Goal: Communication & Community: Answer question/provide support

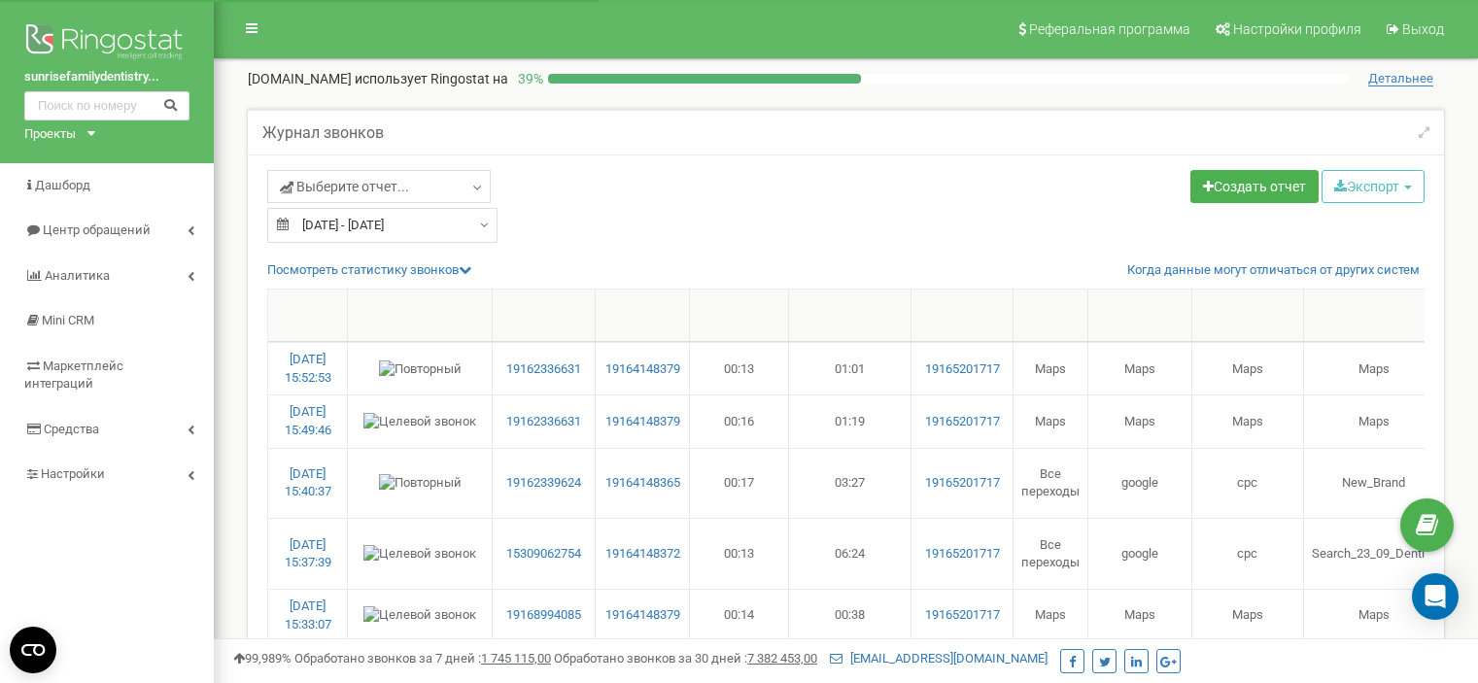
select select "50"
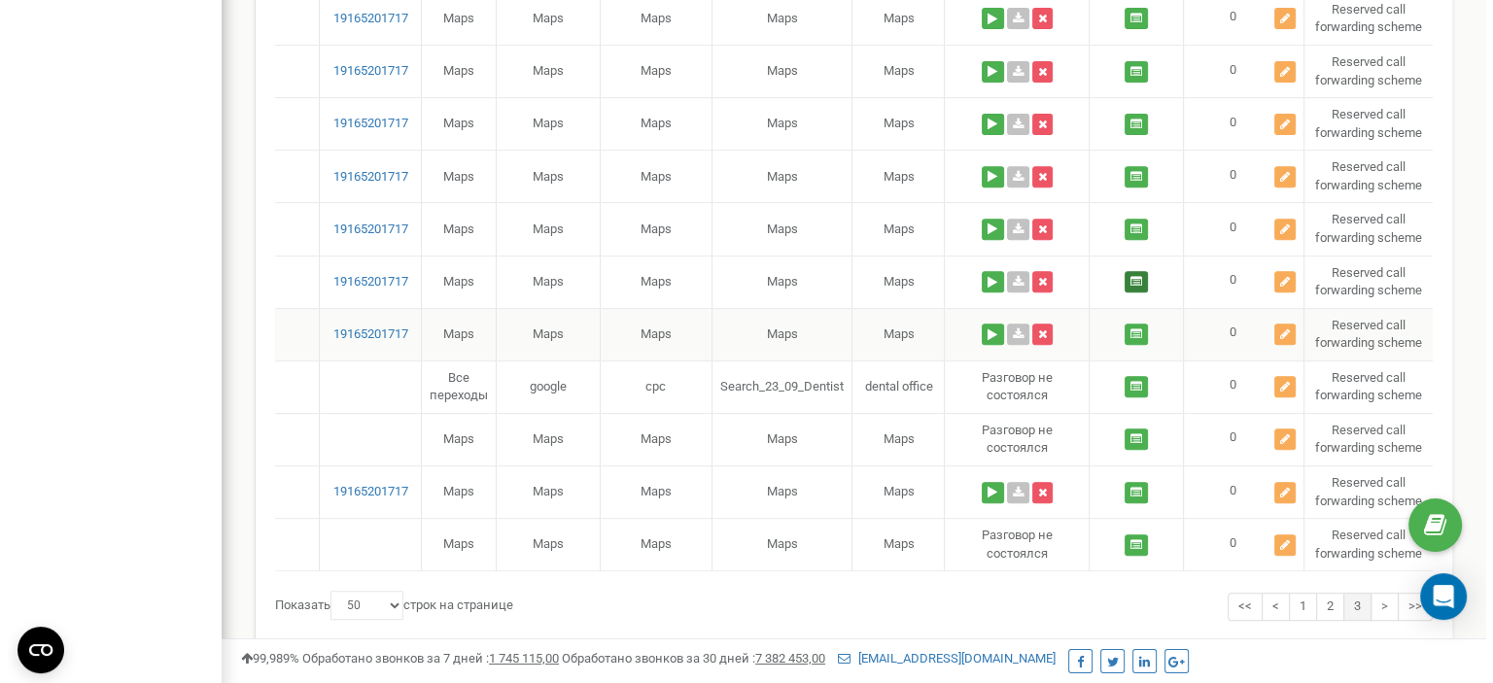
scroll to position [674, 0]
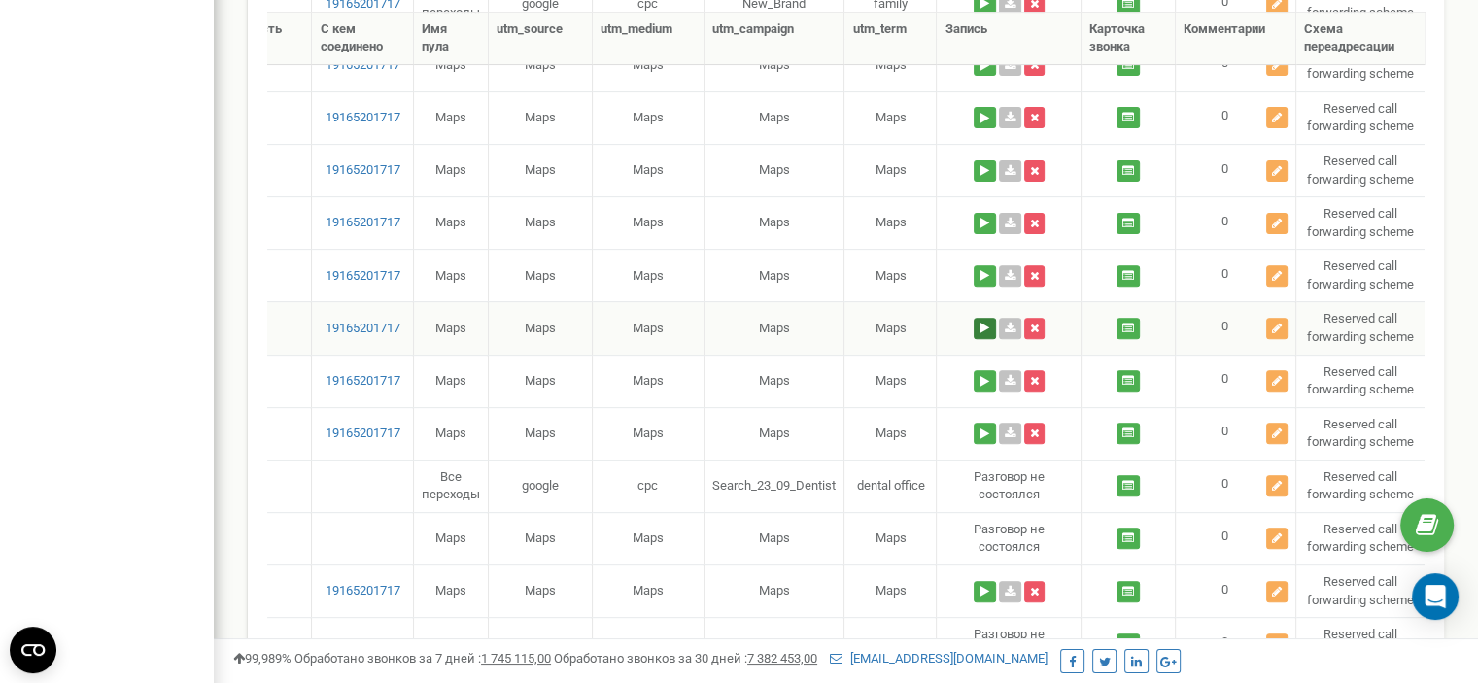
click at [985, 330] on button at bounding box center [985, 328] width 22 height 21
click at [864, 384] on button at bounding box center [865, 380] width 32 height 25
click at [1276, 324] on icon at bounding box center [1277, 329] width 10 height 12
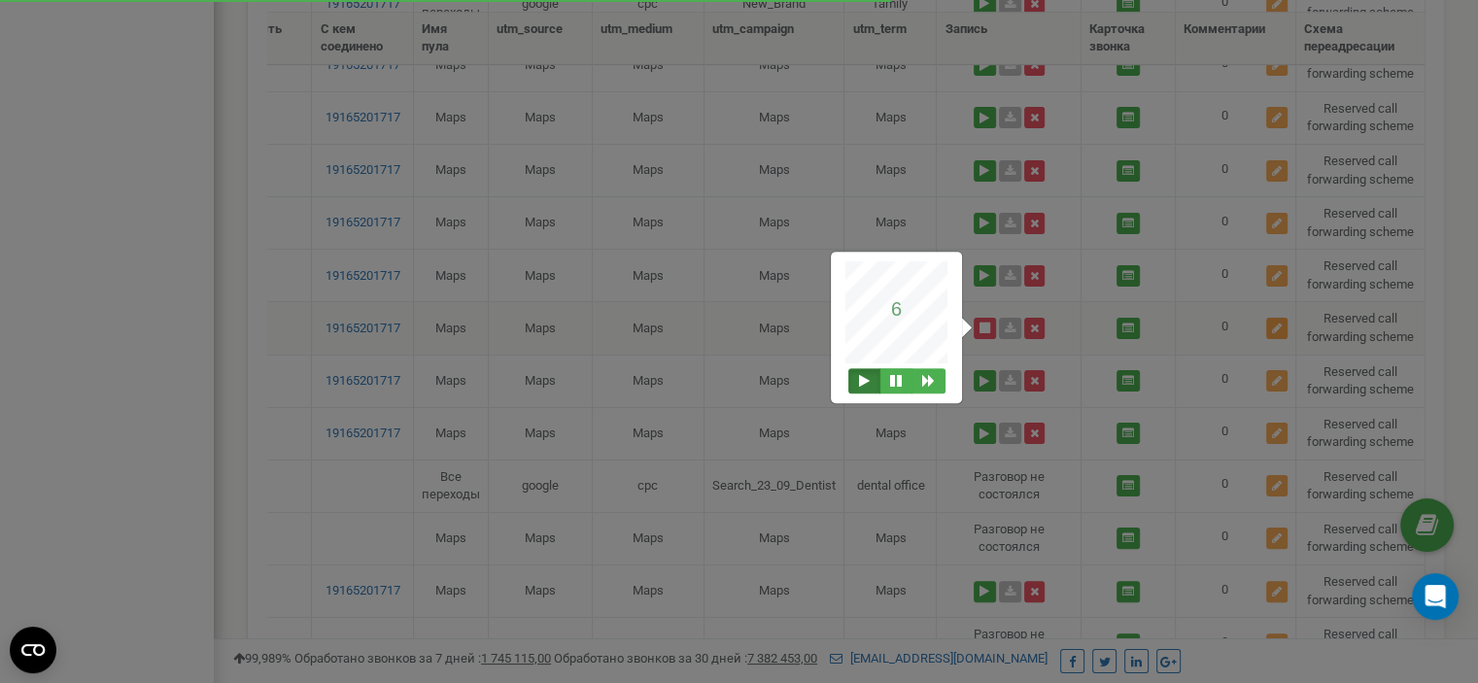
scroll to position [0, 585]
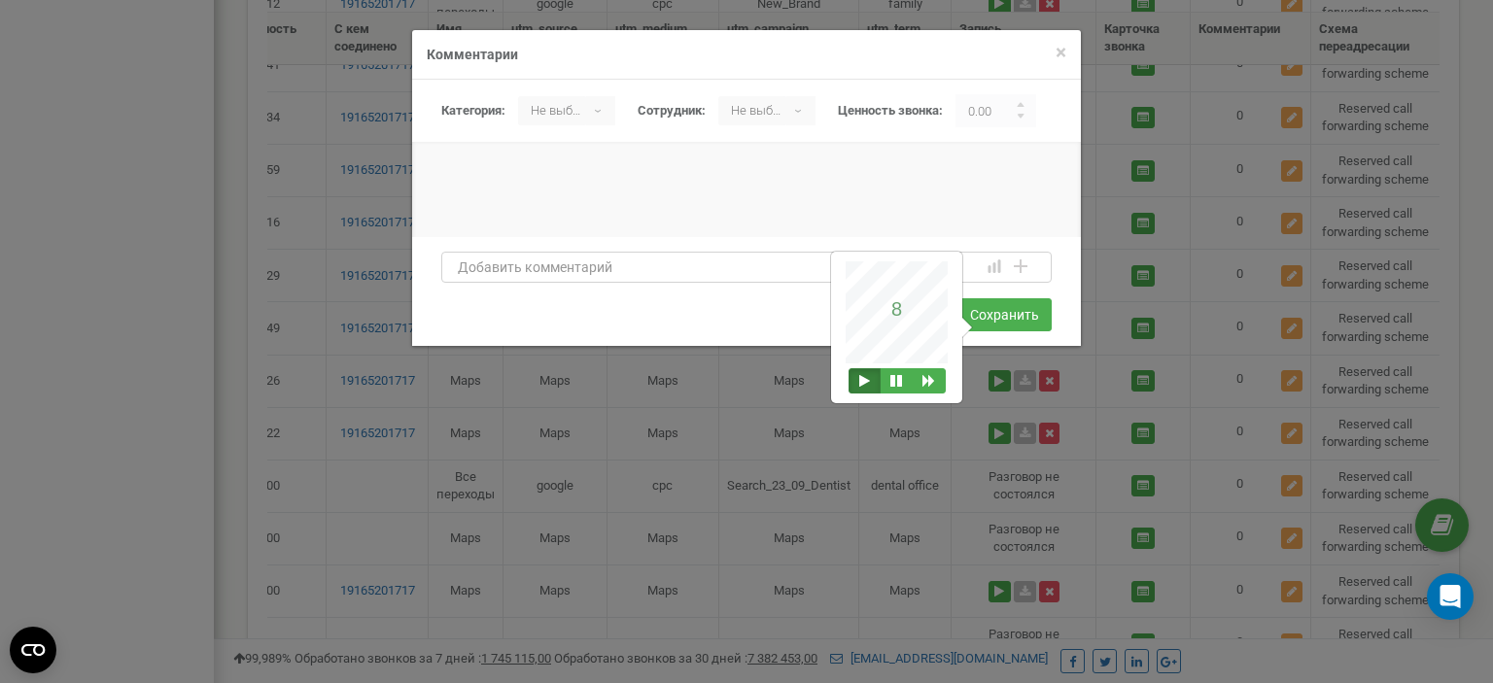
click at [545, 271] on textarea at bounding box center [746, 267] width 610 height 31
type textarea "Пациента"
type textarea "Запись на прием."
click at [1015, 312] on button "Сохранить" at bounding box center [1004, 314] width 94 height 33
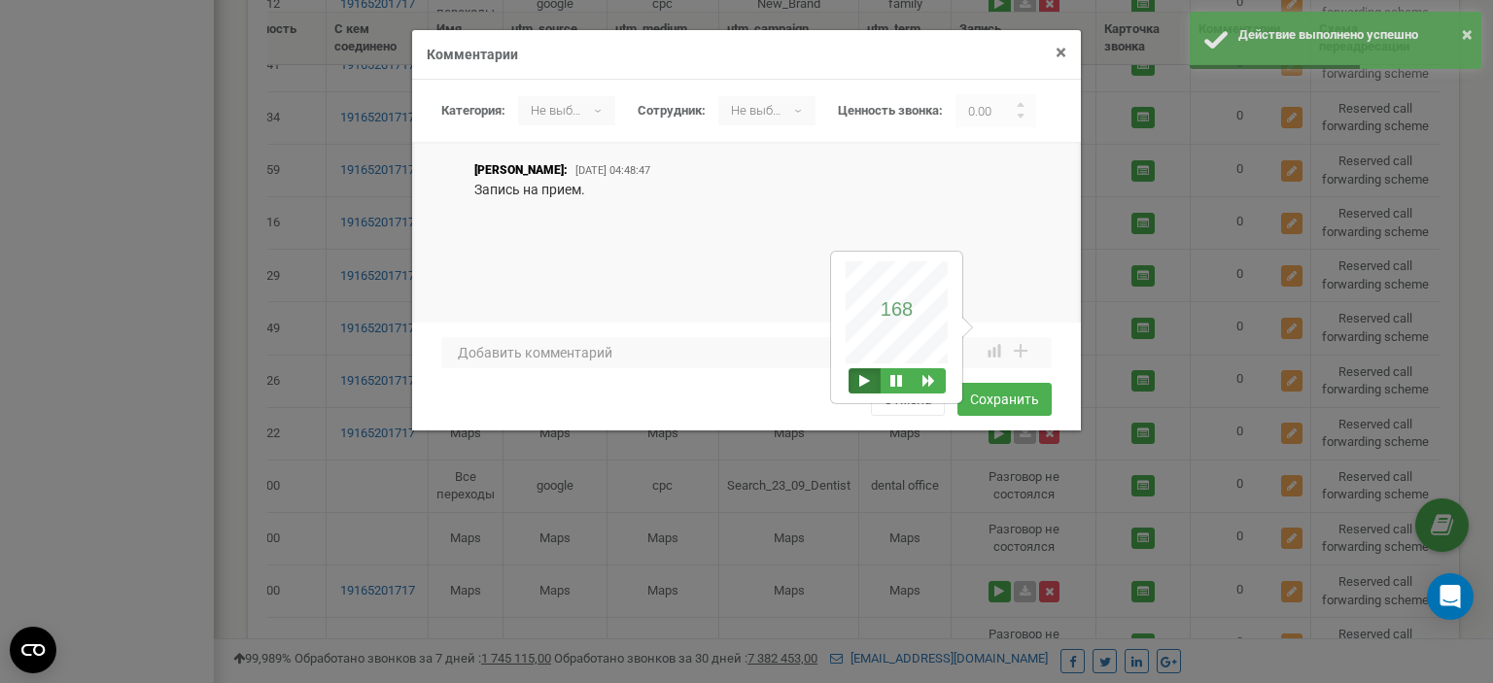
click at [1059, 55] on span "×" at bounding box center [1061, 52] width 11 height 23
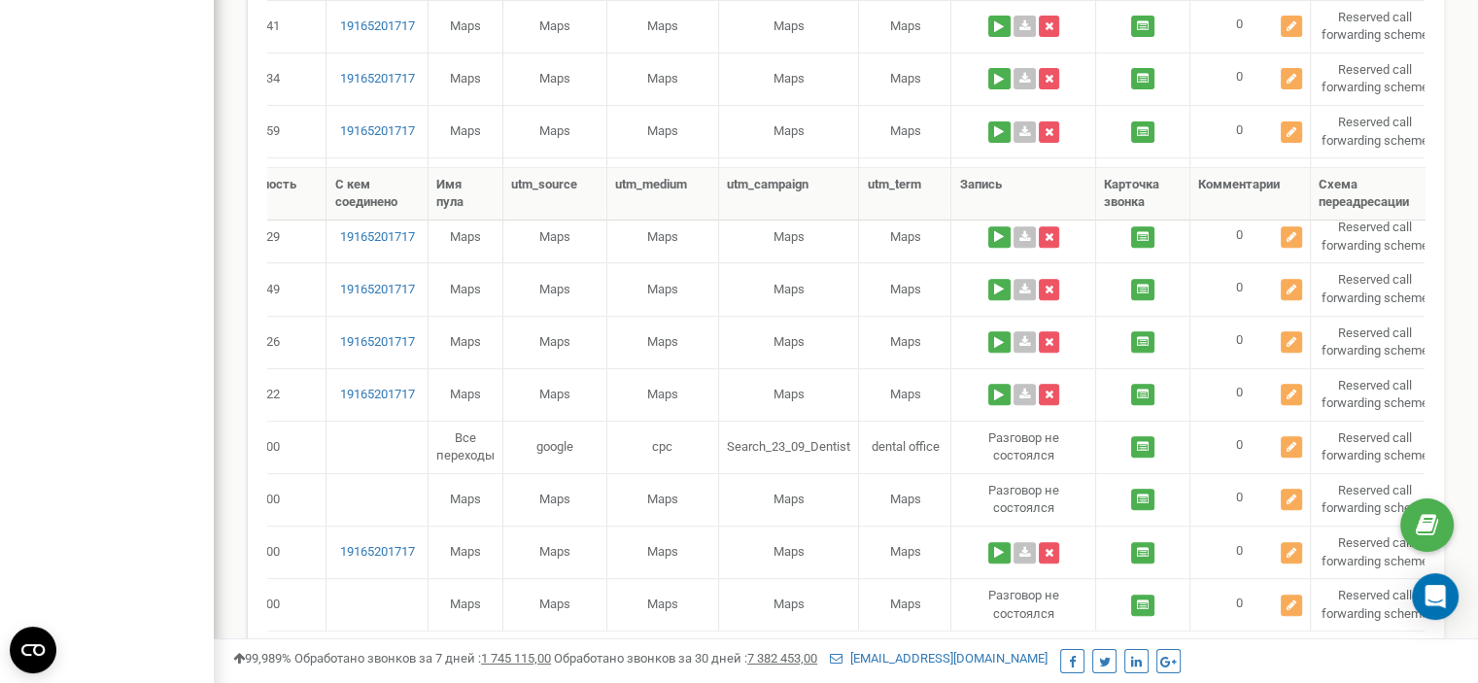
scroll to position [868, 0]
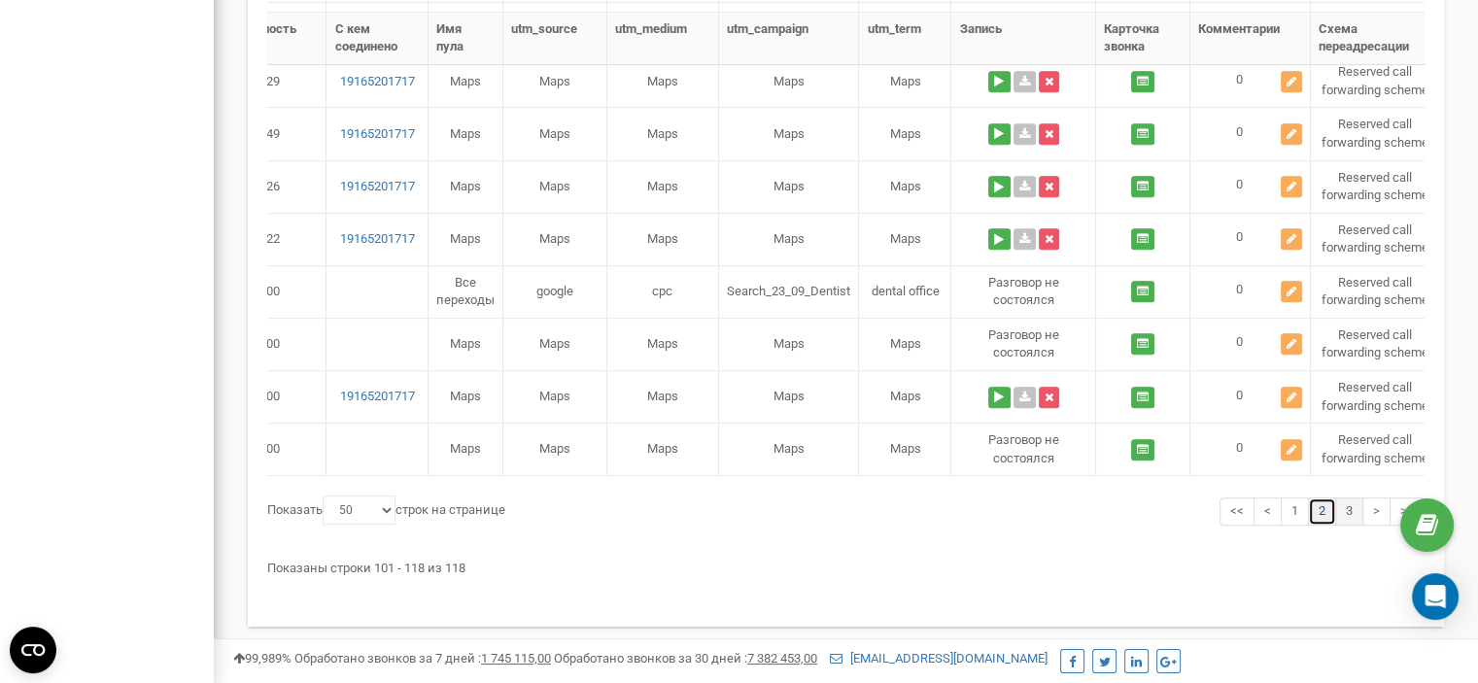
click at [1325, 506] on link "2" at bounding box center [1322, 512] width 28 height 28
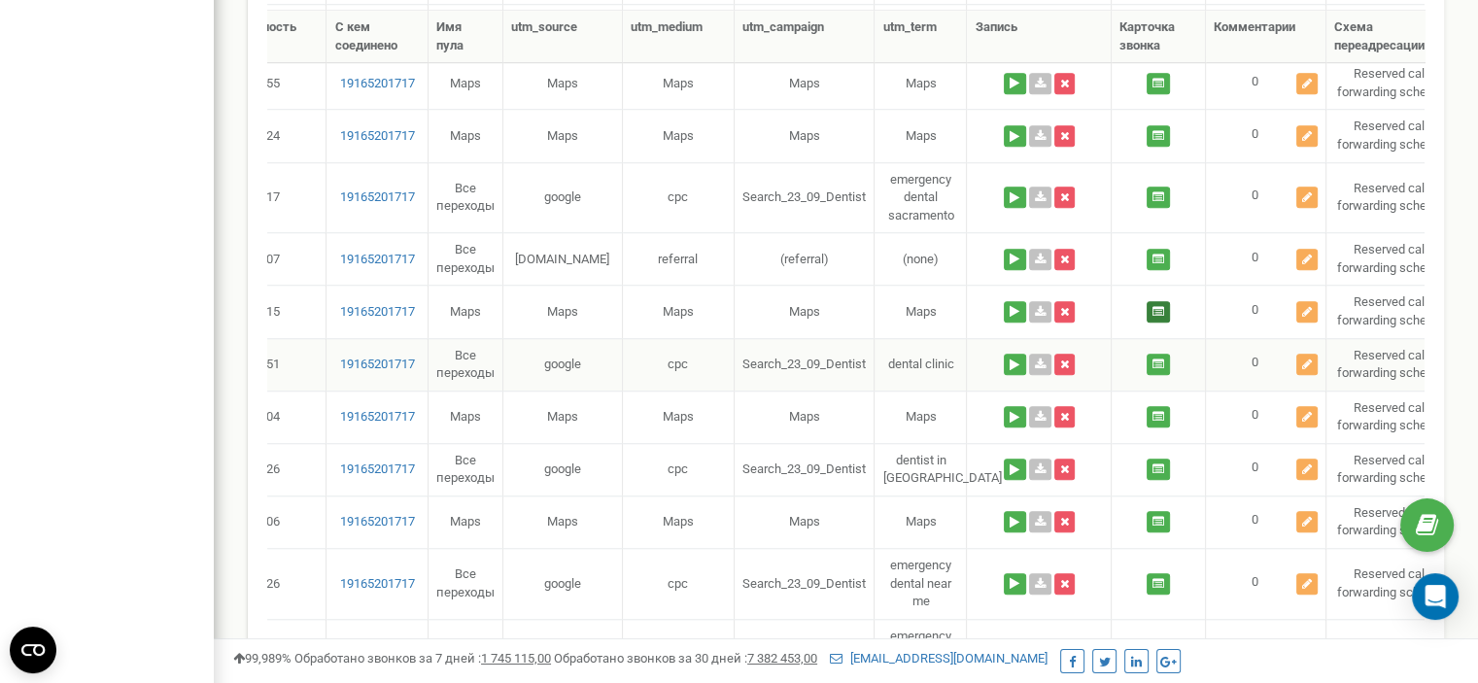
scroll to position [1451, 0]
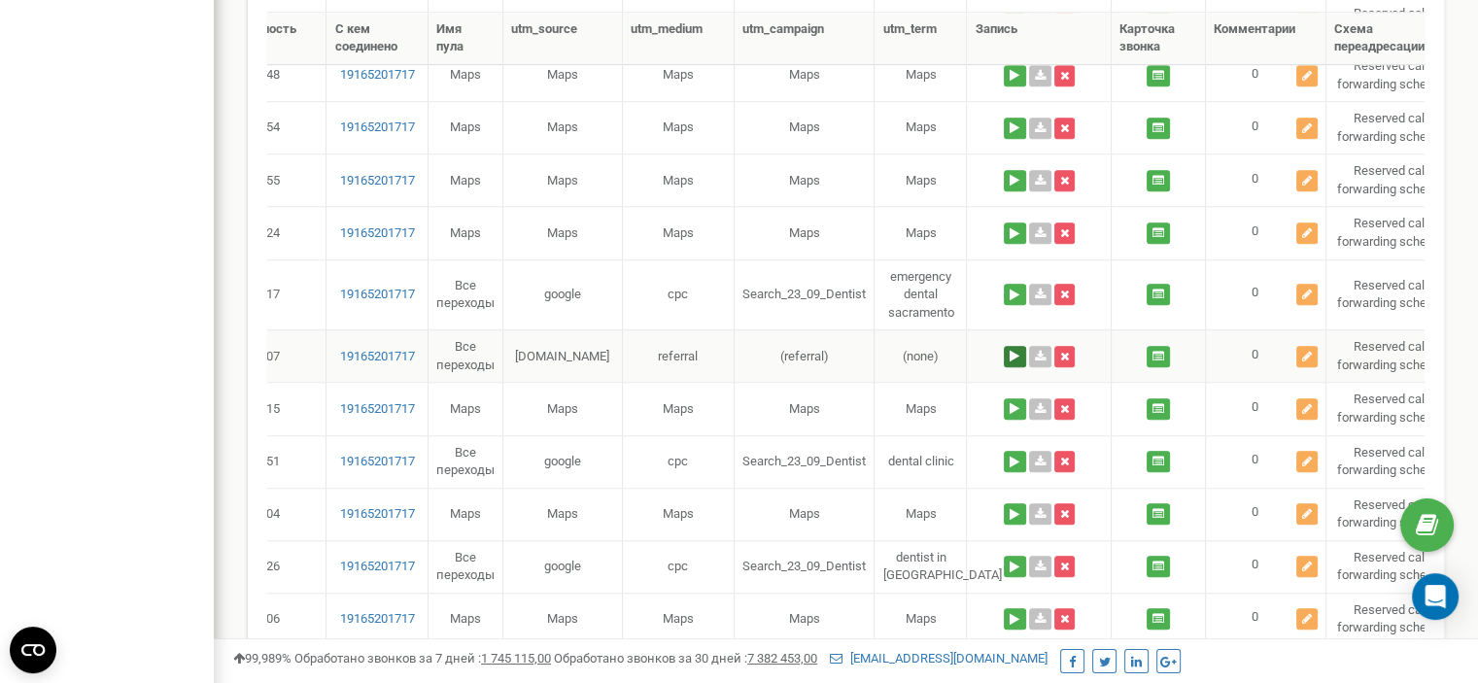
click at [1009, 347] on button at bounding box center [1015, 356] width 22 height 21
click at [1303, 351] on icon at bounding box center [1307, 357] width 10 height 12
click at [892, 410] on button at bounding box center [895, 406] width 32 height 25
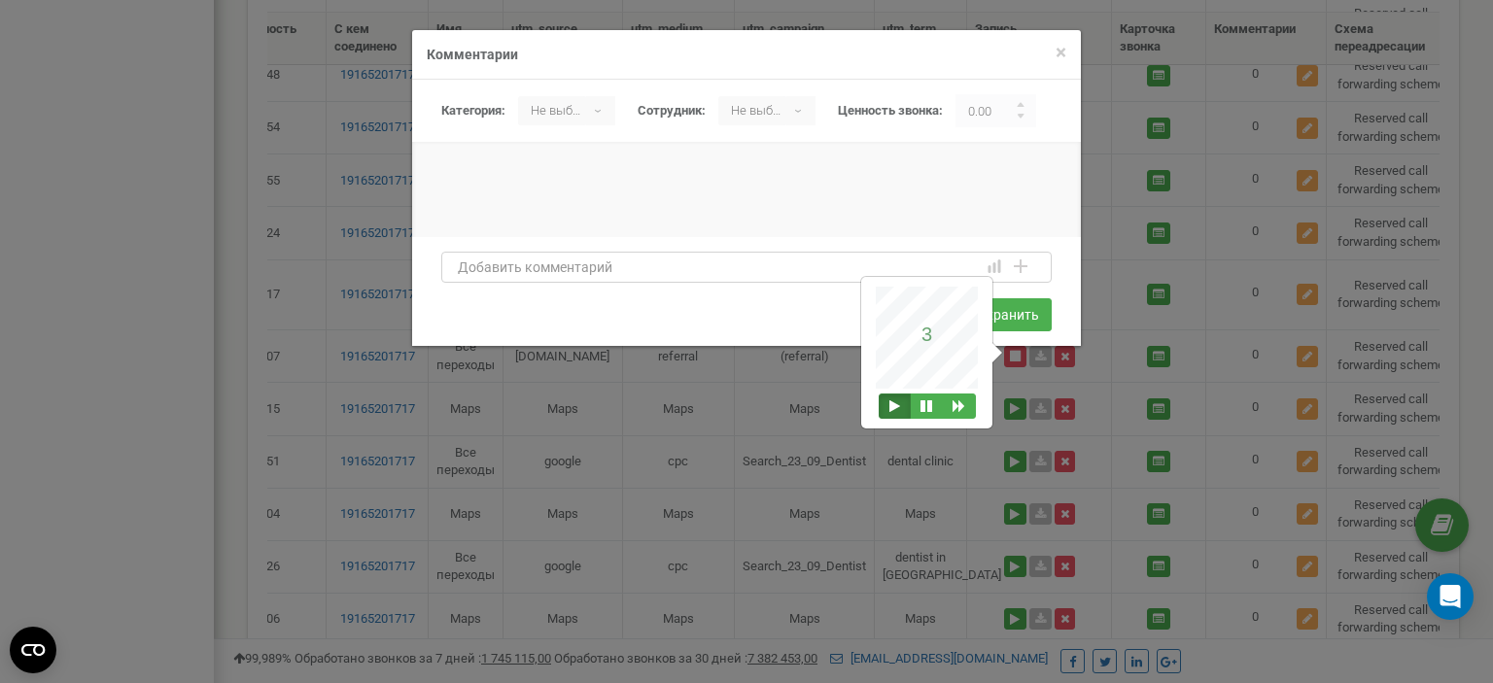
click at [536, 279] on textarea at bounding box center [746, 267] width 610 height 31
click at [692, 268] on textarea "Треснул зуб, отец пациент клиники. Новый запись на прием." at bounding box center [746, 267] width 610 height 31
paste textarea "траховки нет."
click at [956, 266] on textarea "Треснул зуб, отец пациент клиники. Страховки нет. Новый запись на прием." at bounding box center [746, 267] width 610 height 31
type textarea "Треснул зуб, отец пациент клиники. Страховки нет. Новый запись на прием."
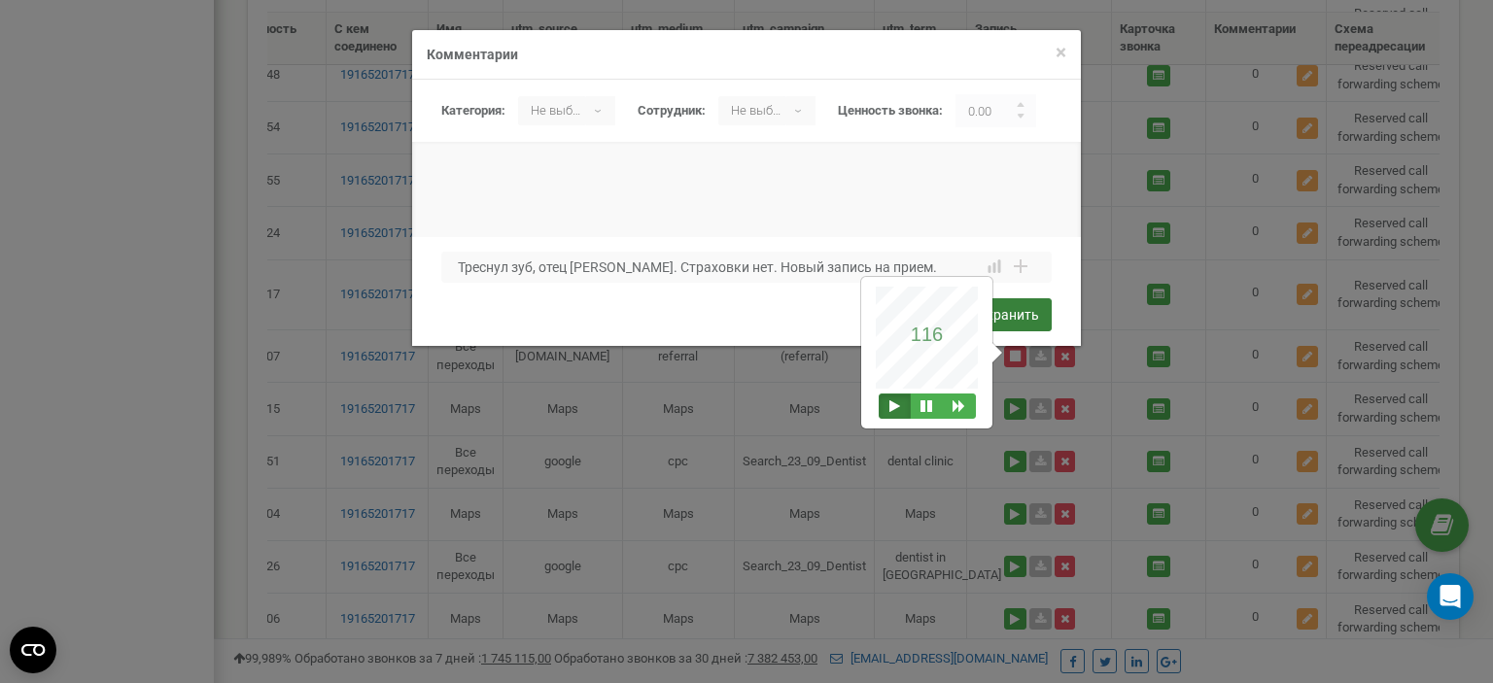
click at [1016, 317] on button "Сохранить" at bounding box center [1004, 314] width 94 height 33
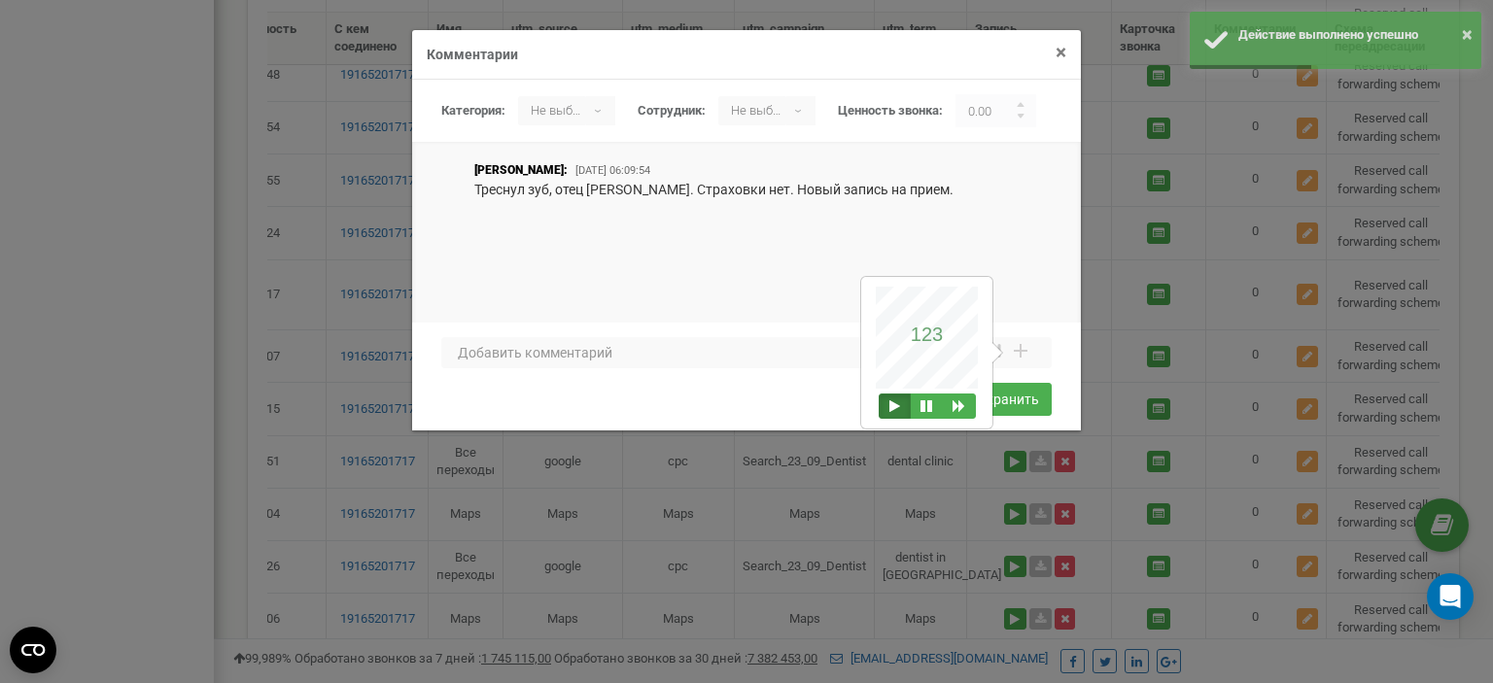
click at [1063, 52] on span "×" at bounding box center [1061, 52] width 11 height 23
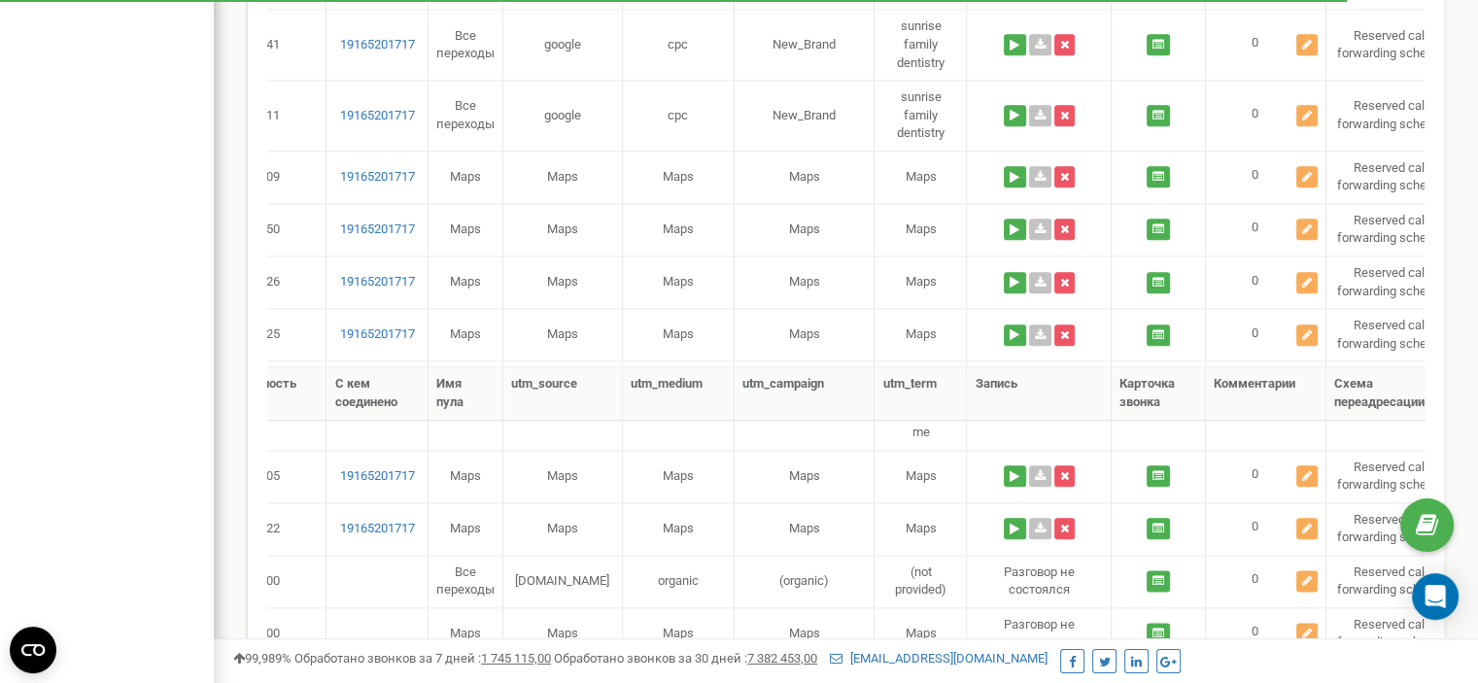
scroll to position [2618, 0]
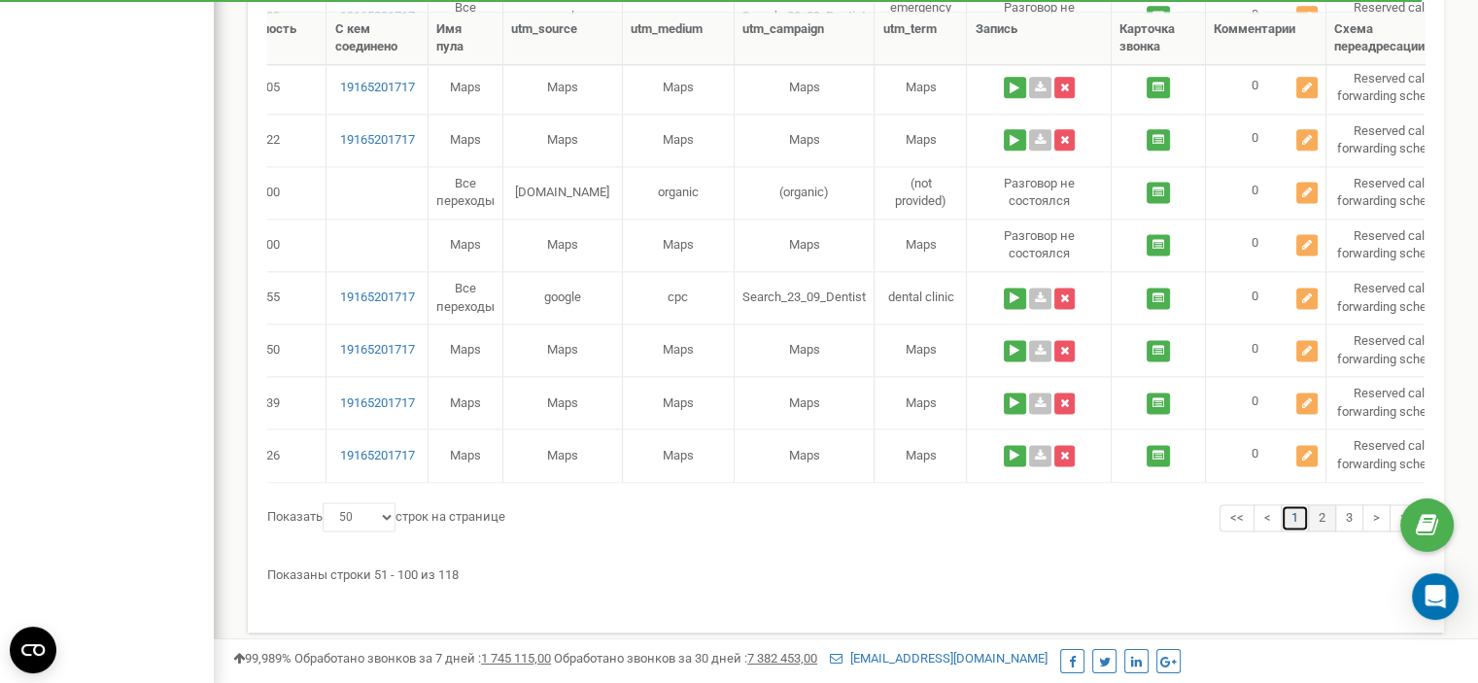
click at [1295, 506] on link "1" at bounding box center [1295, 518] width 28 height 28
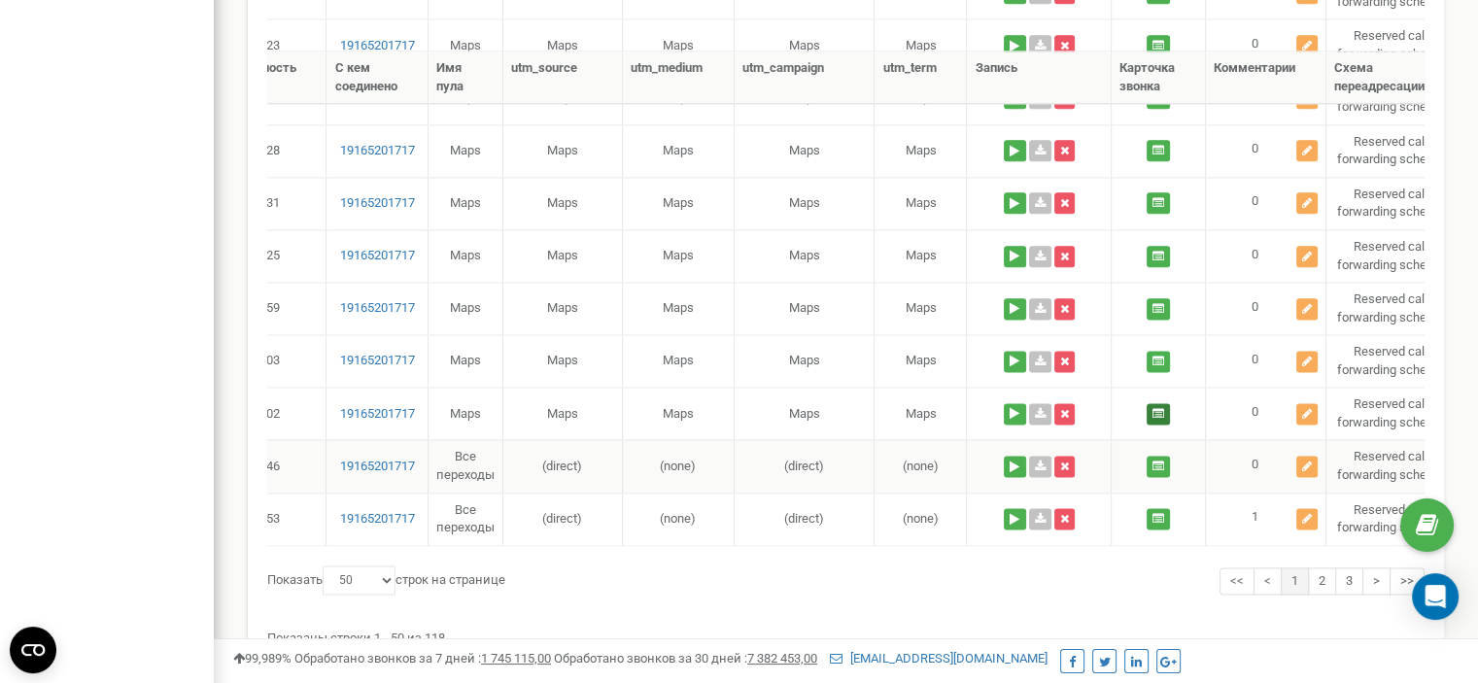
scroll to position [2430, 0]
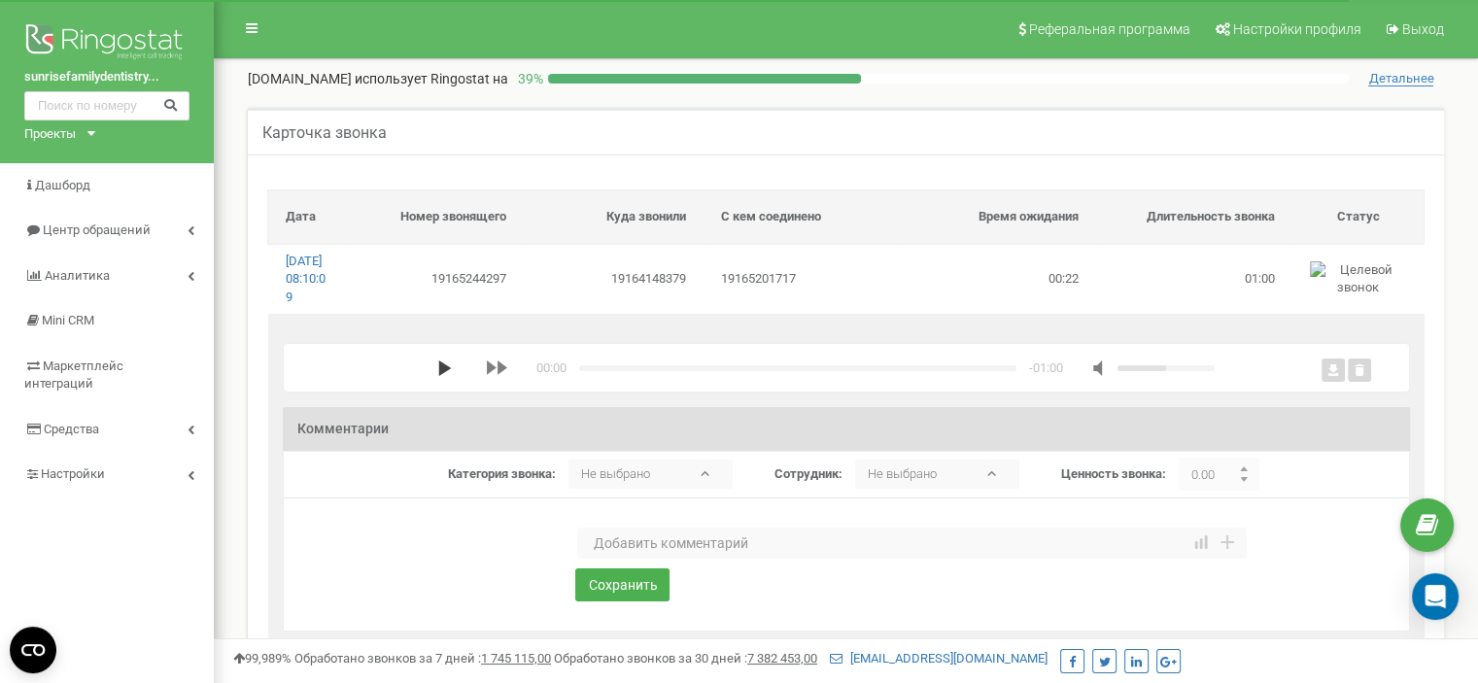
click at [439, 376] on icon "media player" at bounding box center [445, 369] width 16 height 16
click at [434, 377] on div "00:10 x -00:50" at bounding box center [850, 368] width 1041 height 18
click at [586, 371] on div "media player" at bounding box center [673, 368] width 188 height 6
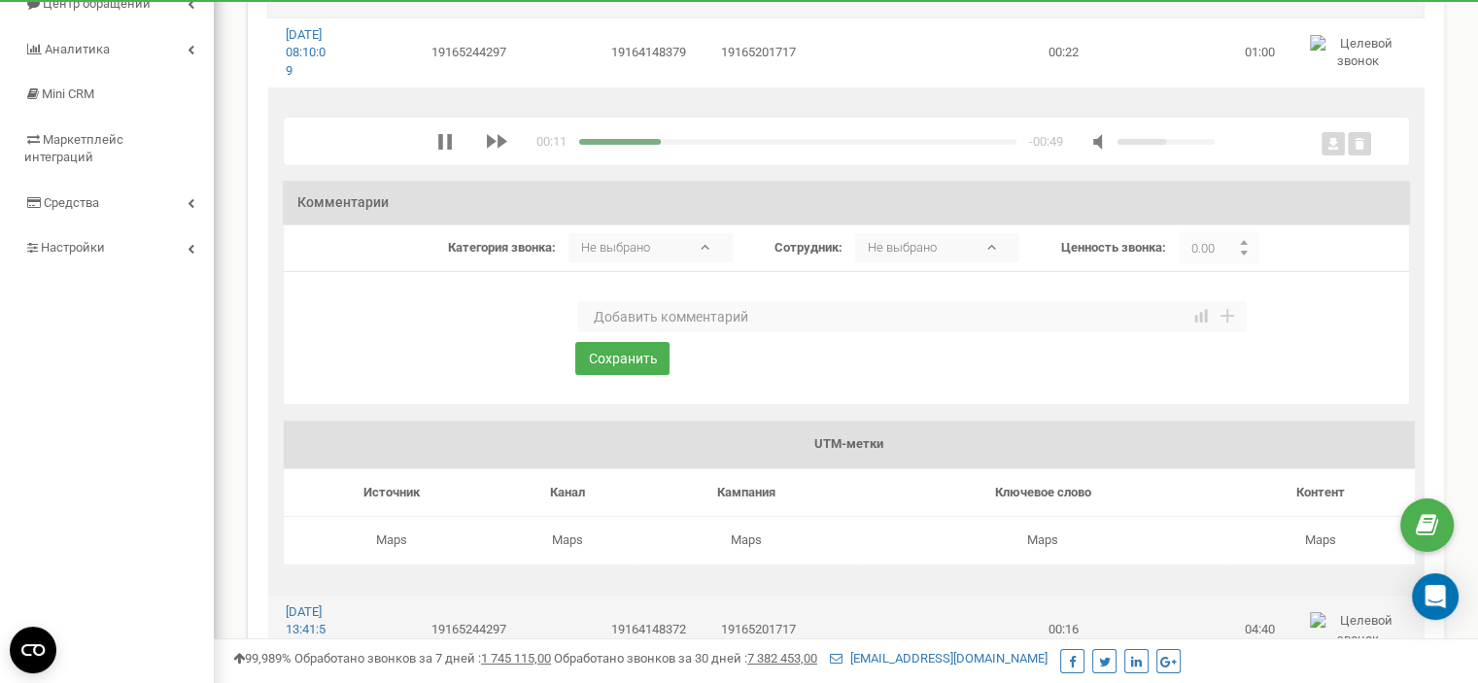
scroll to position [194, 0]
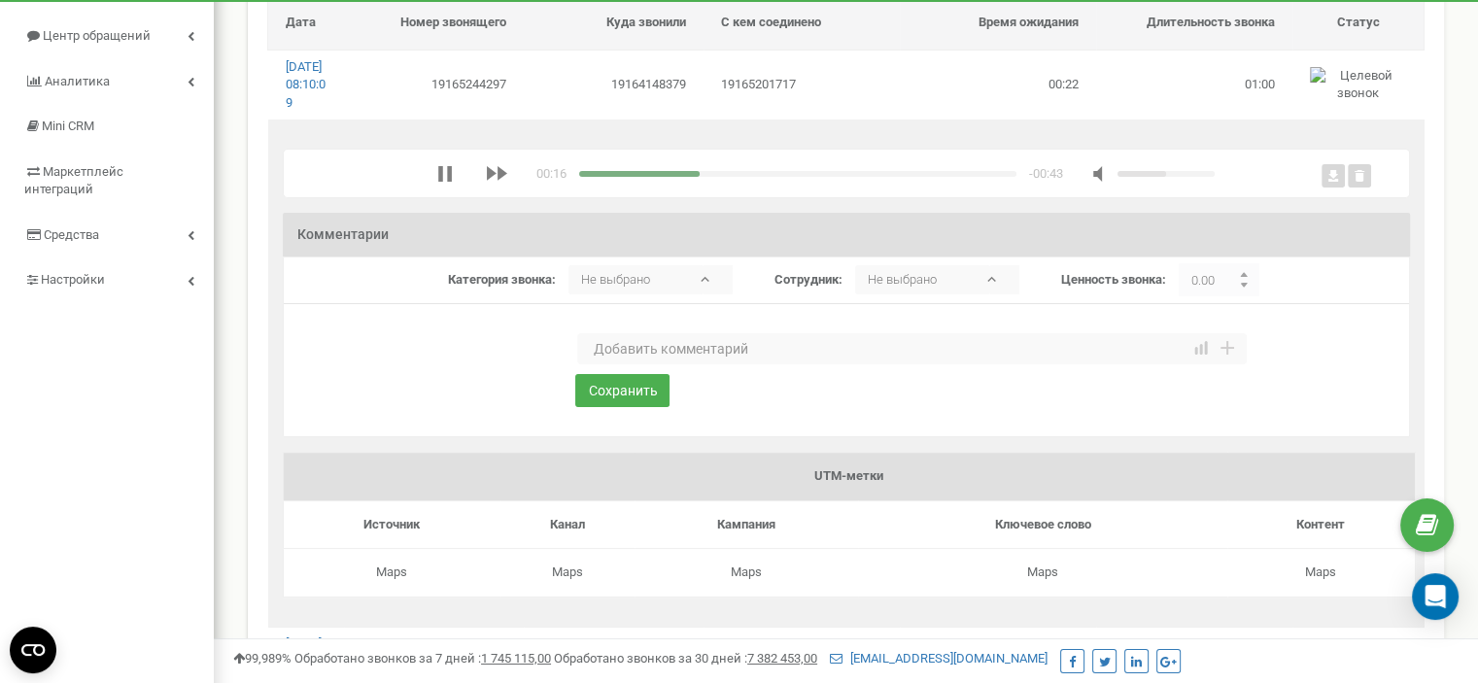
click at [708, 365] on textarea at bounding box center [912, 348] width 670 height 31
type textarea "Спала коронка. Запись на прием."
click at [599, 177] on div "media player" at bounding box center [780, 174] width 402 height 6
click at [630, 407] on button "Сохранить" at bounding box center [622, 390] width 94 height 33
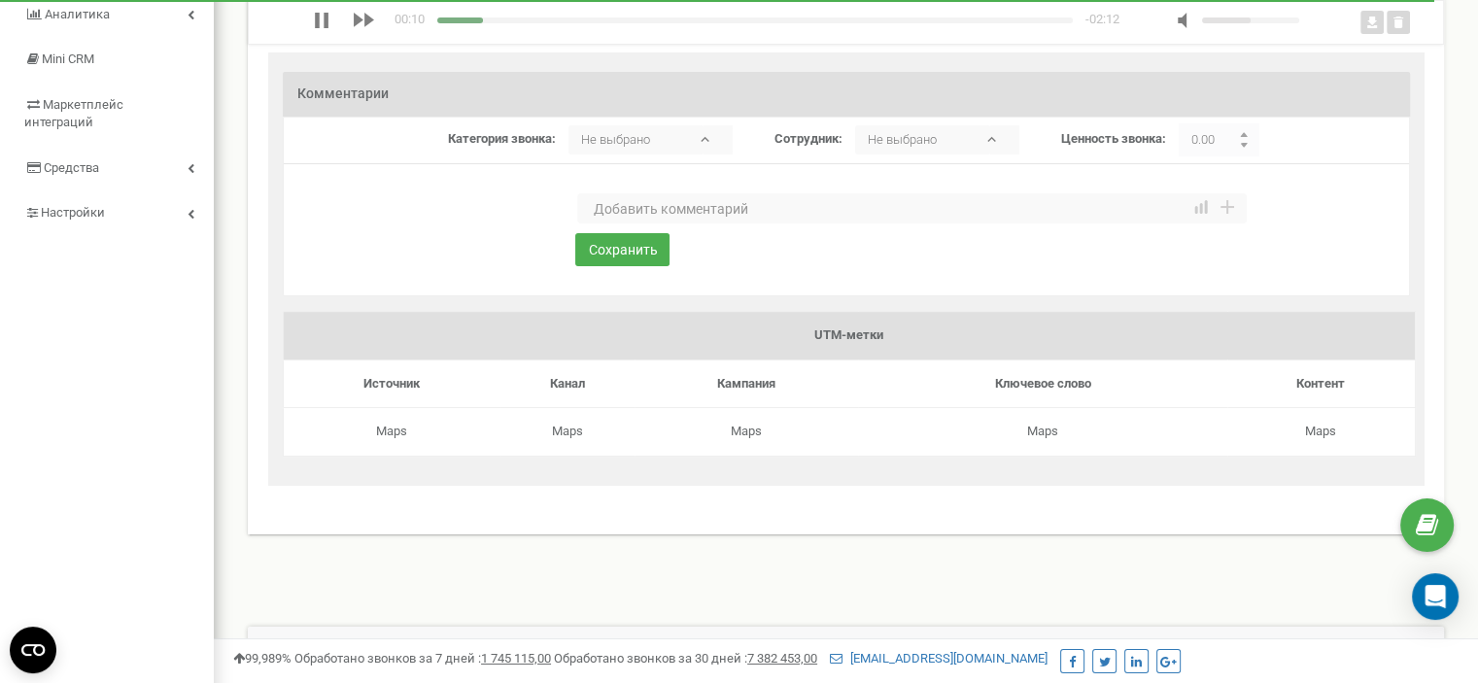
scroll to position [194, 0]
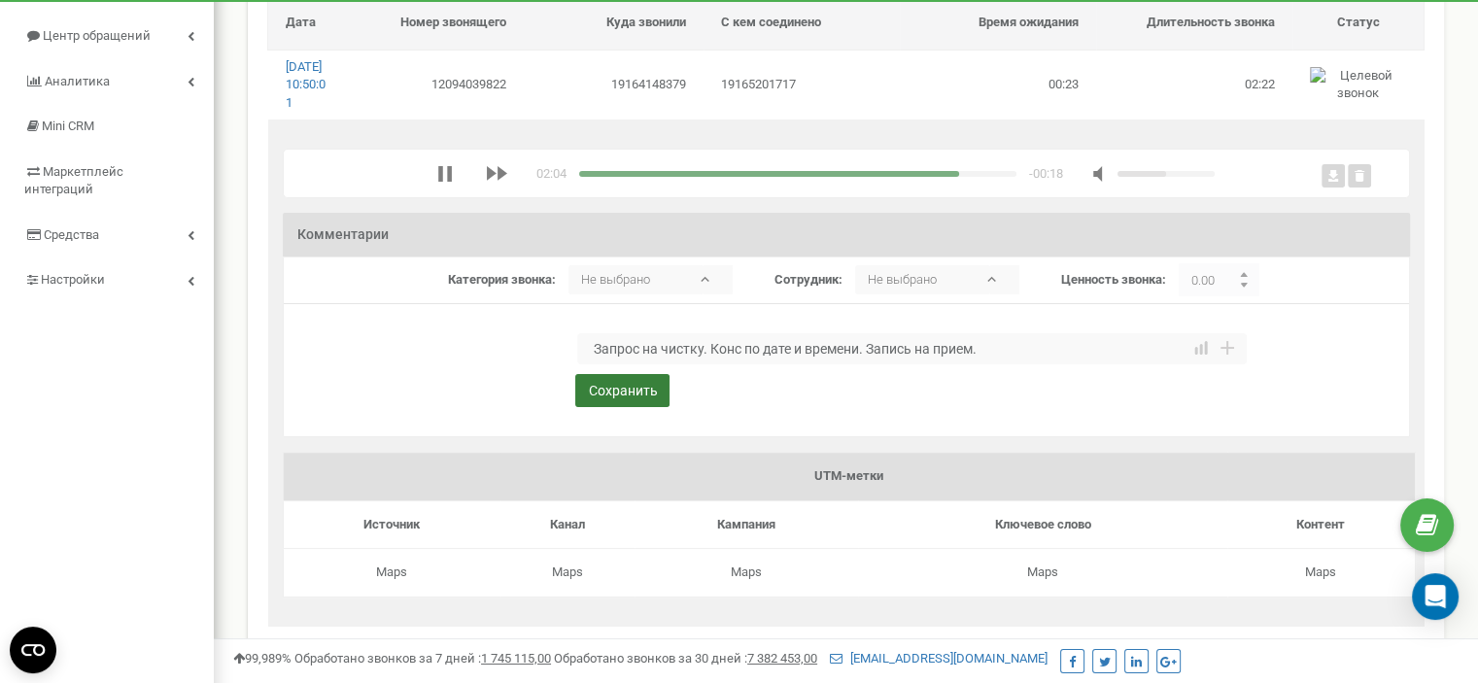
type textarea "Запрос на чистку. Конс по дате и времени. Запись на прием."
click at [626, 407] on button "Сохранить" at bounding box center [622, 390] width 94 height 33
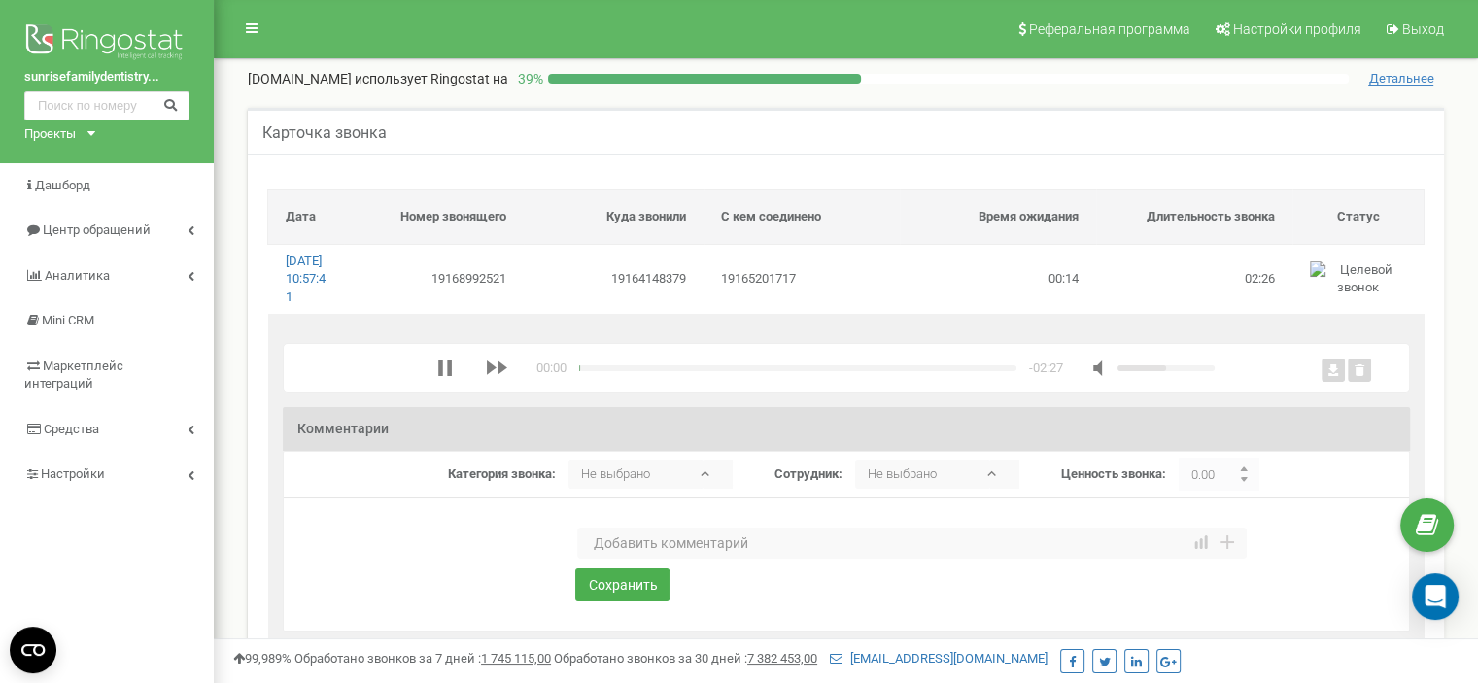
click at [638, 559] on textarea at bounding box center [912, 543] width 670 height 31
click at [697, 559] on textarea "Перенос визита. Конс по страховке." at bounding box center [912, 543] width 670 height 31
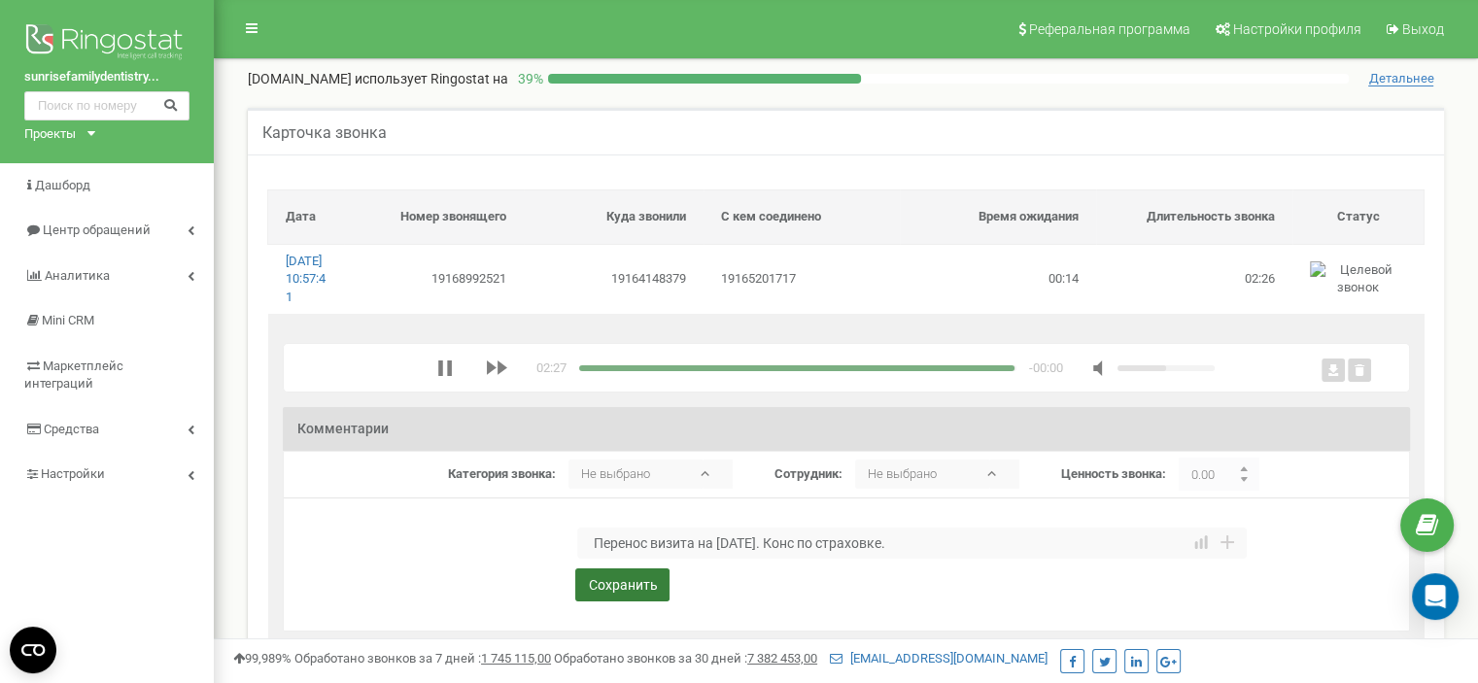
type textarea "Перенос визита на 01-10-25. Конс по страховке."
click at [600, 602] on button "Сохранить" at bounding box center [622, 585] width 94 height 33
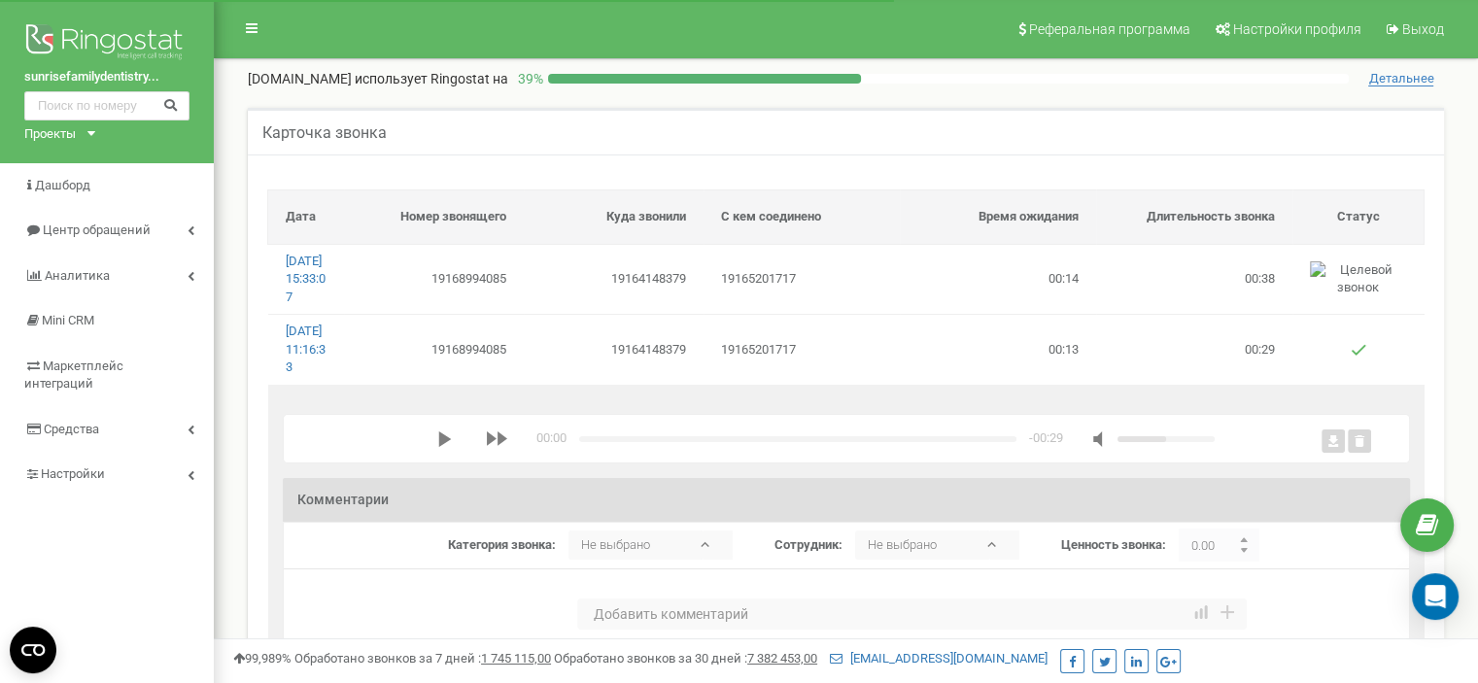
click at [438, 447] on polygon "media player" at bounding box center [444, 440] width 13 height 16
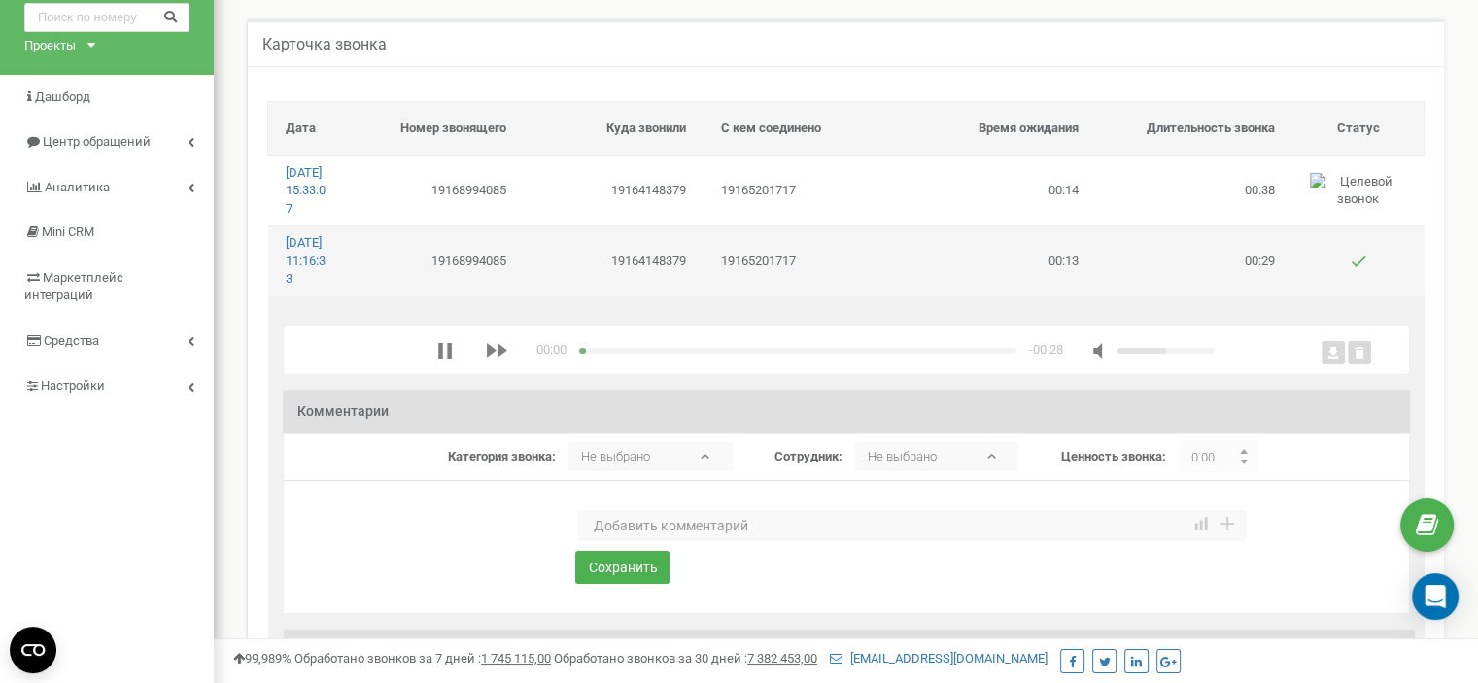
scroll to position [194, 0]
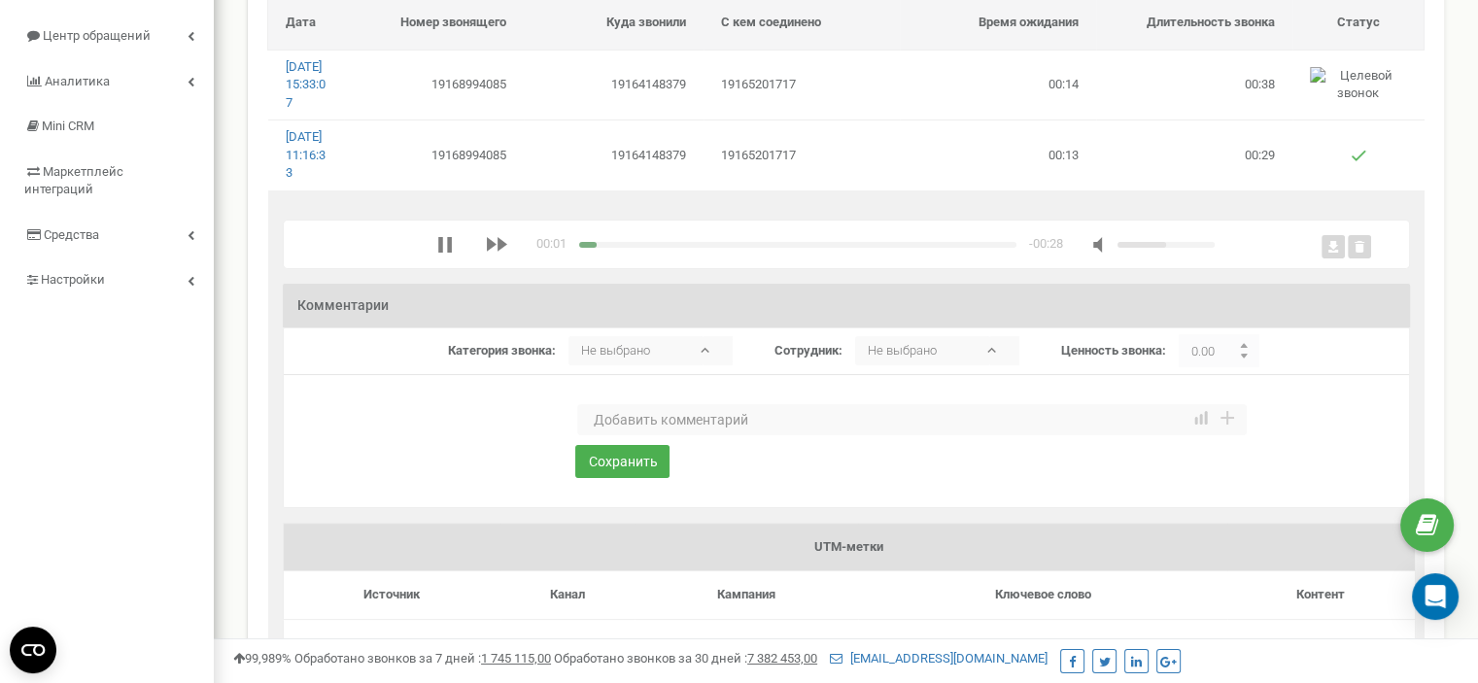
click at [616, 435] on textarea at bounding box center [912, 419] width 670 height 31
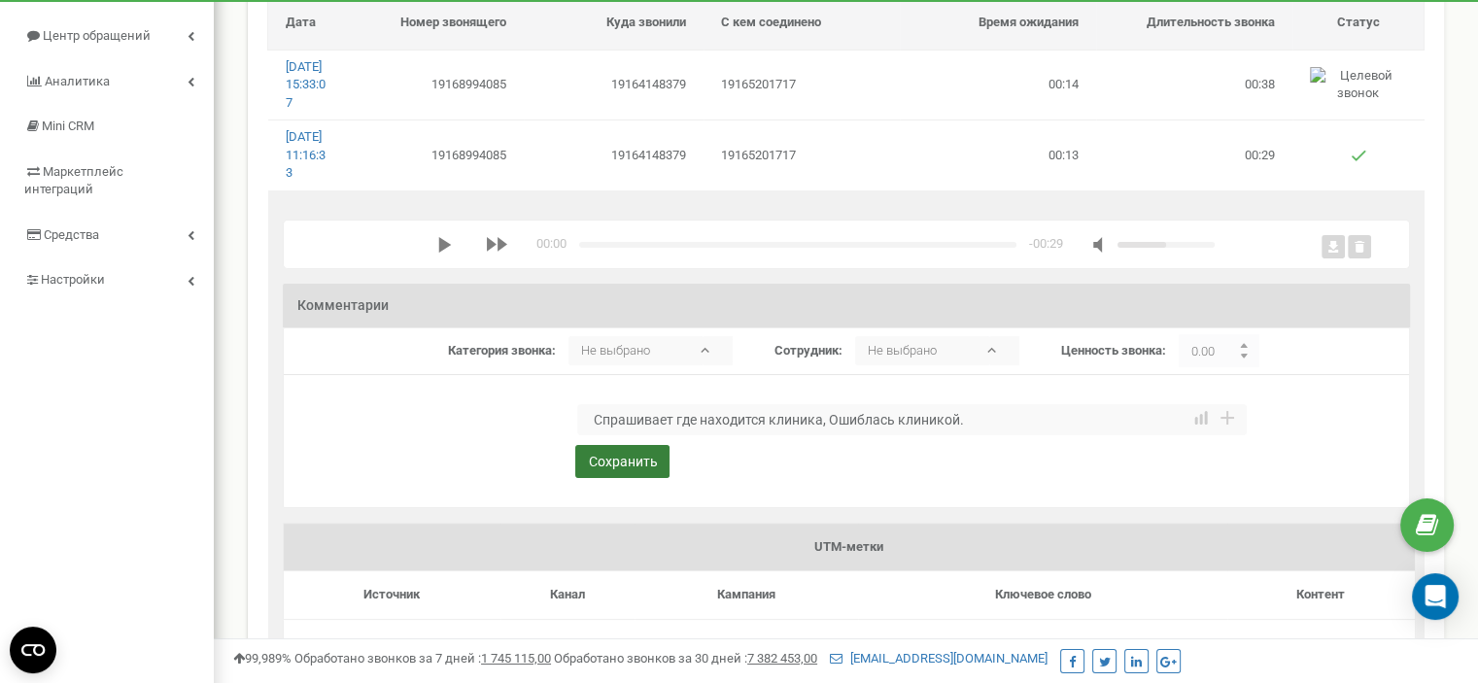
type textarea "Спрашивает где находится клиника, Ошиблась клиникой."
click at [616, 478] on button "Сохранить" at bounding box center [622, 461] width 94 height 33
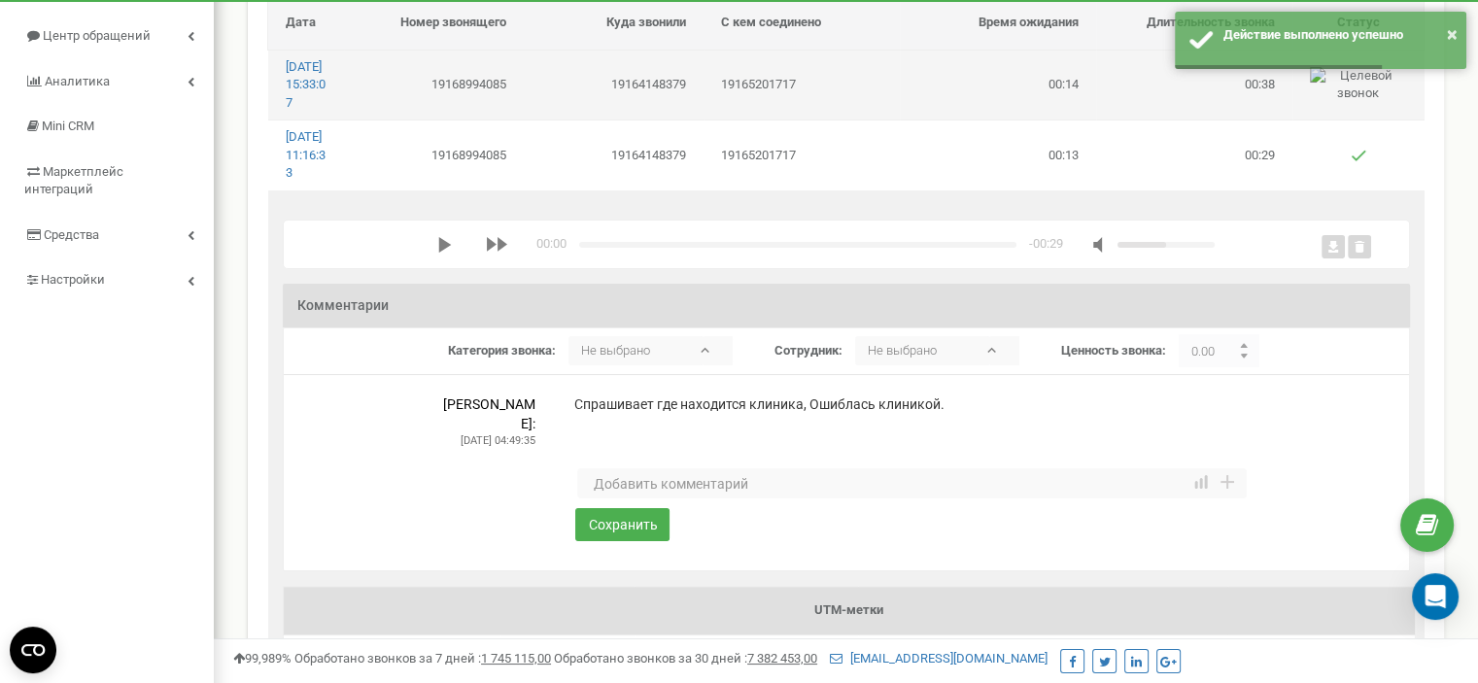
click at [565, 113] on td "19164148379" at bounding box center [614, 85] width 180 height 70
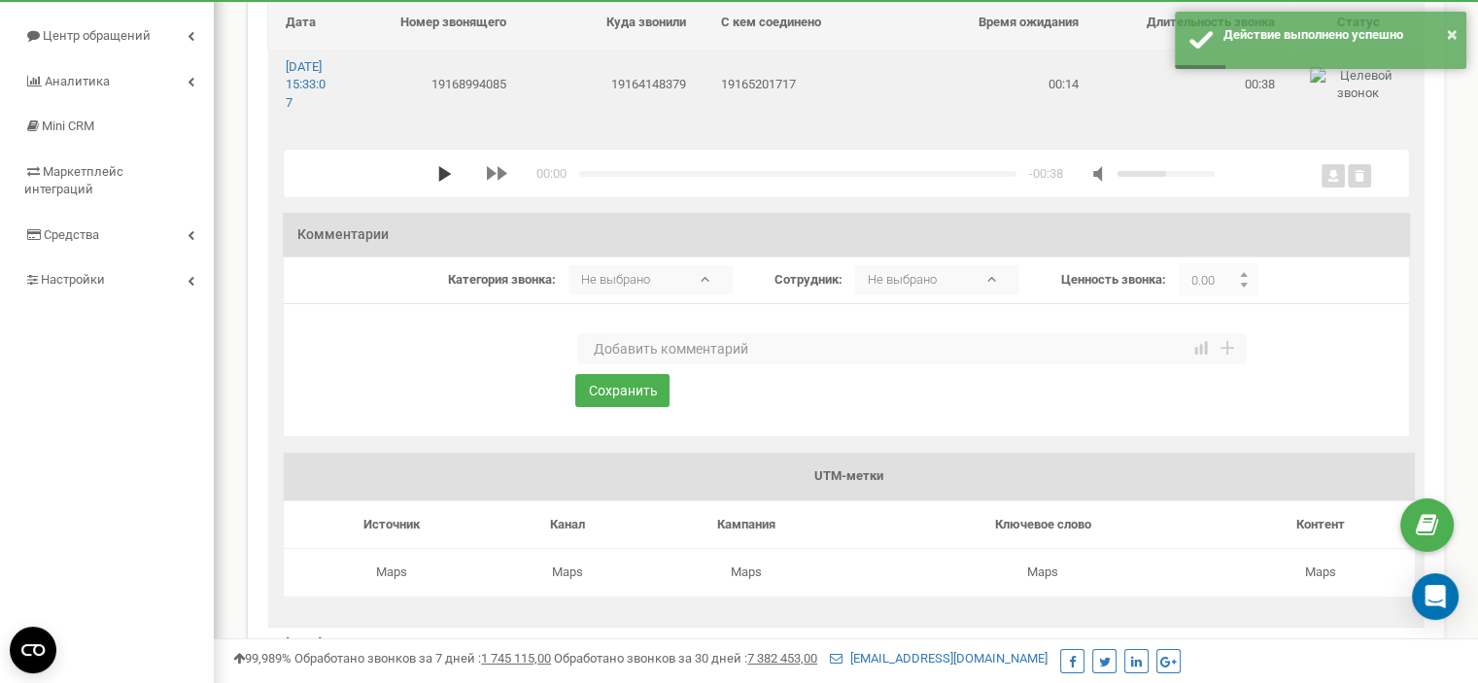
click at [438, 182] on polygon "media player" at bounding box center [444, 174] width 13 height 16
click at [630, 362] on textarea at bounding box center [912, 348] width 670 height 31
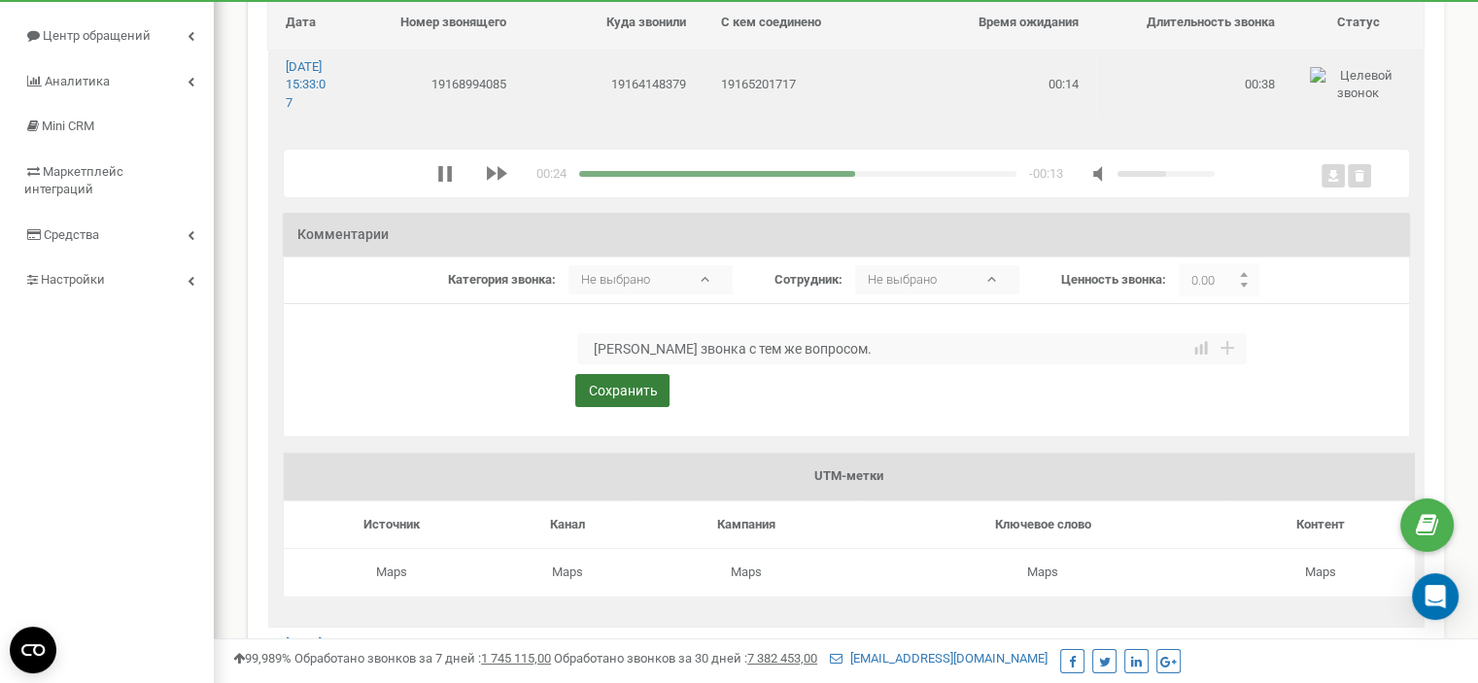
type textarea "Дубль звонка с тем же вопросом."
click at [623, 407] on button "Сохранить" at bounding box center [622, 390] width 94 height 33
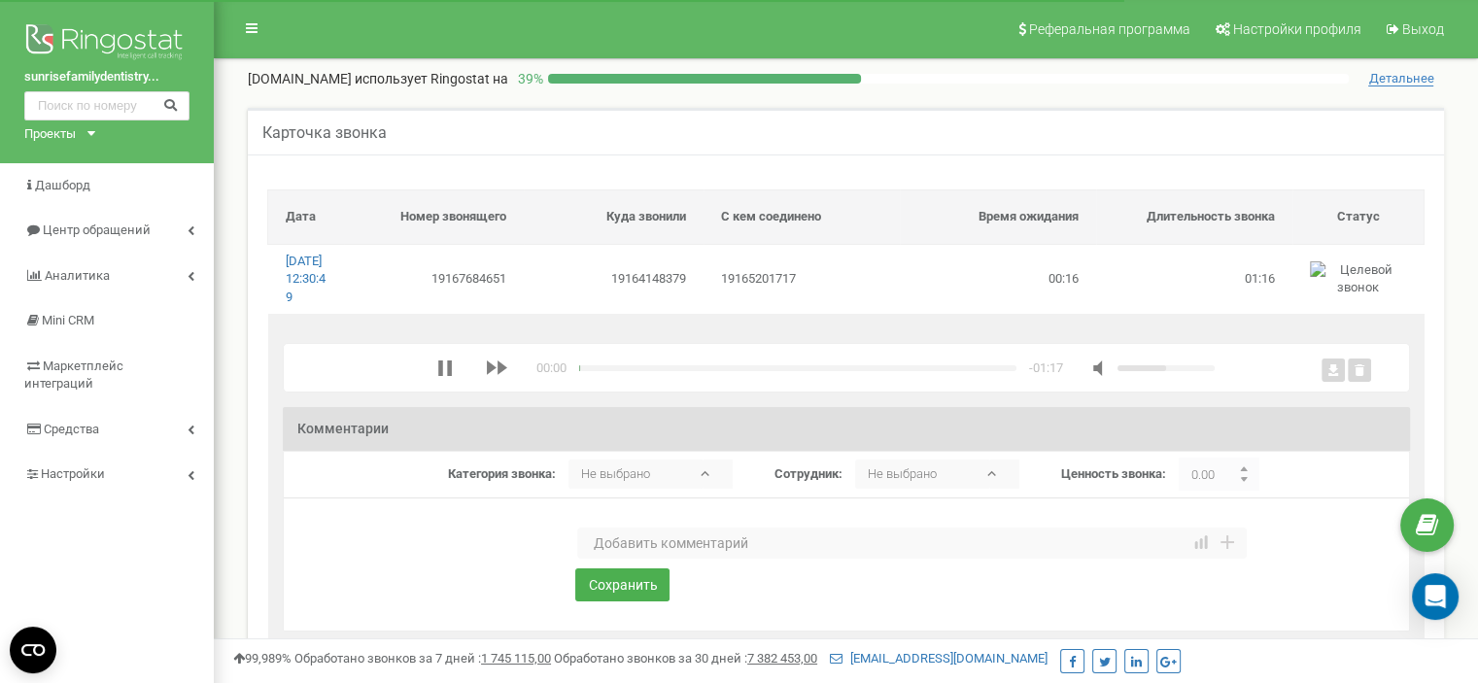
click at [615, 559] on textarea at bounding box center [912, 543] width 670 height 31
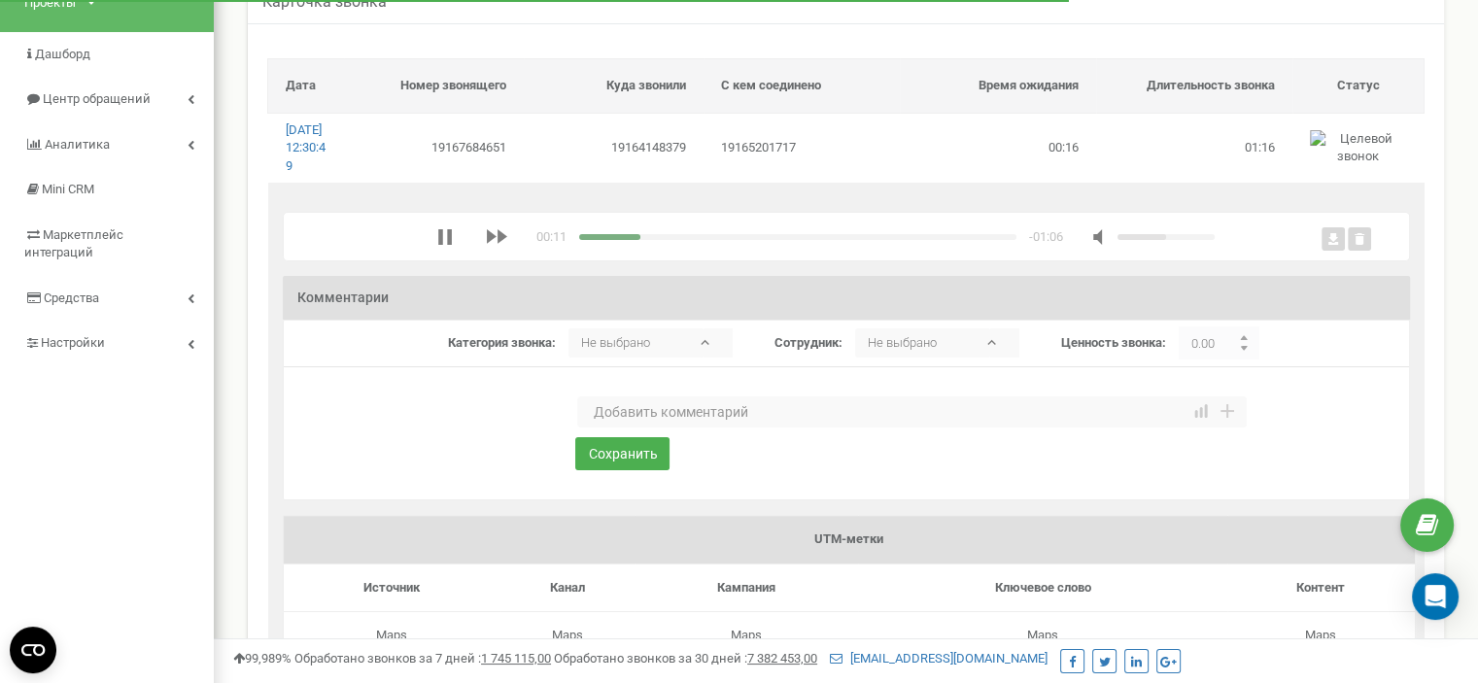
scroll to position [97, 0]
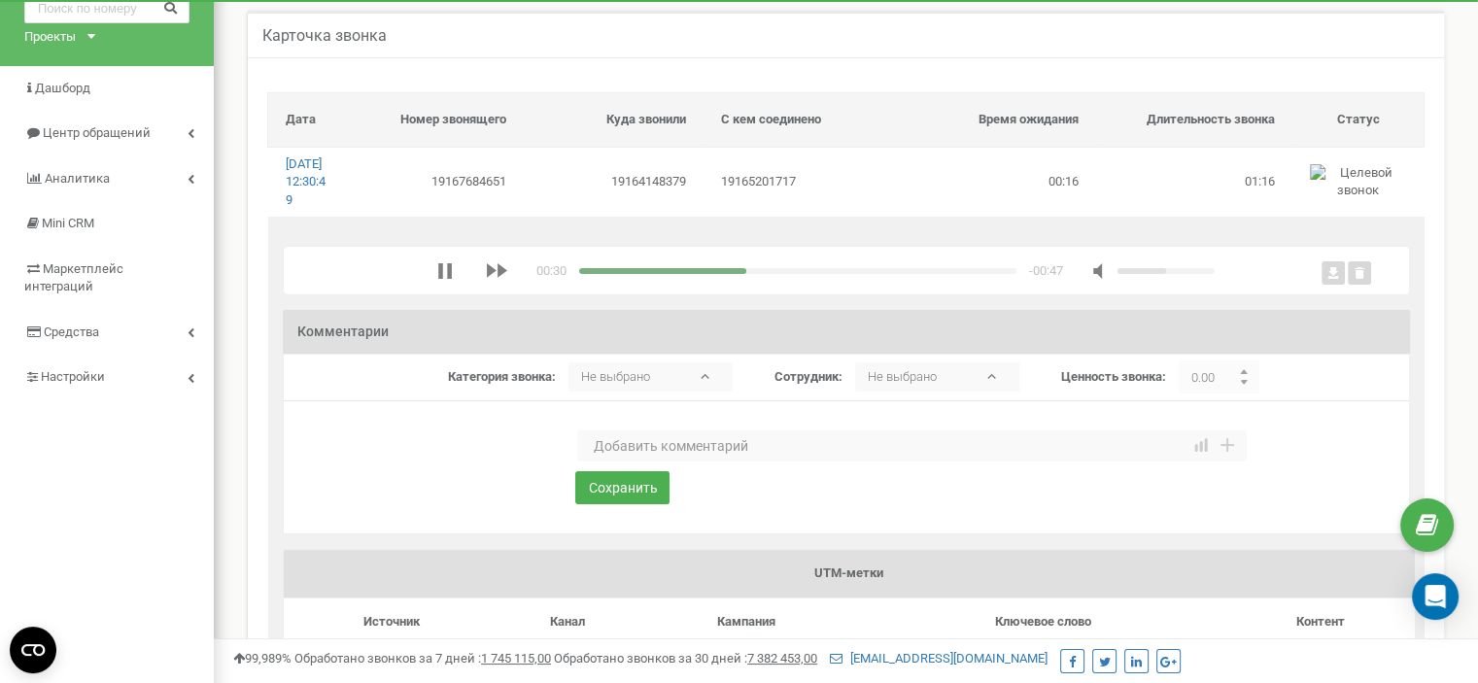
click at [761, 274] on div "media player" at bounding box center [797, 271] width 437 height 6
click at [774, 274] on div "media player" at bounding box center [797, 271] width 437 height 6
click at [795, 274] on div "media player" at bounding box center [797, 271] width 437 height 6
click at [816, 274] on div "media player" at bounding box center [797, 271] width 437 height 6
click at [834, 274] on div "media player" at bounding box center [797, 271] width 437 height 6
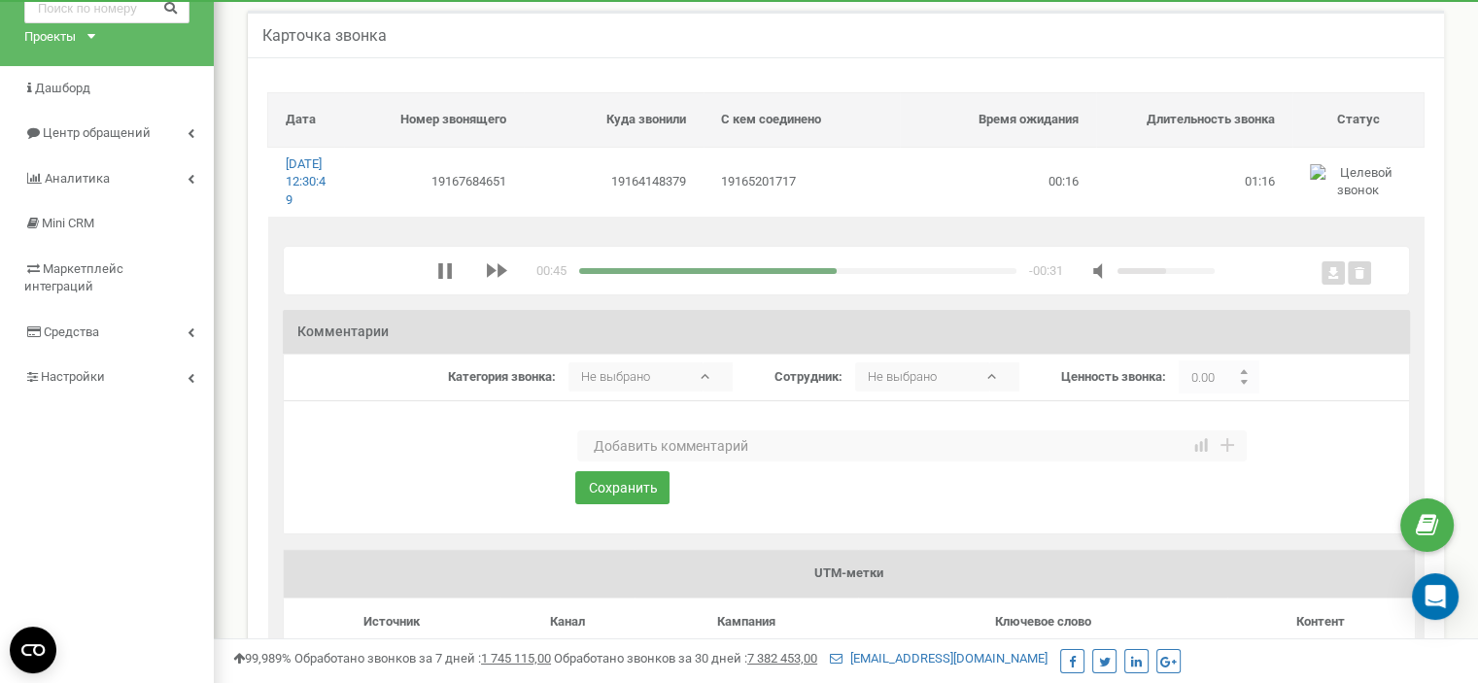
click at [851, 274] on div "media player" at bounding box center [797, 271] width 437 height 6
click at [867, 274] on div "media player" at bounding box center [797, 271] width 437 height 6
click at [880, 274] on div "media player" at bounding box center [797, 271] width 437 height 6
click at [904, 274] on div "media player" at bounding box center [797, 271] width 437 height 6
click at [659, 462] on textarea at bounding box center [912, 446] width 670 height 31
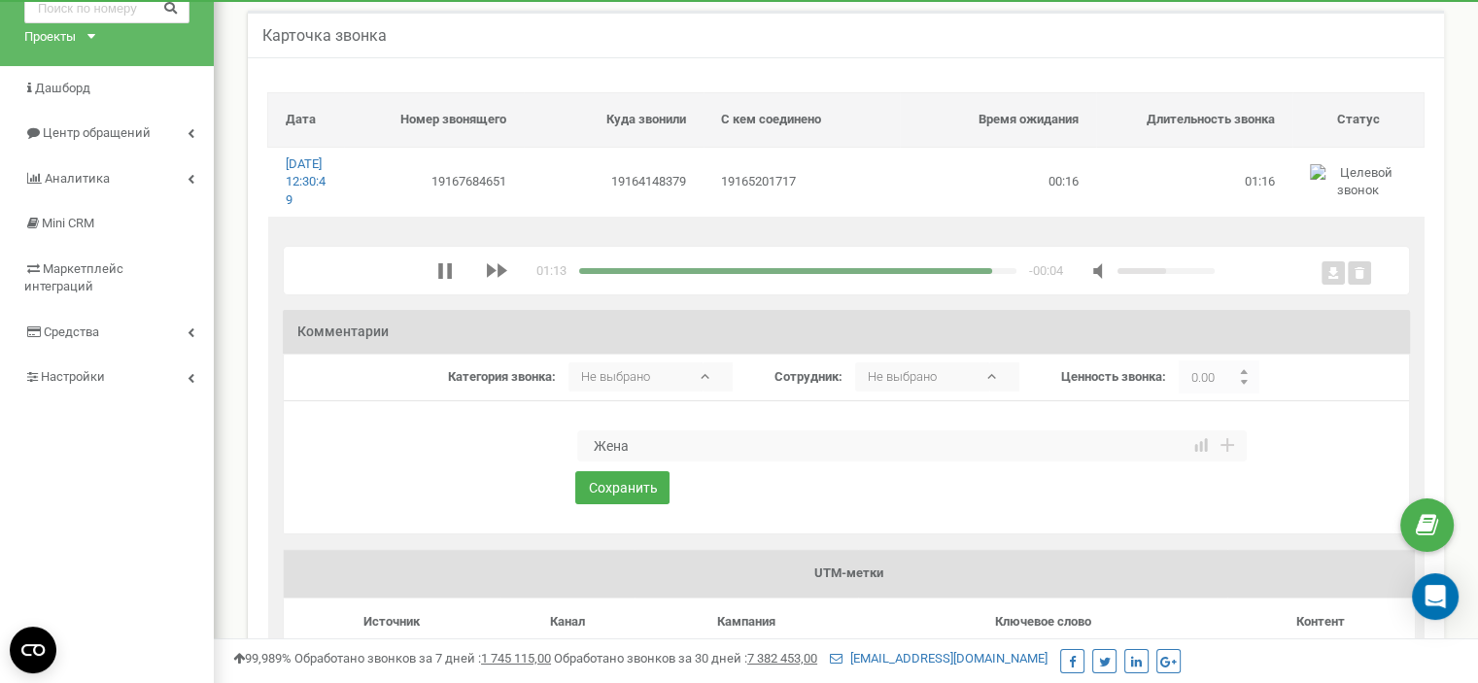
click at [940, 274] on div "media player" at bounding box center [785, 271] width 413 height 6
click at [681, 462] on textarea "Жена" at bounding box center [912, 446] width 670 height 31
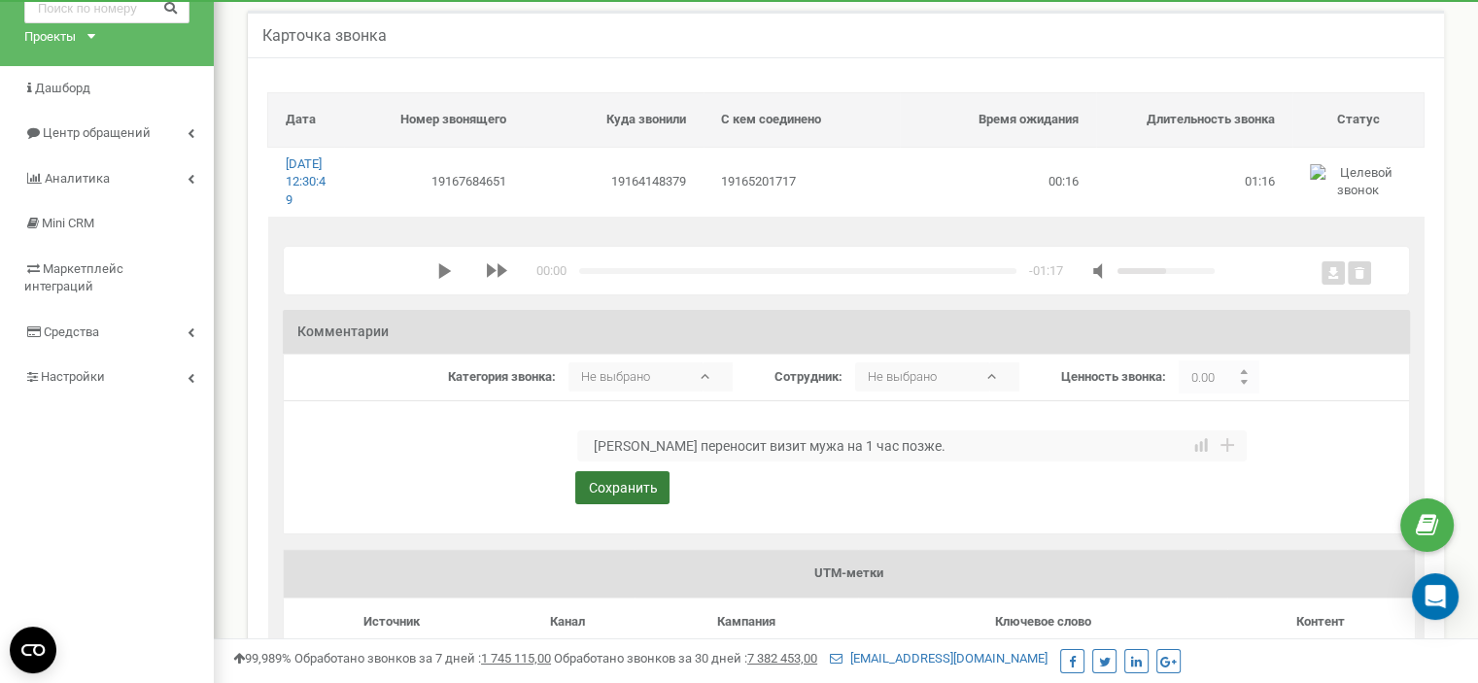
type textarea "Жена переносит визит мужа на 1 час позже."
click at [634, 504] on button "Сохранить" at bounding box center [622, 487] width 94 height 33
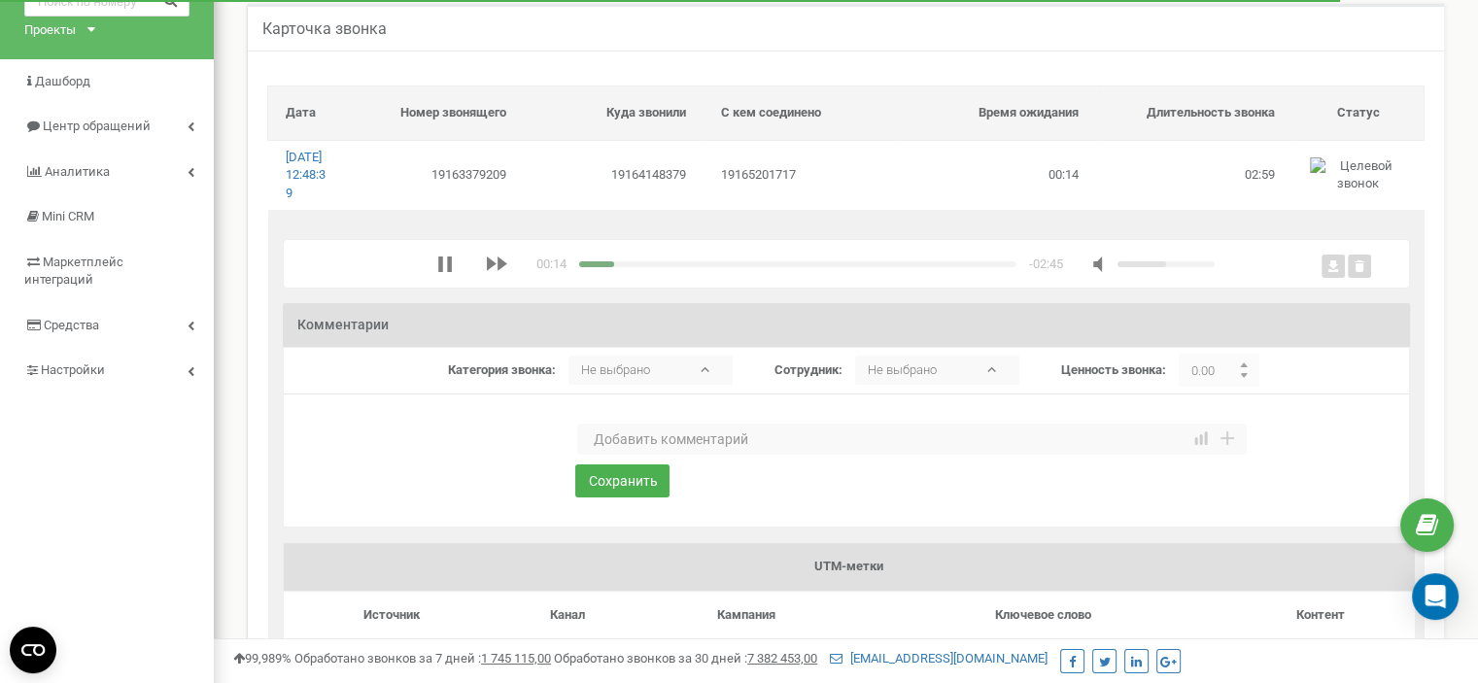
scroll to position [97, 0]
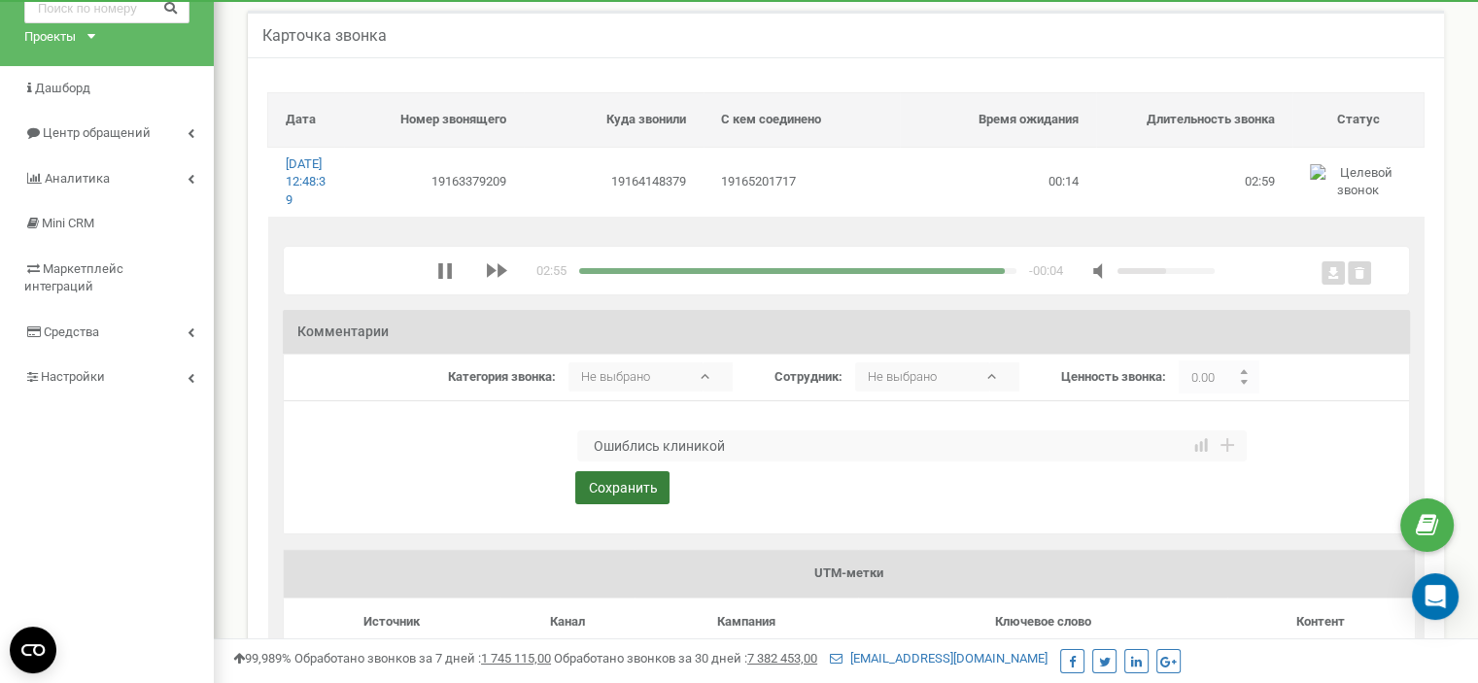
type textarea "Ошиблись клиникой"
click at [619, 504] on button "Сохранить" at bounding box center [622, 487] width 94 height 33
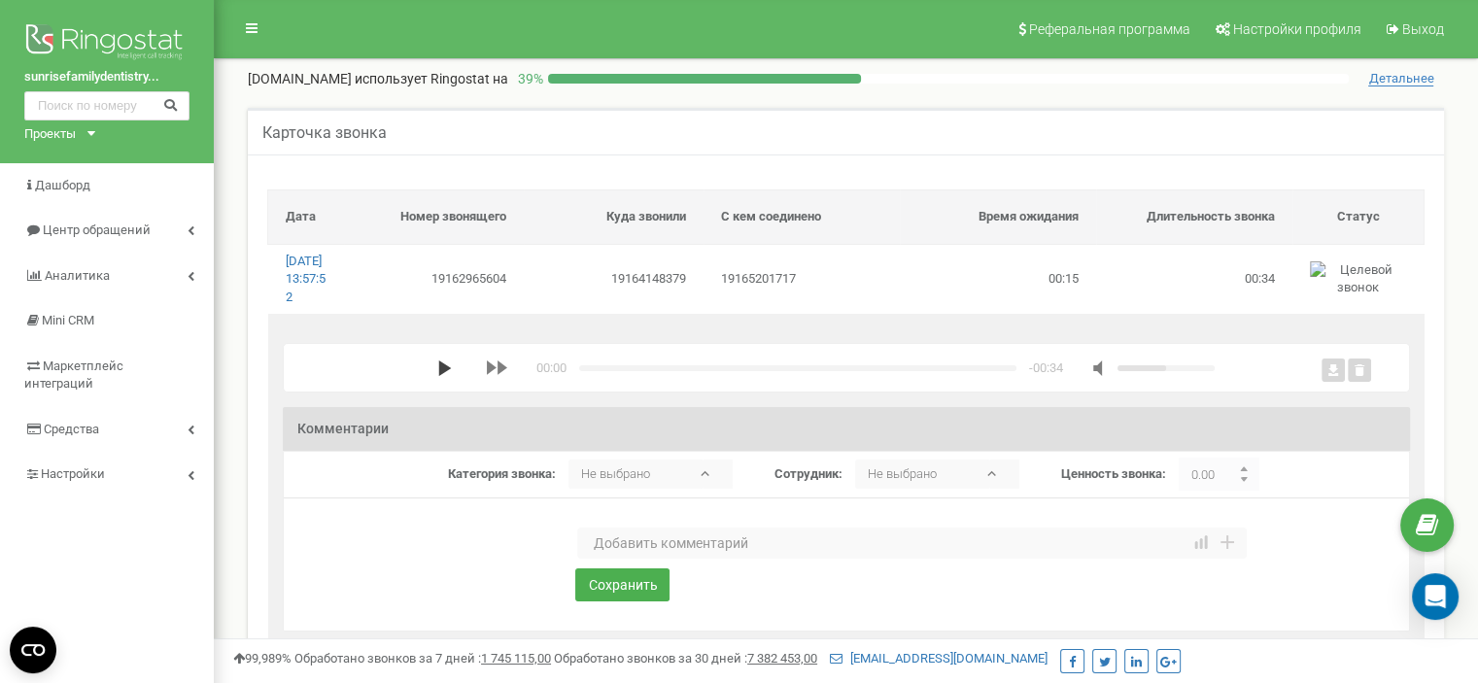
click at [443, 376] on polygon "media player" at bounding box center [444, 369] width 13 height 16
click at [619, 559] on textarea at bounding box center [912, 543] width 670 height 31
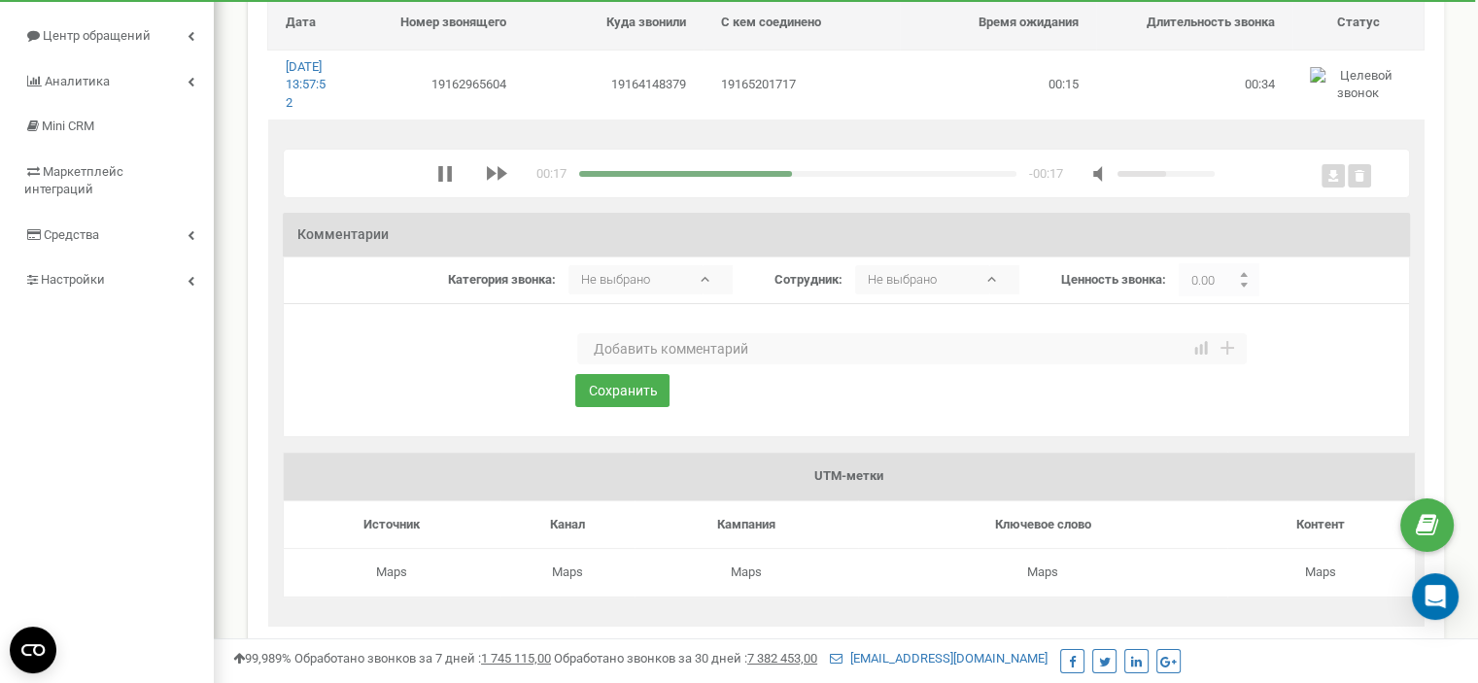
scroll to position [97, 0]
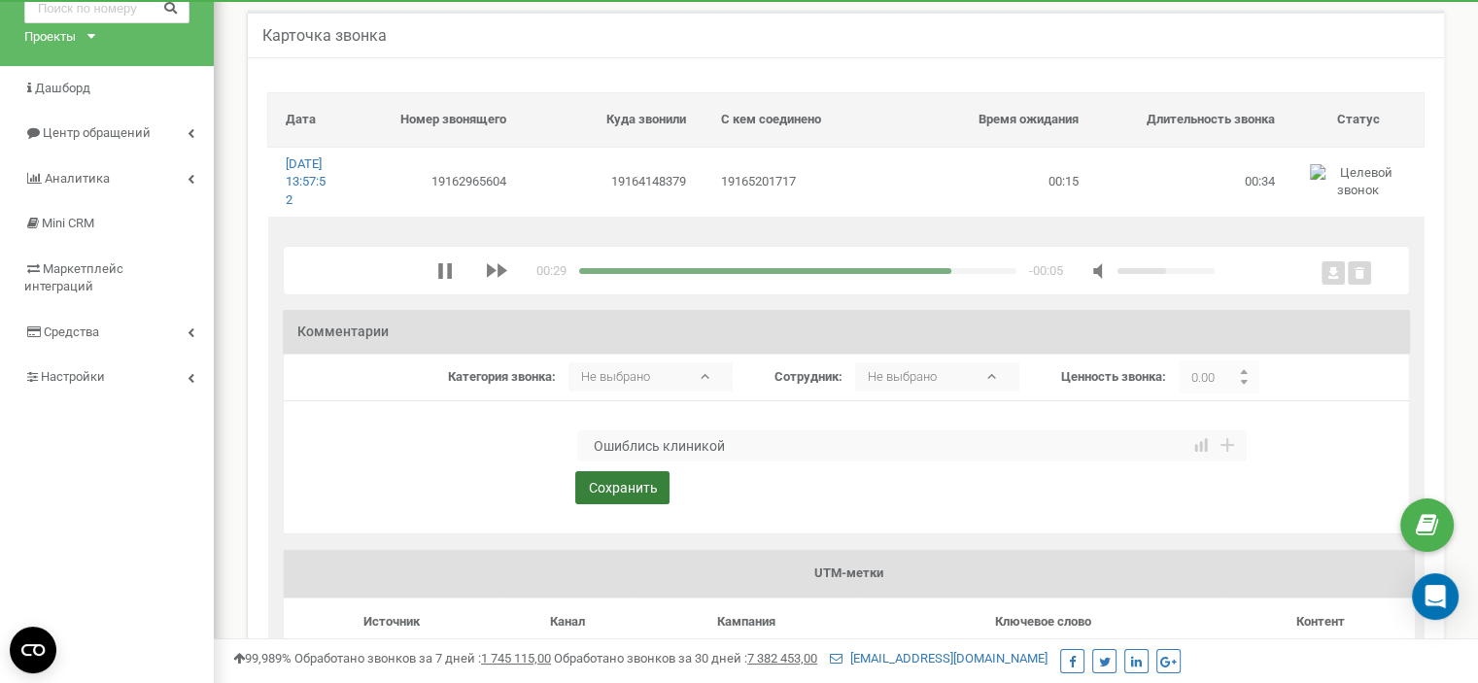
type textarea "Ошиблись клиникой"
click at [615, 501] on button "Сохранить" at bounding box center [622, 487] width 94 height 33
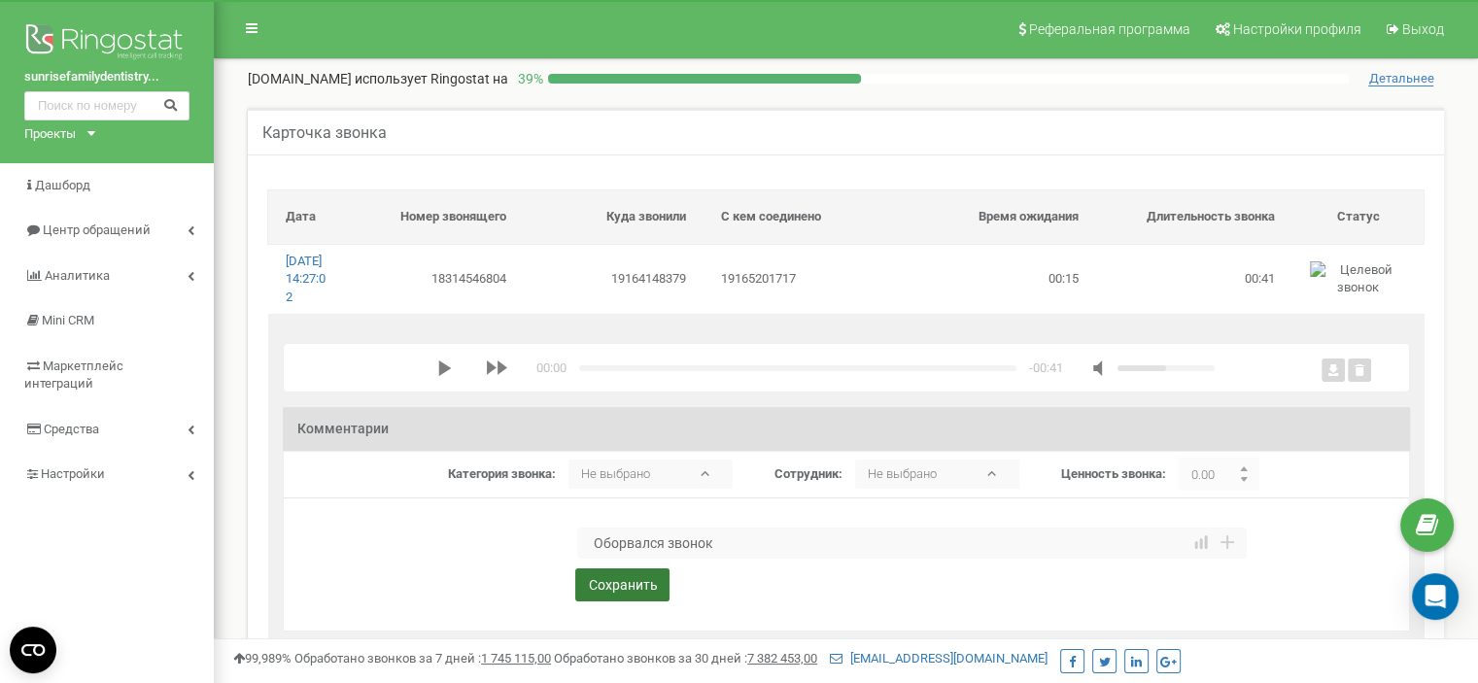
type textarea "Оборвался звонок"
click at [614, 598] on button "Сохранить" at bounding box center [622, 585] width 94 height 33
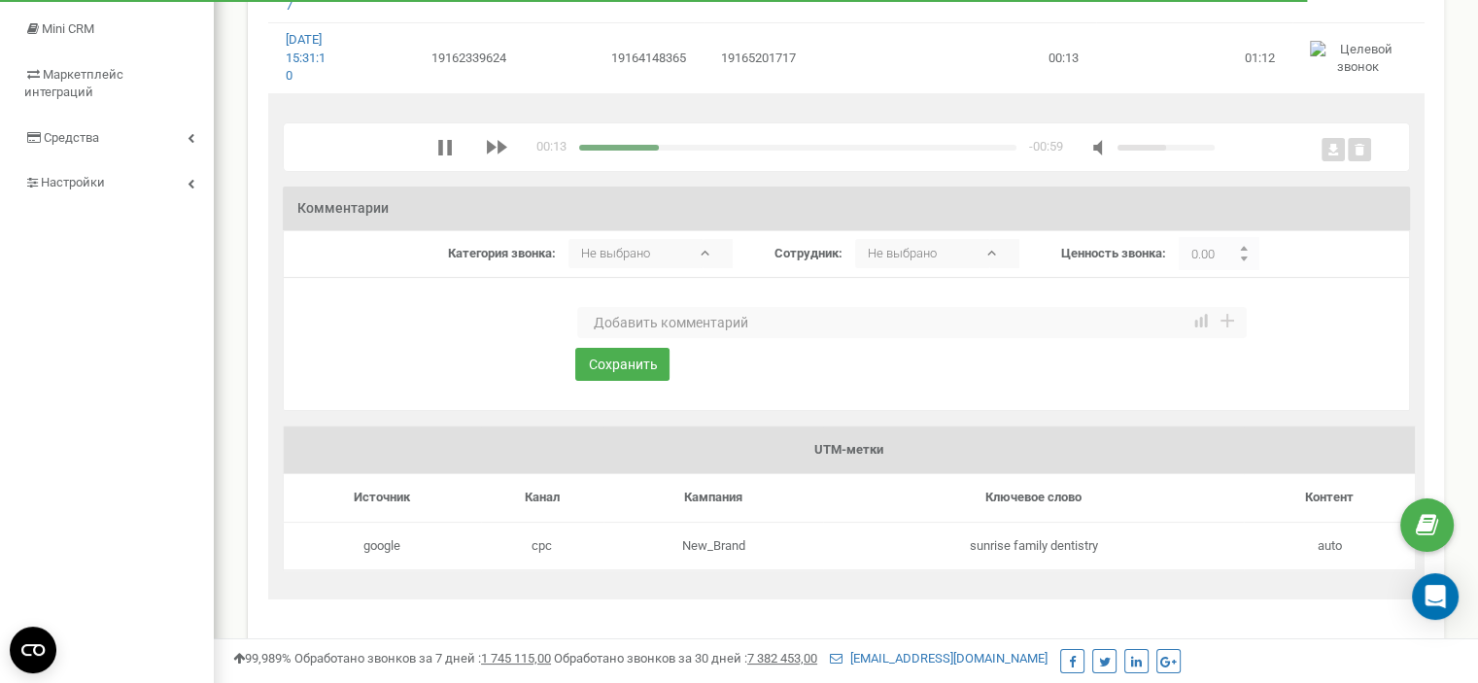
scroll to position [194, 0]
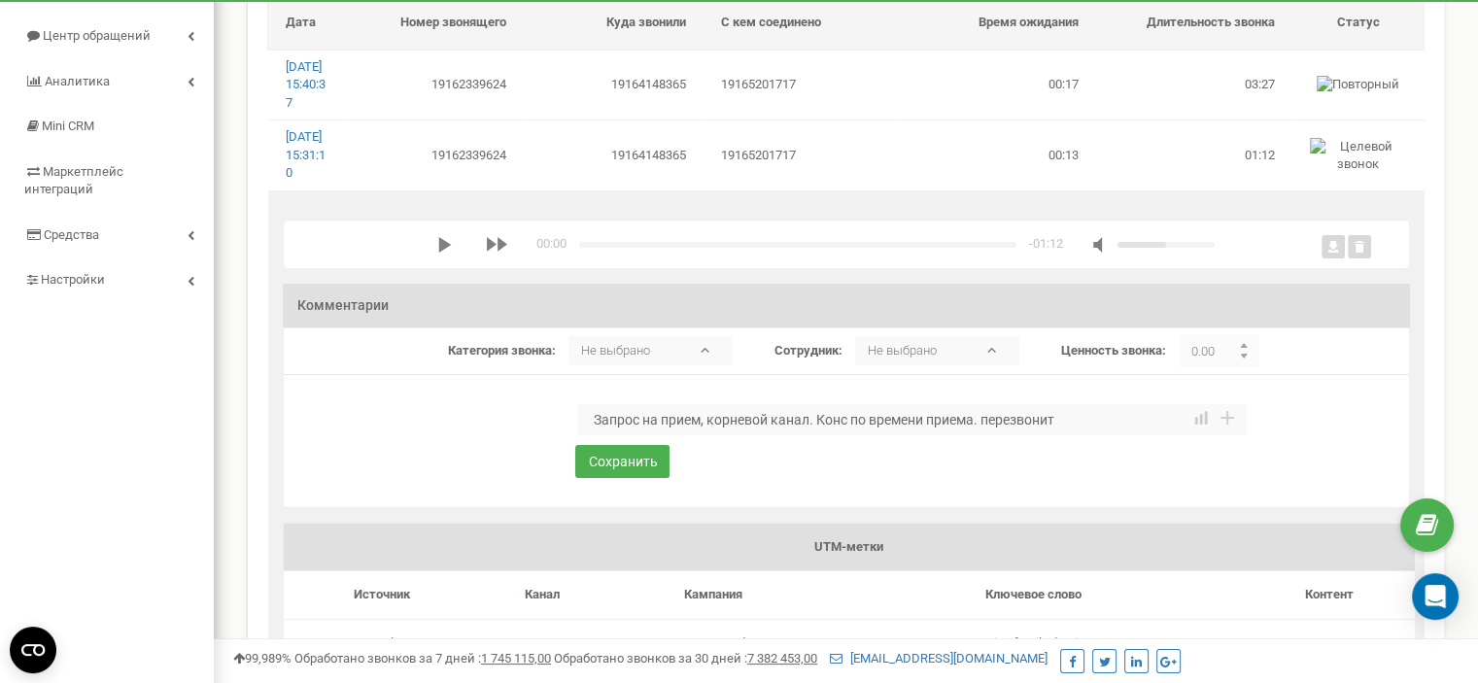
click at [990, 435] on textarea "Запрос на прием, корневой канал. Конс по времени приема. перезвонит" at bounding box center [912, 419] width 670 height 31
type textarea "Запрос на прием, корневой канал. Конс по времени приема. Перезвонит"
click at [632, 478] on button "Сохранить" at bounding box center [622, 461] width 94 height 33
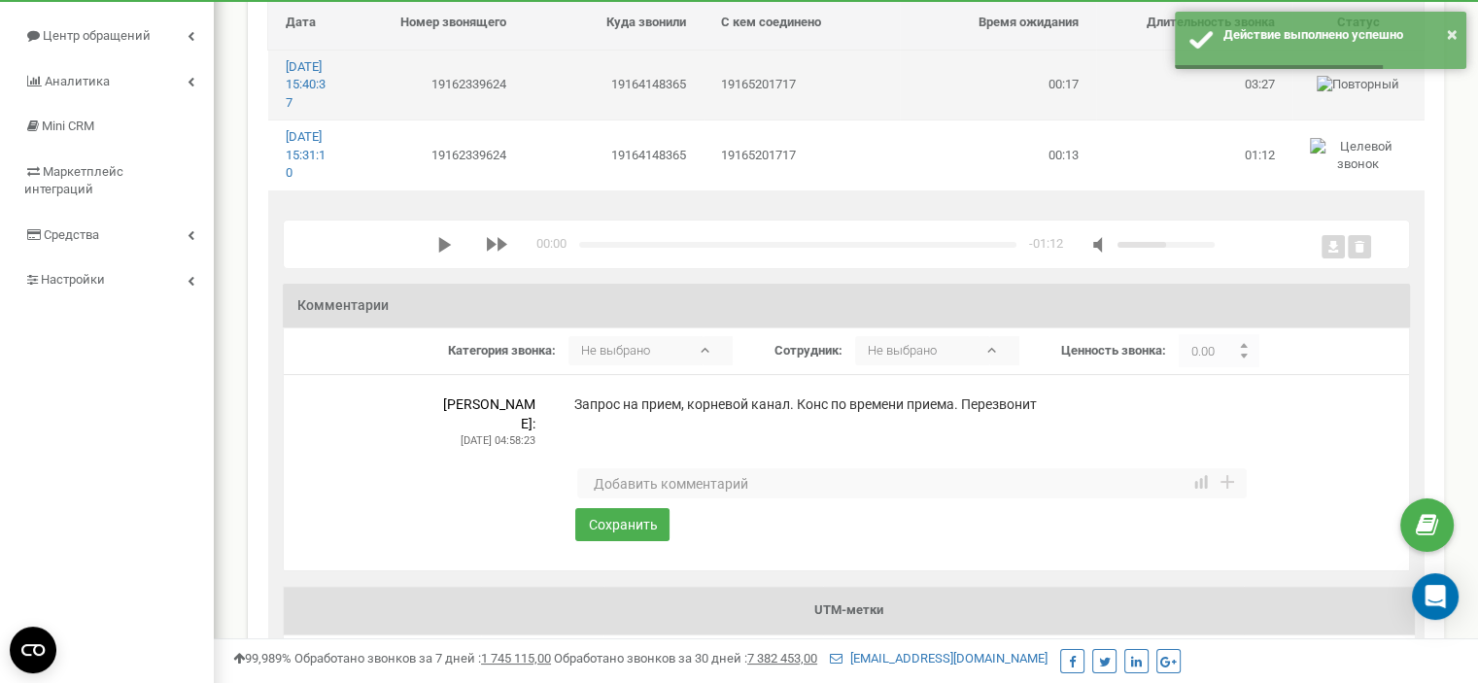
click at [537, 87] on td "19164148365" at bounding box center [614, 85] width 180 height 70
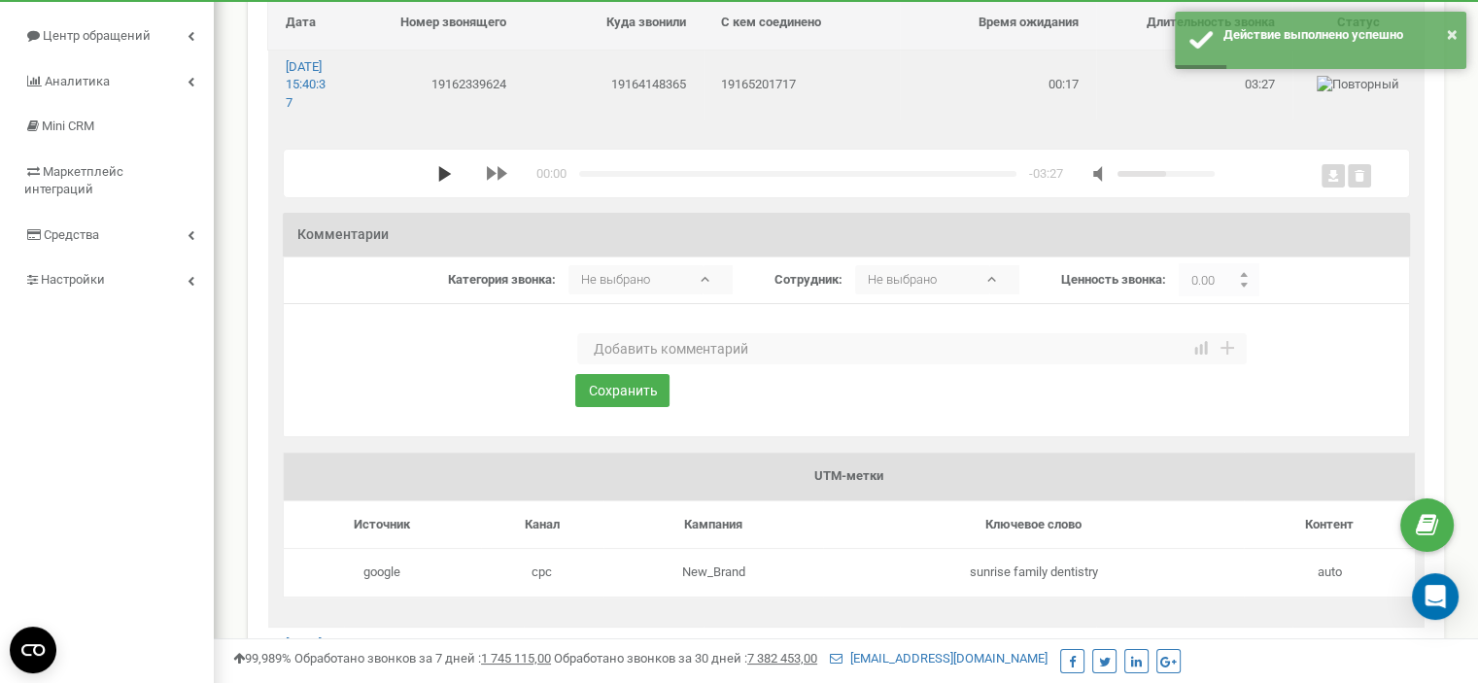
click at [438, 182] on polygon "media player" at bounding box center [444, 174] width 13 height 16
click at [627, 365] on textarea at bounding box center [912, 348] width 670 height 31
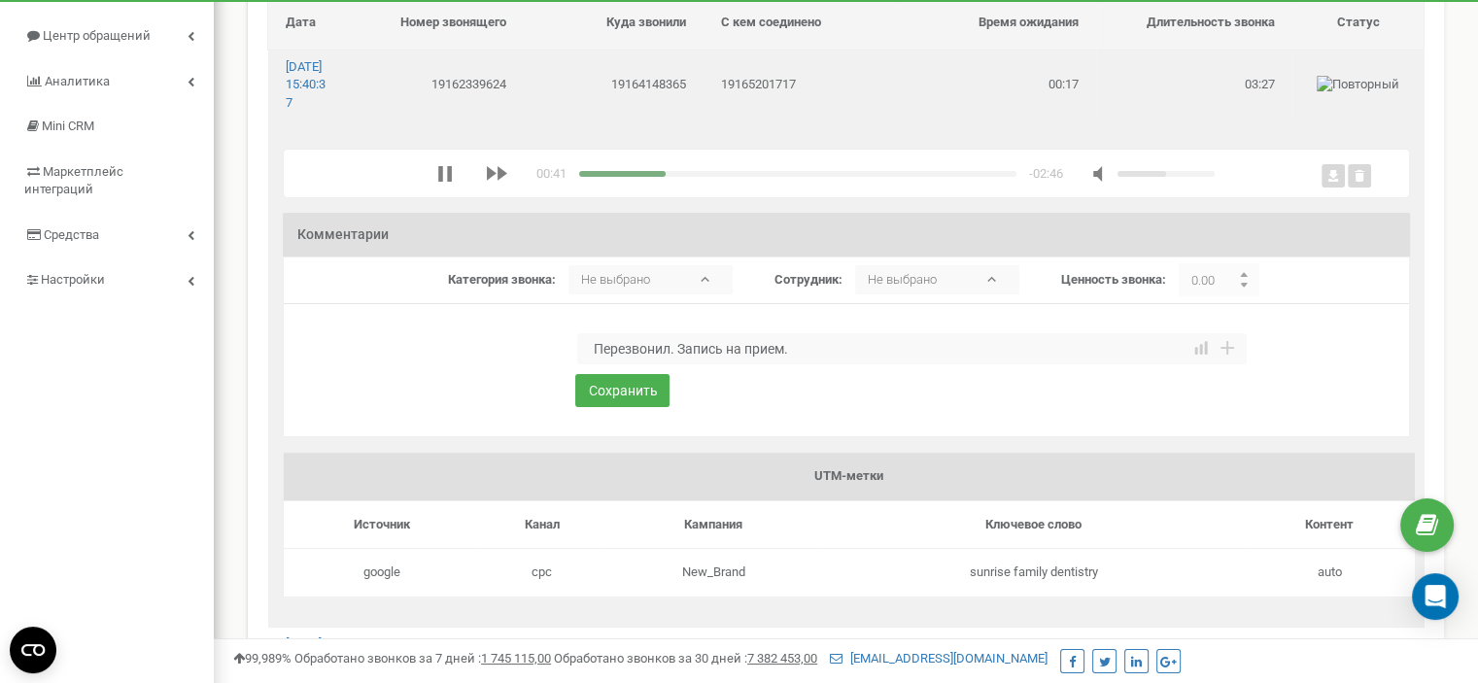
click at [676, 365] on textarea "Перезвонил. Запись на прием." at bounding box center [912, 348] width 670 height 31
click at [677, 177] on div "media player" at bounding box center [797, 174] width 437 height 6
click at [716, 177] on div "media player" at bounding box center [797, 174] width 437 height 6
click at [733, 177] on div "media player" at bounding box center [797, 174] width 437 height 6
click at [747, 177] on div "media player" at bounding box center [797, 174] width 437 height 6
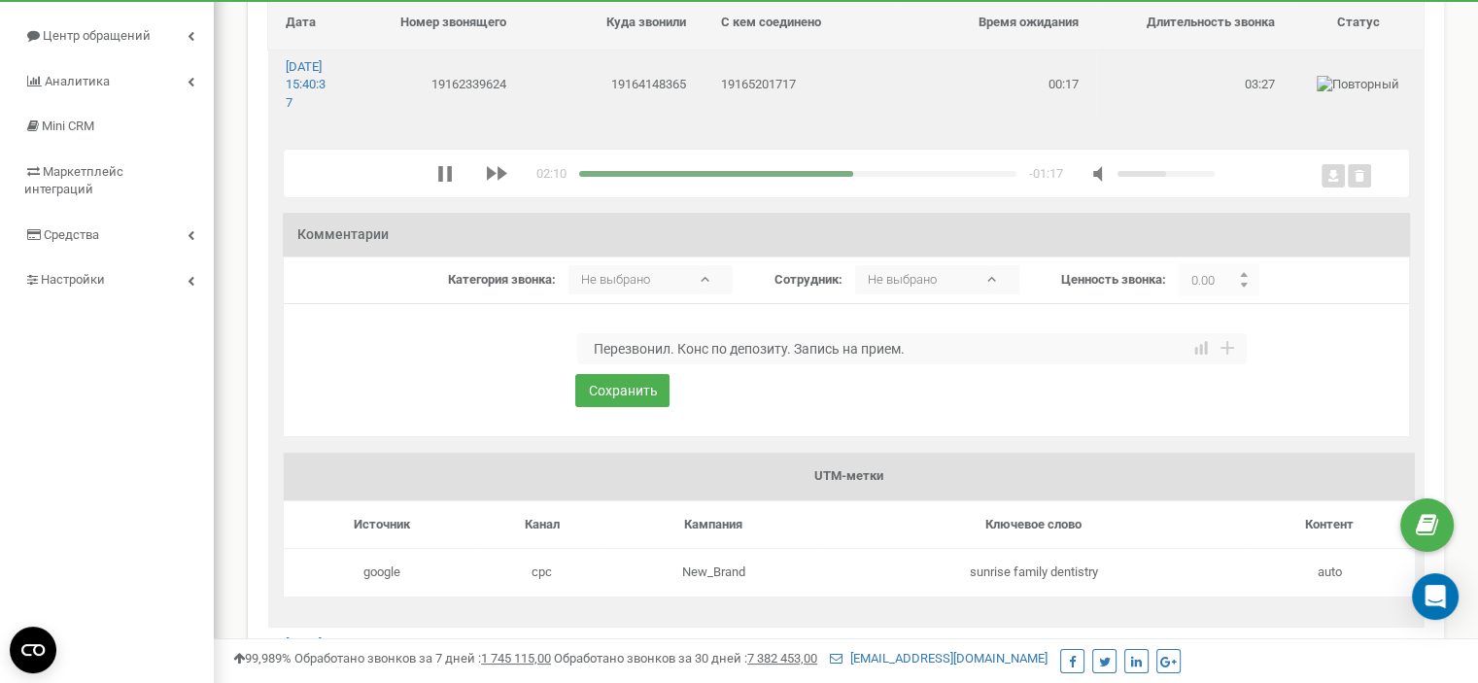
click at [760, 177] on div "media player" at bounding box center [797, 174] width 437 height 6
click at [774, 177] on div "media player" at bounding box center [797, 174] width 437 height 6
click at [787, 177] on div "media player" at bounding box center [797, 174] width 437 height 6
click at [800, 177] on div "media player" at bounding box center [797, 174] width 437 height 6
click at [815, 177] on div "media player" at bounding box center [797, 174] width 437 height 6
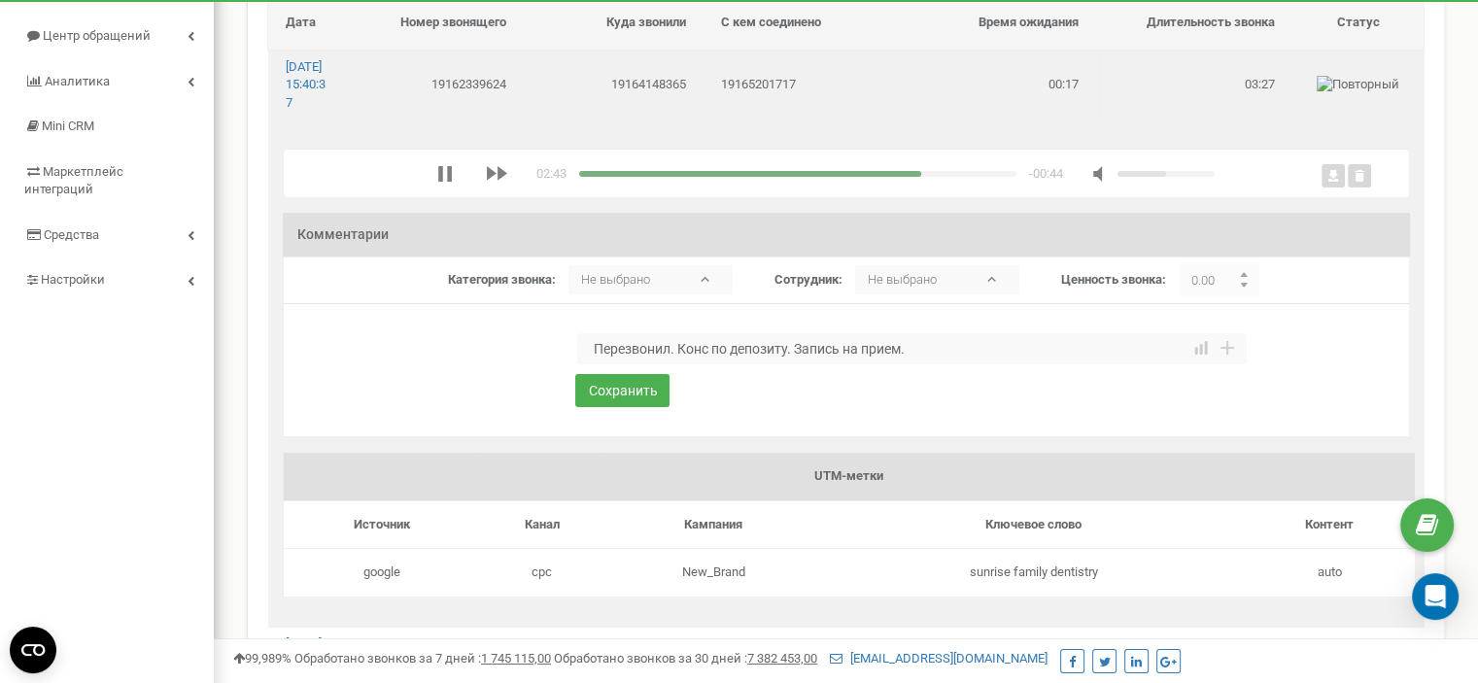
click at [835, 177] on div "media player" at bounding box center [797, 174] width 437 height 6
click at [842, 177] on div "media player" at bounding box center [797, 174] width 437 height 6
click at [438, 182] on polygon "media player" at bounding box center [444, 174] width 13 height 16
click at [579, 177] on div "media player" at bounding box center [797, 174] width 437 height 6
click at [591, 177] on div "media player" at bounding box center [797, 174] width 437 height 6
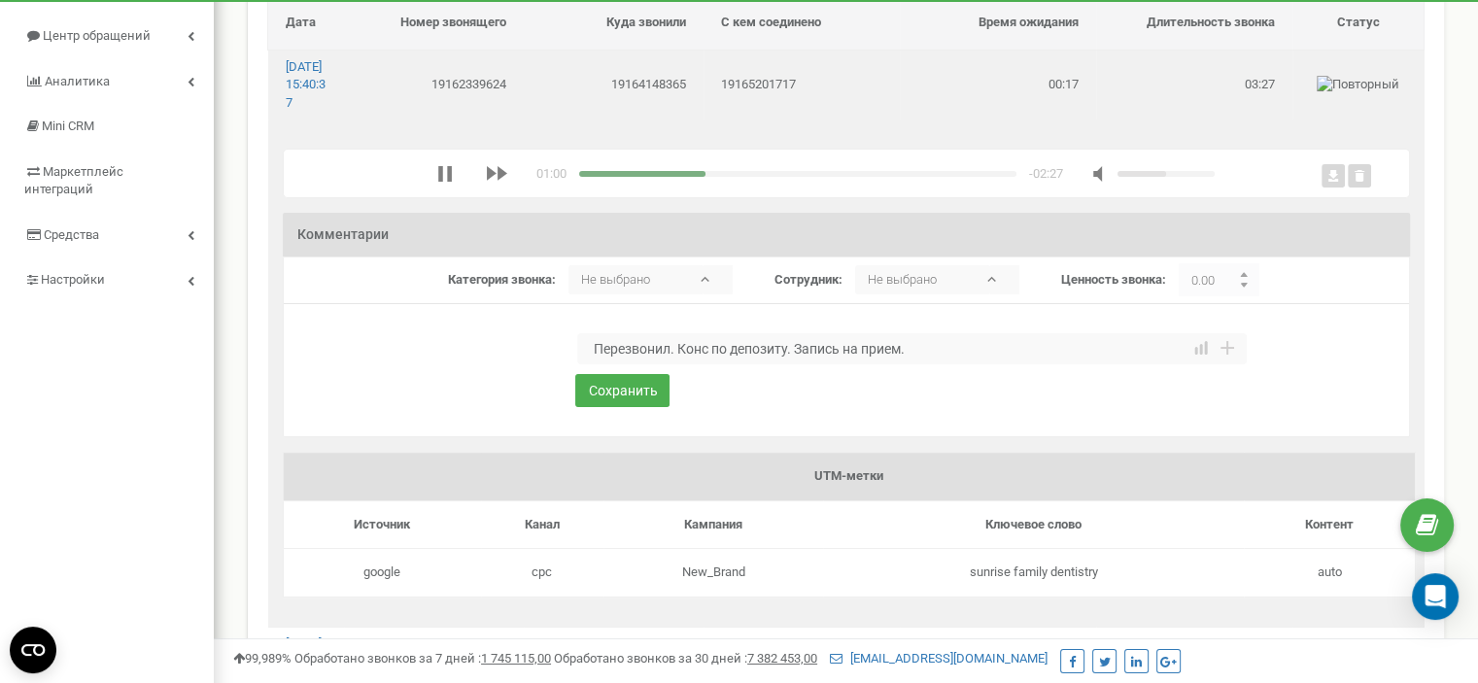
click at [608, 177] on div "media player" at bounding box center [797, 174] width 437 height 6
click at [815, 177] on div "media player" at bounding box center [797, 174] width 437 height 6
click at [818, 177] on div "media player" at bounding box center [797, 174] width 437 height 6
click at [824, 177] on div "media player" at bounding box center [797, 174] width 437 height 6
click at [829, 177] on div "media player" at bounding box center [797, 174] width 437 height 6
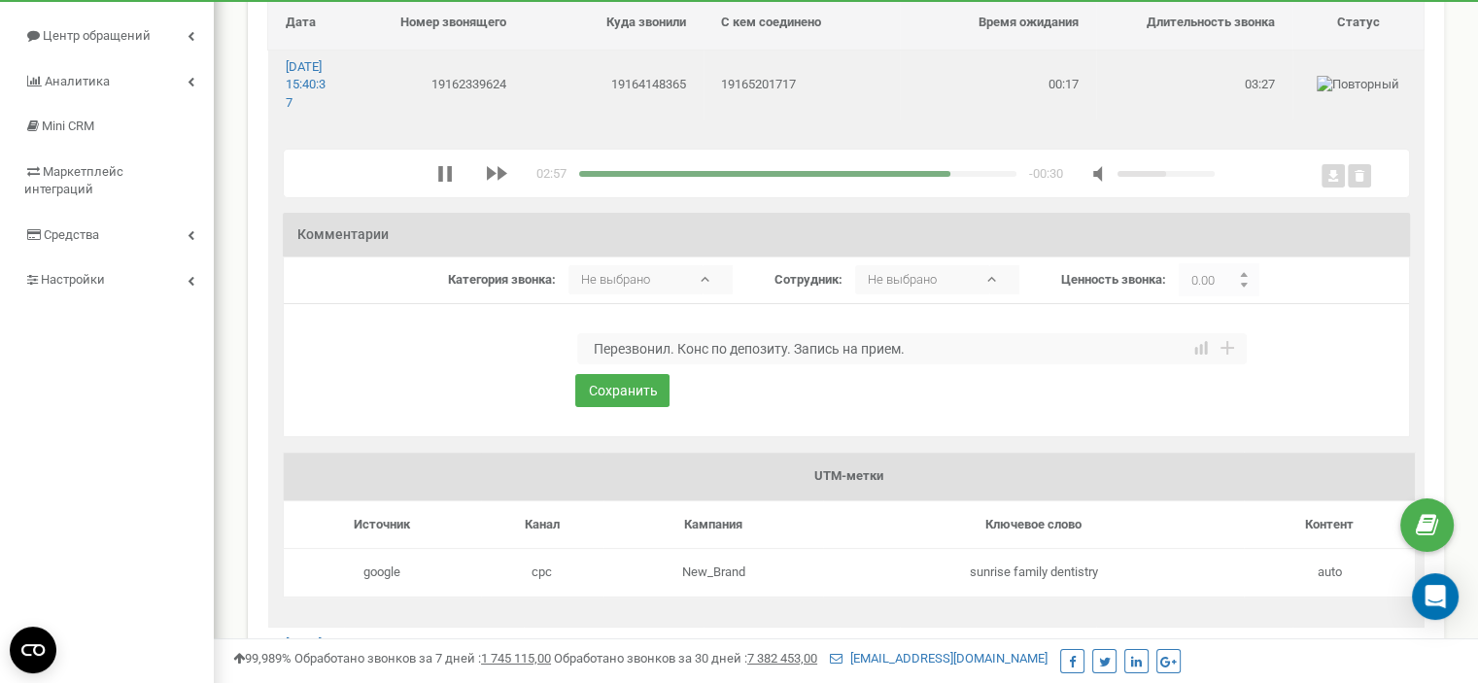
drag, startPoint x: 788, startPoint y: 368, endPoint x: 968, endPoint y: 368, distance: 179.8
click at [968, 365] on textarea "Перезвонил. Конс по депозиту. Запись на прием." at bounding box center [912, 348] width 670 height 31
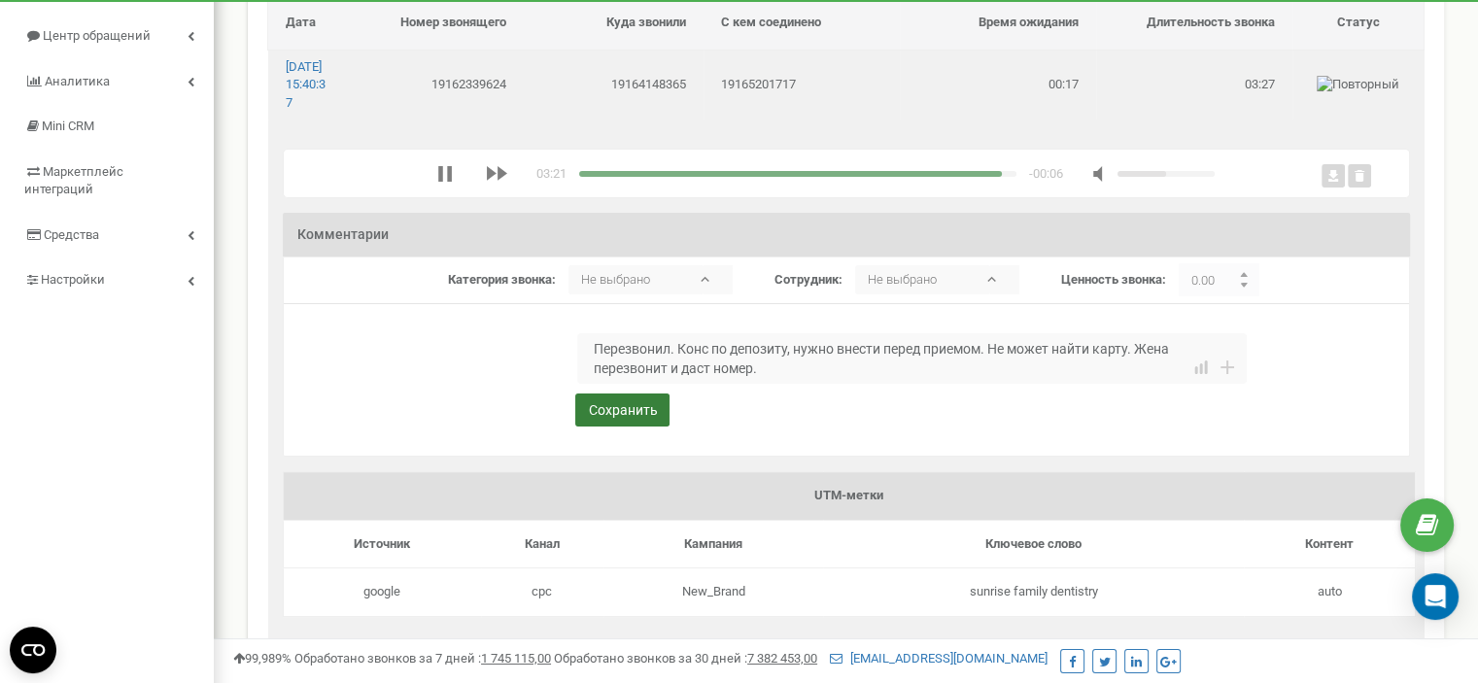
type textarea "Перезвонил. Конс по депозиту, нужно внести перед приемом. Не может найти карту.…"
click at [618, 427] on button "Сохранить" at bounding box center [622, 410] width 94 height 33
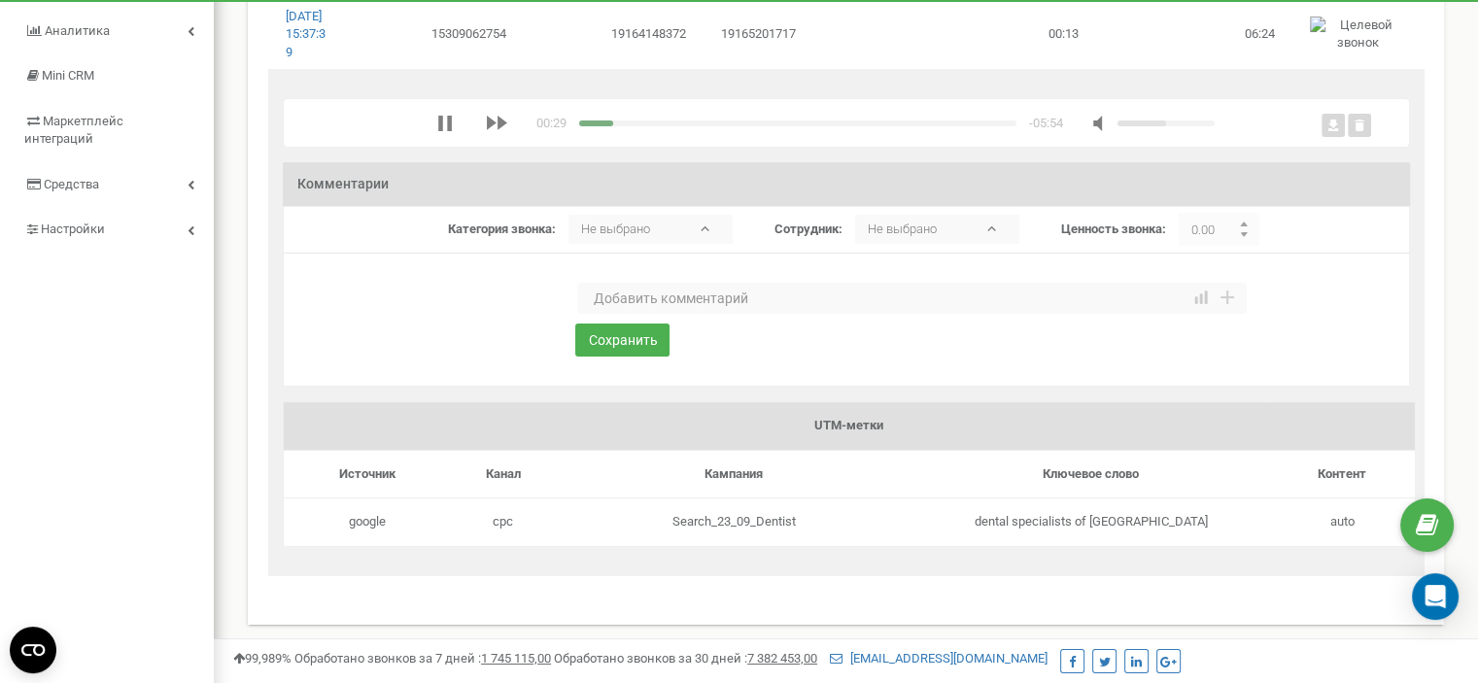
scroll to position [194, 0]
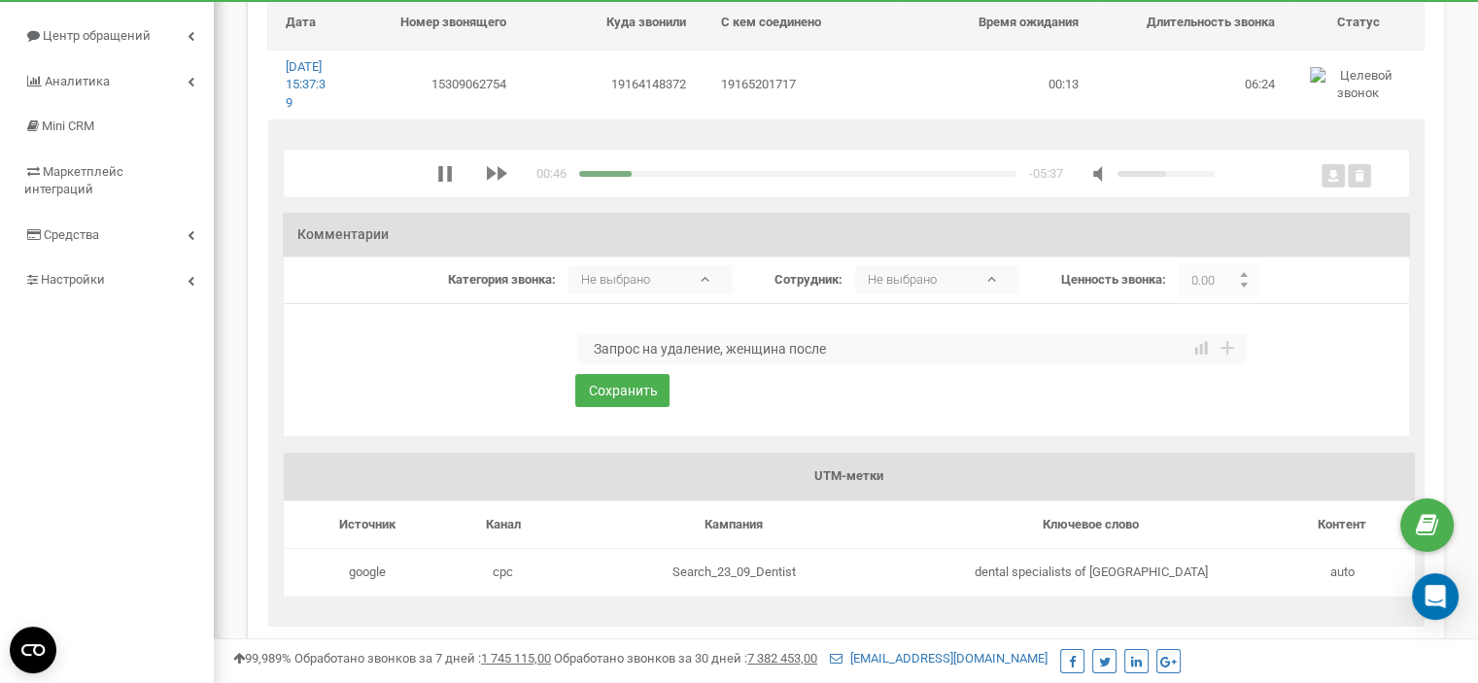
click at [595, 177] on div "media player" at bounding box center [605, 174] width 53 height 6
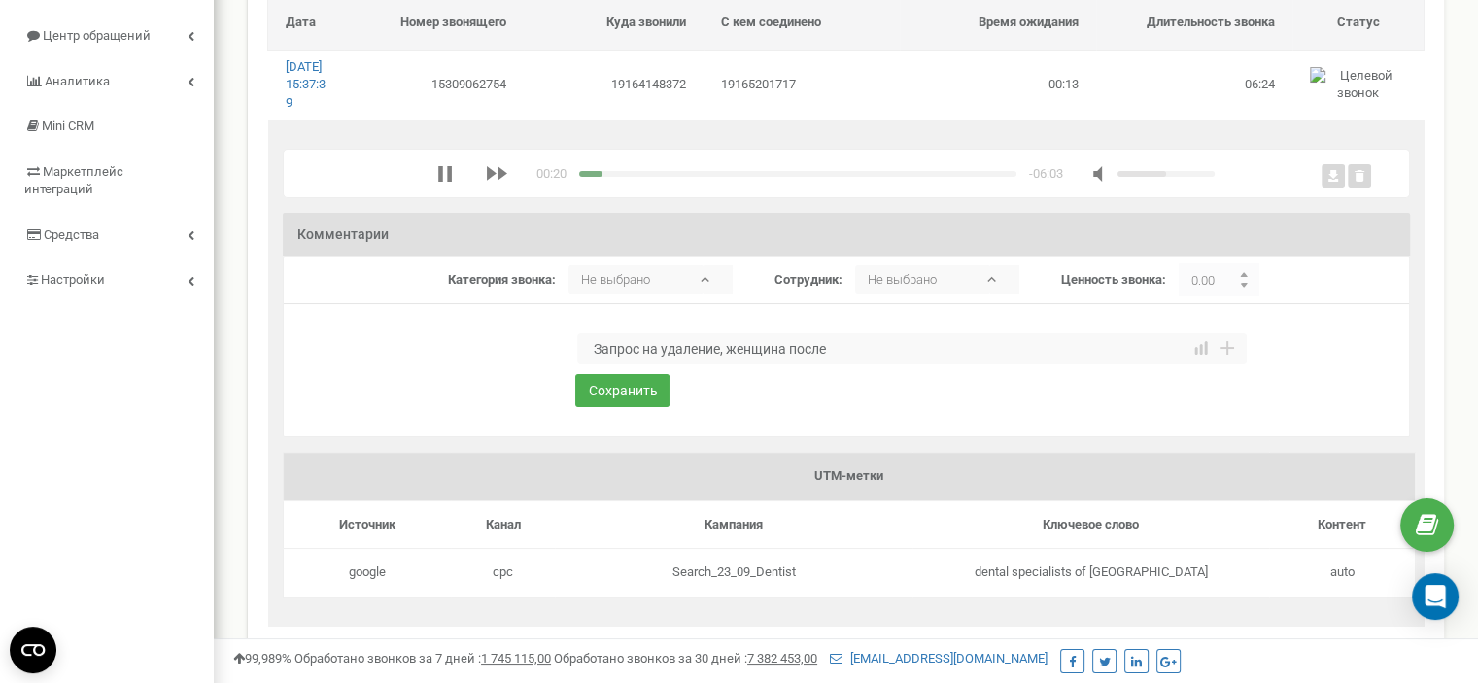
click at [588, 177] on div "media player" at bounding box center [590, 174] width 23 height 6
click at [444, 182] on icon "media player" at bounding box center [445, 174] width 16 height 16
click at [865, 365] on textarea "Запрос на удаление, женщина после" at bounding box center [912, 348] width 670 height 31
click at [437, 182] on icon "media player" at bounding box center [445, 174] width 16 height 16
click at [921, 365] on textarea "Запрос на удаление, женщина после лечения радиацией." at bounding box center [912, 348] width 670 height 31
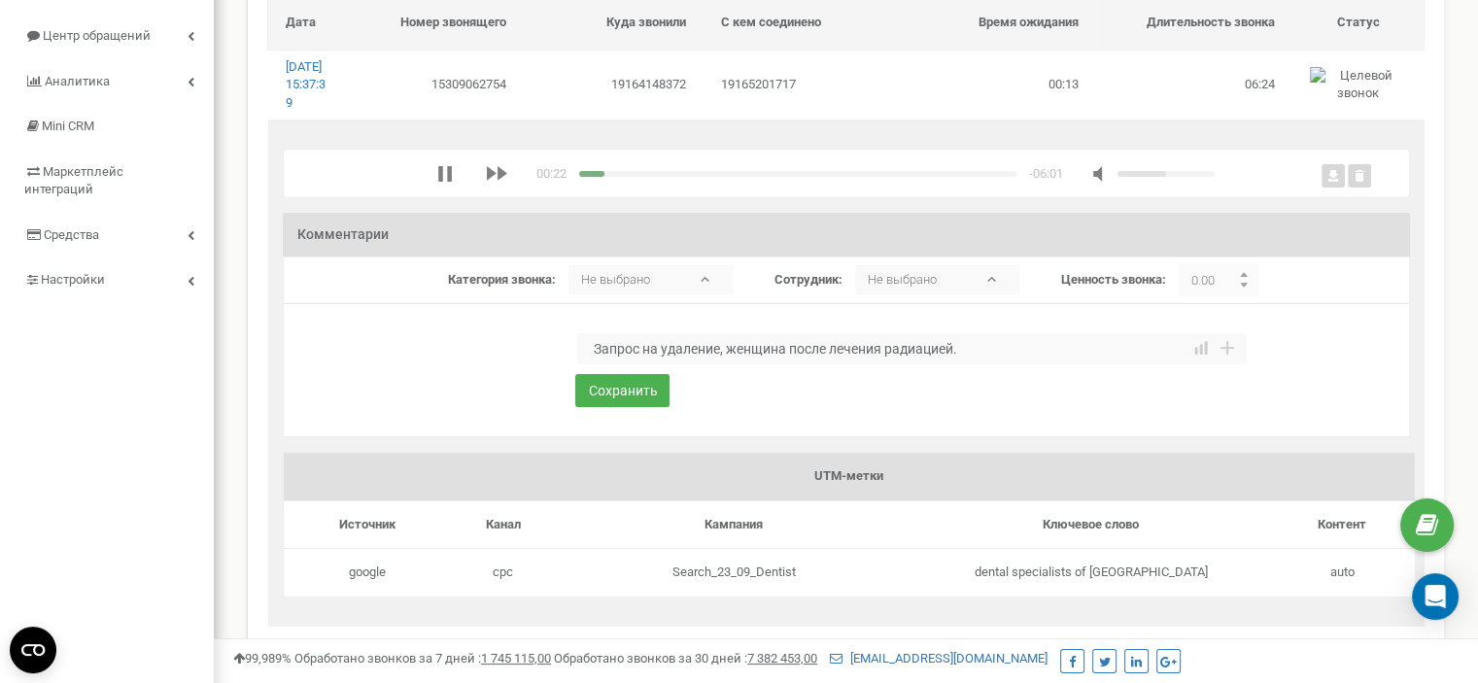
click at [921, 365] on textarea "Запрос на удаление, женщина после лечения радиацией." at bounding box center [912, 348] width 670 height 31
click at [1026, 365] on textarea "Запрос на удаление, женщина после лечения облучением." at bounding box center [912, 348] width 670 height 31
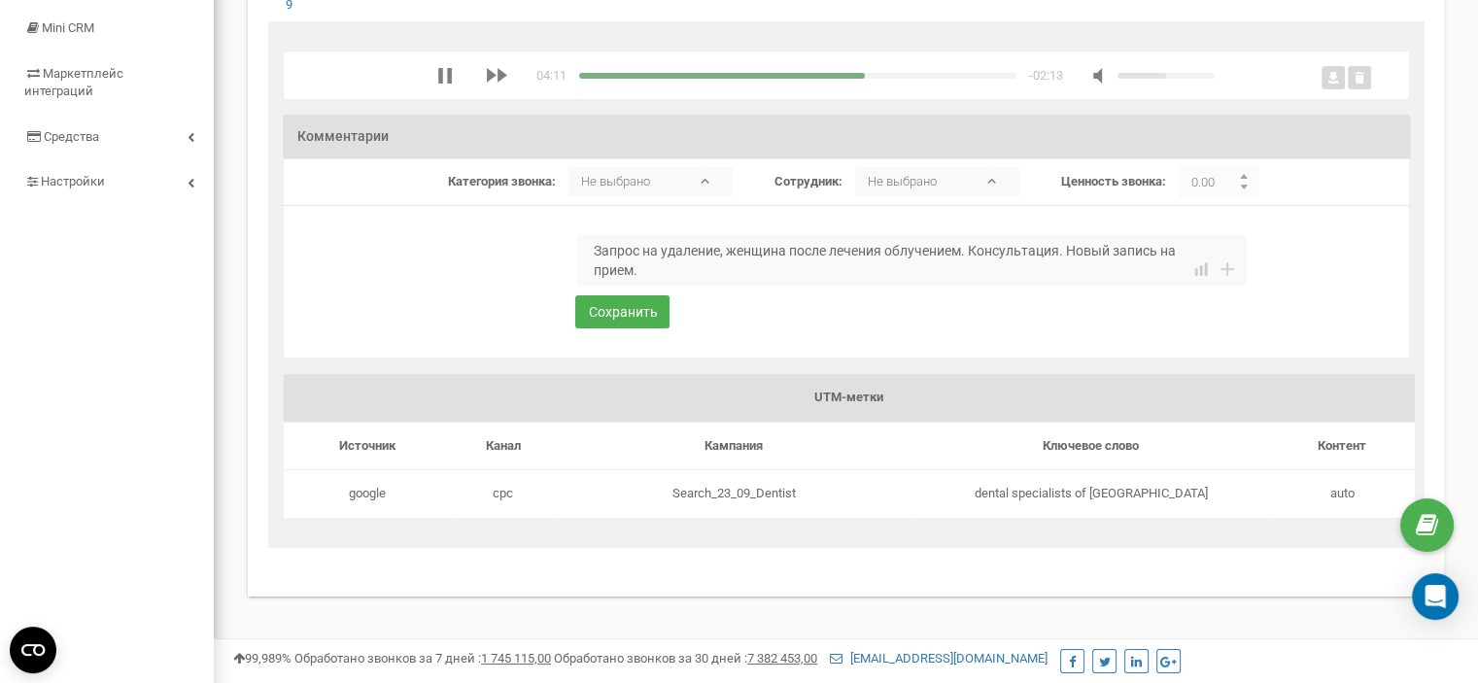
scroll to position [292, 0]
type textarea "Запрос на удаление, женщина после лечения облучением. Консультация. Новый запис…"
click at [886, 80] on div "media player" at bounding box center [797, 77] width 437 height 6
click at [898, 80] on div "media player" at bounding box center [797, 77] width 437 height 6
click at [974, 80] on div "media player" at bounding box center [797, 77] width 437 height 6
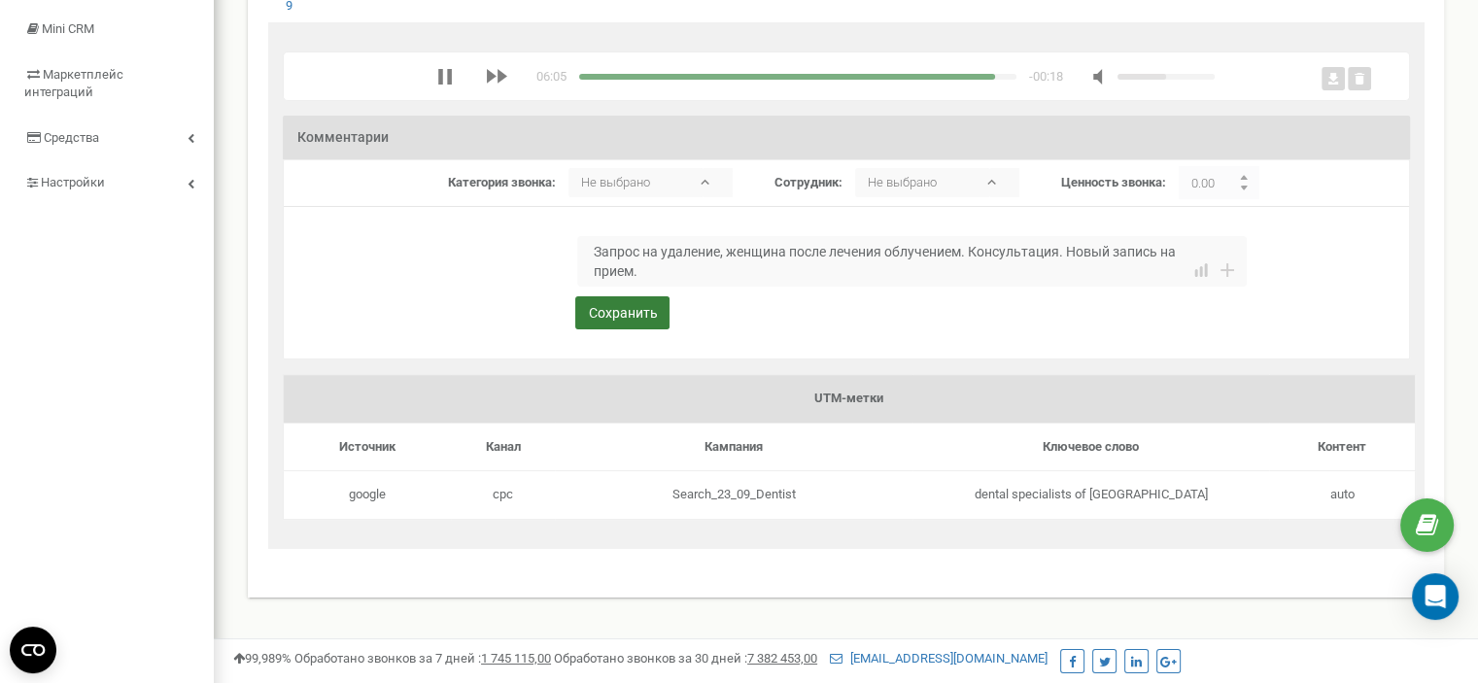
click at [638, 326] on button "Сохранить" at bounding box center [622, 312] width 94 height 33
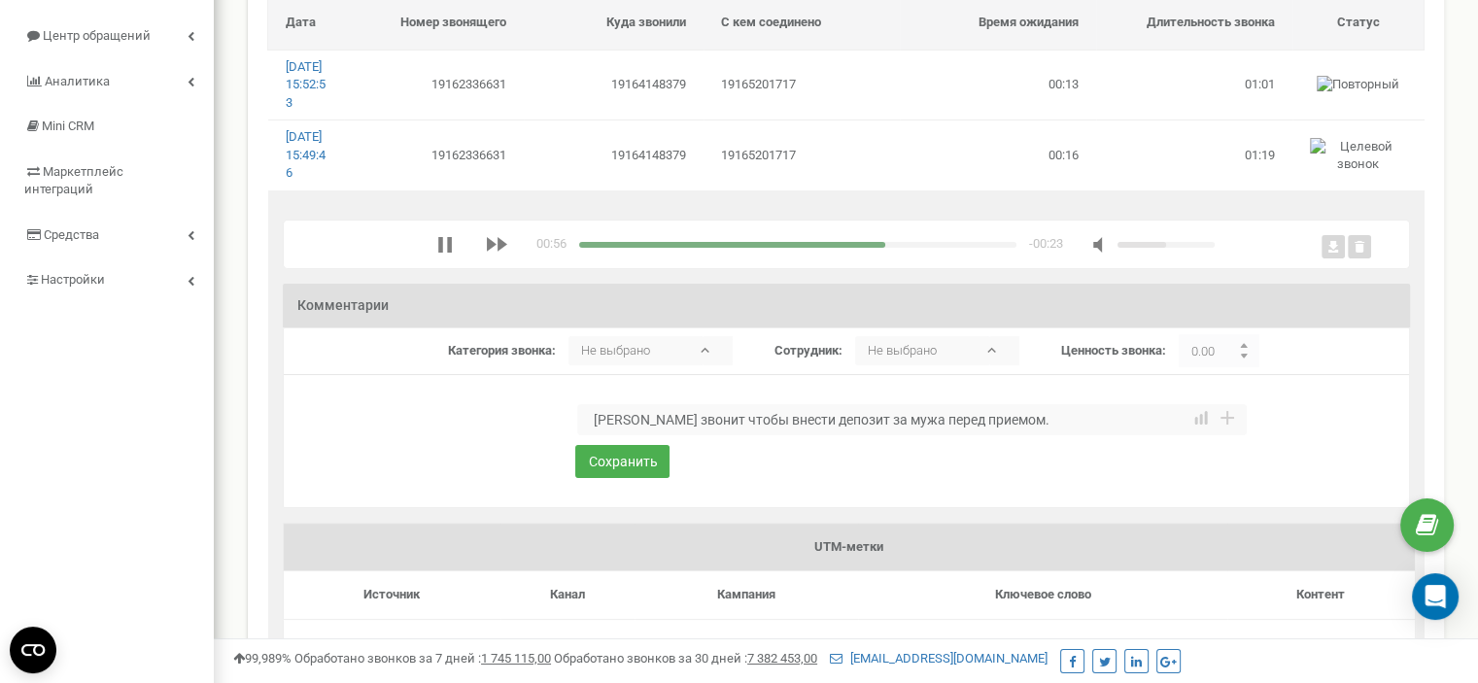
type textarea "Жена звонит чтобы внести депозит за мужа перед приемом."
click at [973, 248] on div "media player" at bounding box center [797, 245] width 437 height 6
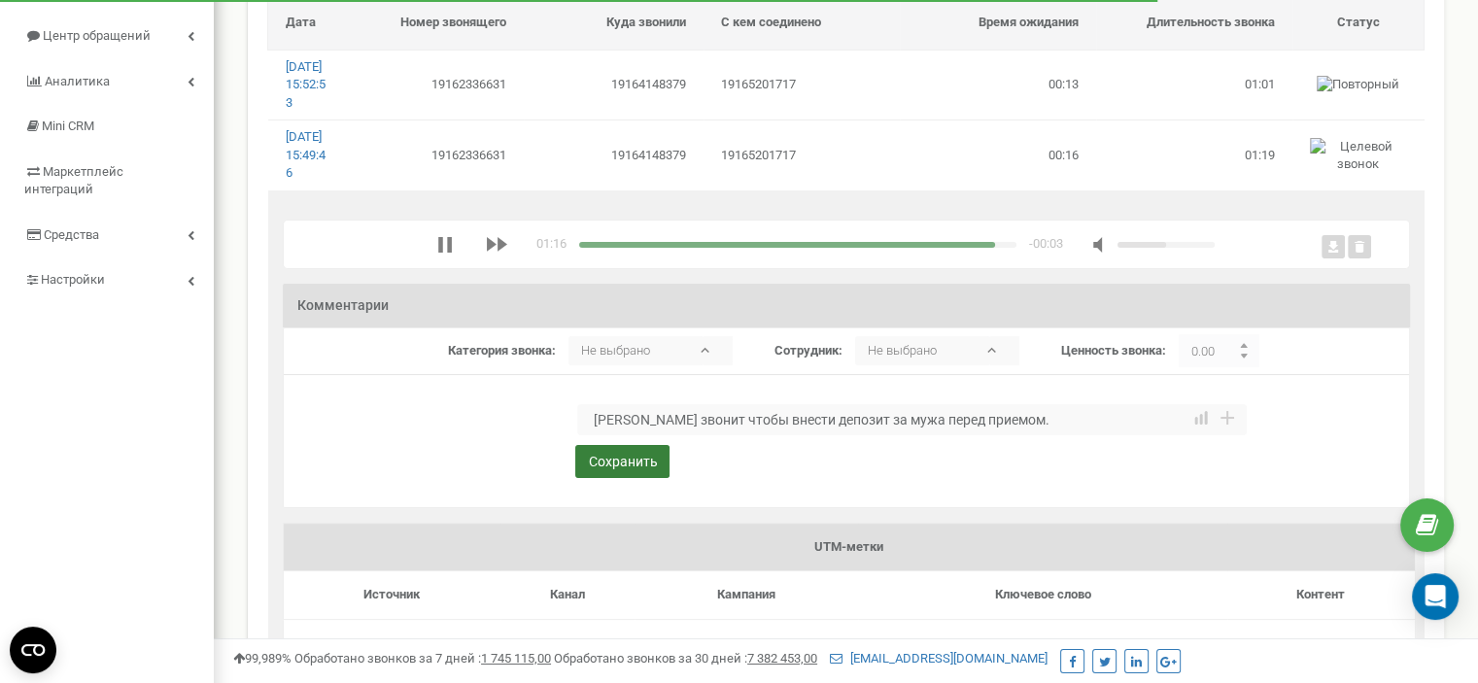
click at [618, 478] on button "Сохранить" at bounding box center [622, 461] width 94 height 33
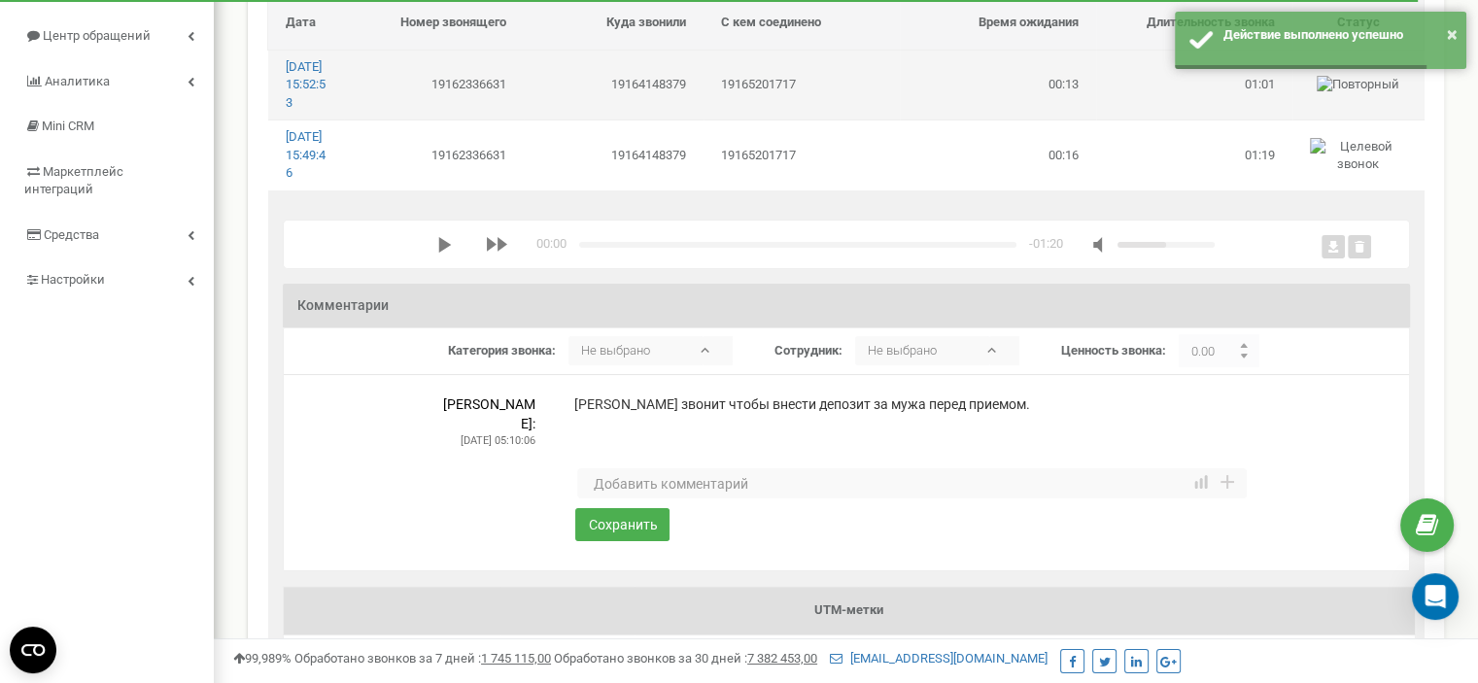
click at [645, 110] on td "19164148379" at bounding box center [614, 85] width 180 height 70
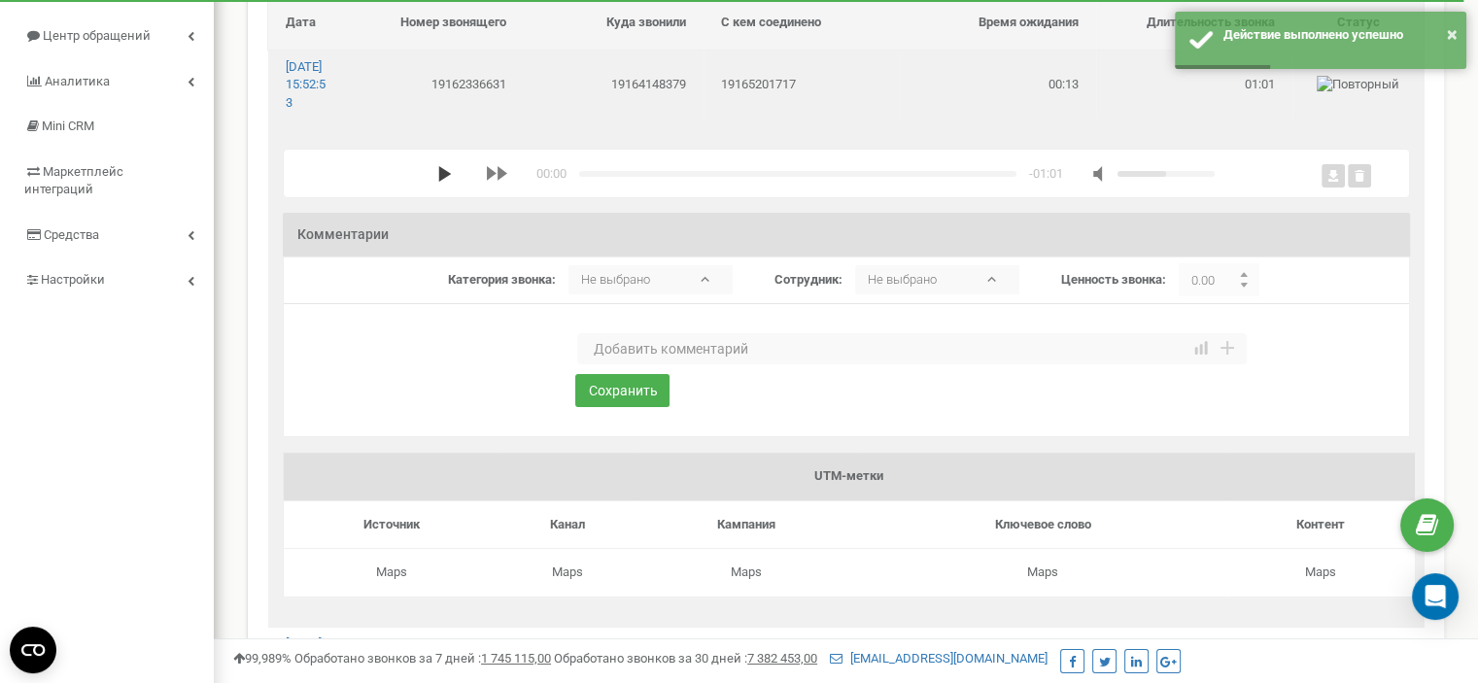
click at [437, 182] on icon "media player" at bounding box center [445, 174] width 16 height 16
click at [619, 365] on textarea at bounding box center [912, 348] width 670 height 31
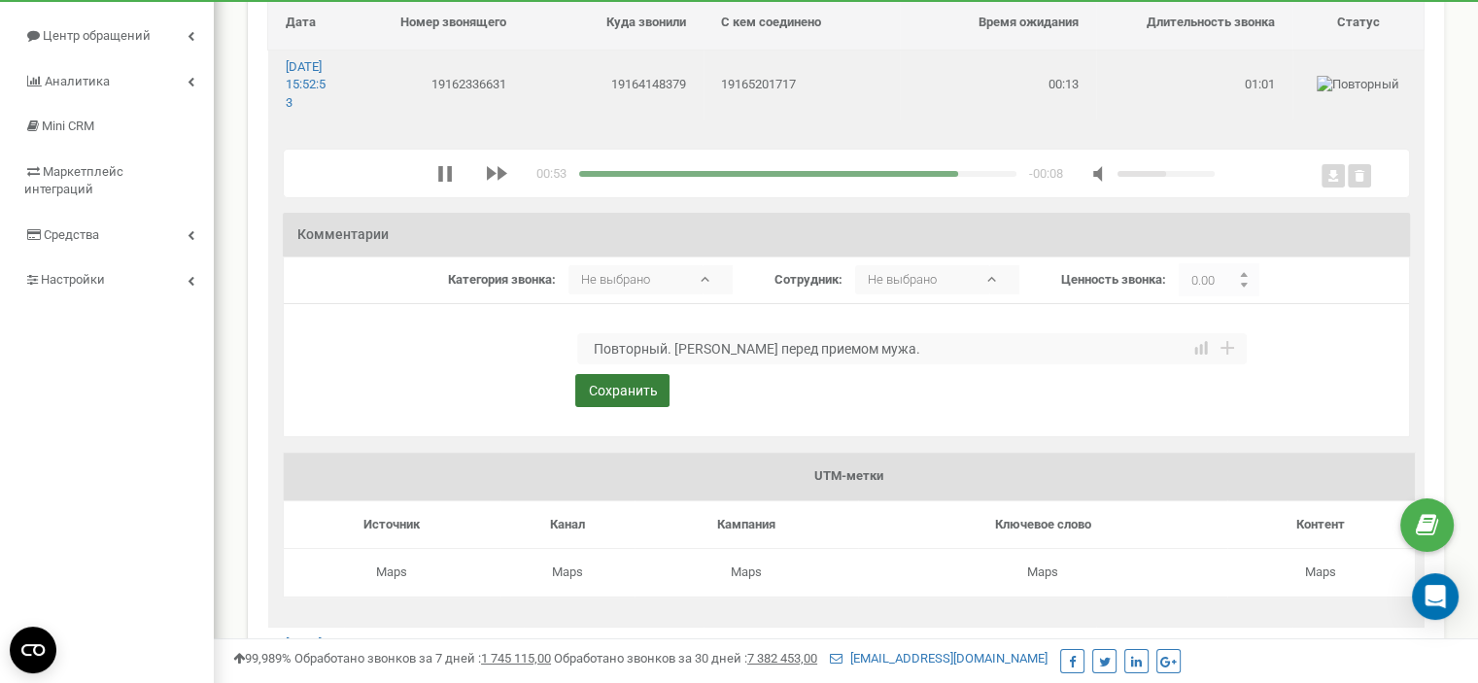
type textarea "Повторный. Конс перед приемом мужа."
click at [634, 407] on button "Сохранить" at bounding box center [622, 390] width 94 height 33
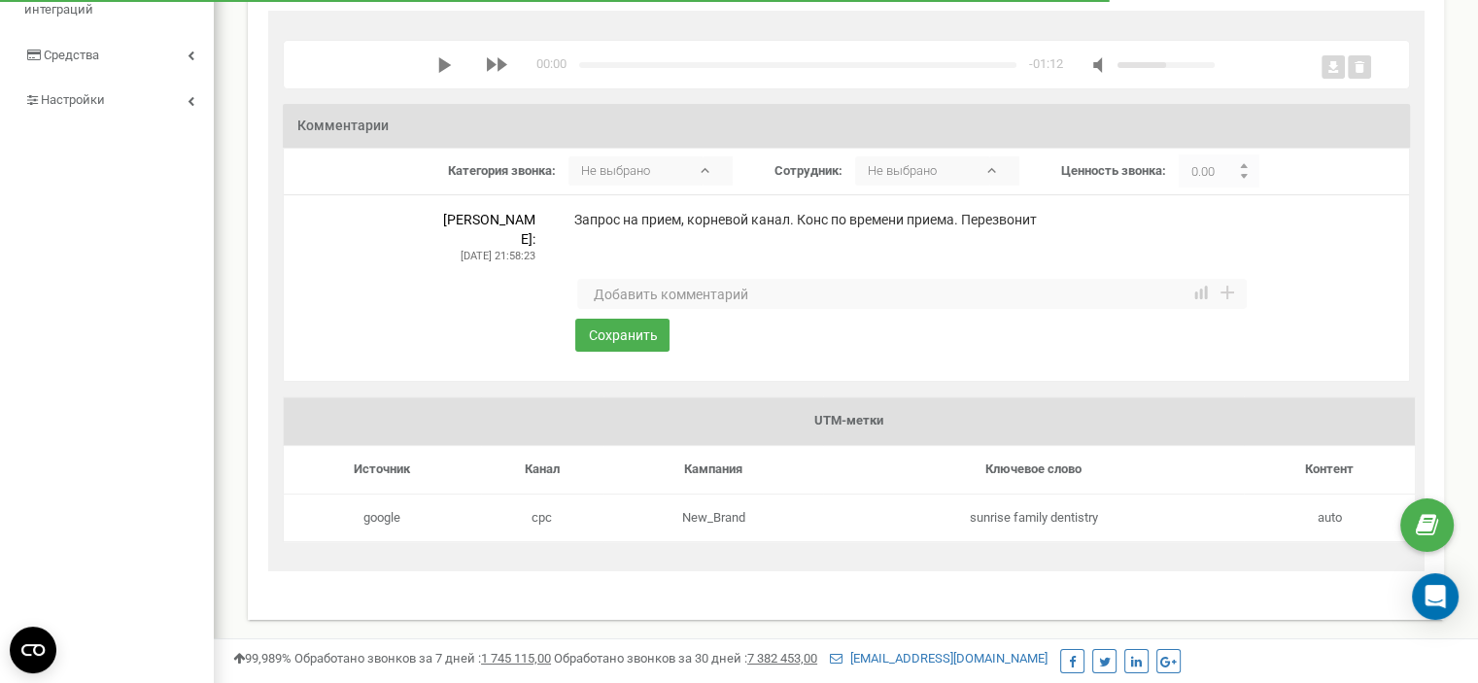
scroll to position [292, 0]
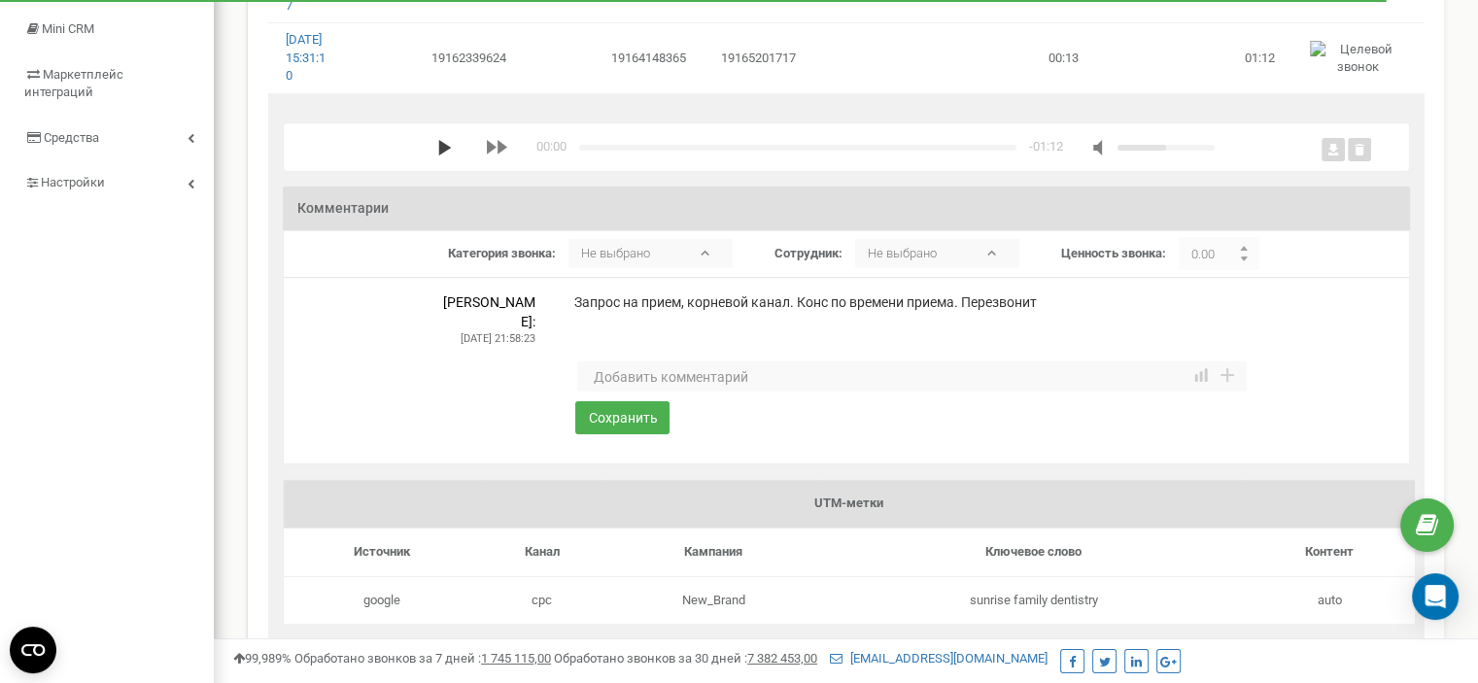
click at [442, 156] on icon "media player" at bounding box center [445, 148] width 16 height 16
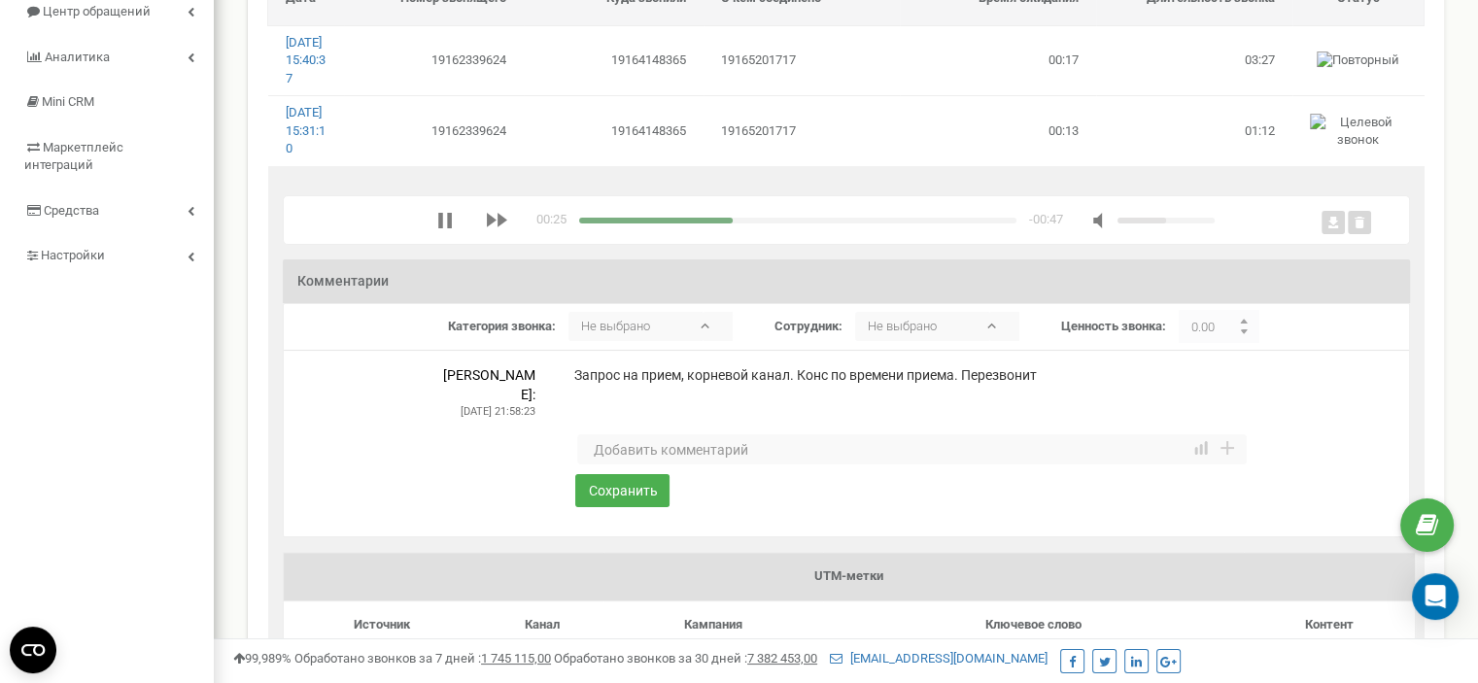
scroll to position [97, 0]
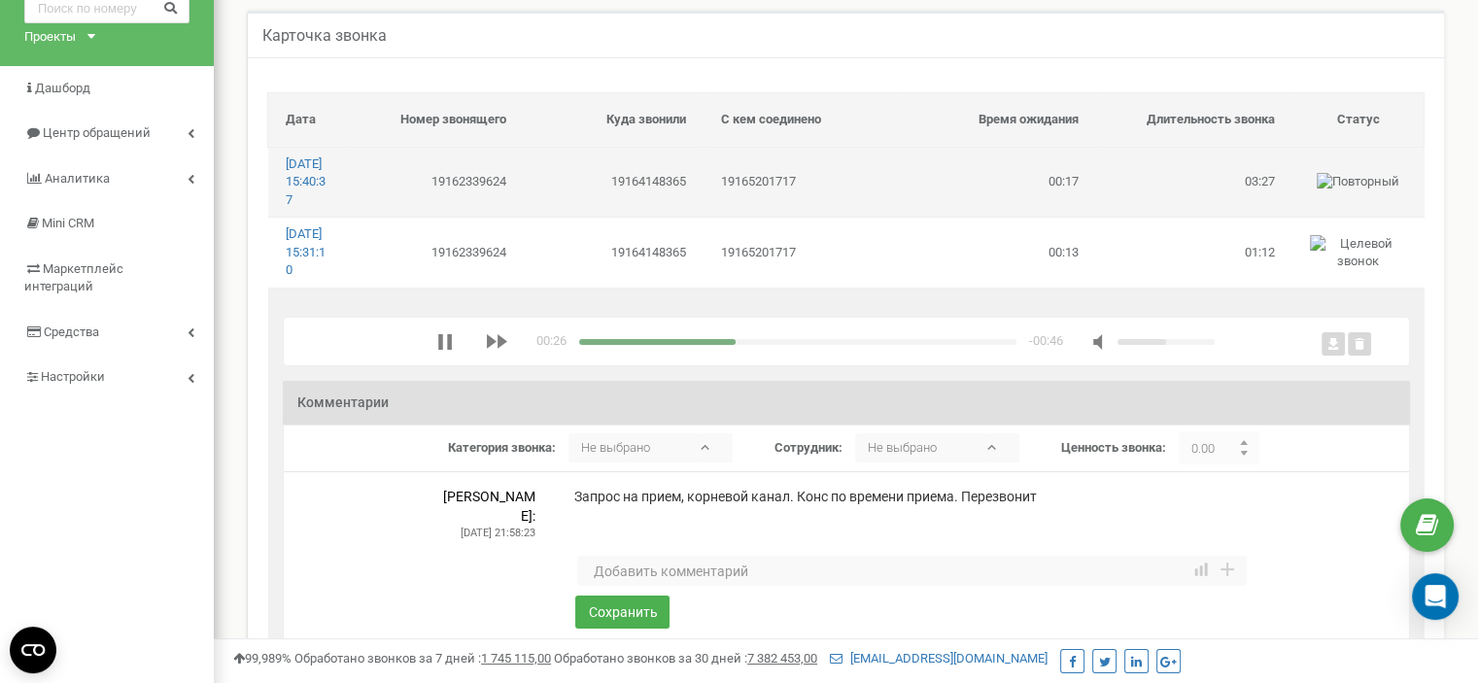
click at [648, 180] on td "19164148365" at bounding box center [614, 182] width 180 height 70
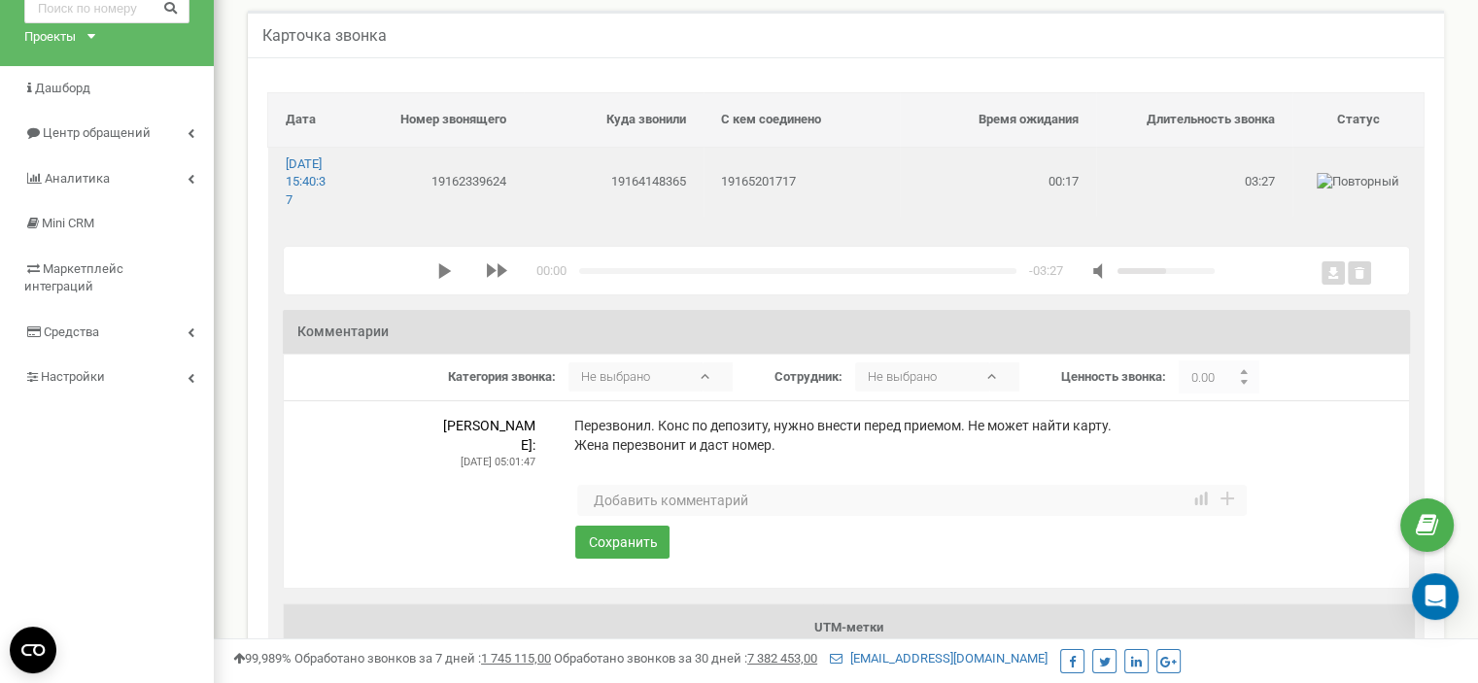
click at [609, 516] on textarea at bounding box center [912, 500] width 670 height 31
type textarea "Запись на прием."
click at [626, 559] on button "Сохранить" at bounding box center [622, 542] width 94 height 33
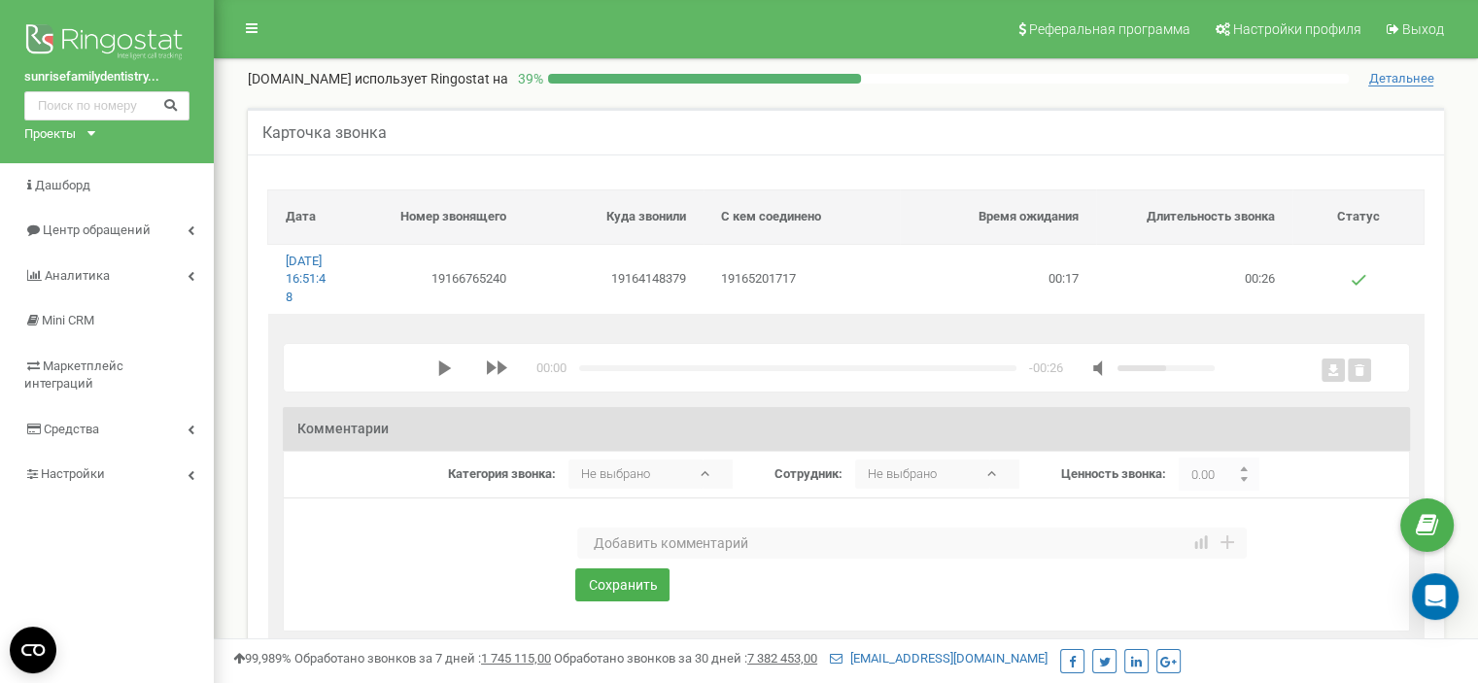
click at [640, 559] on textarea at bounding box center [912, 543] width 670 height 31
click at [444, 376] on polygon "media player" at bounding box center [444, 369] width 13 height 16
click at [437, 361] on button "media player" at bounding box center [445, 369] width 16 height 16
drag, startPoint x: 611, startPoint y: 559, endPoint x: 560, endPoint y: 542, distance: 54.1
click at [611, 557] on textarea at bounding box center [912, 543] width 670 height 31
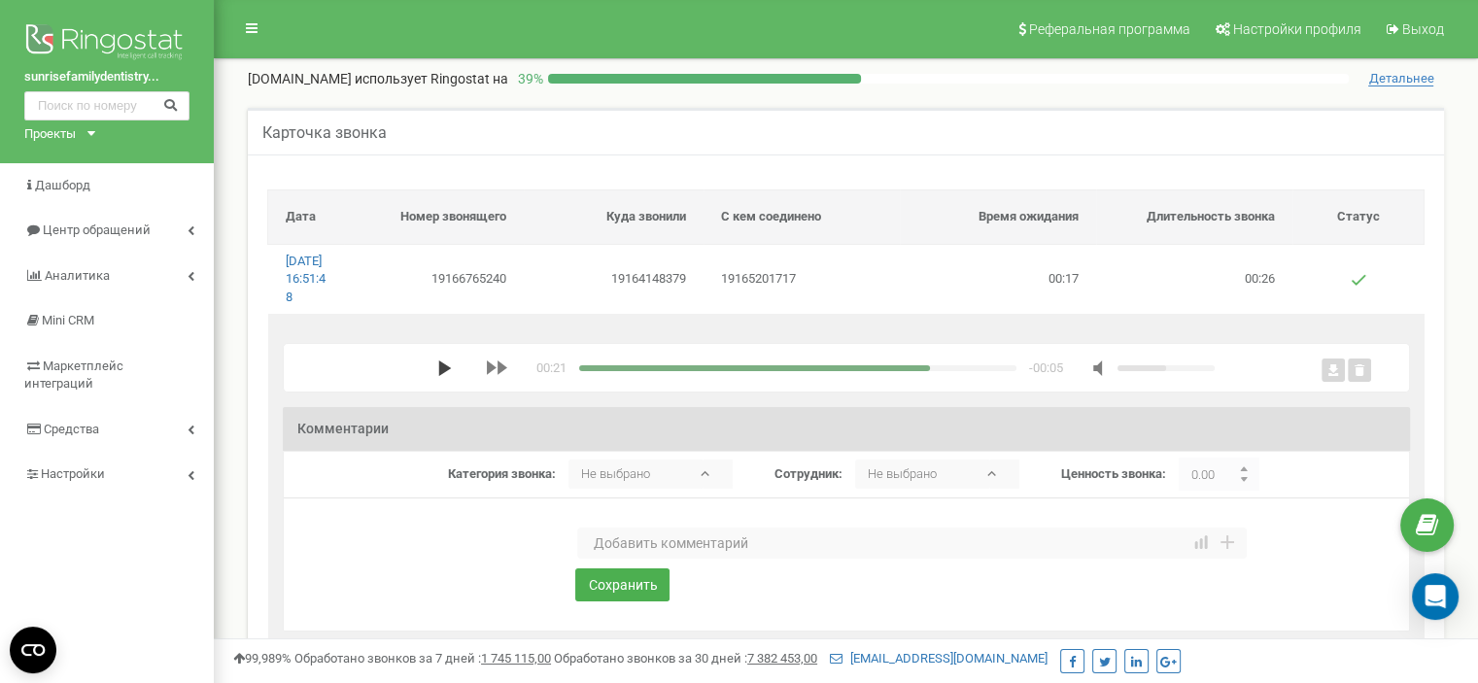
click at [444, 376] on icon "media player" at bounding box center [445, 369] width 16 height 16
click at [636, 559] on textarea at bounding box center [912, 543] width 670 height 31
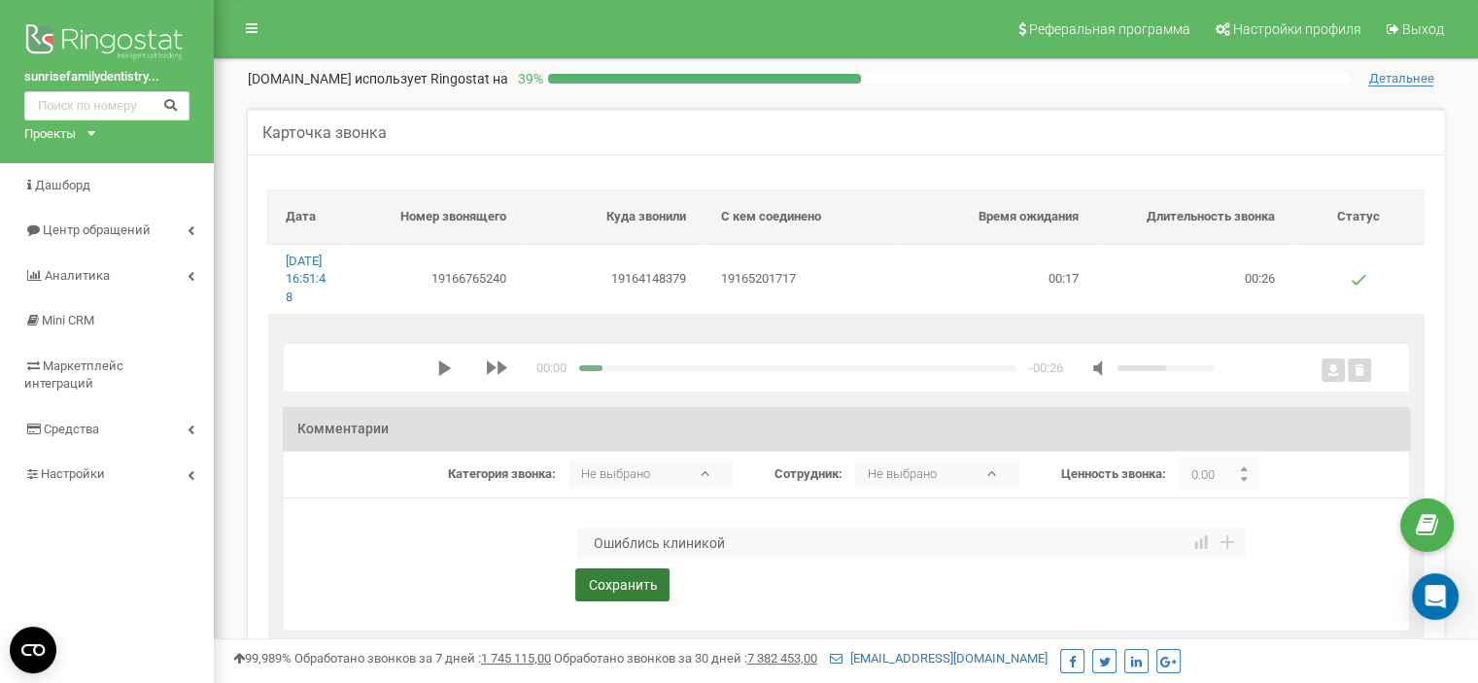
type textarea "Ошиблись клиникой"
click at [623, 602] on button "Сохранить" at bounding box center [622, 585] width 94 height 33
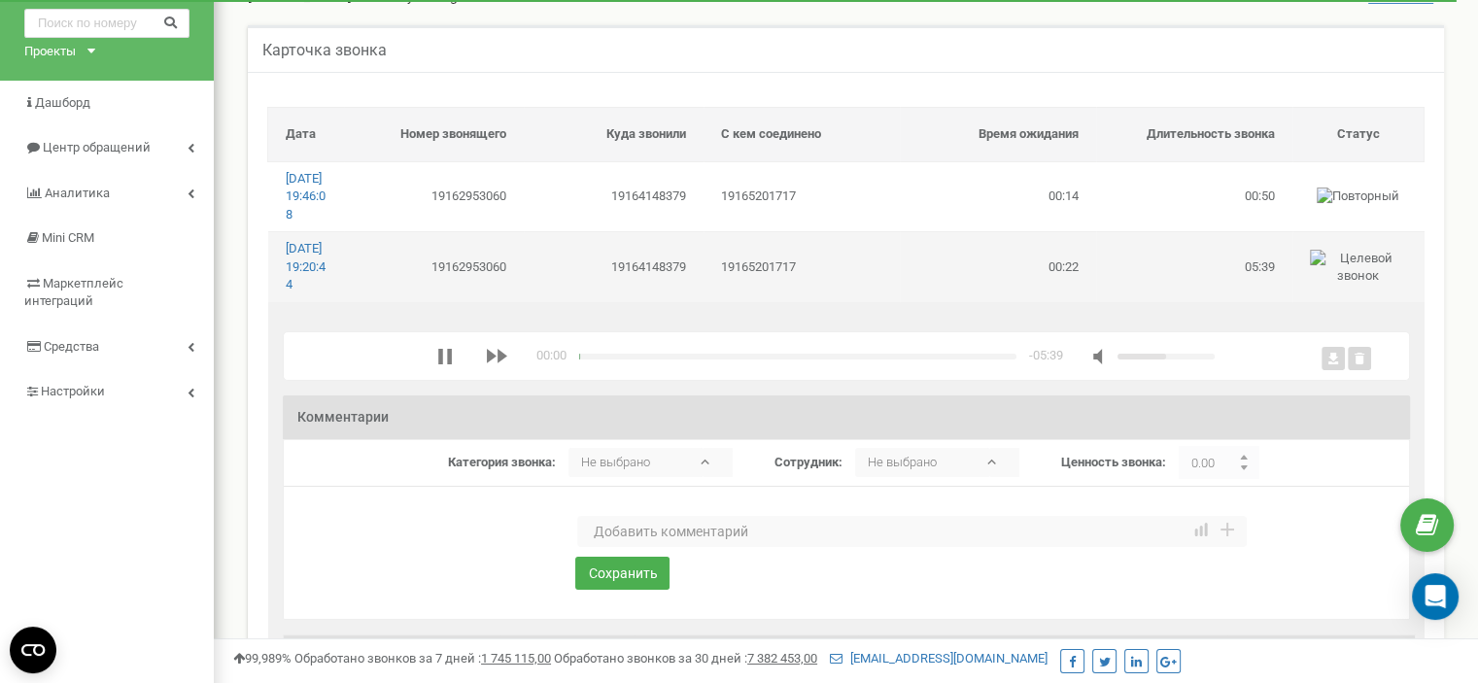
scroll to position [194, 0]
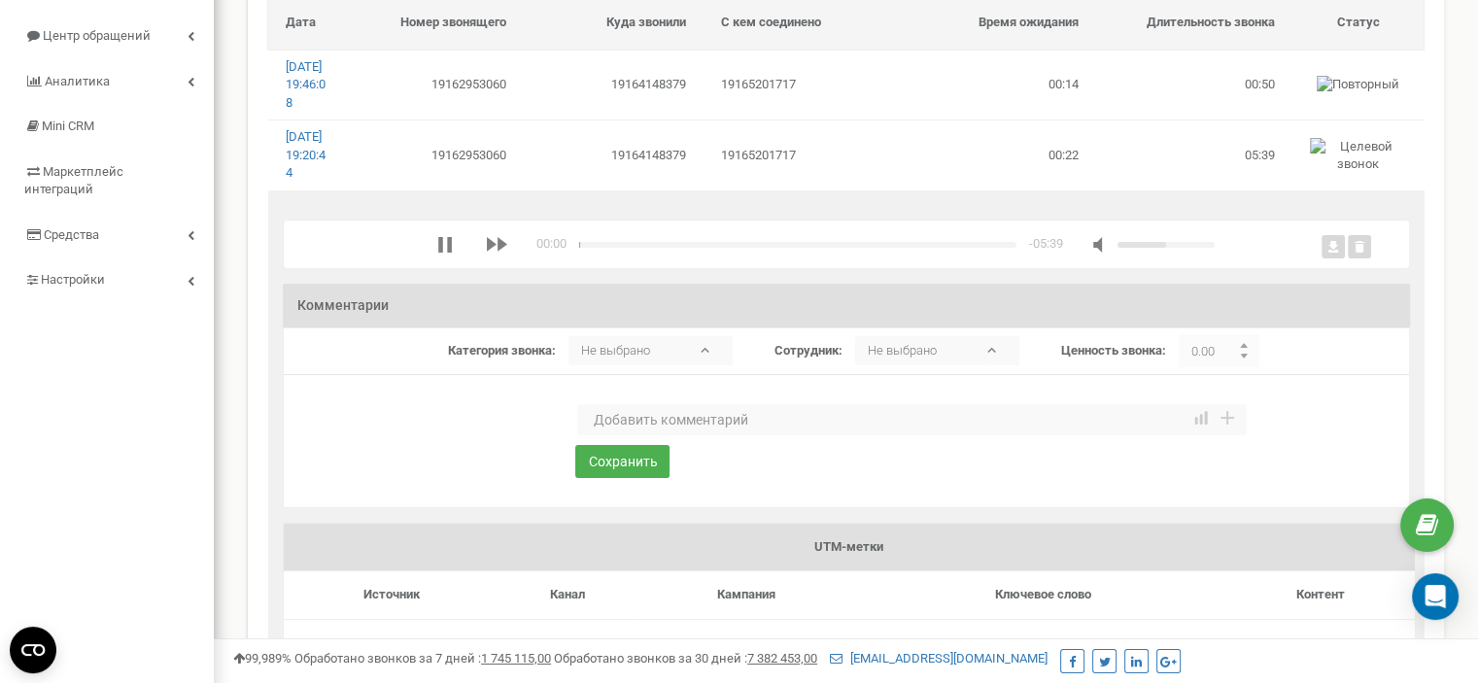
click at [641, 435] on textarea at bounding box center [912, 419] width 670 height 31
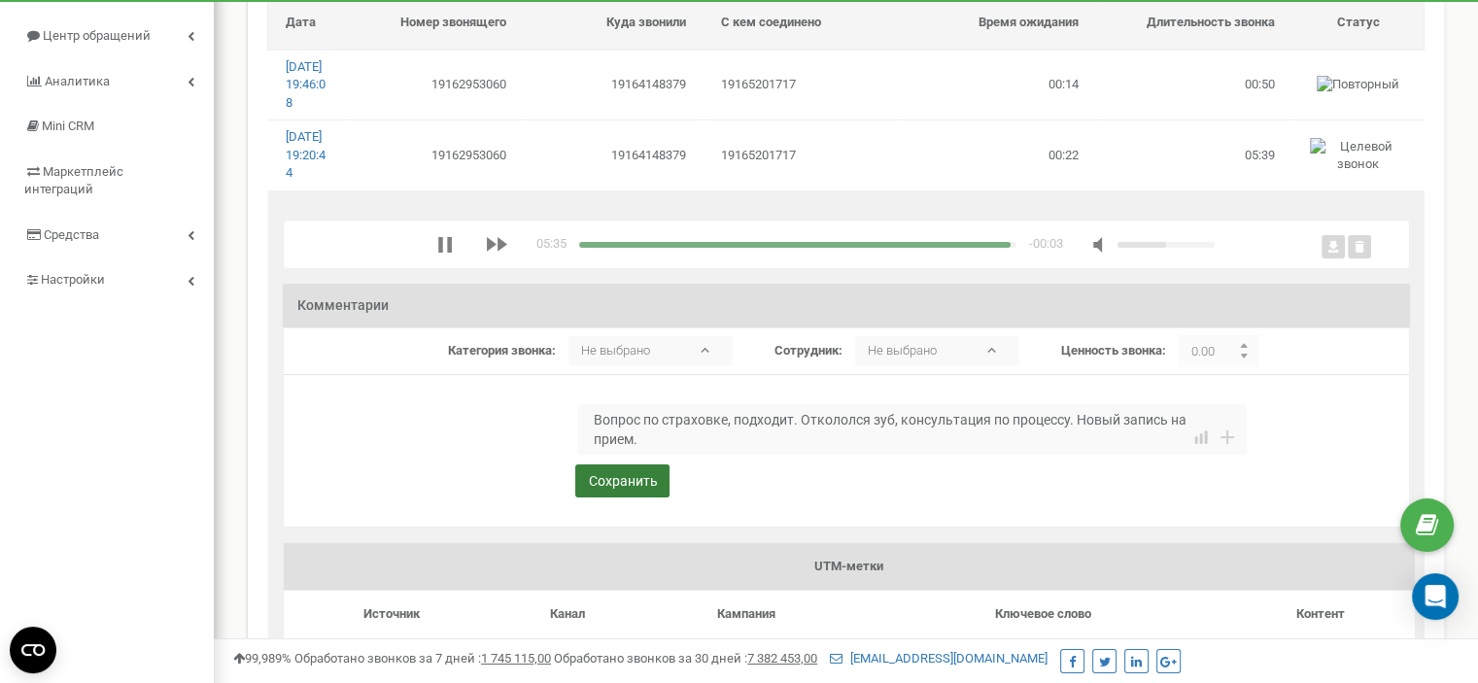
type textarea "Вопрос по страховке, подходит. Откололся зуб, консультация по процессу. Новый з…"
click at [642, 498] on button "Сохранить" at bounding box center [622, 481] width 94 height 33
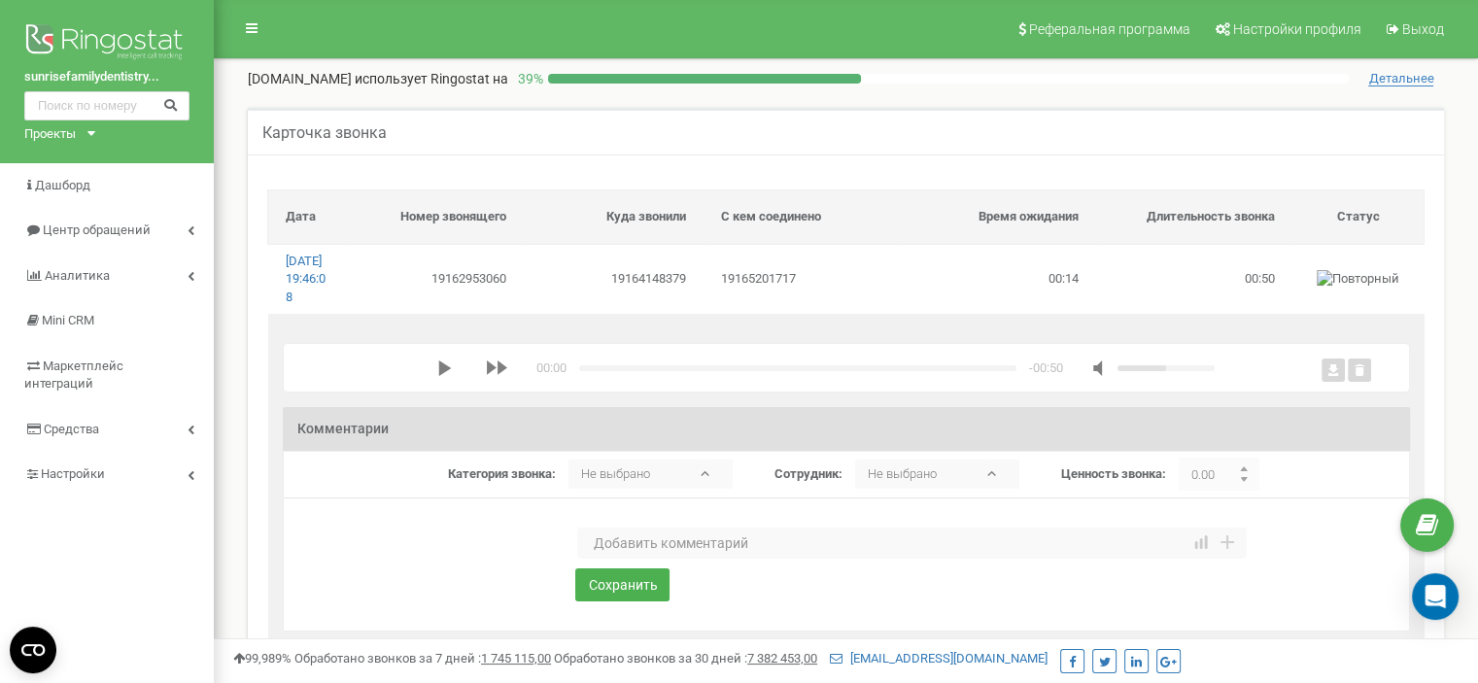
click at [630, 551] on textarea at bounding box center [912, 543] width 670 height 31
click at [714, 559] on textarea at bounding box center [912, 543] width 670 height 31
click at [438, 376] on polygon "media player" at bounding box center [444, 369] width 13 height 16
click at [613, 559] on textarea at bounding box center [912, 543] width 670 height 31
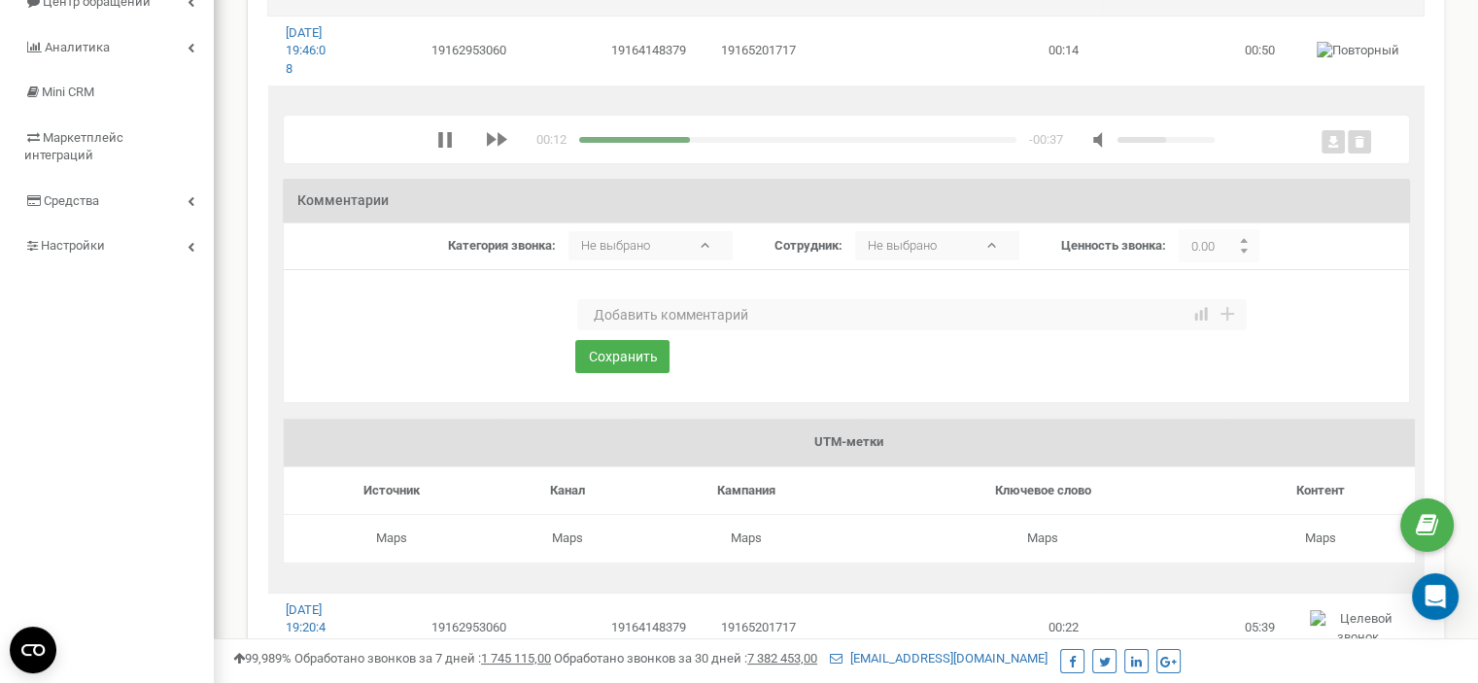
scroll to position [194, 0]
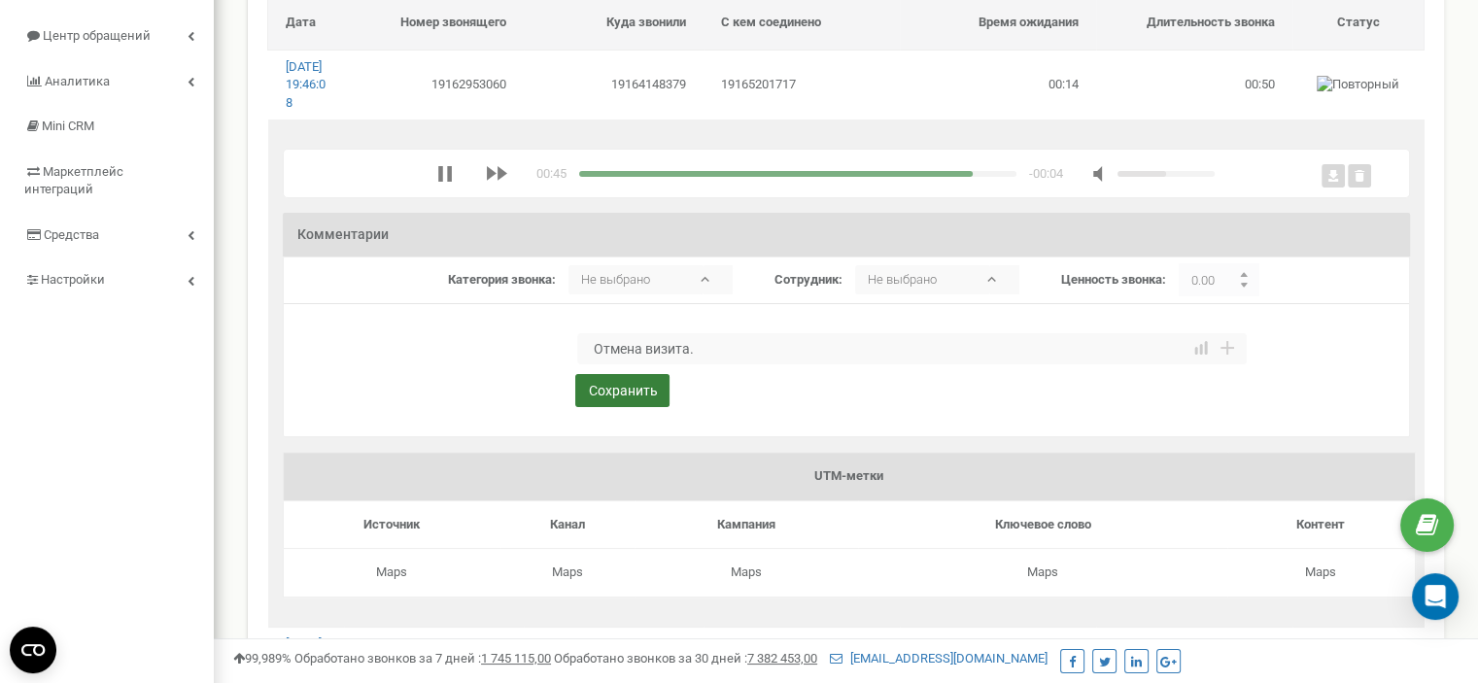
type textarea "Отмена визита."
click at [624, 407] on button "Сохранить" at bounding box center [622, 390] width 94 height 33
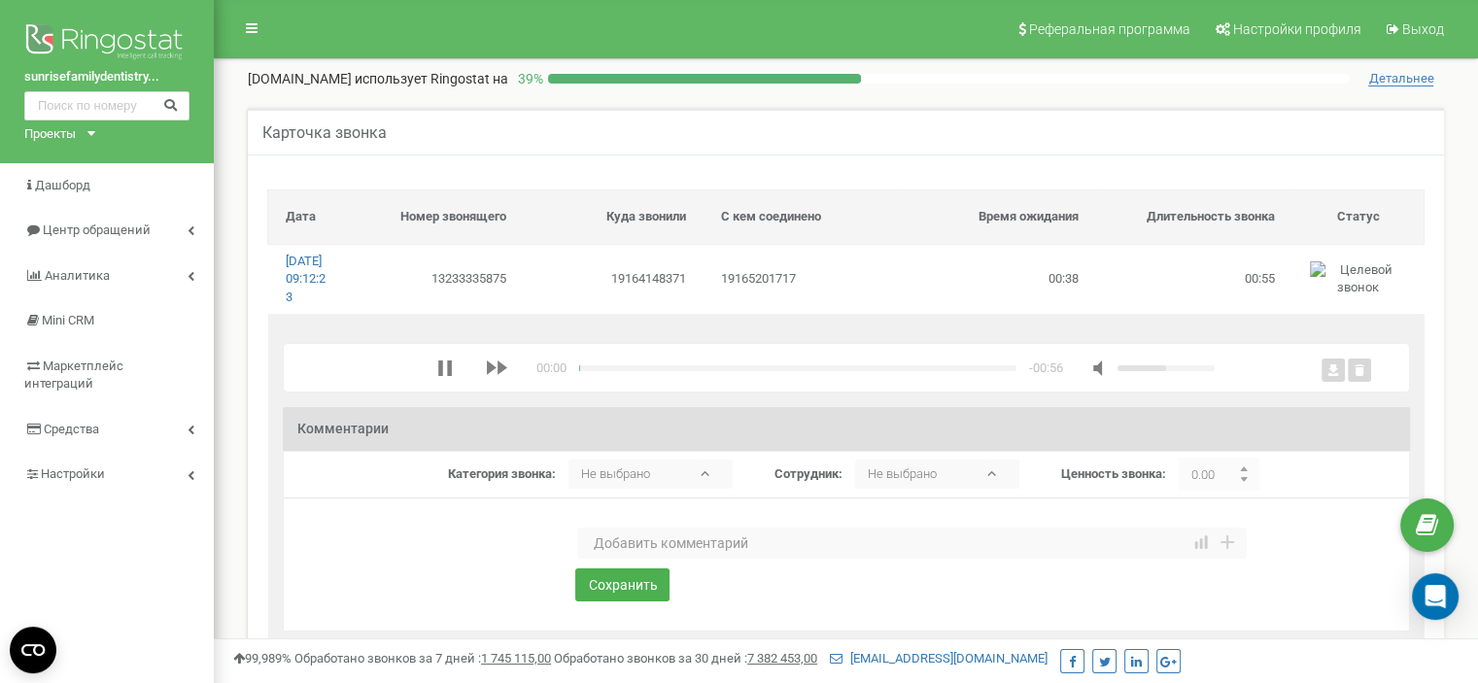
click at [631, 559] on textarea at bounding box center [912, 543] width 670 height 31
type textarea "Автоответчик"
click at [659, 602] on button "Сохранить" at bounding box center [622, 585] width 94 height 33
click at [651, 559] on textarea at bounding box center [912, 543] width 670 height 31
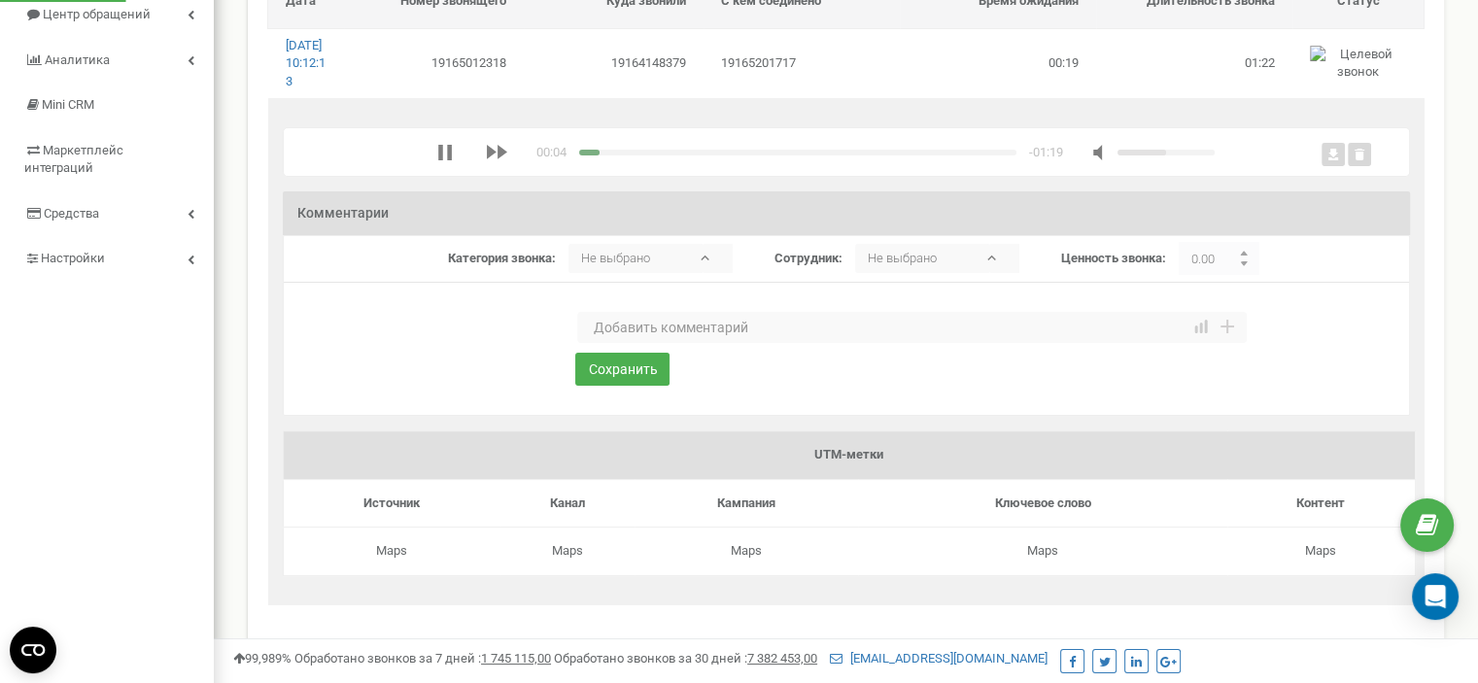
scroll to position [194, 0]
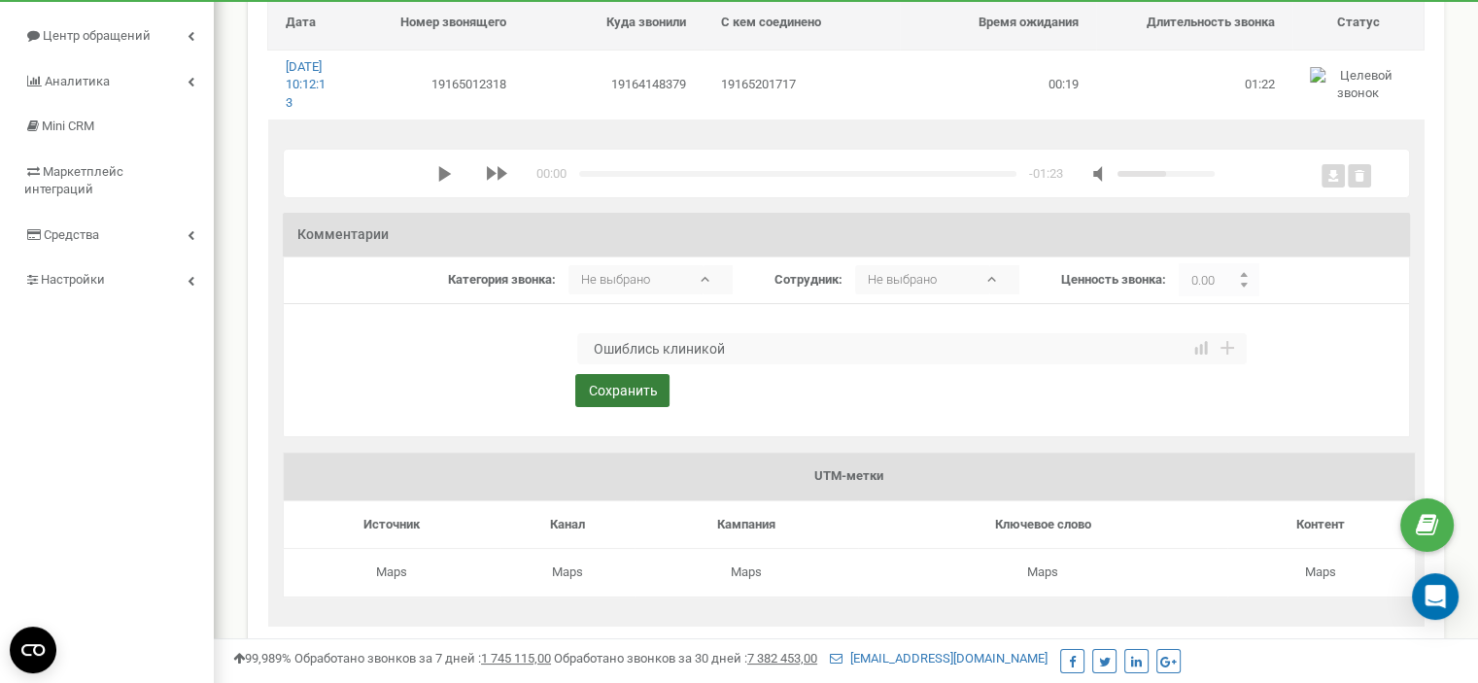
type textarea "Ошиблись клиникой"
click at [620, 407] on button "Сохранить" at bounding box center [622, 390] width 94 height 33
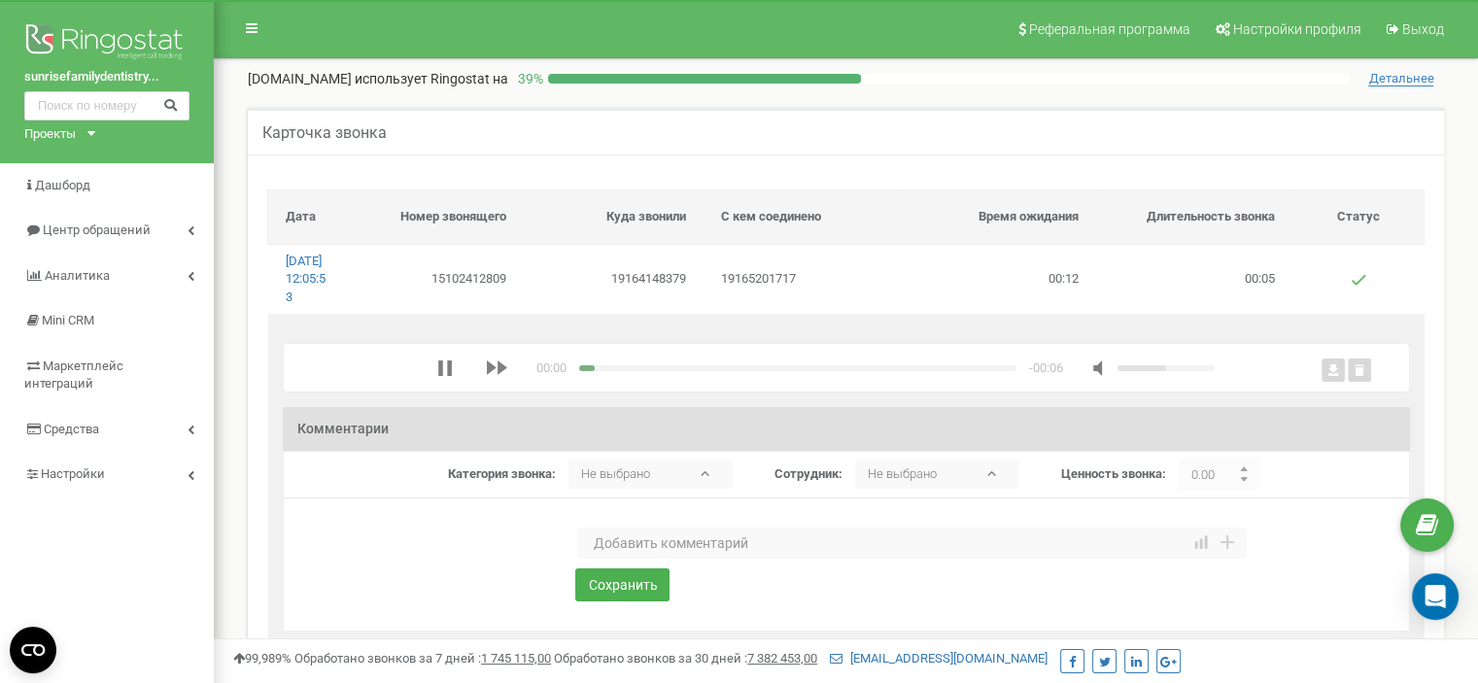
click at [660, 559] on textarea at bounding box center [912, 543] width 670 height 31
type textarea "Спам"
click at [642, 598] on button "Сохранить" at bounding box center [622, 585] width 94 height 33
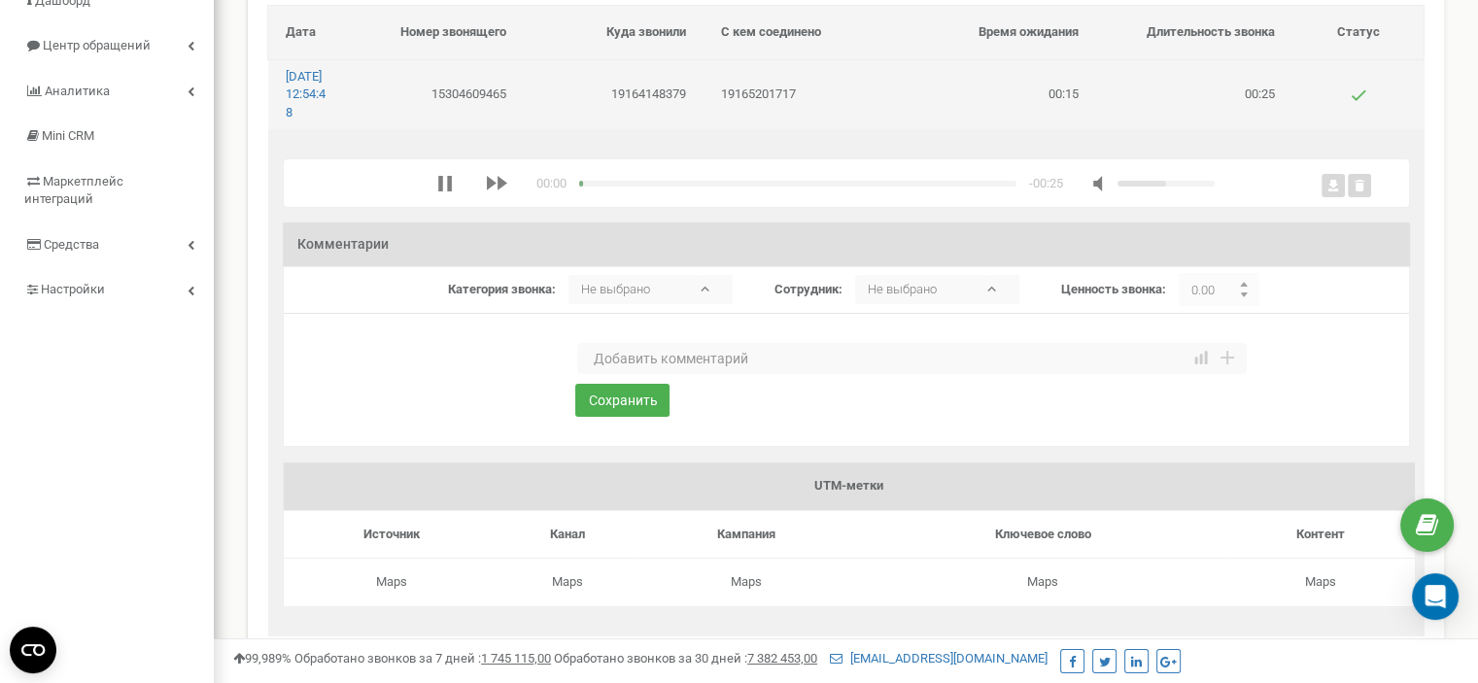
scroll to position [194, 0]
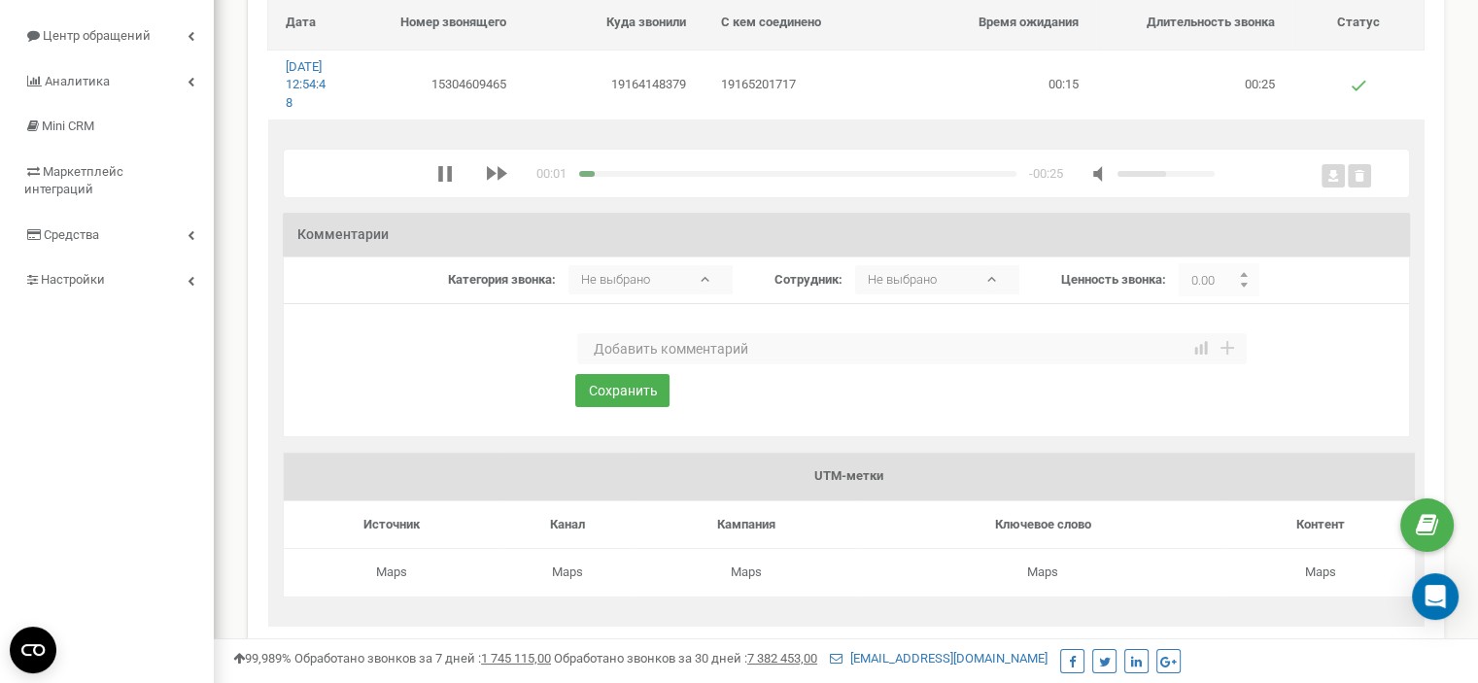
click at [645, 365] on textarea at bounding box center [912, 348] width 670 height 31
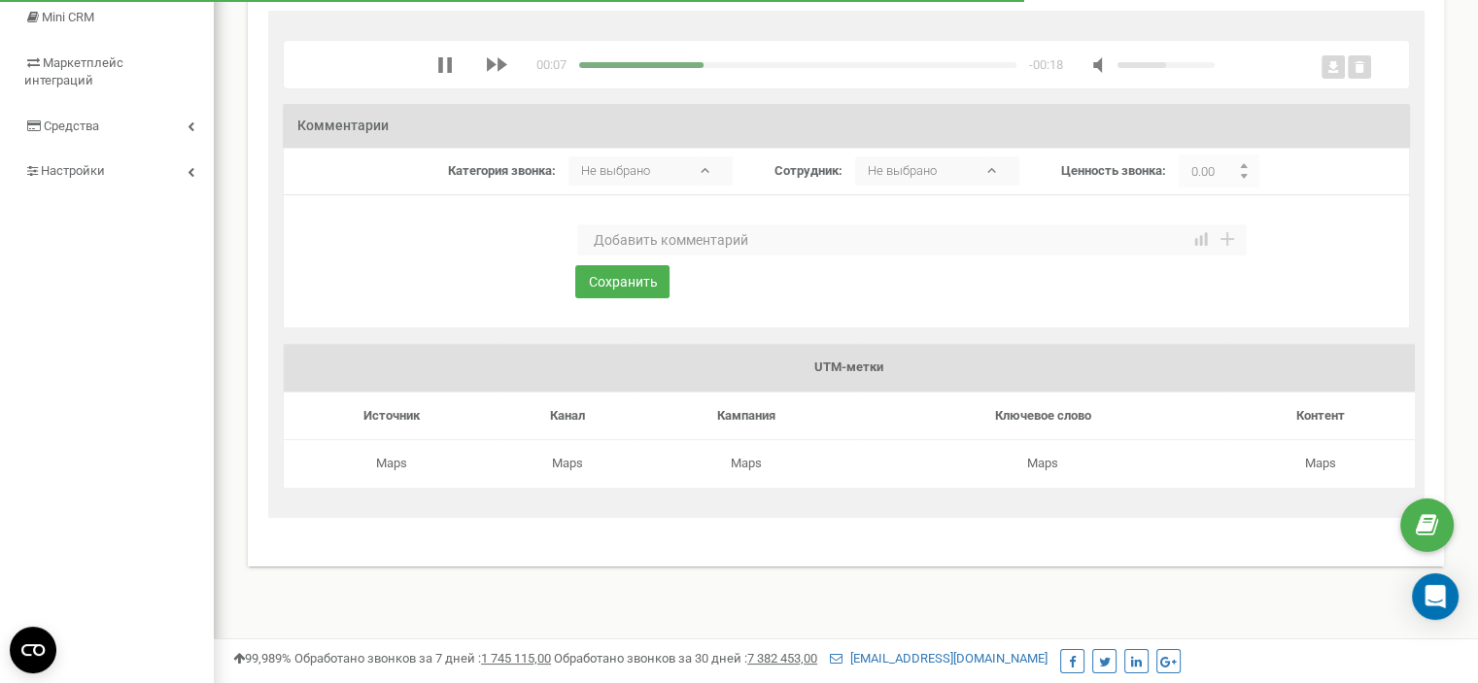
scroll to position [292, 0]
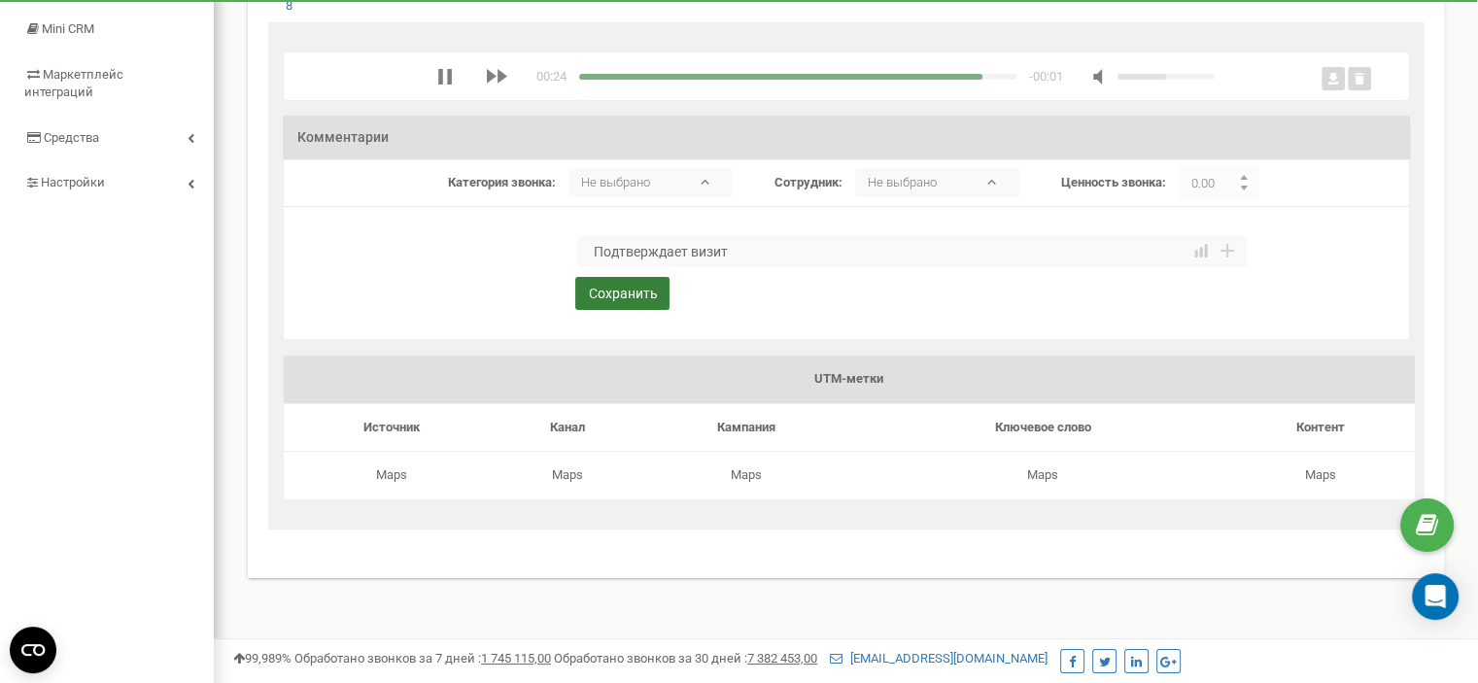
type textarea "Подтверждает визит"
click at [586, 302] on button "Сохранить" at bounding box center [622, 293] width 94 height 33
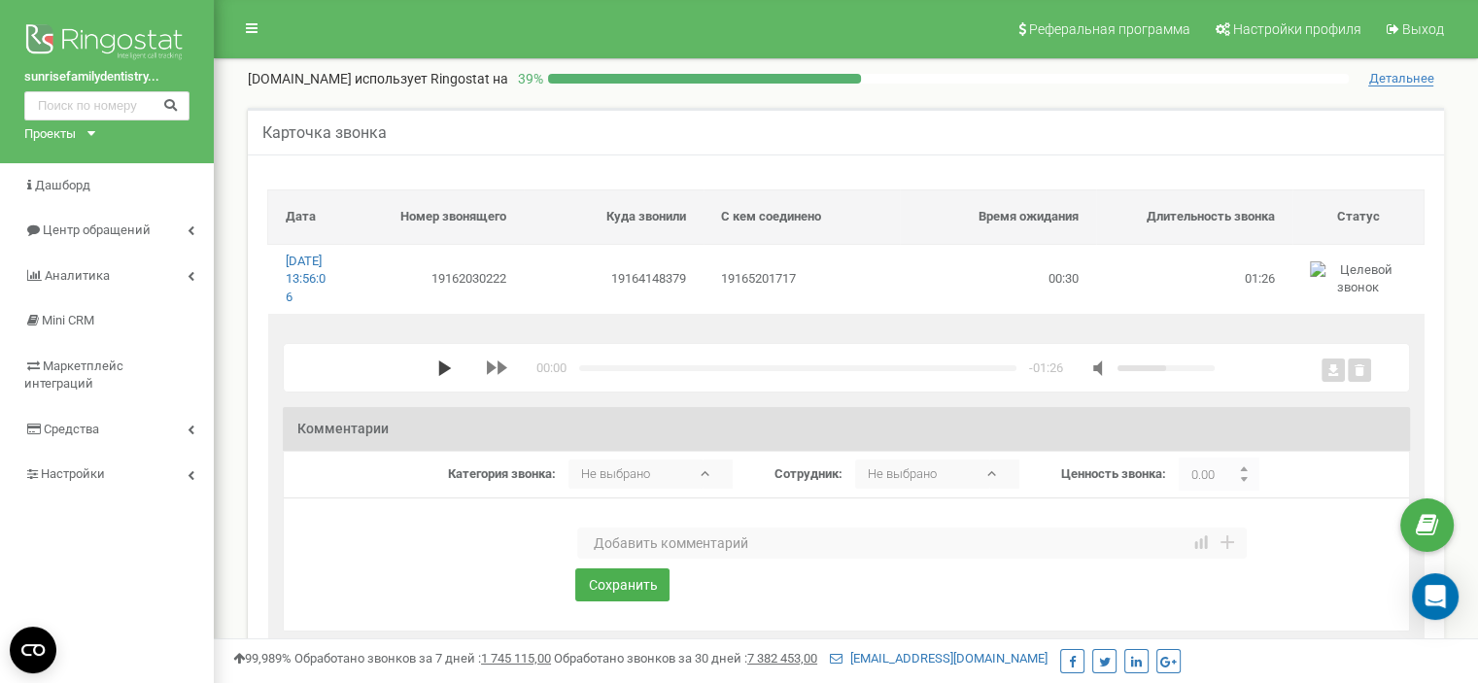
click at [440, 376] on polygon "media player" at bounding box center [444, 369] width 13 height 16
click at [669, 559] on textarea at bounding box center [912, 543] width 670 height 31
type textarea "Автоответчик"
click at [647, 602] on button "Сохранить" at bounding box center [622, 585] width 94 height 33
click at [634, 559] on textarea at bounding box center [912, 543] width 670 height 31
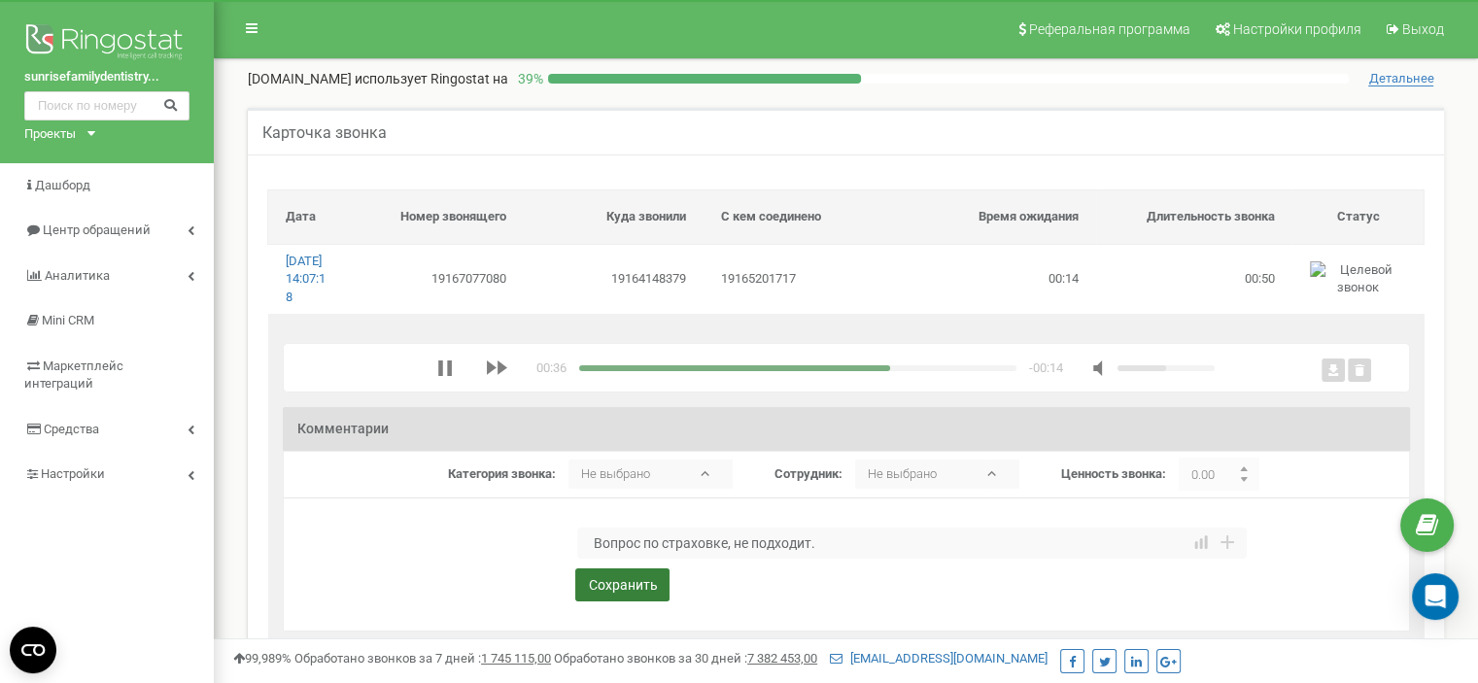
type textarea "Вопрос по страховке, не подходит."
click at [613, 602] on button "Сохранить" at bounding box center [622, 585] width 94 height 33
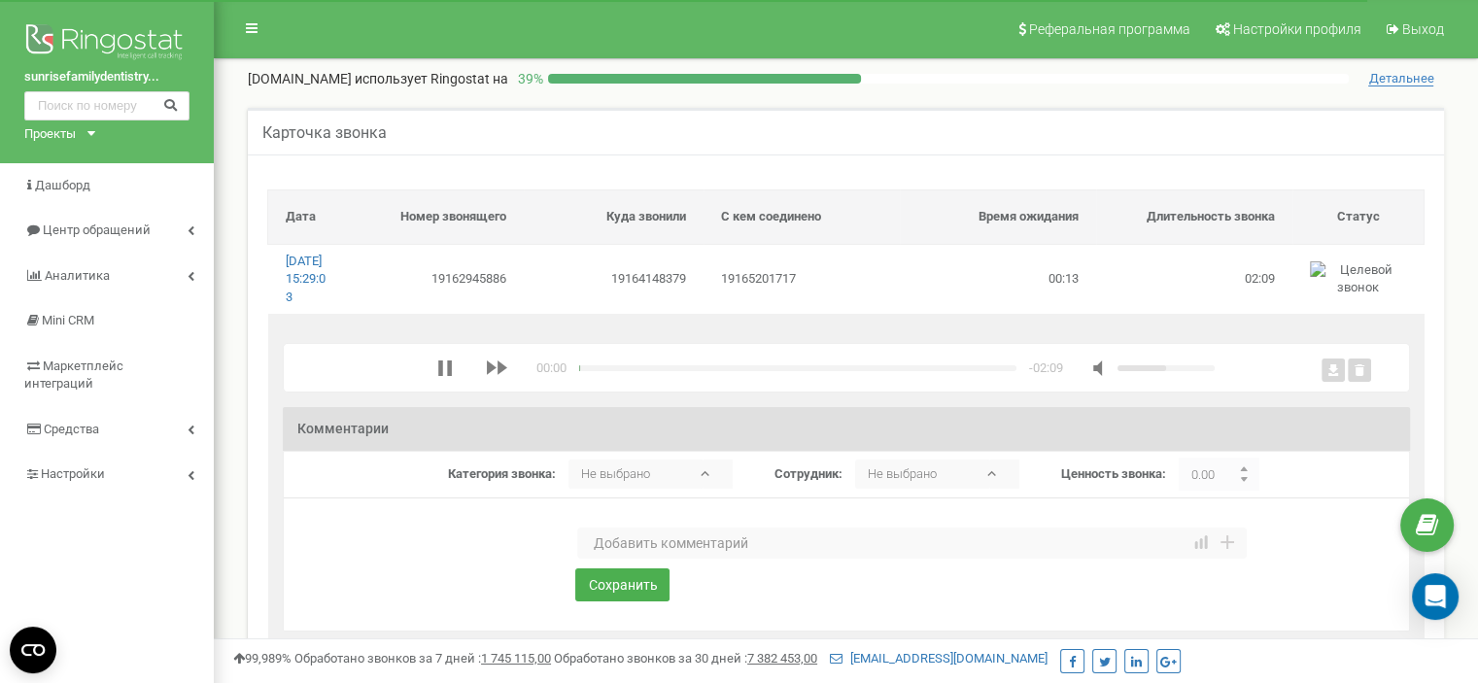
click at [640, 559] on textarea at bounding box center [912, 543] width 670 height 31
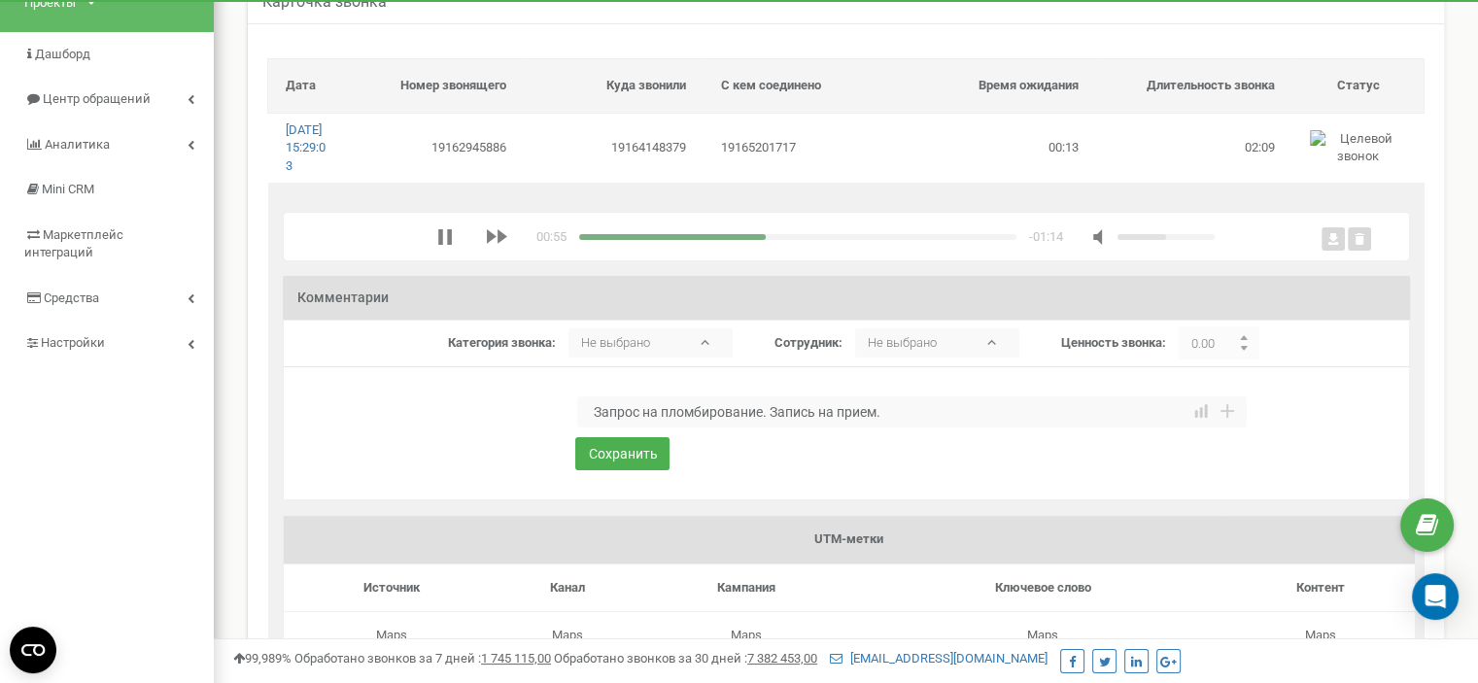
scroll to position [97, 0]
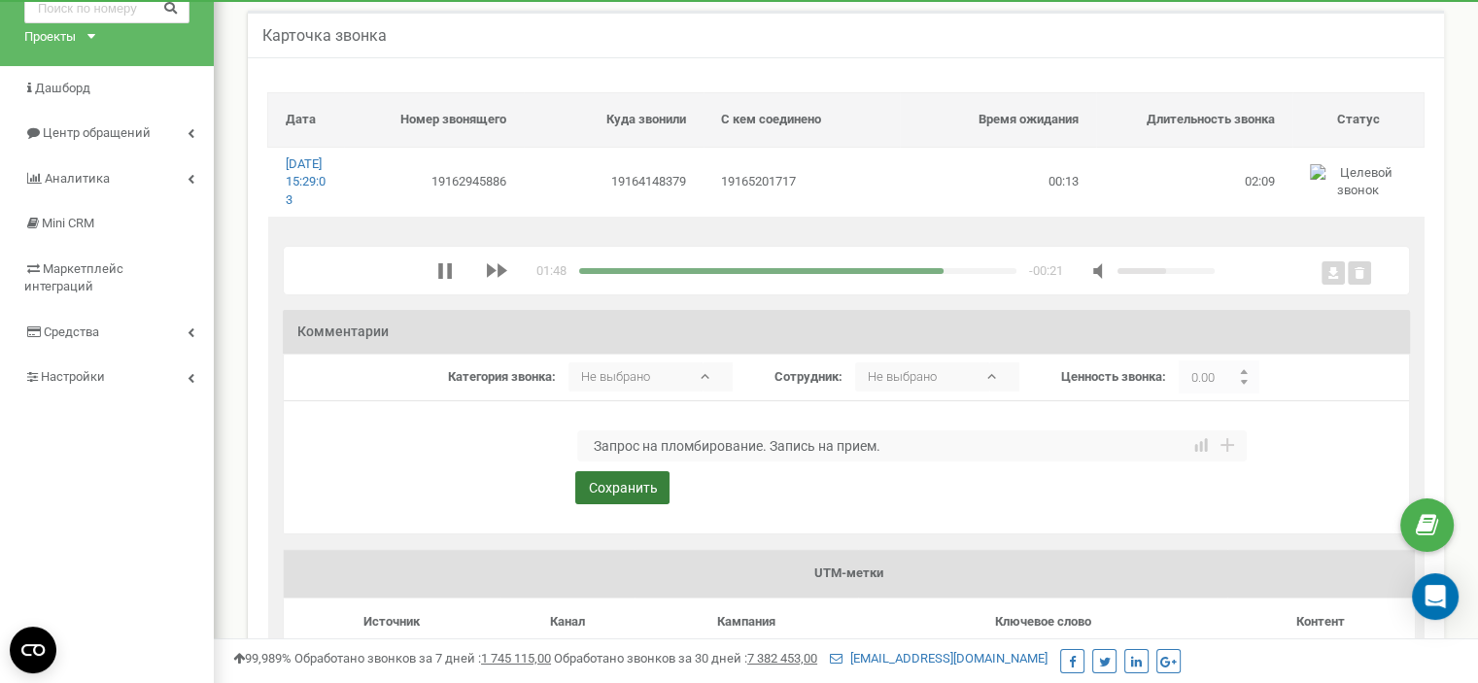
type textarea "Запрос на пломбирование. Запись на прием."
click at [623, 504] on button "Сохранить" at bounding box center [622, 487] width 94 height 33
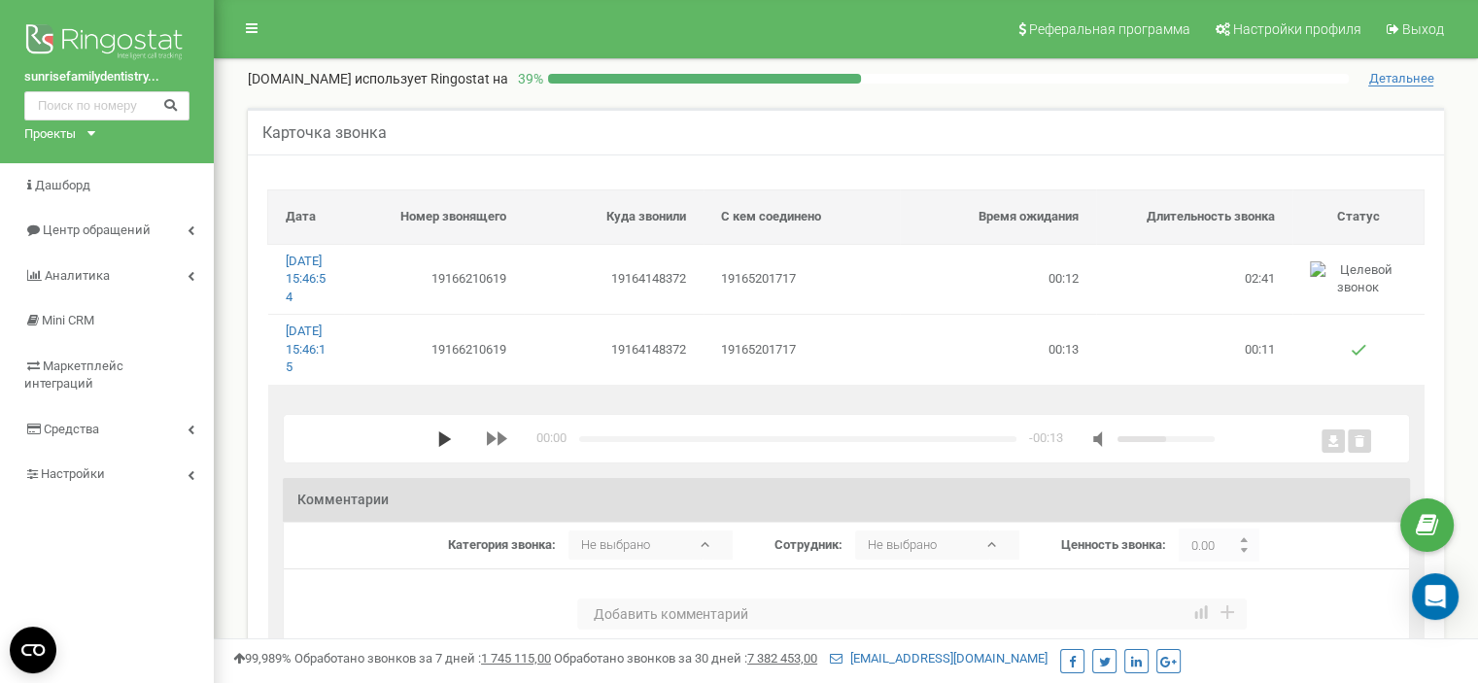
click at [440, 447] on polygon "media player" at bounding box center [444, 440] width 13 height 16
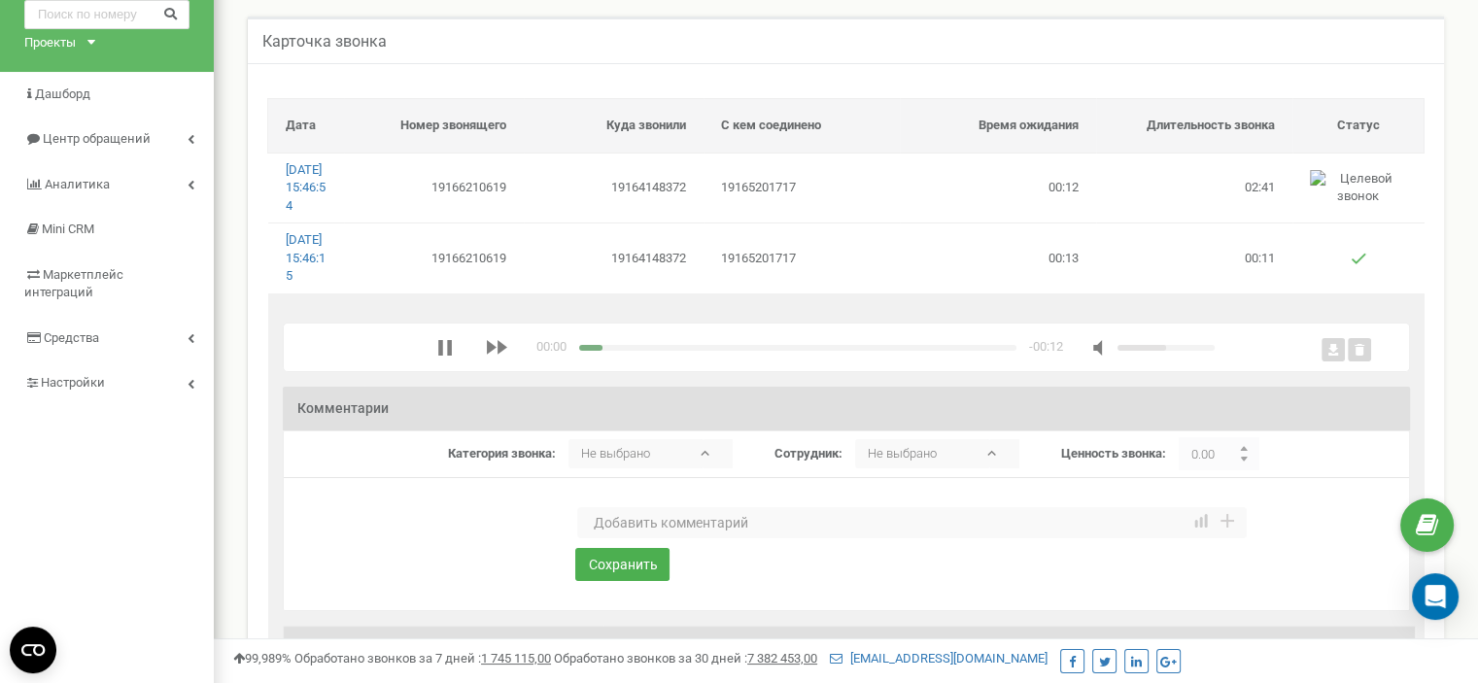
scroll to position [194, 0]
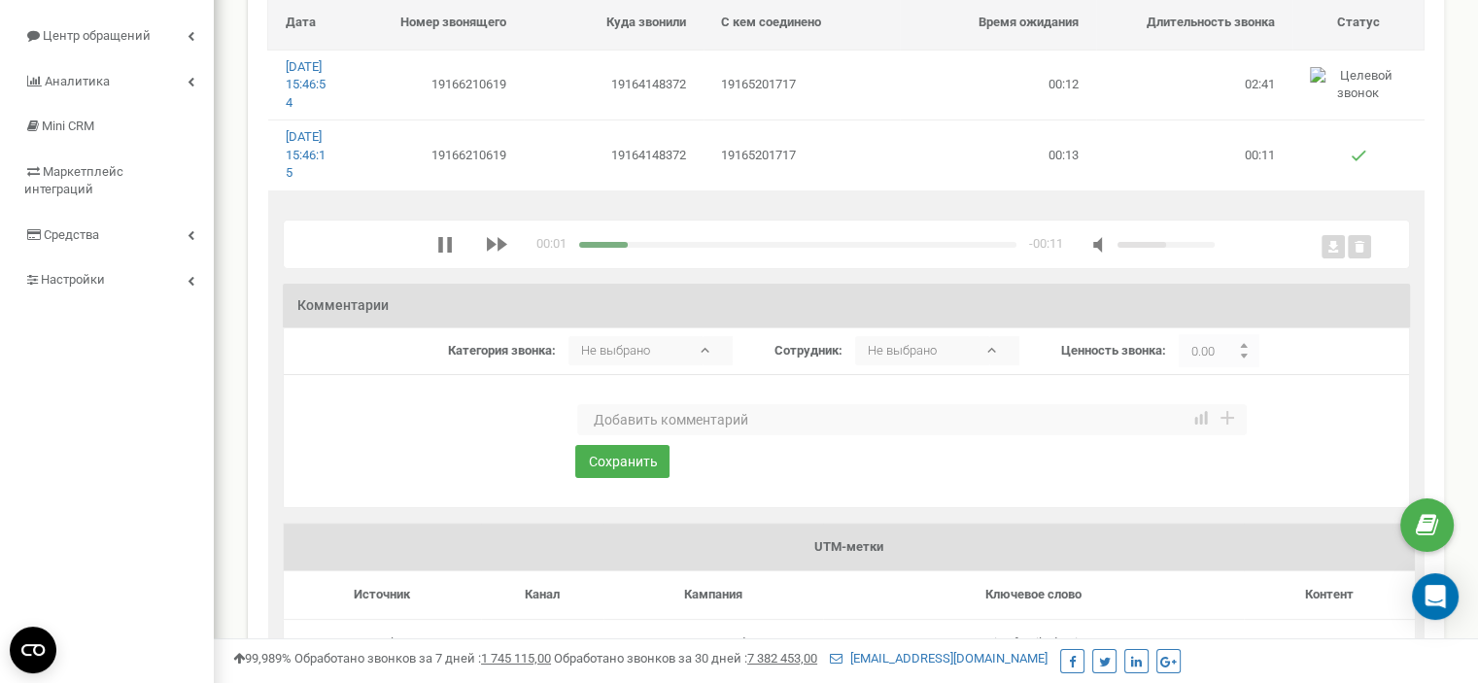
click at [658, 435] on textarea at bounding box center [912, 419] width 670 height 31
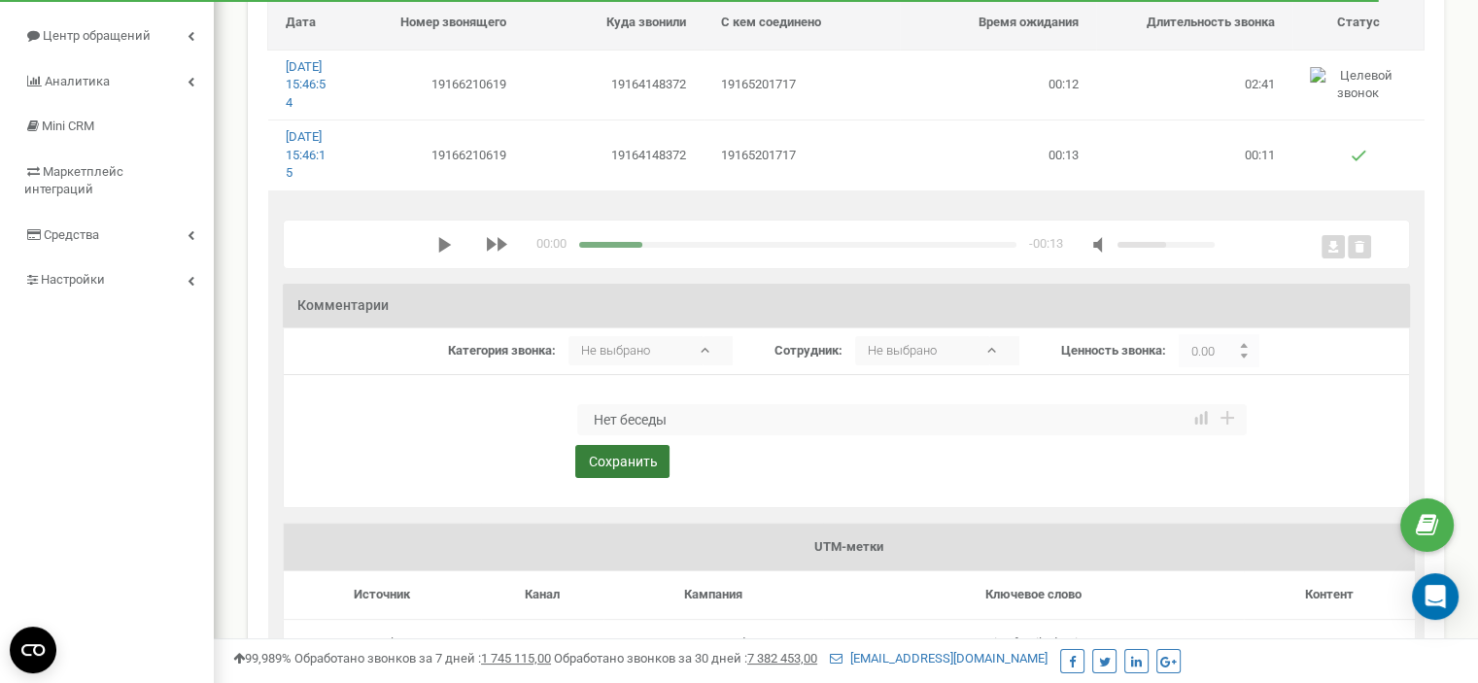
type textarea "Нет беседы"
click at [609, 478] on button "Сохранить" at bounding box center [622, 461] width 94 height 33
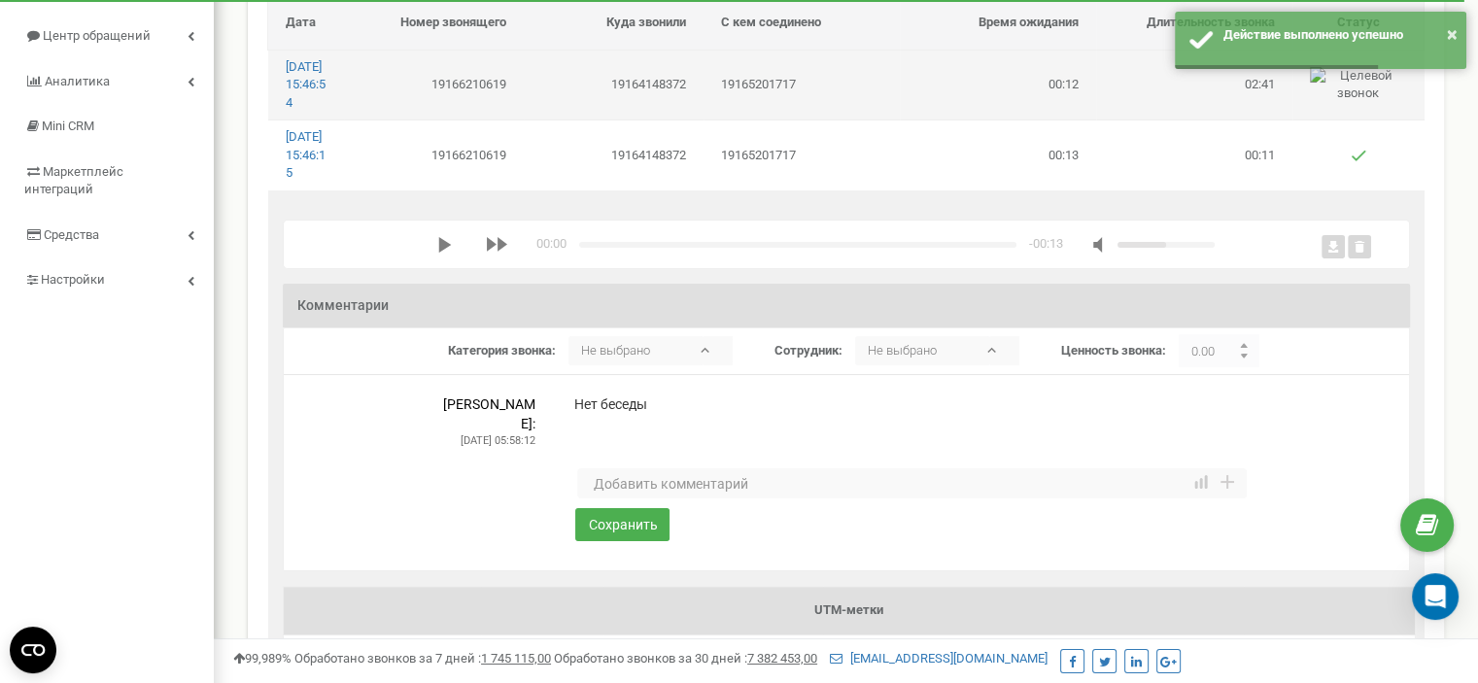
click at [514, 120] on td "19166210619" at bounding box center [434, 85] width 180 height 70
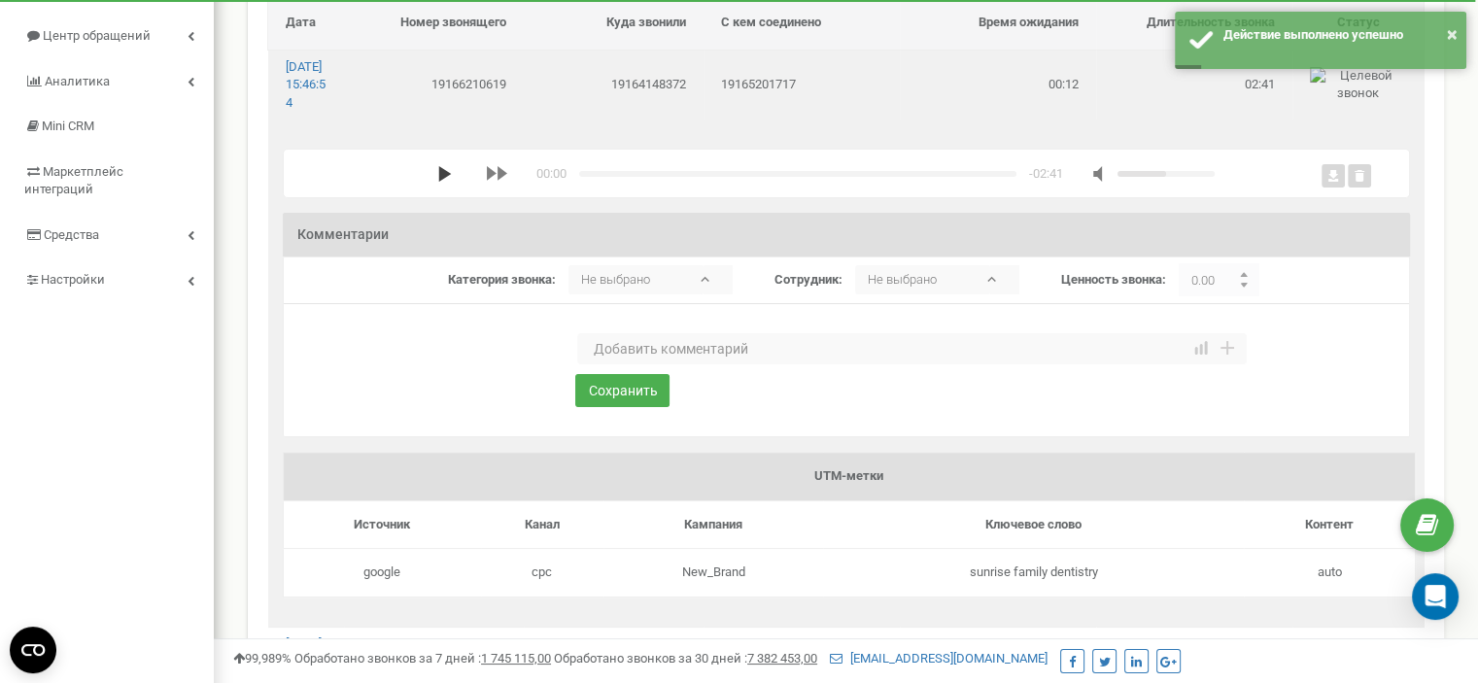
click at [438, 182] on polygon "media player" at bounding box center [444, 174] width 13 height 16
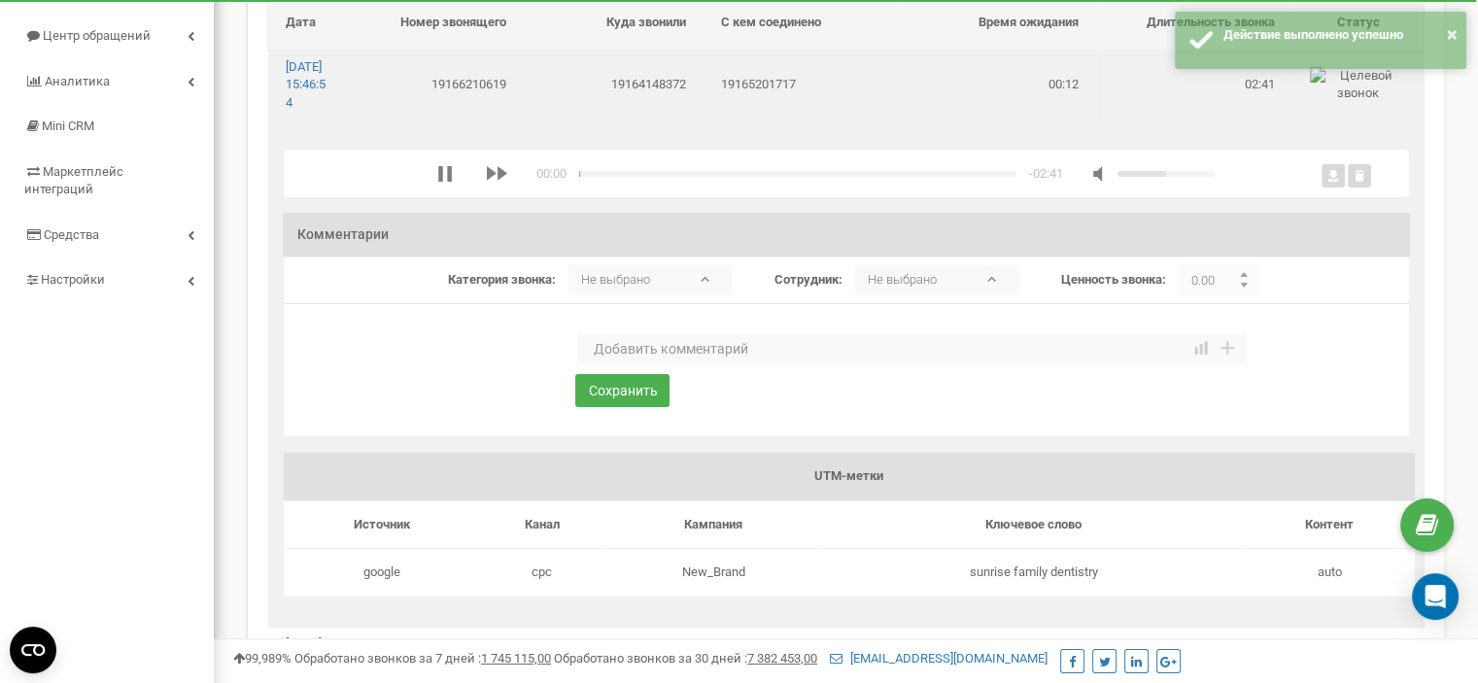
click at [638, 365] on textarea at bounding box center [912, 348] width 670 height 31
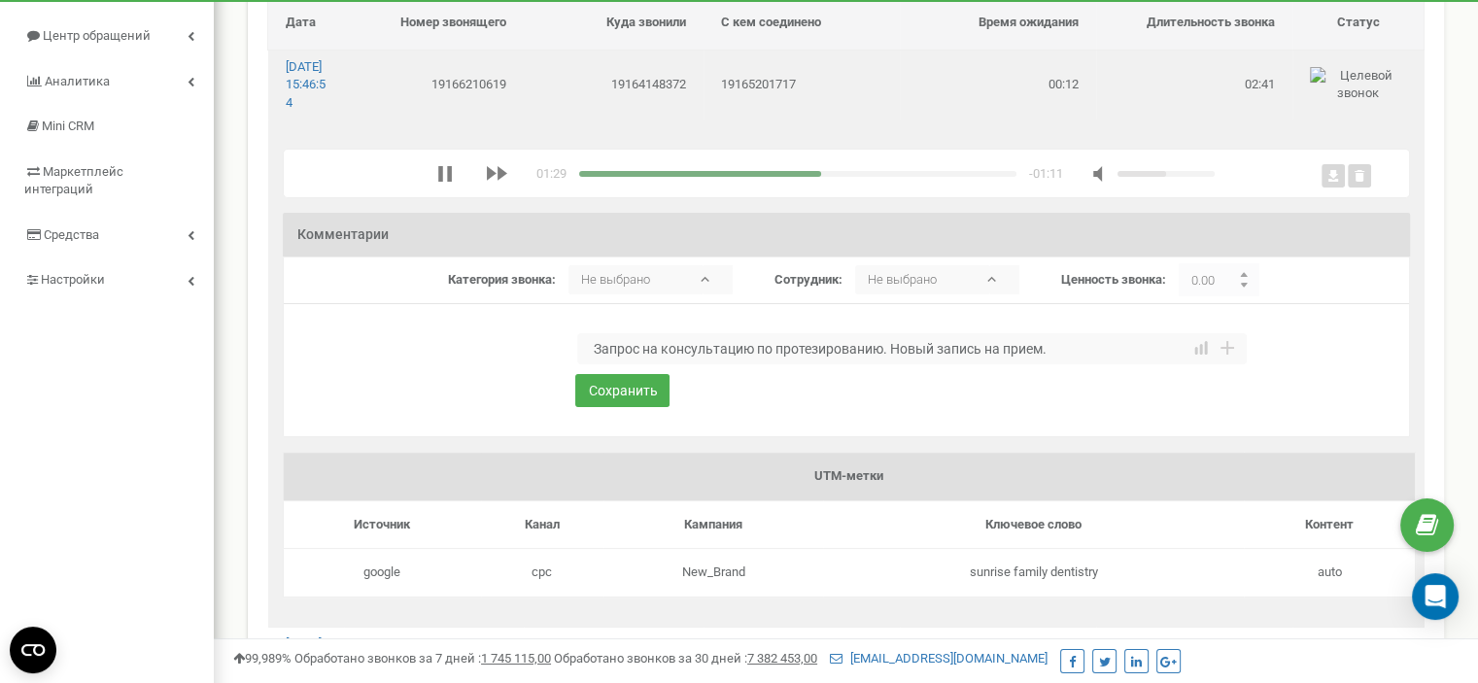
type textarea "Запрос на консультацию по протезированию. Новый запись на прием."
click at [849, 177] on div "media player" at bounding box center [797, 174] width 437 height 6
click at [610, 407] on button "Сохранить" at bounding box center [622, 390] width 94 height 33
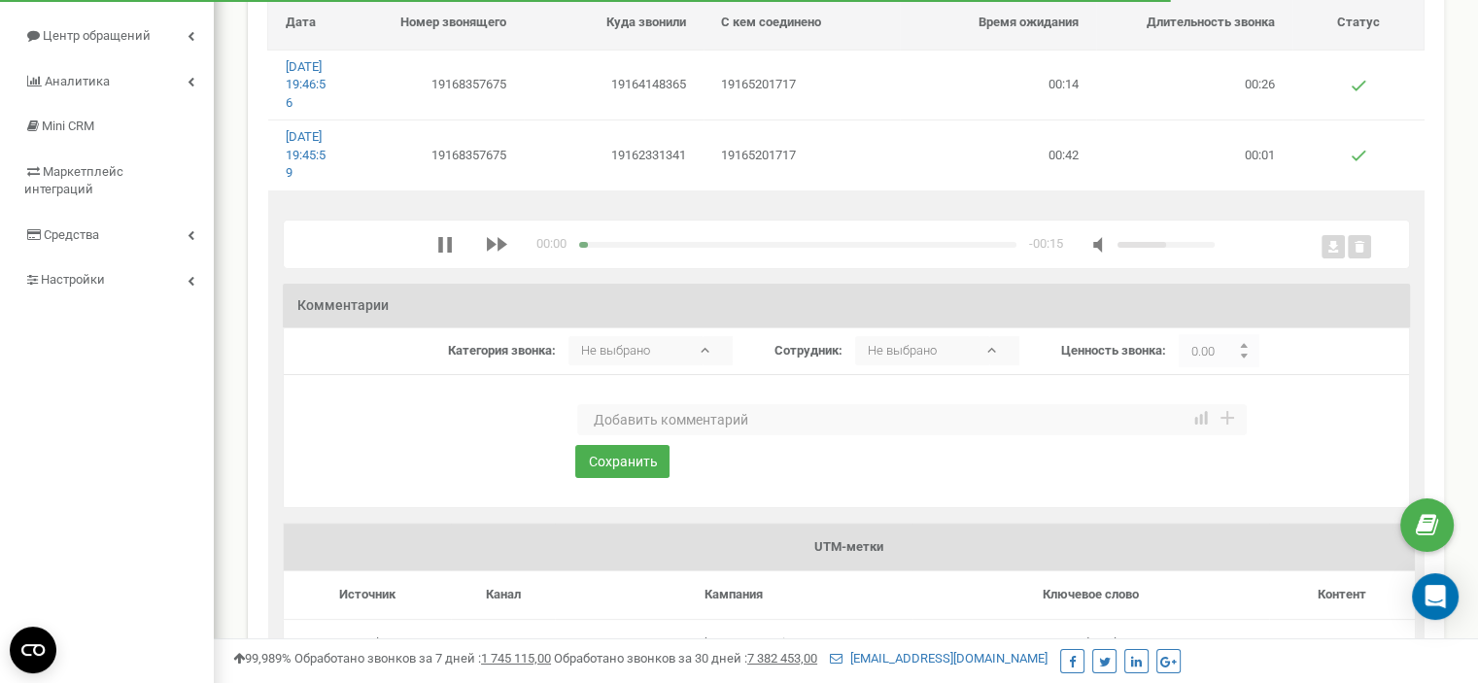
click at [632, 435] on textarea at bounding box center [912, 419] width 670 height 31
drag, startPoint x: 616, startPoint y: 461, endPoint x: 573, endPoint y: 449, distance: 45.3
click at [573, 449] on div "* Необходимо заполнить Гнь беседы 1 2 3 4 5 6 7 8 9 10 1 2 3 4 5 6" at bounding box center [846, 455] width 807 height 103
type textarea "Нет беседы"
click at [646, 478] on button "Сохранить" at bounding box center [622, 461] width 94 height 33
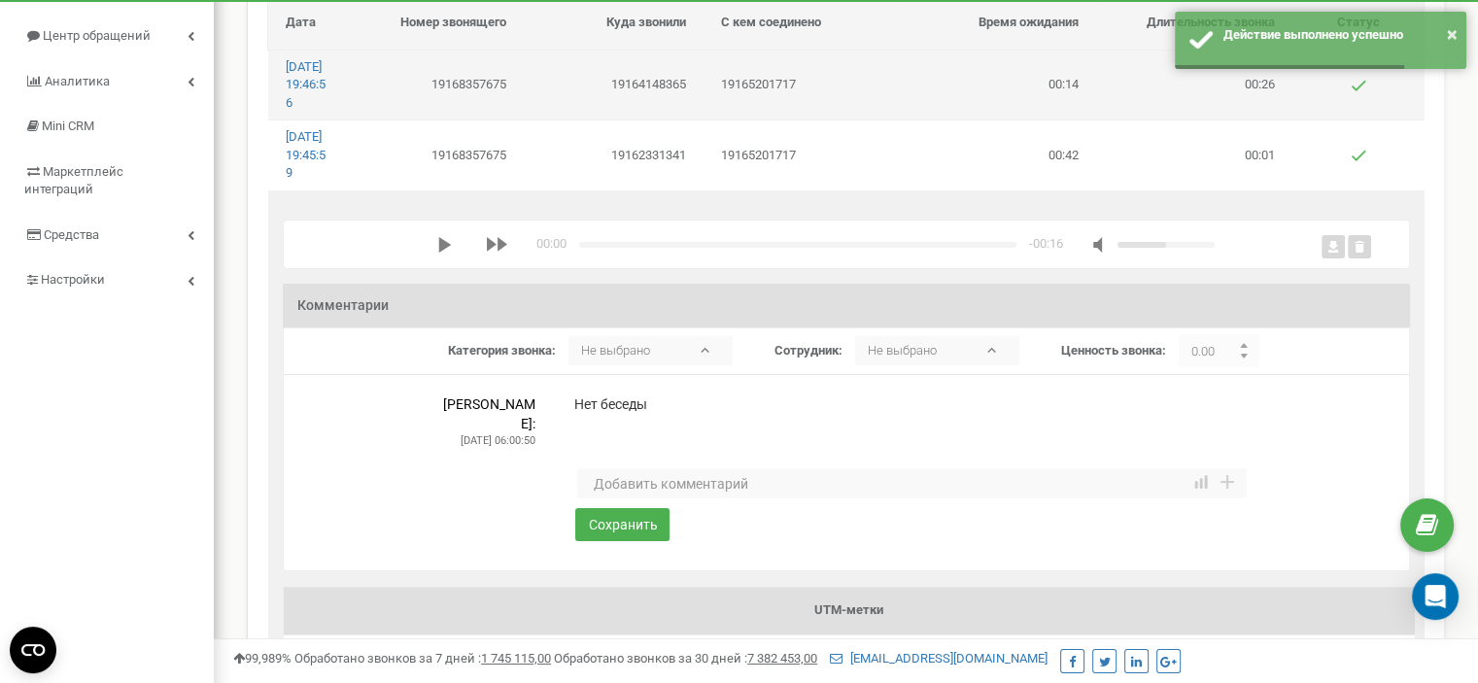
click at [489, 113] on td "19168357675" at bounding box center [434, 85] width 180 height 70
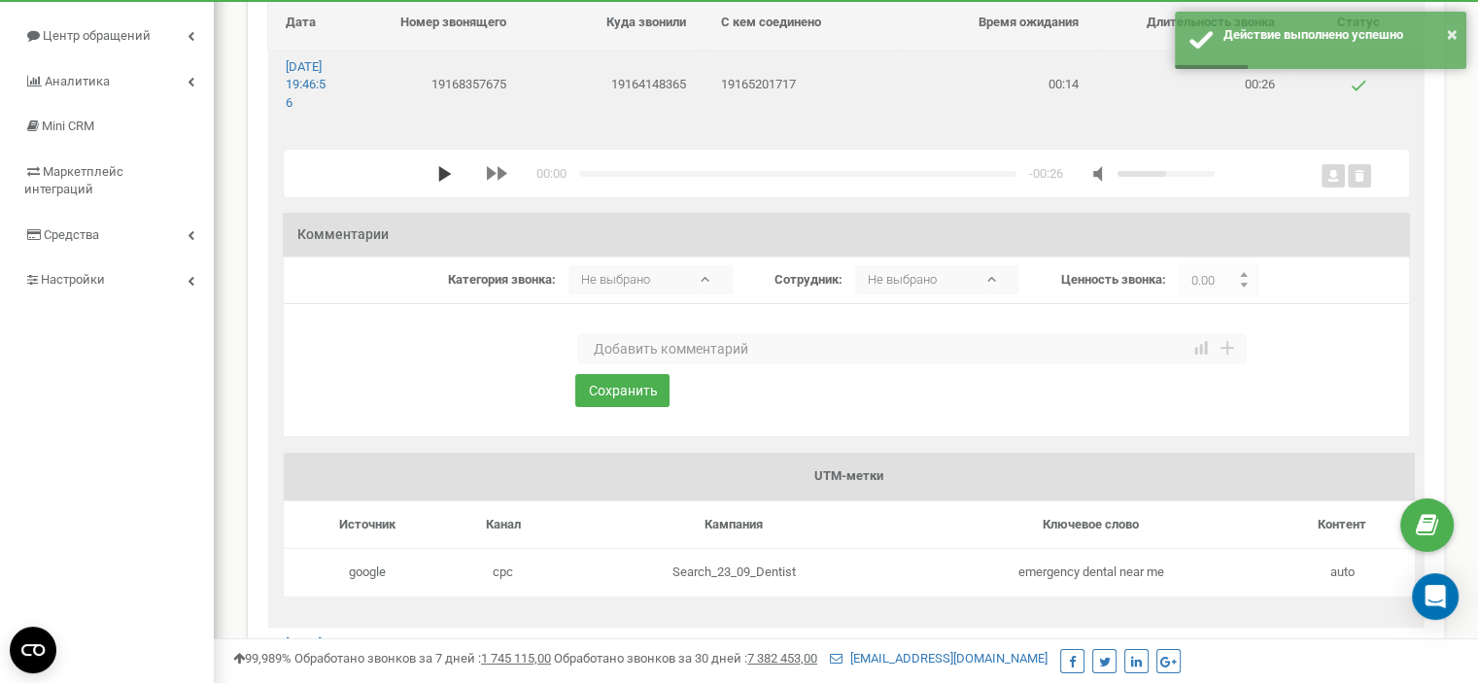
click at [437, 182] on icon "media player" at bounding box center [445, 174] width 16 height 16
click at [622, 365] on textarea at bounding box center [912, 348] width 670 height 31
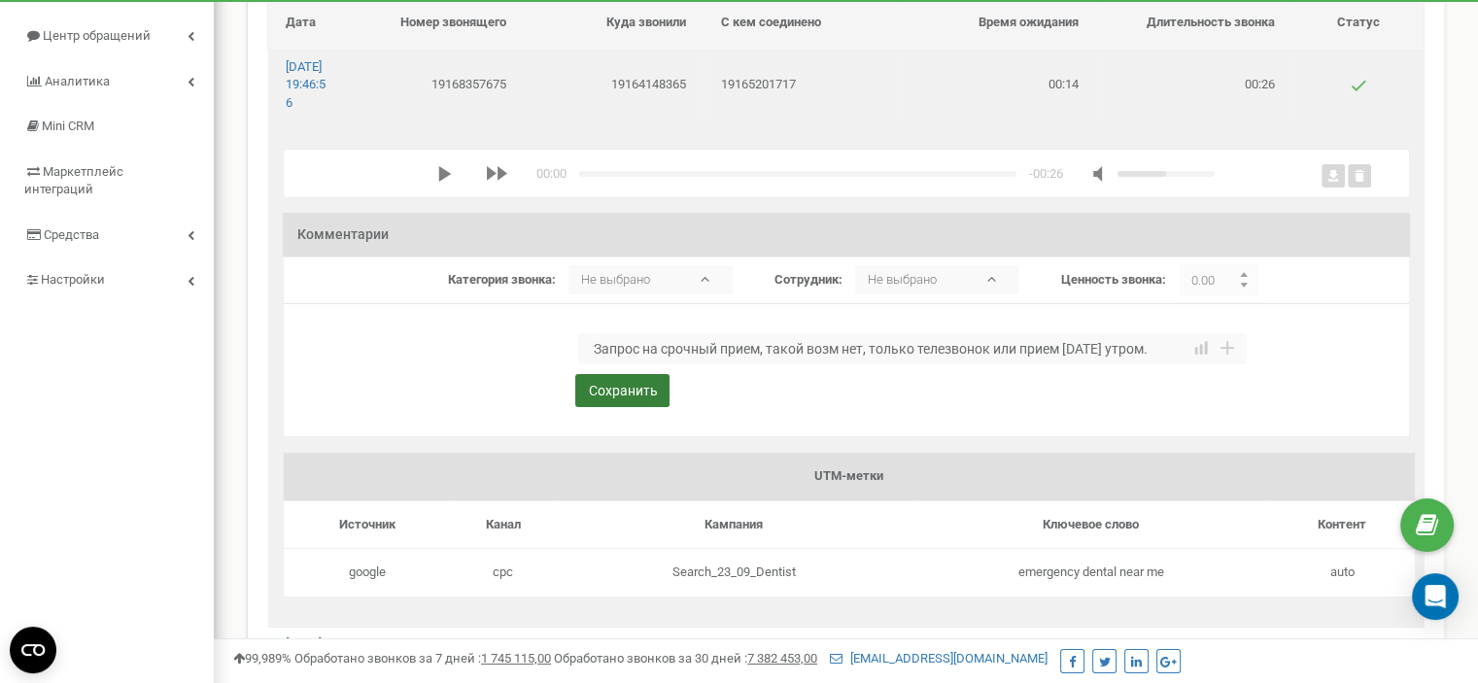
type textarea "Запрос на срочный прием, такой возм нет, только телезвонок или прием завтра утр…"
click at [626, 407] on button "Сохранить" at bounding box center [622, 390] width 94 height 33
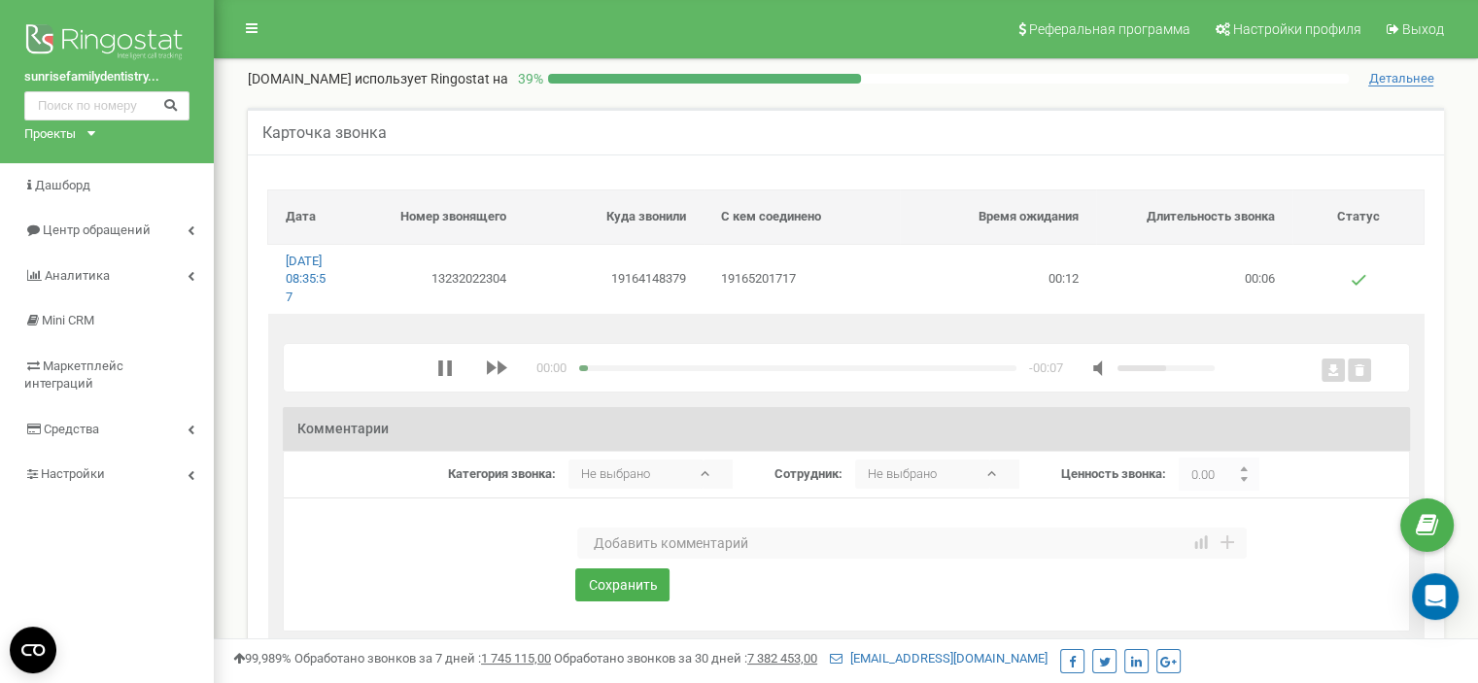
click at [604, 559] on textarea at bounding box center [912, 543] width 670 height 31
type textarea "Спам"
click at [601, 601] on button "Сохранить" at bounding box center [622, 585] width 94 height 33
type textarea "Вопрос по Медикал"
click at [626, 594] on button "Сохранить" at bounding box center [622, 585] width 94 height 33
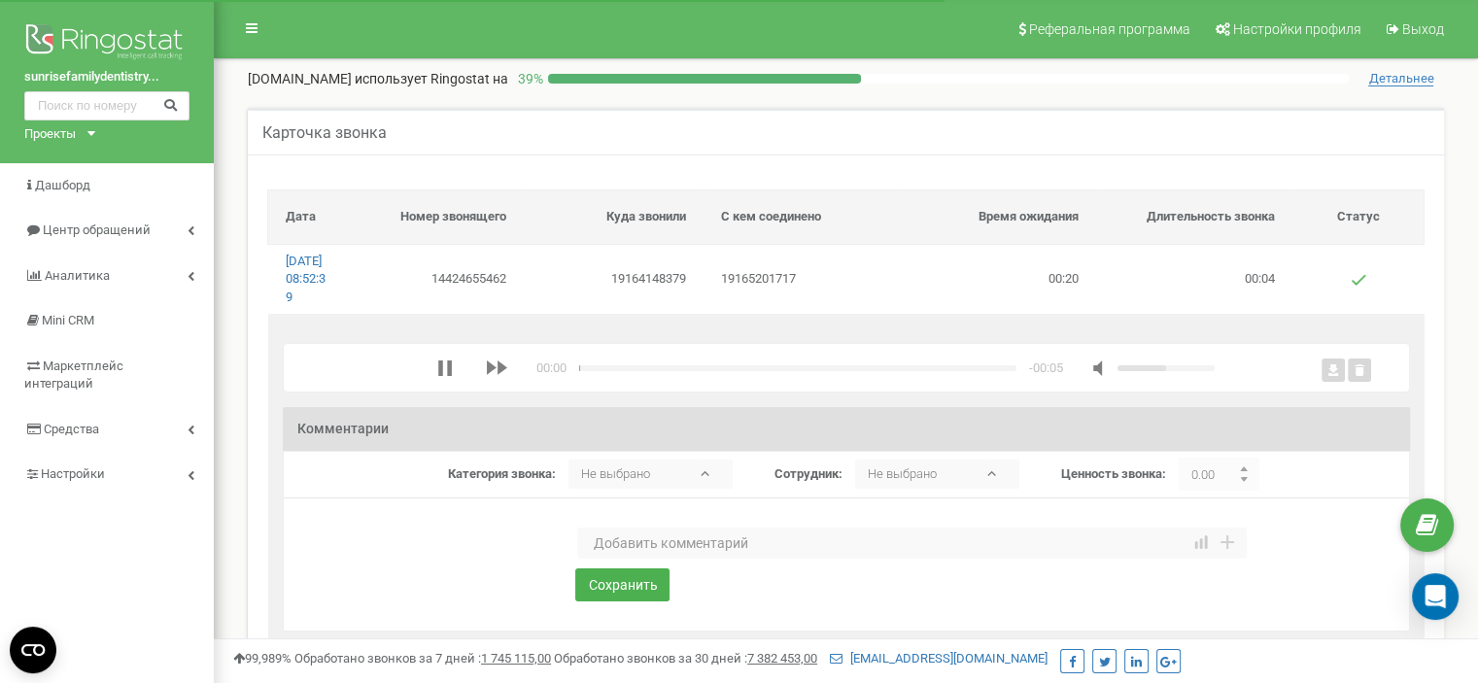
click at [626, 559] on textarea at bounding box center [912, 543] width 670 height 31
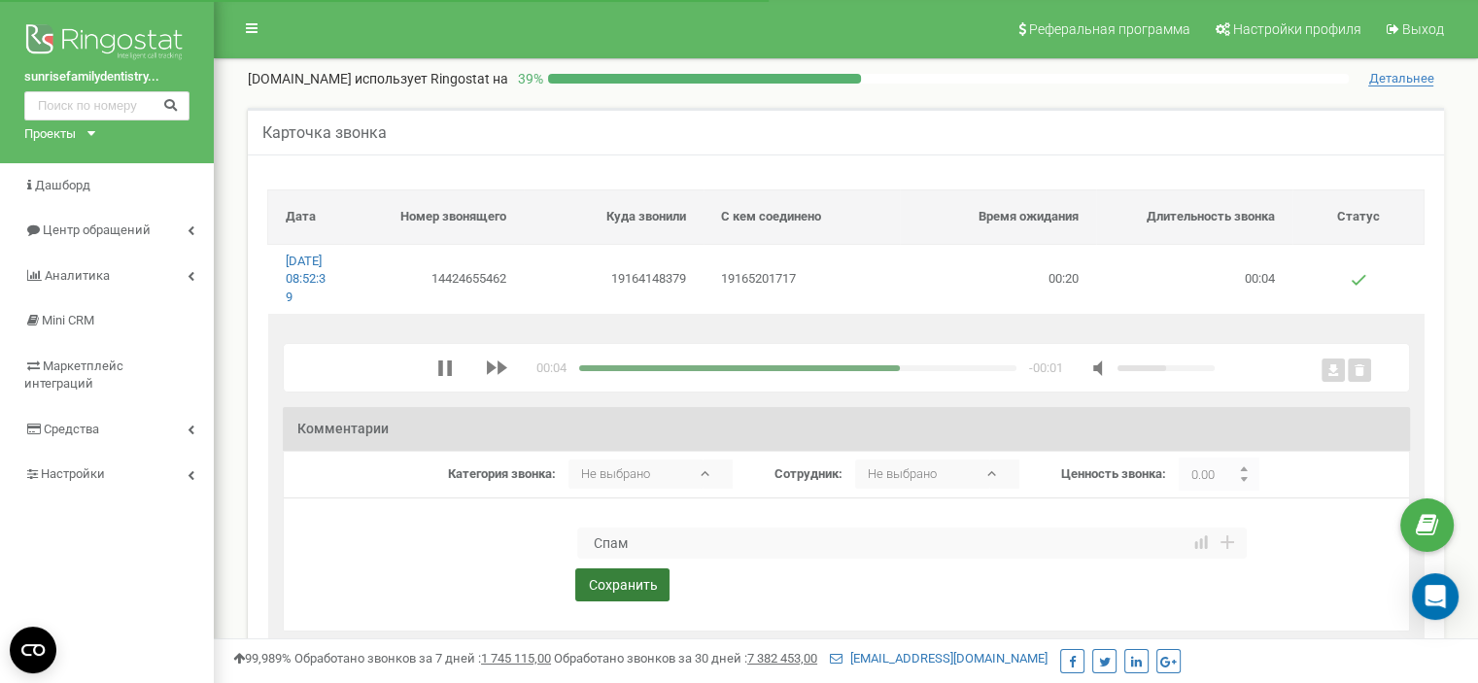
type textarea "Спам"
click at [604, 602] on button "Сохранить" at bounding box center [622, 585] width 94 height 33
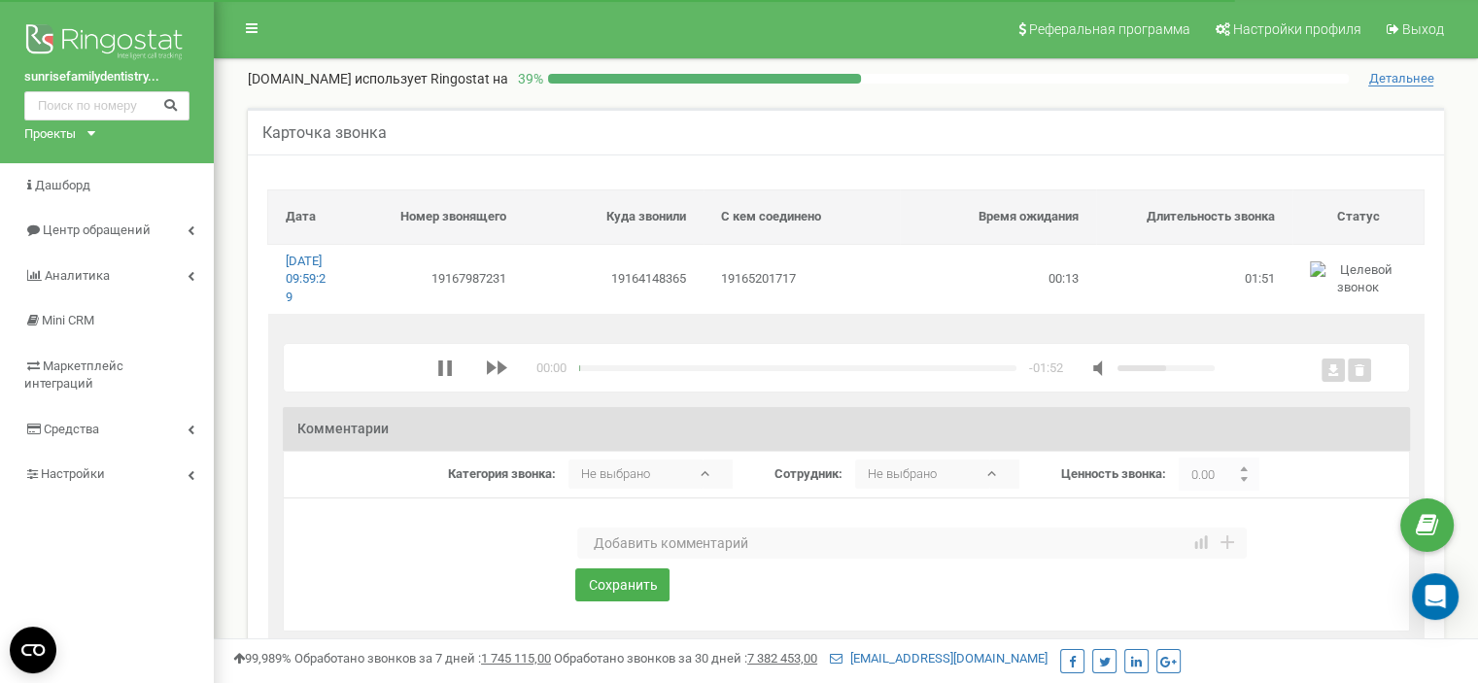
click at [642, 559] on textarea at bounding box center [912, 543] width 670 height 31
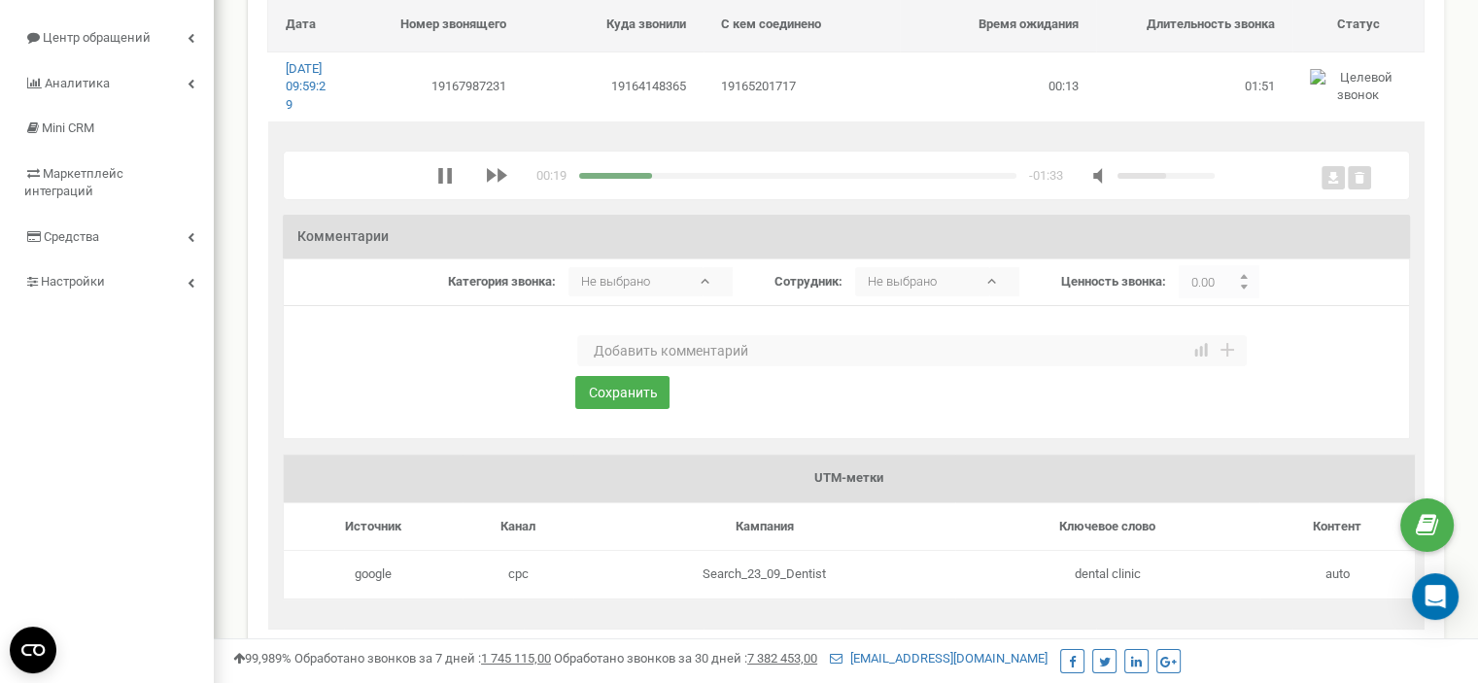
scroll to position [97, 0]
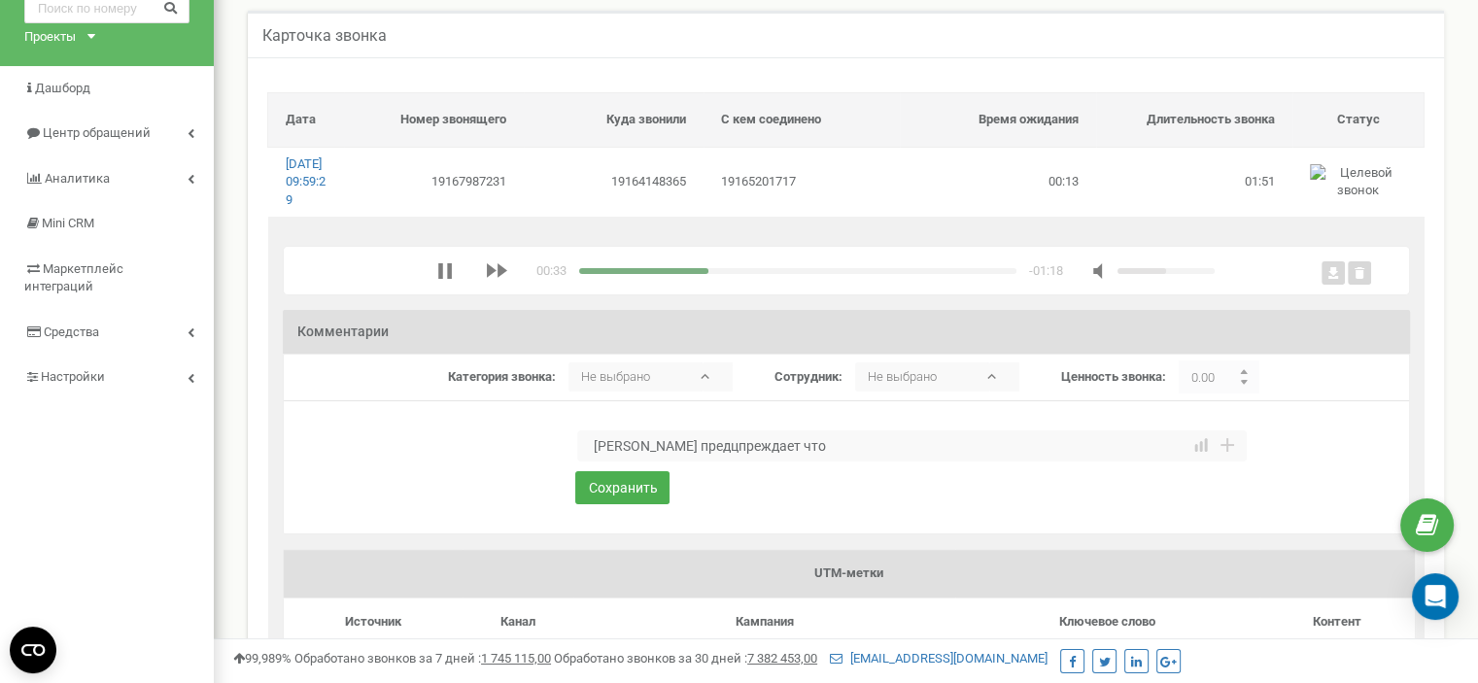
type textarea "Пациент предцпреждает что"
click at [438, 279] on polygon "media player" at bounding box center [444, 271] width 13 height 16
click at [655, 461] on textarea at bounding box center [912, 446] width 670 height 31
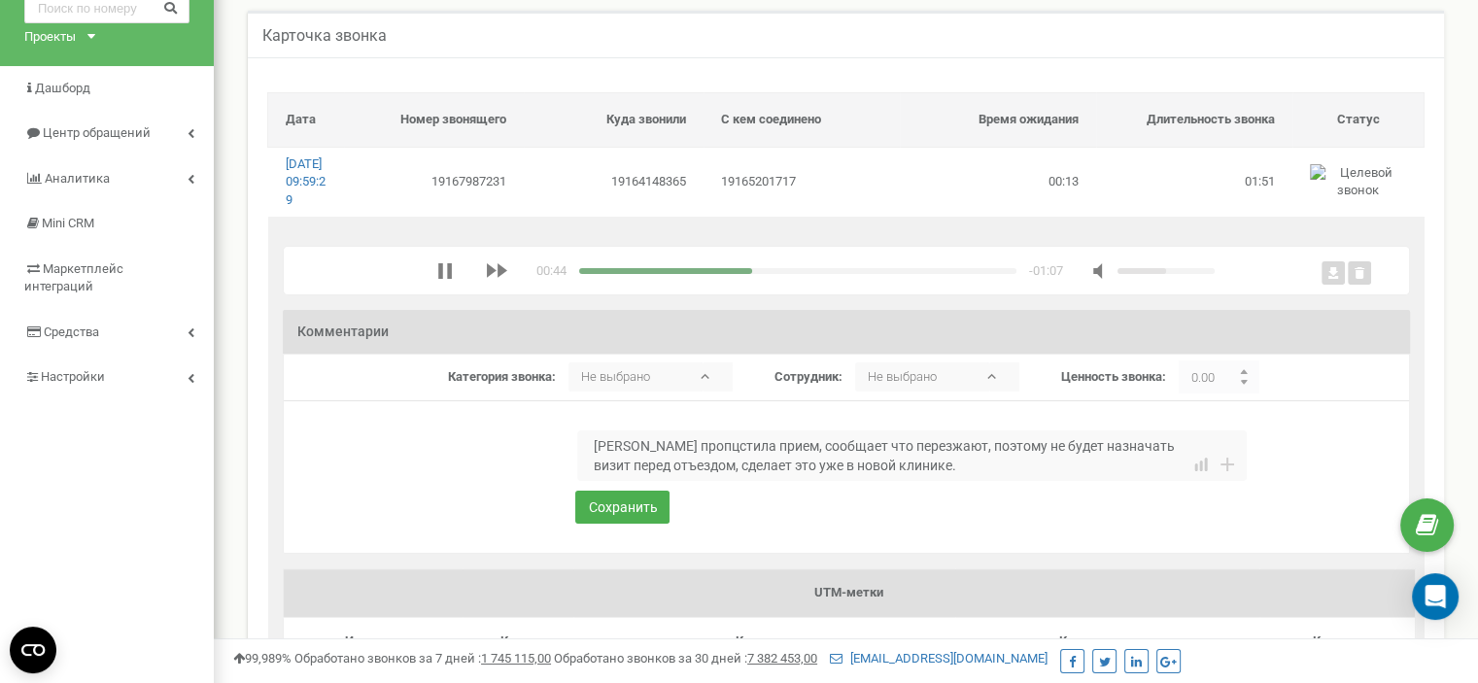
click at [690, 463] on textarea "Пациент пропцстила прием, сообщает что перезжают, поэтому не будет назначать ви…" at bounding box center [912, 456] width 670 height 51
click at [1129, 467] on textarea "Пациент пропустила прием, сообщает что перезжают, поэтому не будет назначать ви…" at bounding box center [912, 456] width 670 height 51
type textarea "Пациент пропустила прием, сообщает что перезжают, поэтому не будет назначать но…"
click at [643, 523] on button "Сохранить" at bounding box center [622, 507] width 94 height 33
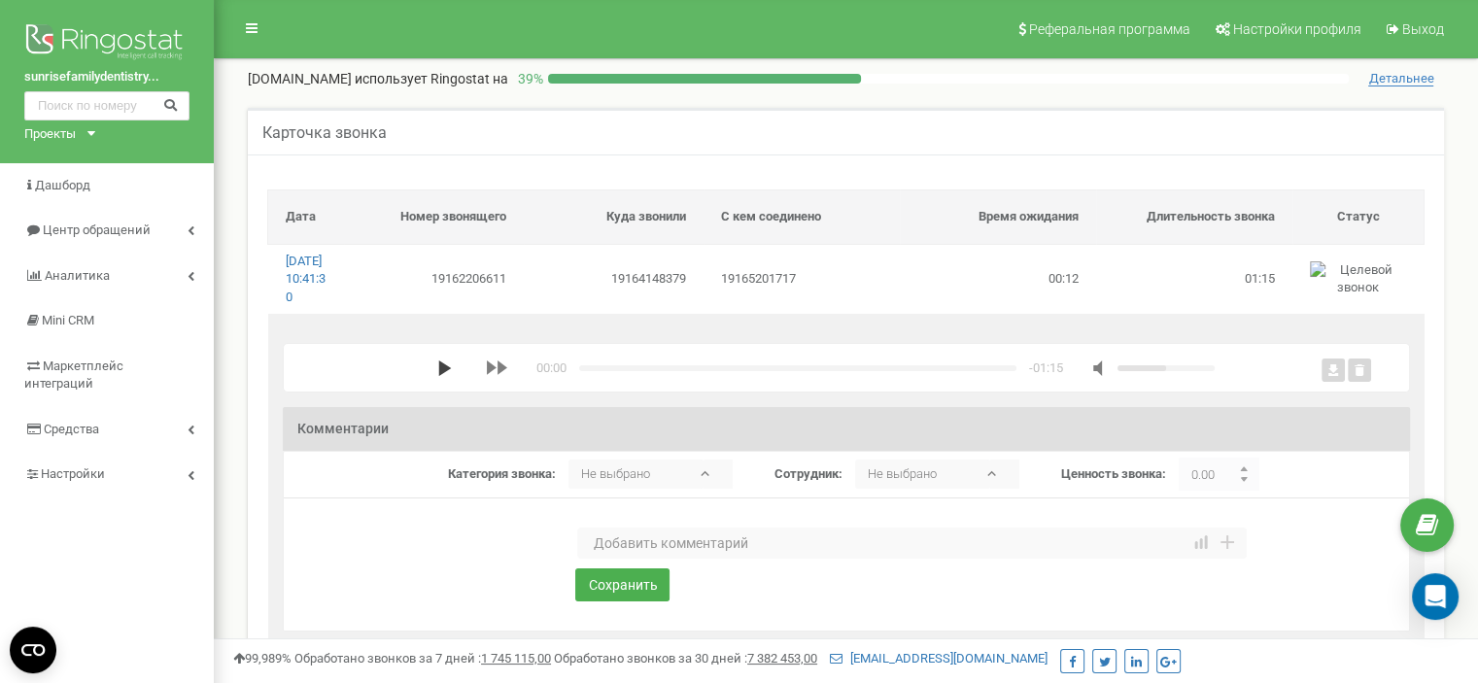
click at [443, 376] on polygon "media player" at bounding box center [444, 369] width 13 height 16
click at [626, 559] on textarea at bounding box center [912, 543] width 670 height 31
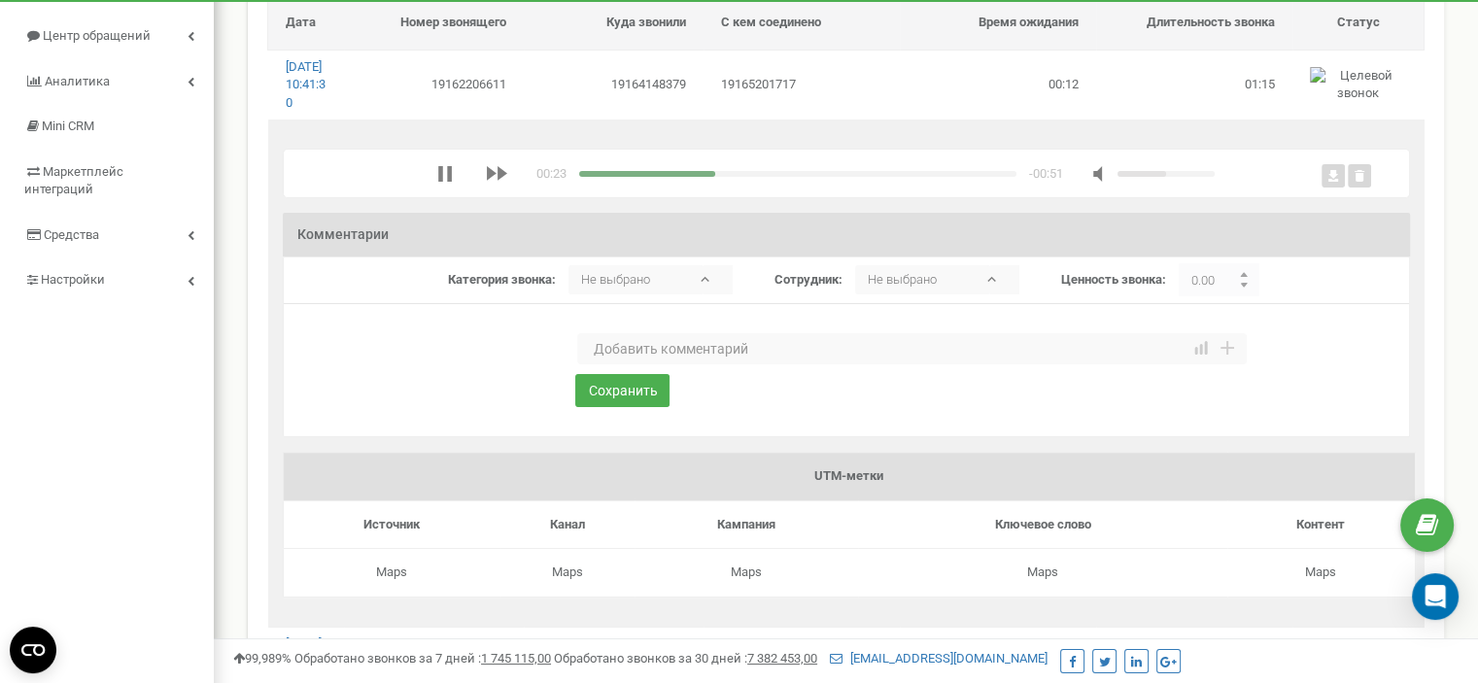
scroll to position [97, 0]
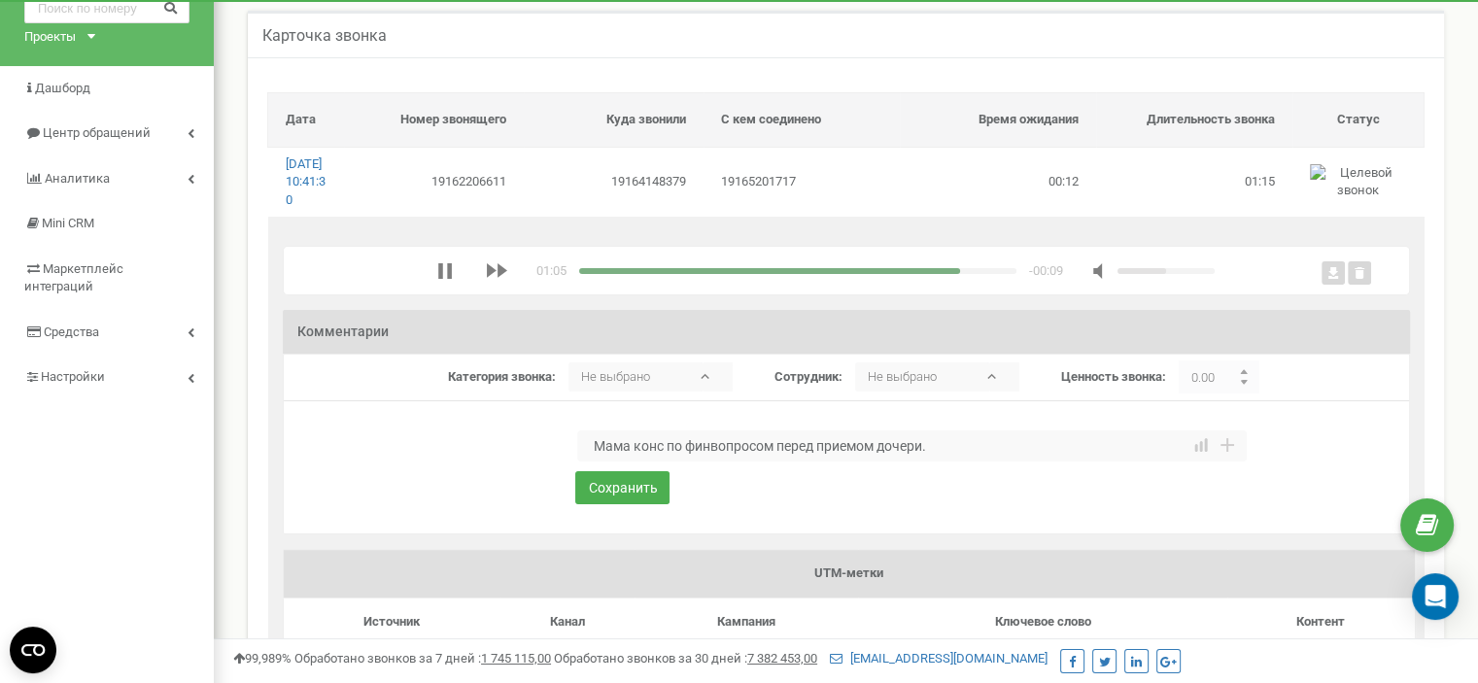
click at [757, 462] on textarea "Мама конс по финвопросом перед приемом дочери." at bounding box center [912, 446] width 670 height 31
drag, startPoint x: 669, startPoint y: 462, endPoint x: 781, endPoint y: 459, distance: 112.8
click at [781, 459] on textarea "Мама конс по финвопросом перед приемом дочери." at bounding box center [912, 446] width 670 height 31
type textarea "Мама конс перед приемом дочери."
click at [619, 504] on button "Сохранить" at bounding box center [622, 487] width 94 height 33
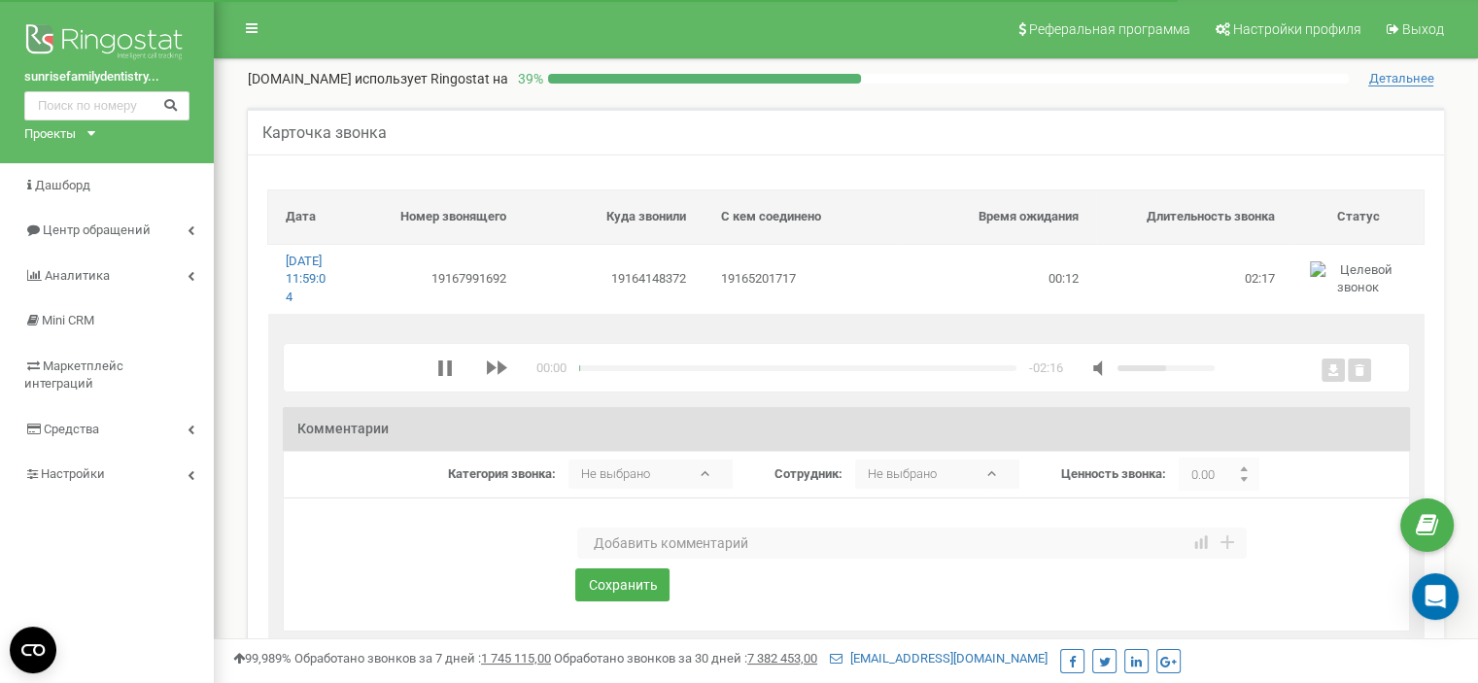
click at [630, 559] on textarea at bounding box center [912, 543] width 670 height 31
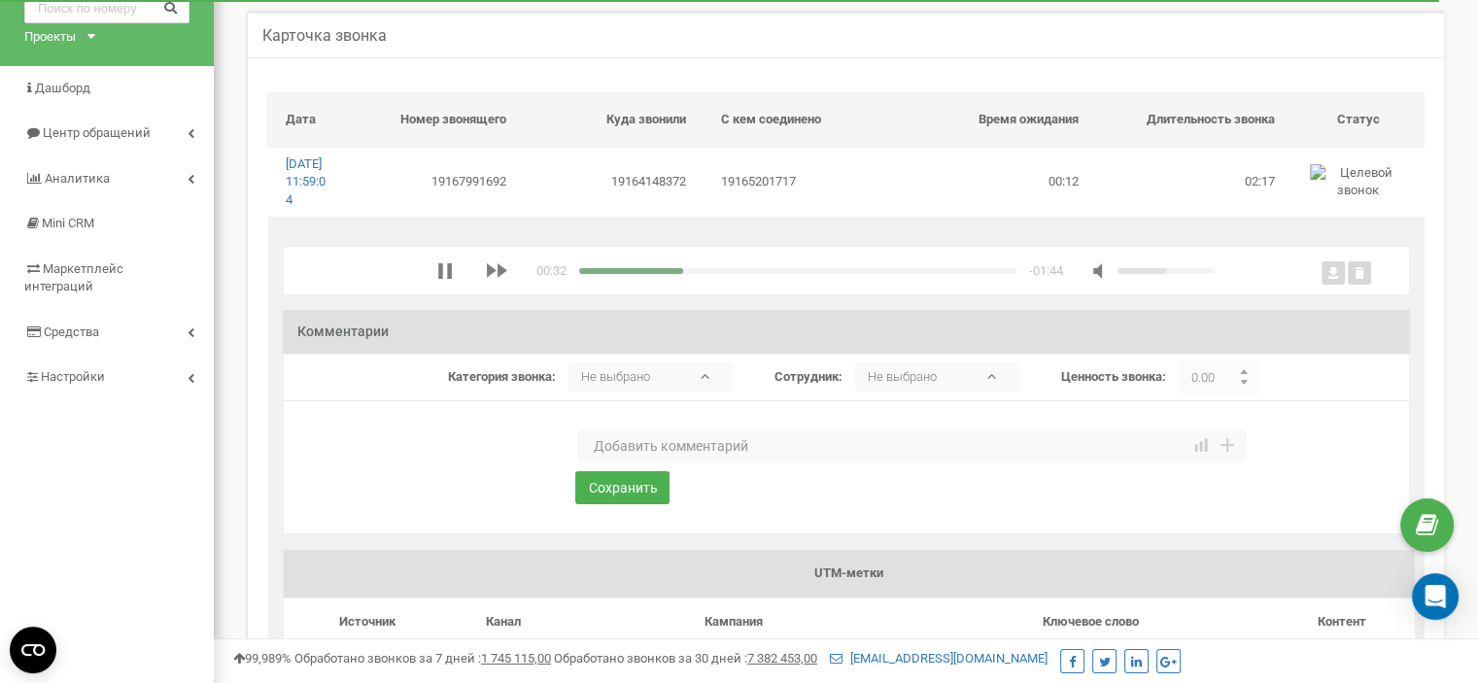
scroll to position [97, 0]
click at [995, 274] on div "media player" at bounding box center [797, 271] width 437 height 6
click at [588, 274] on div "media player" at bounding box center [792, 271] width 426 height 6
click at [591, 461] on textarea "Страховка не подходит. Новый запись на прием." at bounding box center [912, 446] width 670 height 31
click at [443, 279] on icon "media player" at bounding box center [445, 271] width 16 height 16
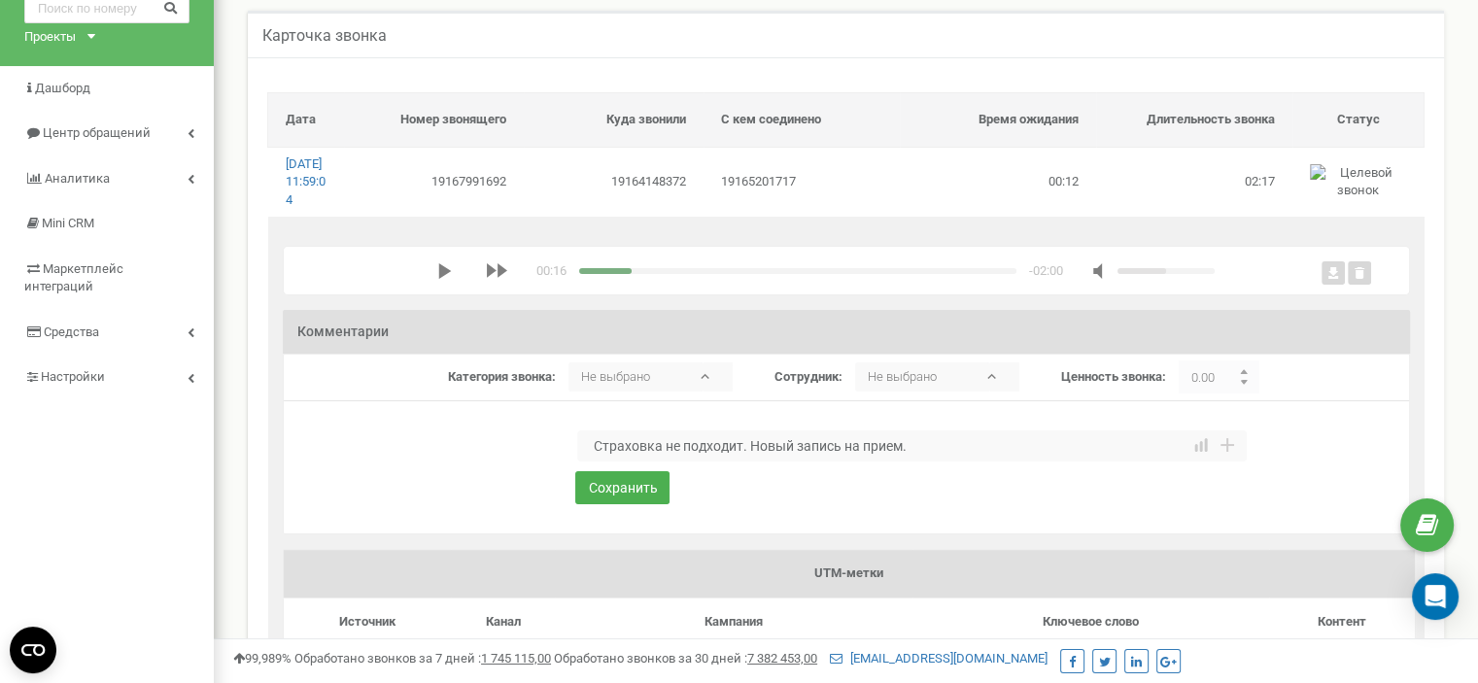
click at [591, 459] on textarea "Страховка не подходит. Новый запись на прием." at bounding box center [912, 446] width 670 height 31
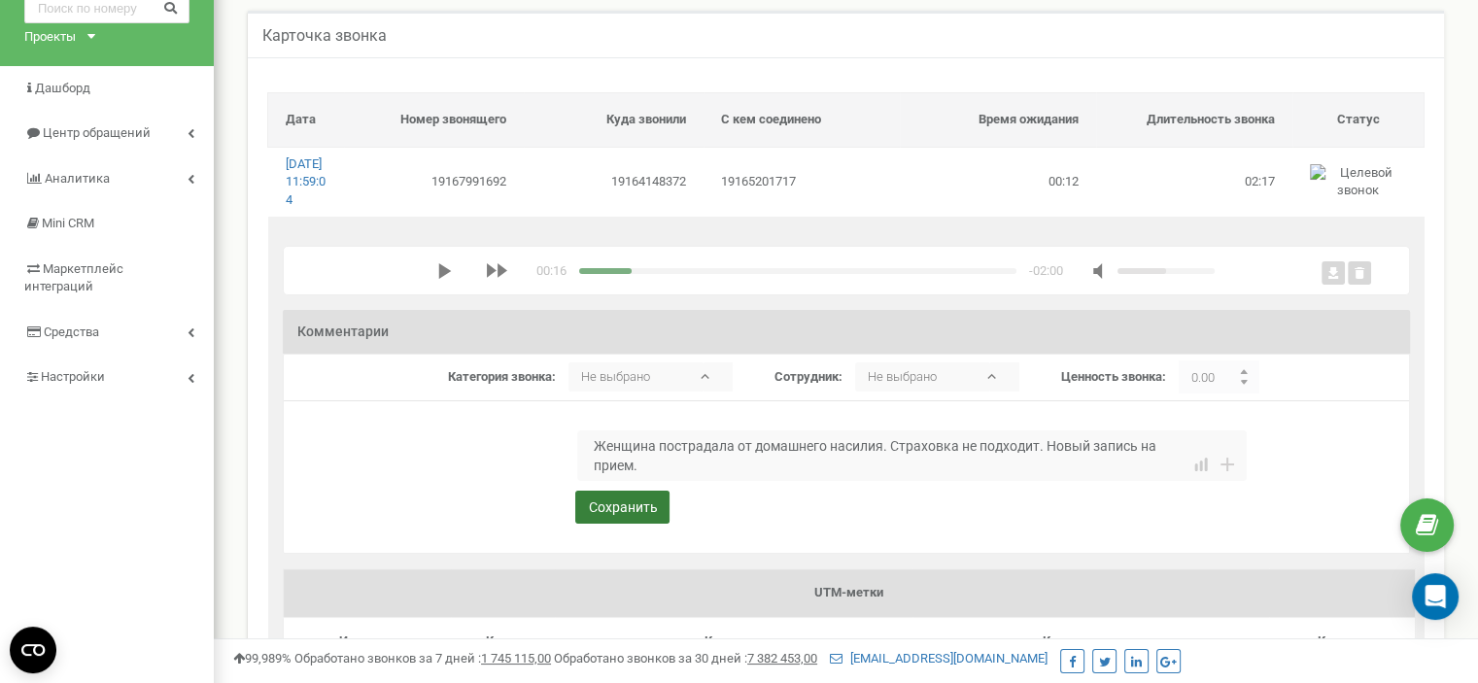
type textarea "Женщина пострадала от домашнего насилия. Страховка не подходит. Новый запись на…"
click at [655, 524] on button "Сохранить" at bounding box center [622, 507] width 94 height 33
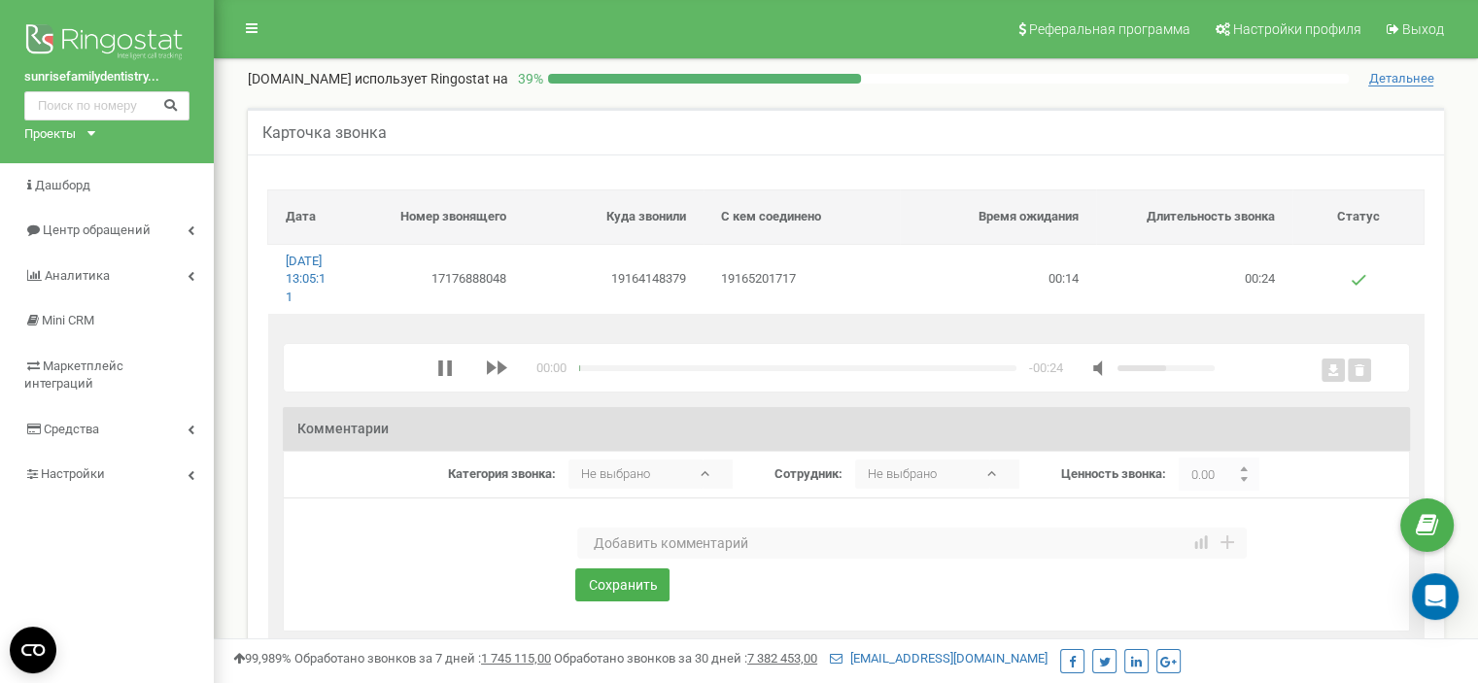
click at [623, 559] on textarea at bounding box center [912, 543] width 670 height 31
type textarea "Вопрос по страховке, не подходит. Вторая подходит."
click at [622, 602] on button "Сохранить" at bounding box center [622, 585] width 94 height 33
click at [446, 376] on polygon "media player" at bounding box center [444, 369] width 13 height 16
click at [642, 559] on textarea at bounding box center [912, 543] width 670 height 31
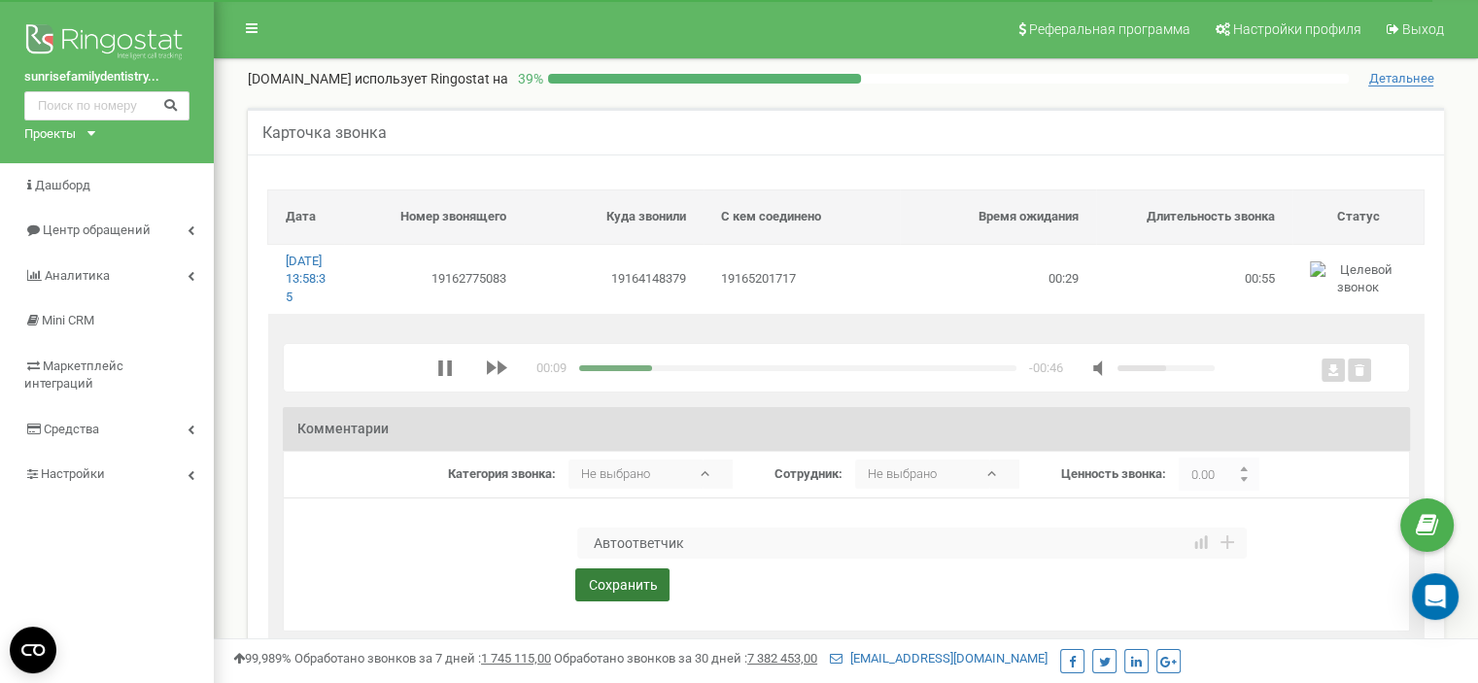
type textarea "Автоответчик"
click at [631, 602] on button "Сохранить" at bounding box center [622, 585] width 94 height 33
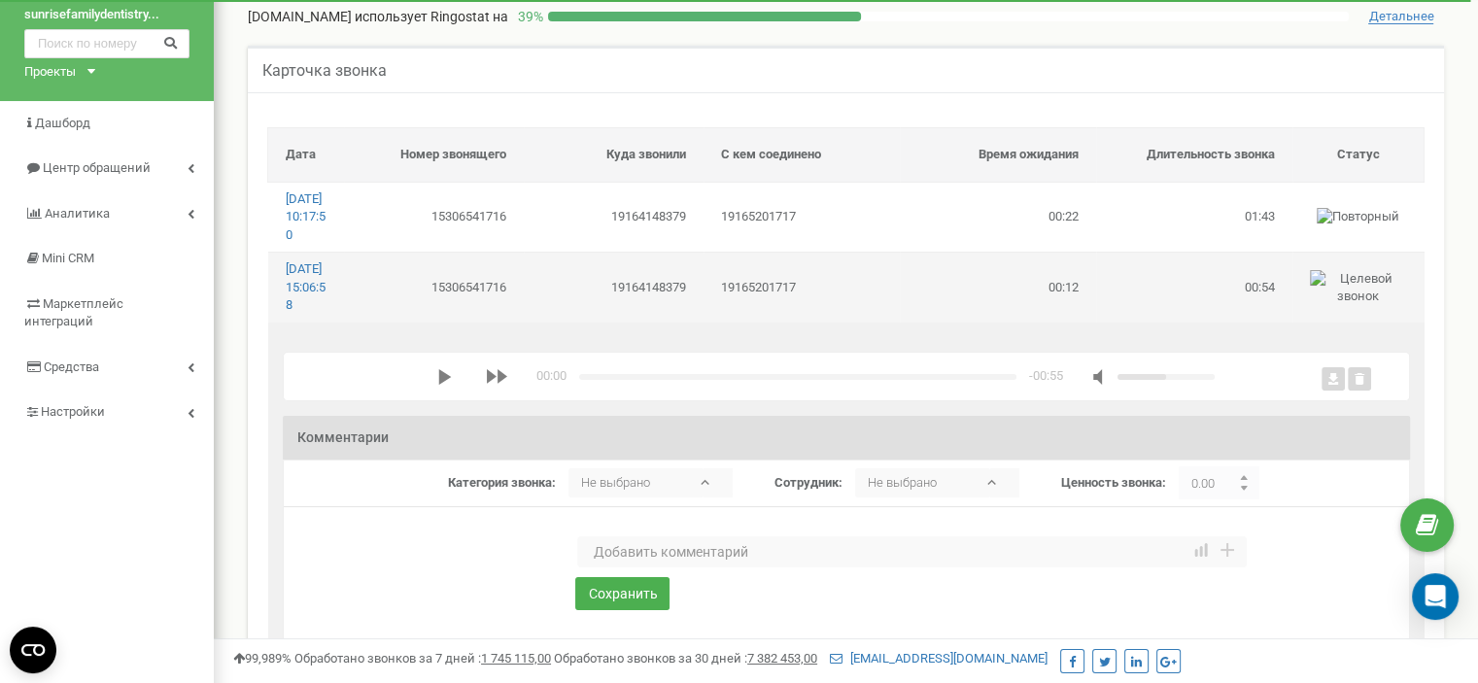
scroll to position [97, 0]
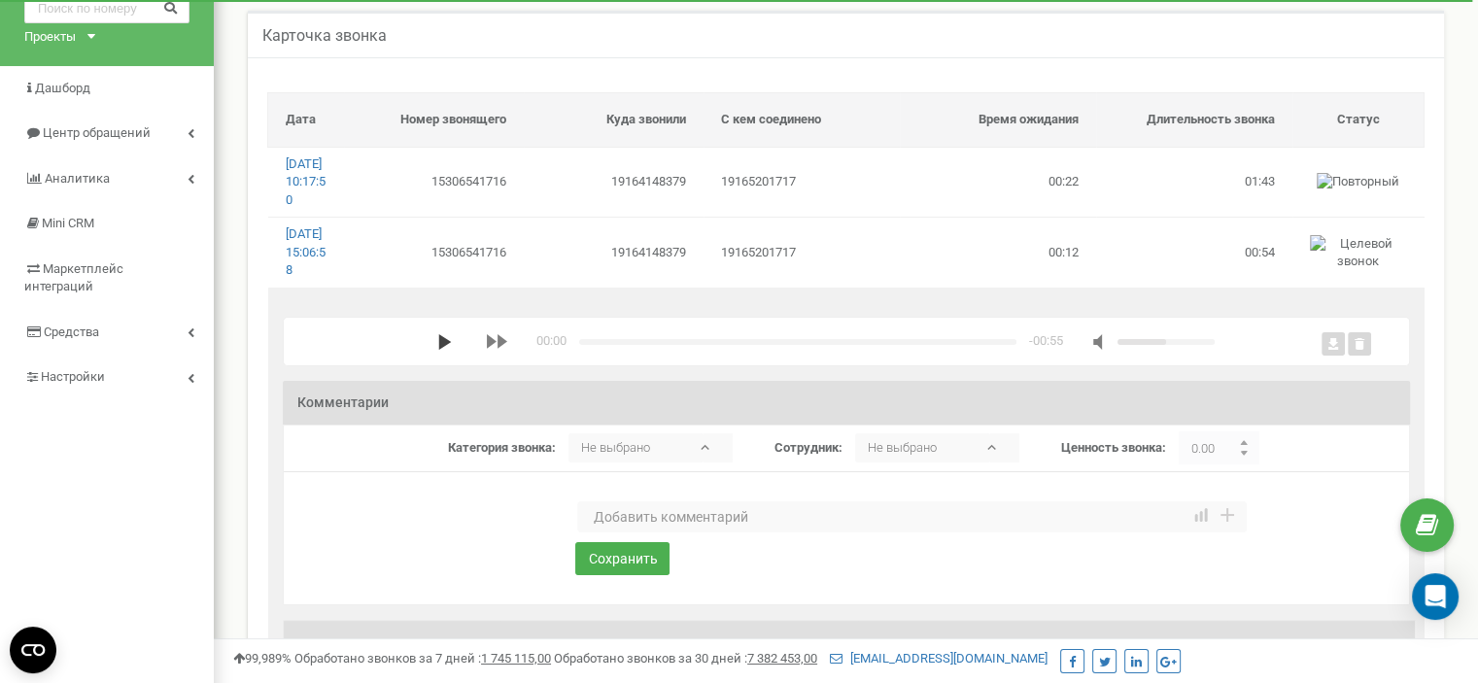
click at [439, 350] on polygon "media player" at bounding box center [444, 342] width 13 height 16
click at [634, 533] on textarea at bounding box center [912, 517] width 670 height 31
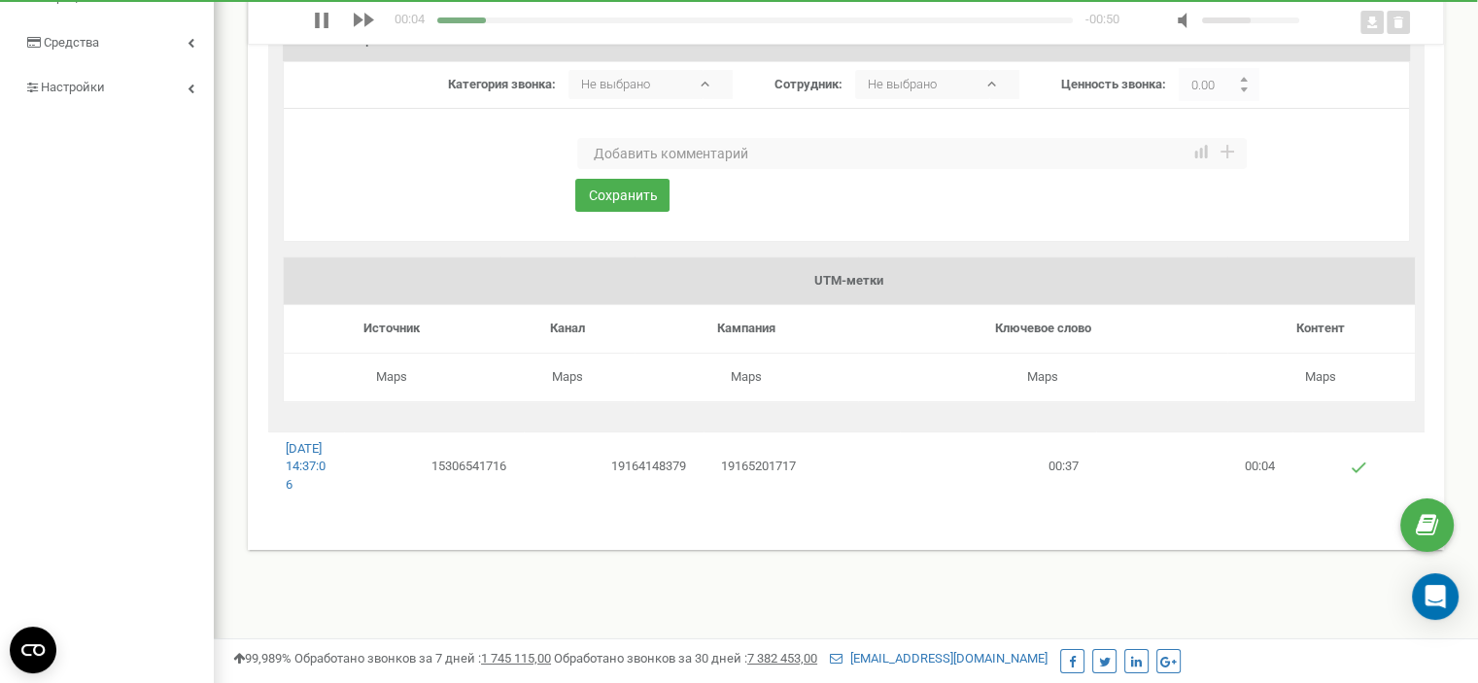
scroll to position [194, 0]
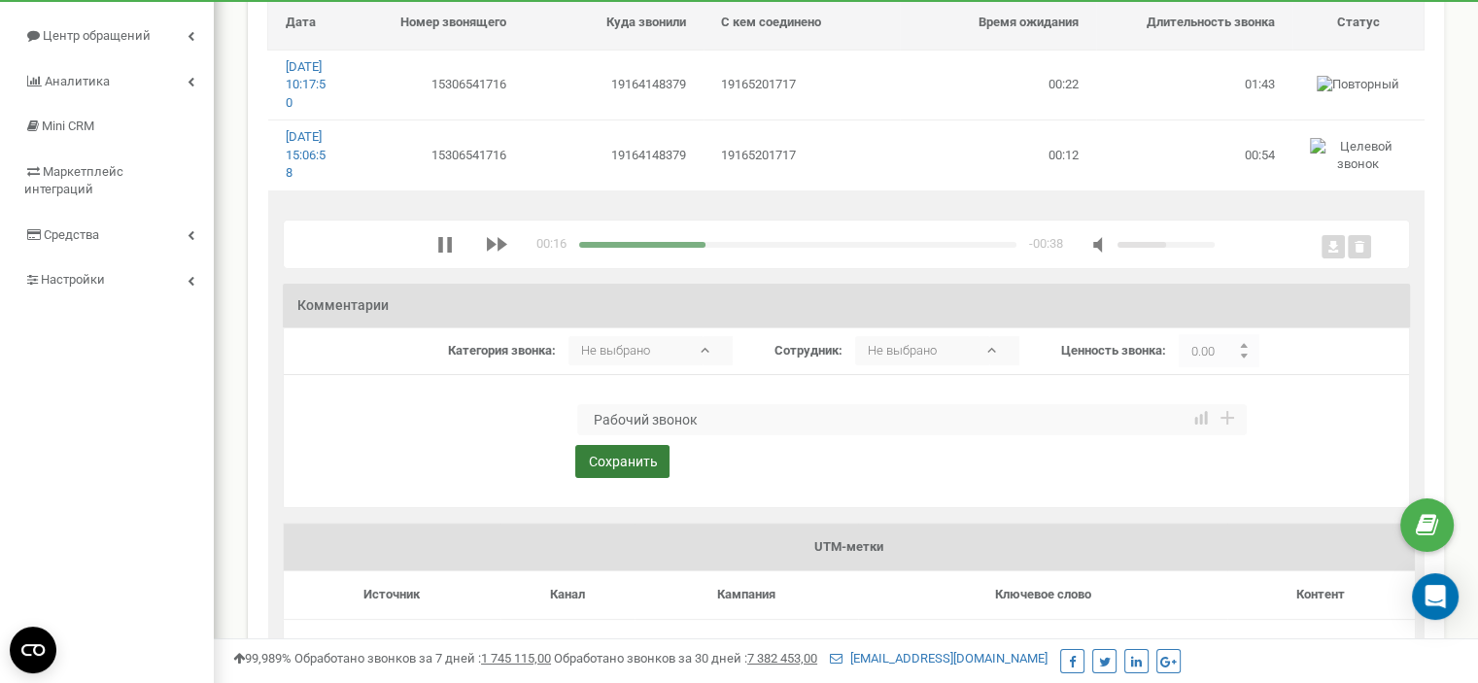
type textarea "Рабочий звонок"
drag, startPoint x: 622, startPoint y: 497, endPoint x: 676, endPoint y: 508, distance: 54.7
click at [623, 478] on button "Сохранить" at bounding box center [622, 461] width 94 height 33
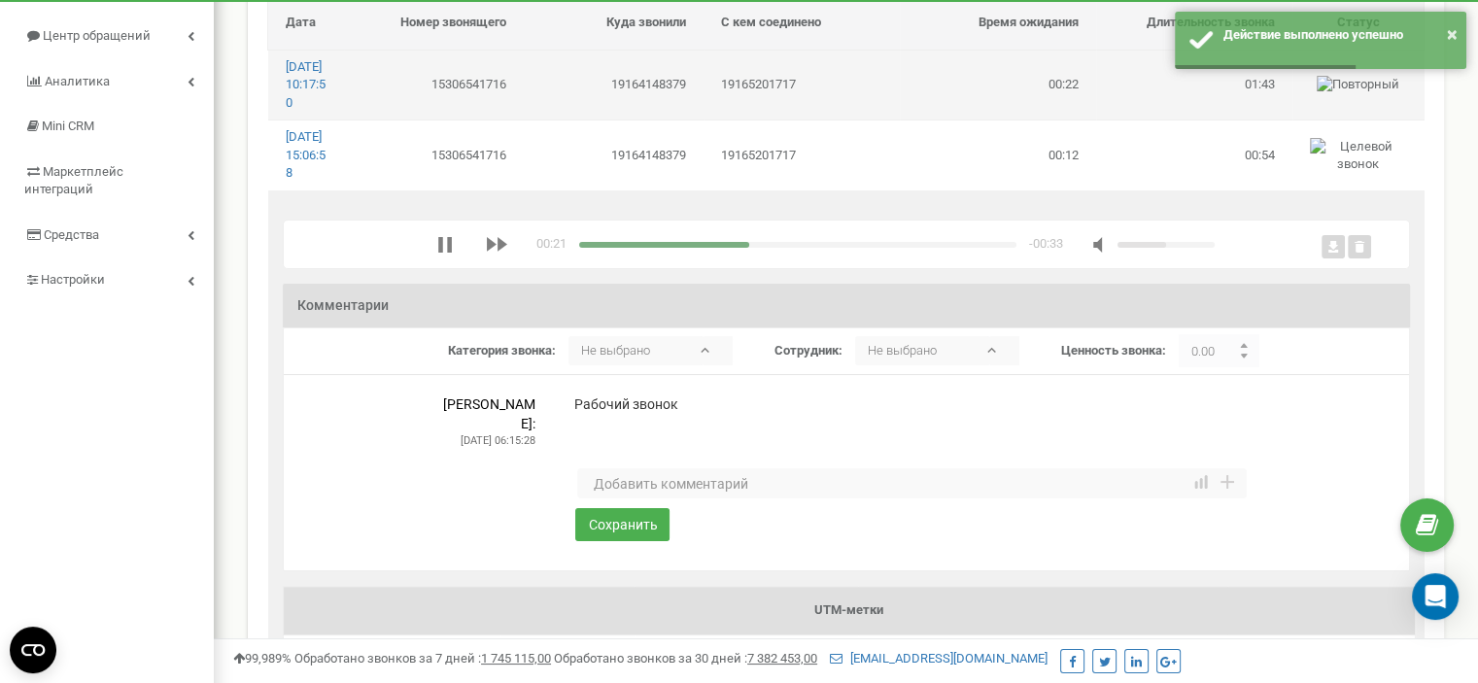
click at [480, 104] on td "15306541716" at bounding box center [434, 85] width 180 height 70
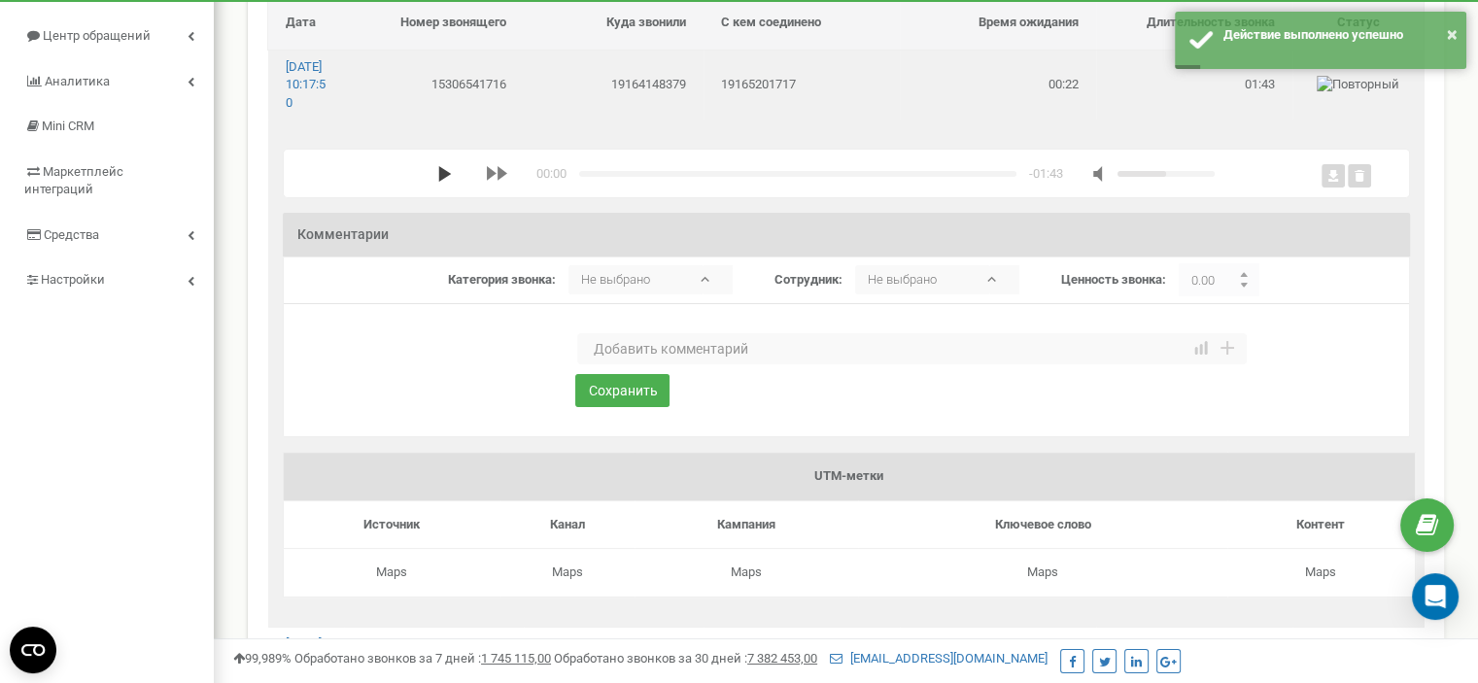
click at [438, 182] on polygon "media player" at bounding box center [444, 174] width 13 height 16
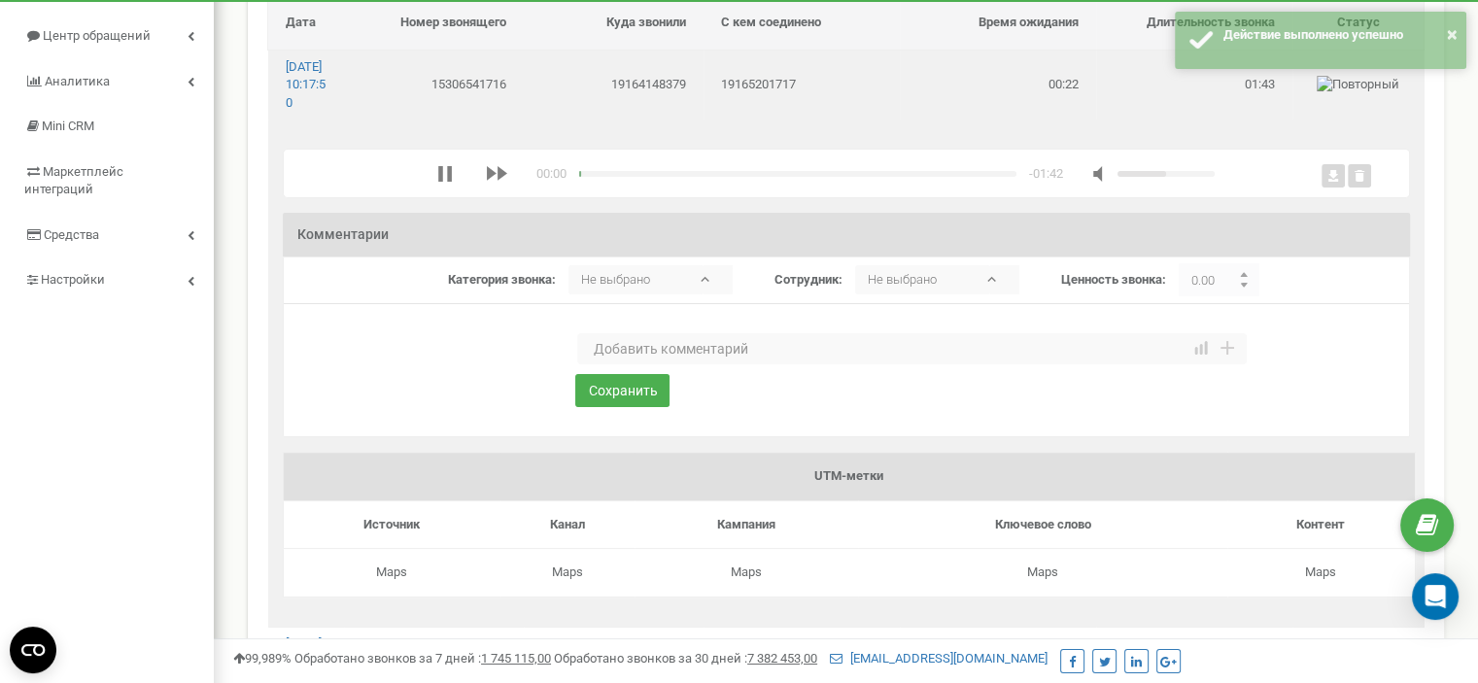
click at [618, 365] on textarea at bounding box center [912, 348] width 670 height 31
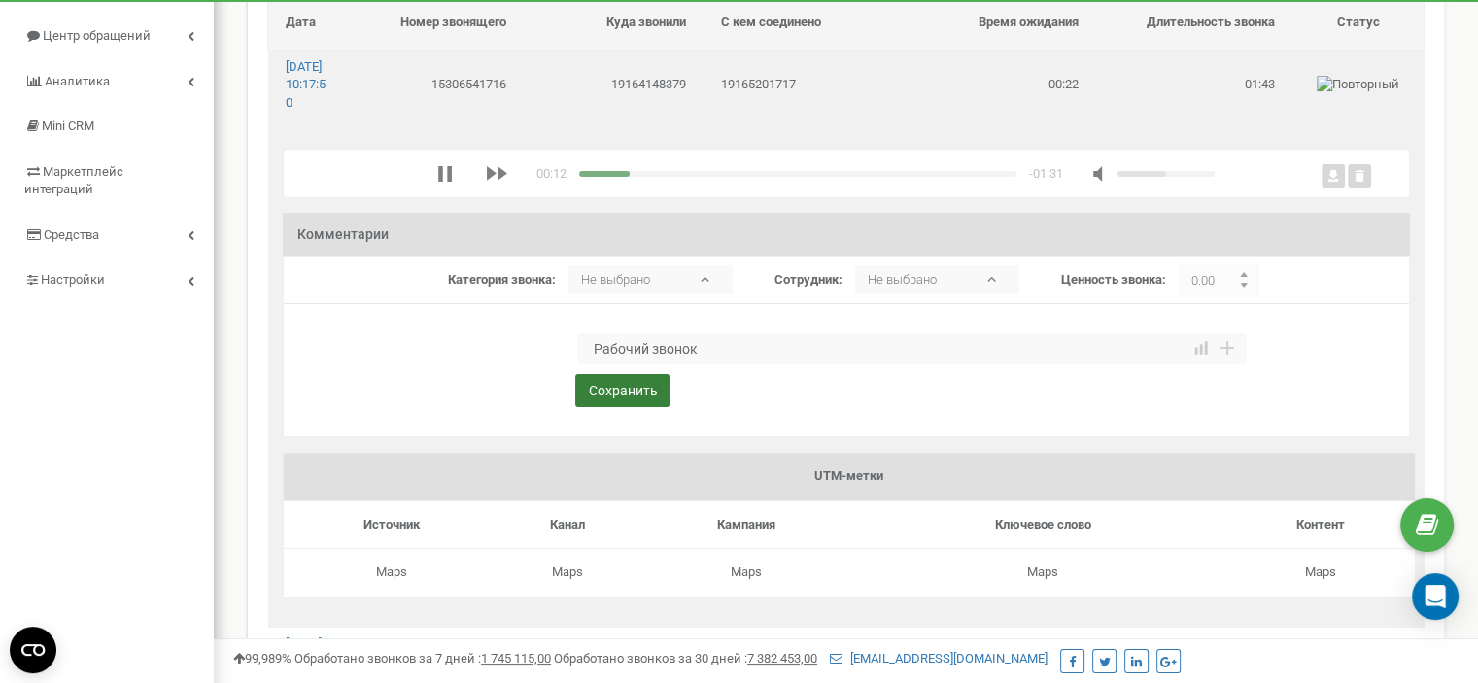
type textarea "Рабочий звонок"
click at [623, 407] on button "Сохранить" at bounding box center [622, 390] width 94 height 33
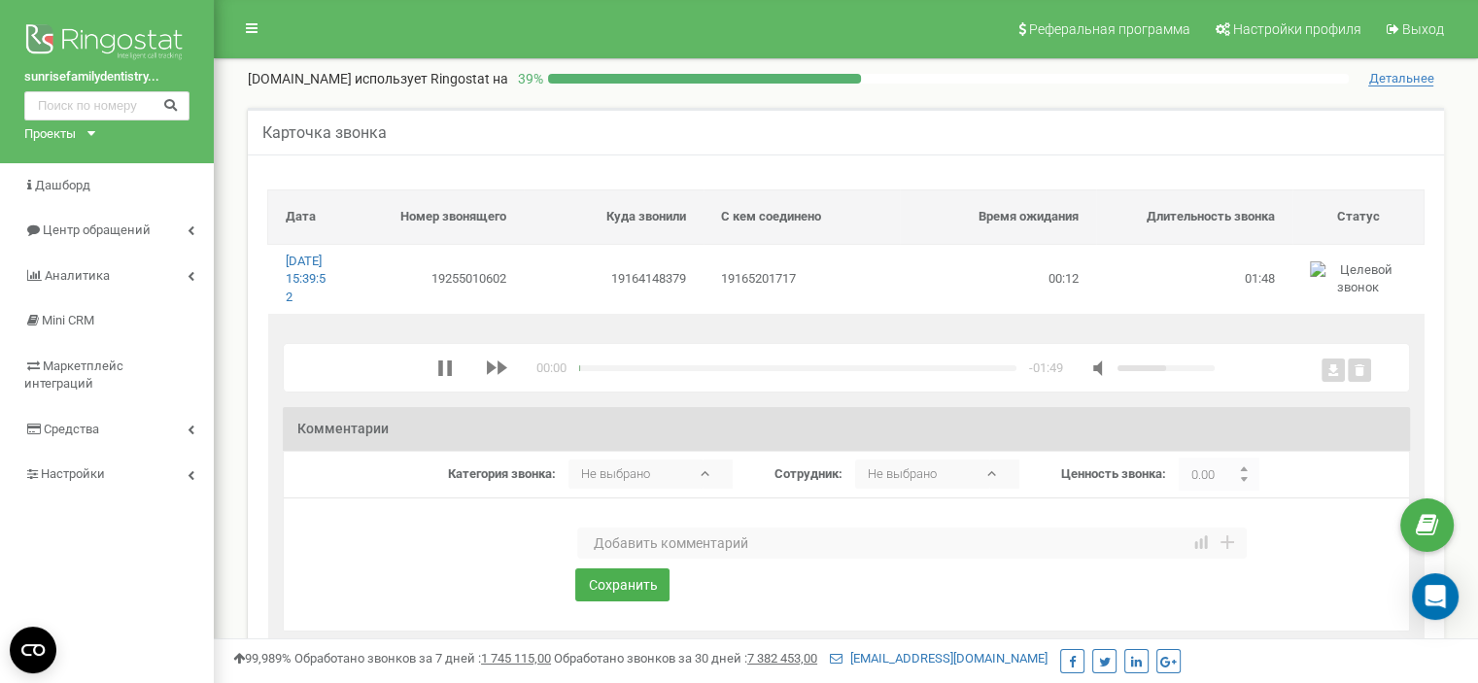
click at [640, 559] on textarea at bounding box center [912, 543] width 670 height 31
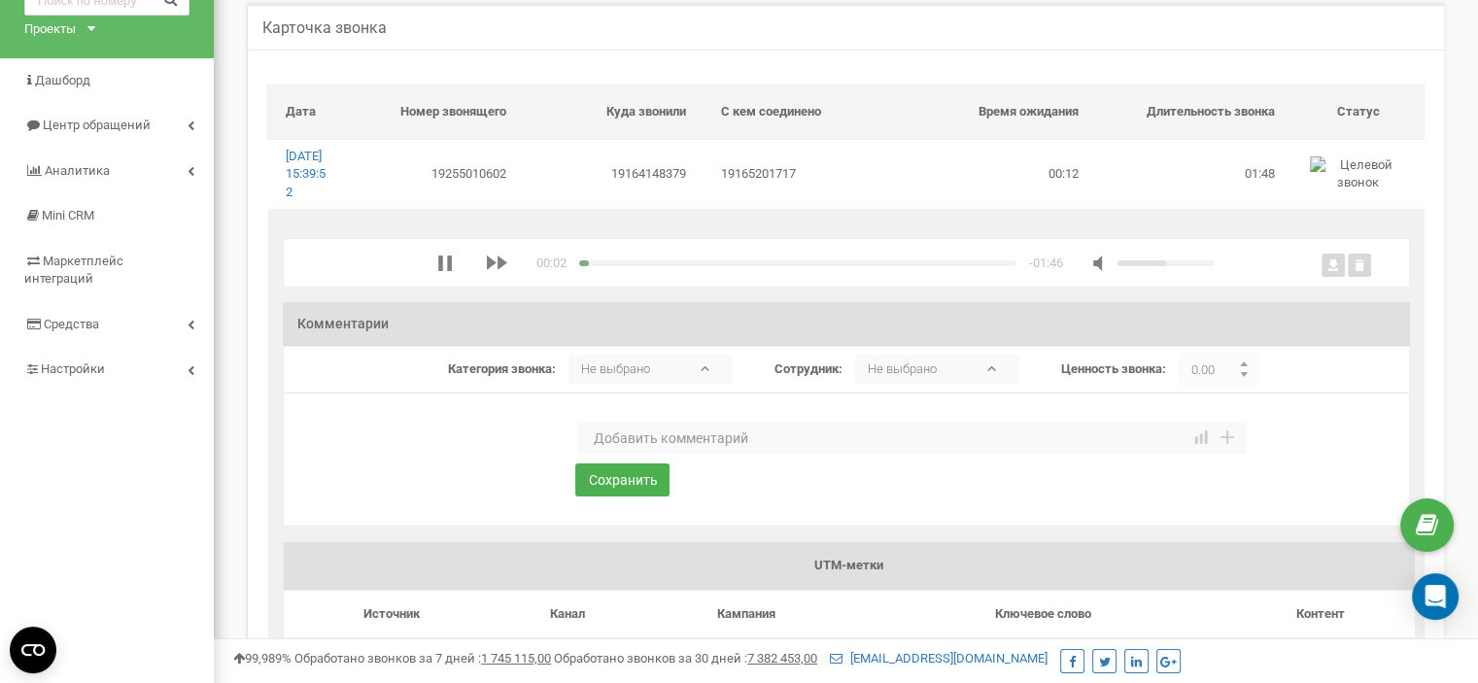
scroll to position [97, 0]
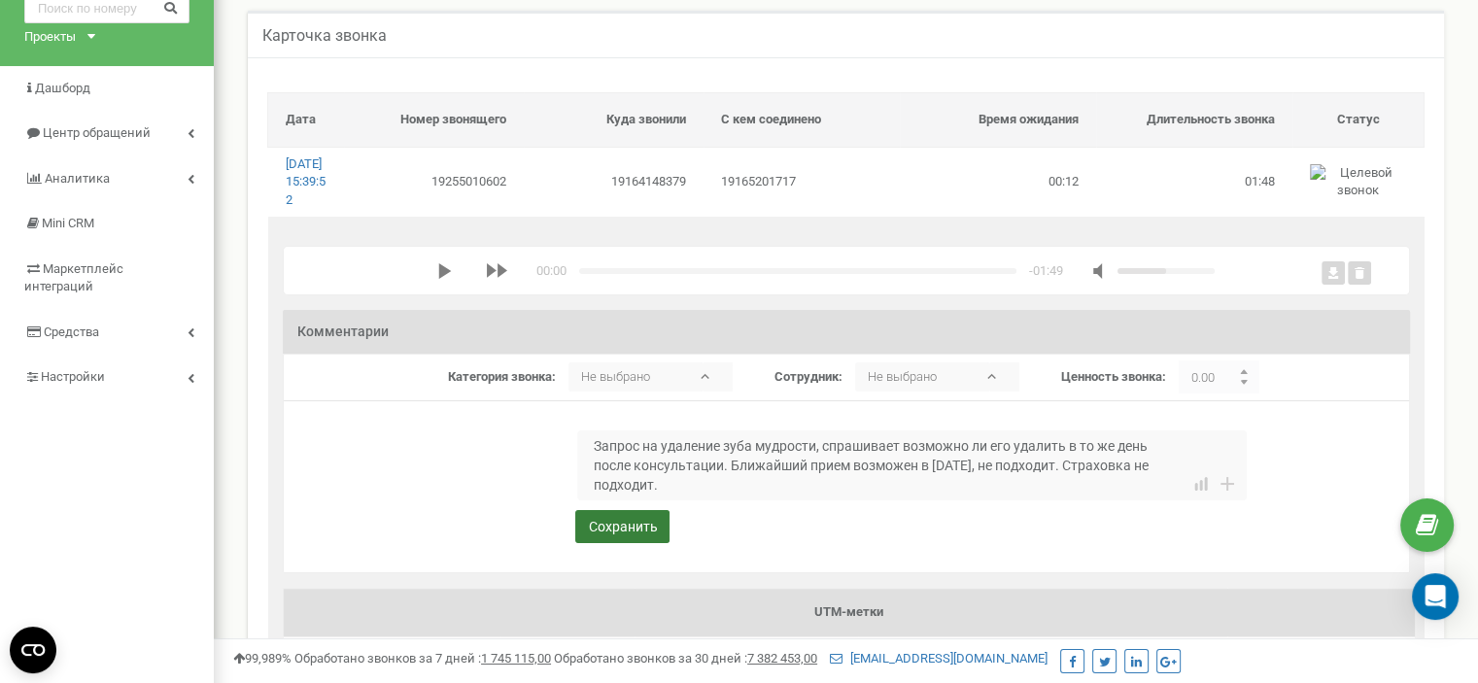
type textarea "Запрос на удаление зуба мудрости, спрашивает возможно ли его удалить в то же де…"
click at [617, 542] on button "Сохранить" at bounding box center [622, 526] width 94 height 33
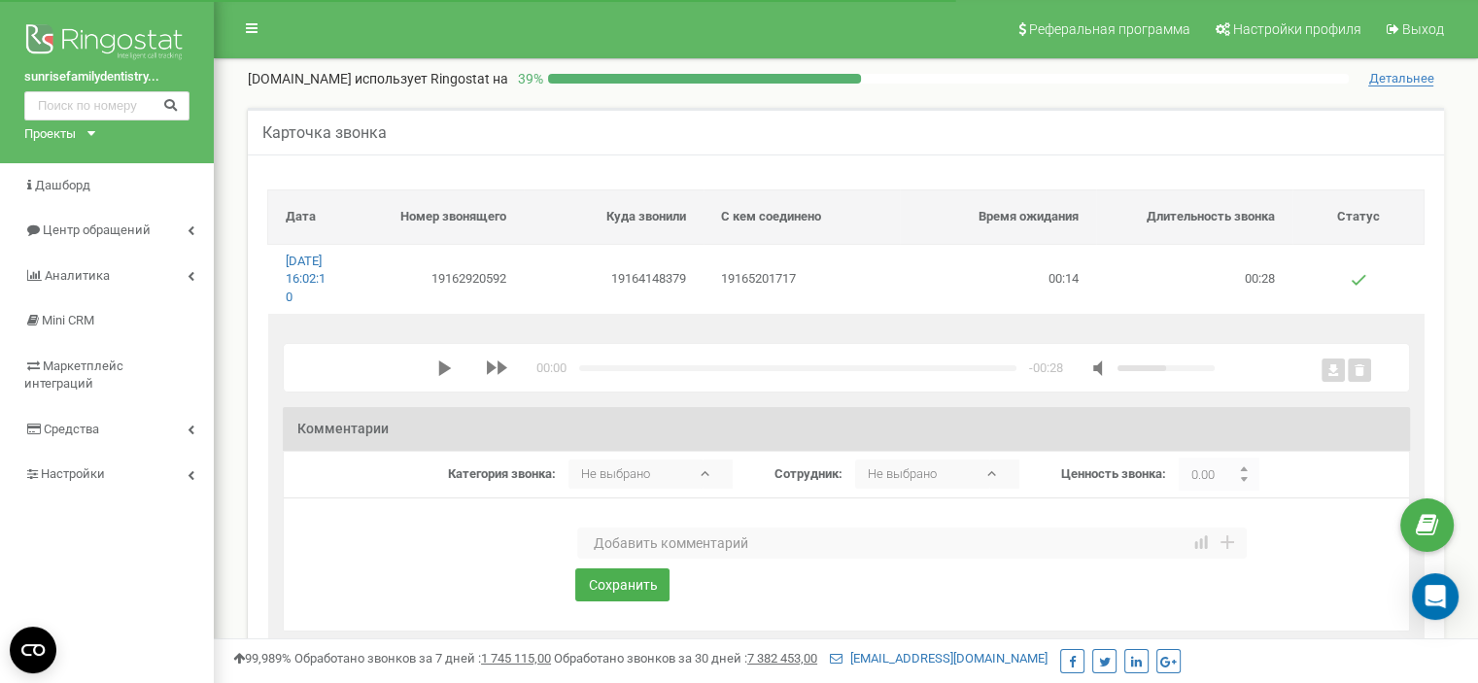
click at [439, 376] on polygon "media player" at bounding box center [444, 369] width 13 height 16
click at [622, 559] on textarea at bounding box center [912, 543] width 670 height 31
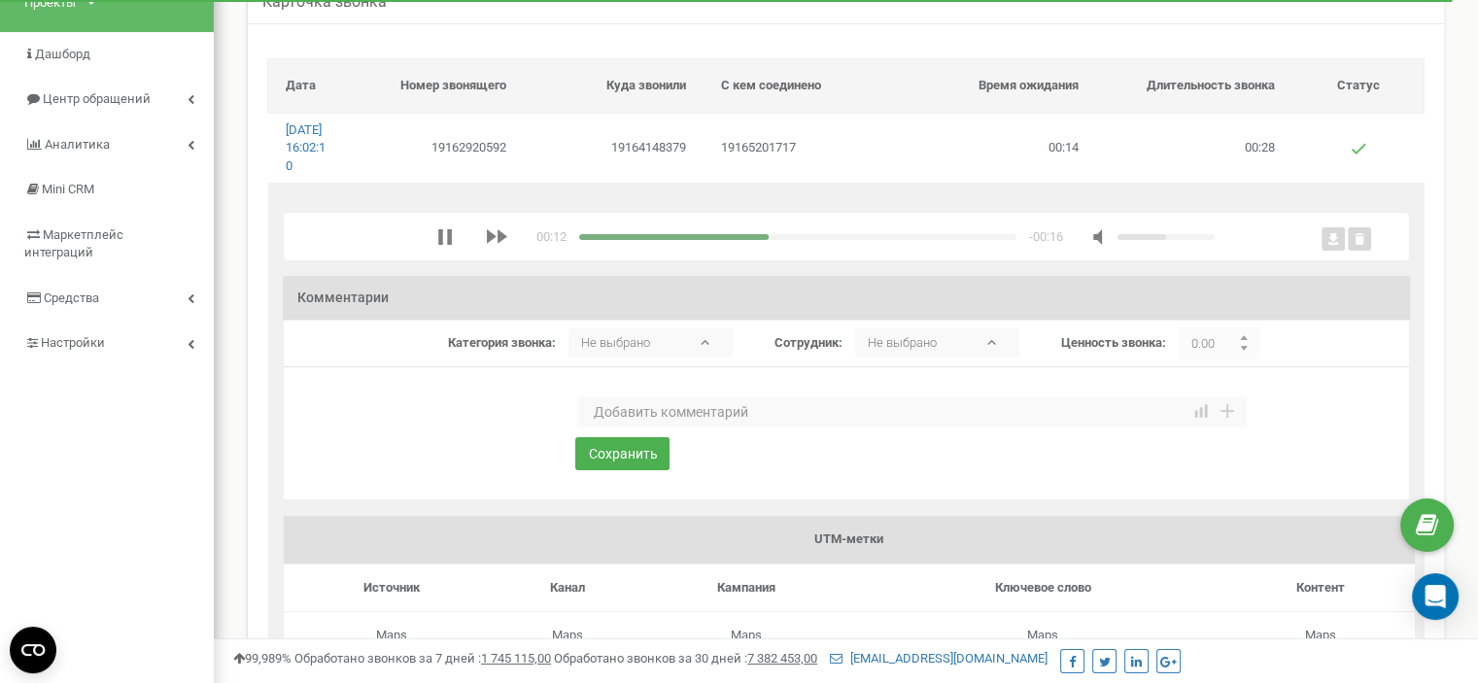
scroll to position [97, 0]
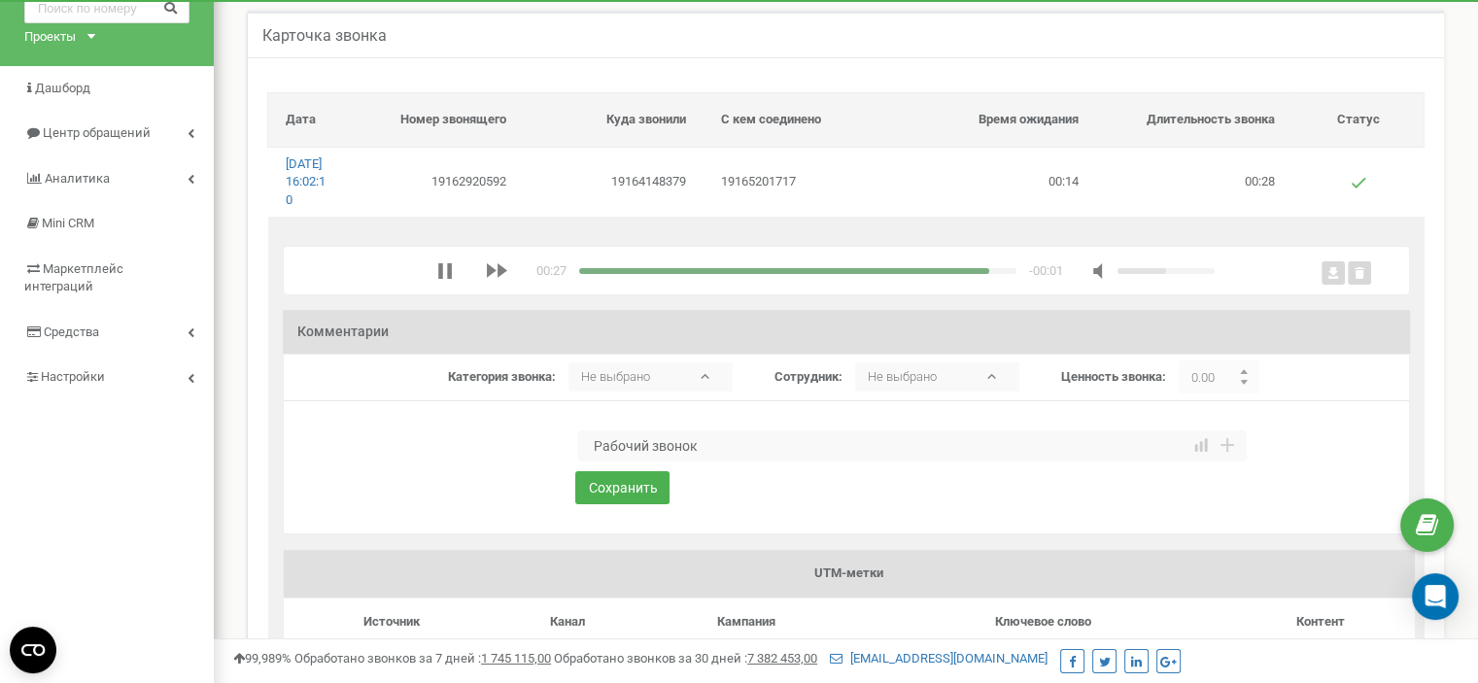
type textarea "Рабочий звонок"
click at [582, 274] on div "media player" at bounding box center [784, 271] width 410 height 6
click at [601, 504] on button "Сохранить" at bounding box center [622, 487] width 94 height 33
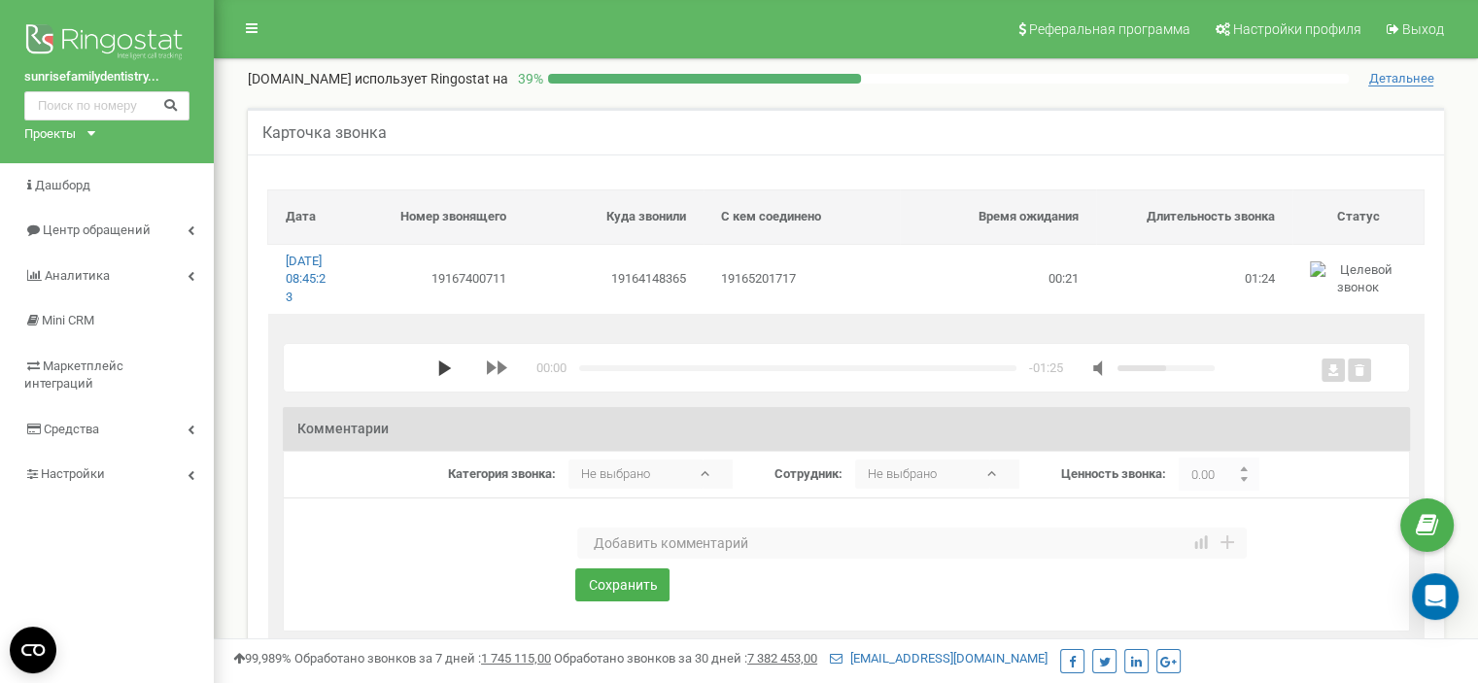
click at [440, 376] on polygon "media player" at bounding box center [444, 369] width 13 height 16
click at [643, 554] on textarea at bounding box center [912, 543] width 670 height 31
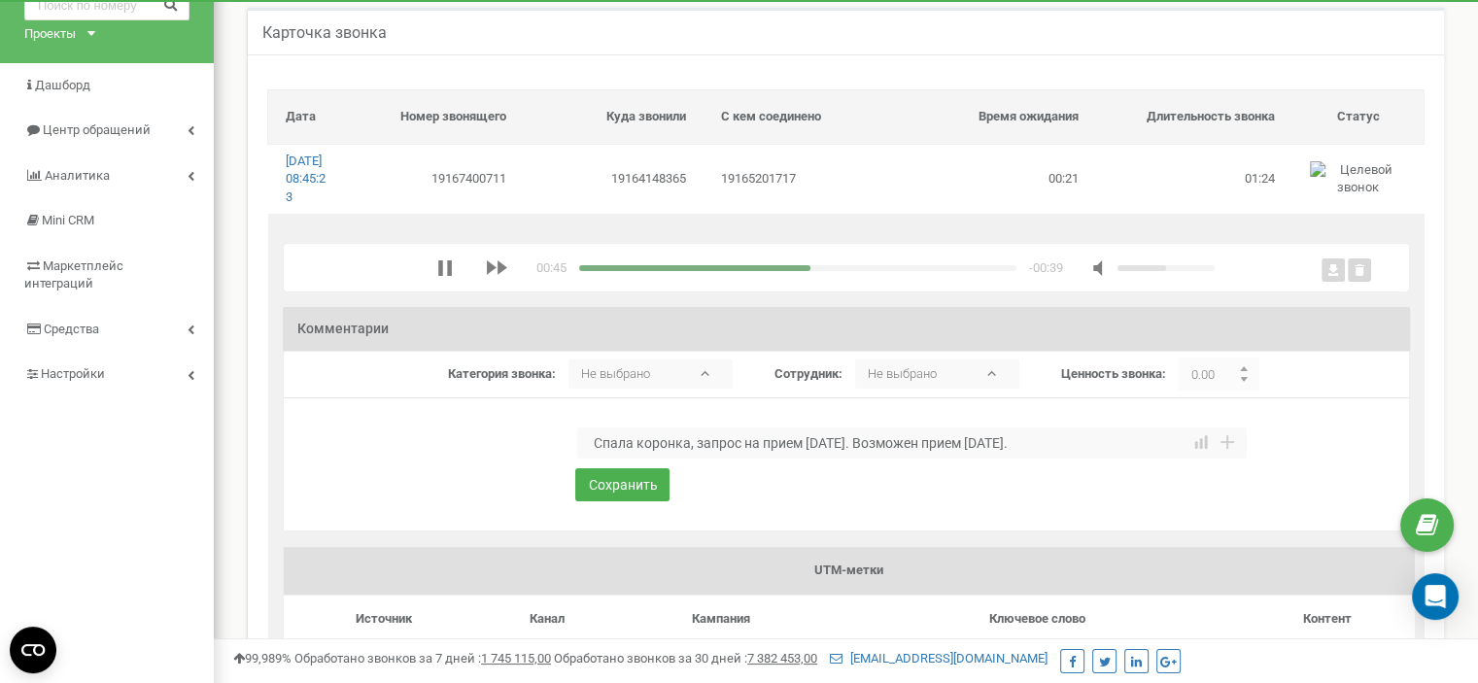
scroll to position [97, 0]
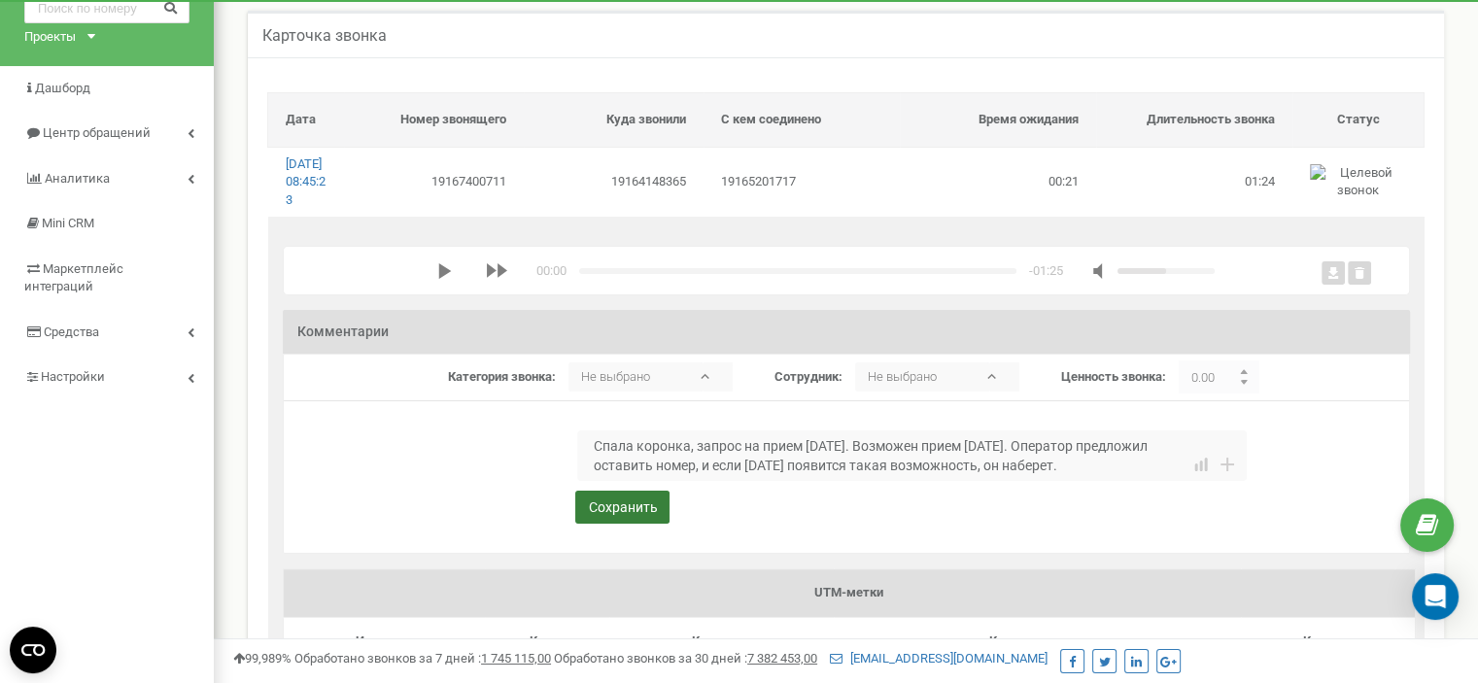
type textarea "Спала коронка, запрос на прием [DATE]. Возможен прием [DATE]. Оператор предложи…"
click at [600, 524] on button "Сохранить" at bounding box center [622, 507] width 94 height 33
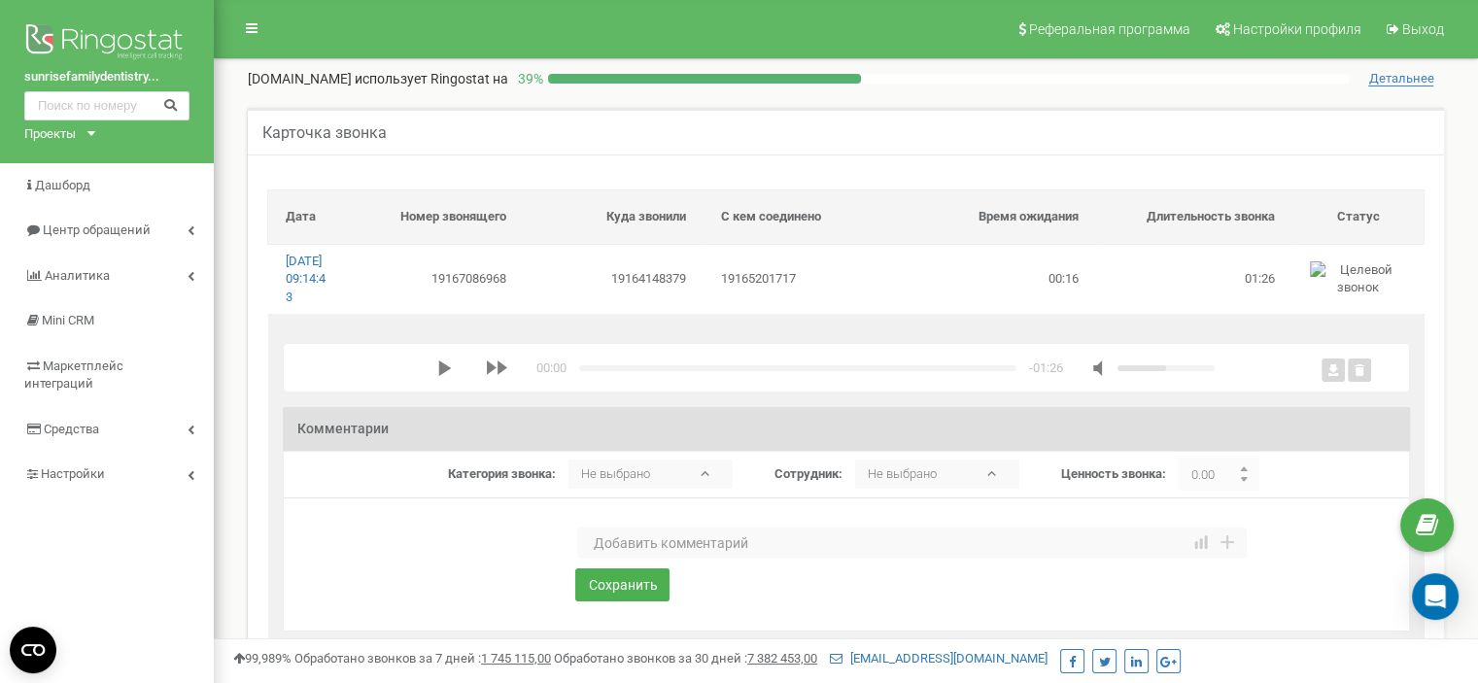
click at [432, 377] on div "00:00 x -01:26" at bounding box center [850, 368] width 1041 height 18
click at [443, 376] on polygon "media player" at bounding box center [444, 369] width 13 height 16
click at [622, 559] on textarea at bounding box center [912, 543] width 670 height 31
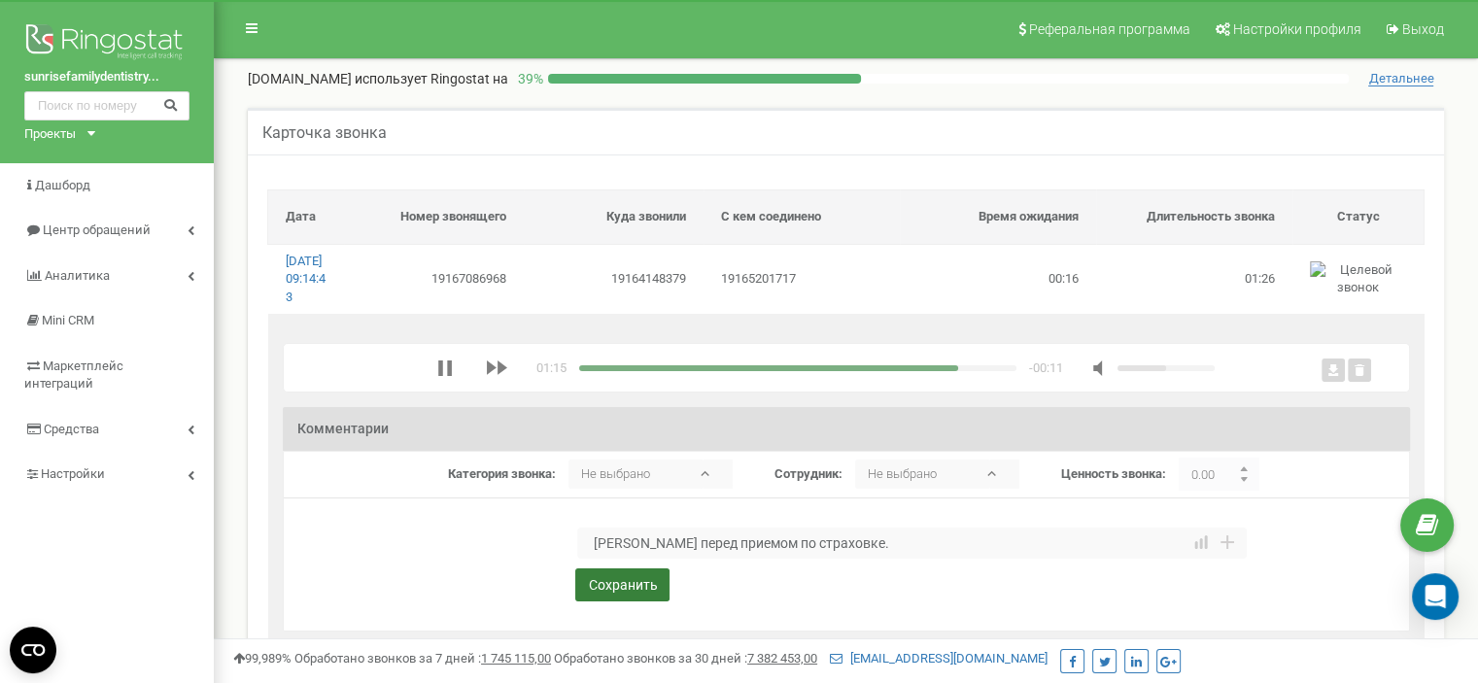
type textarea "Конс перед приемом по страховке."
click at [620, 602] on button "Сохранить" at bounding box center [622, 585] width 94 height 33
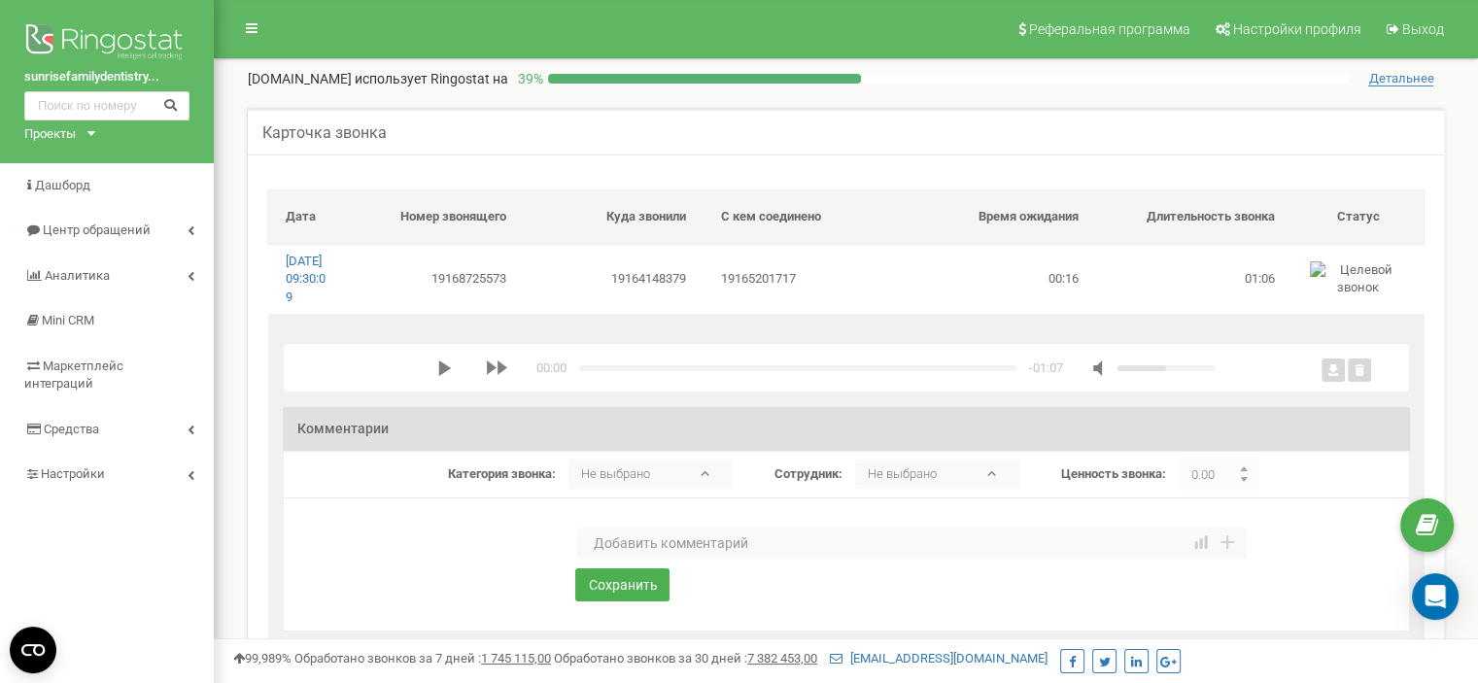
click at [446, 376] on icon "media player" at bounding box center [445, 369] width 16 height 16
click at [651, 559] on textarea at bounding box center [912, 543] width 670 height 31
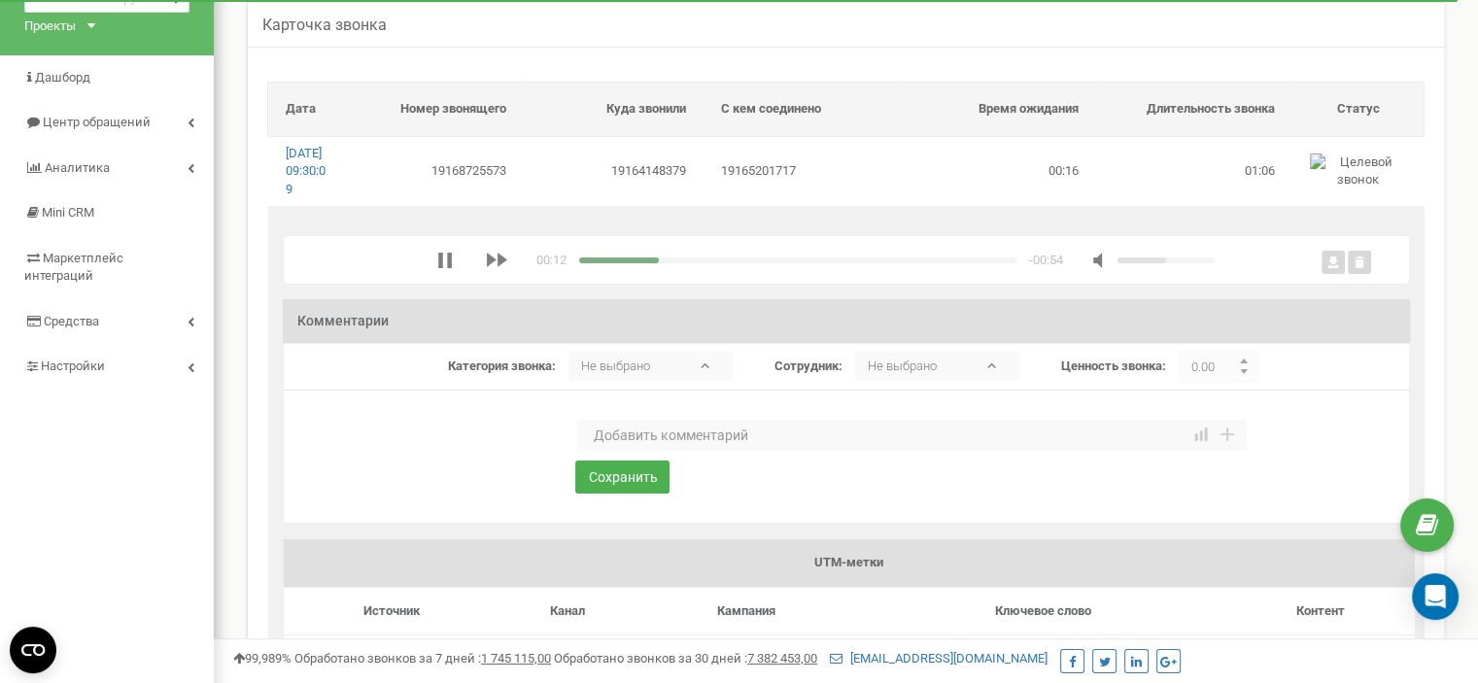
scroll to position [97, 0]
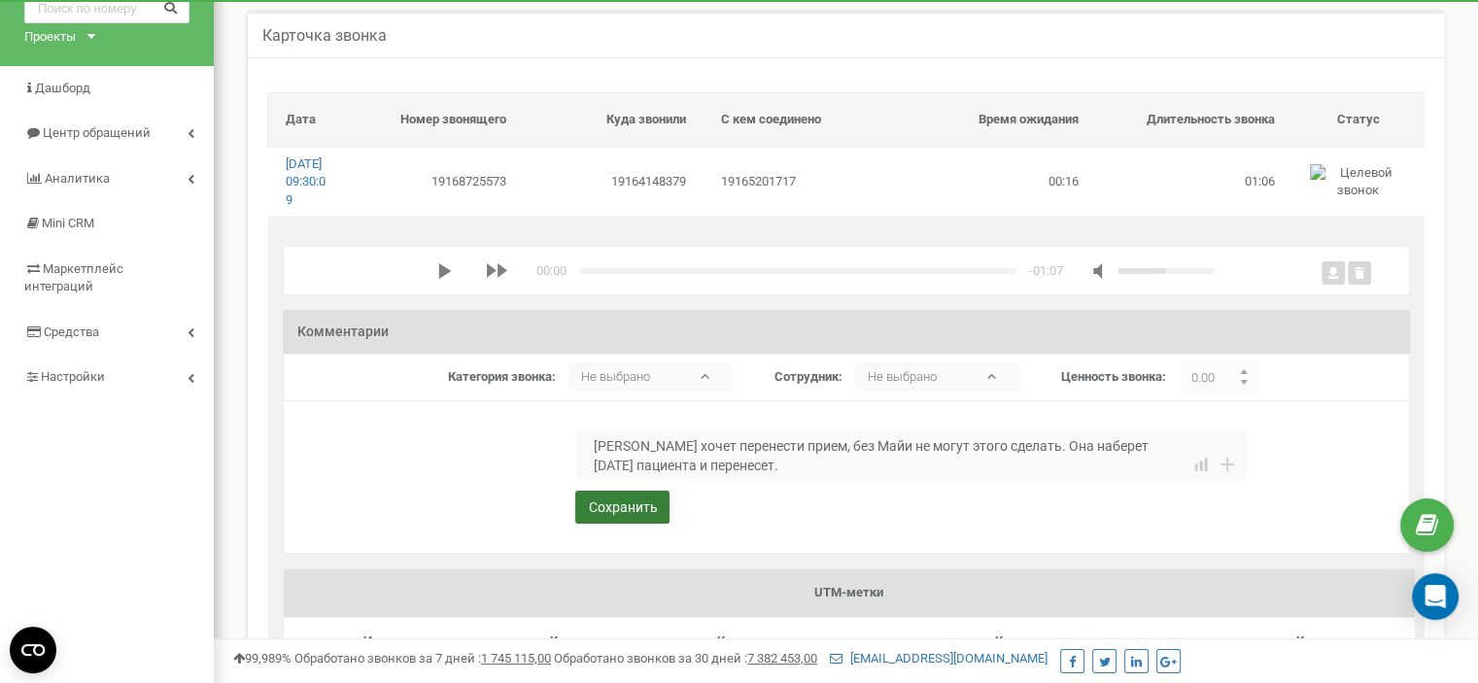
type textarea "[PERSON_NAME] хочет перенести прием, без Майи не могут этого сделать. Она набер…"
click at [598, 524] on button "Сохранить" at bounding box center [622, 507] width 94 height 33
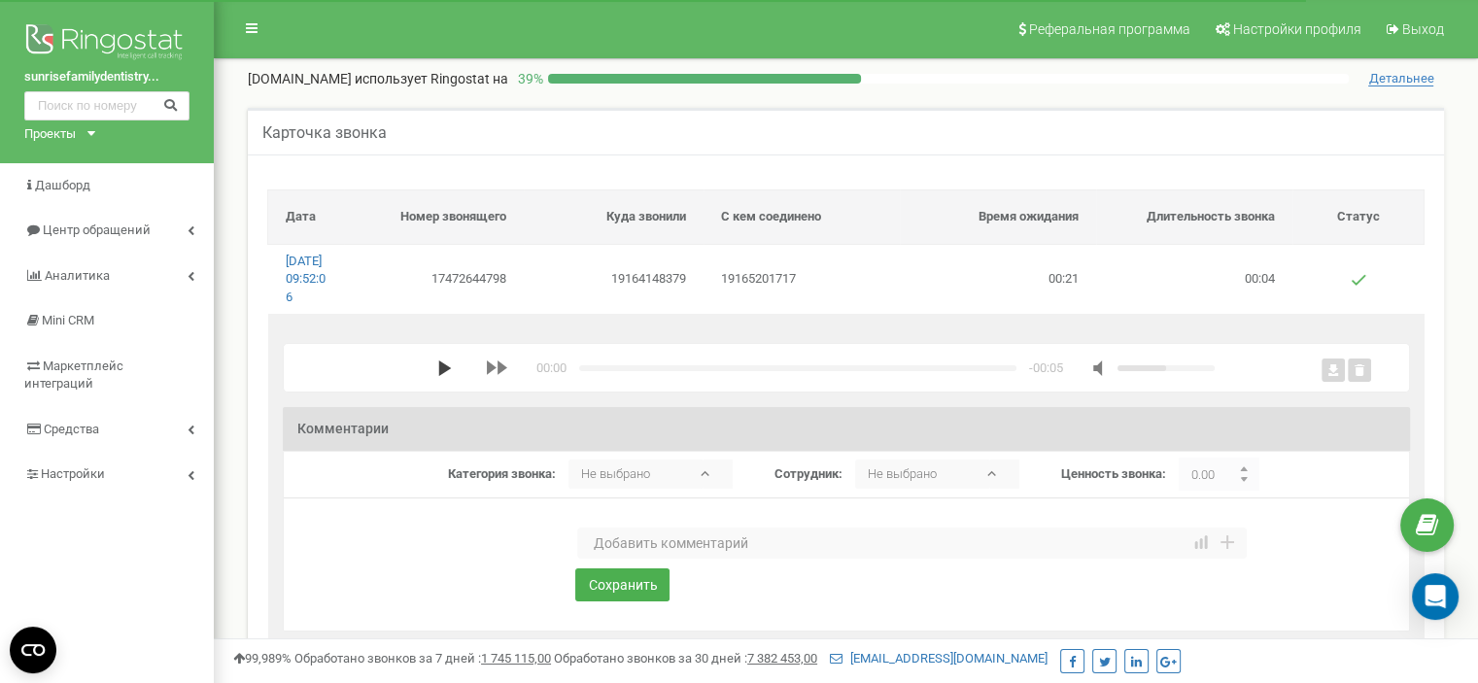
click at [442, 376] on polygon "media player" at bounding box center [444, 369] width 13 height 16
click at [680, 559] on textarea at bounding box center [912, 543] width 670 height 31
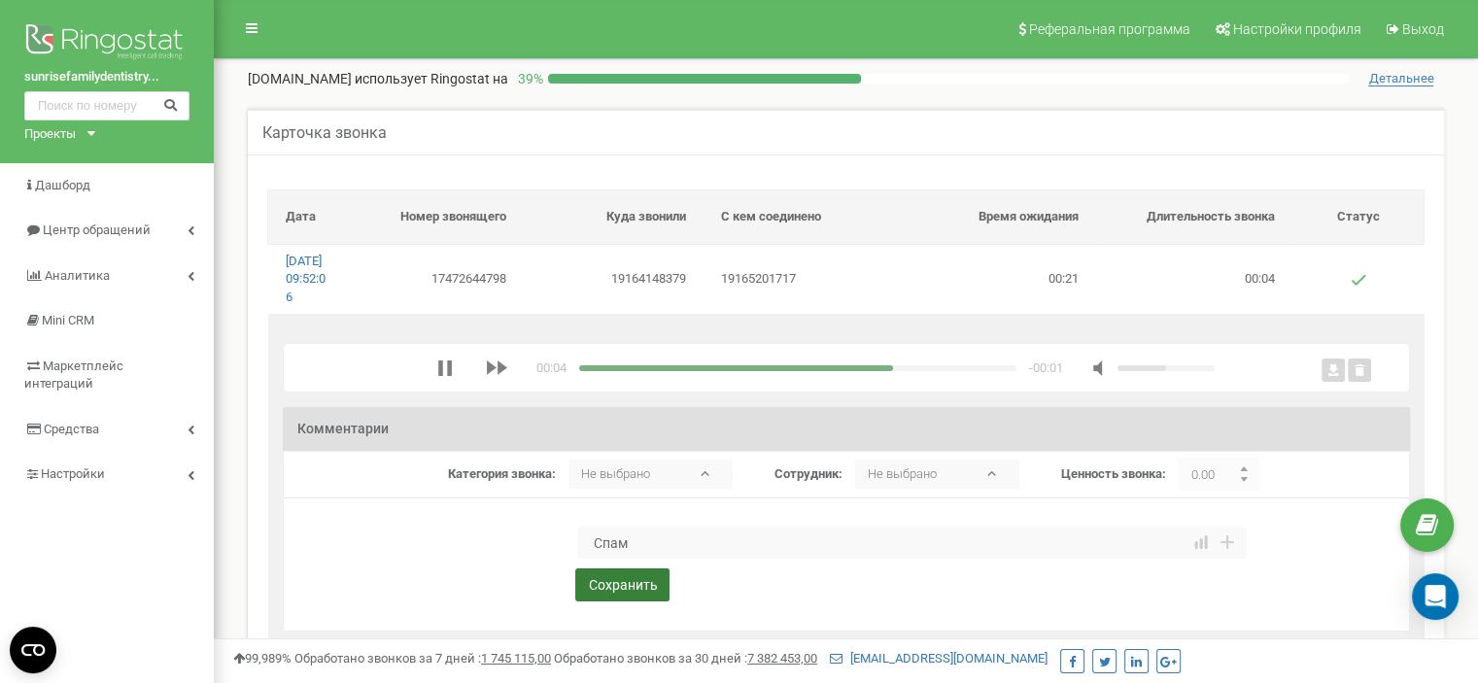
type textarea "Спам"
click at [622, 602] on button "Сохранить" at bounding box center [622, 585] width 94 height 33
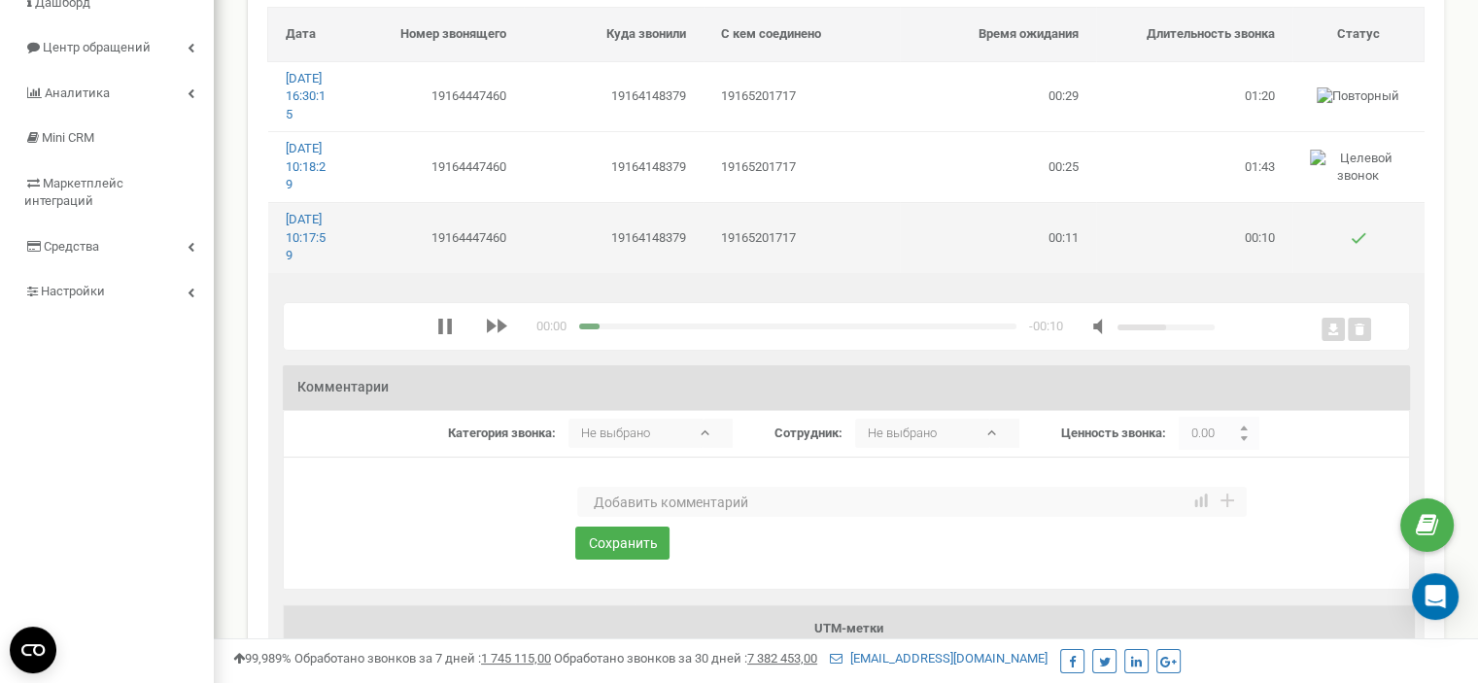
scroll to position [194, 0]
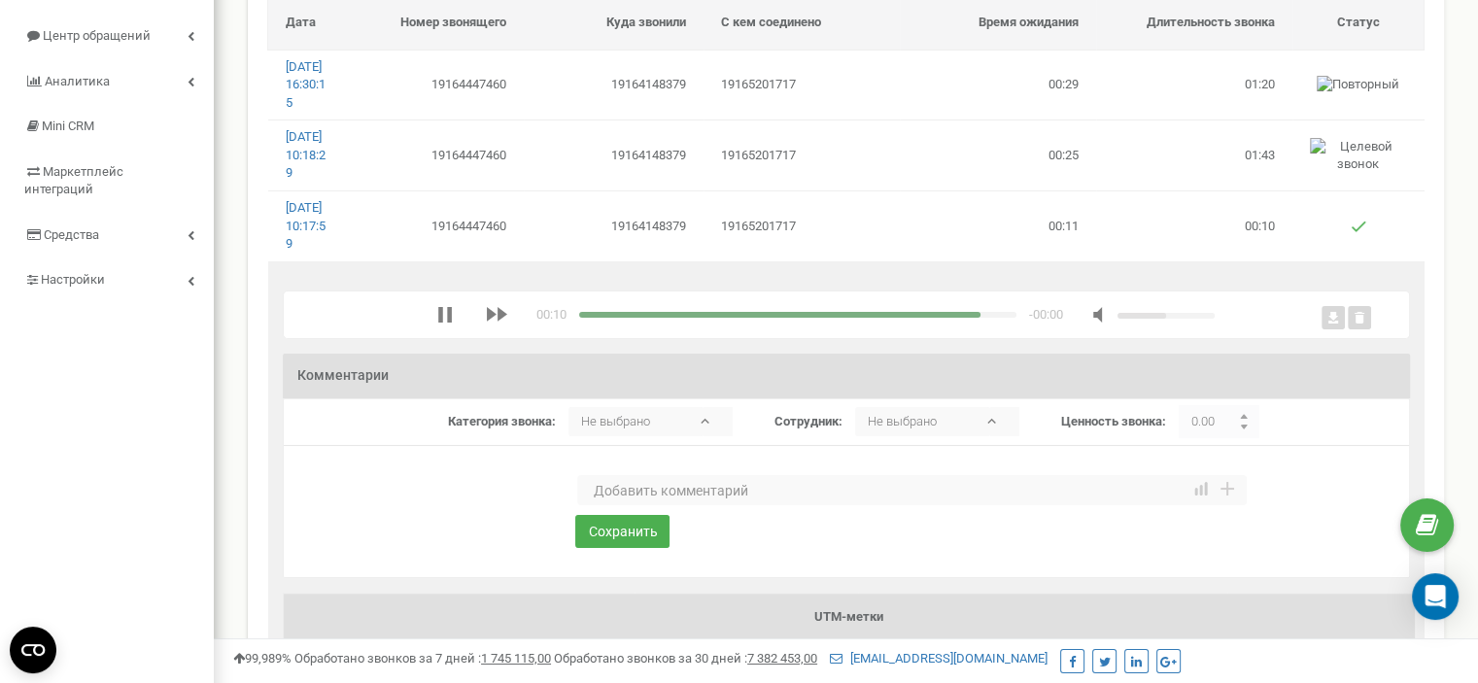
click at [702, 506] on textarea at bounding box center [912, 490] width 670 height 31
type textarea "Автоответчик"
click at [628, 548] on button "Сохранить" at bounding box center [622, 531] width 94 height 33
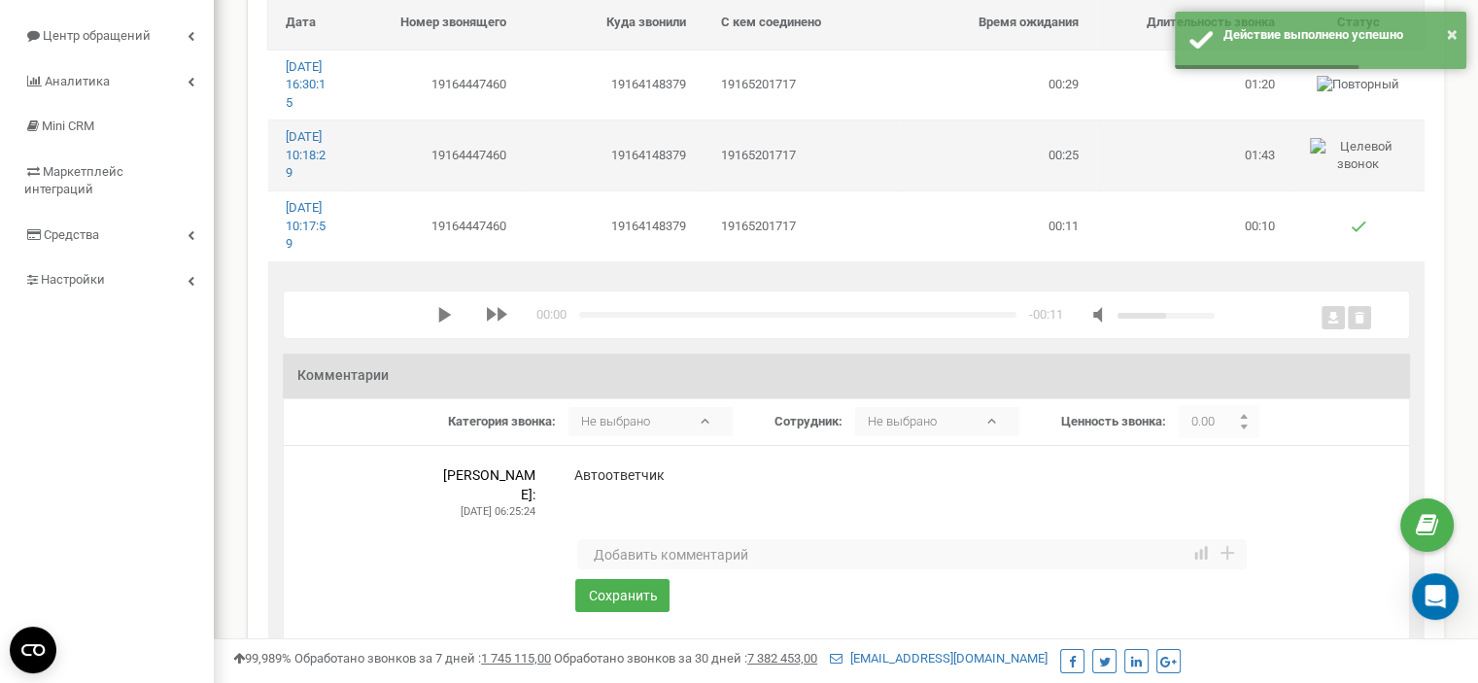
click at [575, 191] on td "19164148379" at bounding box center [614, 156] width 180 height 70
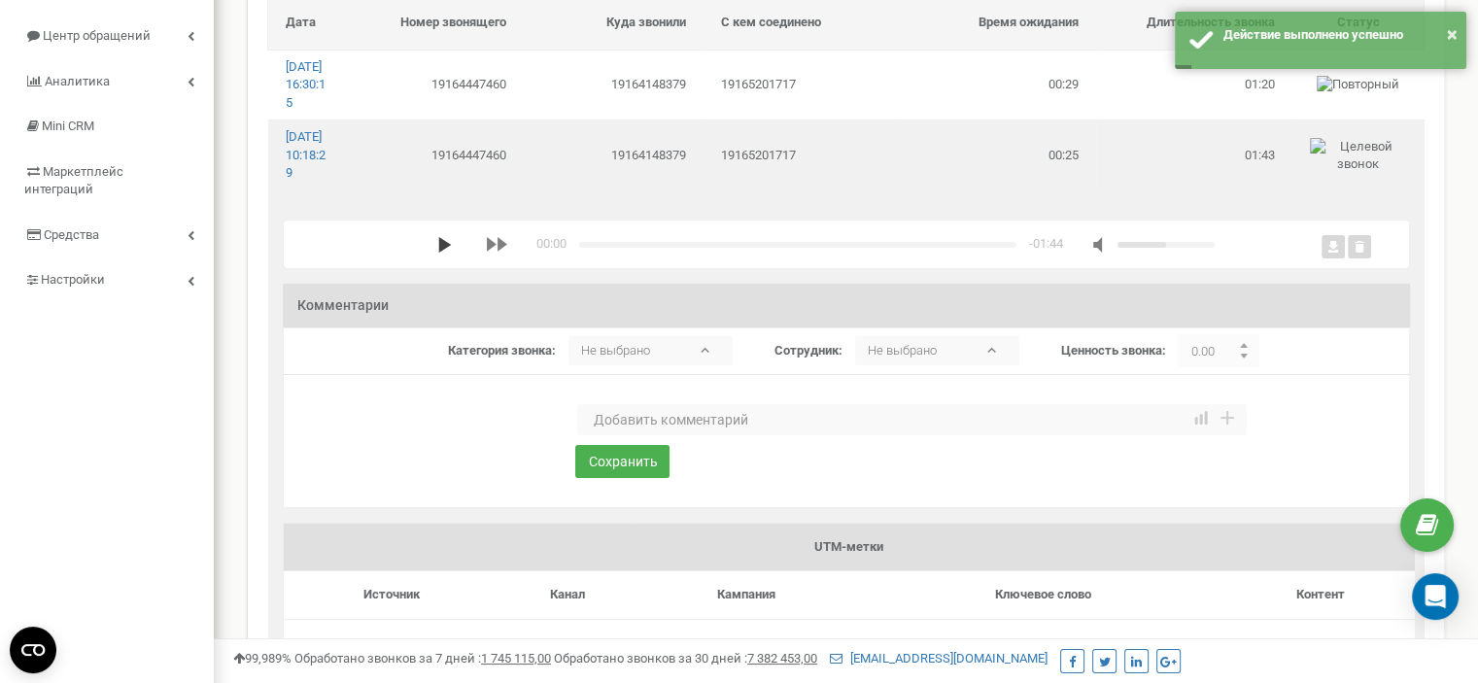
click at [438, 253] on polygon "media player" at bounding box center [444, 245] width 13 height 16
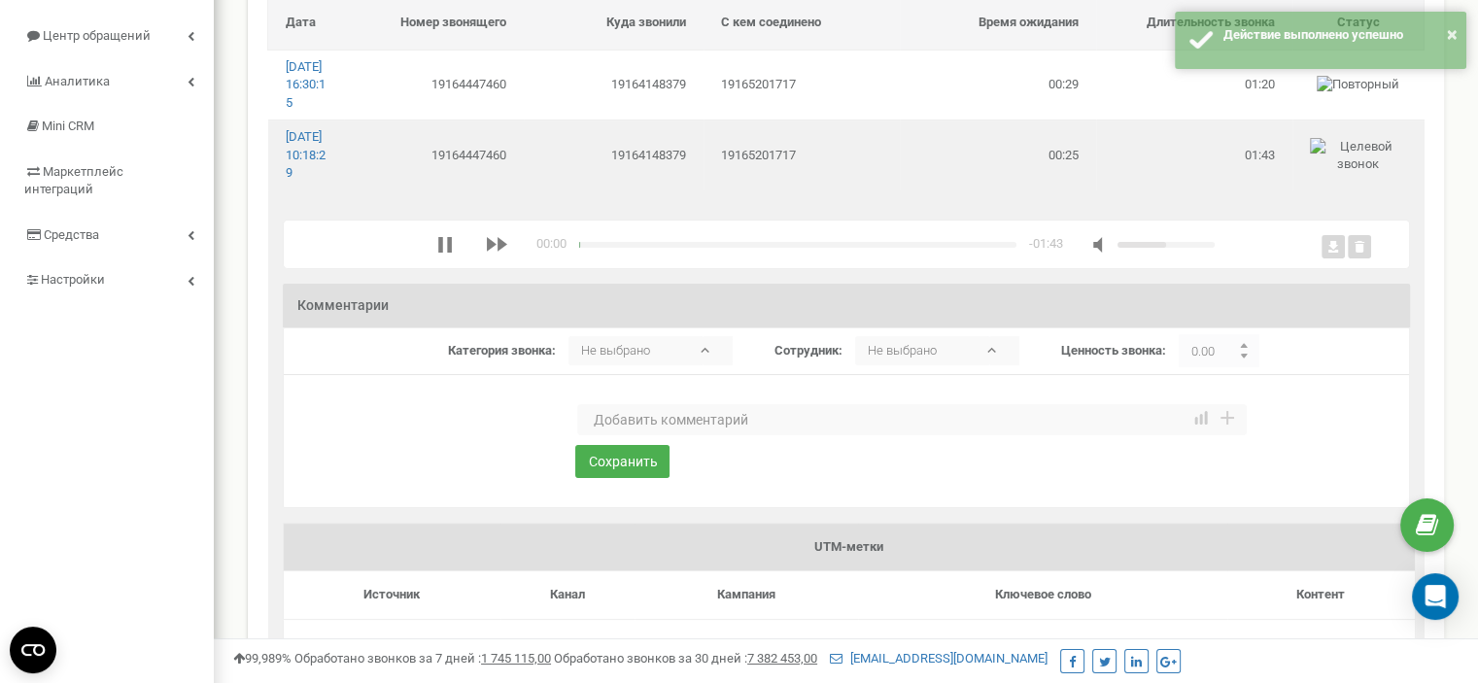
click at [630, 435] on textarea at bounding box center [912, 419] width 670 height 31
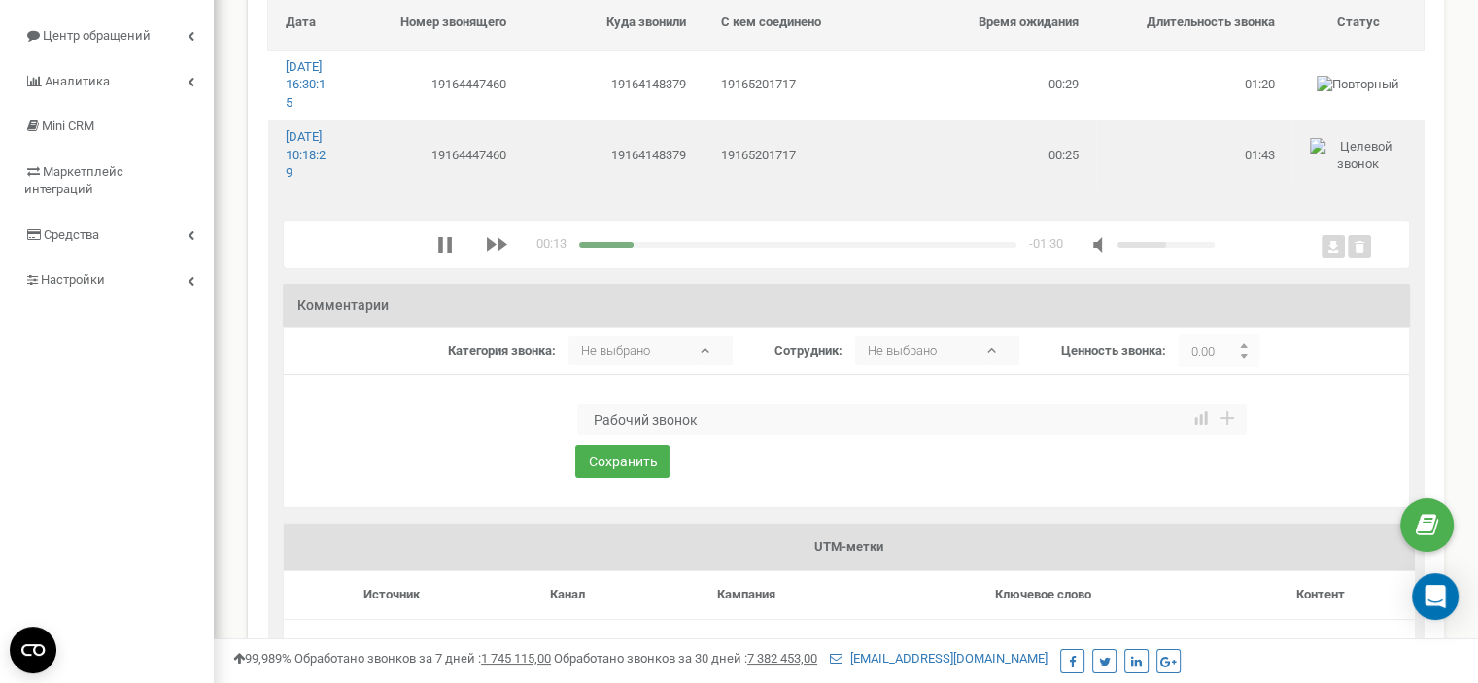
click at [589, 248] on div "media player" at bounding box center [797, 245] width 437 height 6
click at [630, 248] on div "media player" at bounding box center [797, 245] width 437 height 6
click at [677, 248] on div "media player" at bounding box center [797, 245] width 437 height 6
click at [743, 435] on textarea "Рабочий звонок" at bounding box center [912, 419] width 670 height 31
type textarea "Рабочий звонок по пациенту"
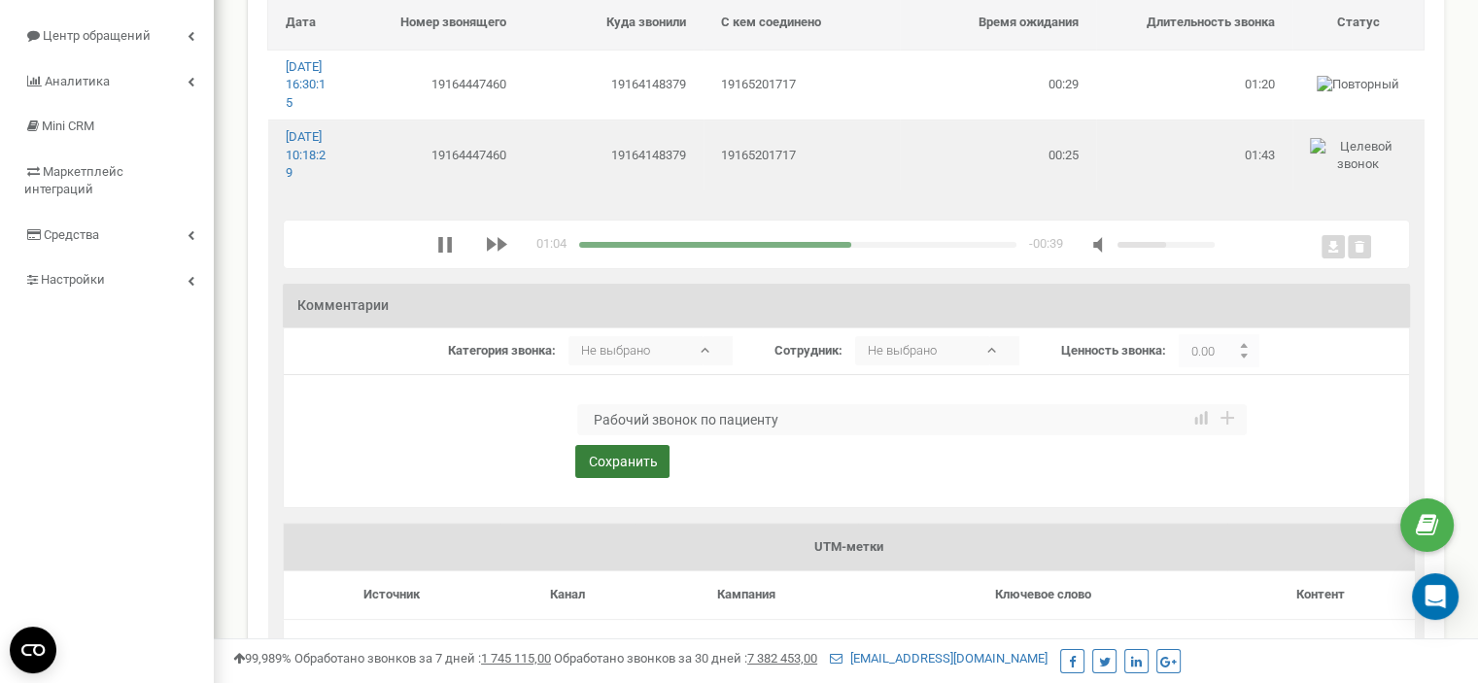
click at [616, 478] on button "Сохранить" at bounding box center [622, 461] width 94 height 33
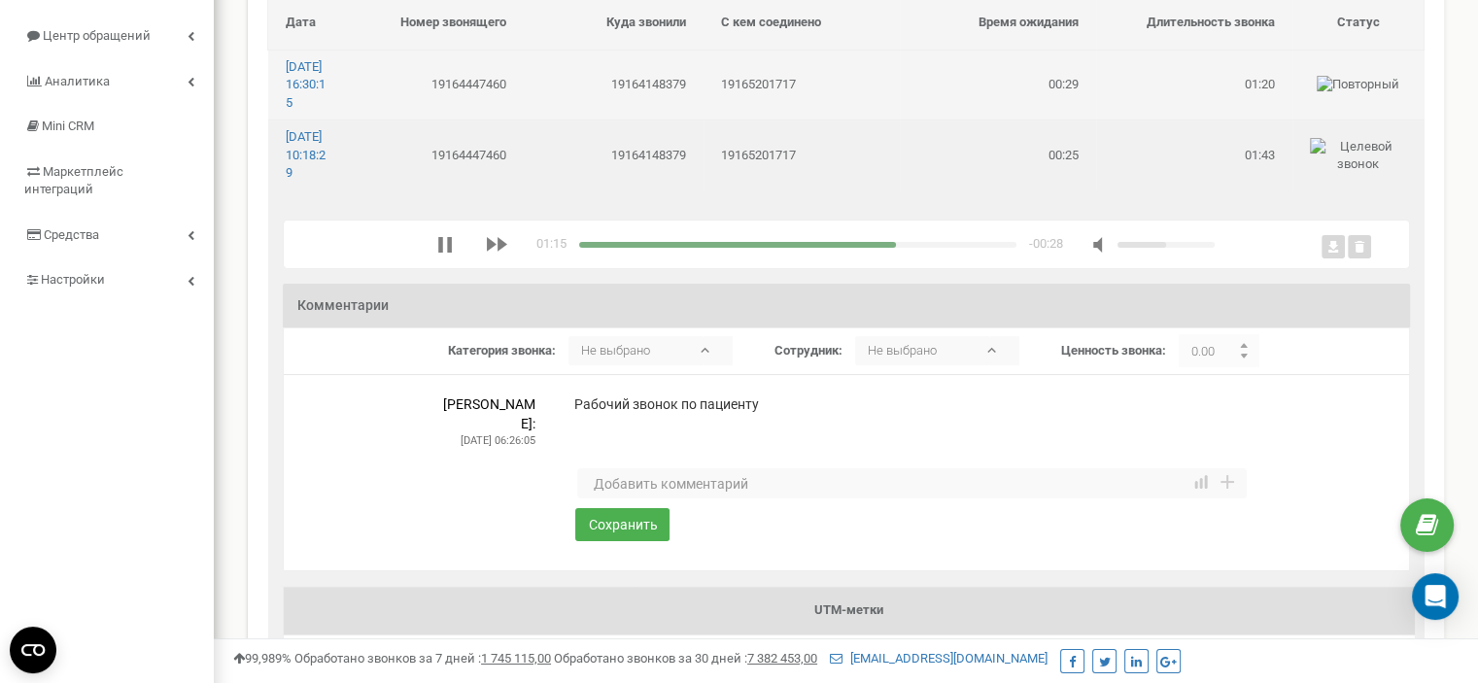
click at [626, 107] on td "19164148379" at bounding box center [614, 85] width 180 height 70
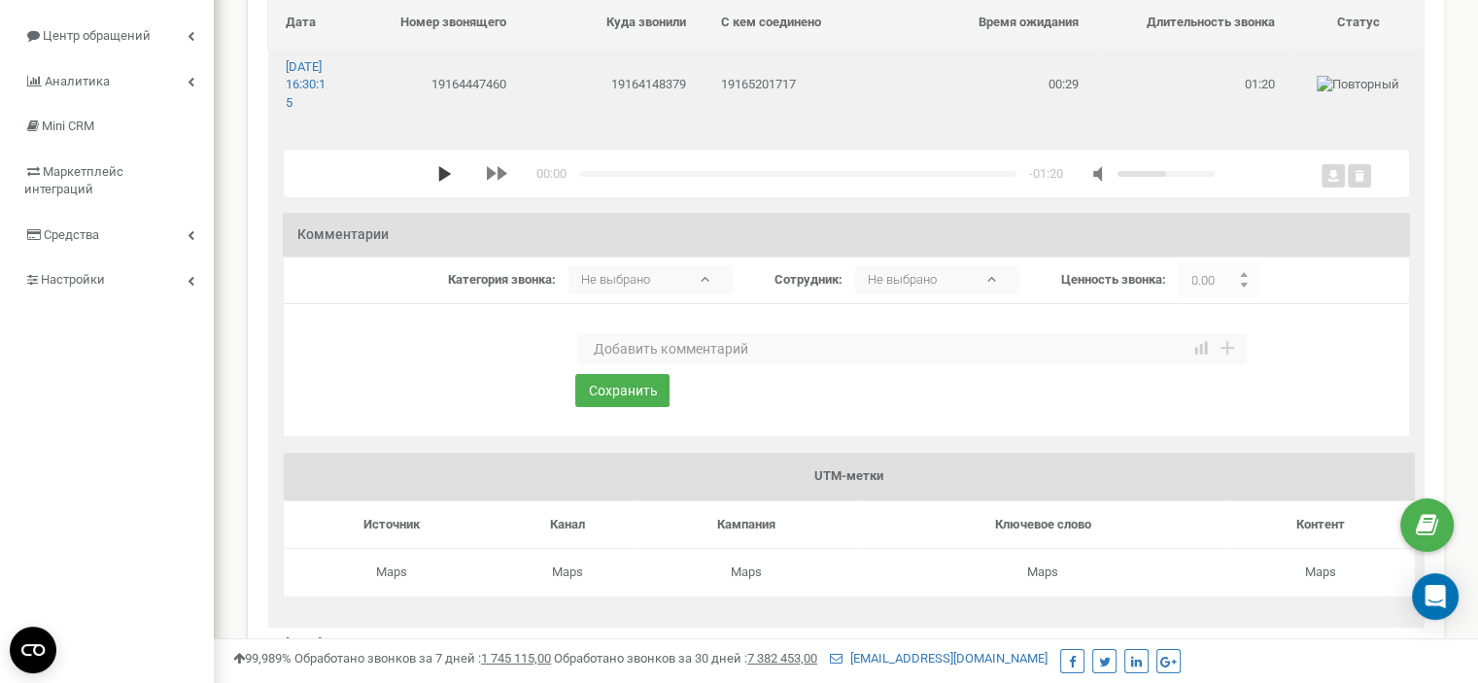
click at [438, 182] on polygon "media player" at bounding box center [444, 174] width 13 height 16
click at [642, 365] on textarea at bounding box center [912, 348] width 670 height 31
type textarea "Автоответчик"
click at [637, 407] on button "Сохранить" at bounding box center [622, 390] width 94 height 33
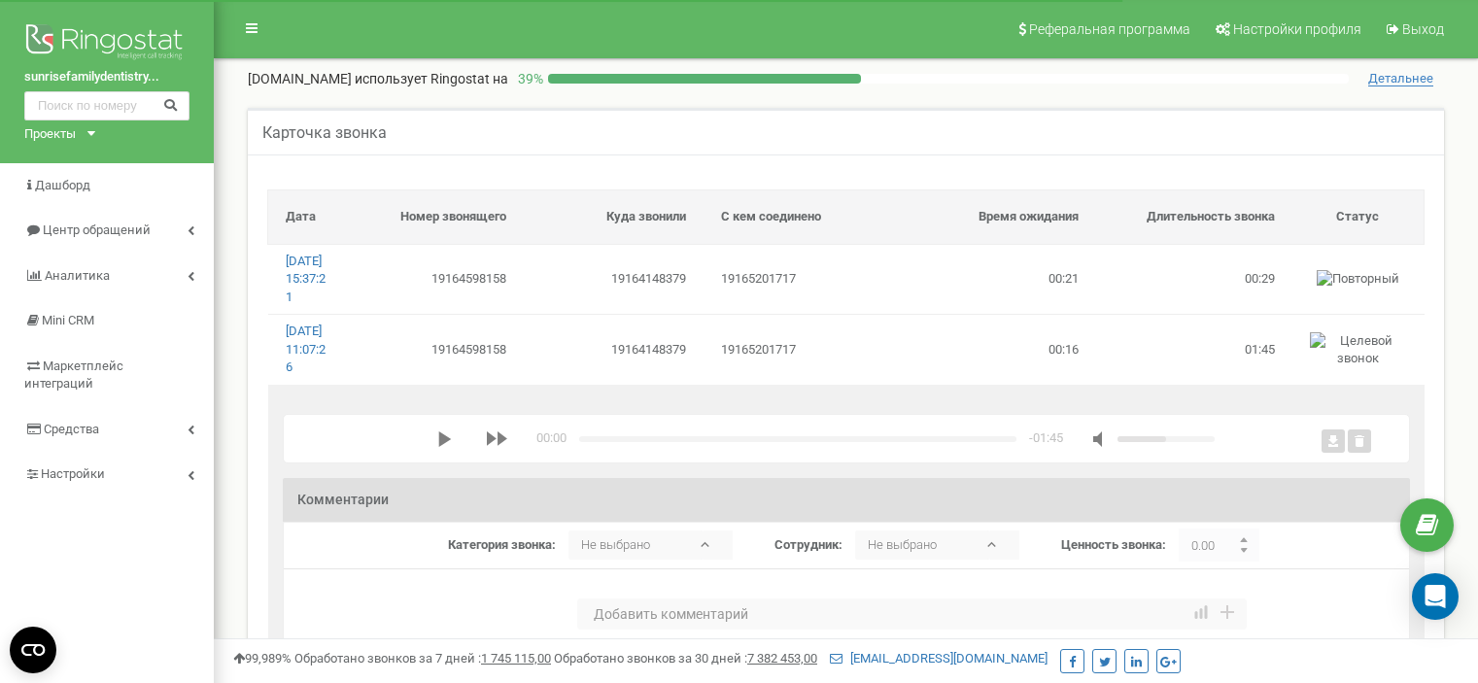
click at [441, 432] on polygon "media player" at bounding box center [444, 440] width 13 height 16
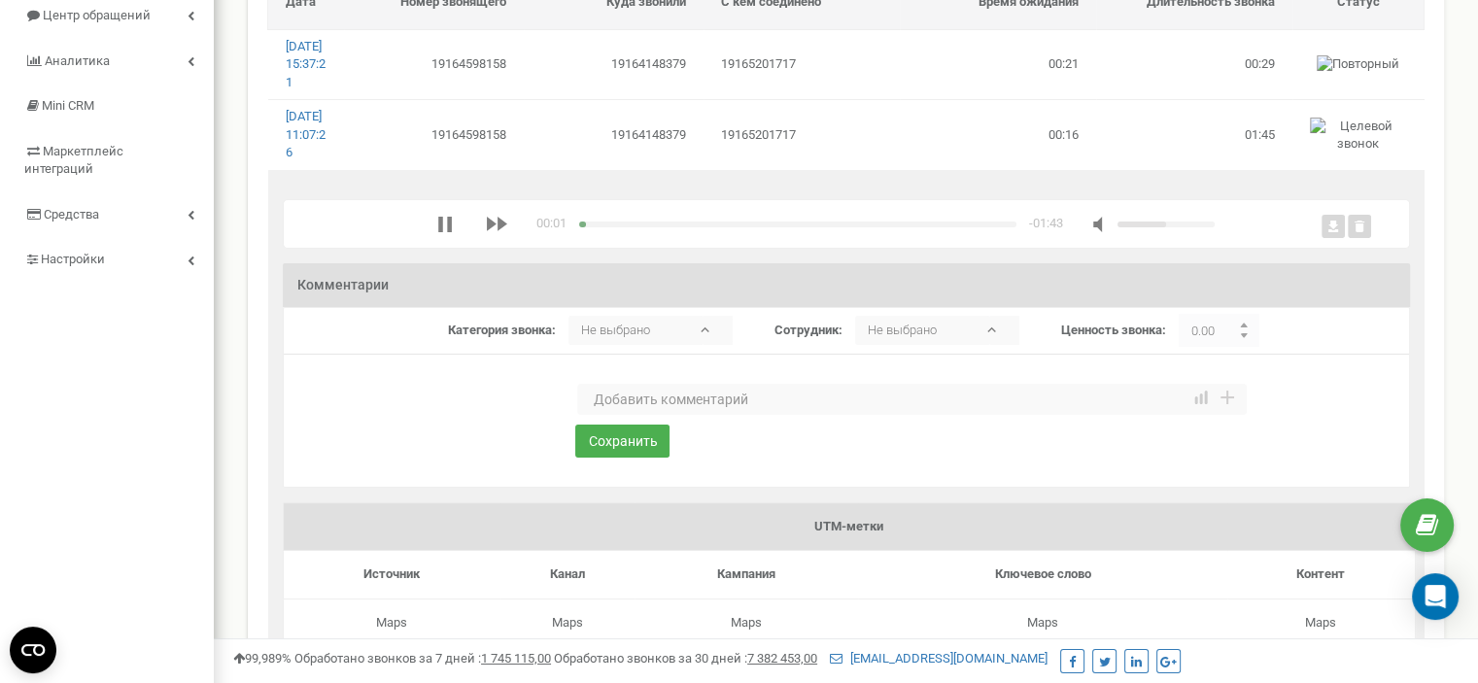
scroll to position [194, 0]
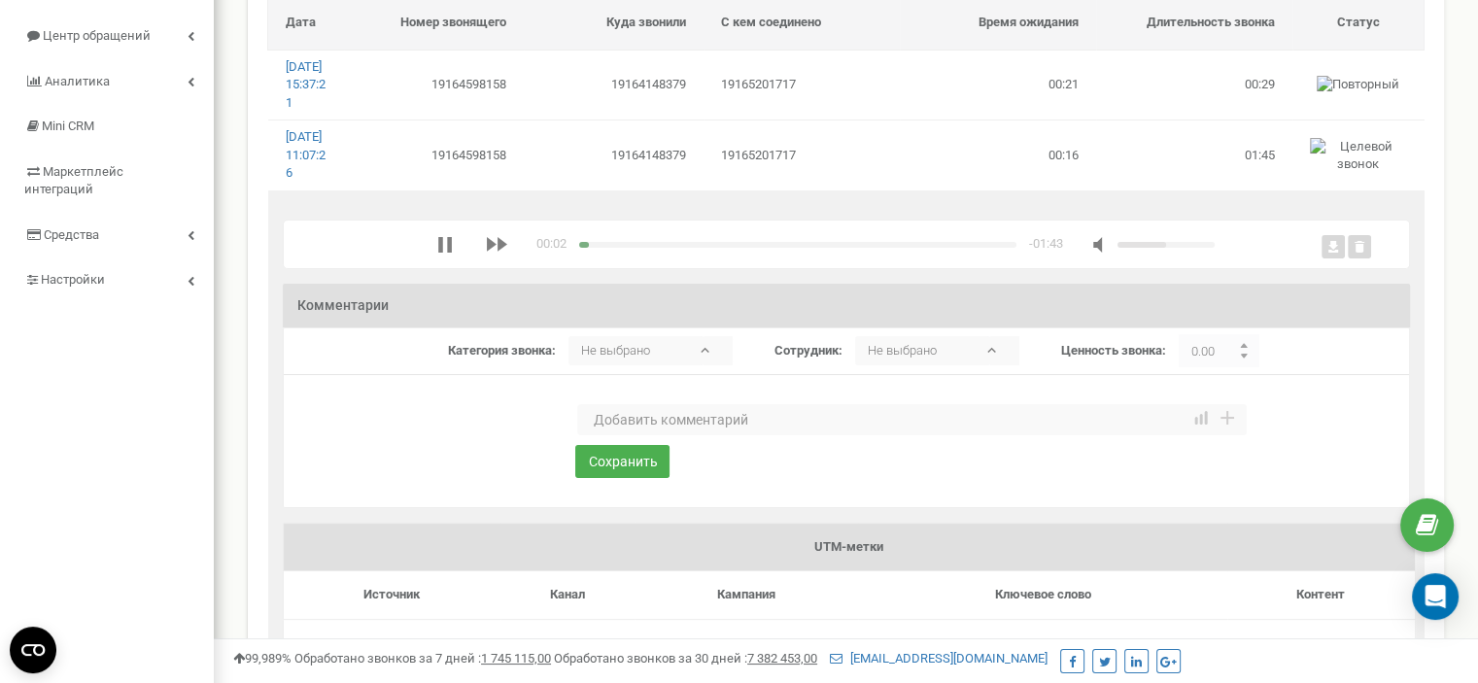
click at [649, 435] on textarea at bounding box center [912, 419] width 670 height 31
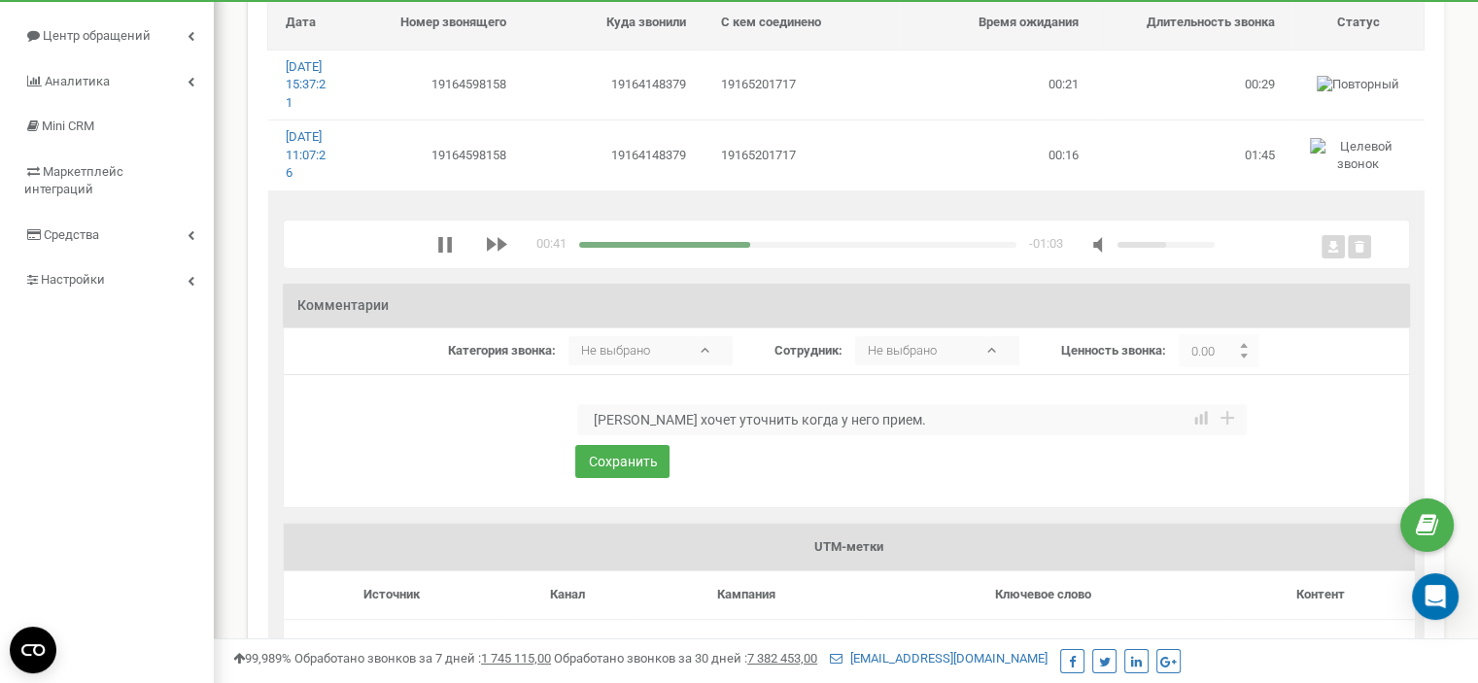
type textarea "[PERSON_NAME] хочет уточнить когда у него прием."
click at [889, 248] on div "media player" at bounding box center [797, 245] width 437 height 6
click at [918, 435] on textarea "[PERSON_NAME] хочет уточнить когда у него прием." at bounding box center [912, 419] width 670 height 31
click at [642, 478] on button "Сохранить" at bounding box center [622, 461] width 94 height 33
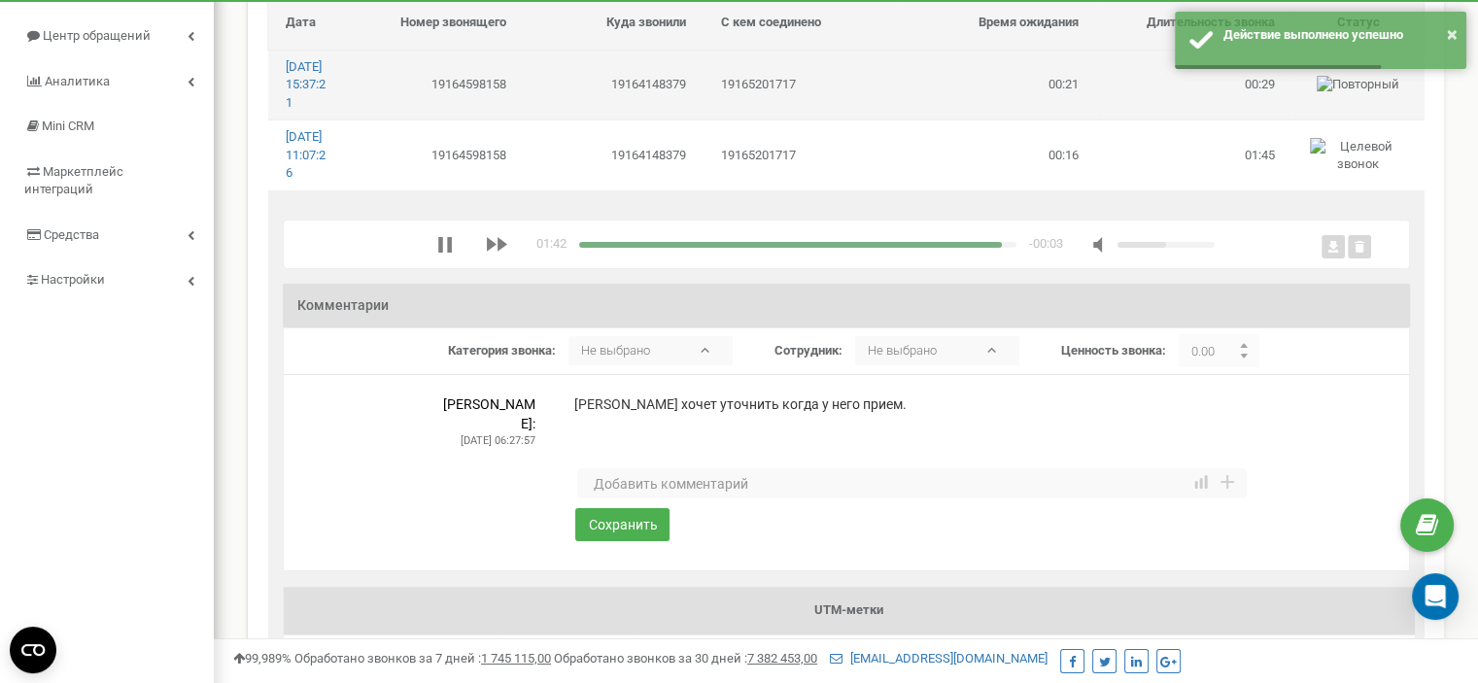
click at [553, 106] on td "19164148379" at bounding box center [614, 85] width 180 height 70
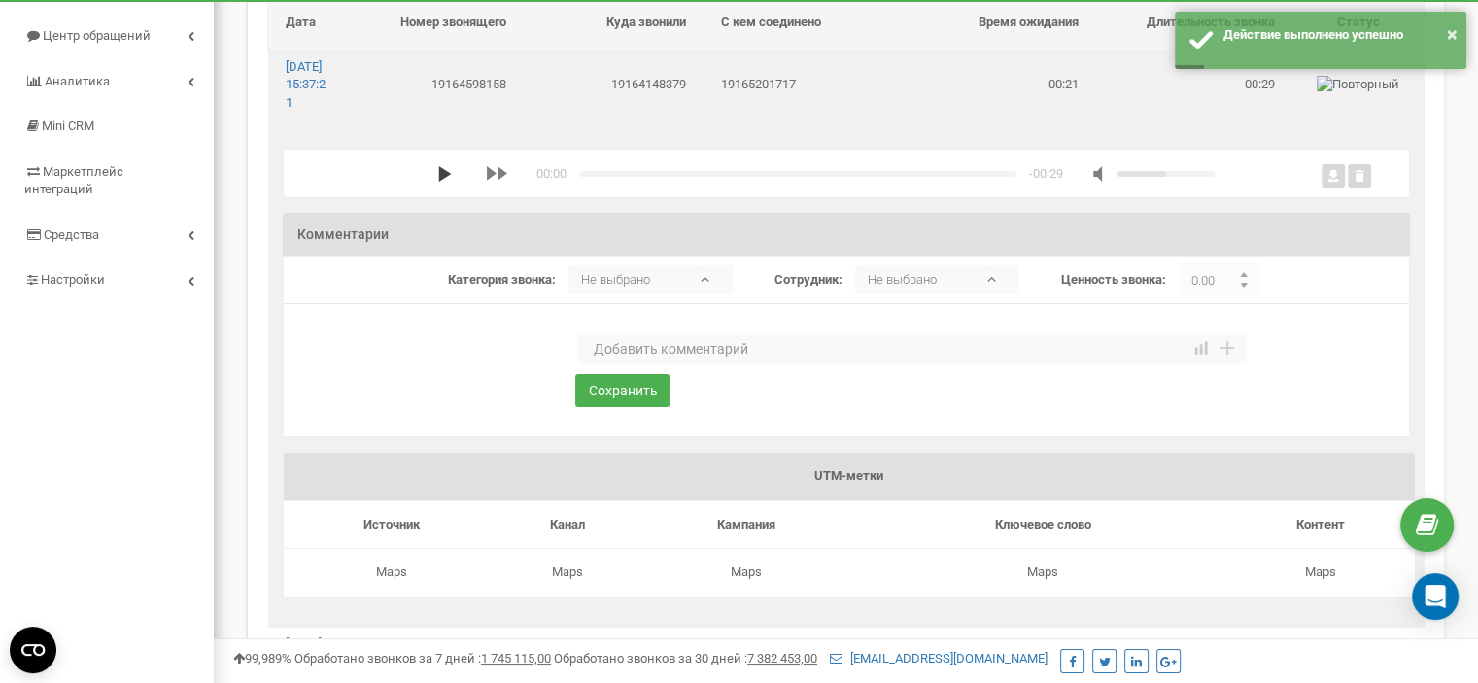
click at [438, 182] on polygon "media player" at bounding box center [444, 174] width 13 height 16
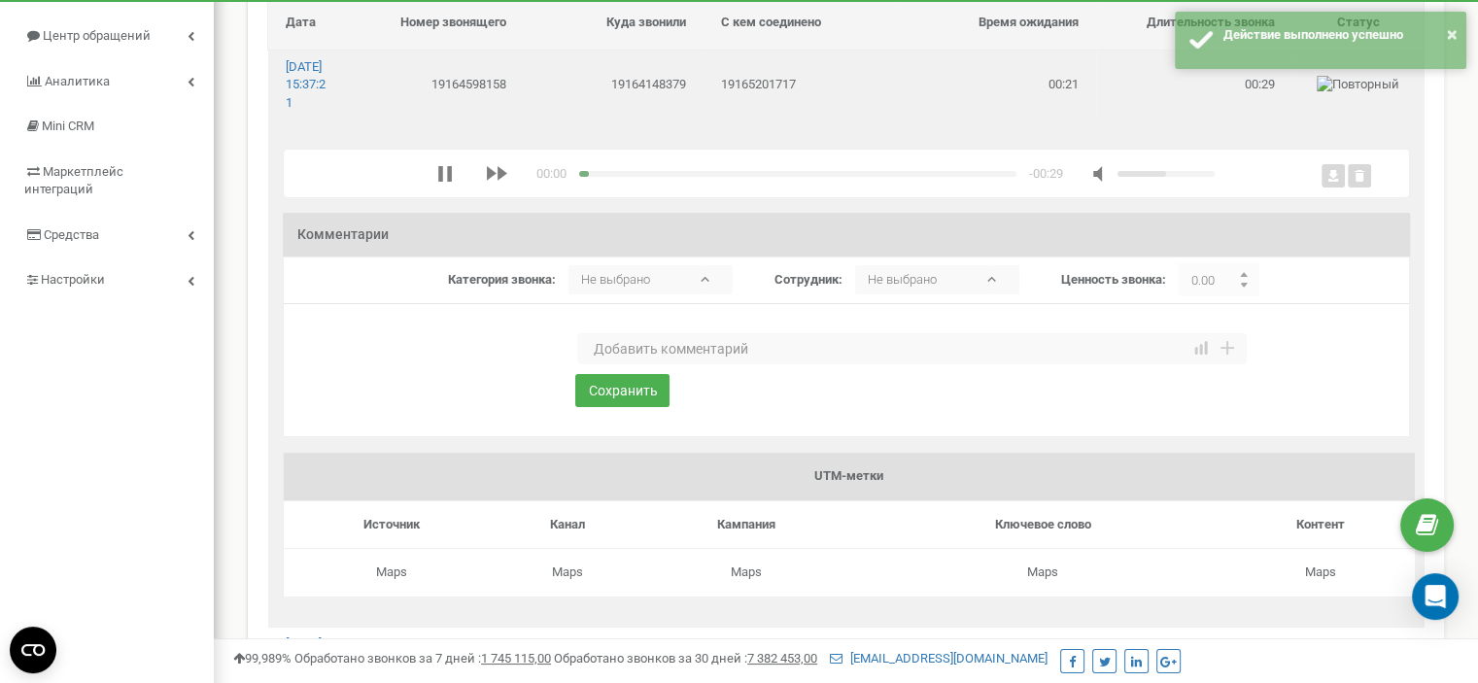
click at [642, 365] on textarea at bounding box center [912, 348] width 670 height 31
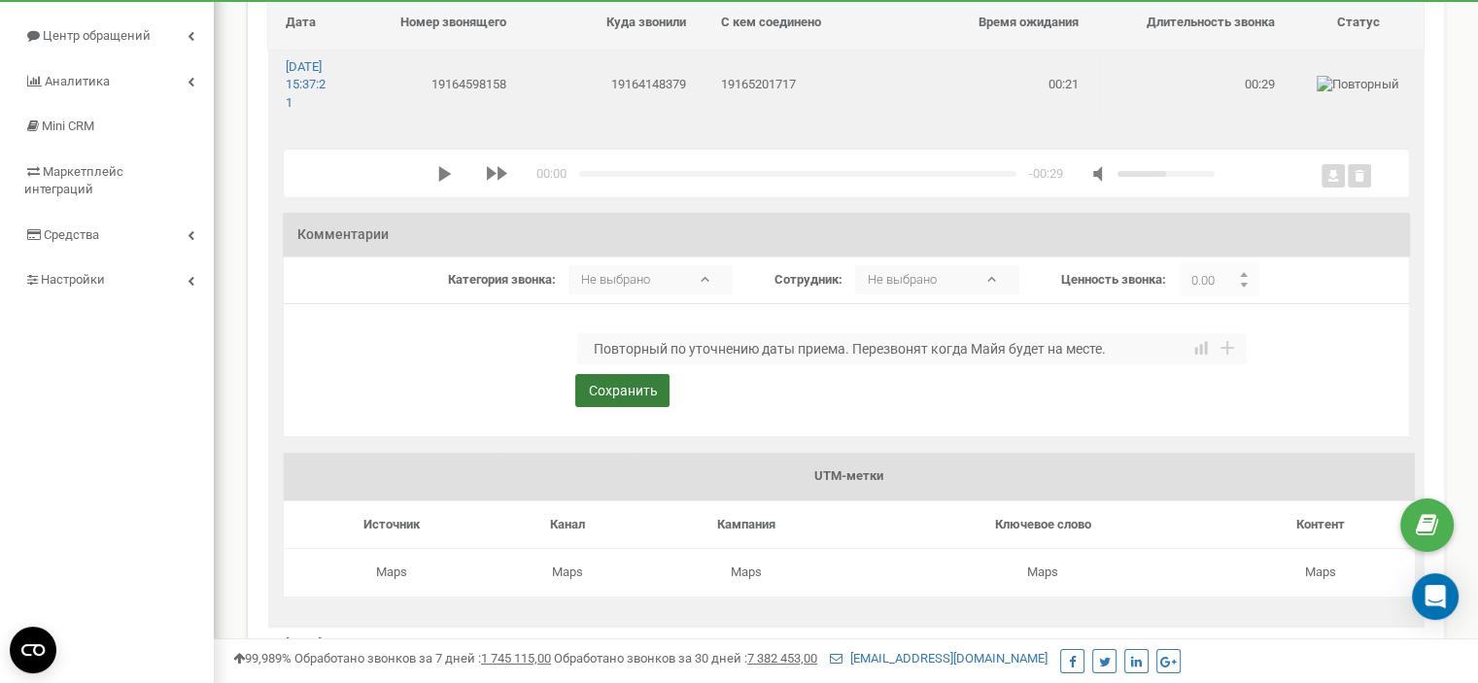
type textarea "Повторный по уточнению даты приема. Перезвонят когда Майя будет на месте."
click at [610, 407] on button "Сохранить" at bounding box center [622, 390] width 94 height 33
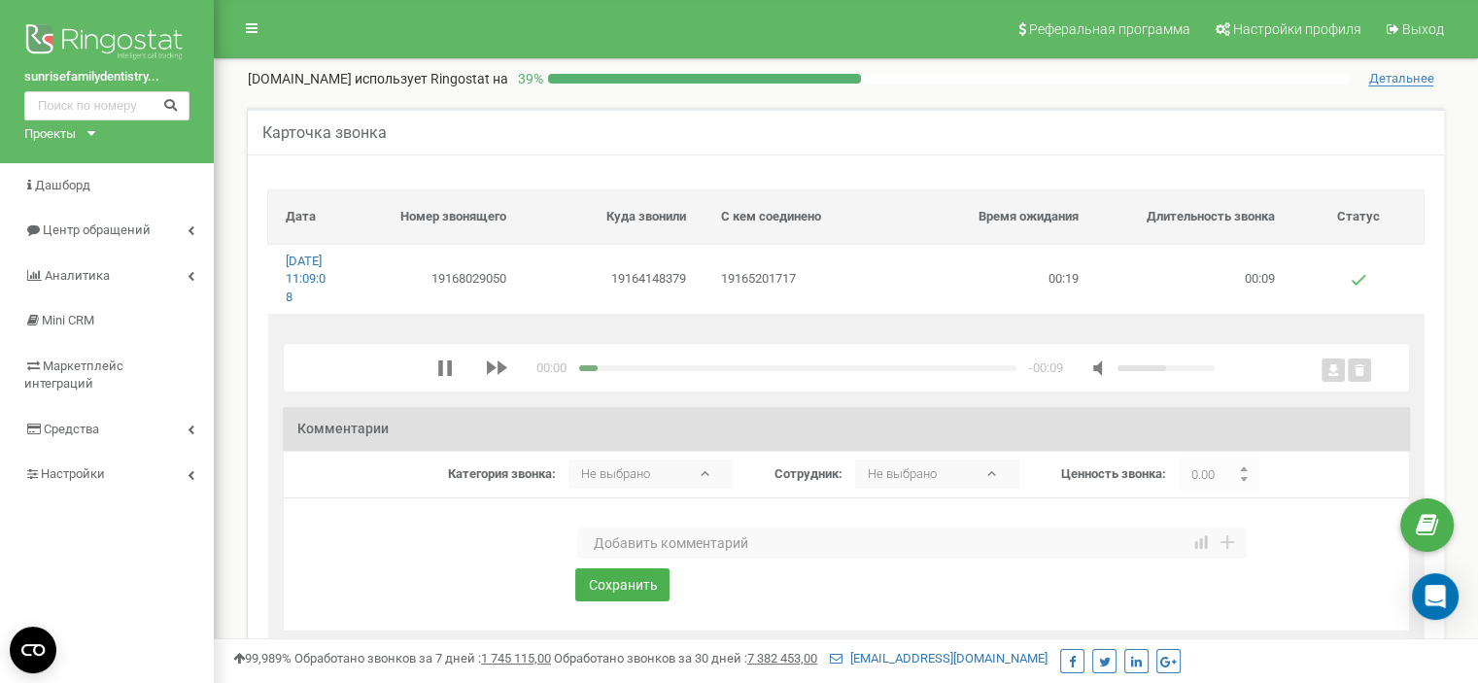
click at [645, 559] on textarea at bounding box center [912, 543] width 670 height 31
type textarea "Ошиблись номером"
click at [615, 602] on button "Сохранить" at bounding box center [622, 585] width 94 height 33
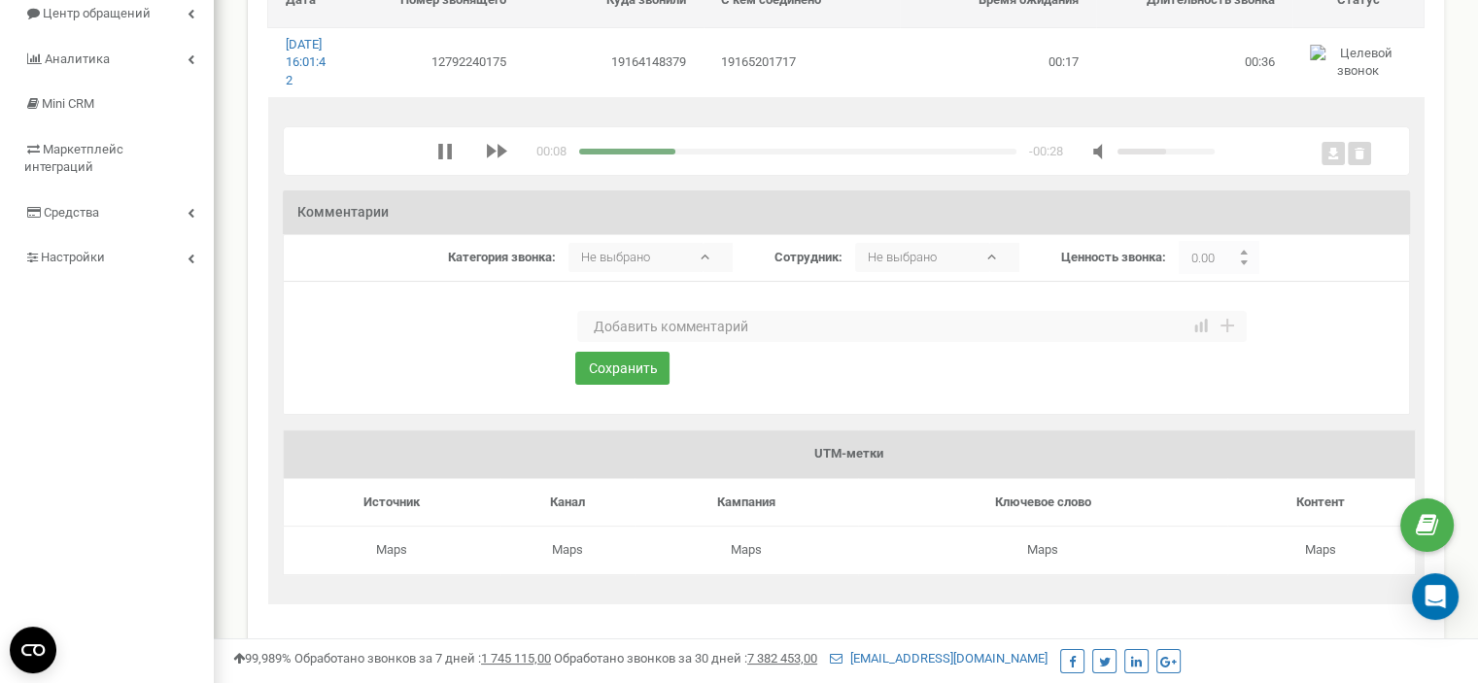
scroll to position [97, 0]
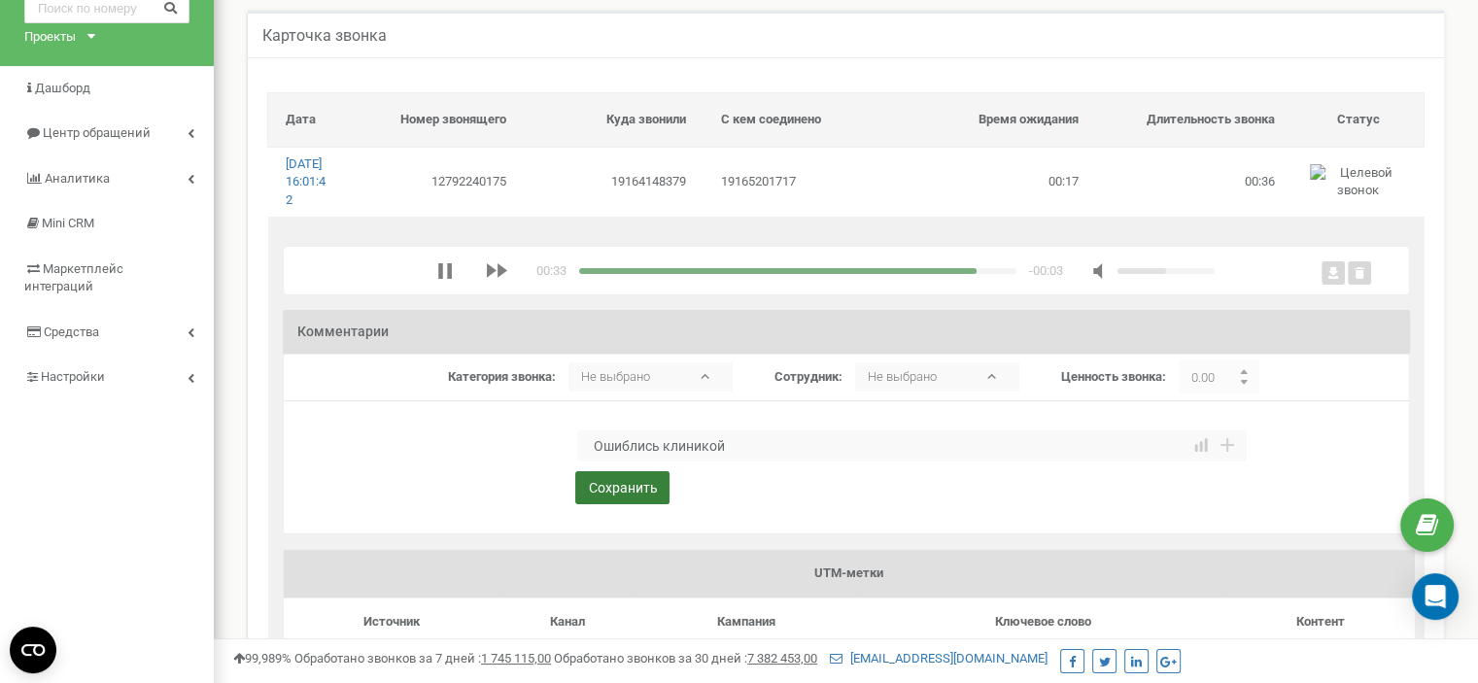
type textarea "Ошиблись клиникой"
click at [634, 504] on button "Сохранить" at bounding box center [622, 487] width 94 height 33
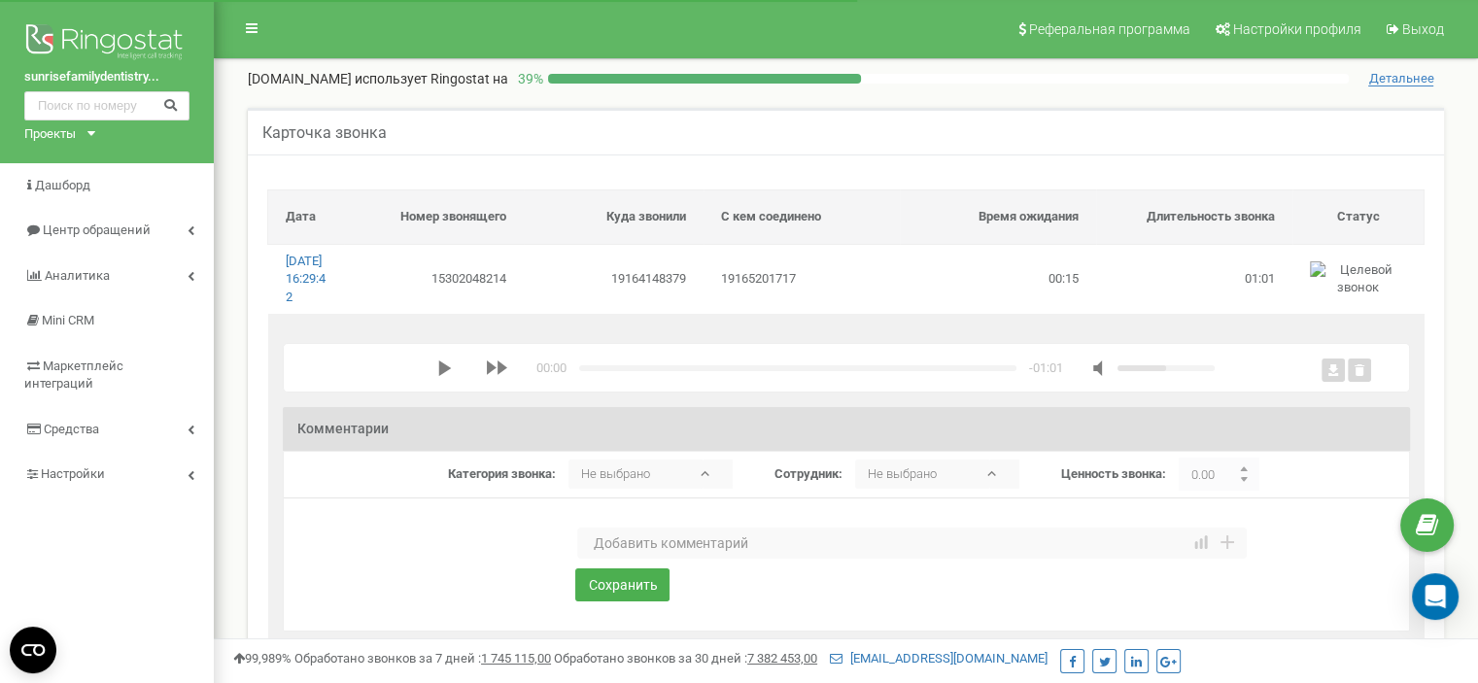
click at [443, 376] on polygon "media player" at bounding box center [444, 369] width 13 height 16
click at [635, 559] on textarea at bounding box center [912, 543] width 670 height 31
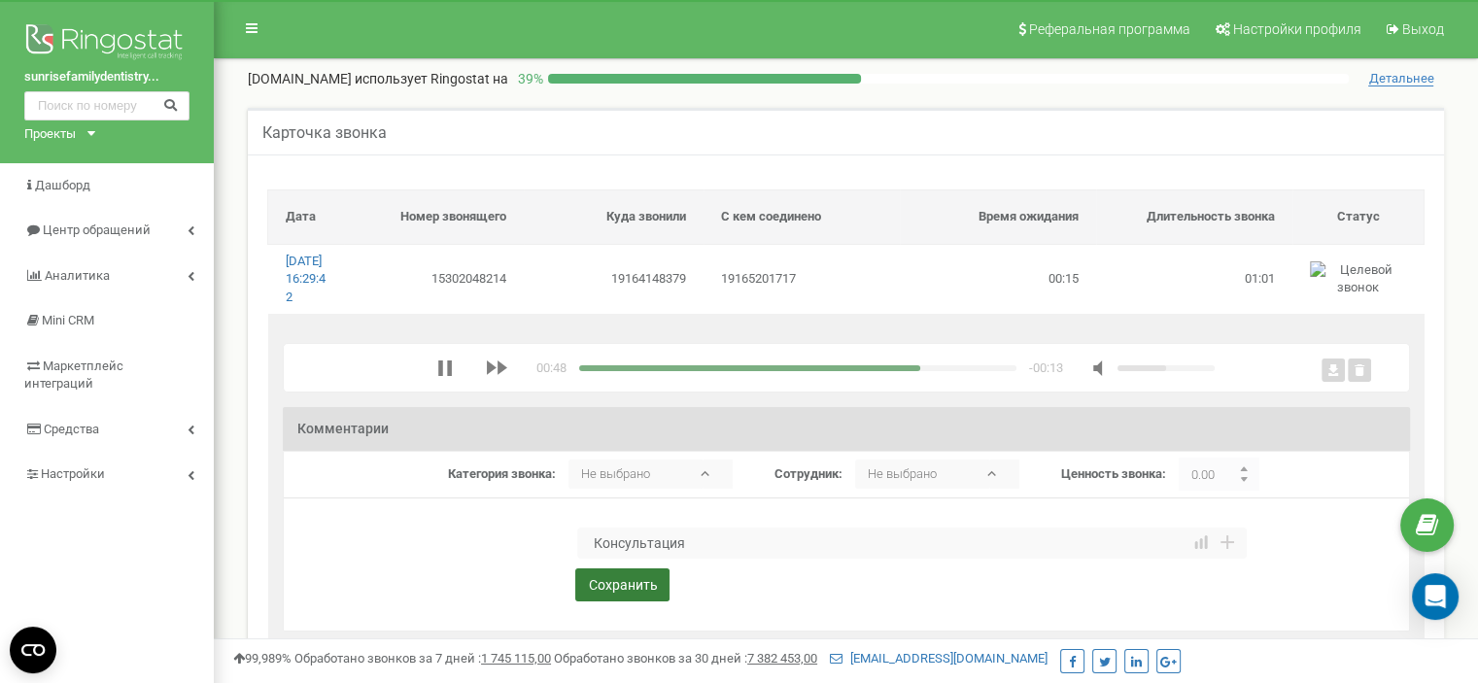
type textarea "Консультация"
click at [604, 602] on button "Сохранить" at bounding box center [622, 585] width 94 height 33
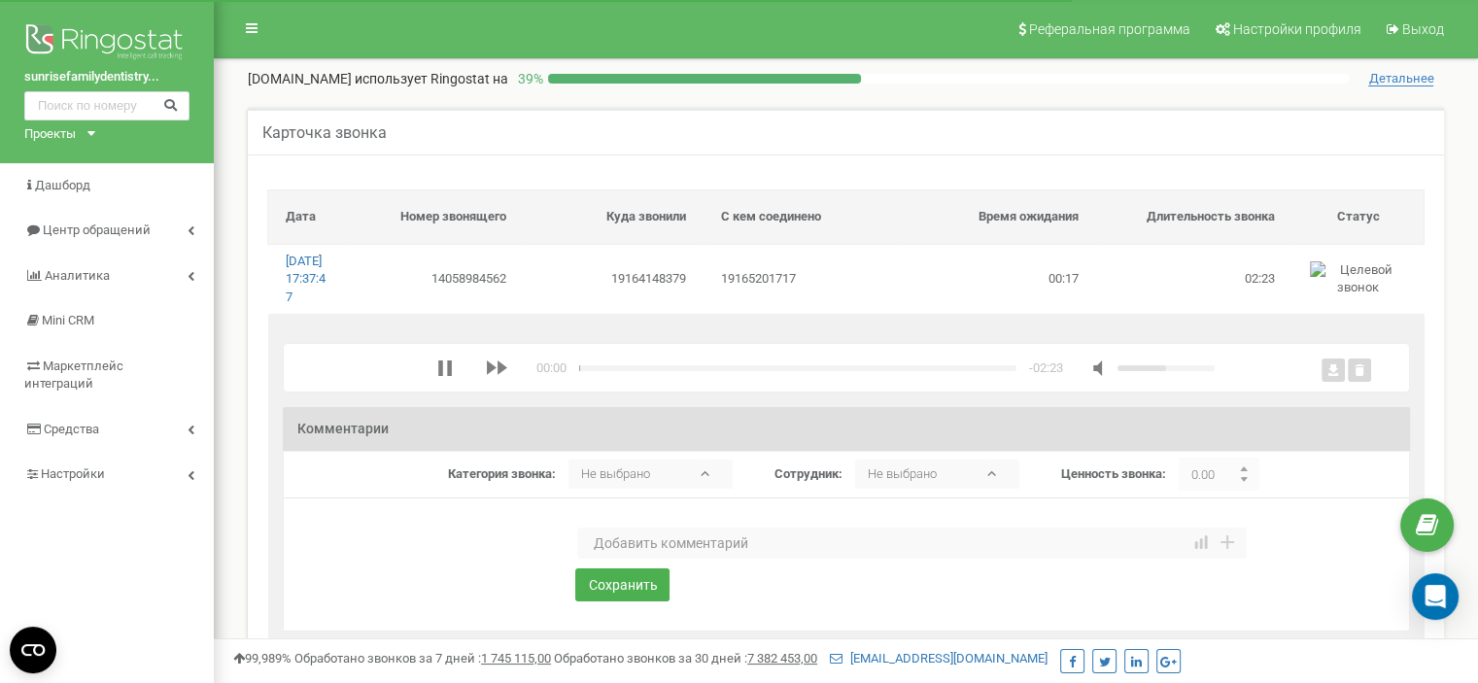
click at [653, 559] on textarea at bounding box center [912, 543] width 670 height 31
click at [723, 554] on textarea at bounding box center [912, 543] width 670 height 31
type textarea "З"
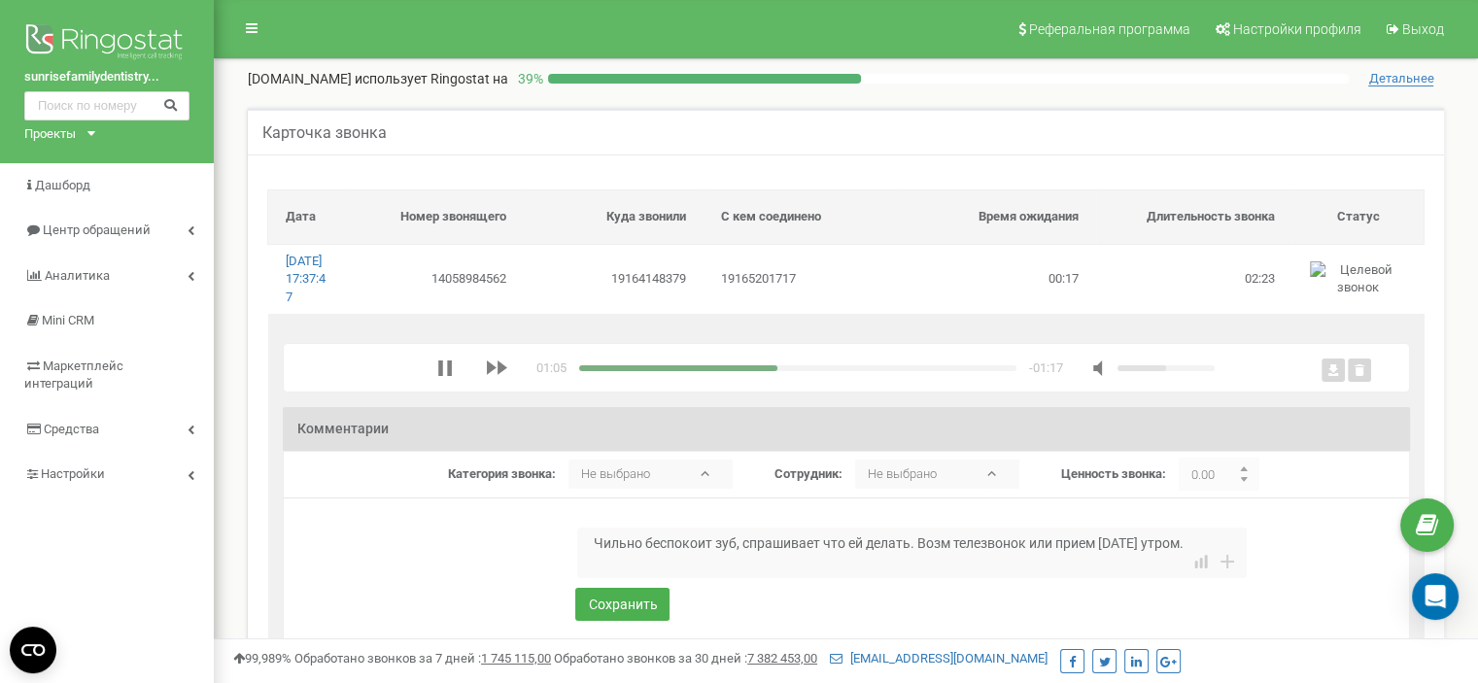
drag, startPoint x: 599, startPoint y: 561, endPoint x: 584, endPoint y: 561, distance: 14.6
click at [584, 561] on textarea "Чильно беспокоит зуб, спрашивает что ей делать. Возм телезвонок или прием [DATE…" at bounding box center [912, 553] width 670 height 51
click at [661, 577] on textarea "Сильно беспокоит зуб, спрашивает что ей делать. Возм телезвонок или прием [DATE…" at bounding box center [912, 553] width 670 height 51
click at [999, 578] on textarea "Сильно беспокоит зуб, спрашивает что ей делать. Возм телезвонок или прием [DATE…" at bounding box center [912, 553] width 670 height 51
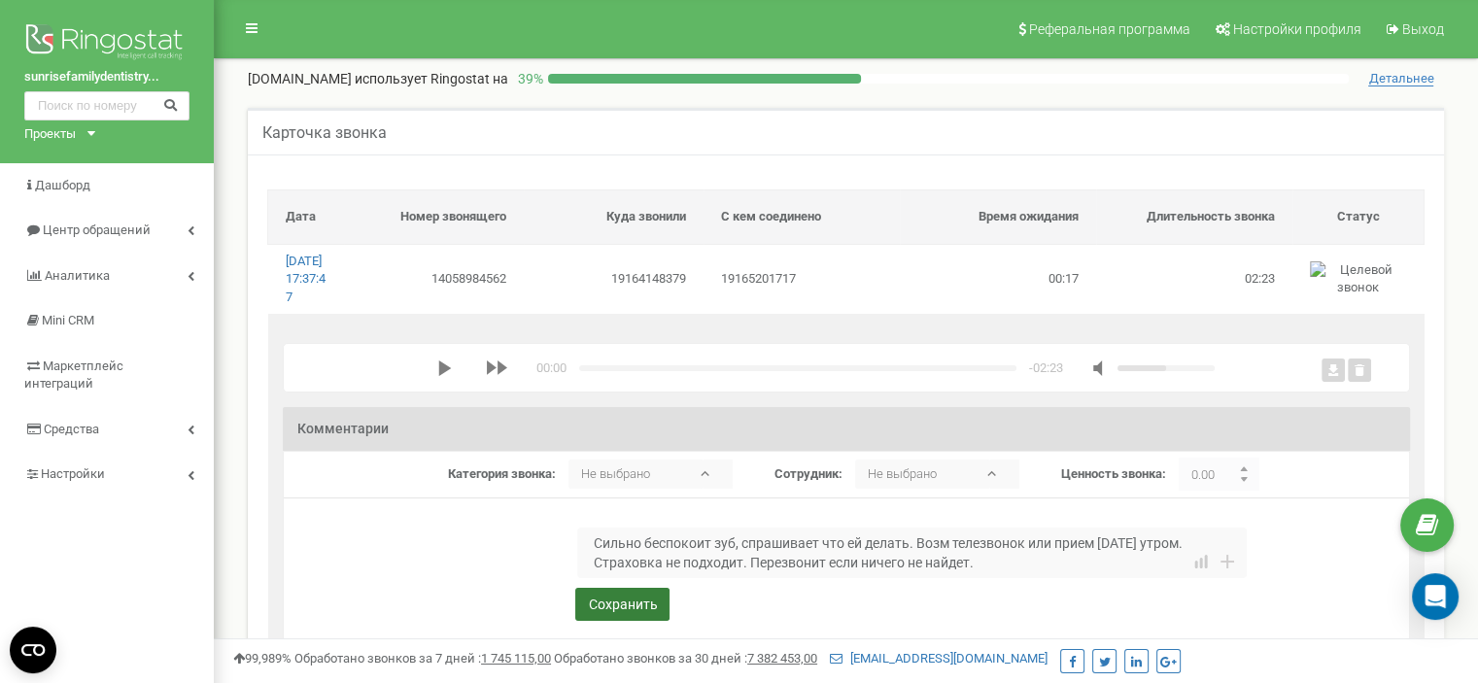
type textarea "Сильно беспокоит зуб, спрашивает что ей делать. Возм телезвонок или прием [DATE…"
click at [612, 621] on button "Сохранить" at bounding box center [622, 604] width 94 height 33
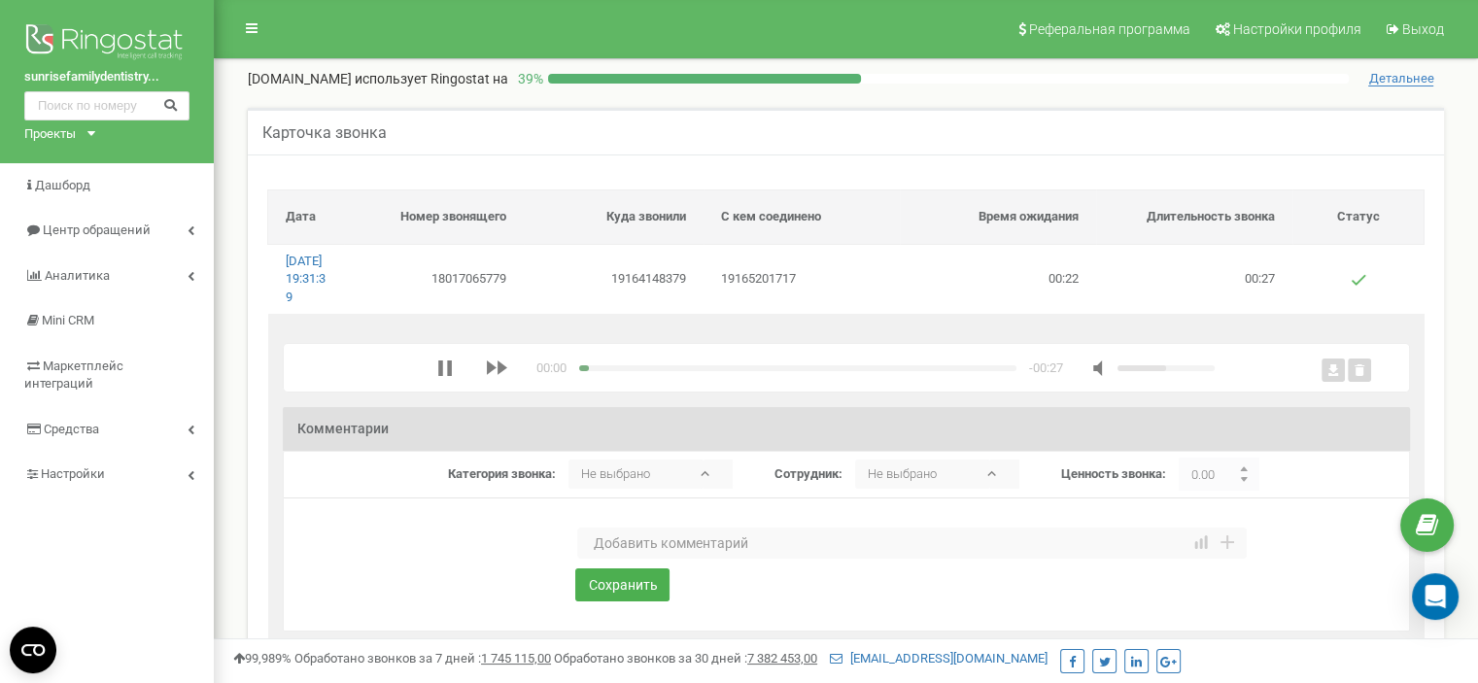
click at [642, 559] on textarea at bounding box center [912, 543] width 670 height 31
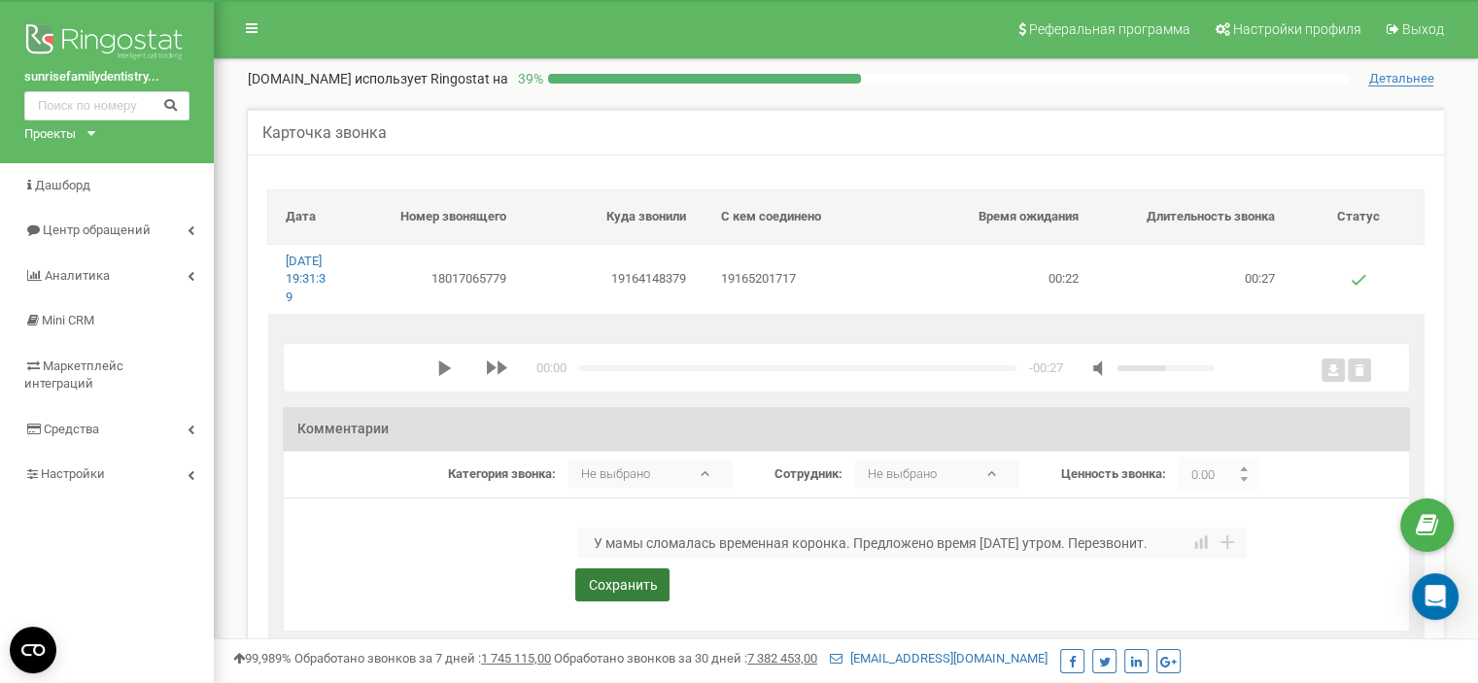
type textarea "У мамы сломалась временная коронка. Предложено время [DATE] утром. Перезвонит."
click at [639, 602] on button "Сохранить" at bounding box center [622, 585] width 94 height 33
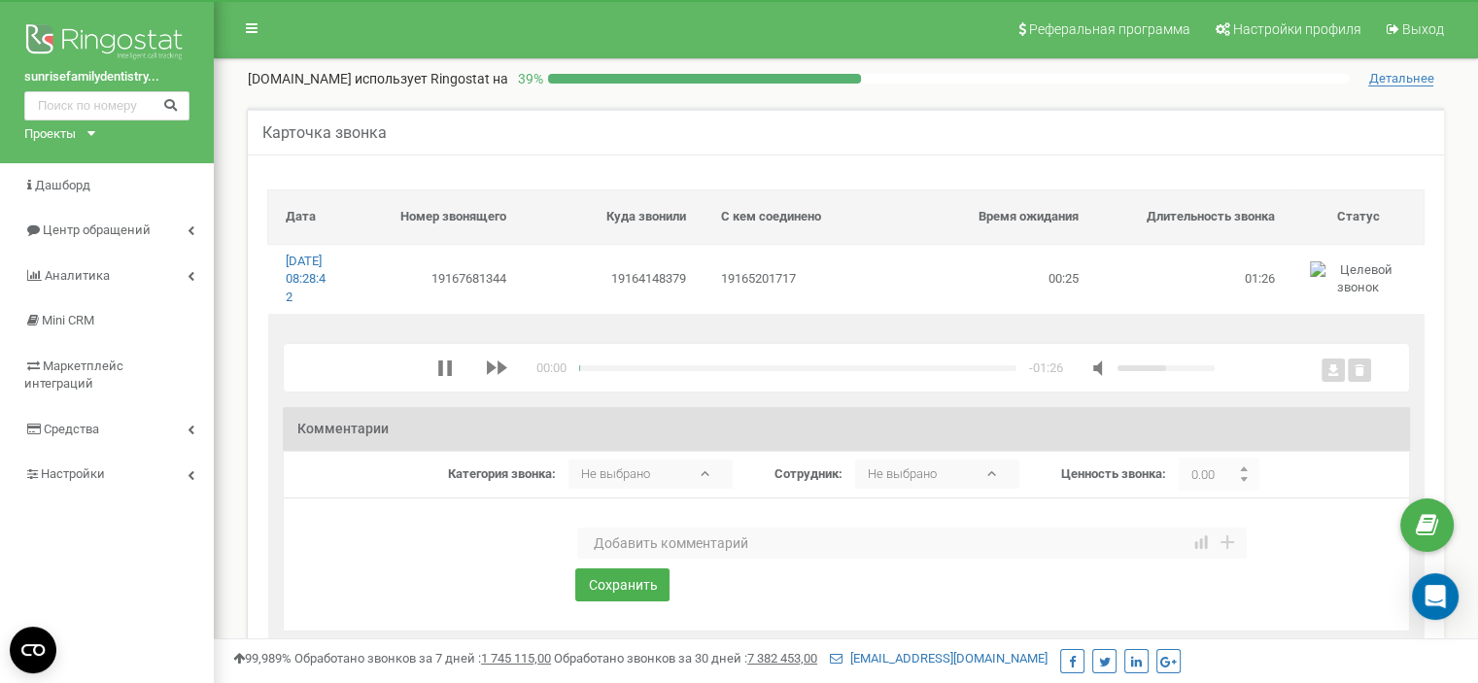
click at [655, 559] on textarea at bounding box center [912, 543] width 670 height 31
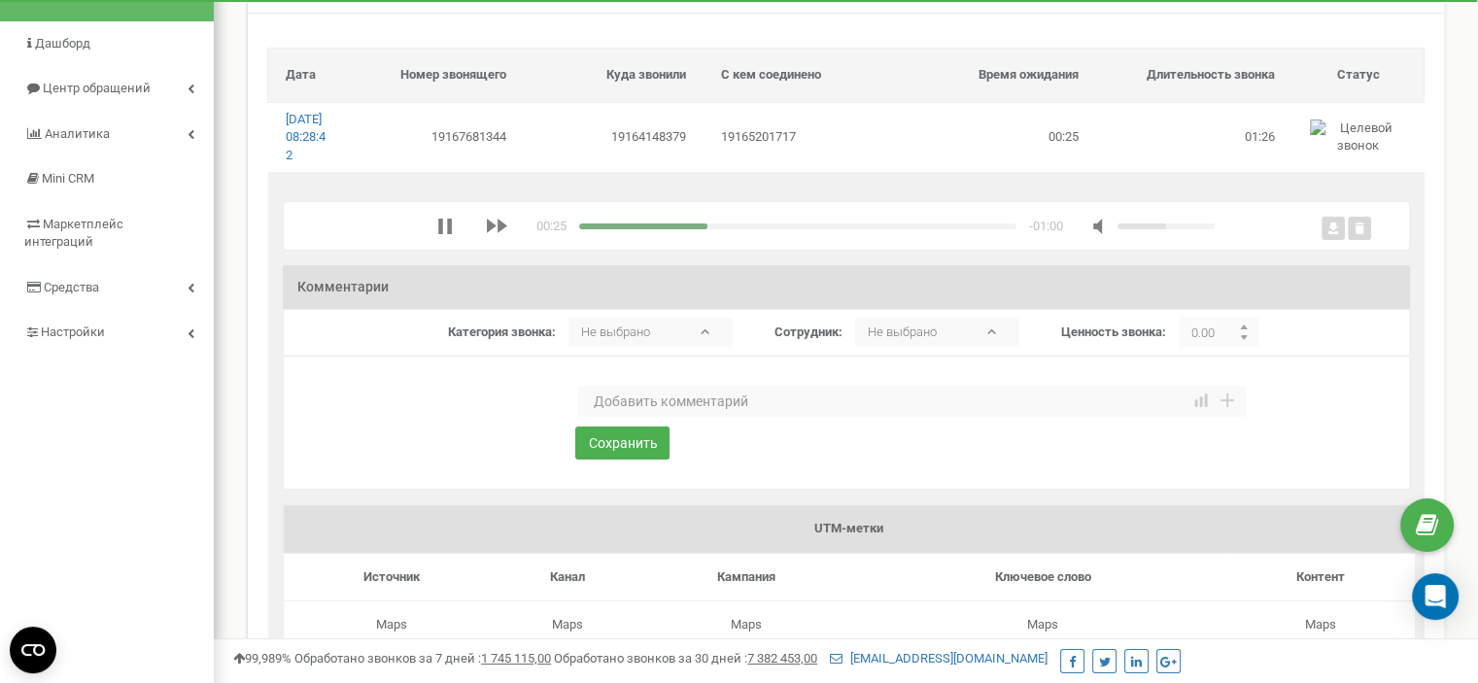
scroll to position [97, 0]
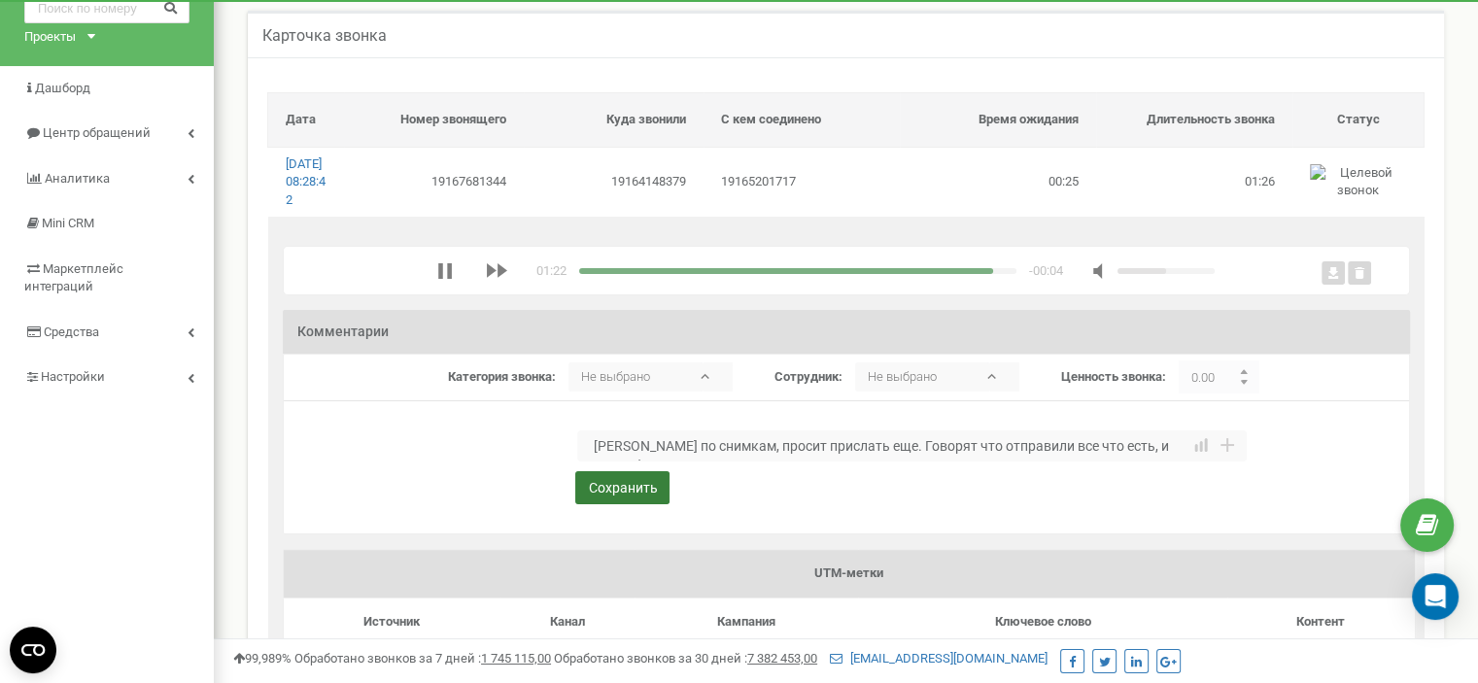
type textarea "Конс по снимкам, просит прислать еще. Говорят что отправили все что есть, и они…"
click at [626, 504] on button "Сохранить" at bounding box center [622, 487] width 94 height 33
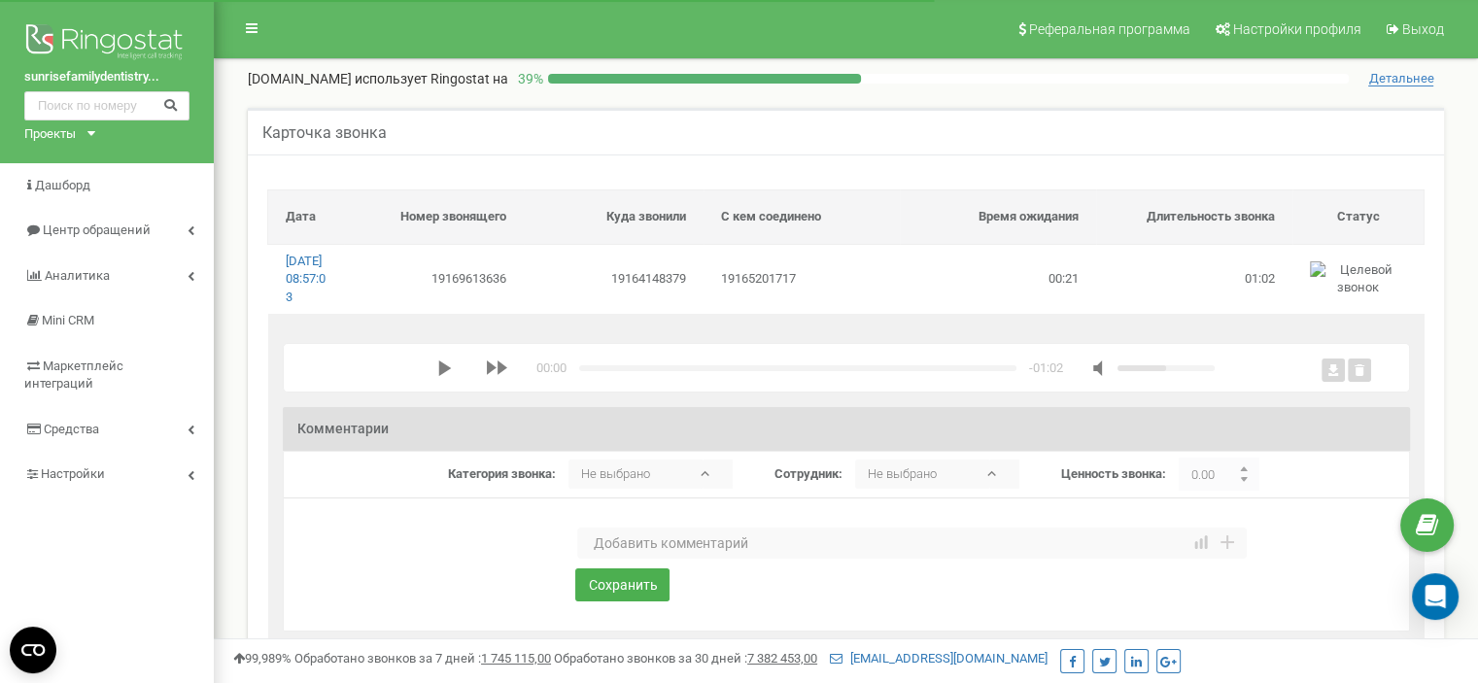
click at [438, 376] on polygon "media player" at bounding box center [444, 369] width 13 height 16
click at [638, 559] on textarea at bounding box center [912, 543] width 670 height 31
type textarea "Рабочий звонок по пациенту."
click at [659, 602] on button "Сохранить" at bounding box center [622, 585] width 94 height 33
click at [629, 559] on textarea at bounding box center [912, 543] width 670 height 31
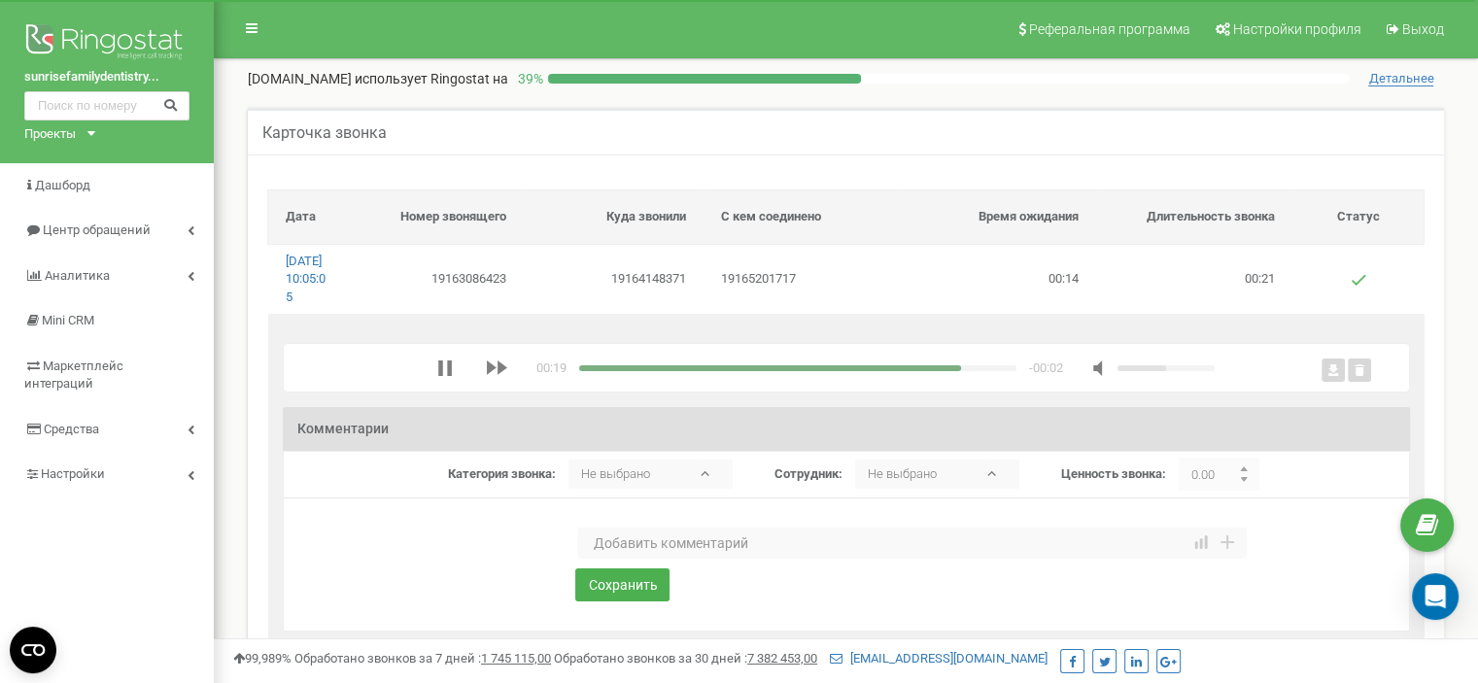
click at [599, 371] on div "media player" at bounding box center [770, 368] width 382 height 6
click at [636, 559] on textarea at bounding box center [912, 543] width 670 height 31
type textarea "Спрашивает расписание работы клиник"
click at [610, 602] on button "Сохранить" at bounding box center [622, 585] width 94 height 33
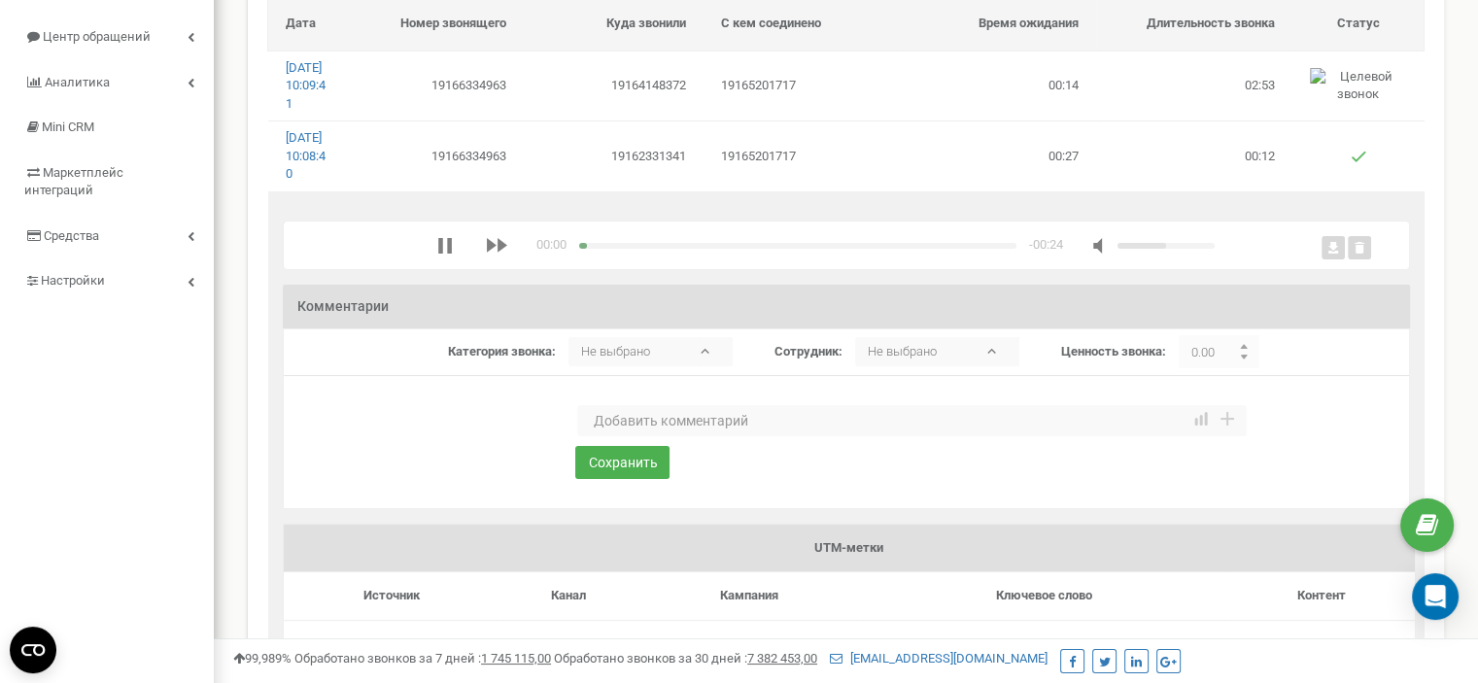
scroll to position [194, 0]
click at [652, 435] on textarea at bounding box center [912, 419] width 670 height 31
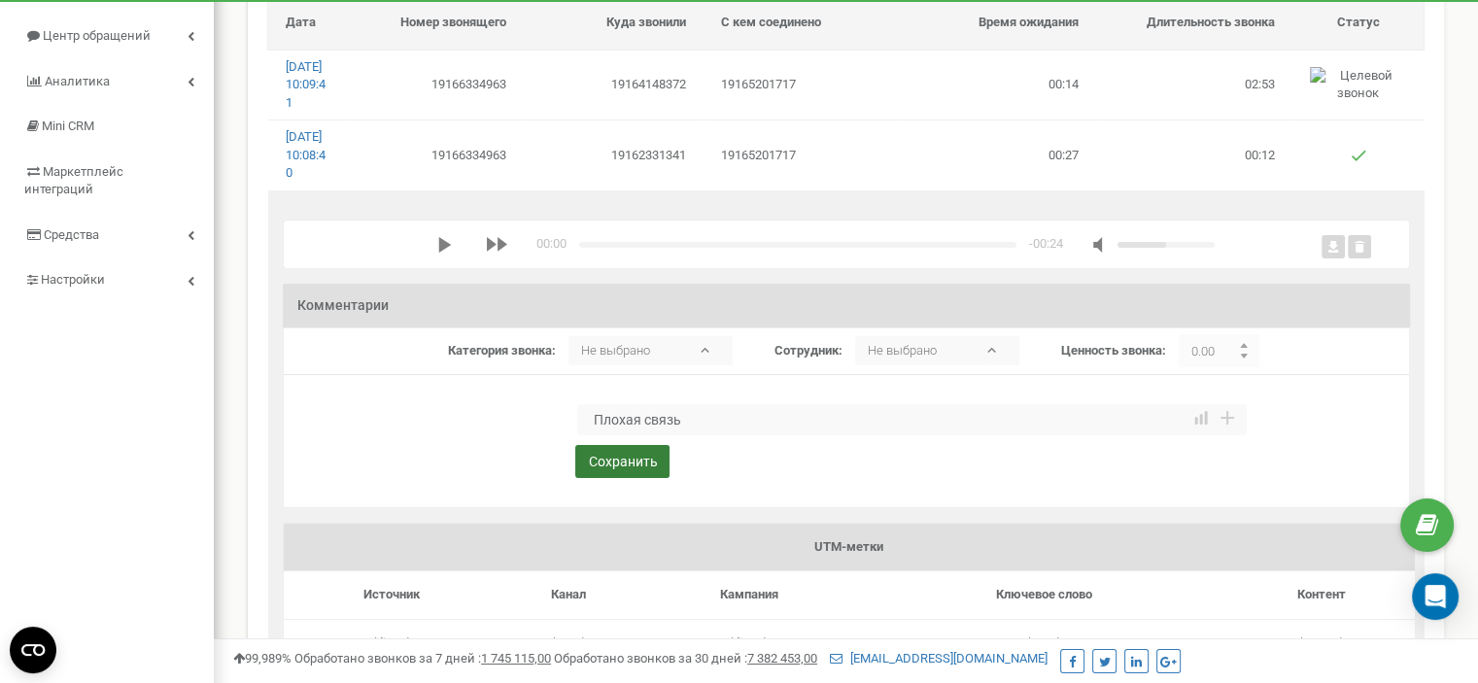
type textarea "Плохая связь"
click at [613, 478] on button "Сохранить" at bounding box center [622, 461] width 94 height 33
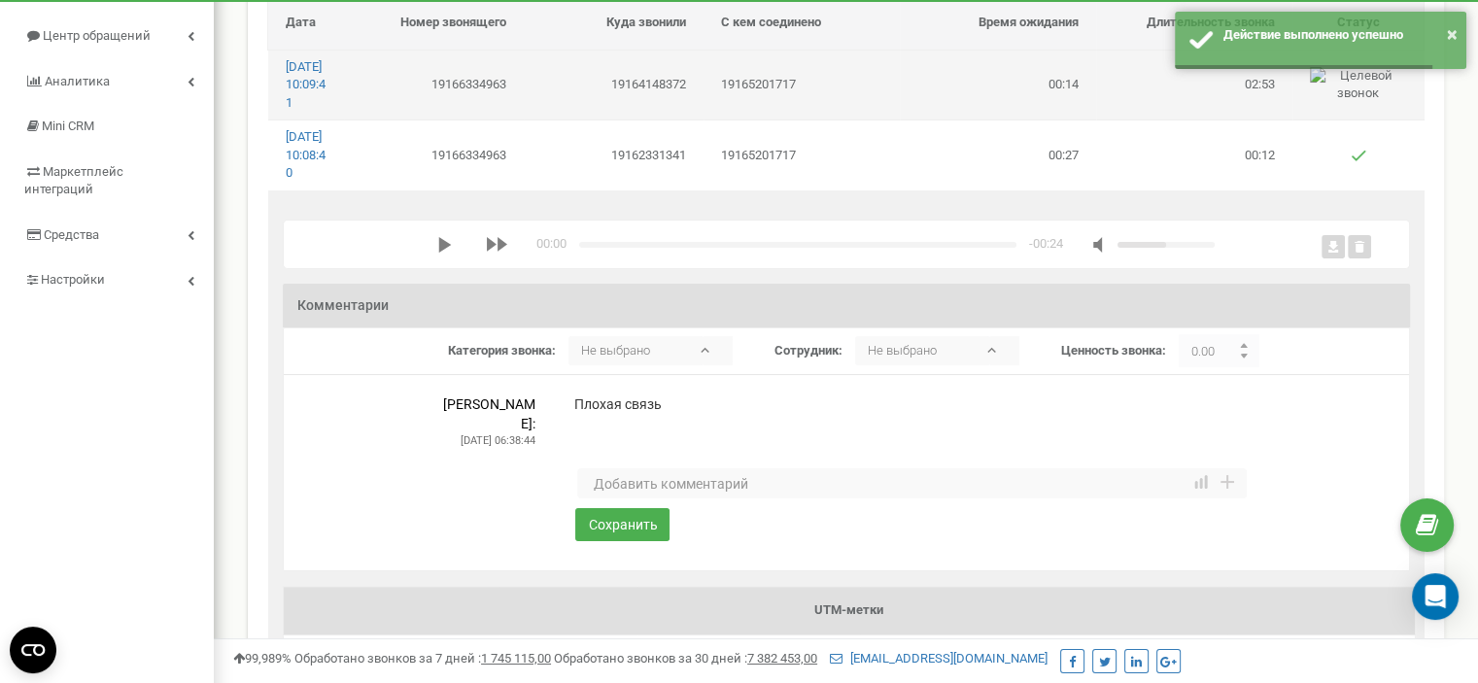
click at [591, 96] on td "19164148372" at bounding box center [614, 85] width 180 height 70
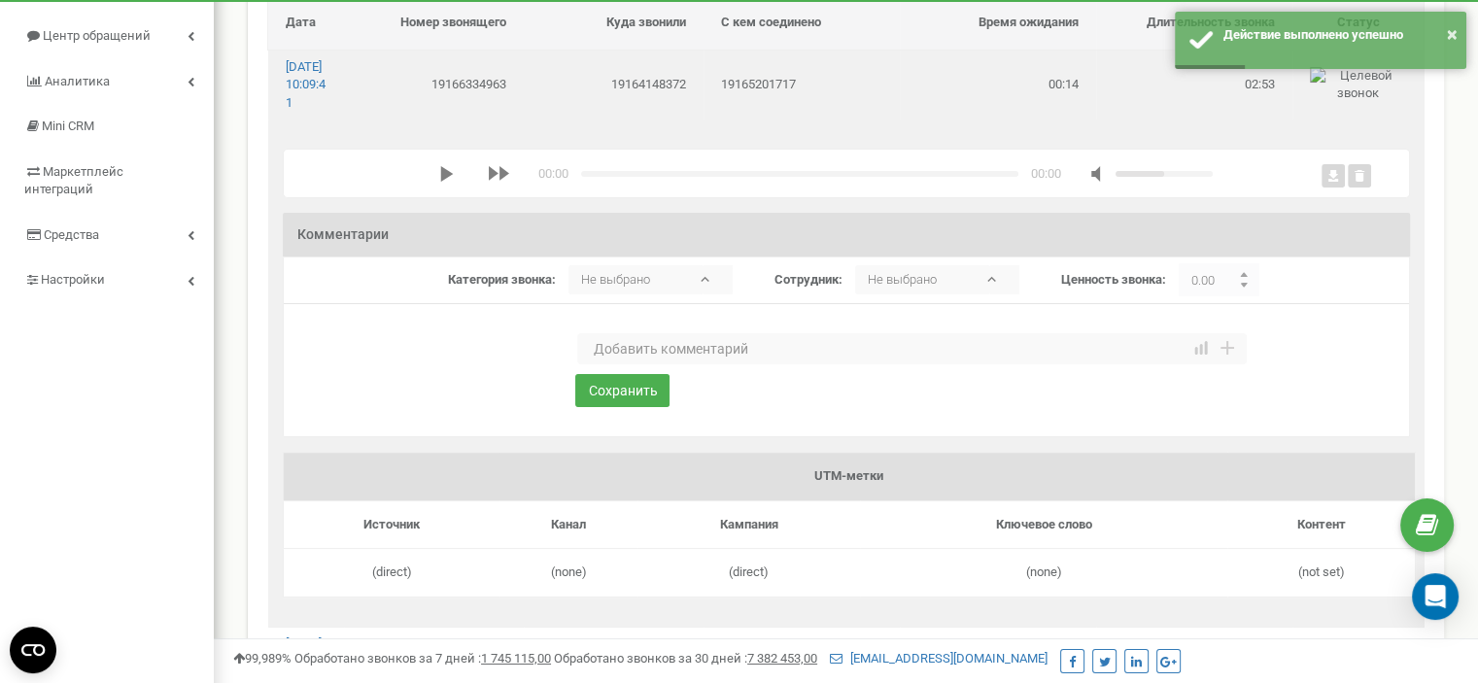
click at [440, 182] on polygon "media player" at bounding box center [446, 174] width 13 height 16
click at [630, 363] on textarea at bounding box center [912, 348] width 670 height 31
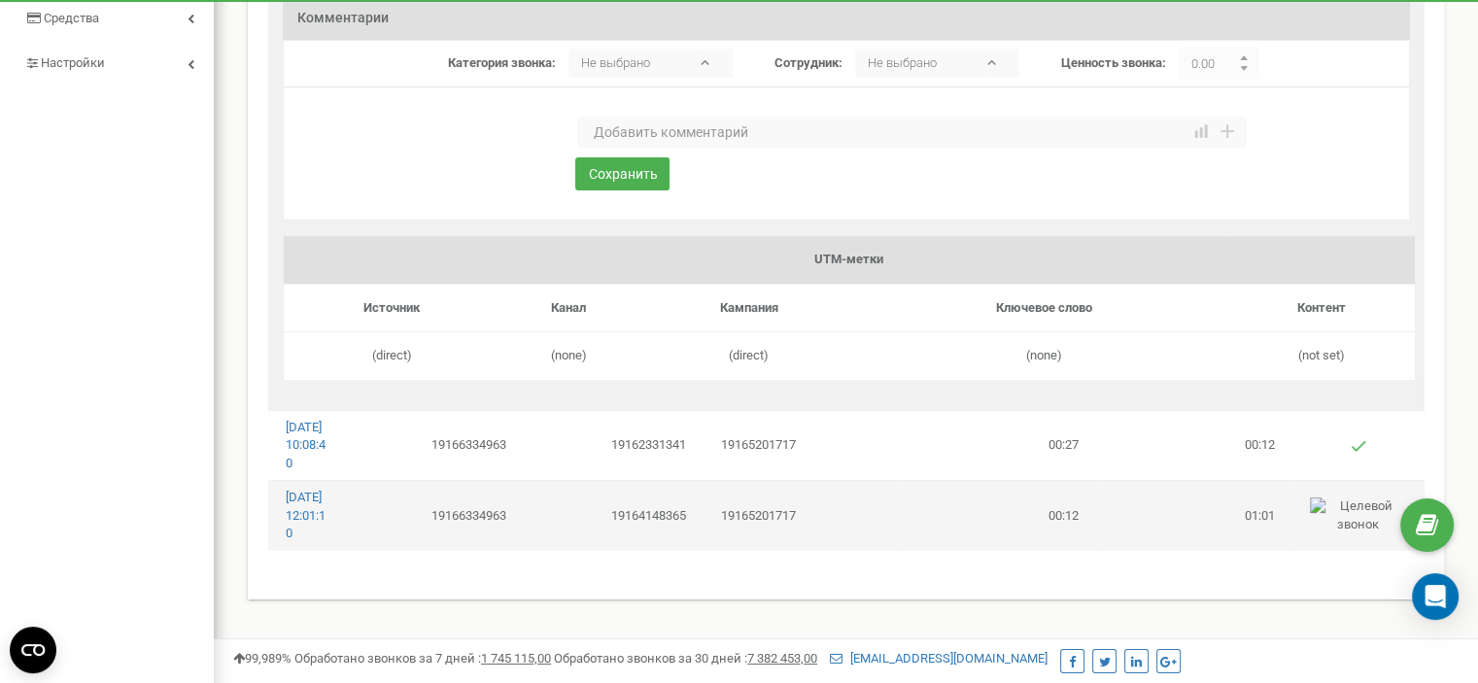
scroll to position [292, 0]
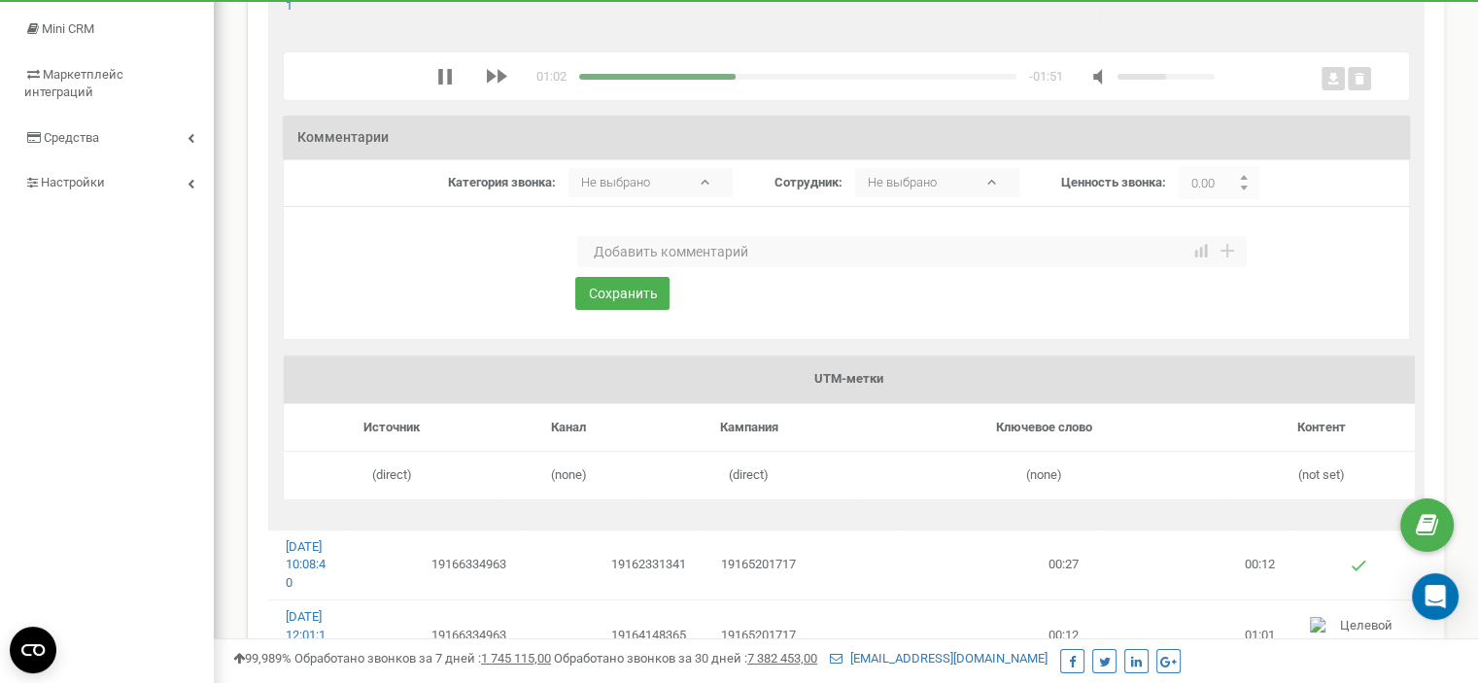
click at [591, 80] on div "media player" at bounding box center [657, 77] width 157 height 6
click at [658, 267] on textarea at bounding box center [912, 251] width 670 height 31
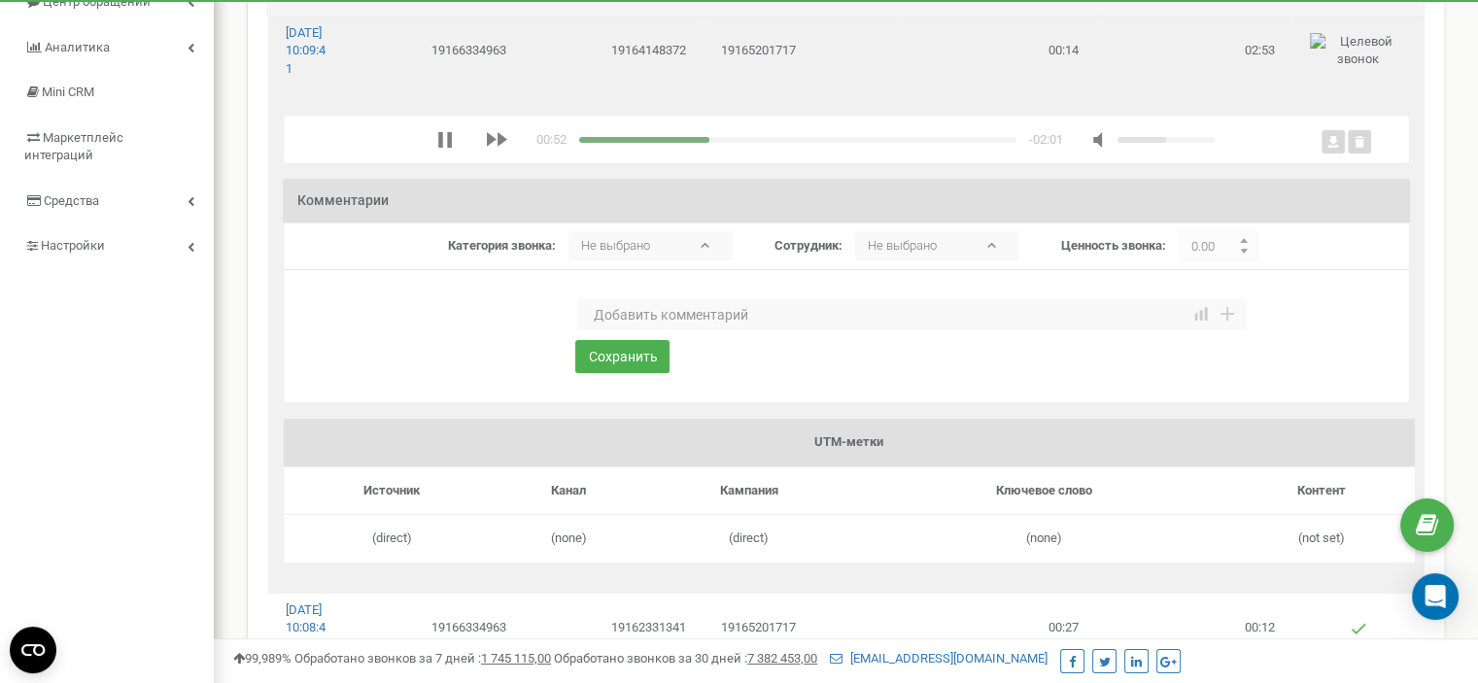
scroll to position [194, 0]
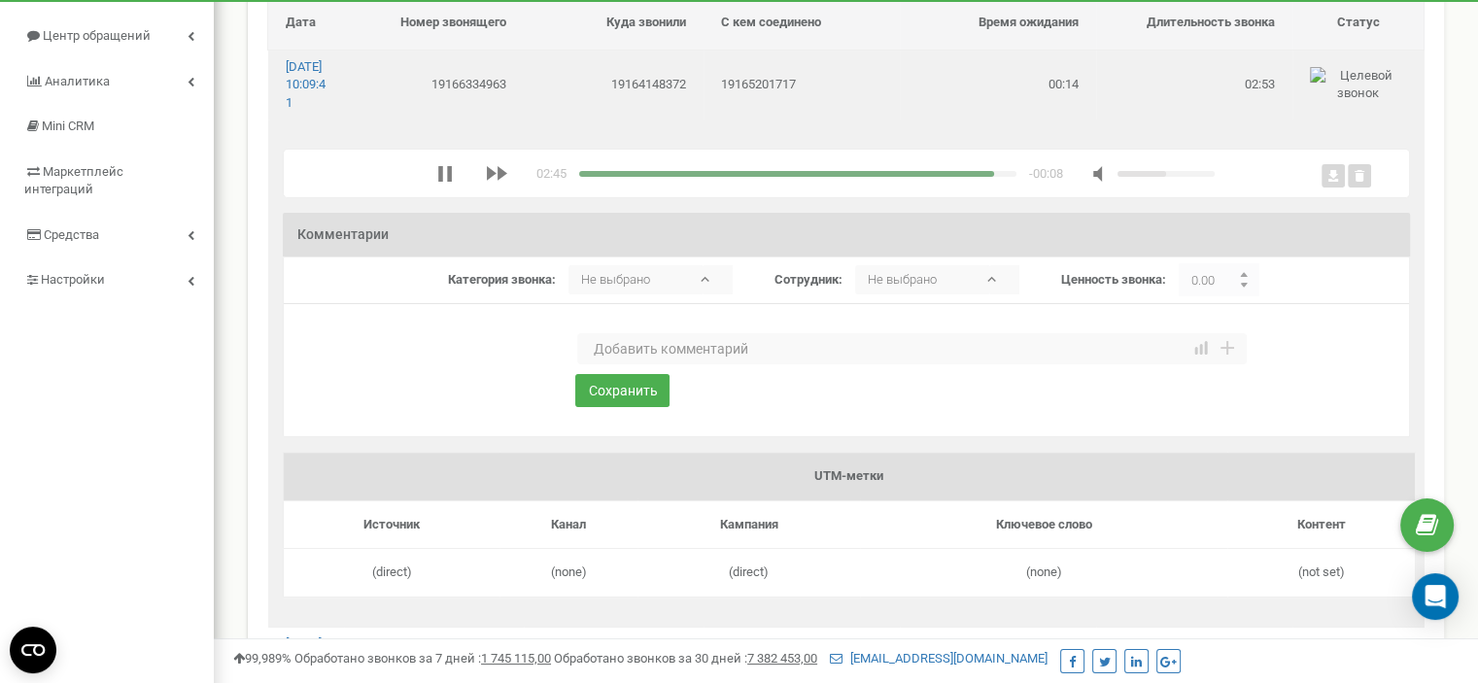
click at [579, 177] on div "media player" at bounding box center [786, 174] width 415 height 6
click at [636, 365] on textarea at bounding box center [912, 348] width 670 height 31
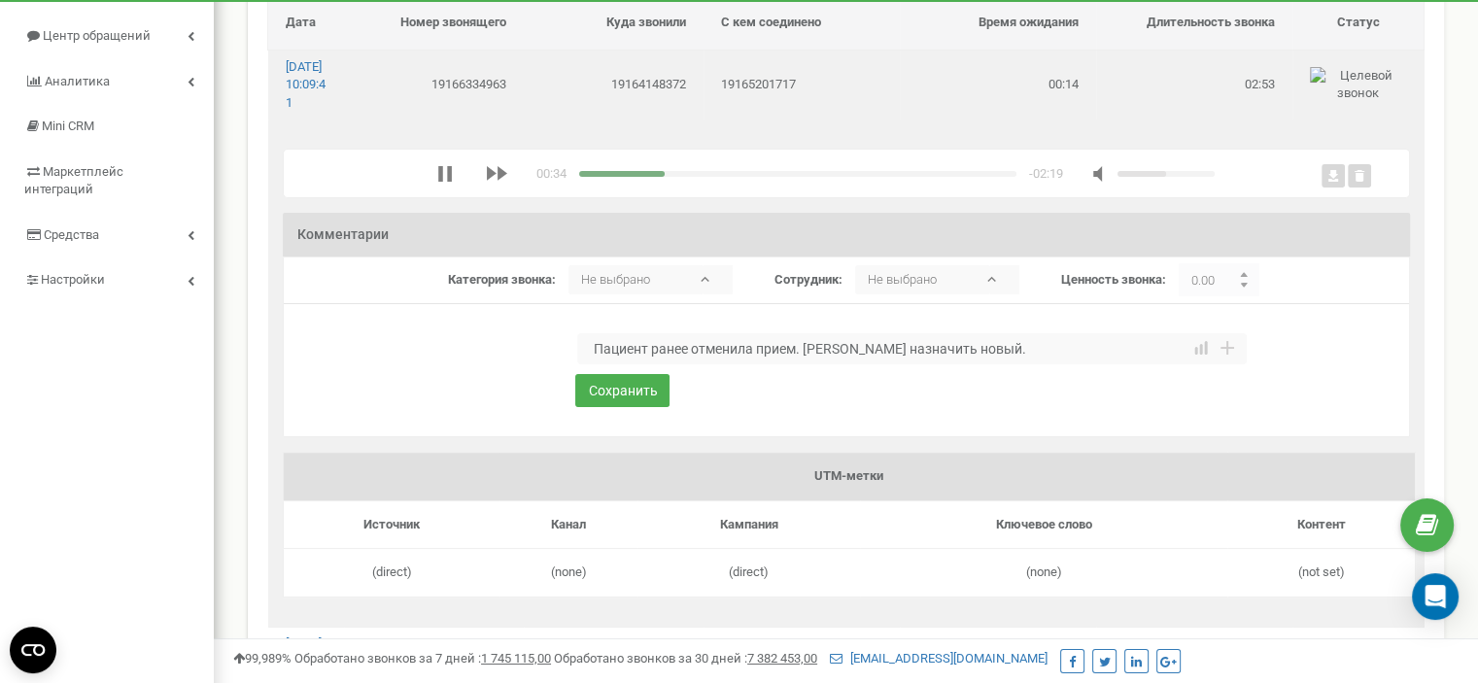
click at [591, 365] on textarea "Пациент ранее отменила прием. [PERSON_NAME] назначить новый." at bounding box center [912, 348] width 670 height 31
click at [825, 365] on textarea "Пациент ранее отменила прием. [PERSON_NAME] назначить новый." at bounding box center [912, 348] width 670 height 31
click at [1003, 365] on textarea "Пациент ранее отменила прием. [PERSON_NAME] назначить новый." at bounding box center [912, 348] width 670 height 31
click at [965, 365] on textarea "Пациент ранее отменила прием. [PERSON_NAME] назначить новый. Запись на прием." at bounding box center [912, 348] width 670 height 31
type textarea "Пациент ранее отменила прием. [PERSON_NAME] назначить новый. Запись на прием."
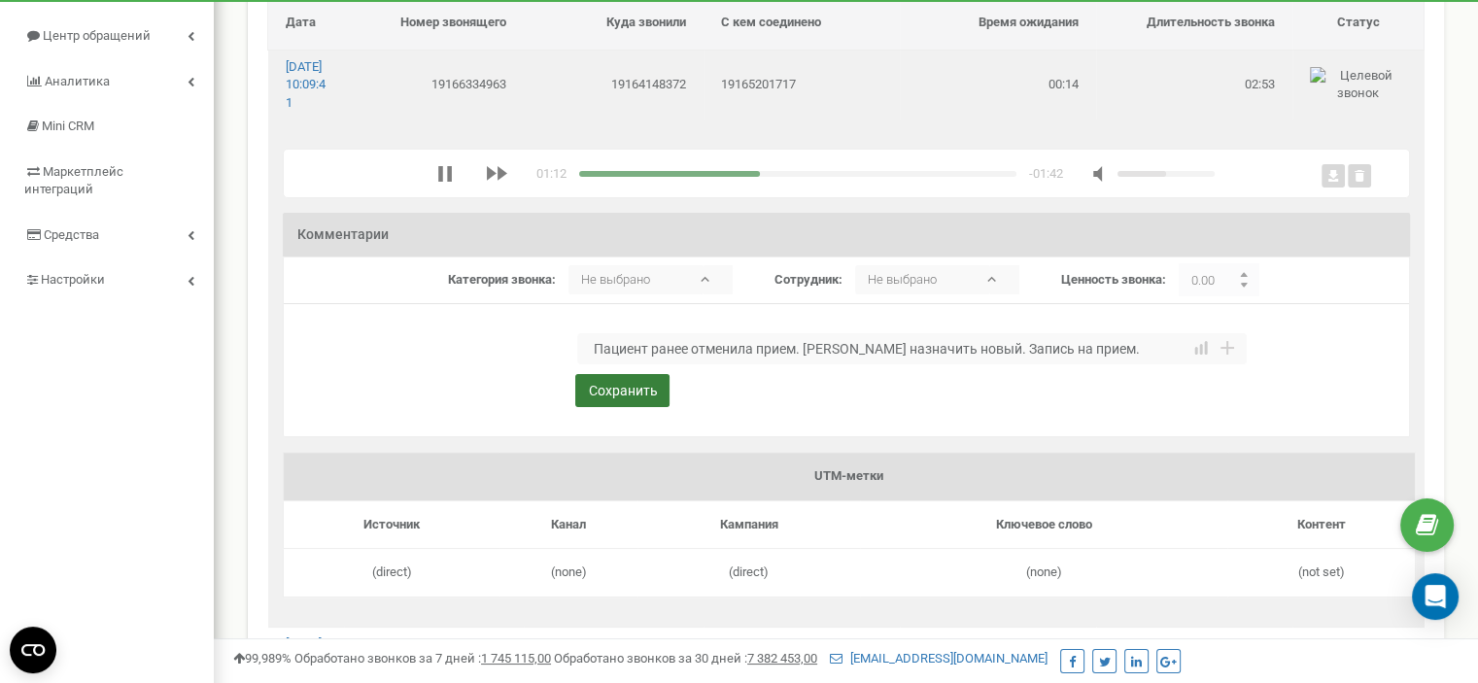
click at [605, 407] on button "Сохранить" at bounding box center [622, 390] width 94 height 33
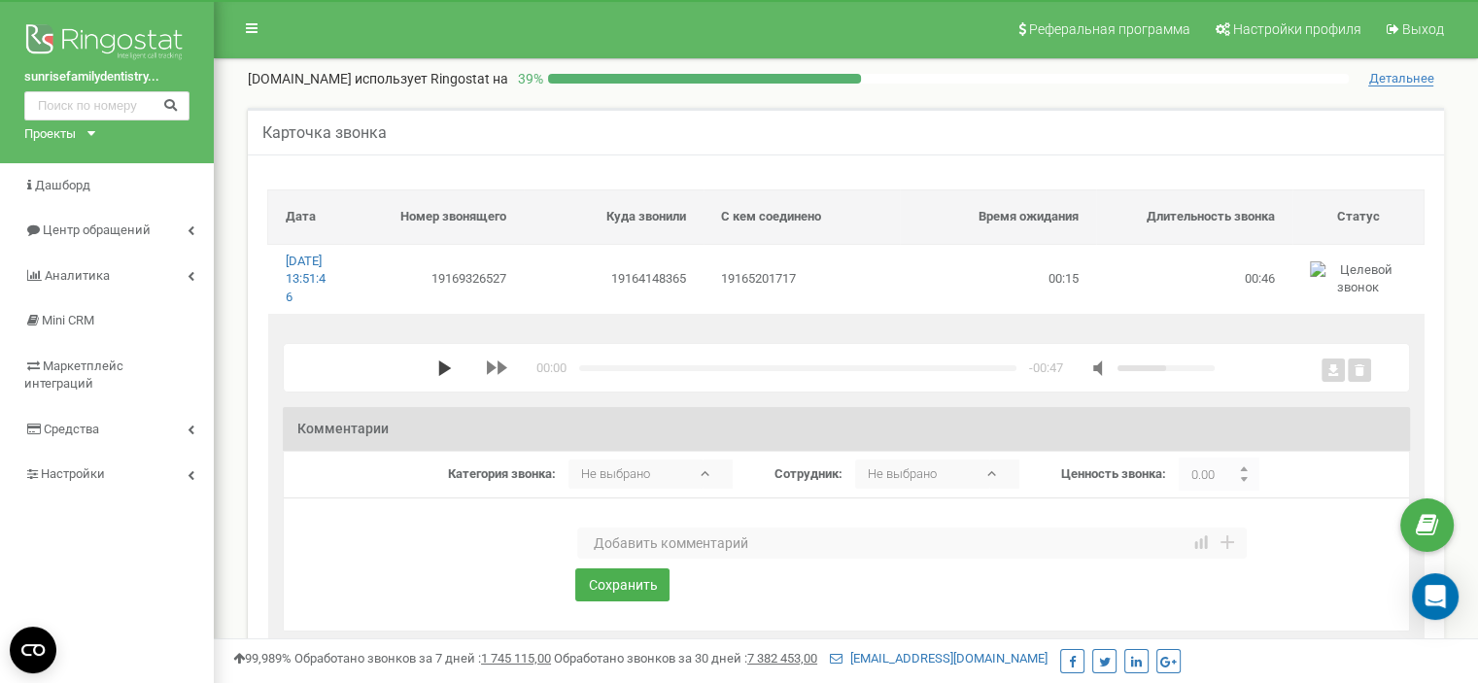
click at [439, 376] on polygon "media player" at bounding box center [444, 369] width 13 height 16
click at [643, 559] on textarea at bounding box center [912, 543] width 670 height 31
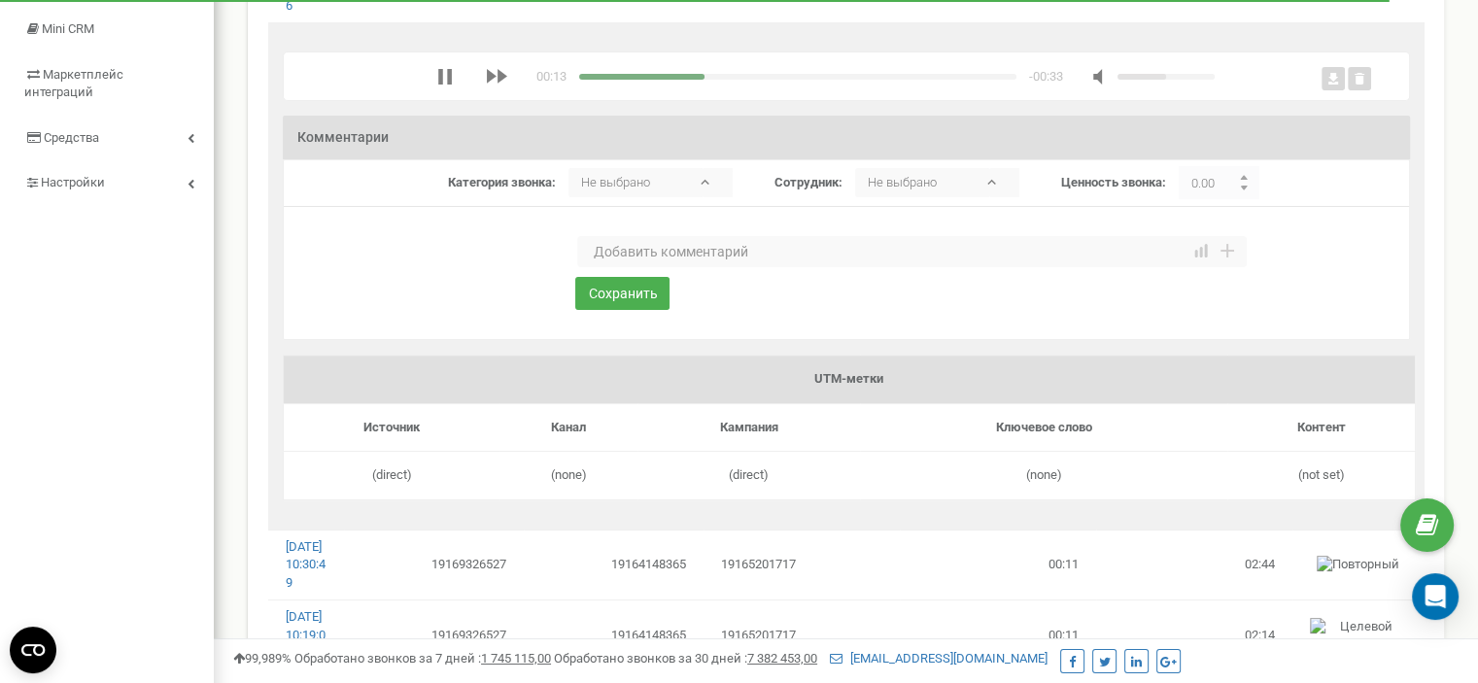
scroll to position [194, 0]
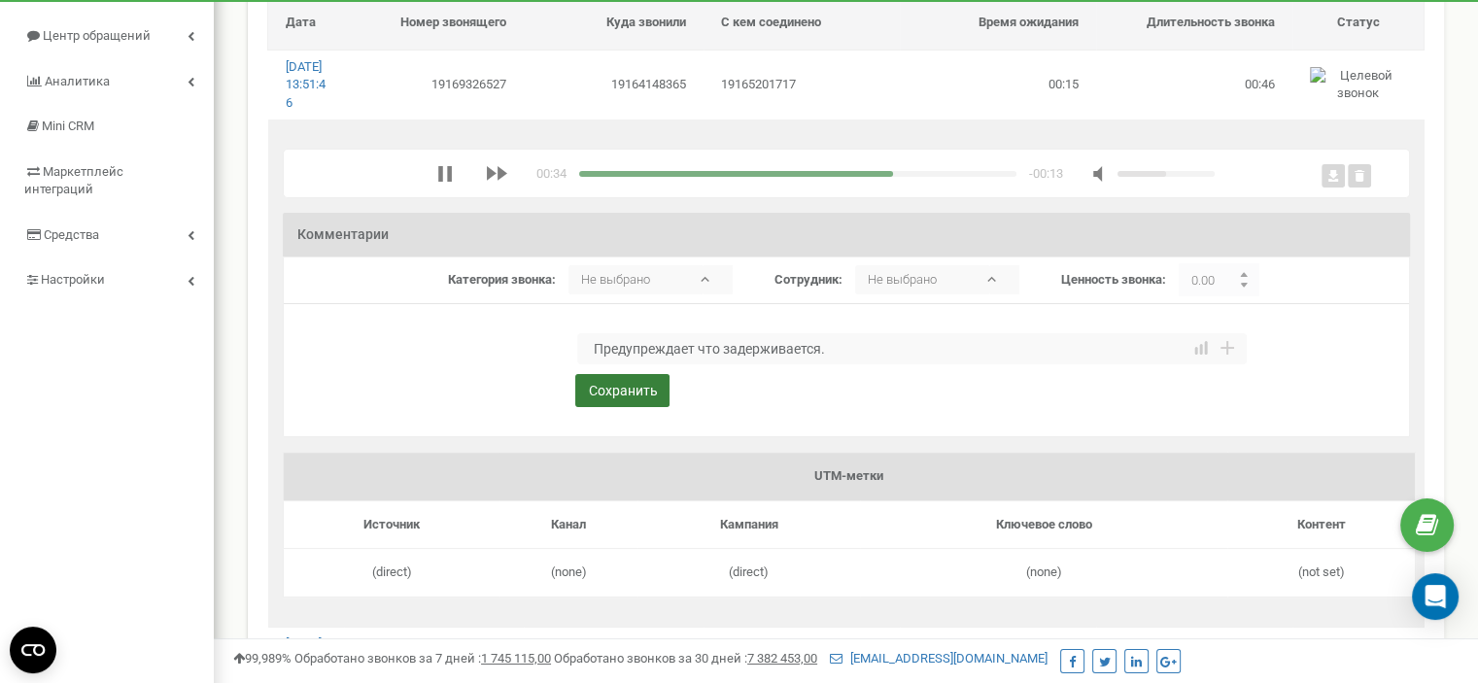
type textarea "Предупреждает что задерживается."
click at [633, 407] on button "Сохранить" at bounding box center [622, 390] width 94 height 33
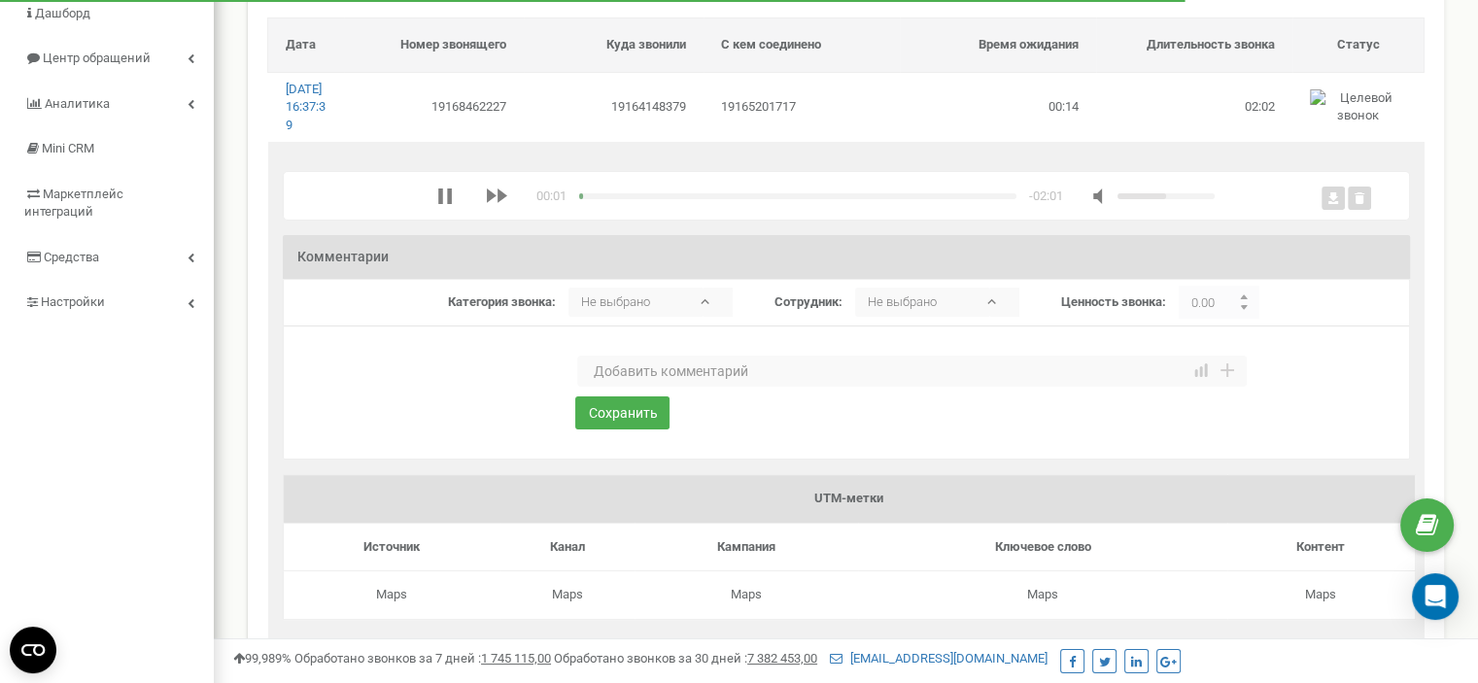
scroll to position [194, 0]
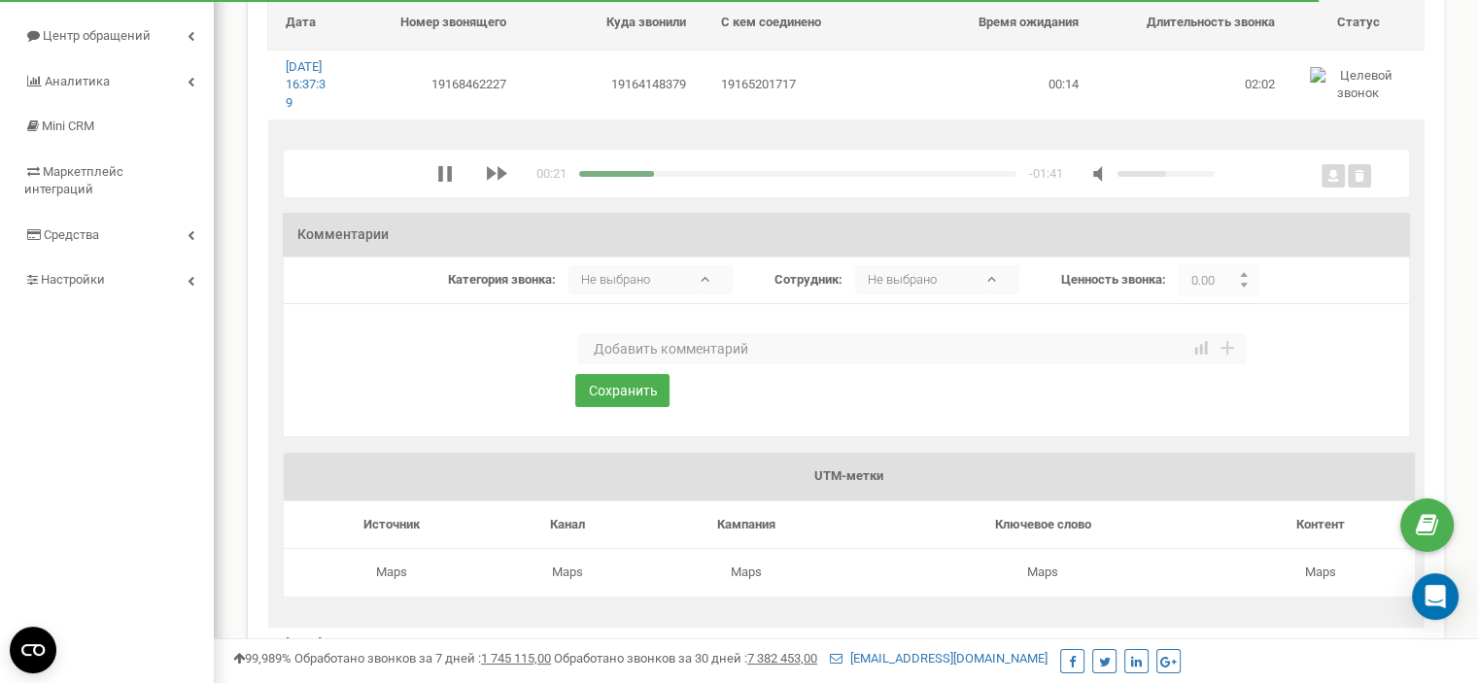
click at [699, 365] on textarea at bounding box center [912, 348] width 670 height 31
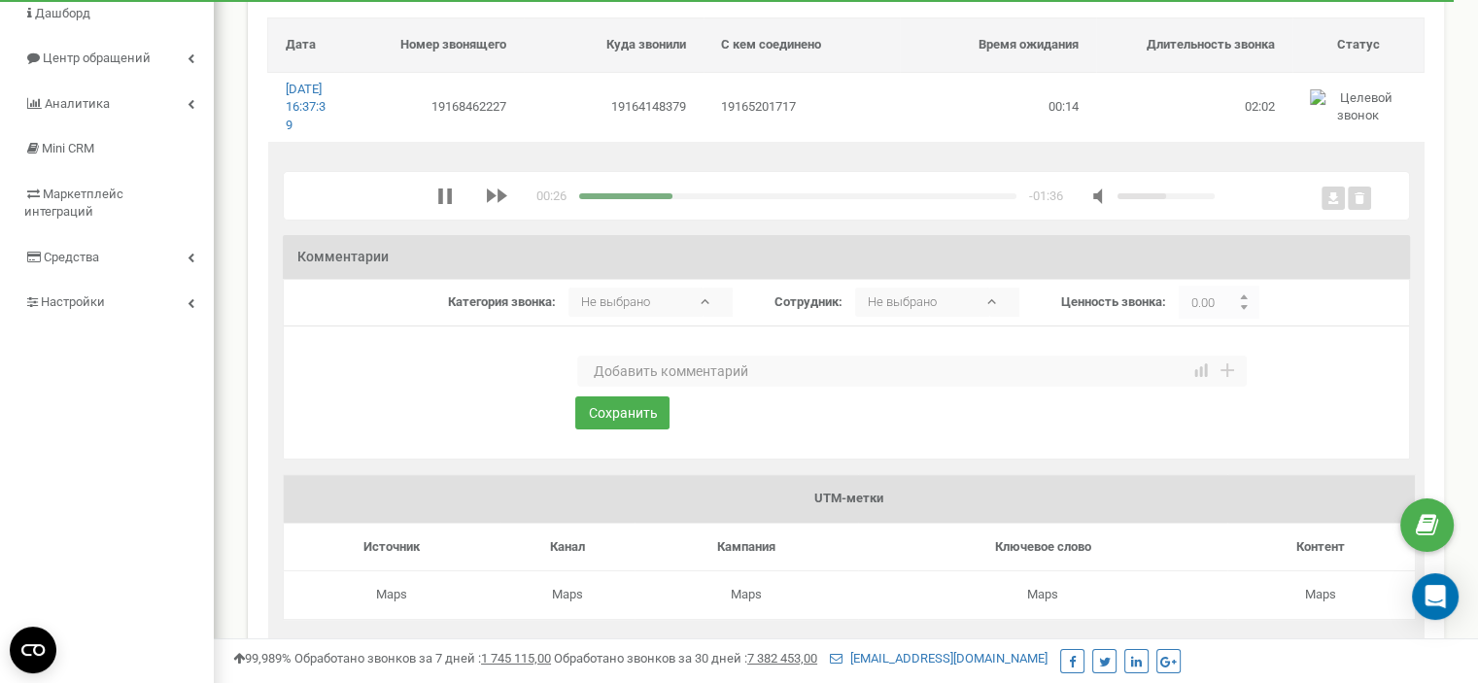
scroll to position [97, 0]
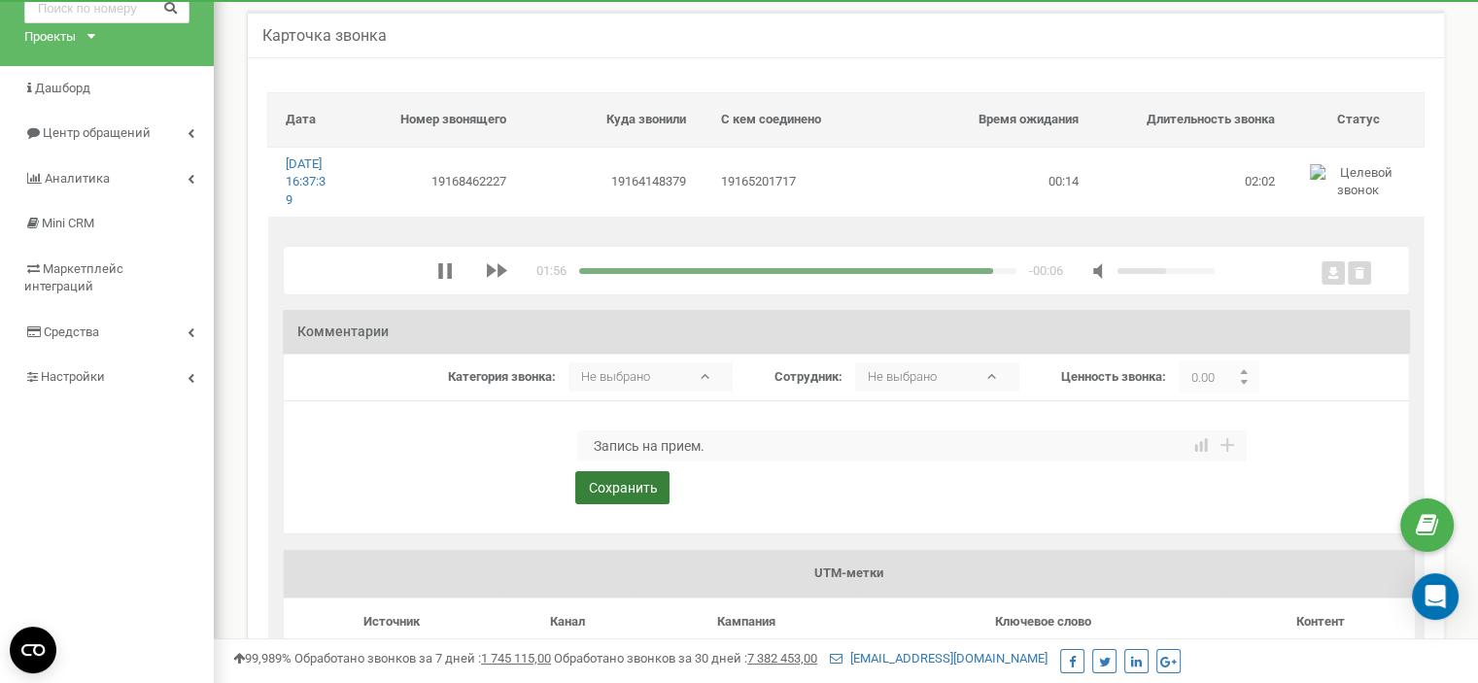
type textarea "Запись на прием."
click at [610, 504] on button "Сохранить" at bounding box center [622, 487] width 94 height 33
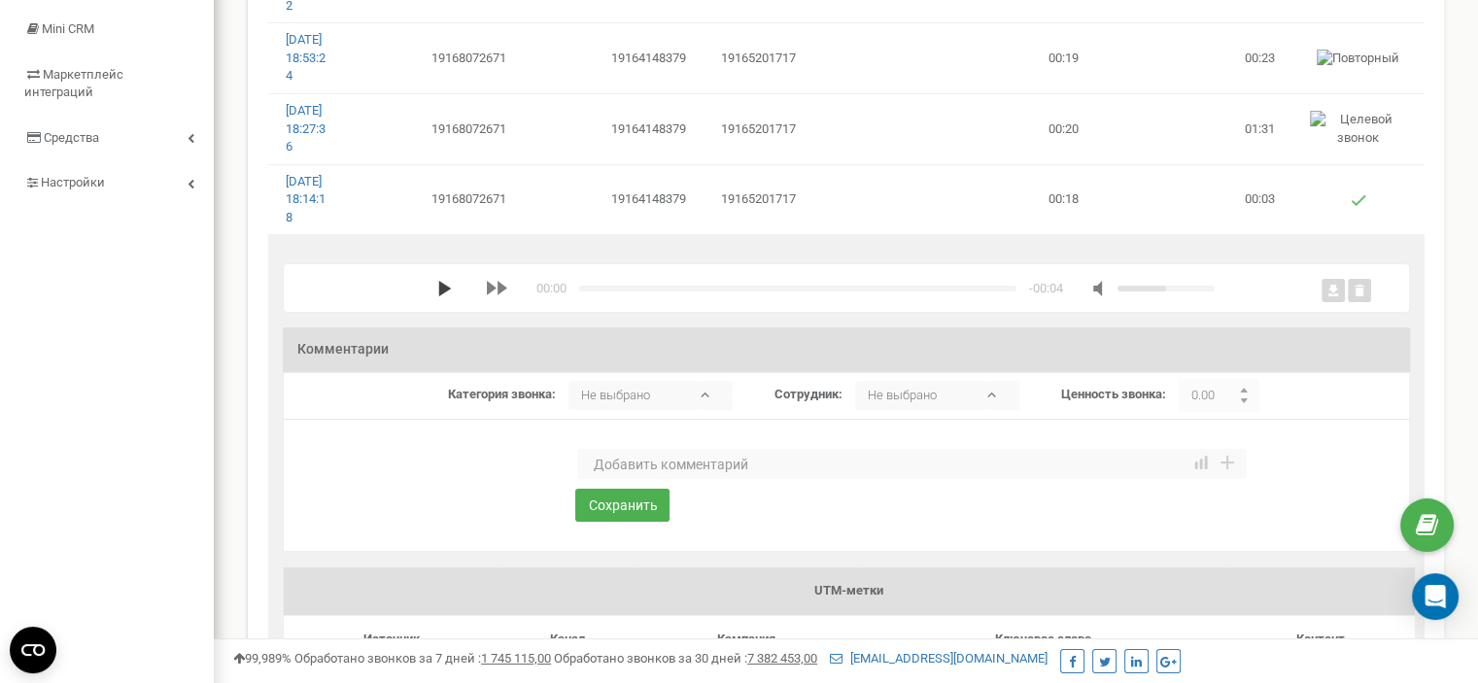
click at [437, 296] on icon "media player" at bounding box center [445, 289] width 16 height 16
click at [622, 480] on textarea at bounding box center [912, 464] width 670 height 31
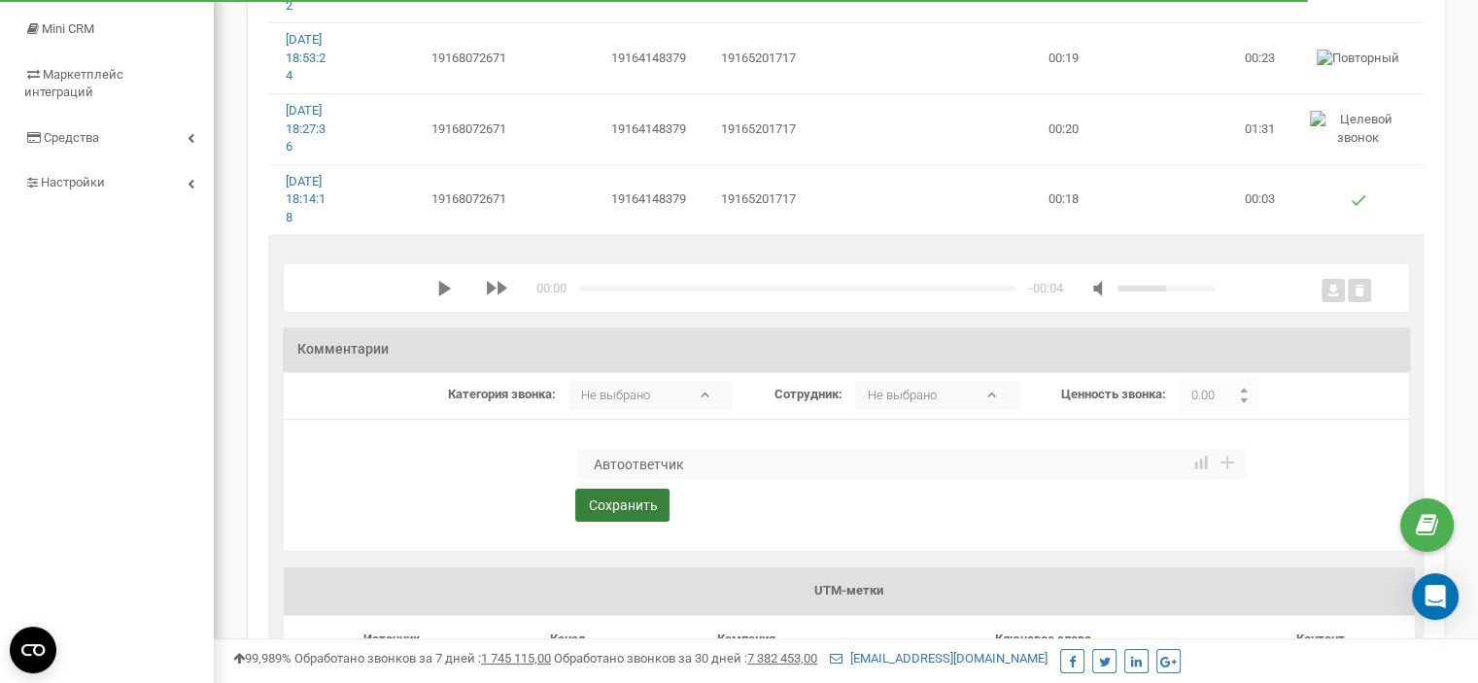
type textarea "Автоответчик"
click at [621, 522] on button "Сохранить" at bounding box center [622, 505] width 94 height 33
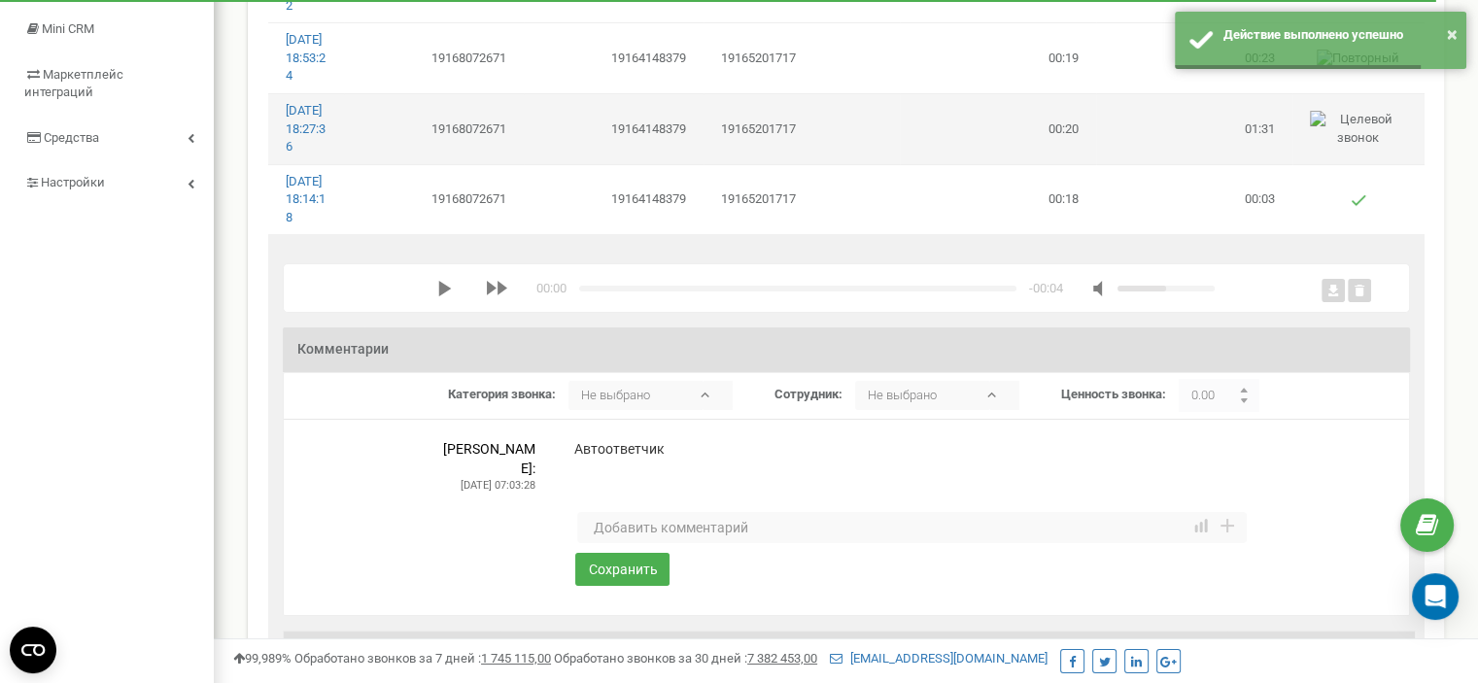
click at [679, 163] on td "19164148379" at bounding box center [614, 128] width 180 height 70
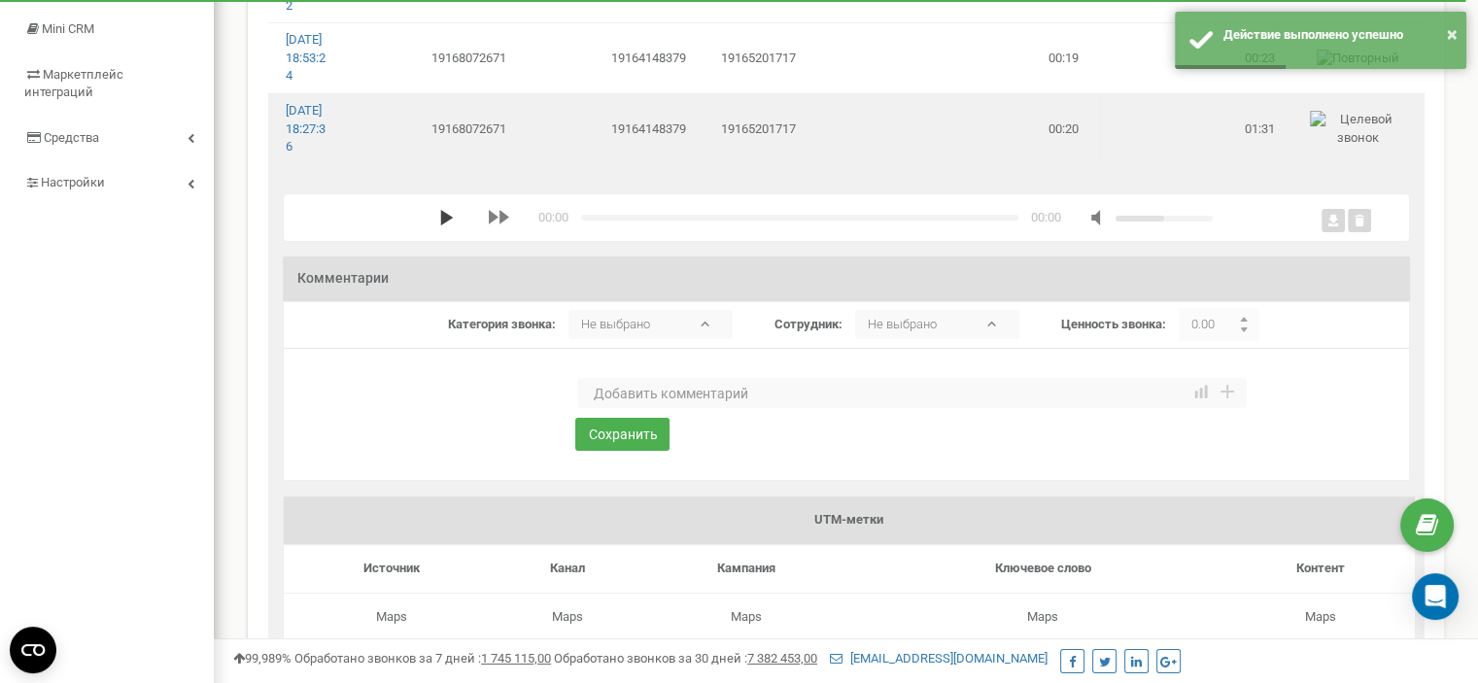
click at [440, 226] on polygon "media player" at bounding box center [446, 218] width 13 height 16
click at [649, 409] on textarea at bounding box center [912, 393] width 670 height 31
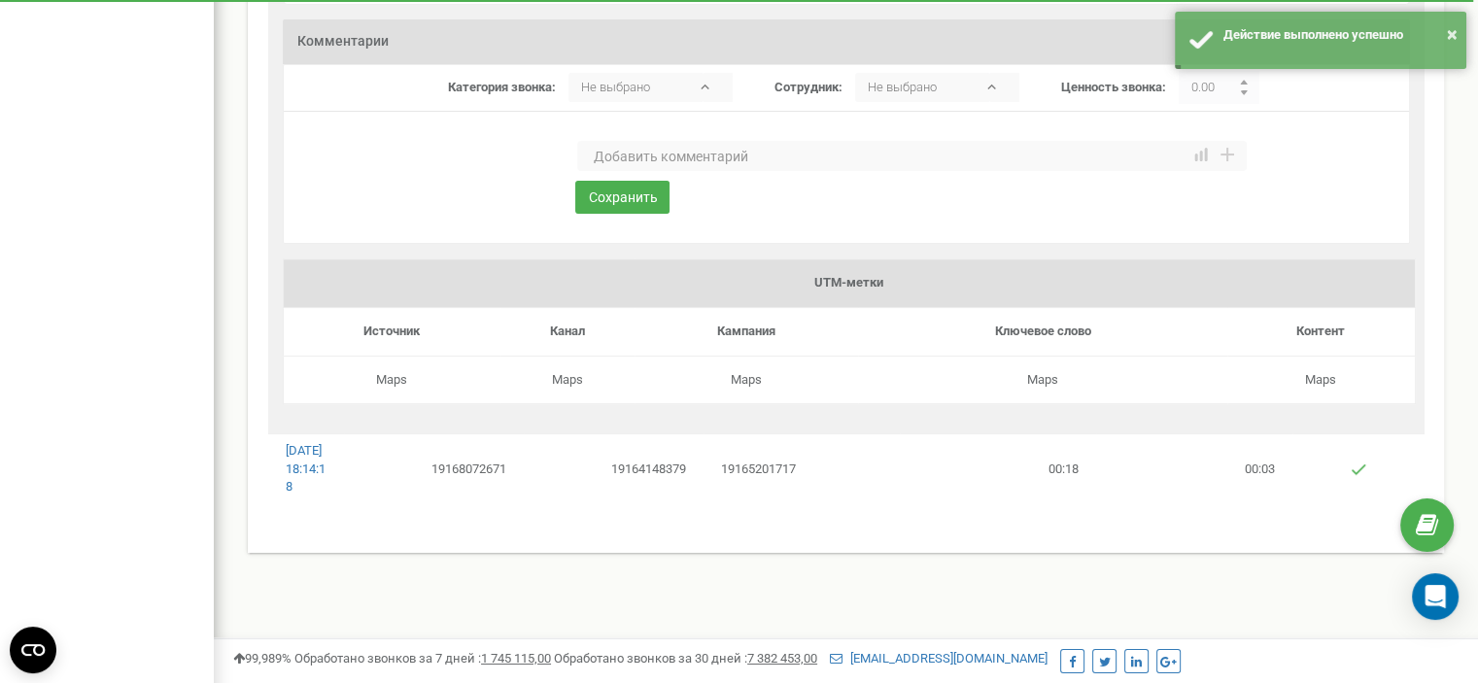
scroll to position [389, 0]
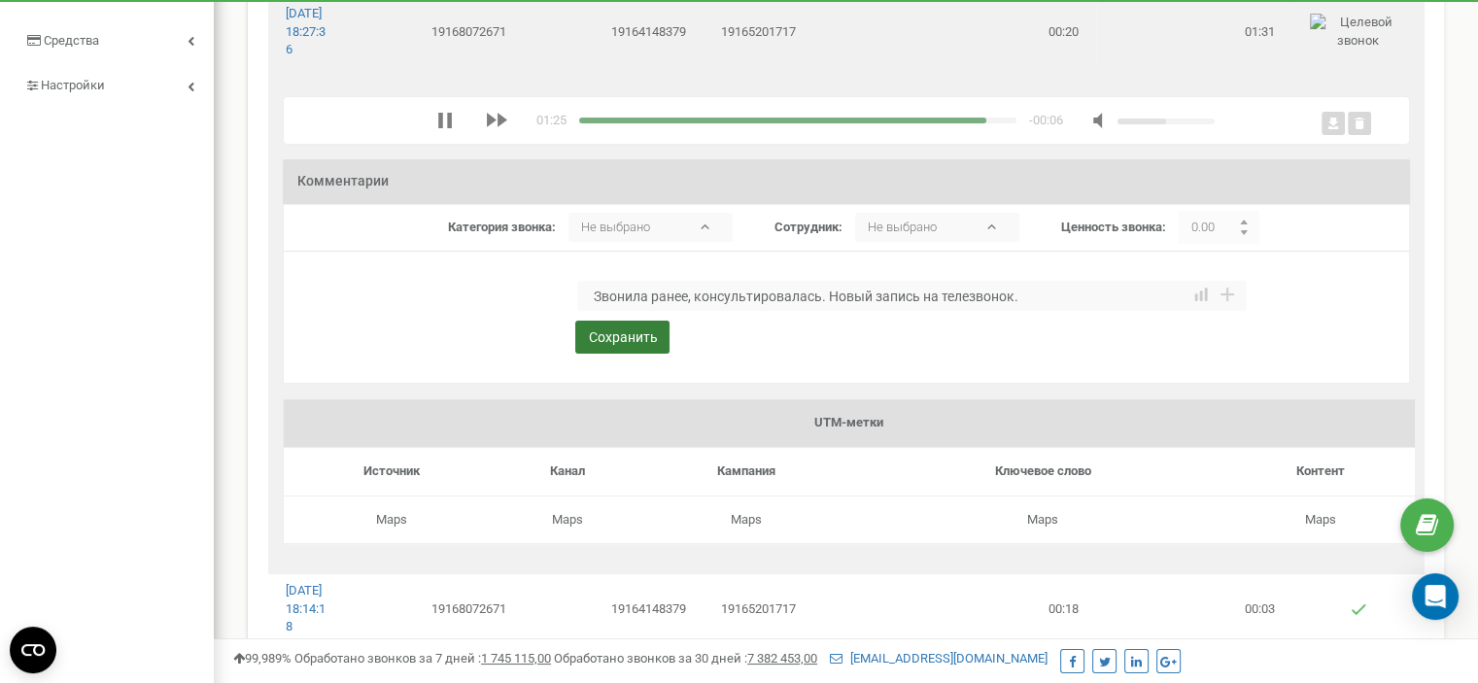
type textarea "Звонила ранее, консультировалась. Новый запись на телезвонок."
click at [622, 354] on button "Сохранить" at bounding box center [622, 337] width 94 height 33
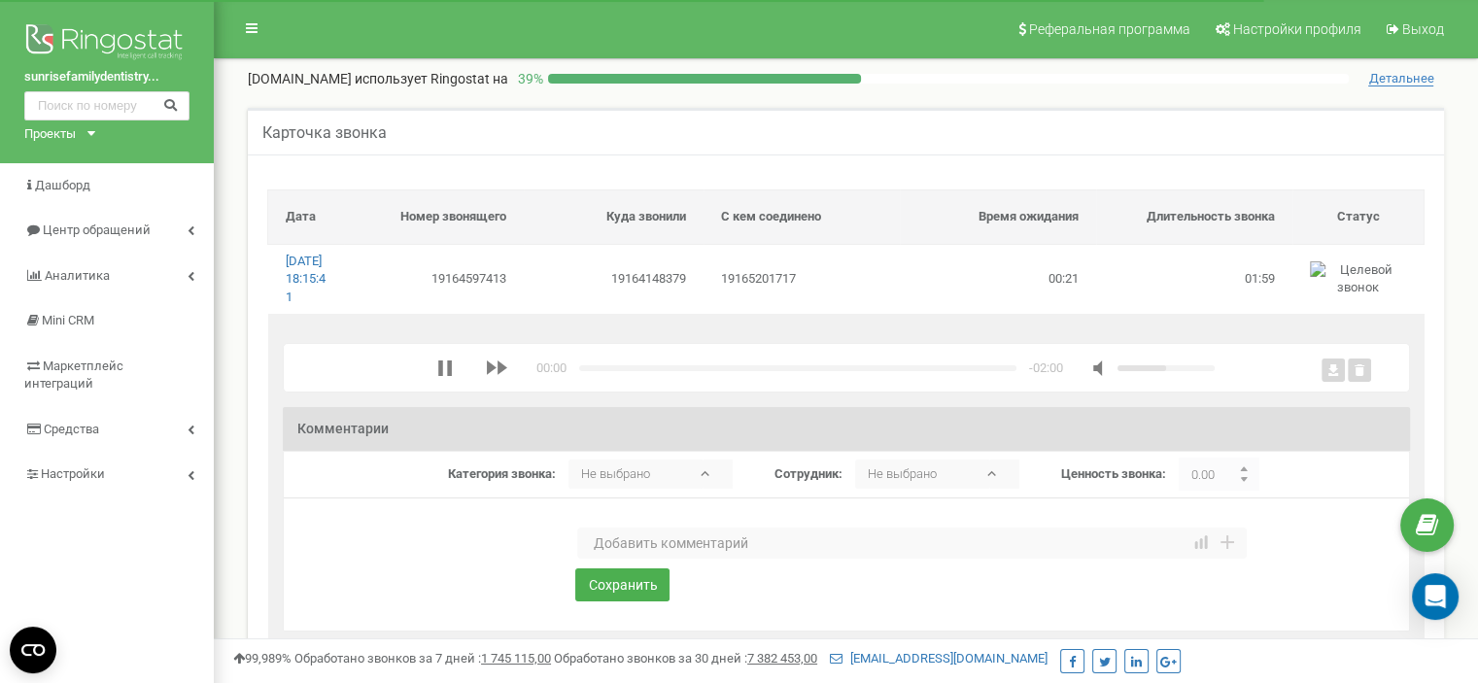
click at [638, 555] on textarea at bounding box center [912, 543] width 670 height 31
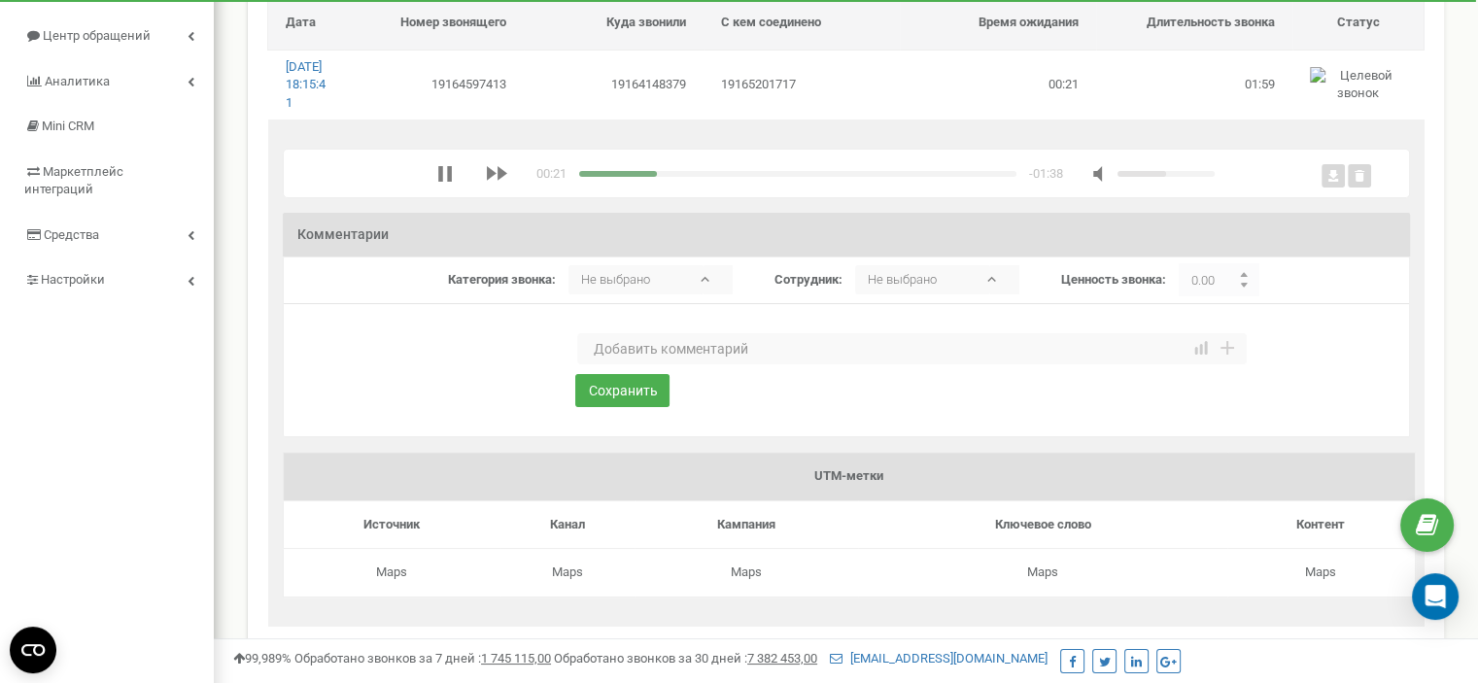
scroll to position [97, 0]
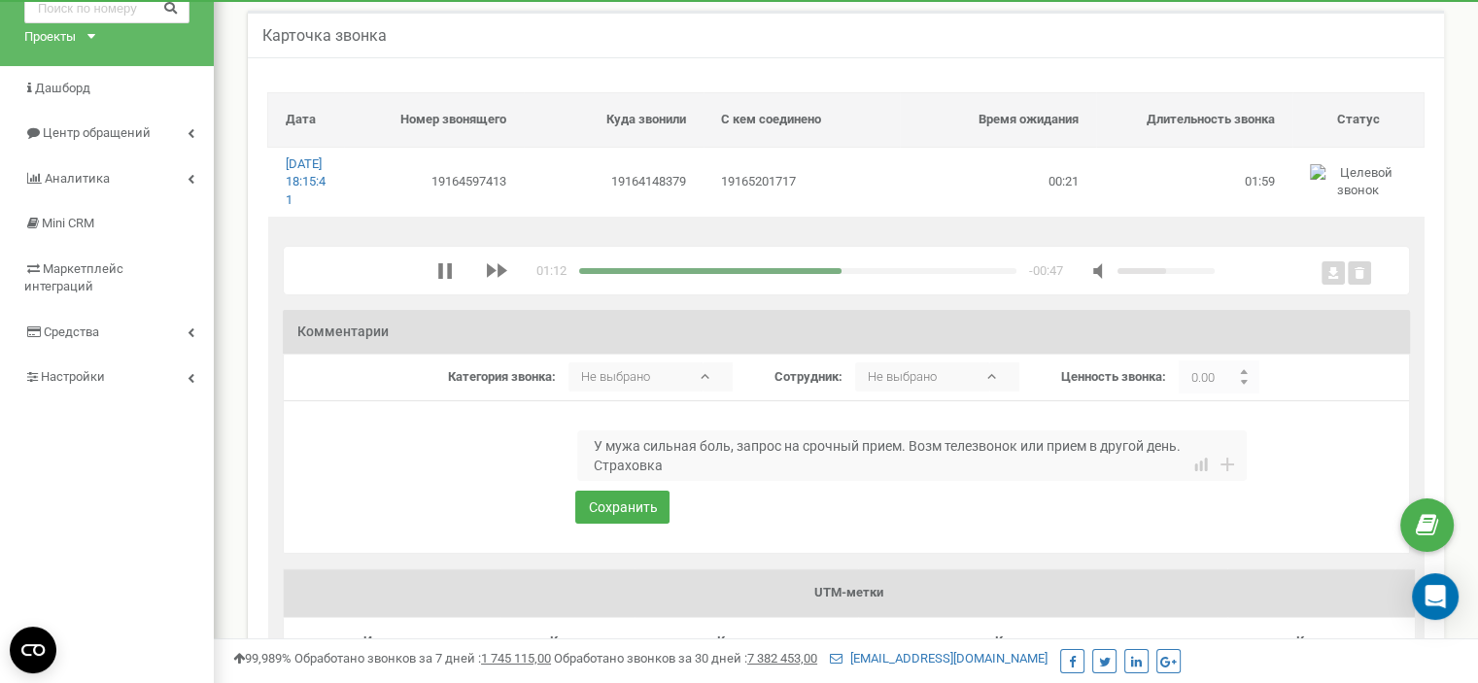
click at [726, 280] on div "01:12 x -00:47" at bounding box center [826, 270] width 778 height 18
click at [726, 274] on div "media player" at bounding box center [712, 271] width 267 height 6
click at [841, 274] on div "media player" at bounding box center [797, 271] width 437 height 6
click at [879, 274] on div "media player" at bounding box center [797, 271] width 437 height 6
click at [925, 274] on div "media player" at bounding box center [797, 271] width 437 height 6
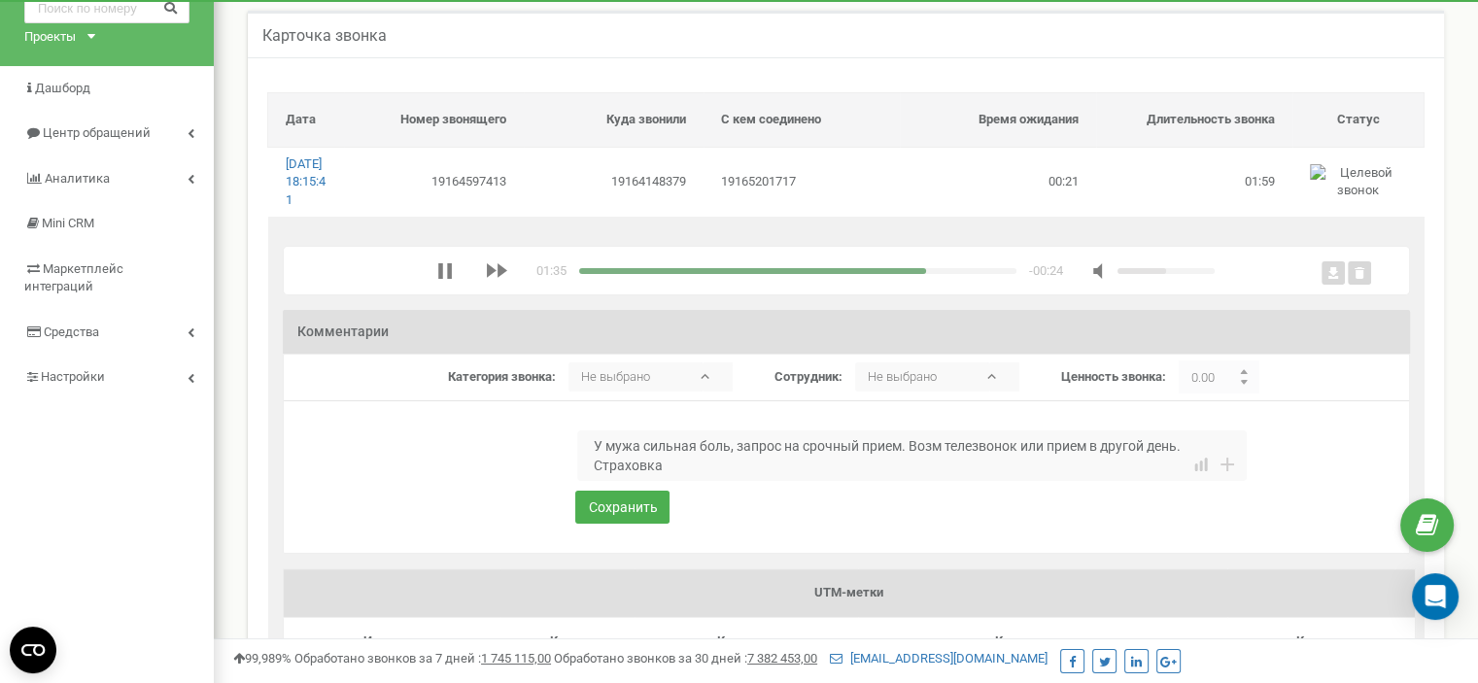
click at [963, 274] on div "media player" at bounding box center [797, 271] width 437 height 6
click at [999, 274] on div "media player" at bounding box center [797, 271] width 437 height 6
click at [955, 274] on div "media player" at bounding box center [793, 271] width 428 height 6
drag, startPoint x: 677, startPoint y: 481, endPoint x: 583, endPoint y: 484, distance: 93.4
click at [583, 481] on textarea "У мужа сильная боль, запрос на срочный прием. Возм телезвонок или прием в друго…" at bounding box center [912, 456] width 670 height 51
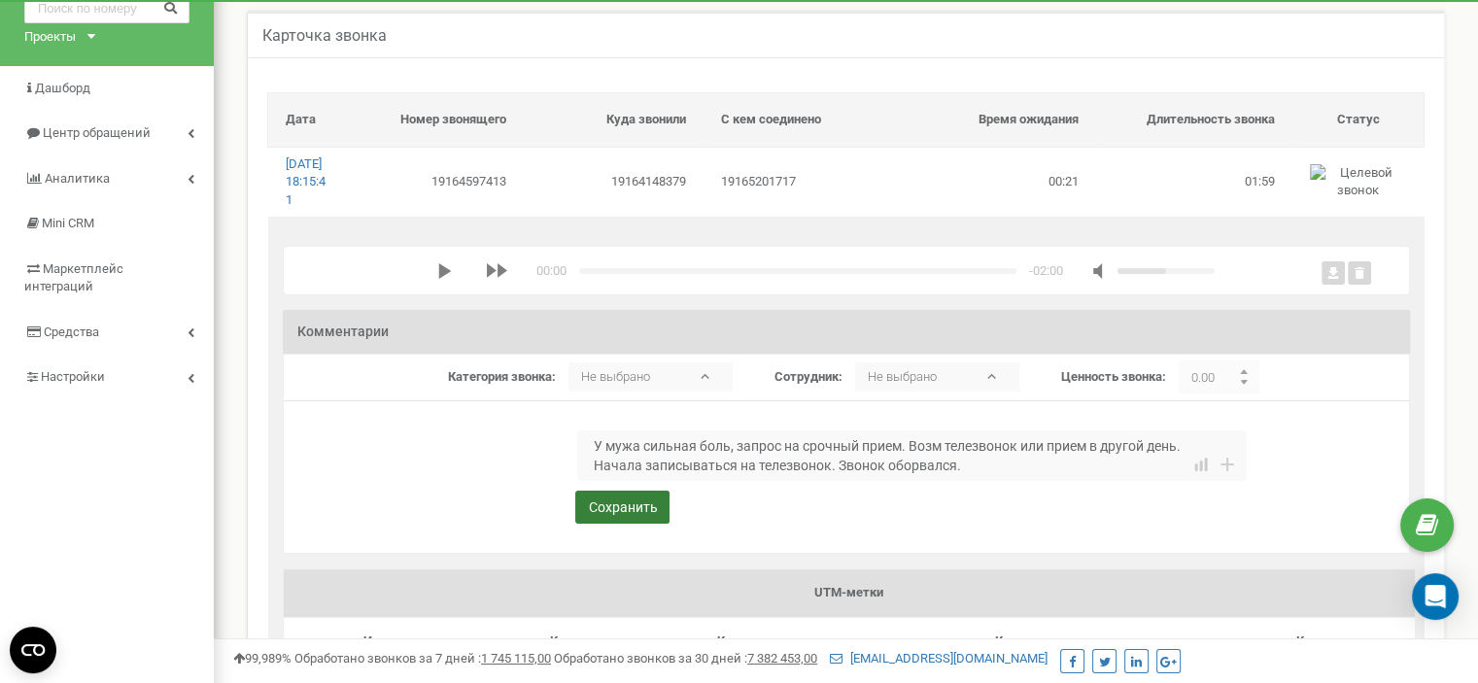
type textarea "У мужа сильная боль, запрос на срочный прием. Возм телезвонок или прием в друго…"
drag, startPoint x: 625, startPoint y: 526, endPoint x: 649, endPoint y: 531, distance: 24.8
click at [624, 524] on button "Сохранить" at bounding box center [622, 507] width 94 height 33
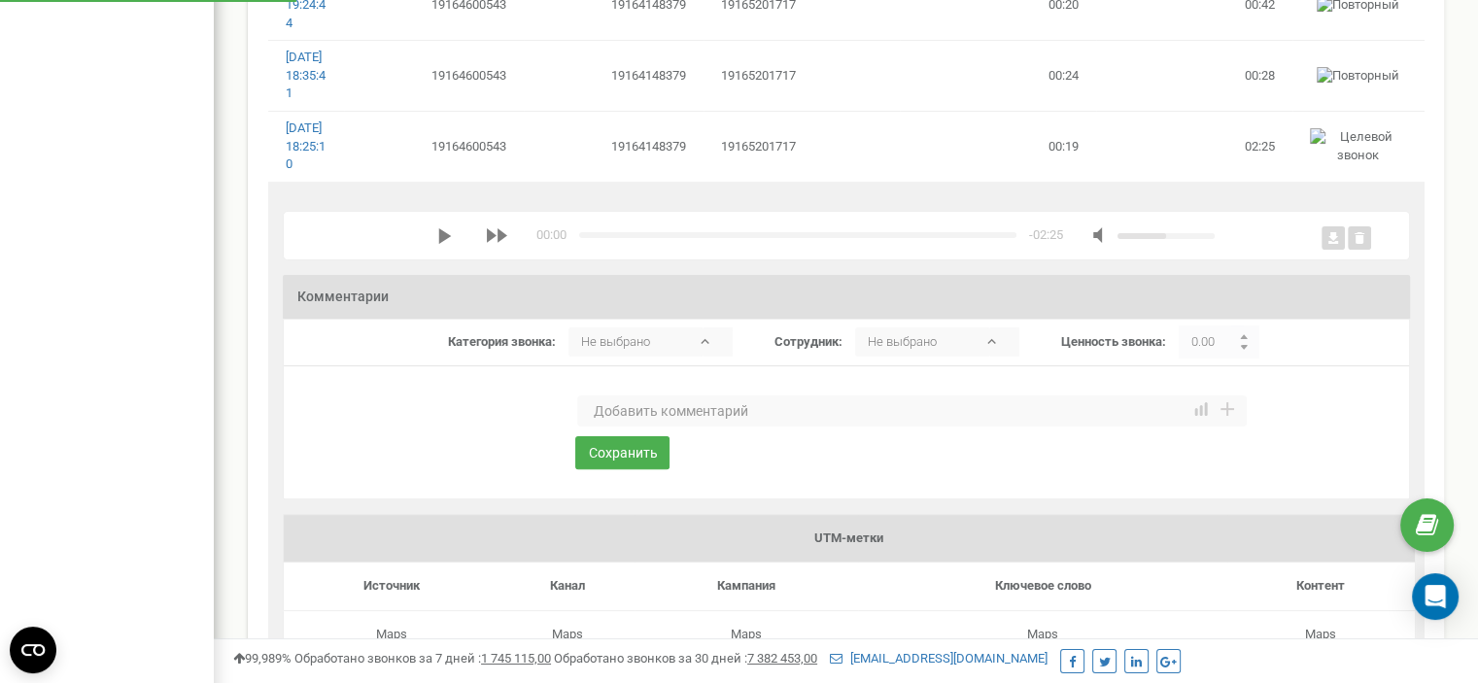
scroll to position [389, 0]
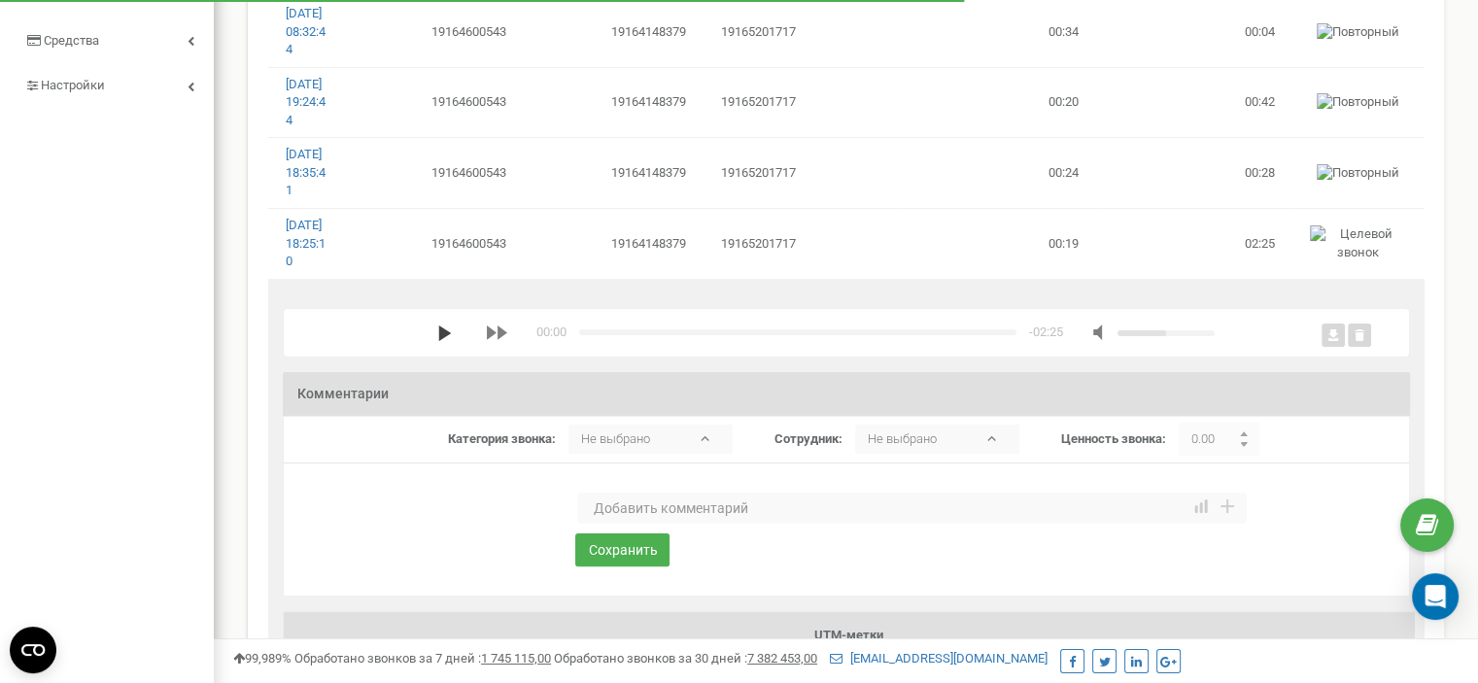
click at [438, 341] on polygon "media player" at bounding box center [444, 334] width 13 height 16
click at [626, 524] on textarea at bounding box center [912, 508] width 670 height 31
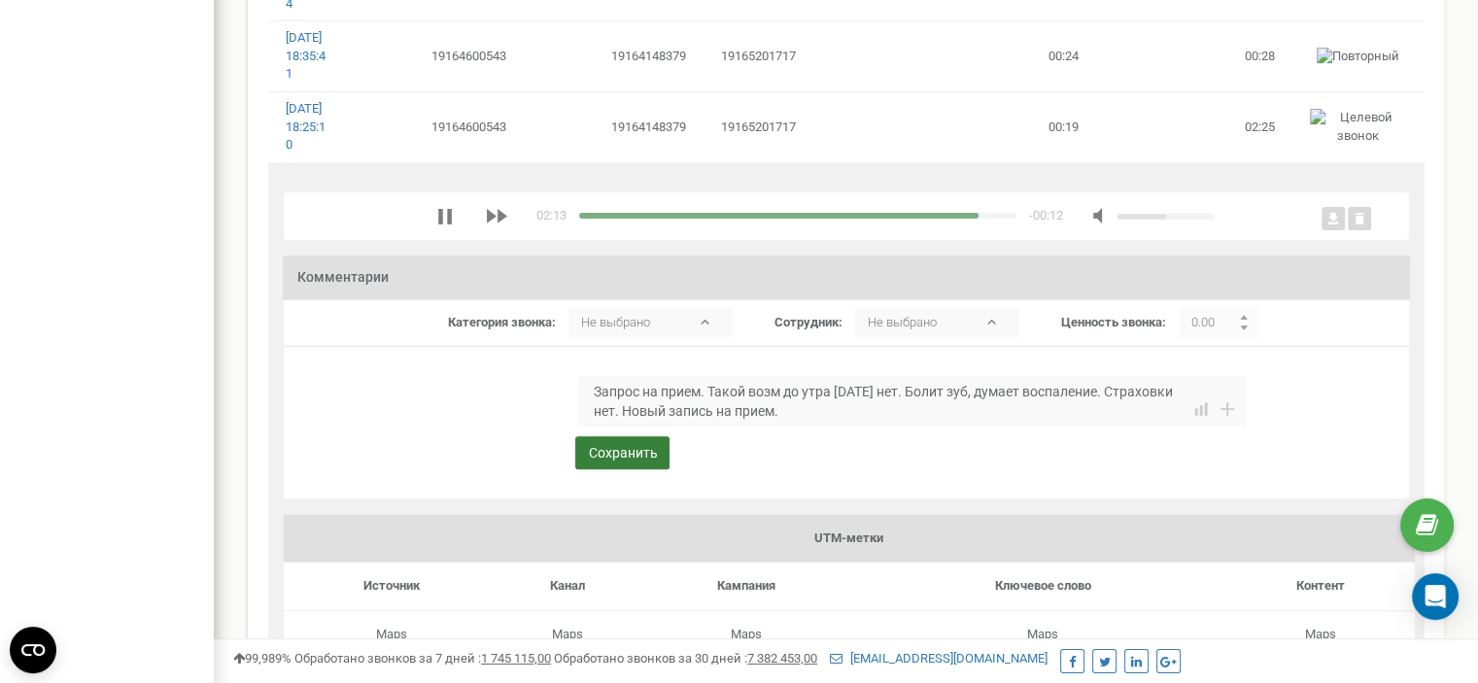
scroll to position [583, 0]
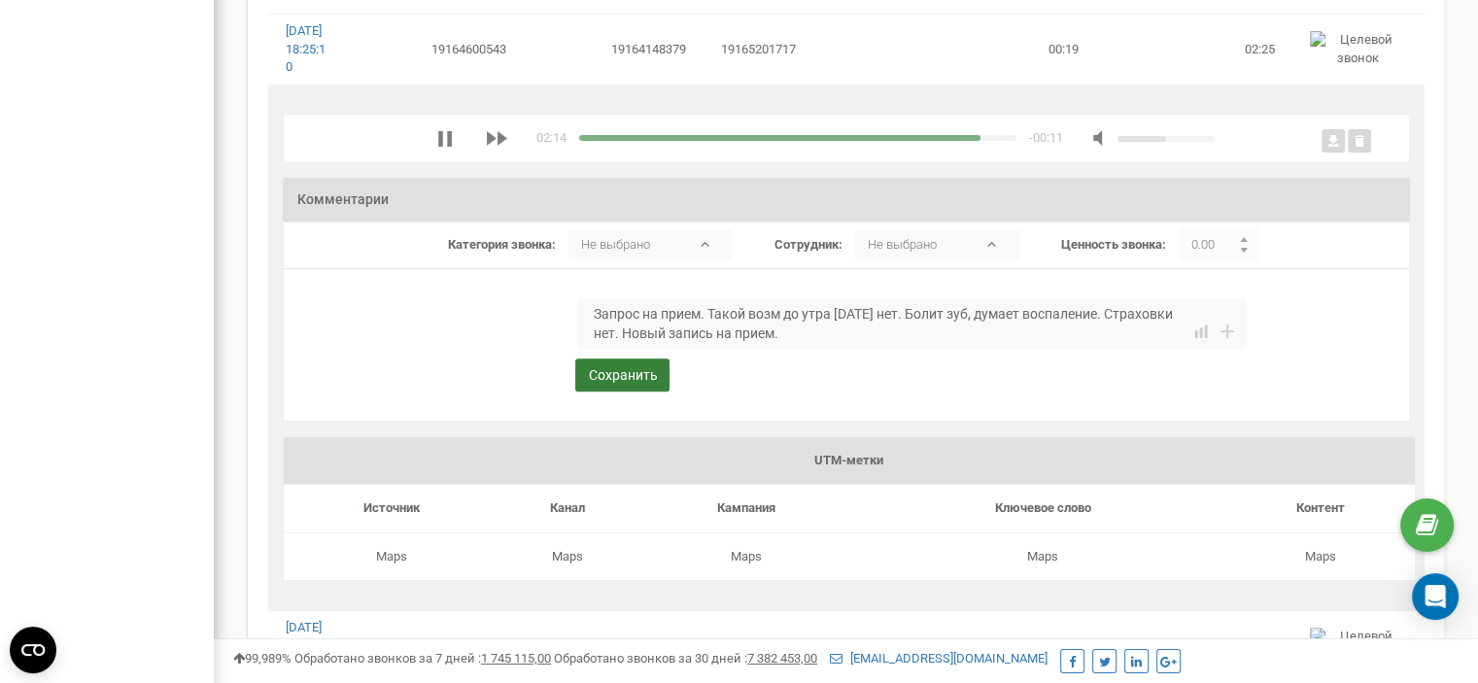
type textarea "Запрос на прием. Такой возм до утра [DATE] нет. Болит зуб, думает воспаление. С…"
click at [603, 392] on button "Сохранить" at bounding box center [622, 375] width 94 height 33
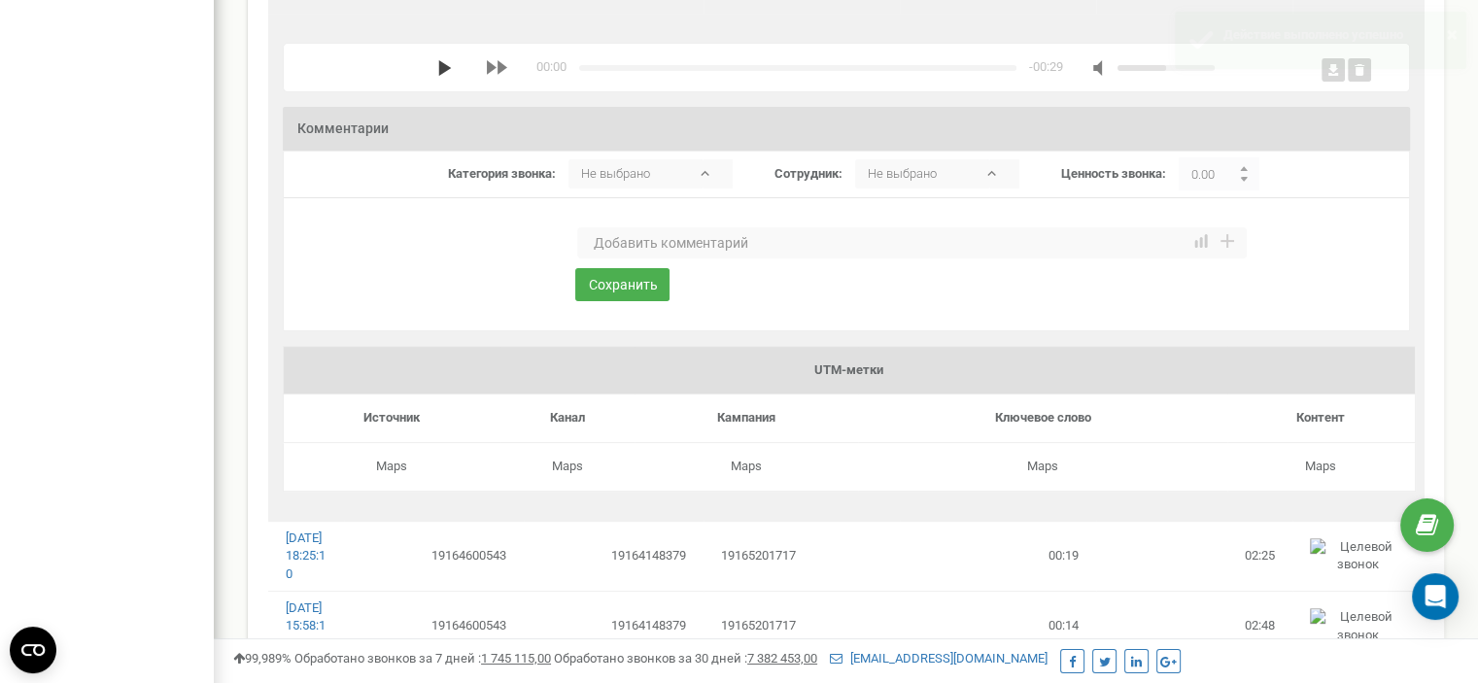
click at [437, 76] on icon "media player" at bounding box center [445, 68] width 16 height 16
click at [675, 259] on textarea at bounding box center [912, 242] width 670 height 31
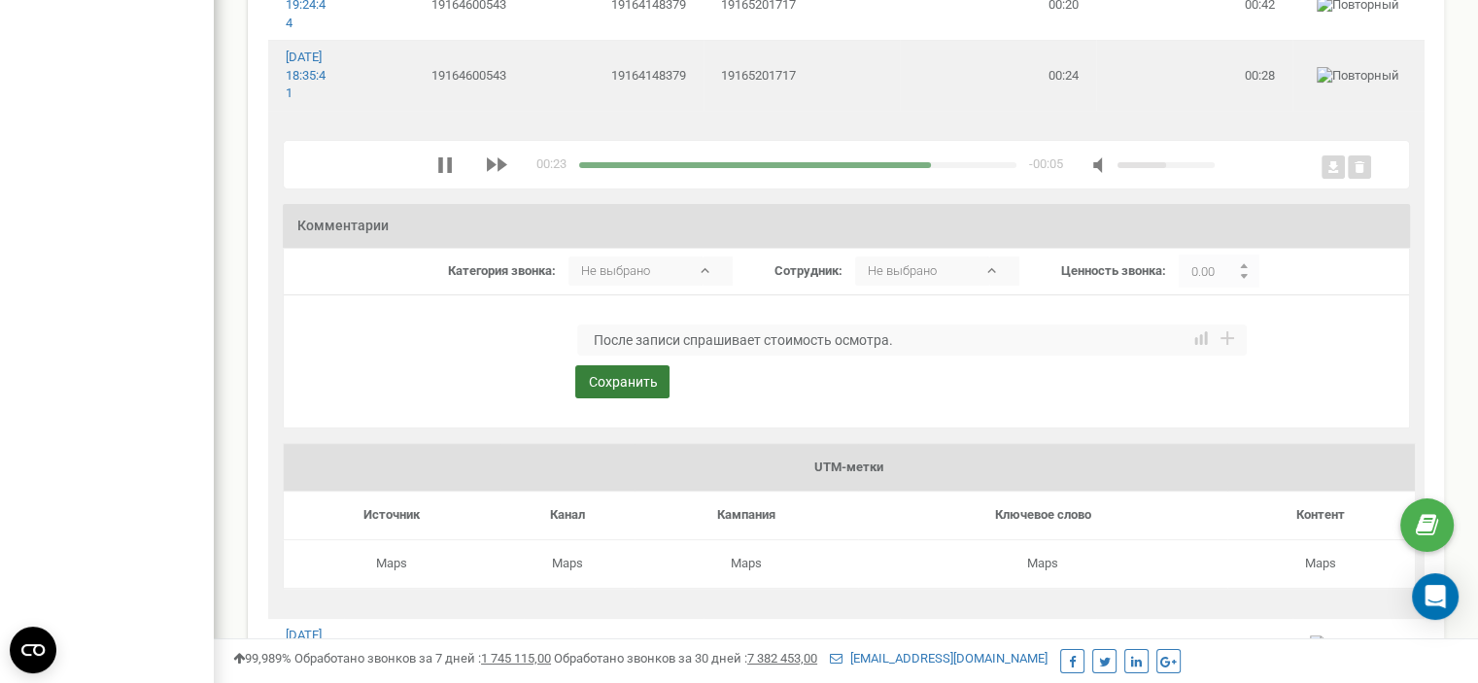
type textarea "После записи спрашивает стоимость осмотра."
click at [624, 399] on button "Сохранить" at bounding box center [622, 381] width 94 height 33
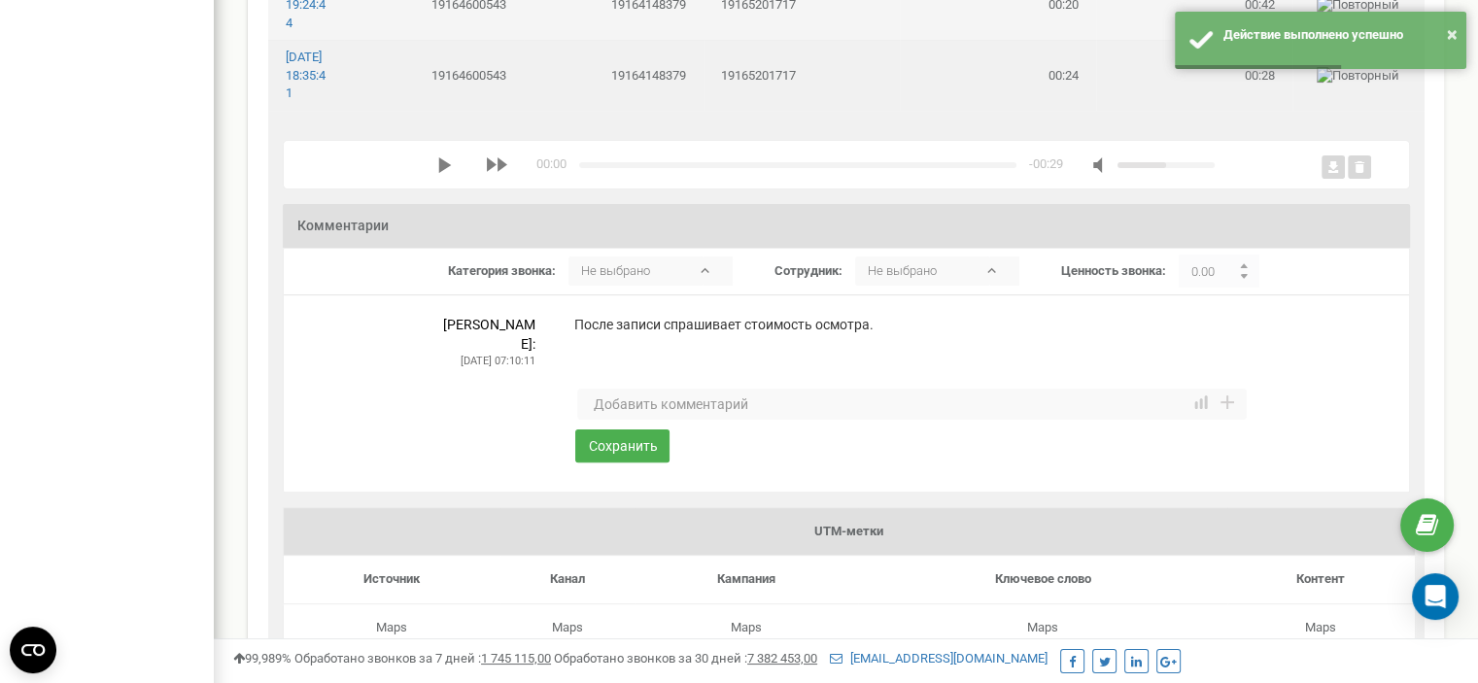
click at [816, 40] on td "19165201717" at bounding box center [802, 5] width 196 height 70
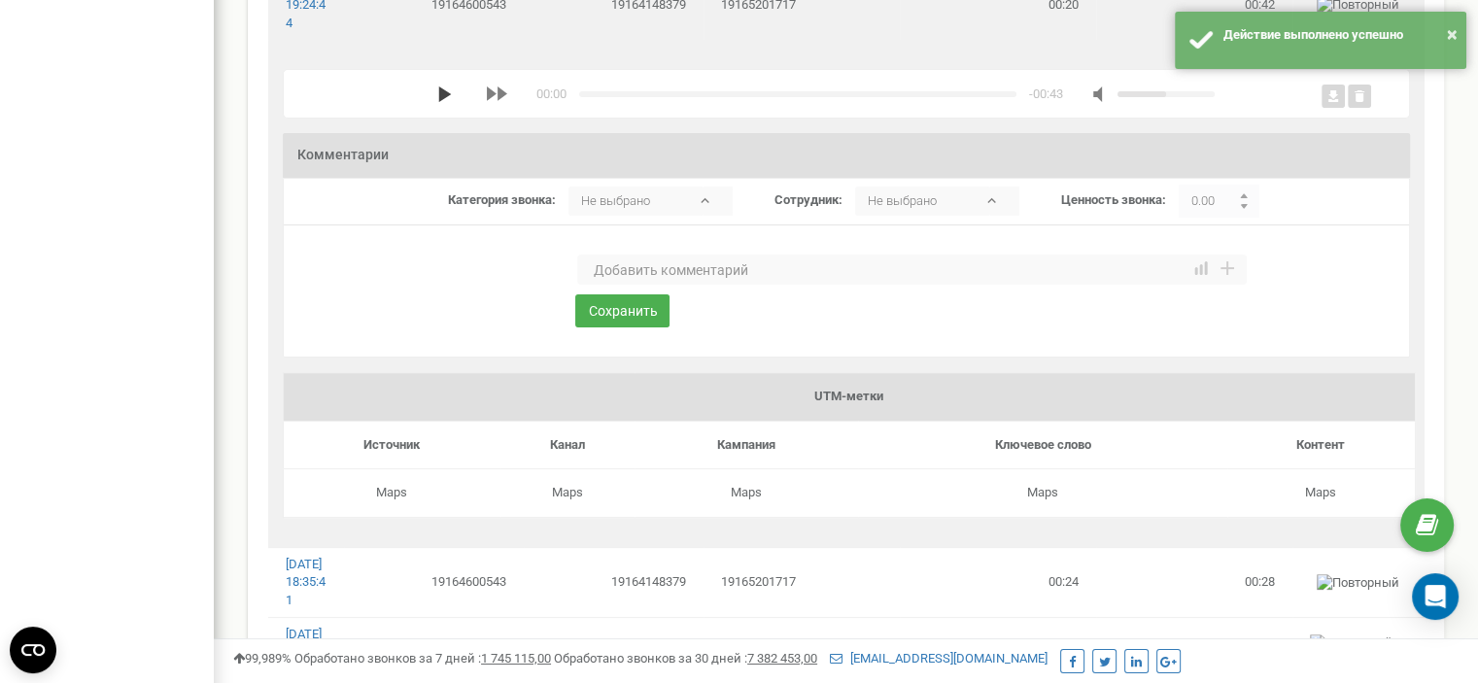
click at [438, 102] on polygon "media player" at bounding box center [444, 95] width 13 height 16
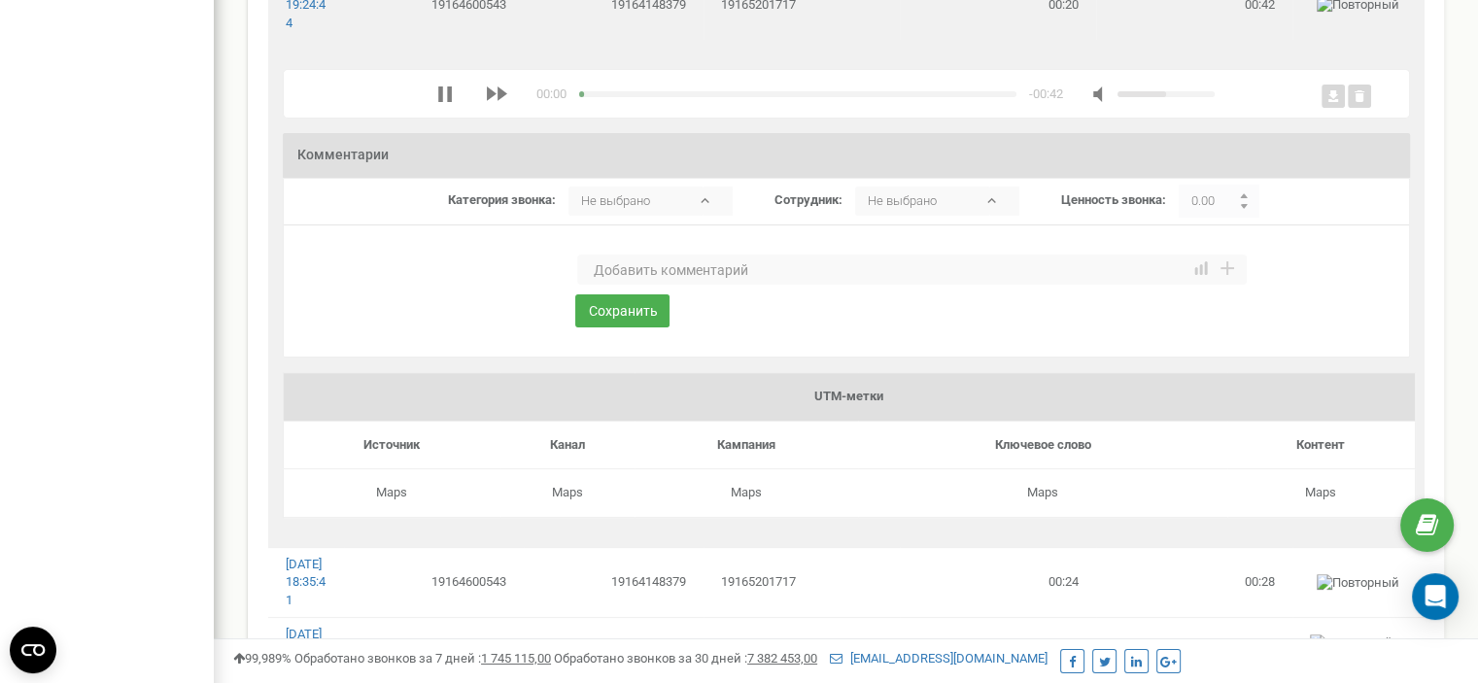
click at [633, 286] on textarea at bounding box center [912, 270] width 670 height 31
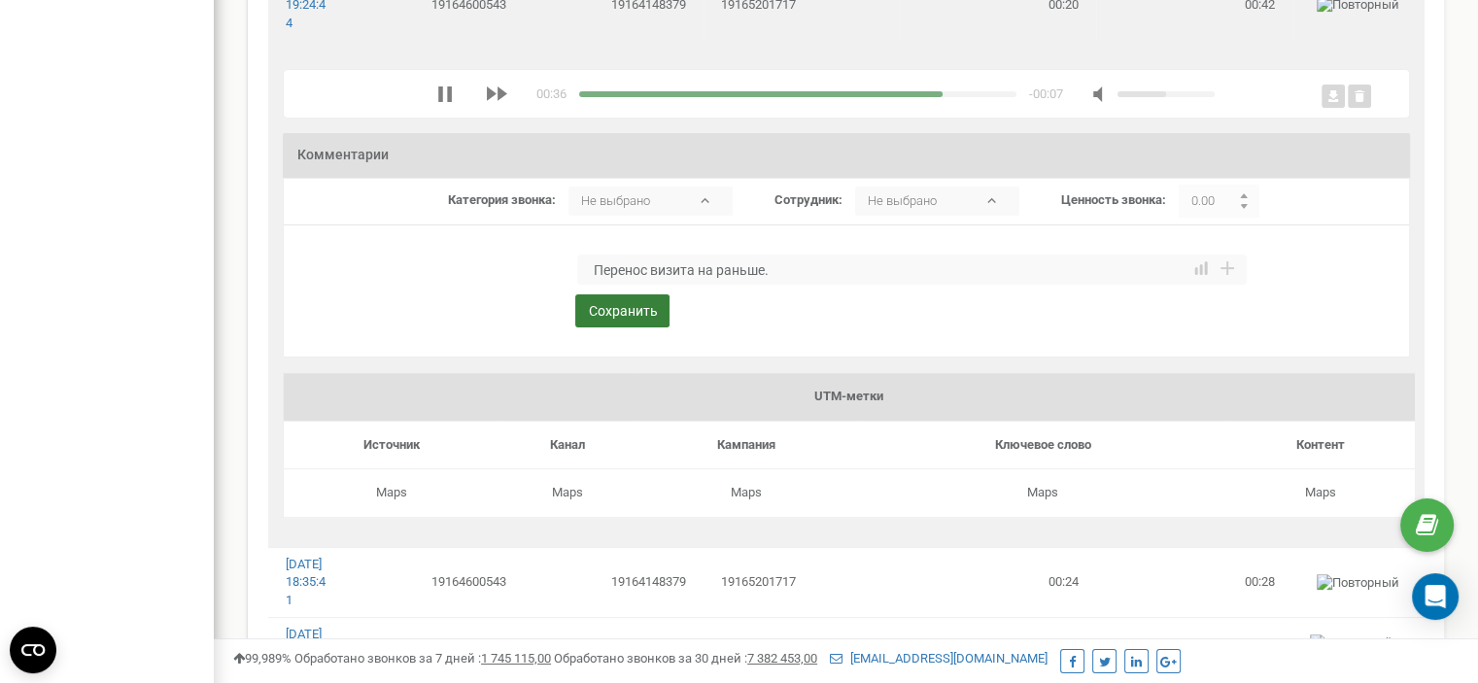
type textarea "Перенос визита на раньше."
click at [640, 328] on button "Сохранить" at bounding box center [622, 311] width 94 height 33
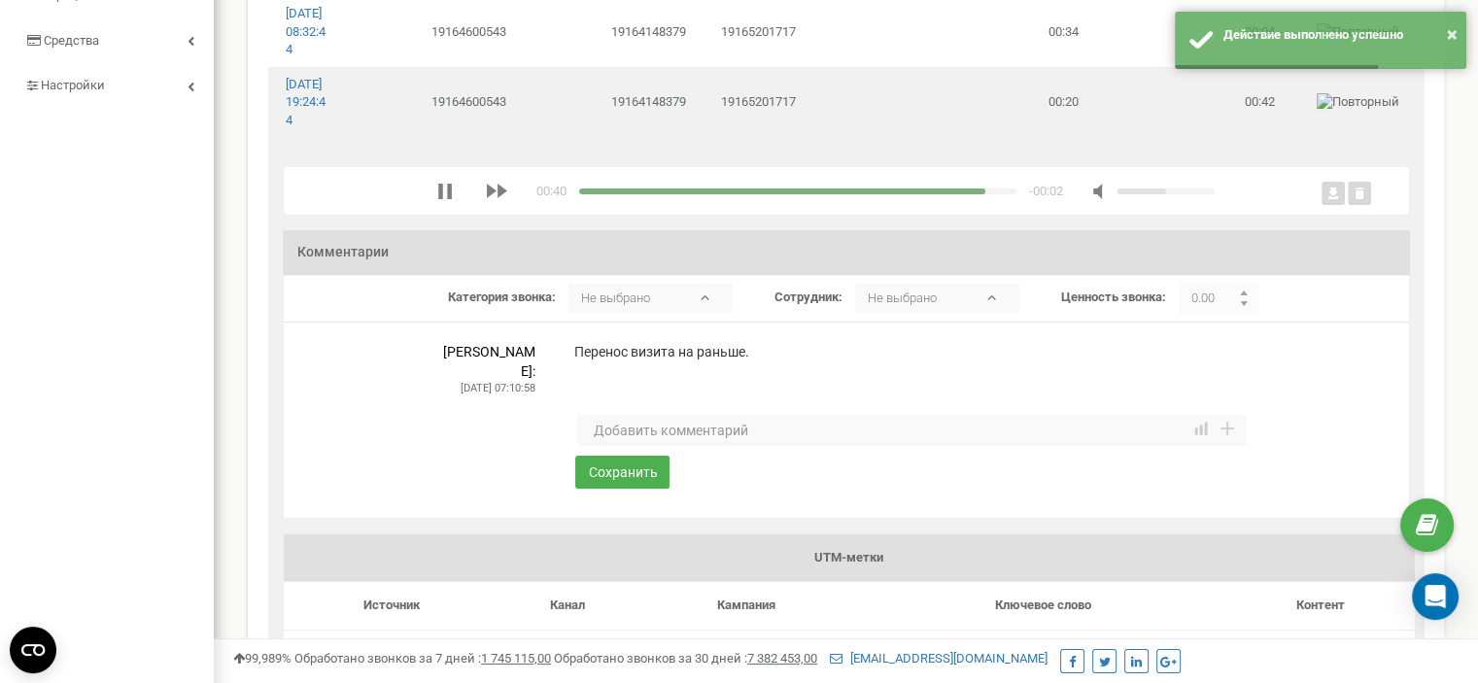
scroll to position [292, 0]
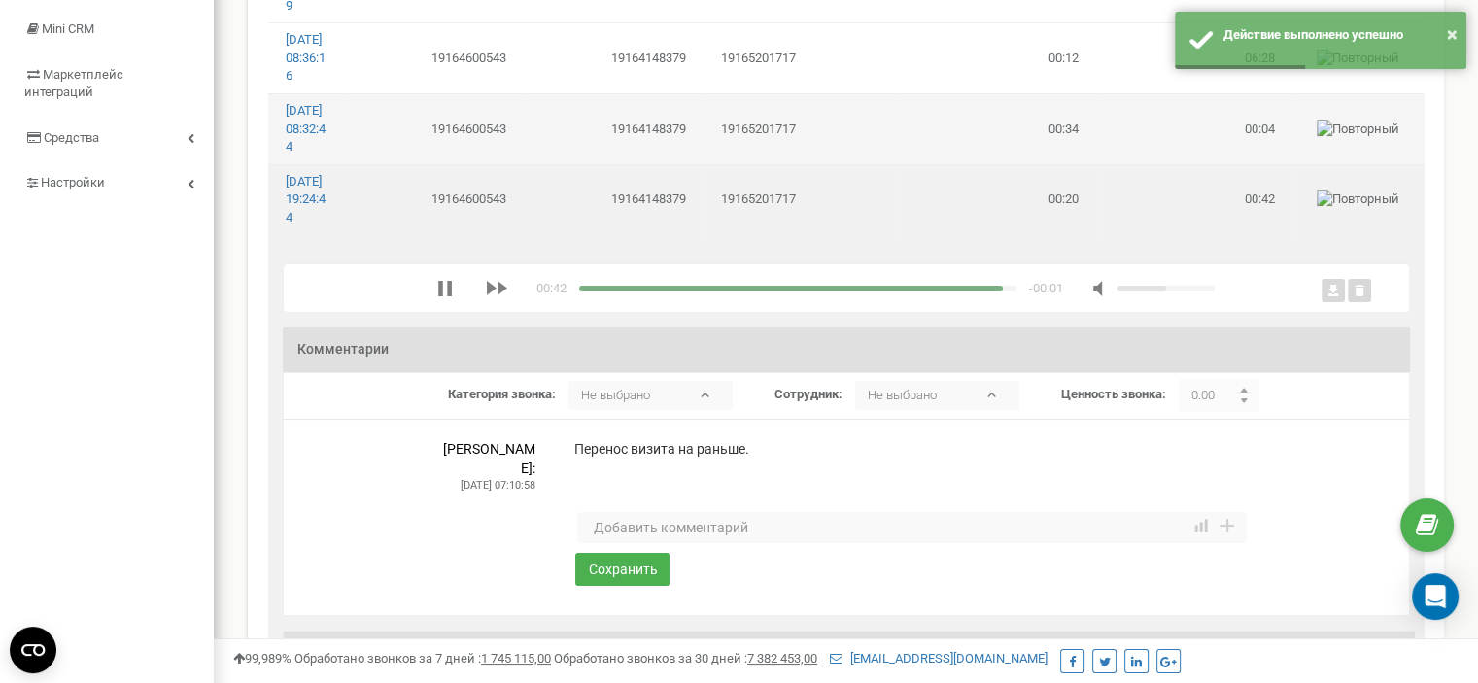
click at [840, 163] on td "19165201717" at bounding box center [802, 128] width 196 height 70
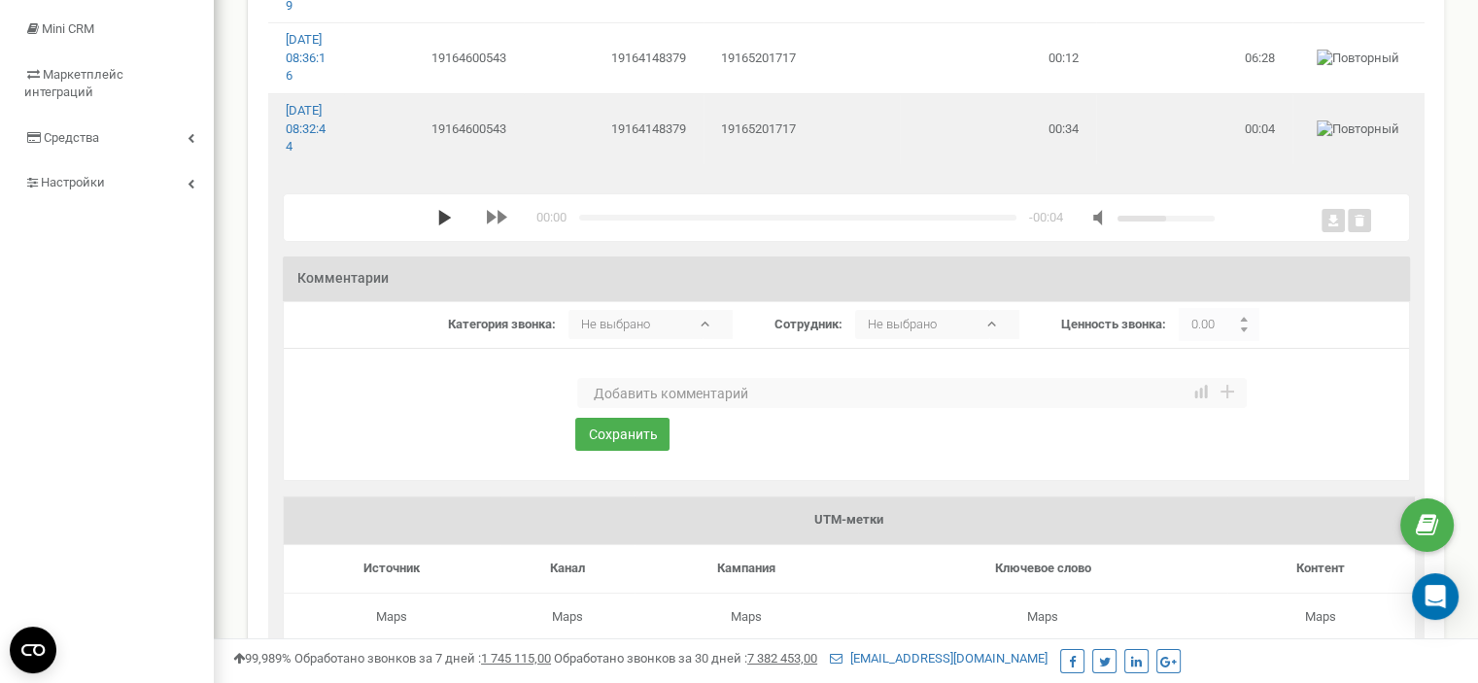
click at [438, 226] on polygon "media player" at bounding box center [444, 218] width 13 height 16
click at [653, 409] on textarea at bounding box center [912, 393] width 670 height 31
type textarea "Нет беседы"
click at [633, 451] on button "Сохранить" at bounding box center [622, 434] width 94 height 33
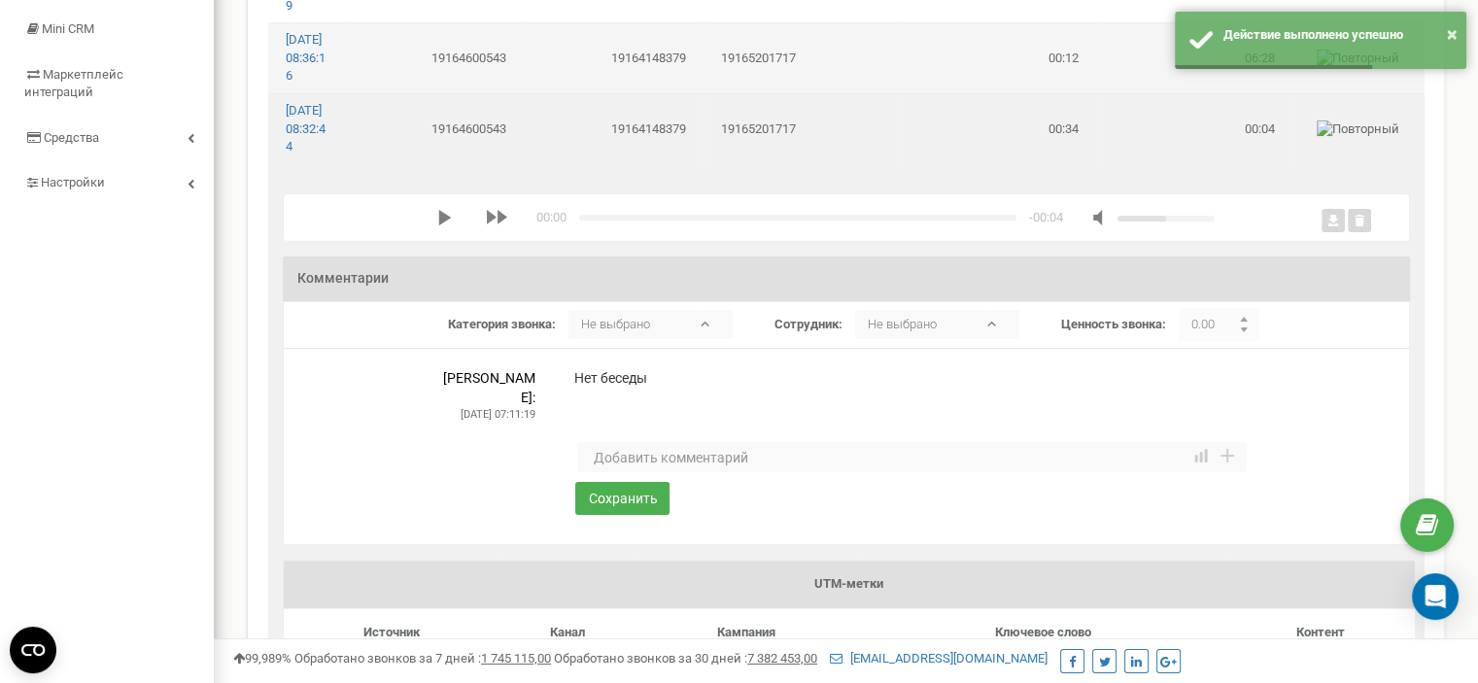
click at [616, 89] on td "19164148379" at bounding box center [614, 58] width 180 height 70
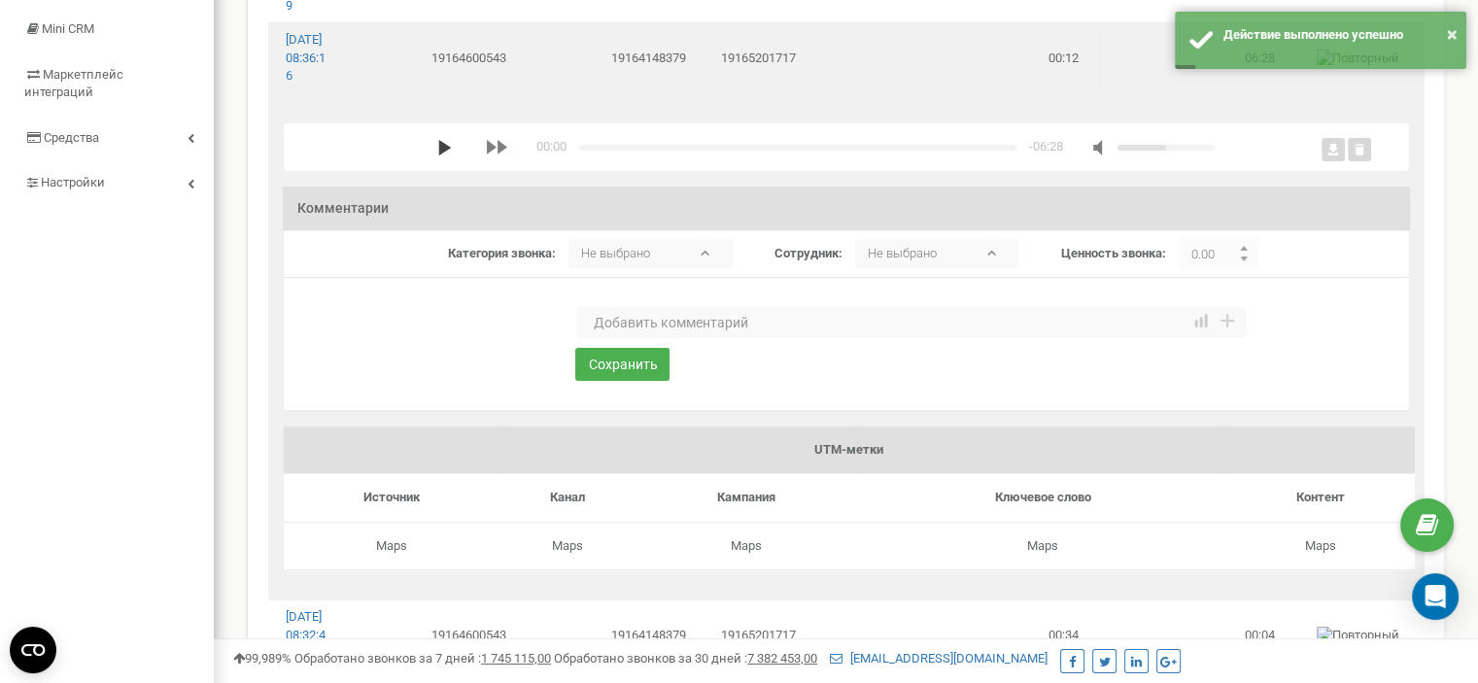
click at [438, 156] on polygon "media player" at bounding box center [444, 148] width 13 height 16
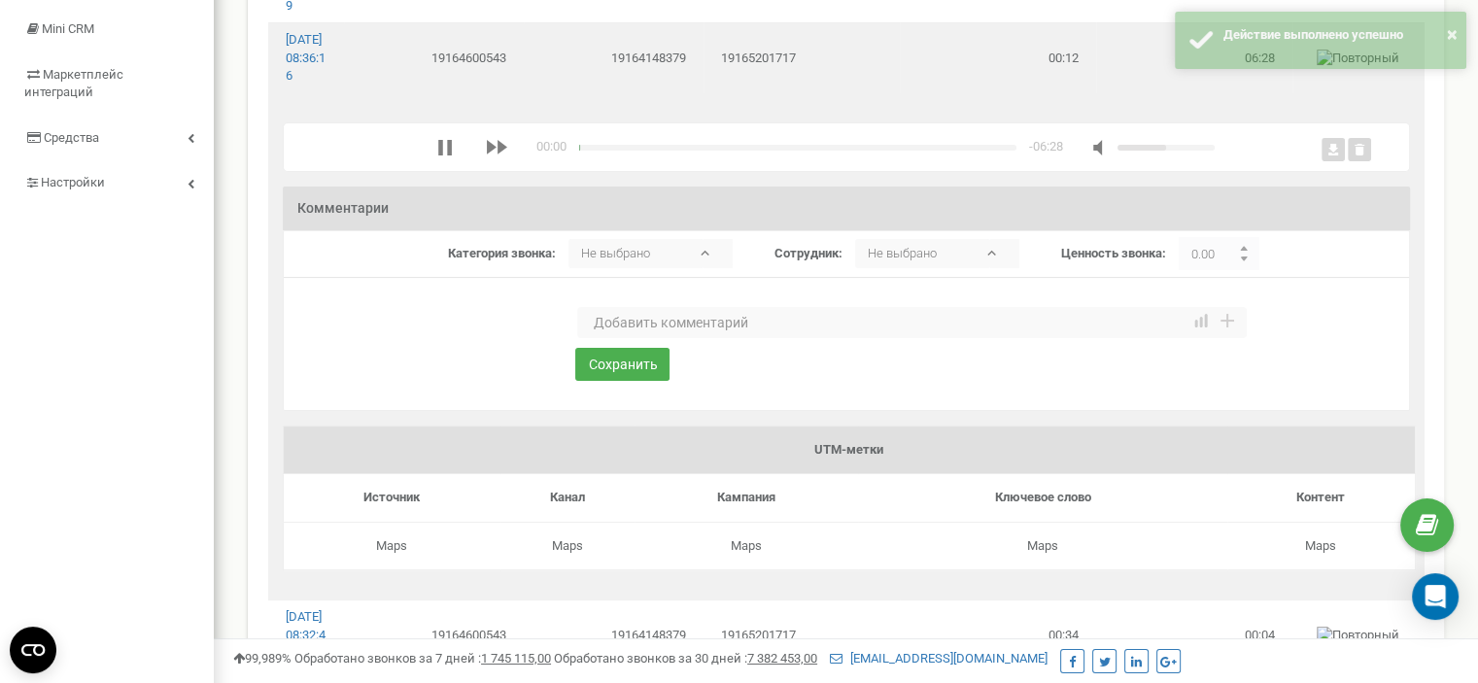
click at [618, 338] on textarea at bounding box center [912, 322] width 670 height 31
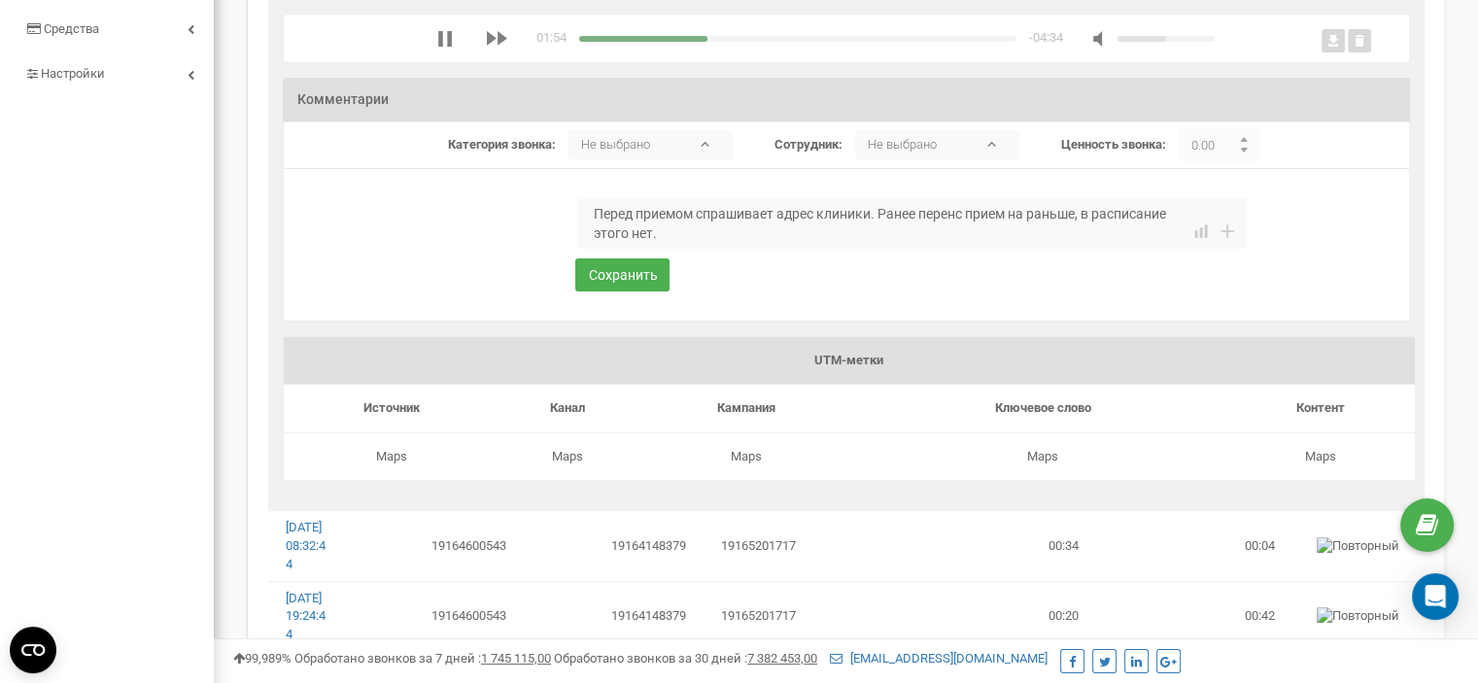
scroll to position [389, 0]
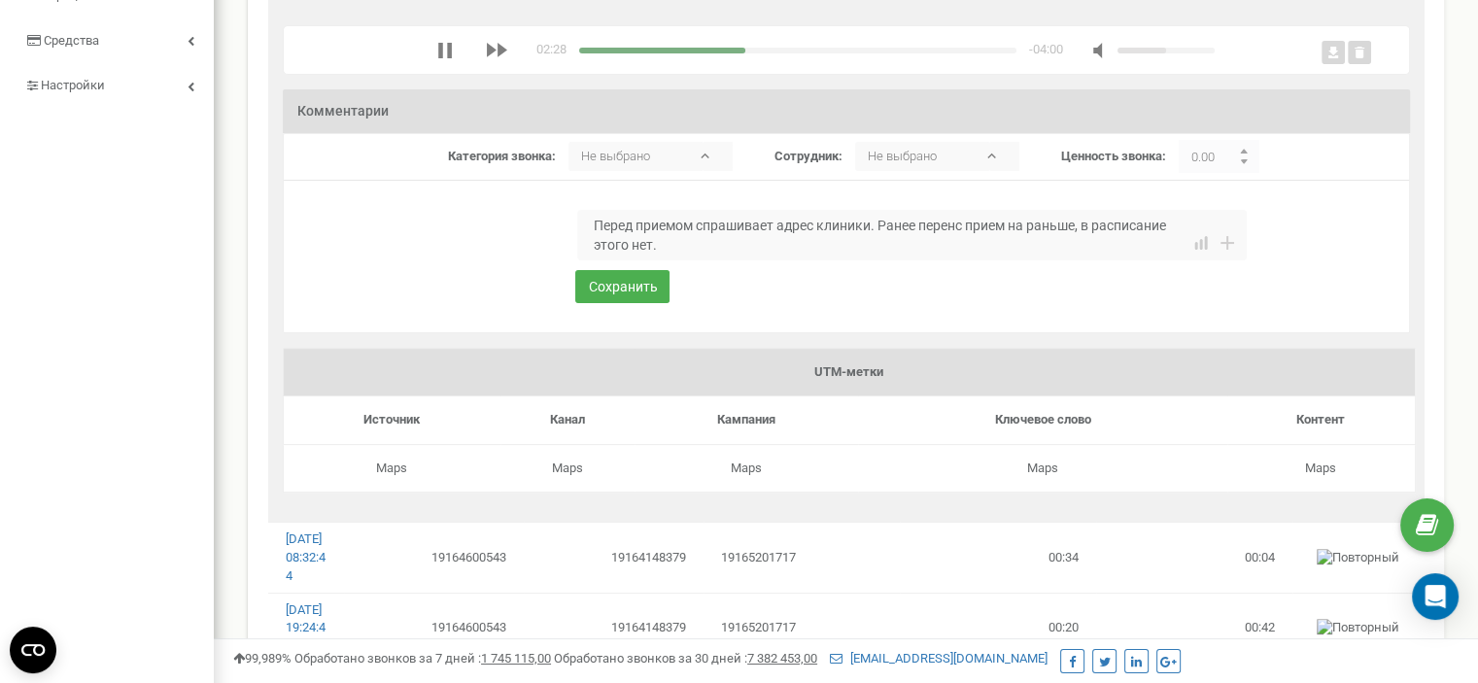
click at [956, 260] on textarea "Перед приемом спрашивает адрес клиники. Ранее перенс прием на раньше, в расписа…" at bounding box center [912, 235] width 670 height 51
click at [723, 260] on textarea "Перед приемом спрашивает адрес клиники. Ранее перенес прием на раньше, в распис…" at bounding box center [912, 235] width 670 height 51
click at [689, 53] on div "media player" at bounding box center [797, 51] width 437 height 6
click at [719, 53] on div "media player" at bounding box center [797, 51] width 437 height 6
click at [770, 53] on div "media player" at bounding box center [797, 51] width 437 height 6
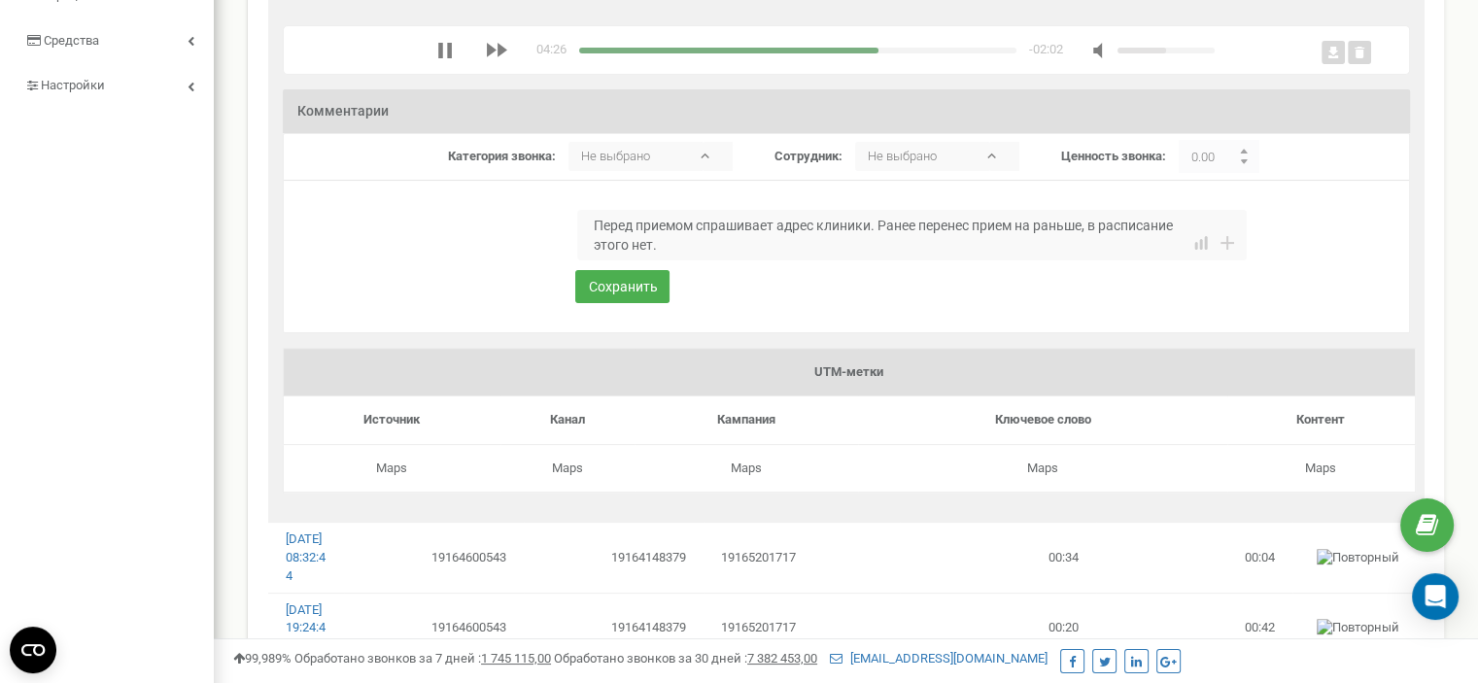
click at [836, 53] on div "media player" at bounding box center [797, 51] width 437 height 6
click at [809, 53] on div "media player" at bounding box center [762, 51] width 366 height 6
click at [858, 53] on div "media player" at bounding box center [797, 51] width 437 height 6
click at [691, 260] on textarea "Перед приемом спрашивает адрес клиники. Ранее перенес прием на раньше, в распис…" at bounding box center [912, 235] width 670 height 51
type textarea "Перед приемом спрашивает адрес клиники. Ранее перенес прием на раньше, в распис…"
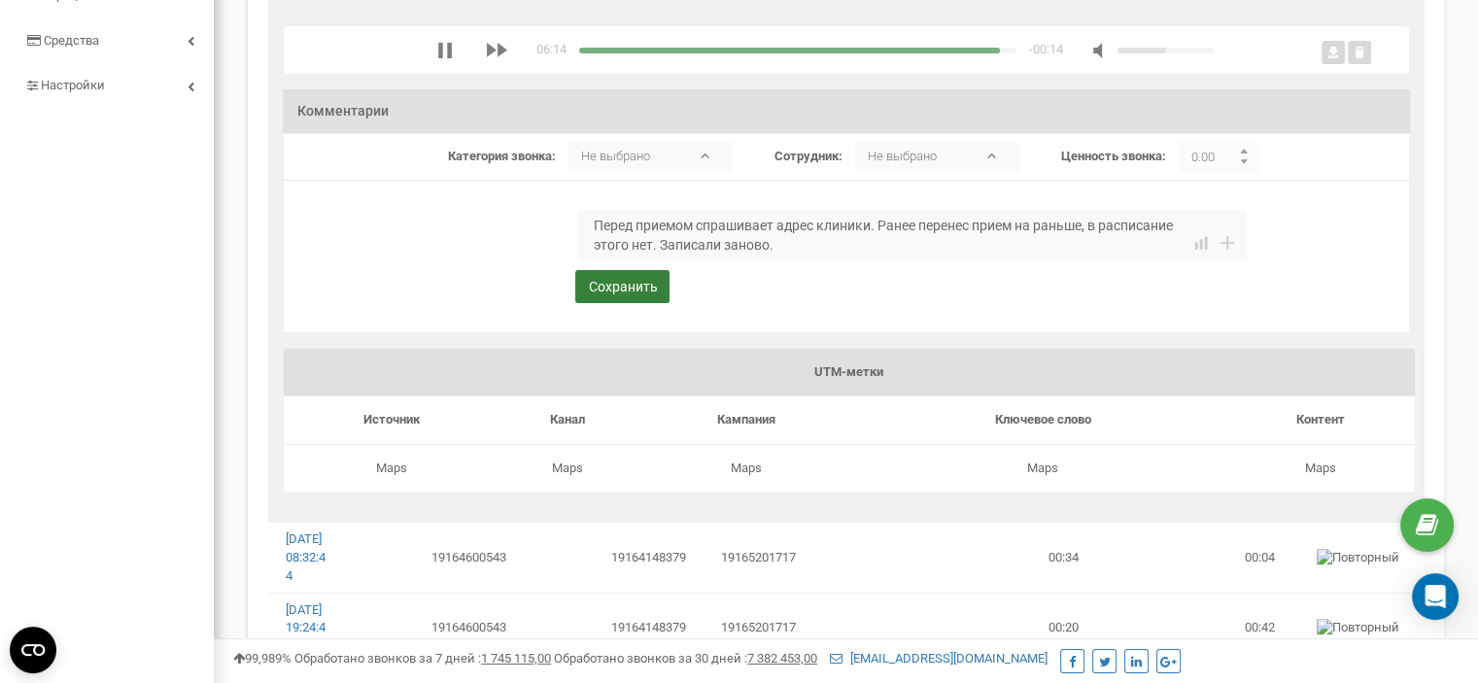
click at [613, 303] on button "Сохранить" at bounding box center [622, 286] width 94 height 33
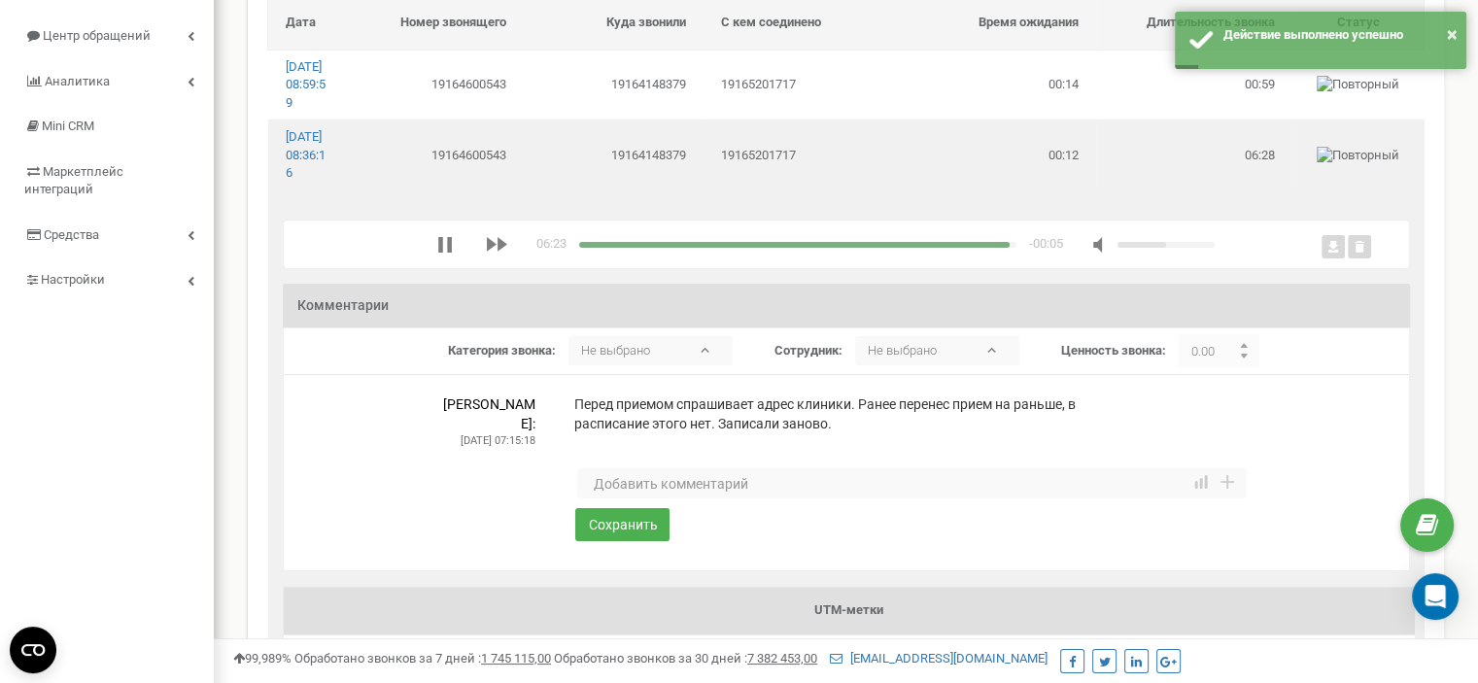
scroll to position [97, 0]
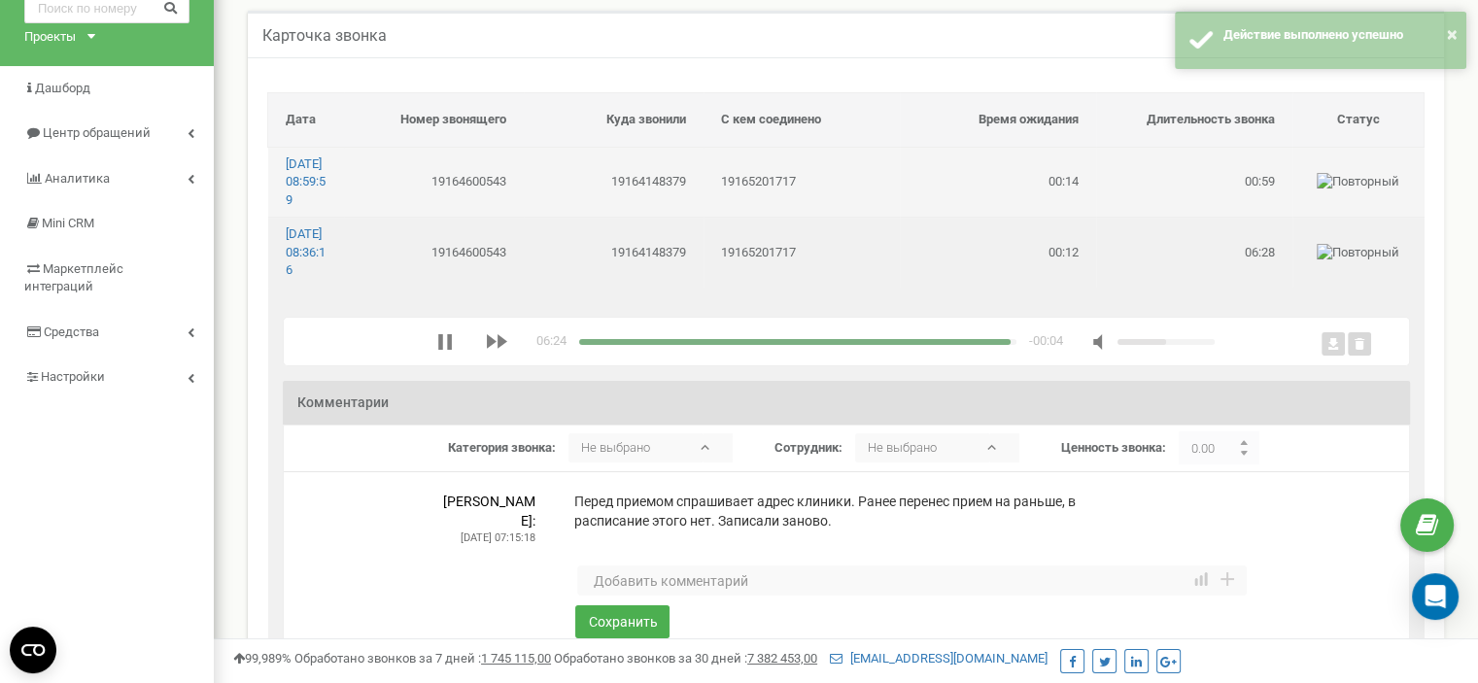
click at [878, 202] on td "19165201717" at bounding box center [802, 182] width 196 height 70
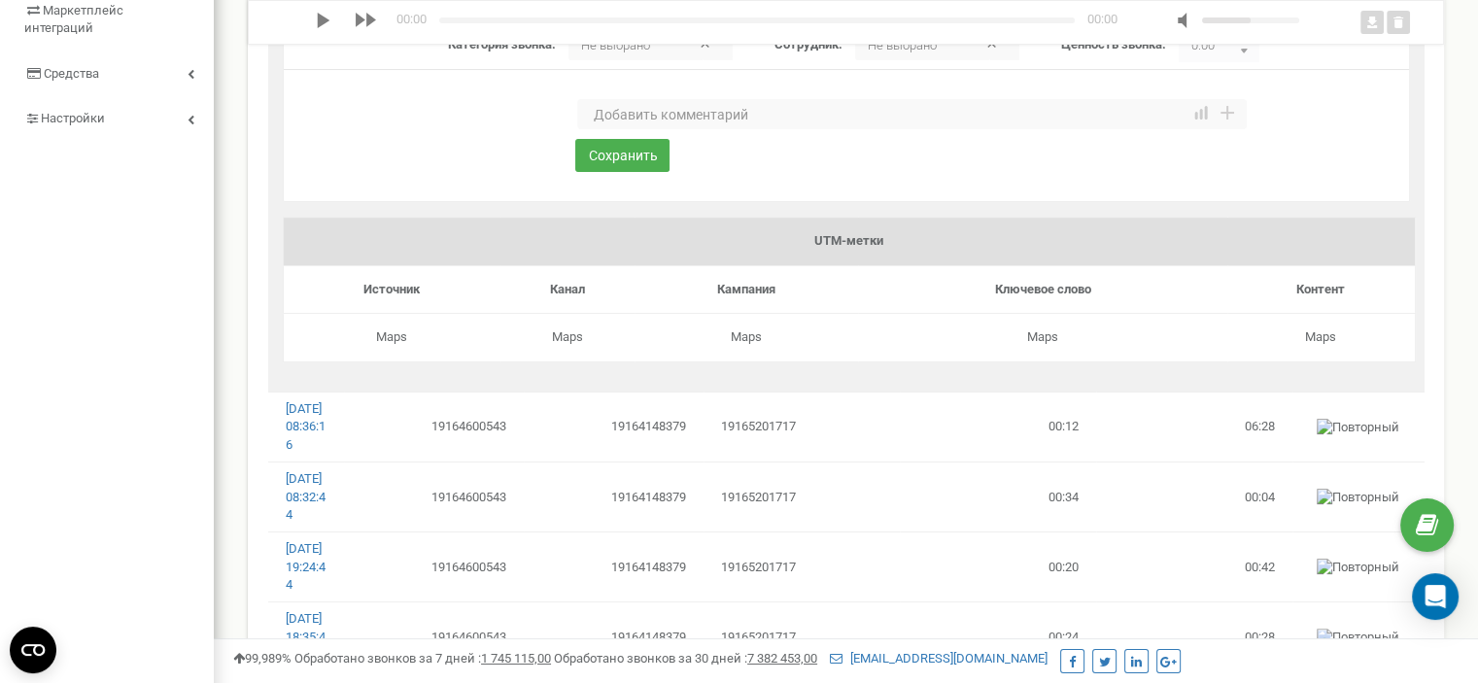
scroll to position [389, 0]
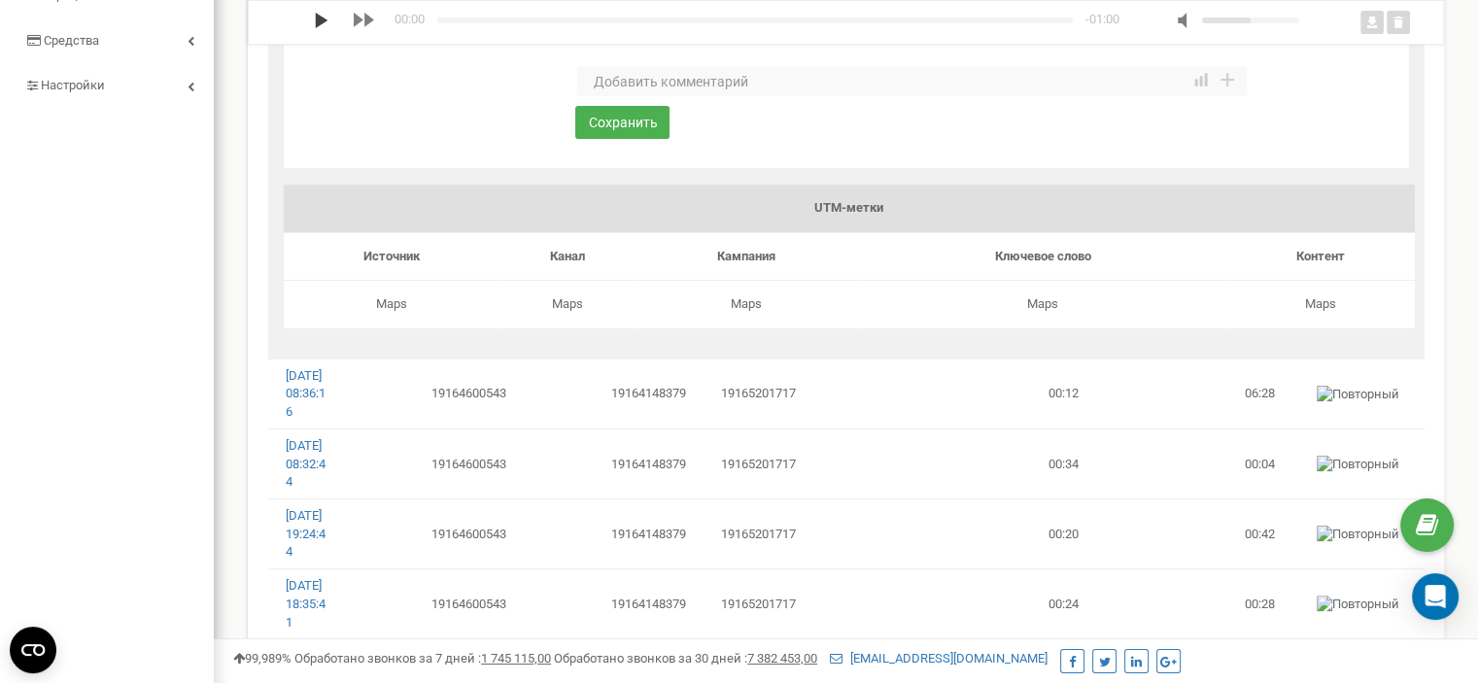
click at [316, 17] on polygon "media player" at bounding box center [322, 21] width 13 height 16
click at [690, 97] on textarea at bounding box center [912, 81] width 670 height 31
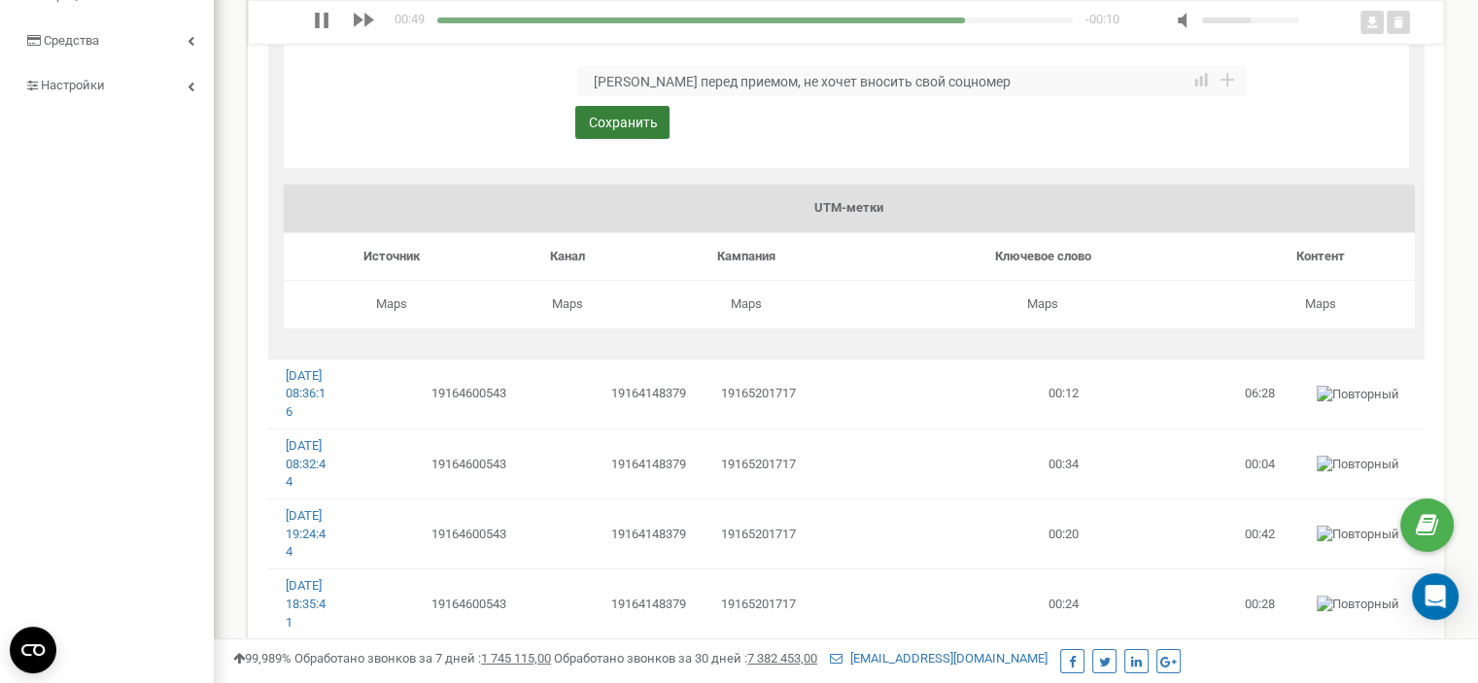
type textarea "Конс перед приемом, не хочет вносить свой соцномер"
click at [640, 139] on button "Сохранить" at bounding box center [622, 122] width 94 height 33
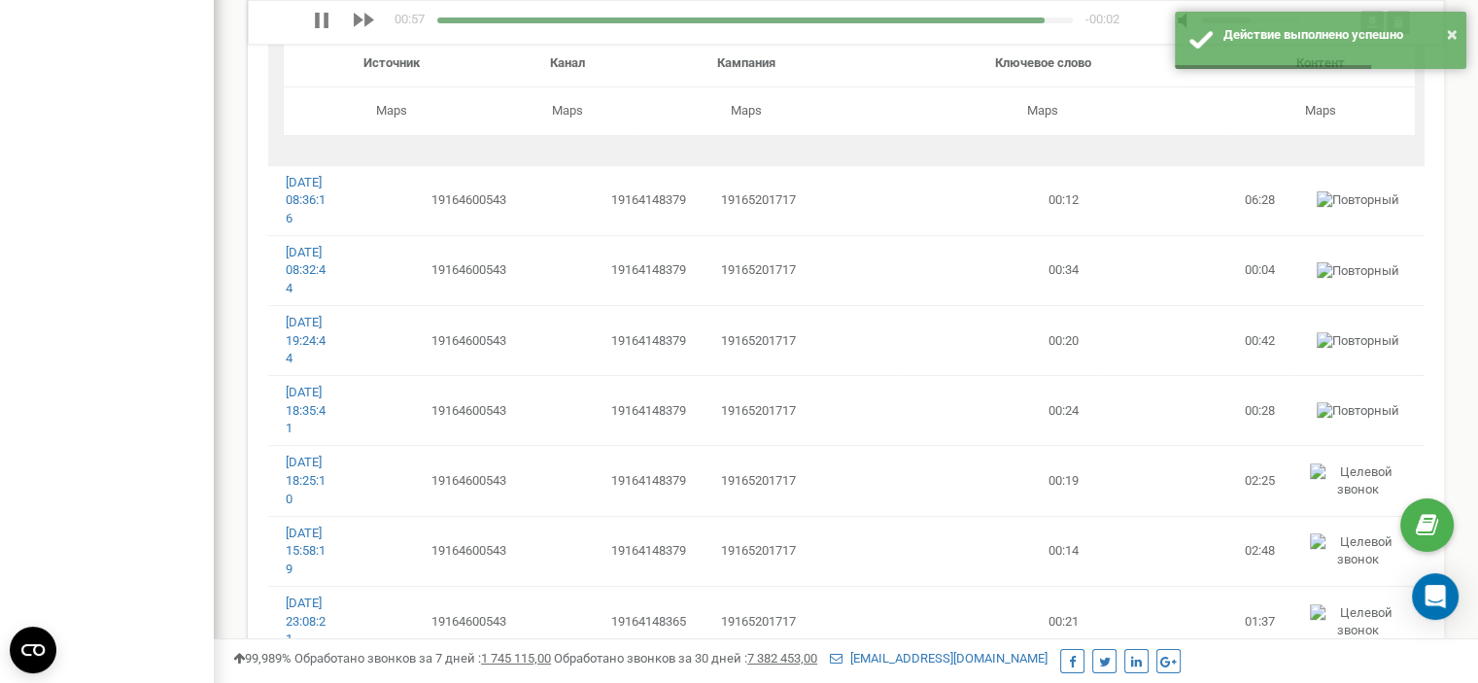
scroll to position [680, 0]
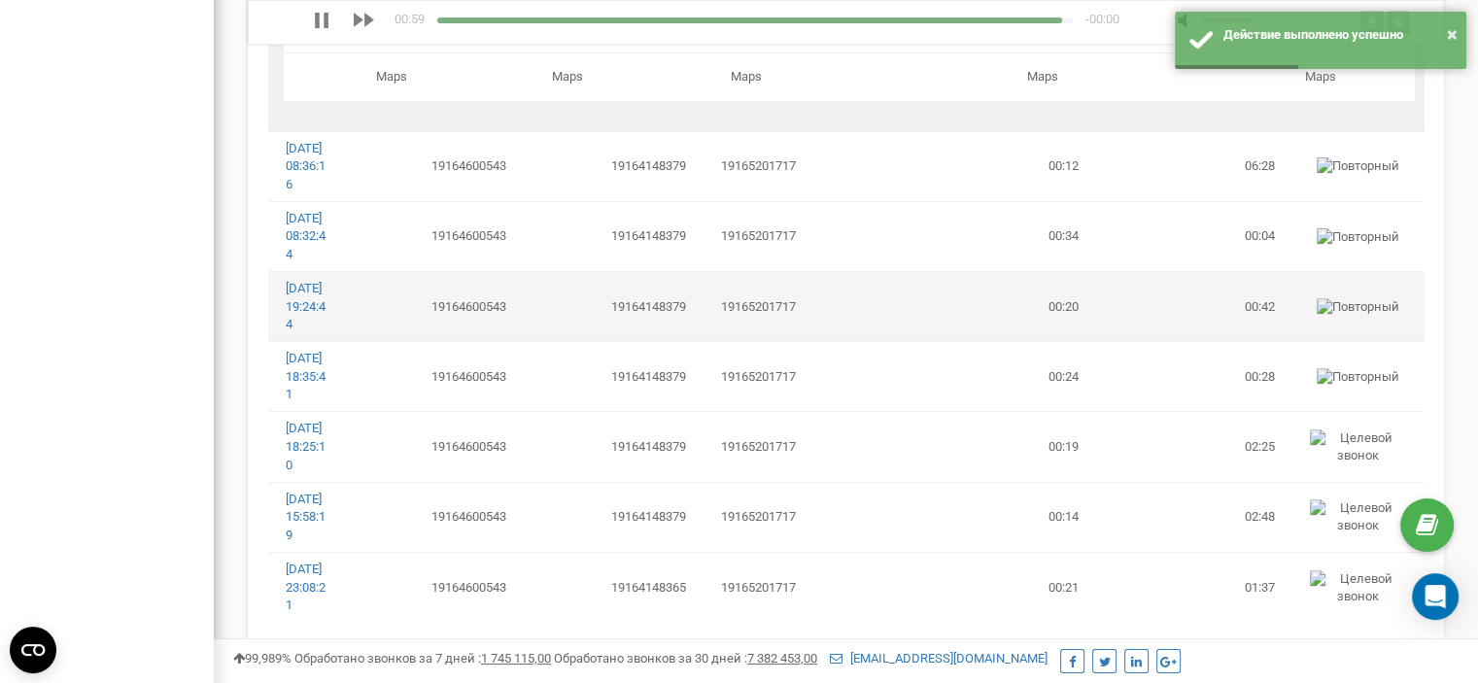
click at [826, 342] on td "19165201717" at bounding box center [802, 307] width 196 height 70
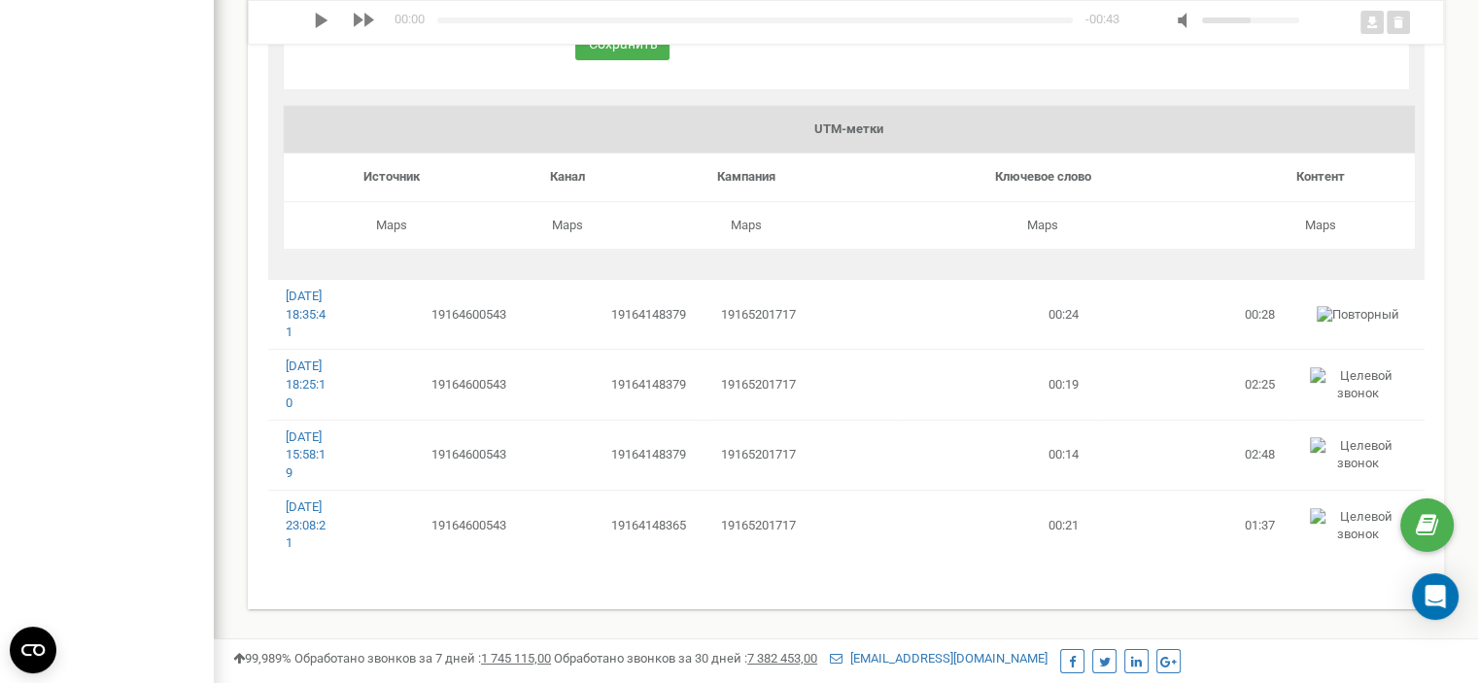
scroll to position [875, 0]
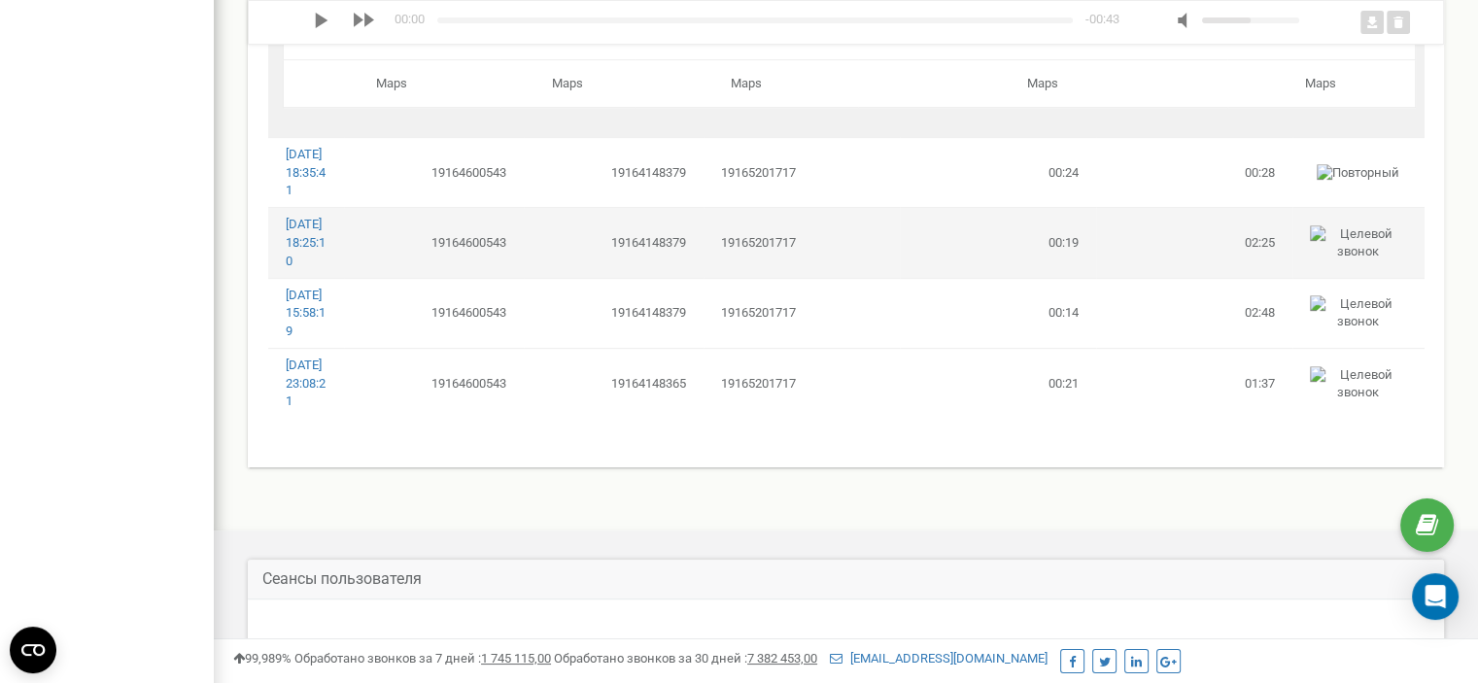
click at [816, 278] on td "19165201717" at bounding box center [802, 243] width 196 height 70
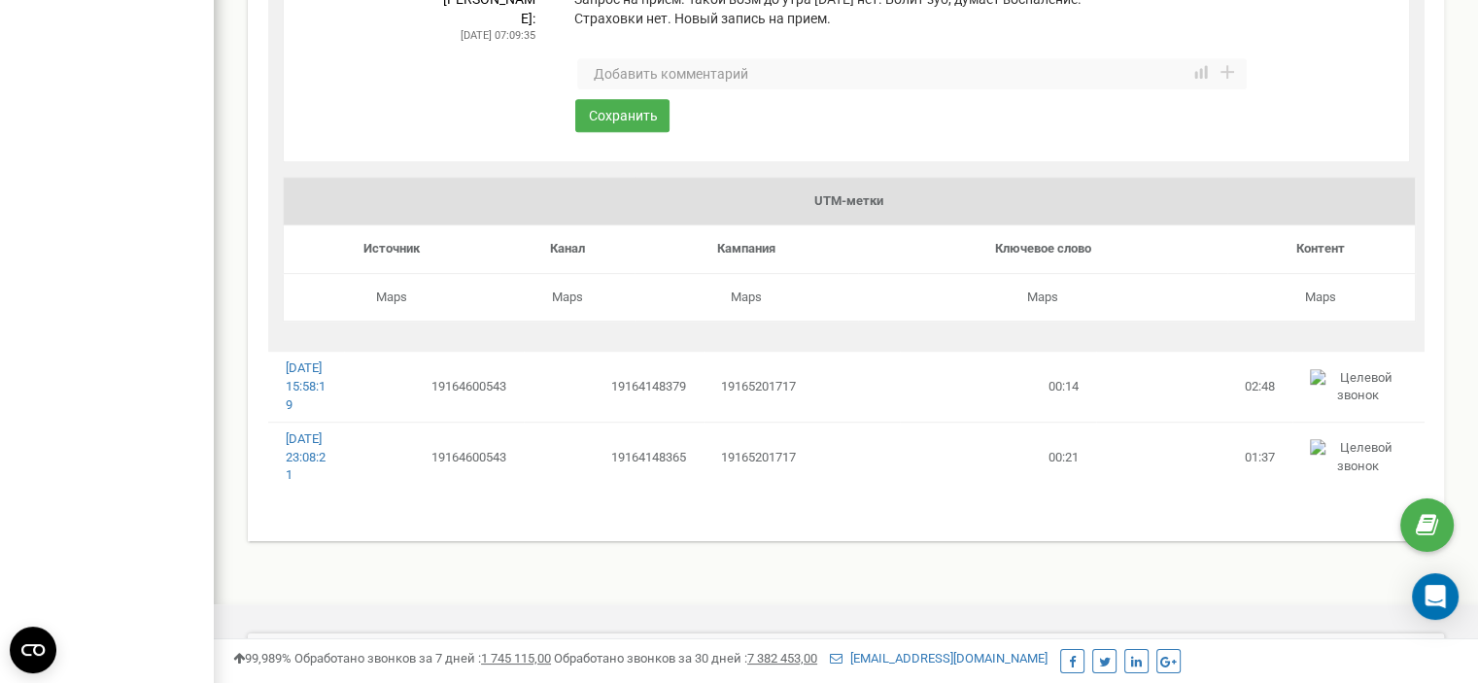
click at [663, 89] on textarea at bounding box center [912, 73] width 670 height 31
type textarea "Запись на прием."
click at [633, 132] on button "Сохранить" at bounding box center [622, 115] width 94 height 33
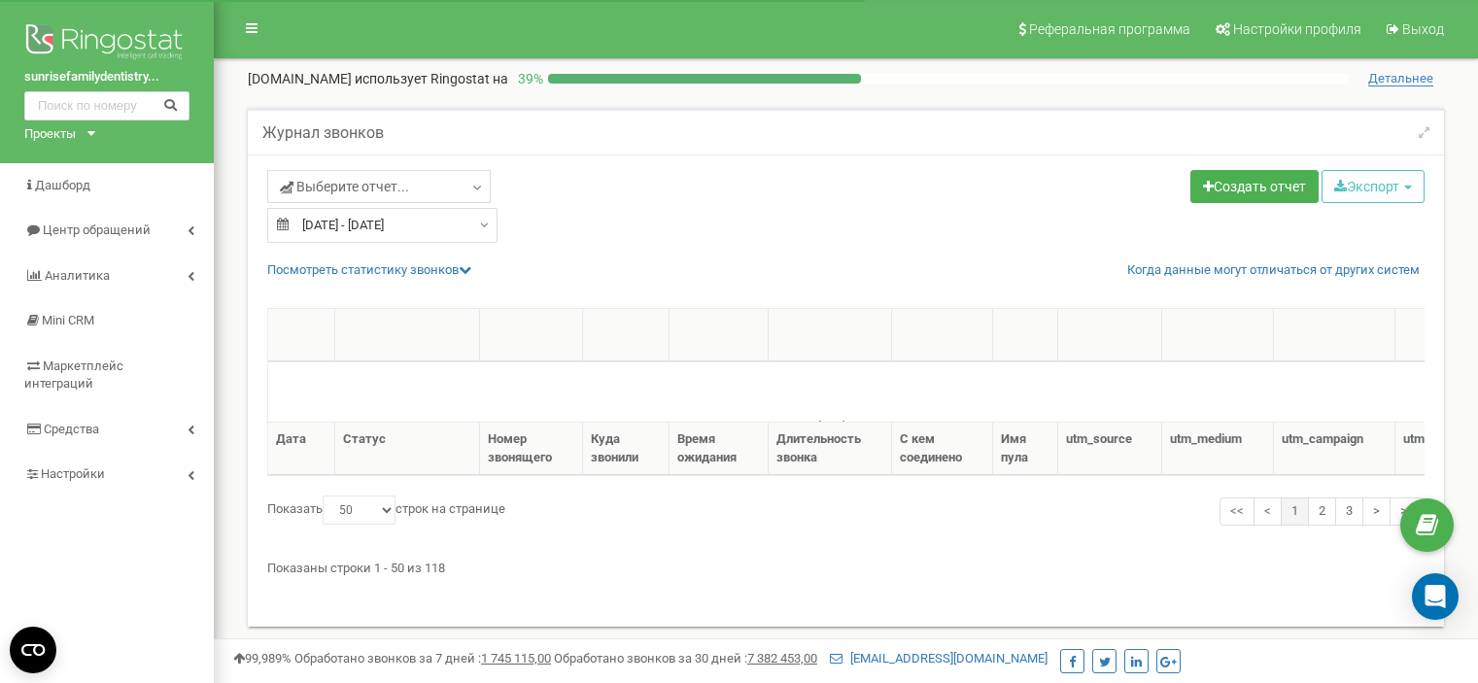
select select "50"
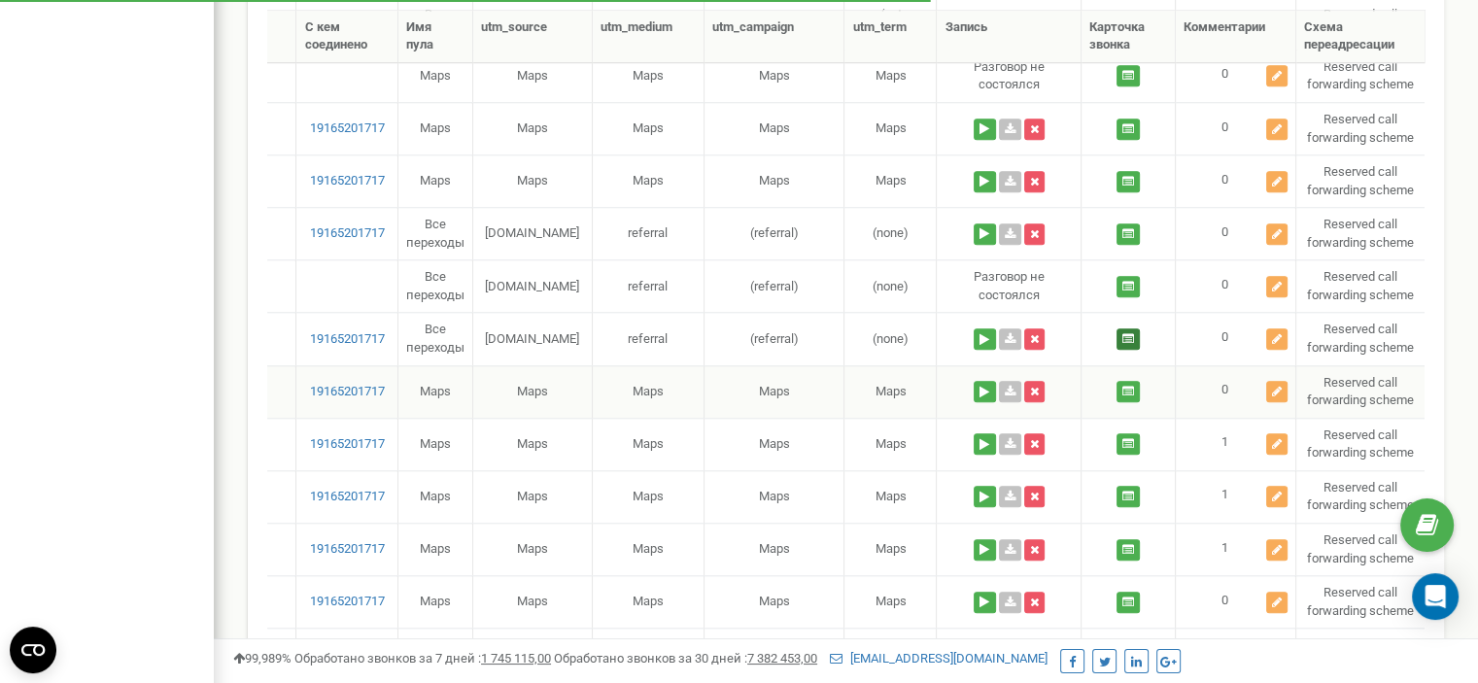
scroll to position [1652, 0]
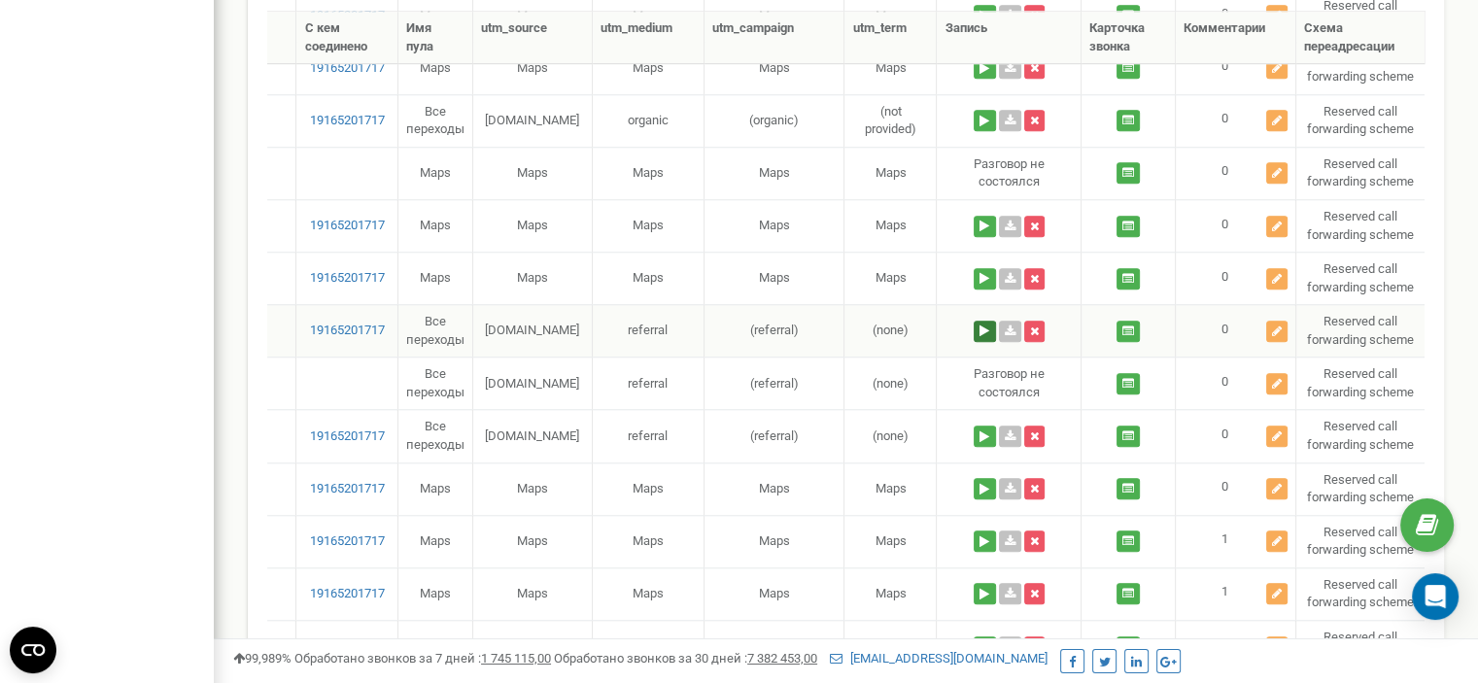
click at [980, 322] on button at bounding box center [985, 331] width 22 height 21
click at [859, 383] on button at bounding box center [865, 379] width 32 height 25
click at [1275, 326] on icon at bounding box center [1277, 332] width 10 height 12
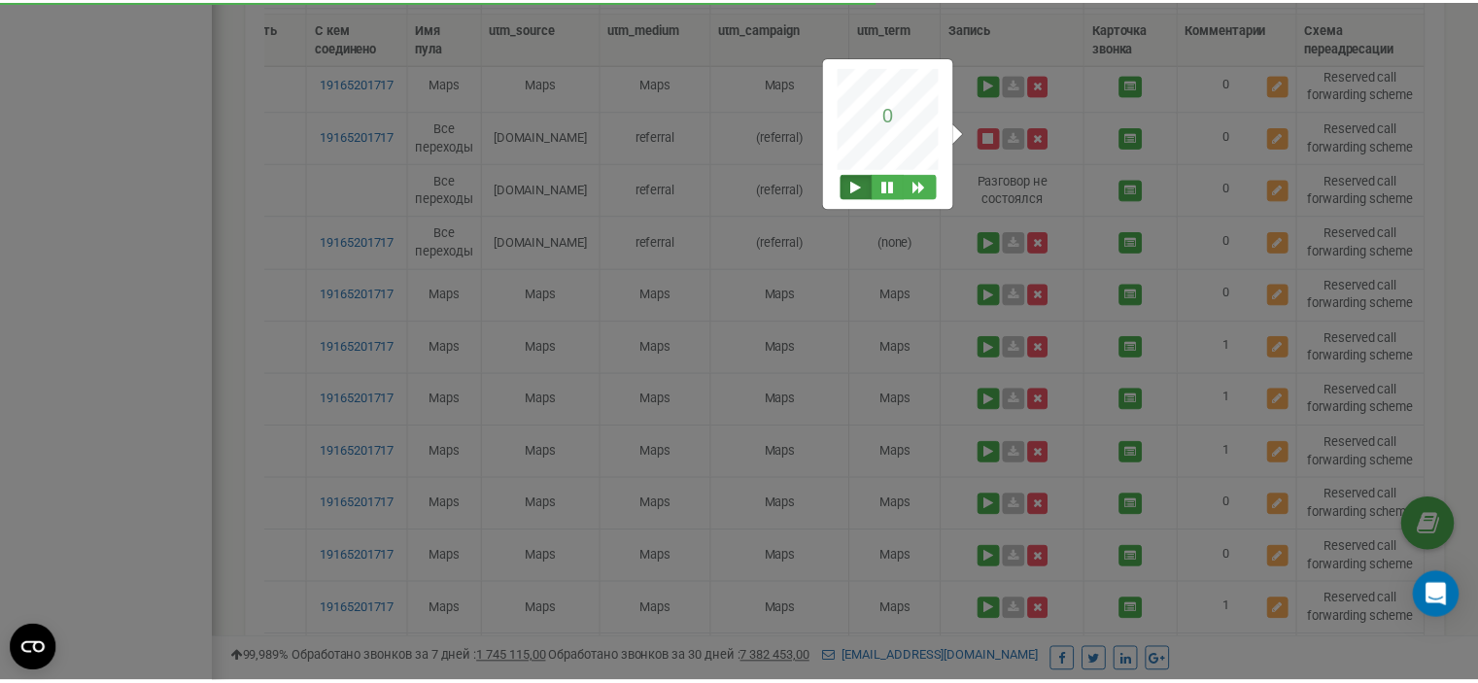
scroll to position [0, 601]
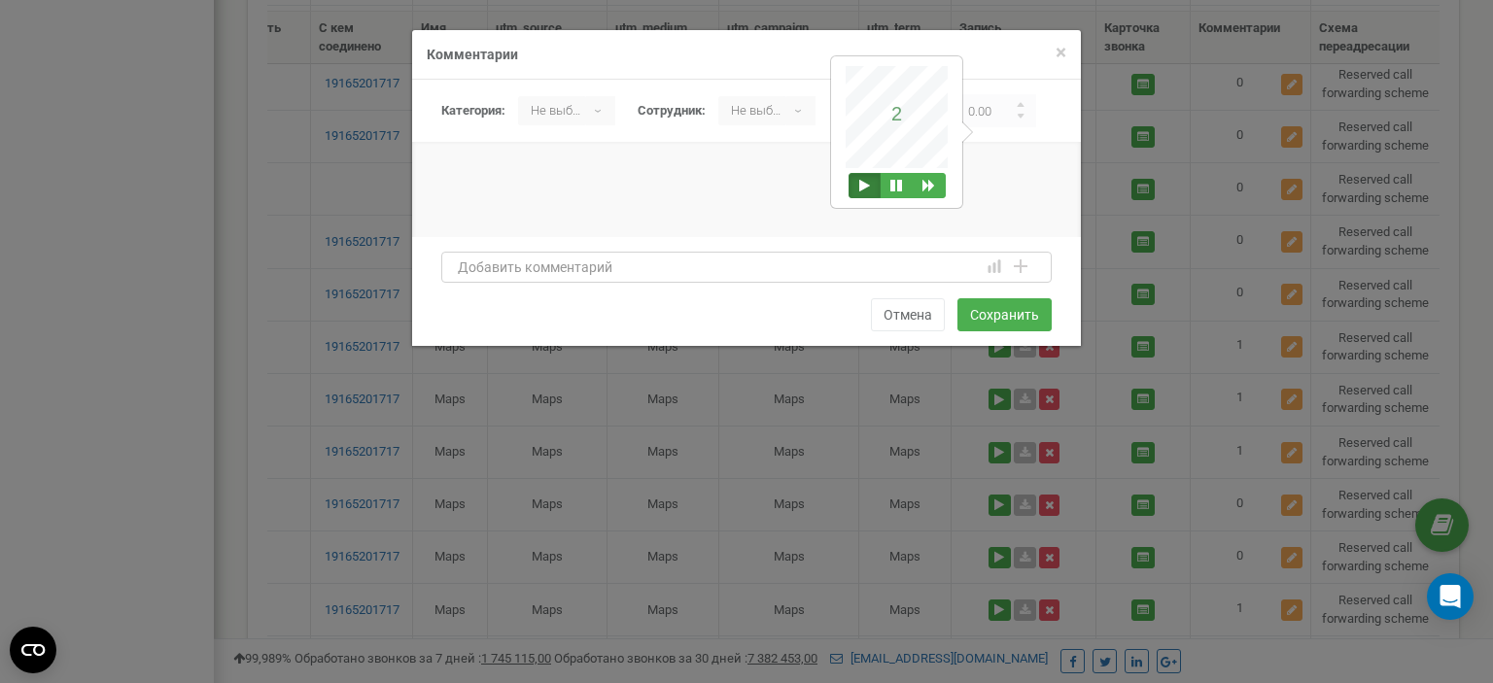
click at [573, 268] on textarea at bounding box center [746, 267] width 610 height 31
type textarea "Конс после приема по поводу назначения"
click at [999, 323] on button "Сохранить" at bounding box center [1004, 314] width 94 height 33
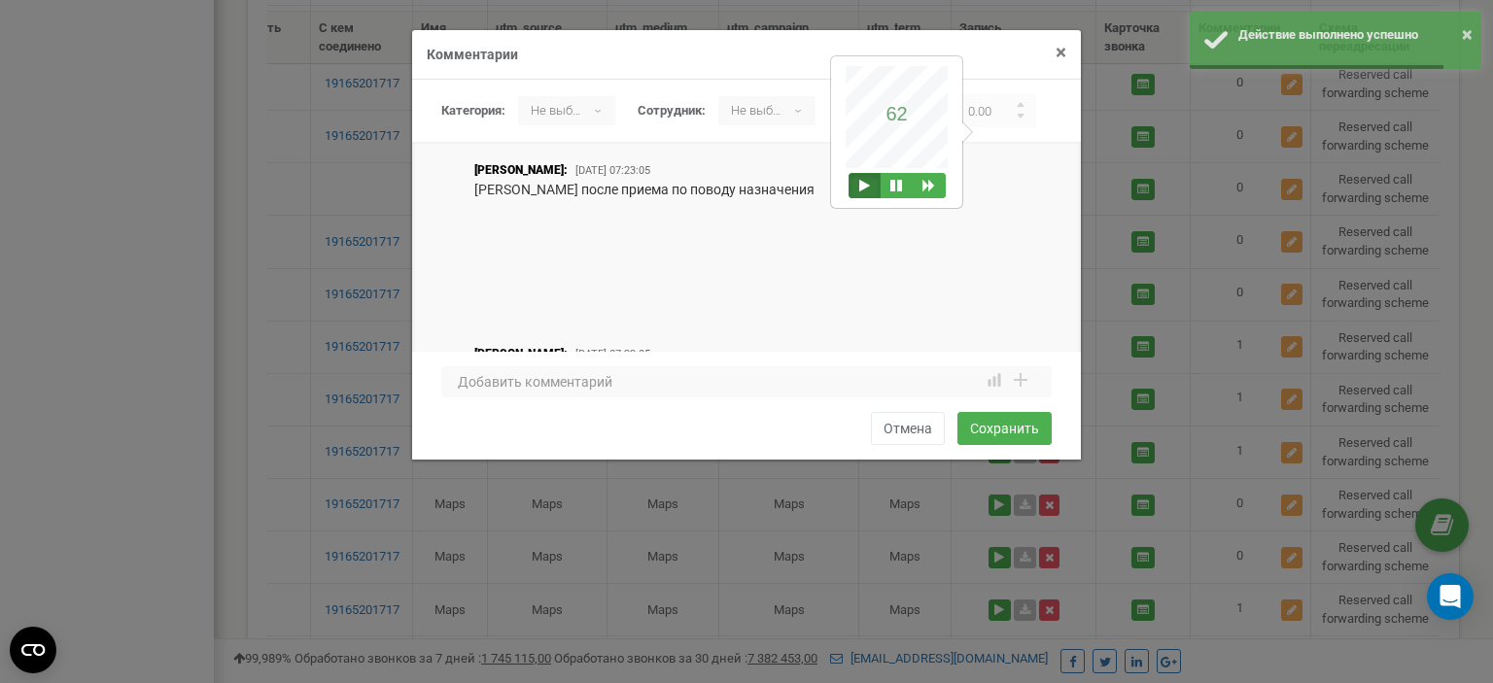
click at [1060, 57] on span "×" at bounding box center [1061, 52] width 11 height 23
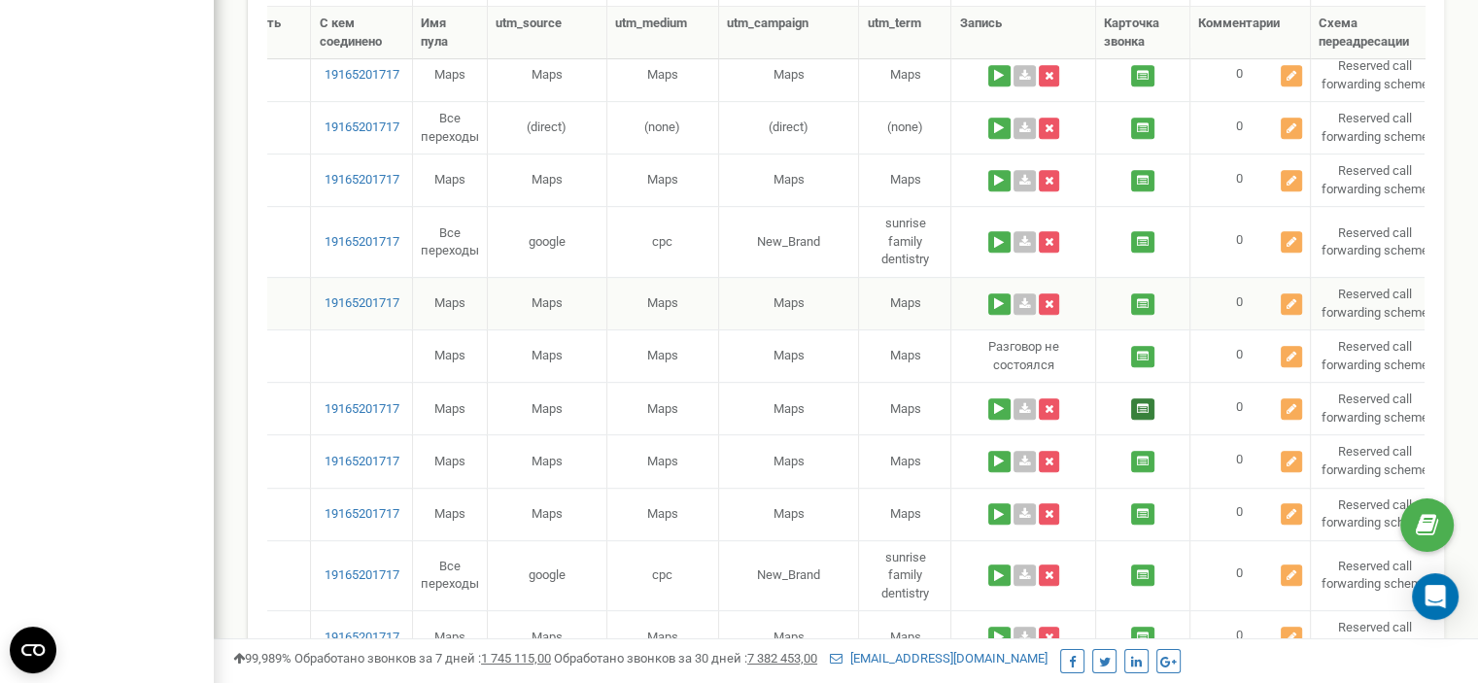
scroll to position [972, 0]
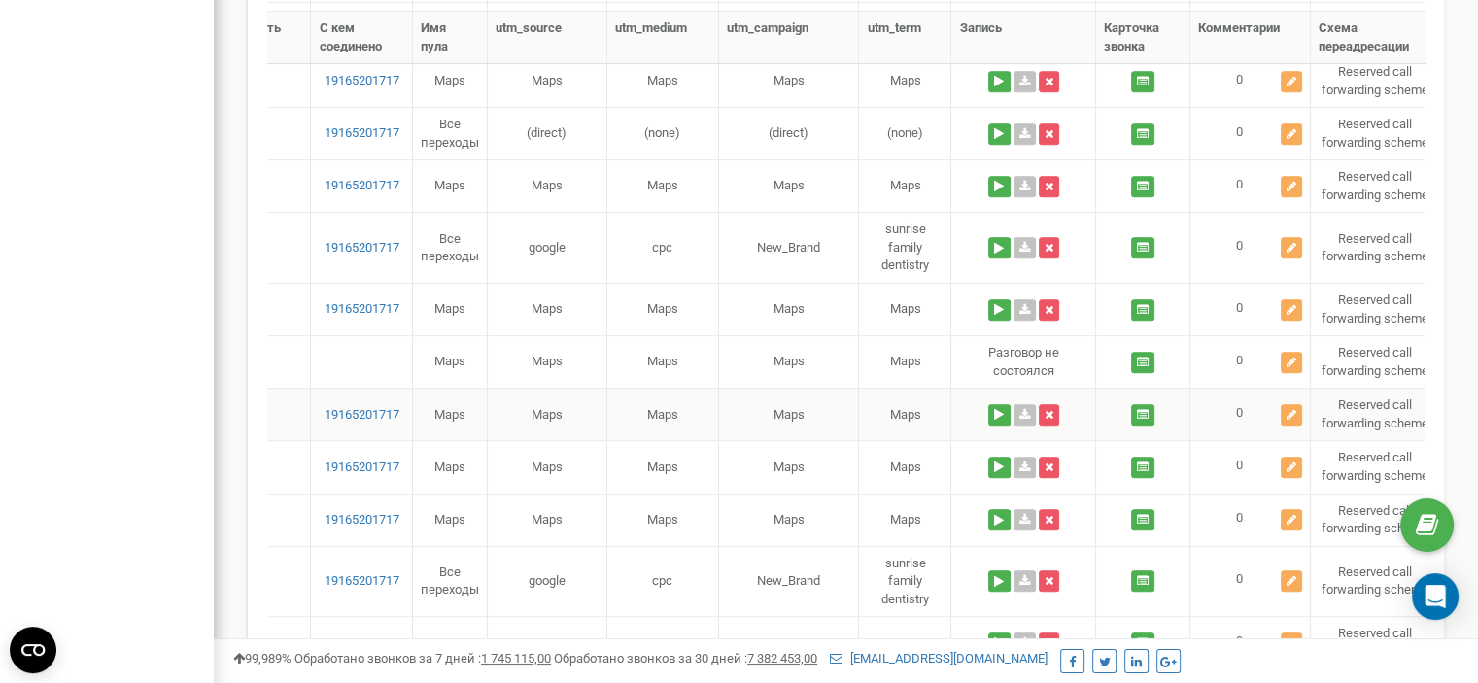
drag, startPoint x: 1139, startPoint y: 305, endPoint x: 1125, endPoint y: 410, distance: 106.0
drag, startPoint x: 1125, startPoint y: 410, endPoint x: 1135, endPoint y: 410, distance: 10.7
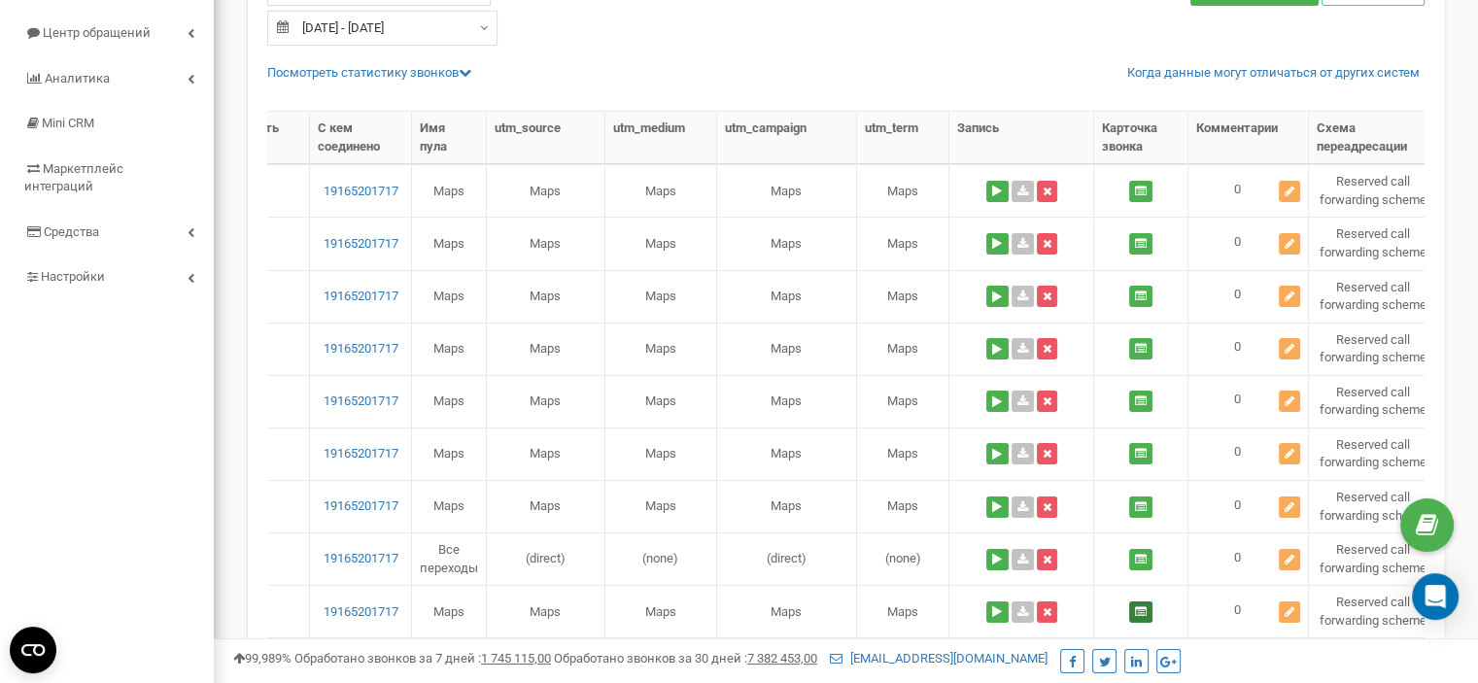
scroll to position [194, 0]
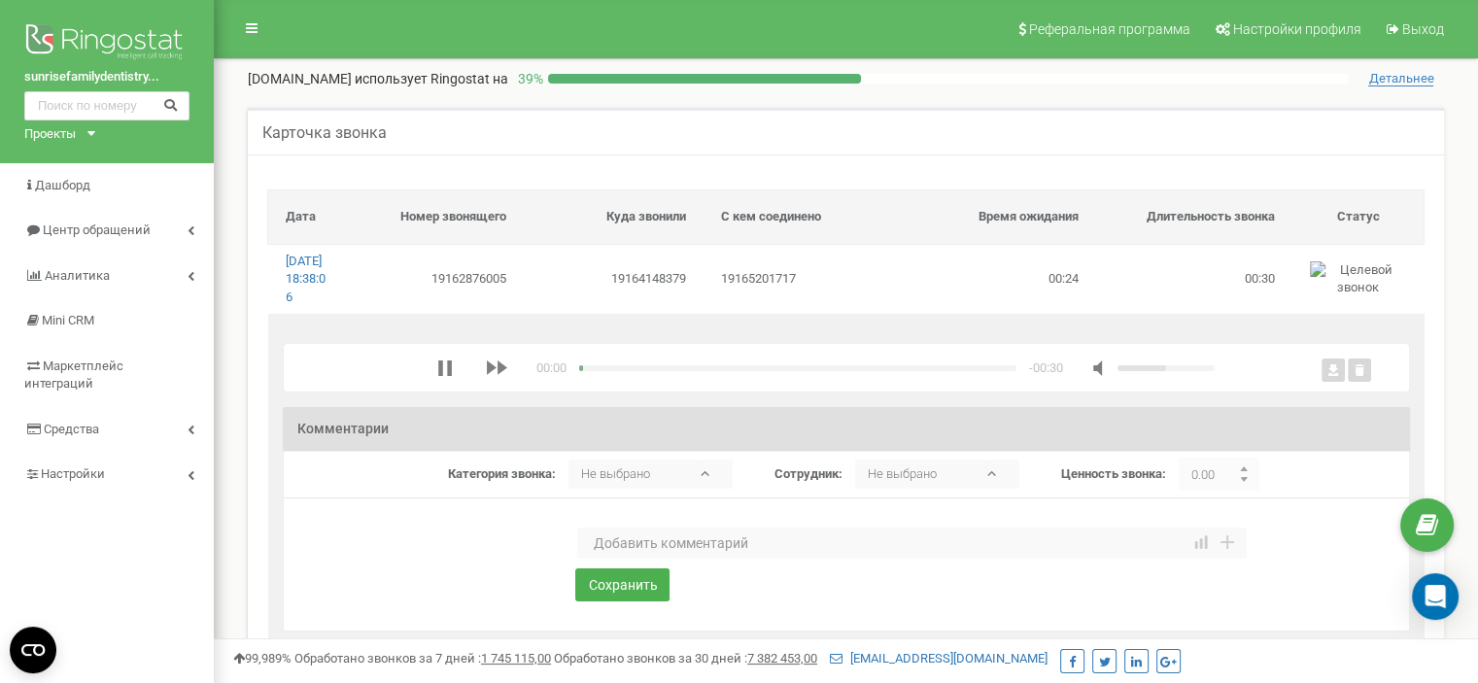
click at [605, 559] on textarea at bounding box center [912, 543] width 670 height 31
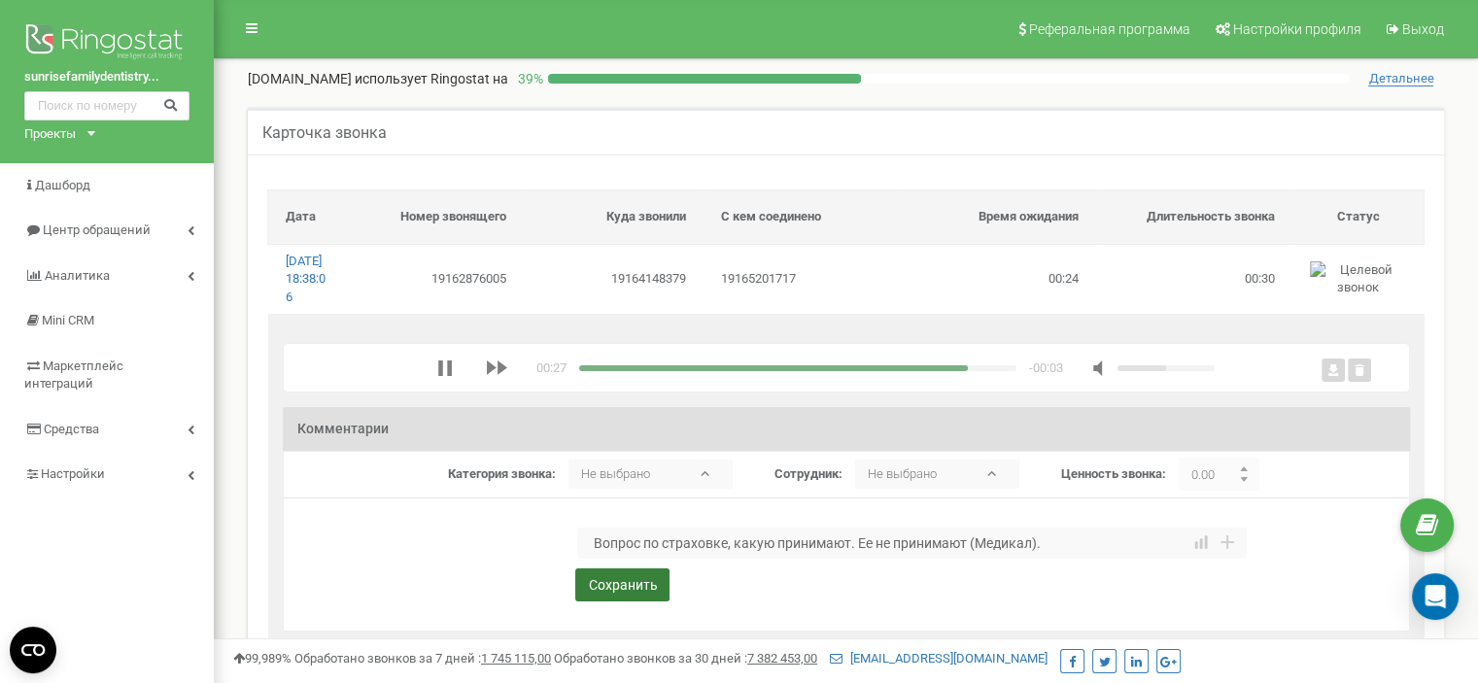
type textarea "Вопрос по страховке, какую принимают. Ее не принимают (Медикал)."
click at [629, 598] on button "Сохранить" at bounding box center [622, 585] width 94 height 33
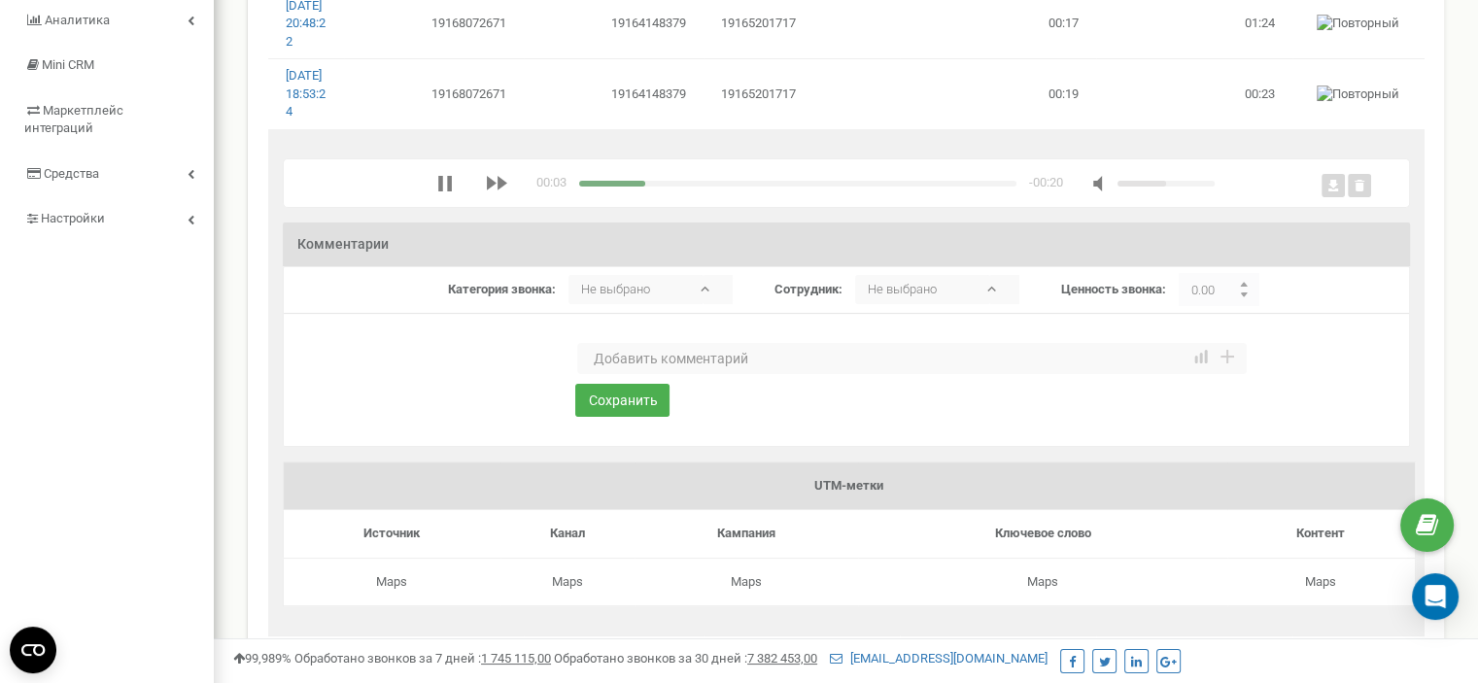
scroll to position [194, 0]
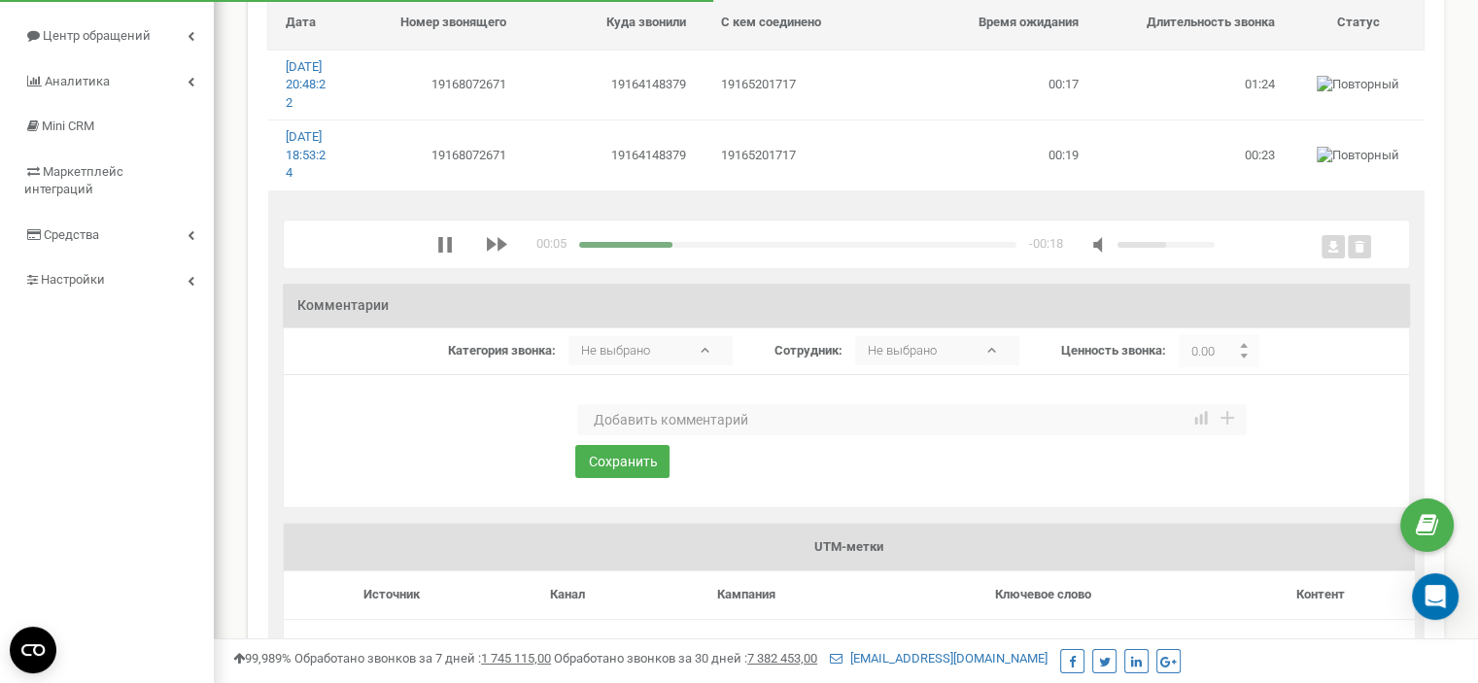
click at [699, 435] on textarea at bounding box center [912, 419] width 670 height 31
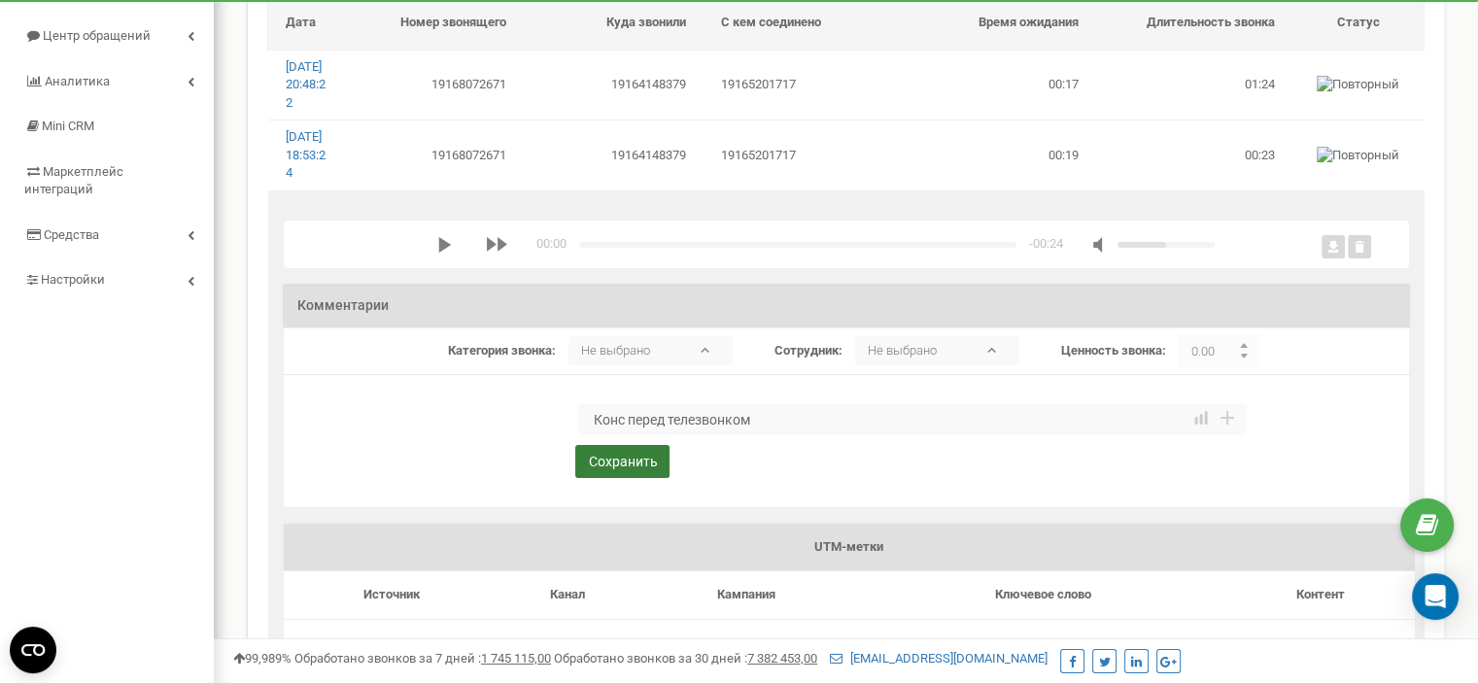
type textarea "Конс перед телезвонком"
click at [610, 478] on button "Сохранить" at bounding box center [622, 461] width 94 height 33
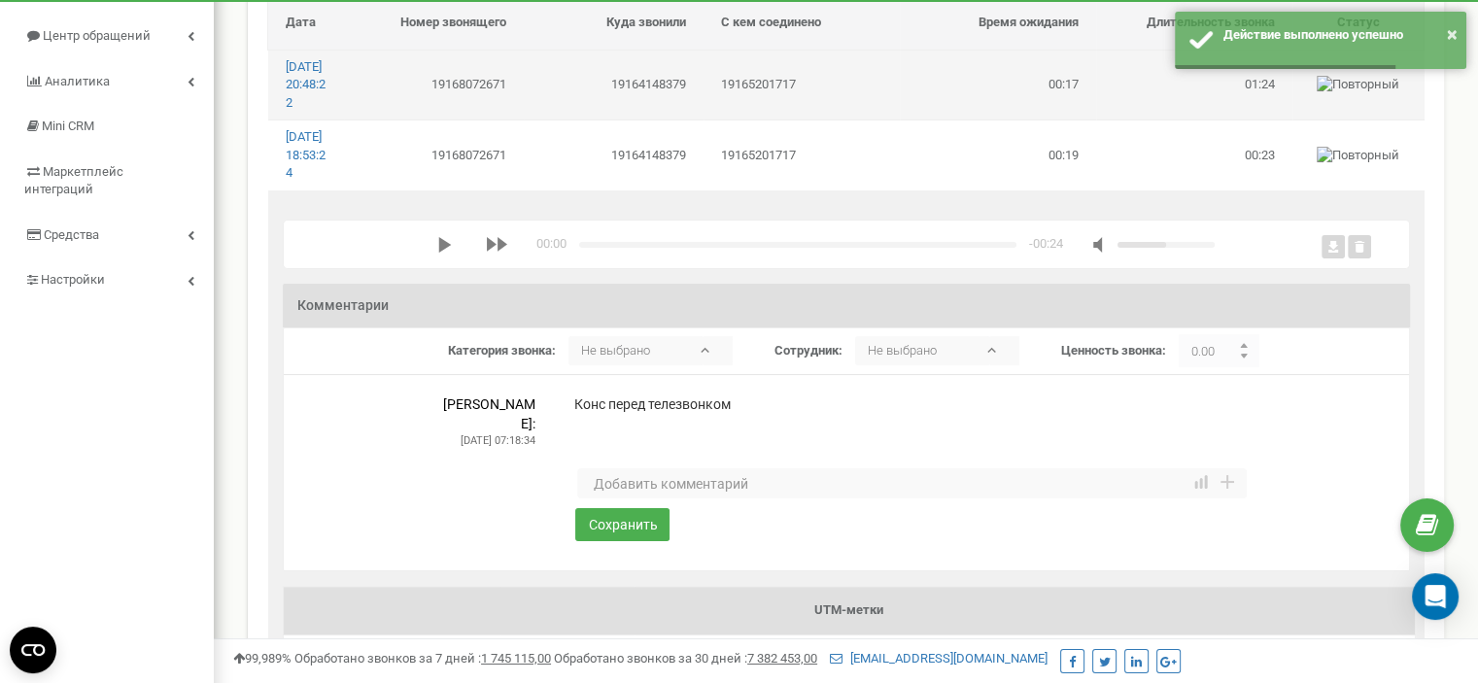
click at [677, 109] on td "19164148379" at bounding box center [614, 85] width 180 height 70
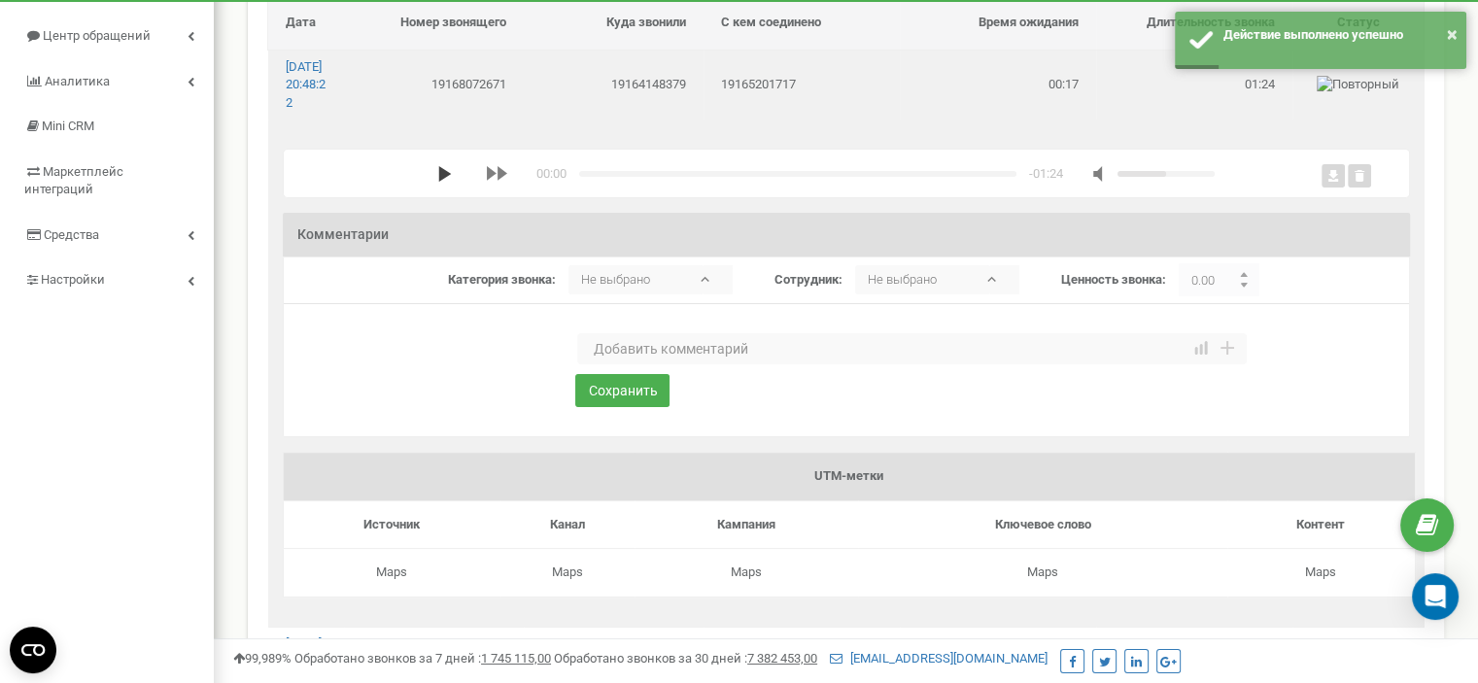
click at [438, 182] on polygon "media player" at bounding box center [444, 174] width 13 height 16
click at [622, 365] on textarea at bounding box center [912, 348] width 670 height 31
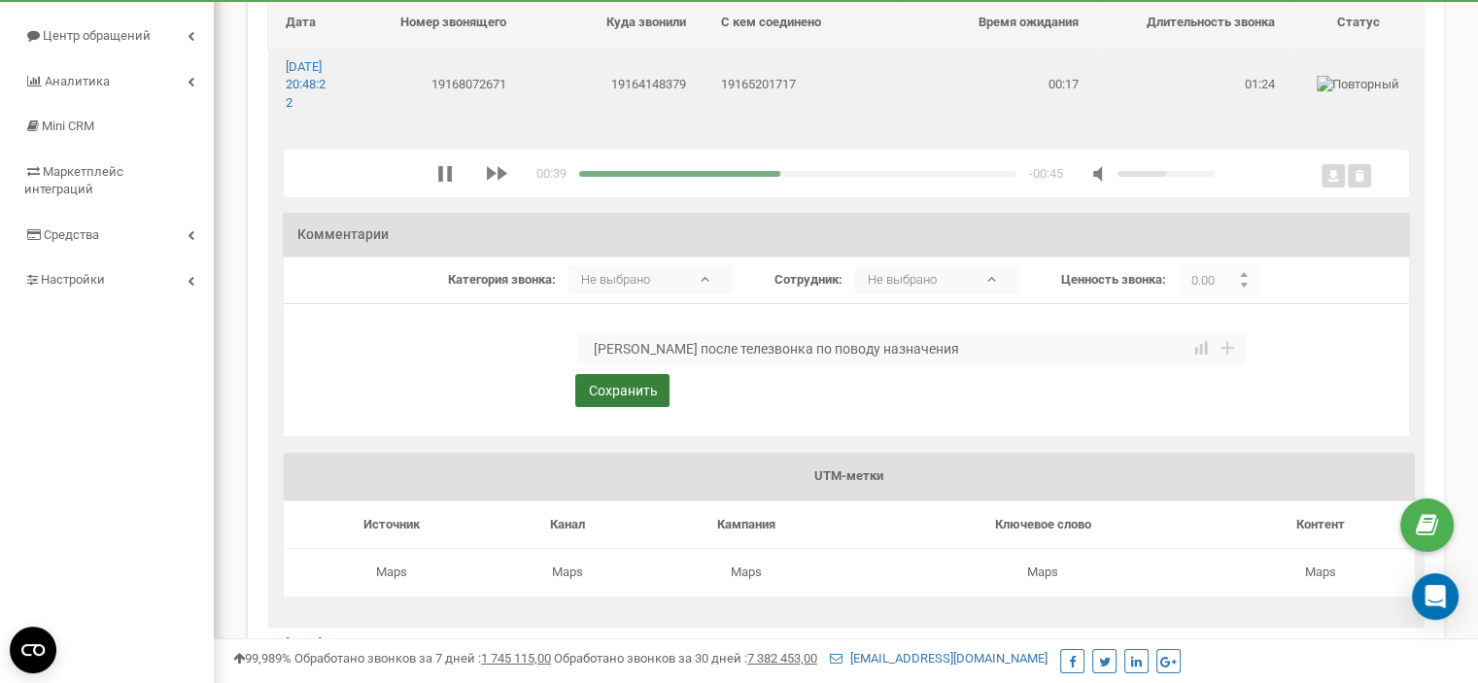
type textarea "[PERSON_NAME] после телезвонка по поводу назначения"
click at [609, 407] on button "Сохранить" at bounding box center [622, 390] width 94 height 33
click at [842, 177] on div "media player" at bounding box center [797, 174] width 437 height 6
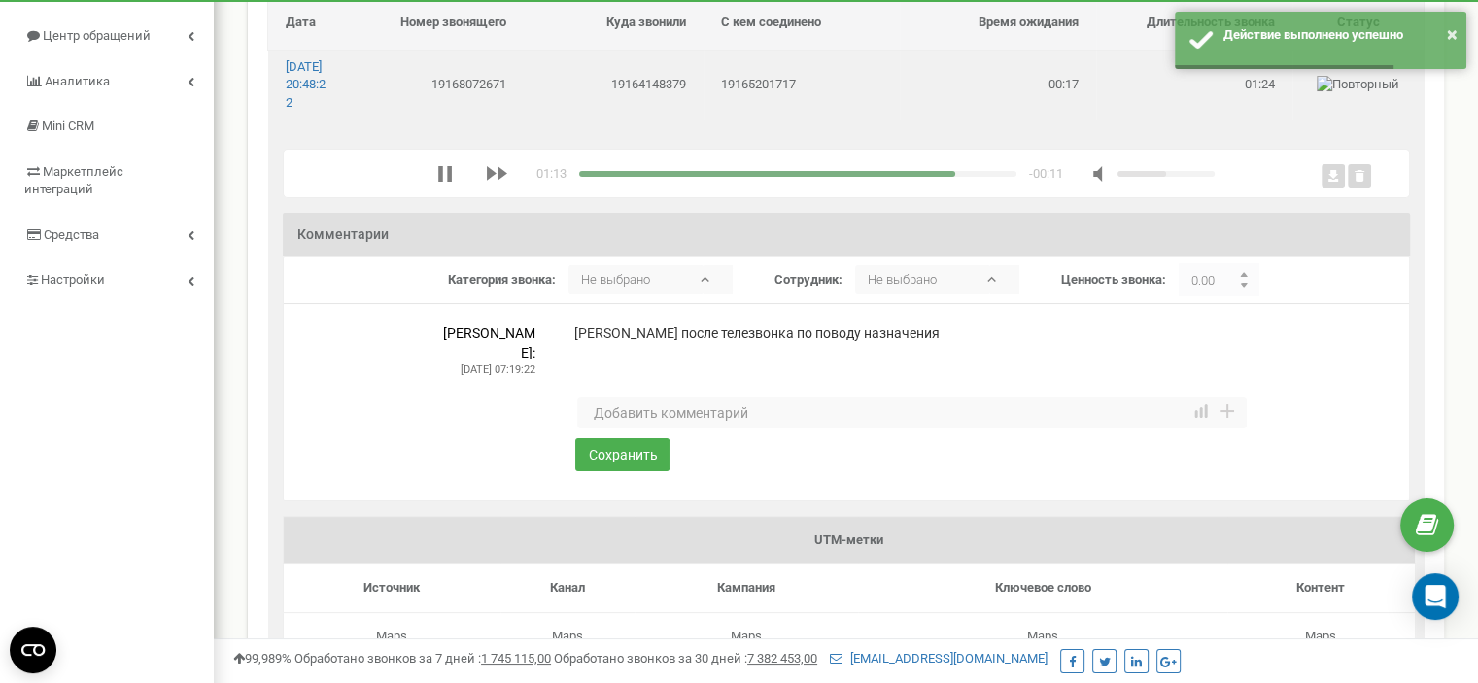
click at [881, 177] on div "media player" at bounding box center [797, 174] width 437 height 6
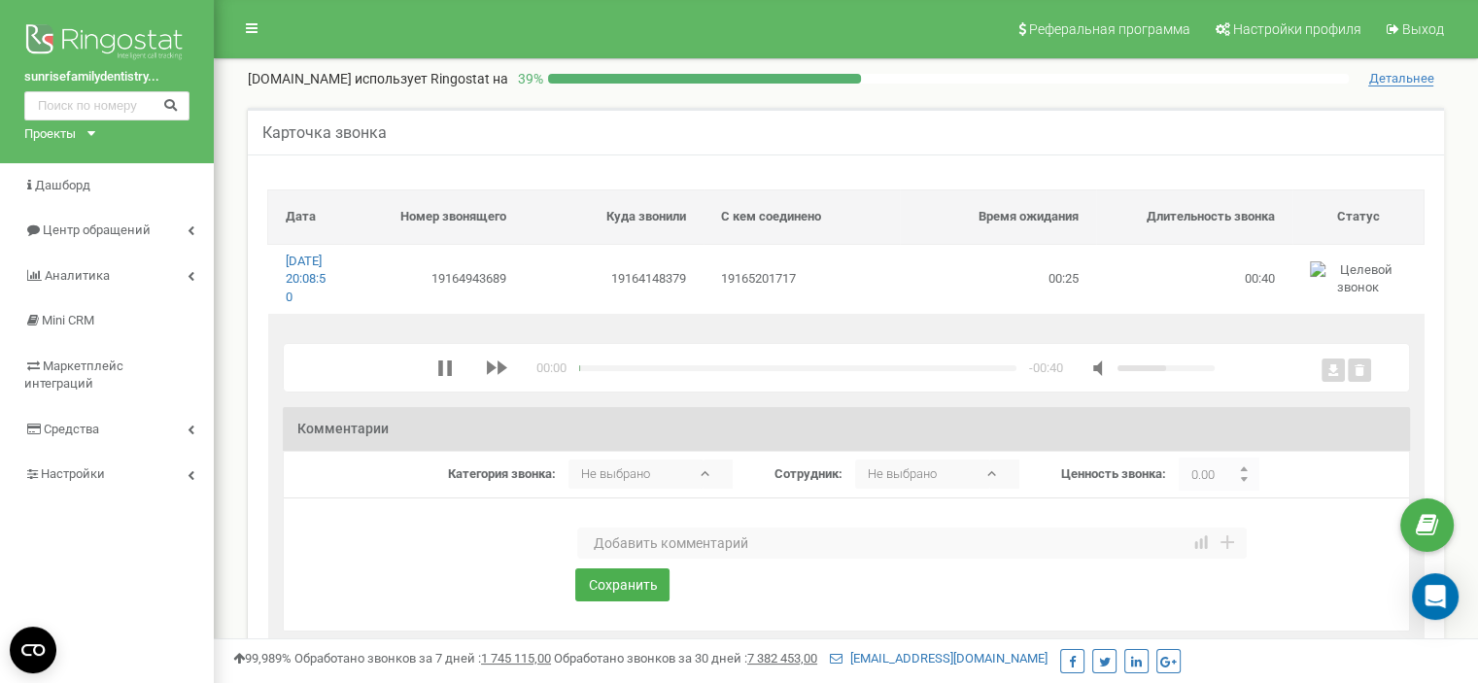
scroll to position [97, 0]
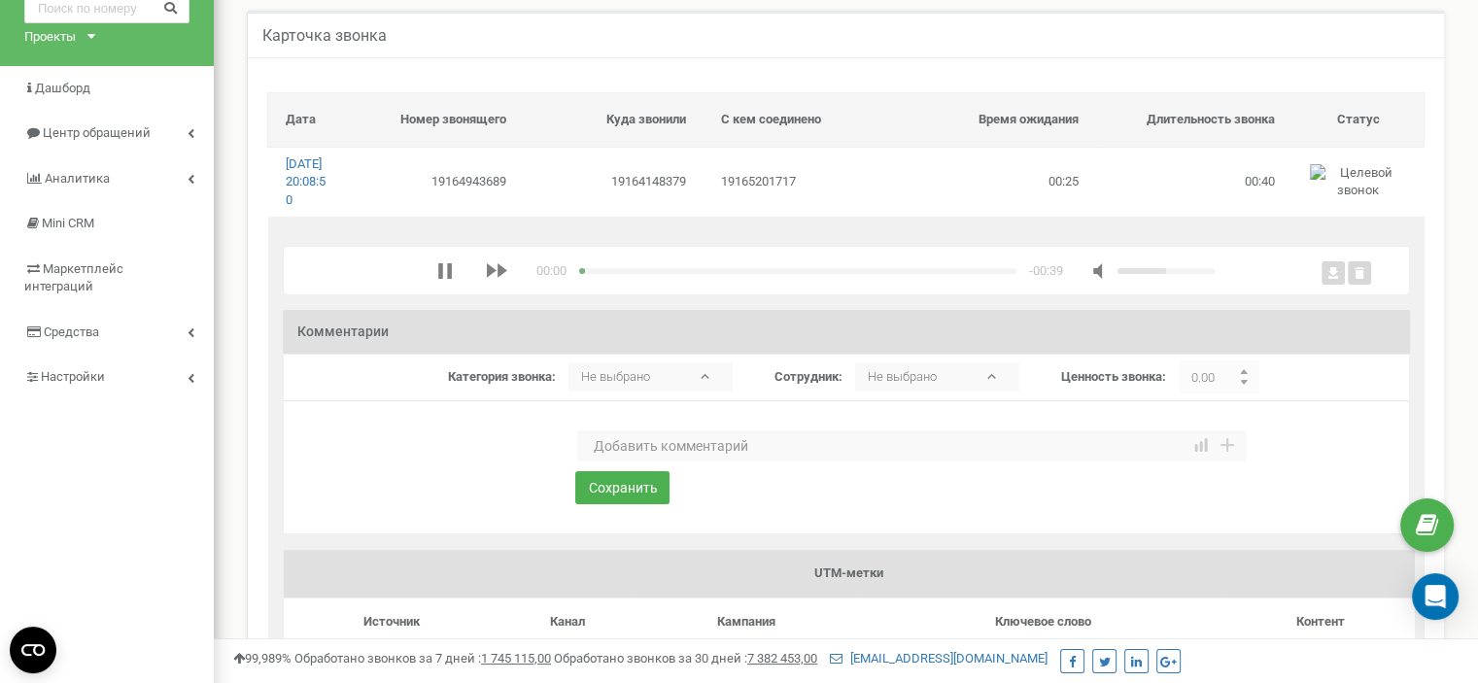
click at [643, 462] on textarea at bounding box center [912, 446] width 670 height 31
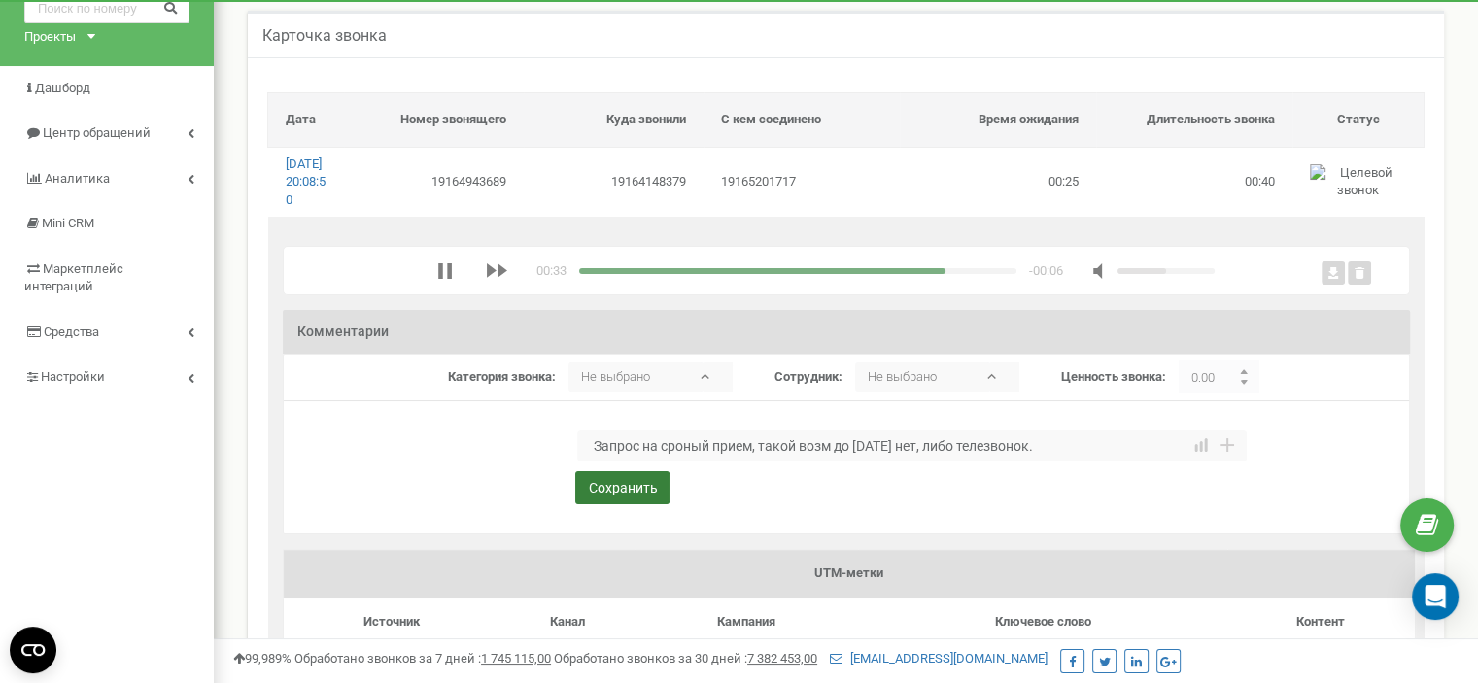
type textarea "Запрос на сроный прием, такой возм до [DATE] нет, либо телезвонок."
click at [630, 504] on button "Сохранить" at bounding box center [622, 487] width 94 height 33
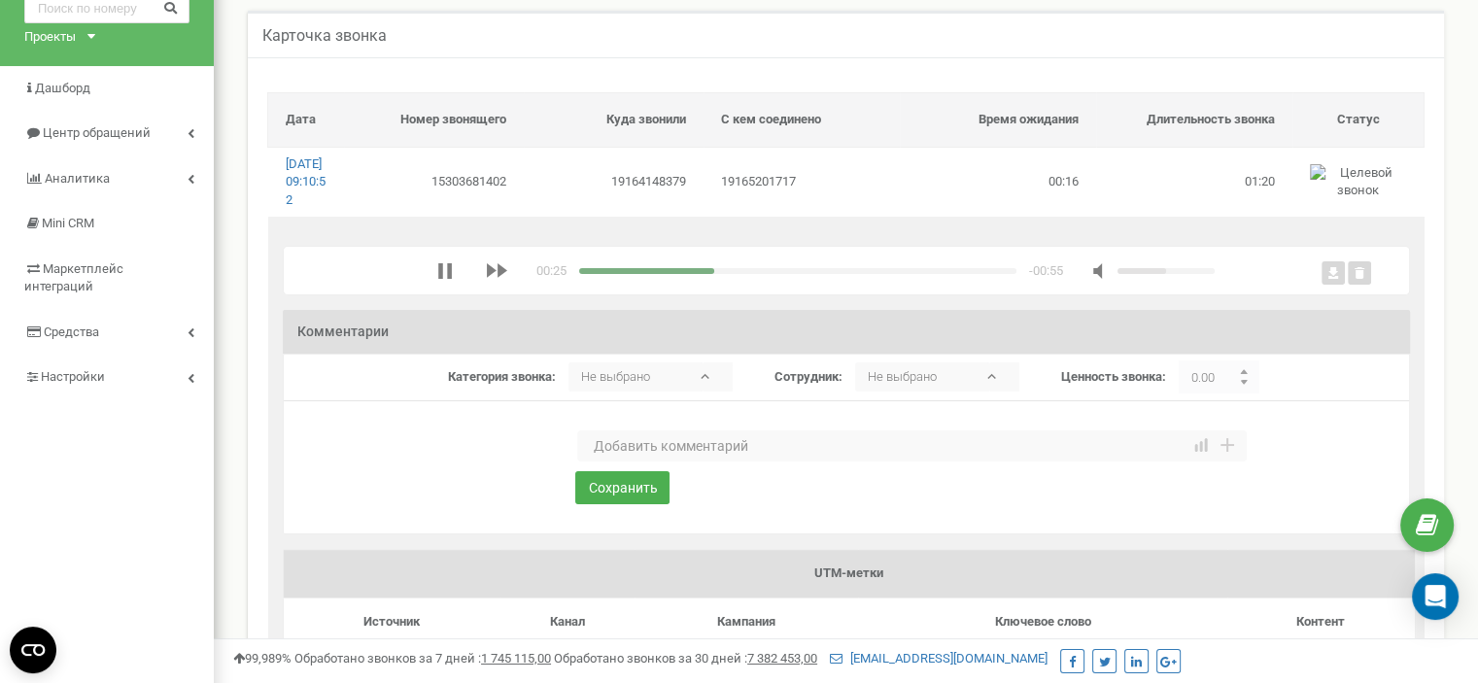
click at [747, 274] on div "media player" at bounding box center [797, 271] width 437 height 6
click at [786, 274] on div "media player" at bounding box center [797, 271] width 437 height 6
click at [833, 274] on div "media player" at bounding box center [797, 271] width 437 height 6
click at [875, 274] on div "media player" at bounding box center [797, 271] width 437 height 6
click at [928, 274] on div "media player" at bounding box center [797, 271] width 437 height 6
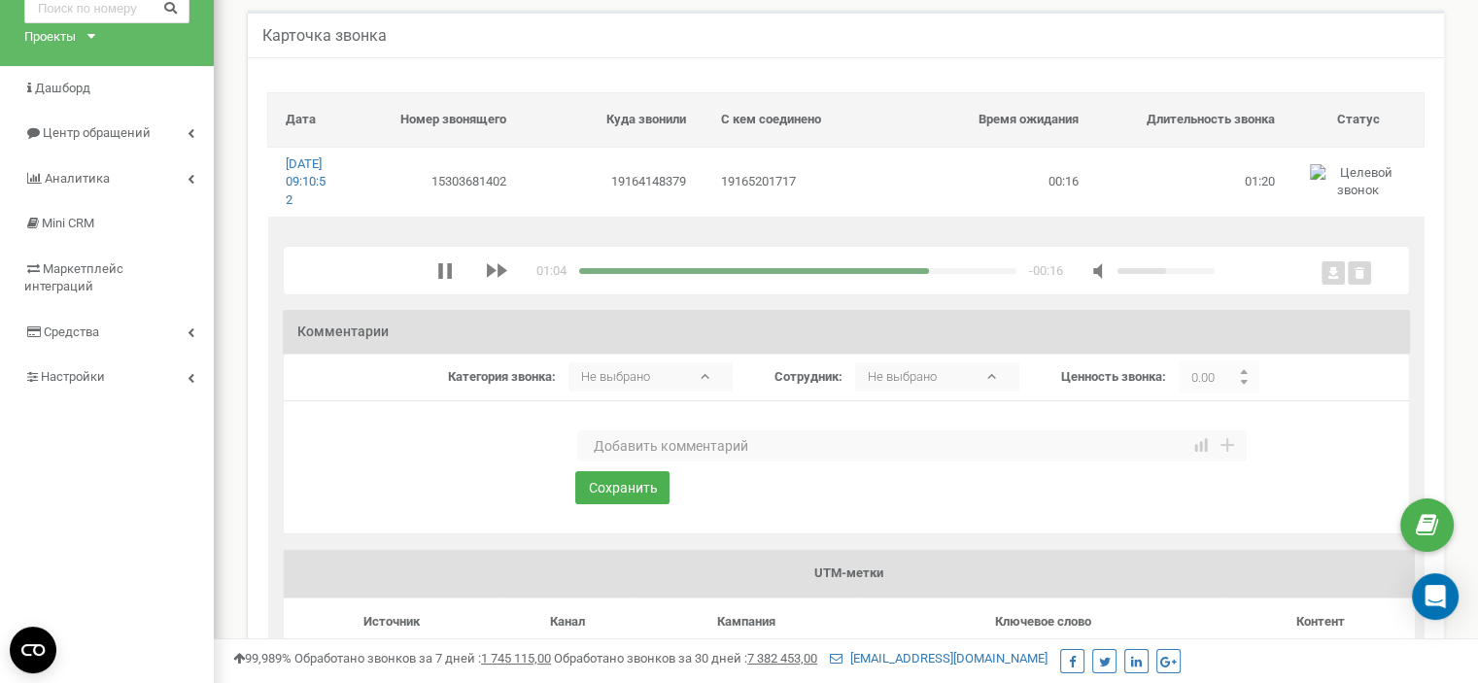
click at [970, 274] on div "media player" at bounding box center [797, 271] width 437 height 6
click at [1004, 274] on div "media player" at bounding box center [797, 271] width 437 height 6
click at [732, 462] on textarea at bounding box center [912, 446] width 670 height 31
type textarea "Нет беседы"
click at [624, 504] on button "Сохранить" at bounding box center [622, 487] width 94 height 33
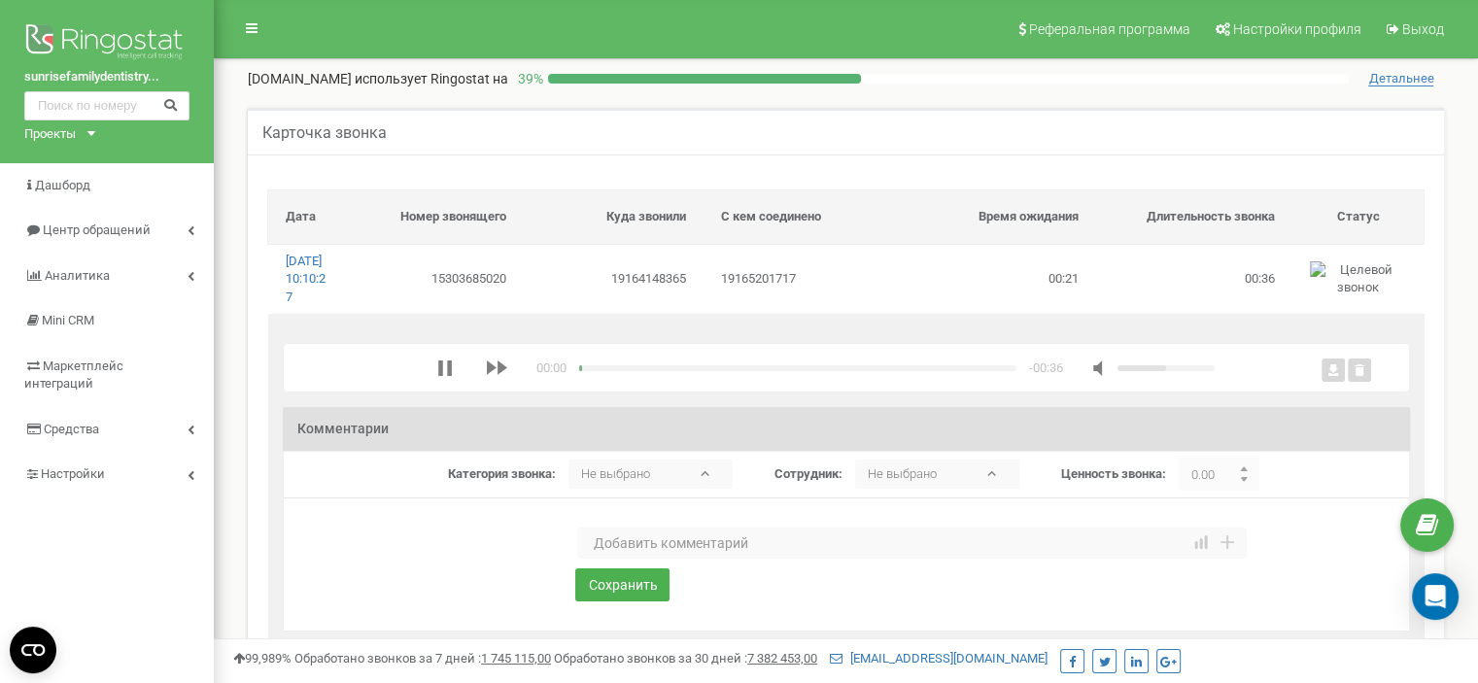
click at [646, 556] on textarea at bounding box center [912, 543] width 670 height 31
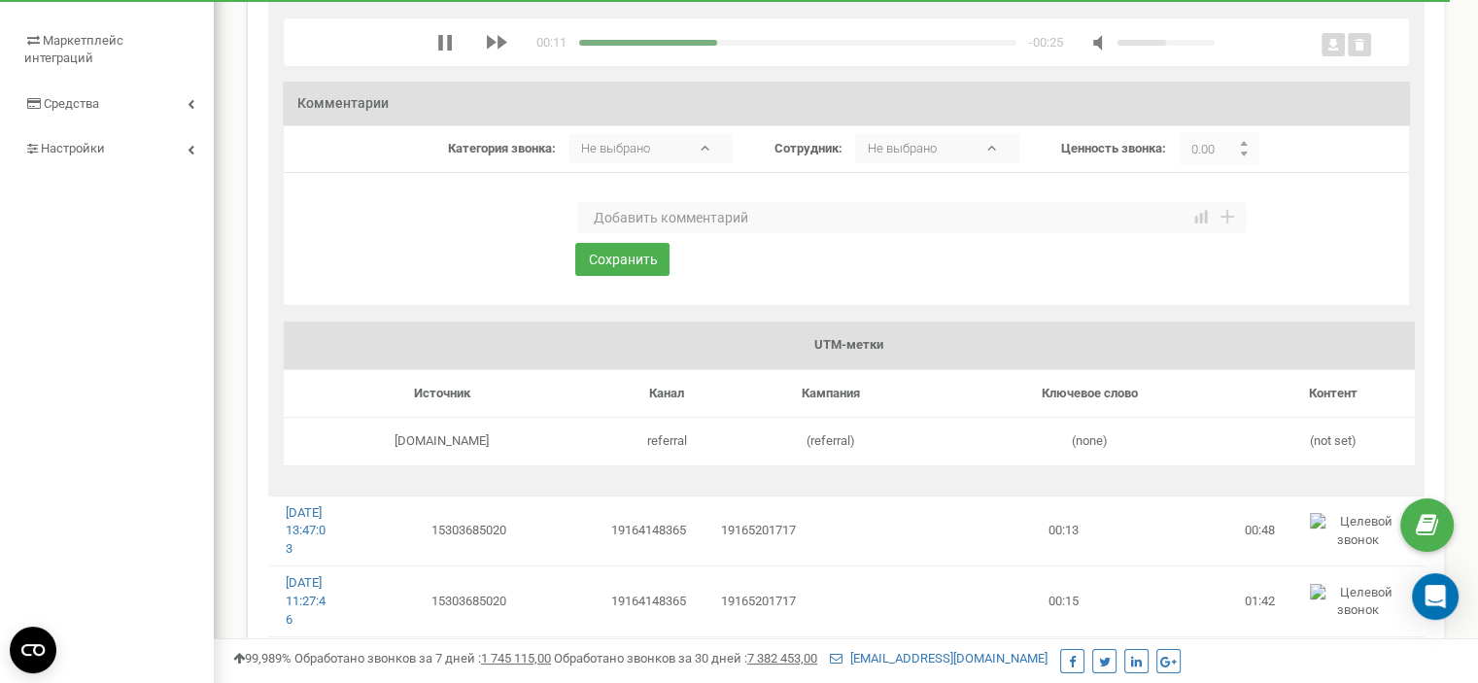
scroll to position [194, 0]
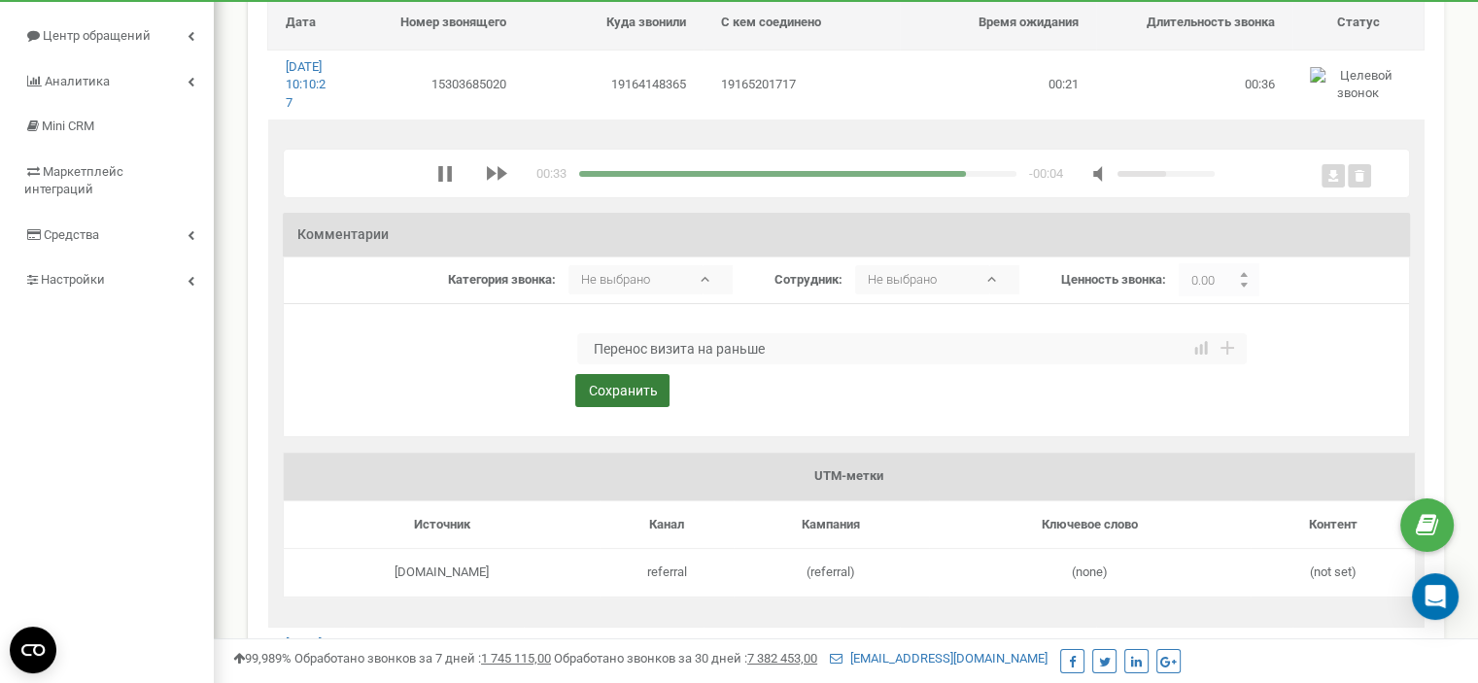
type textarea "Перенос визита на раньше"
click at [592, 407] on button "Сохранить" at bounding box center [622, 390] width 94 height 33
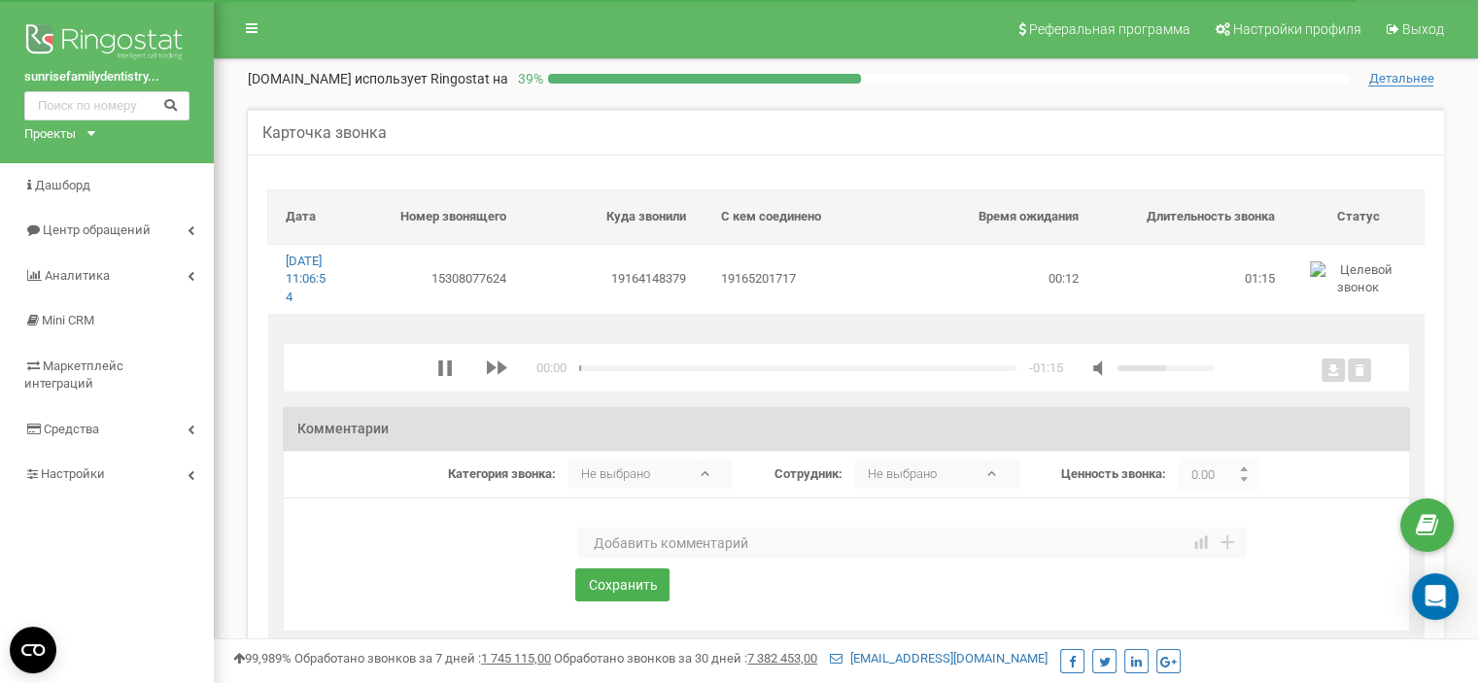
drag, startPoint x: 622, startPoint y: 561, endPoint x: 610, endPoint y: 555, distance: 13.0
click at [622, 559] on textarea at bounding box center [912, 543] width 670 height 31
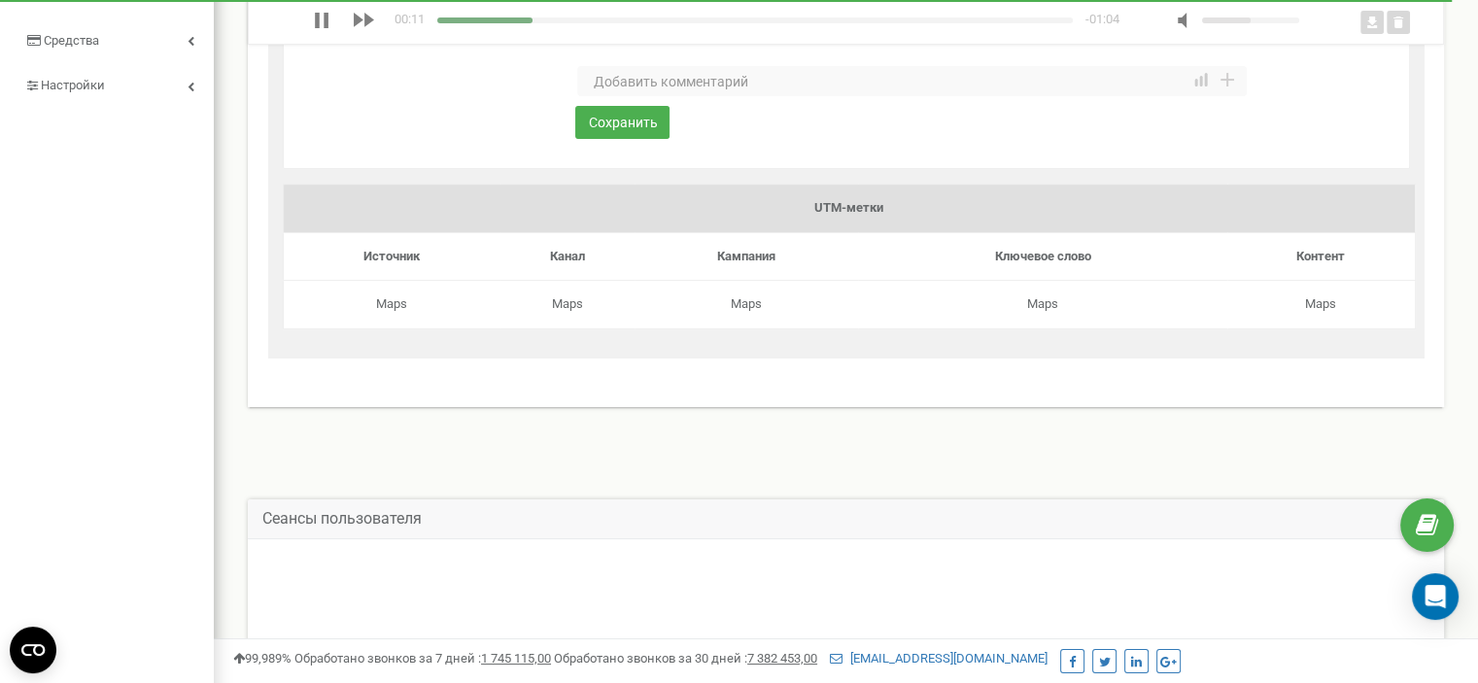
scroll to position [292, 0]
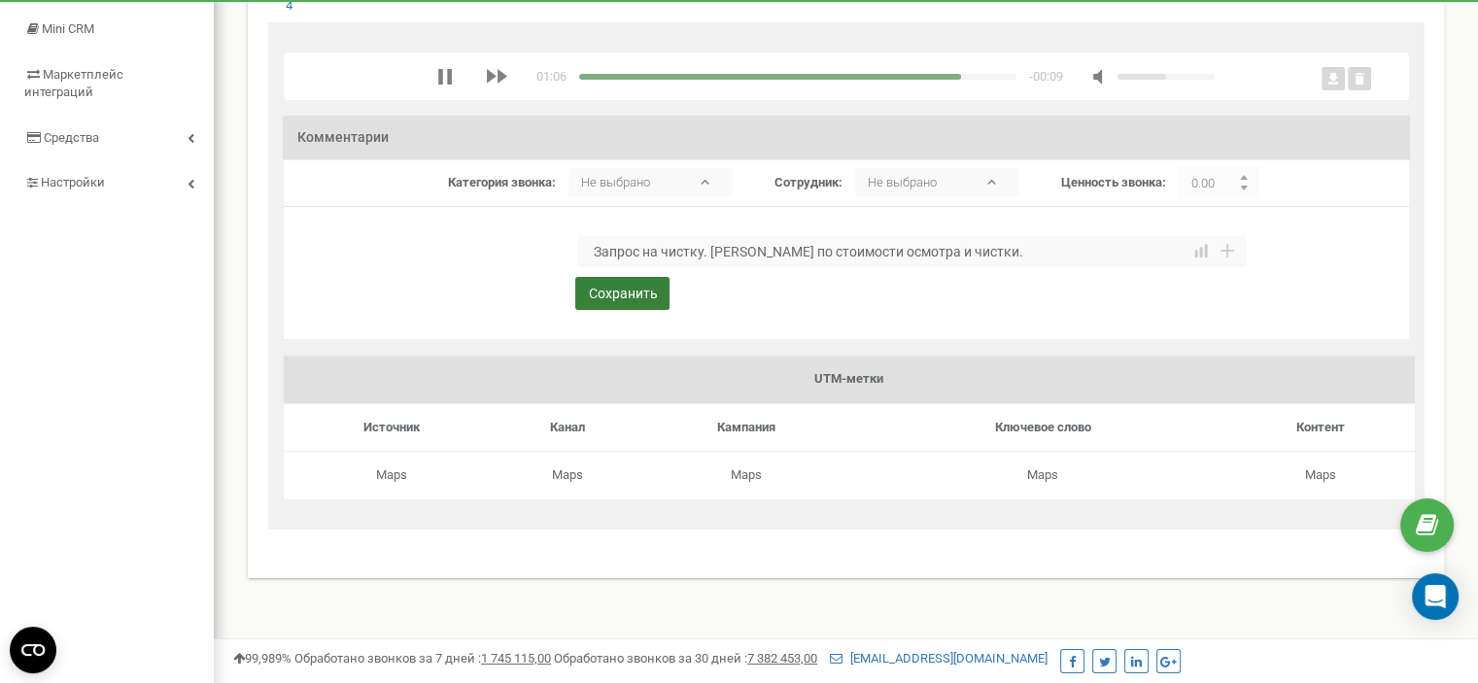
type textarea "Запрос на чистку. [PERSON_NAME] по стоимости осмотра и чистки."
click at [638, 310] on button "Сохранить" at bounding box center [622, 293] width 94 height 33
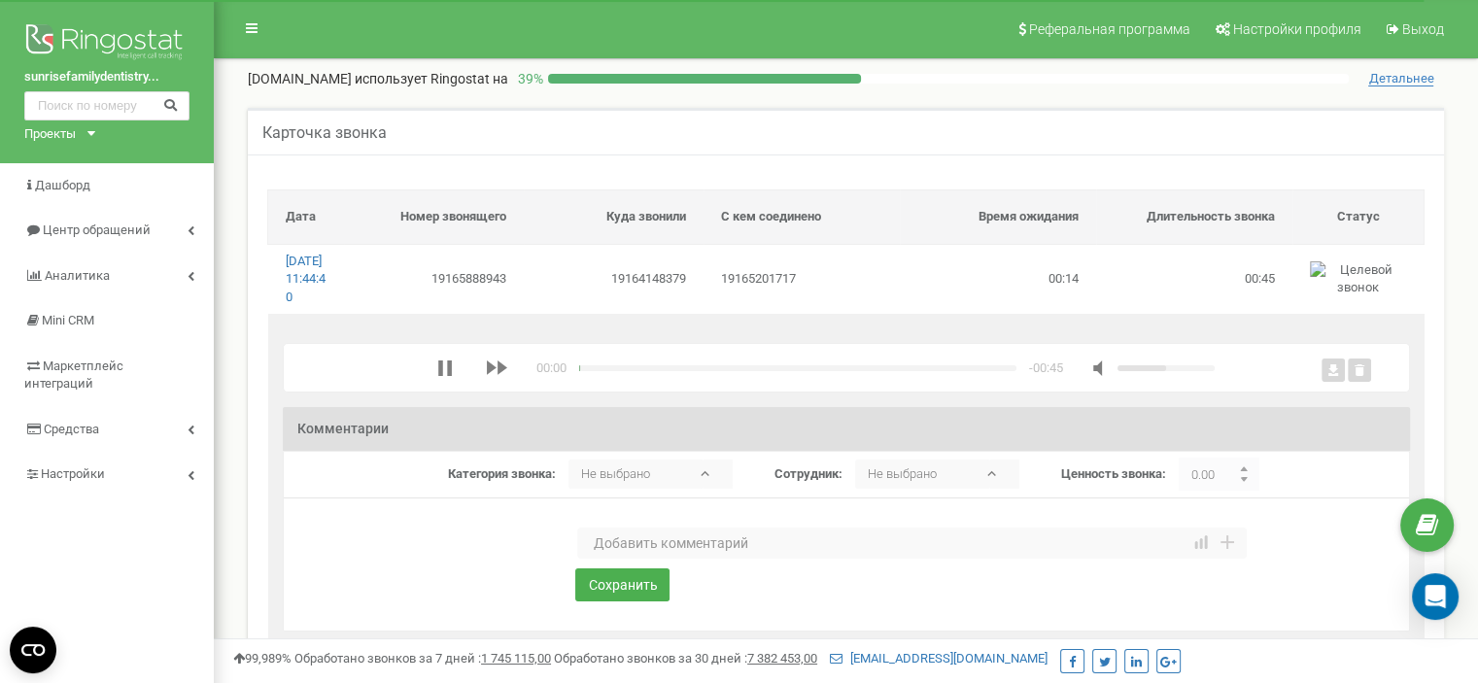
click at [655, 559] on textarea at bounding box center [912, 543] width 670 height 31
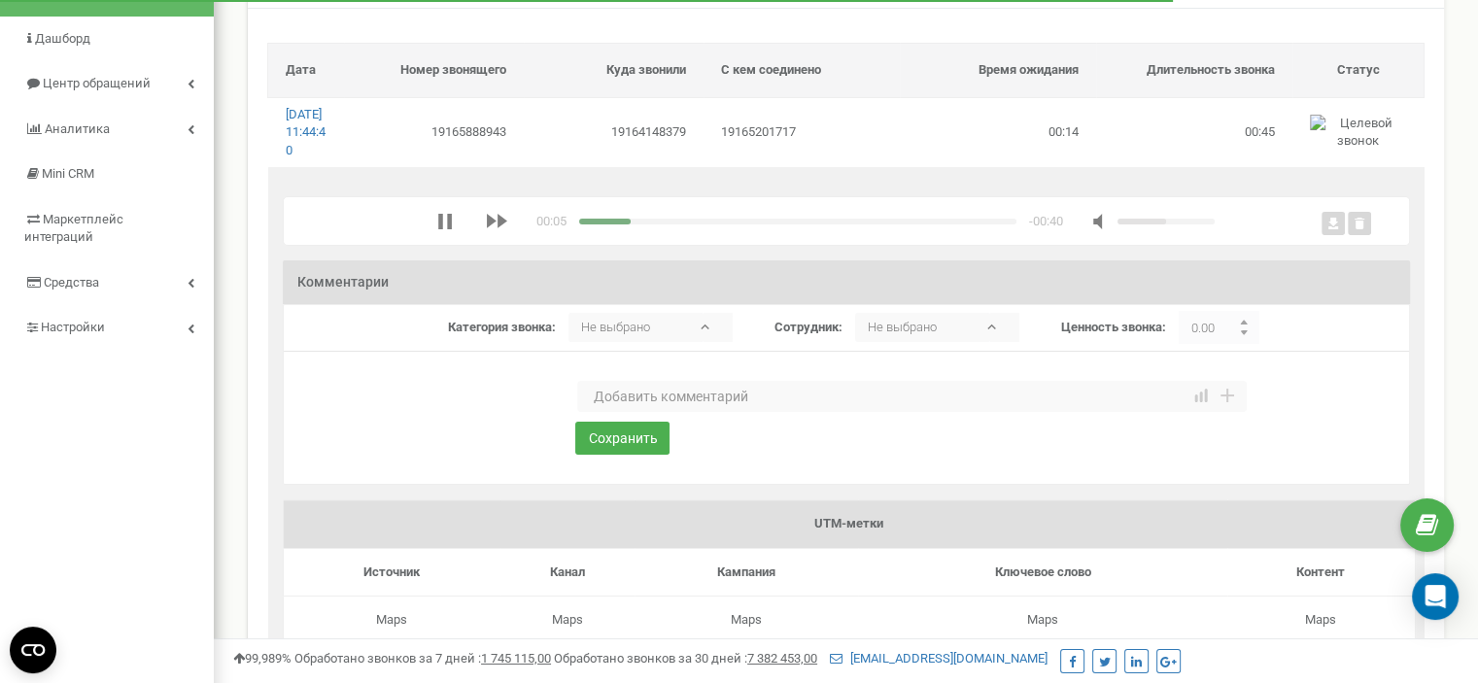
scroll to position [97, 0]
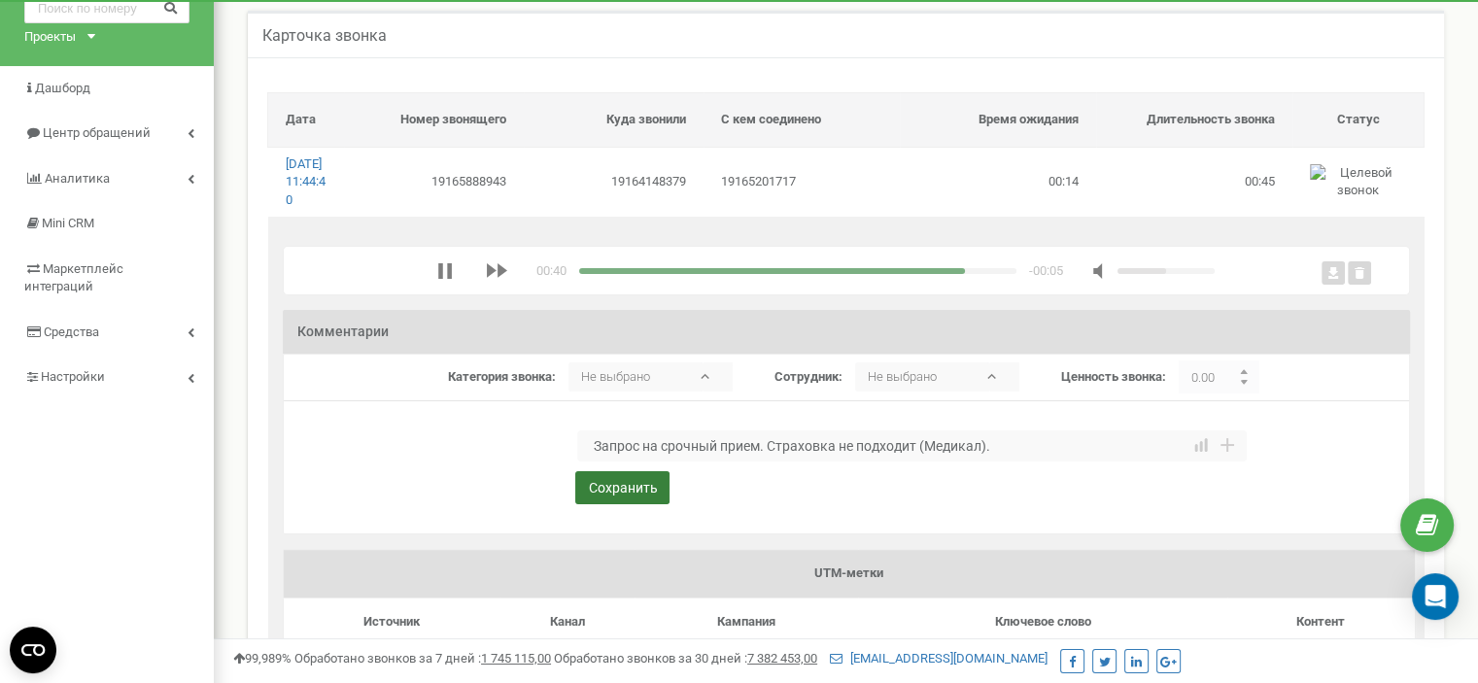
type textarea "Запрос на срочный прием. Страховка не подходит (Медикал)."
click at [607, 504] on button "Сохранить" at bounding box center [622, 487] width 94 height 33
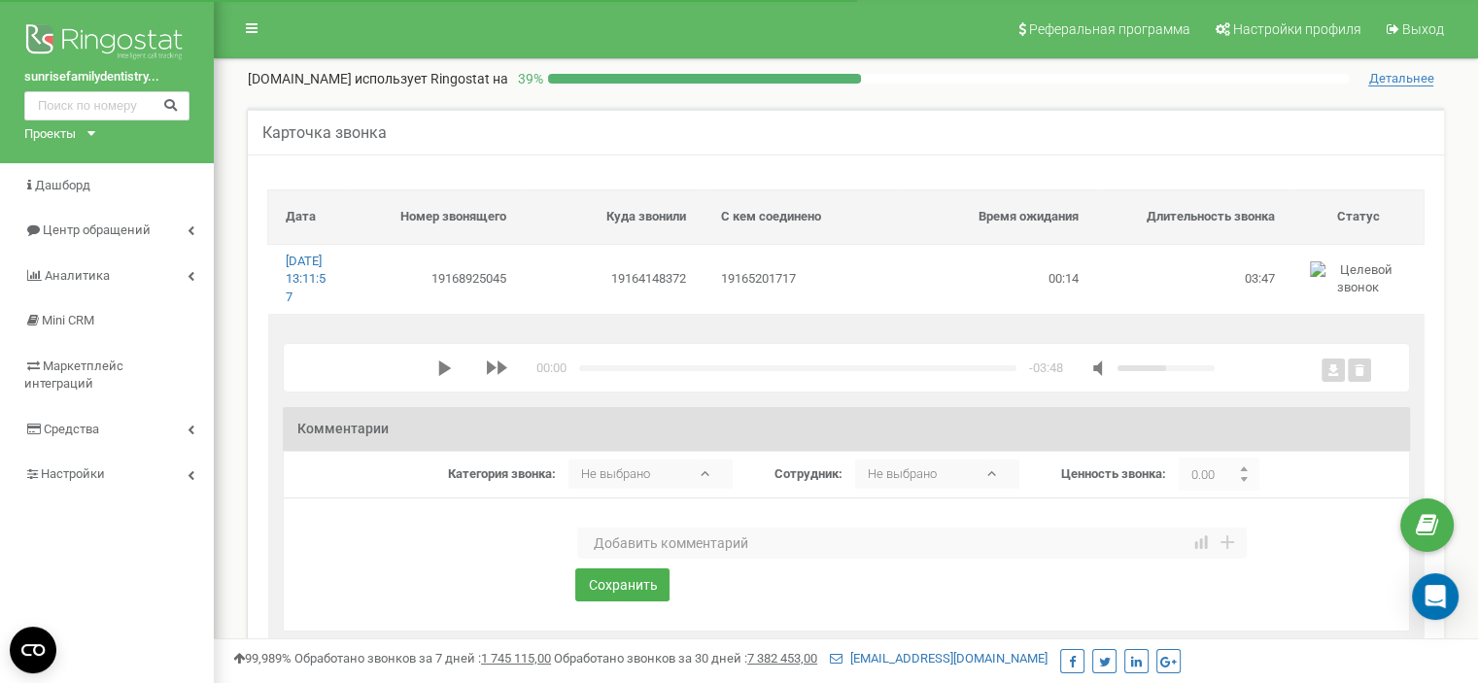
click at [446, 376] on polygon "media player" at bounding box center [444, 369] width 13 height 16
click at [653, 559] on textarea at bounding box center [912, 543] width 670 height 31
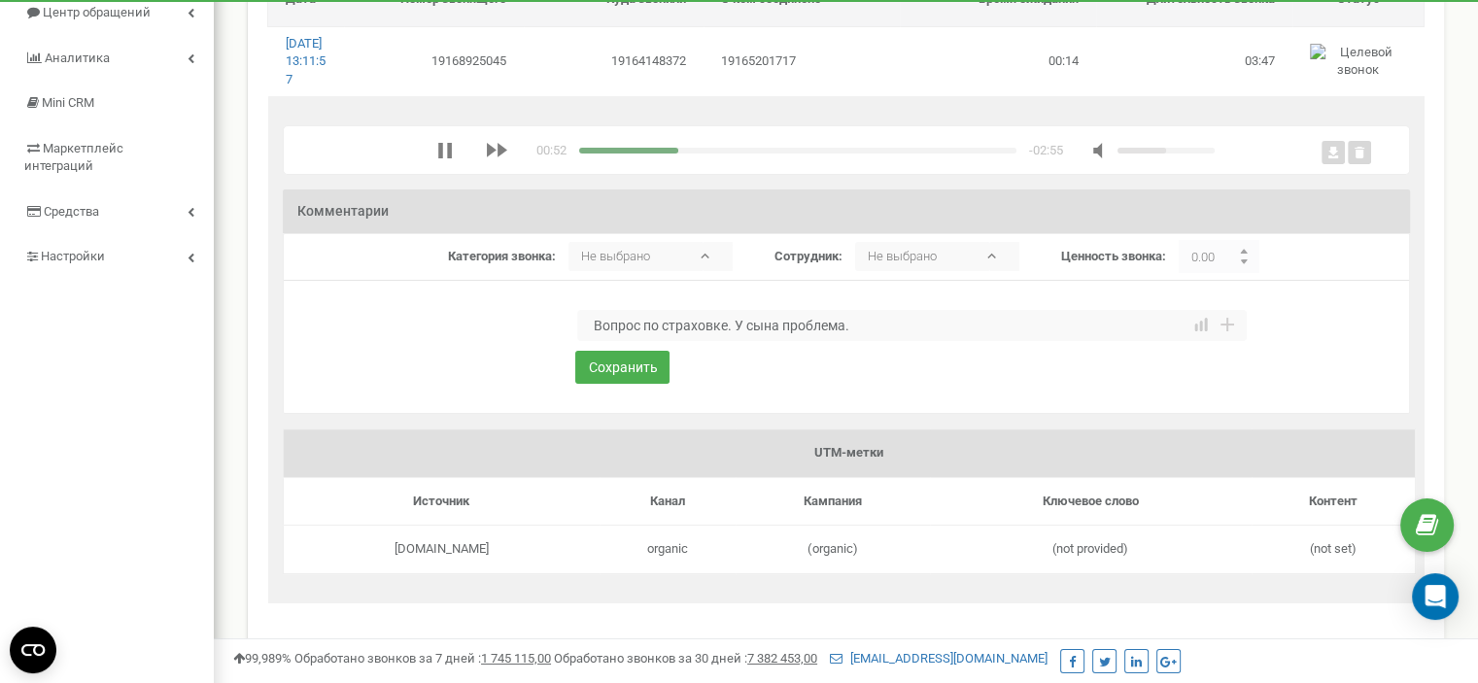
scroll to position [194, 0]
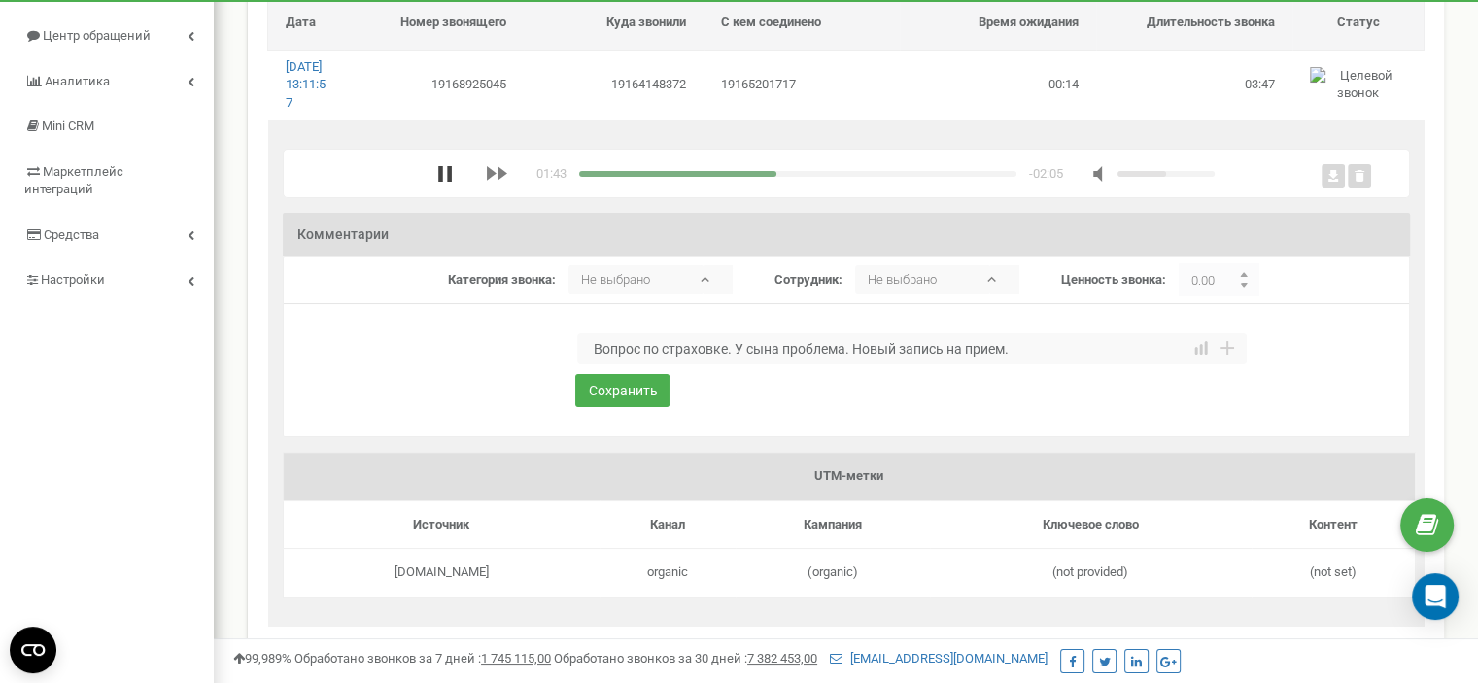
click at [445, 182] on icon "media player" at bounding box center [445, 174] width 14 height 16
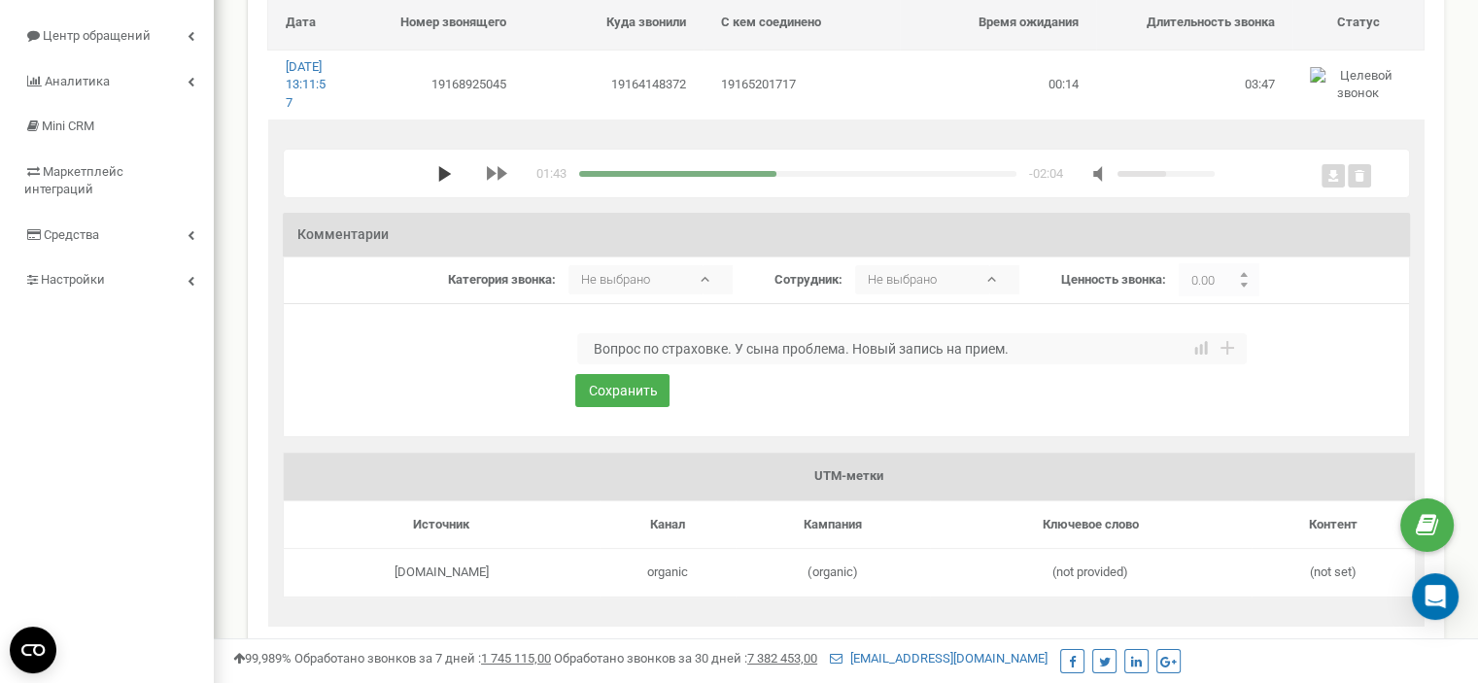
click at [441, 182] on polygon "media player" at bounding box center [444, 174] width 13 height 16
click at [807, 177] on div "media player" at bounding box center [797, 174] width 437 height 6
click at [854, 362] on textarea "Вопрос по страховке. У сына проблема. Новый запись на прием." at bounding box center [912, 348] width 670 height 31
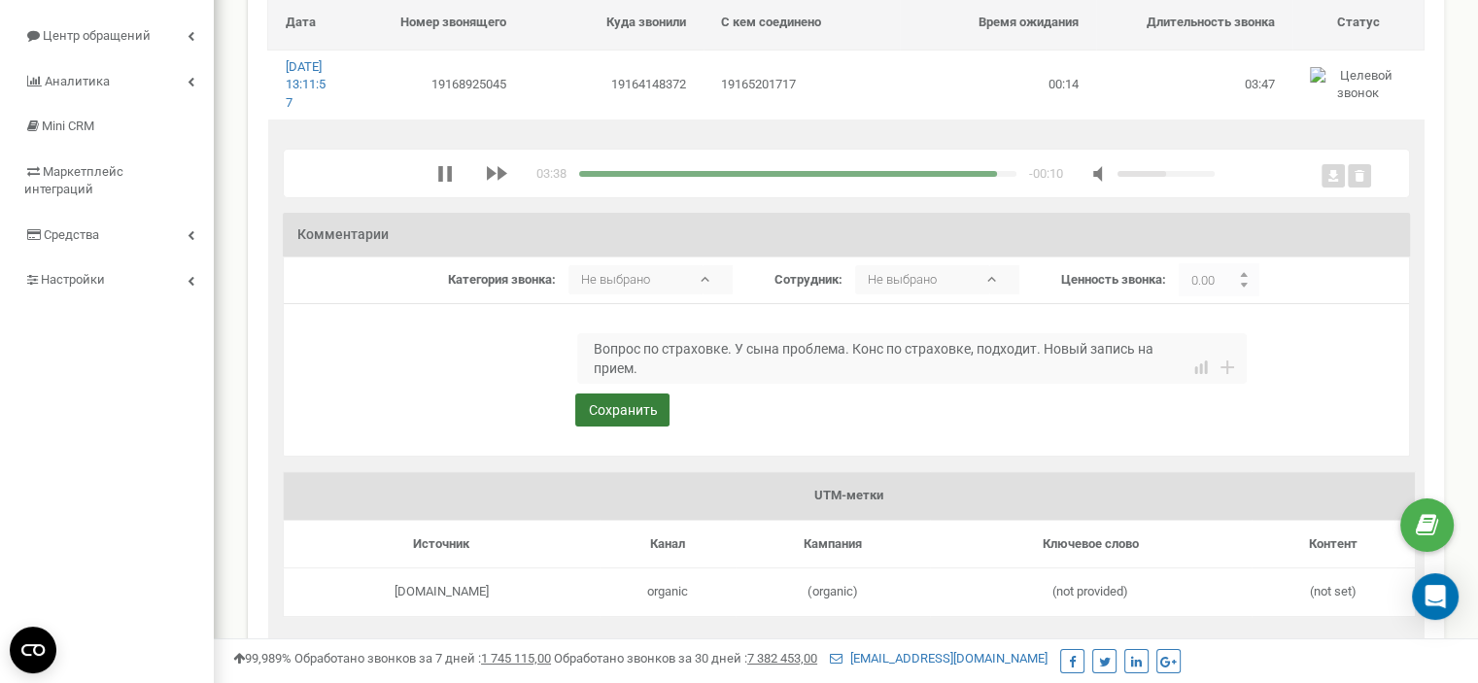
type textarea "Вопрос по страховке. У сына проблема. Конс по страховке, подходит. Новый запись…"
click at [639, 427] on button "Сохранить" at bounding box center [622, 410] width 94 height 33
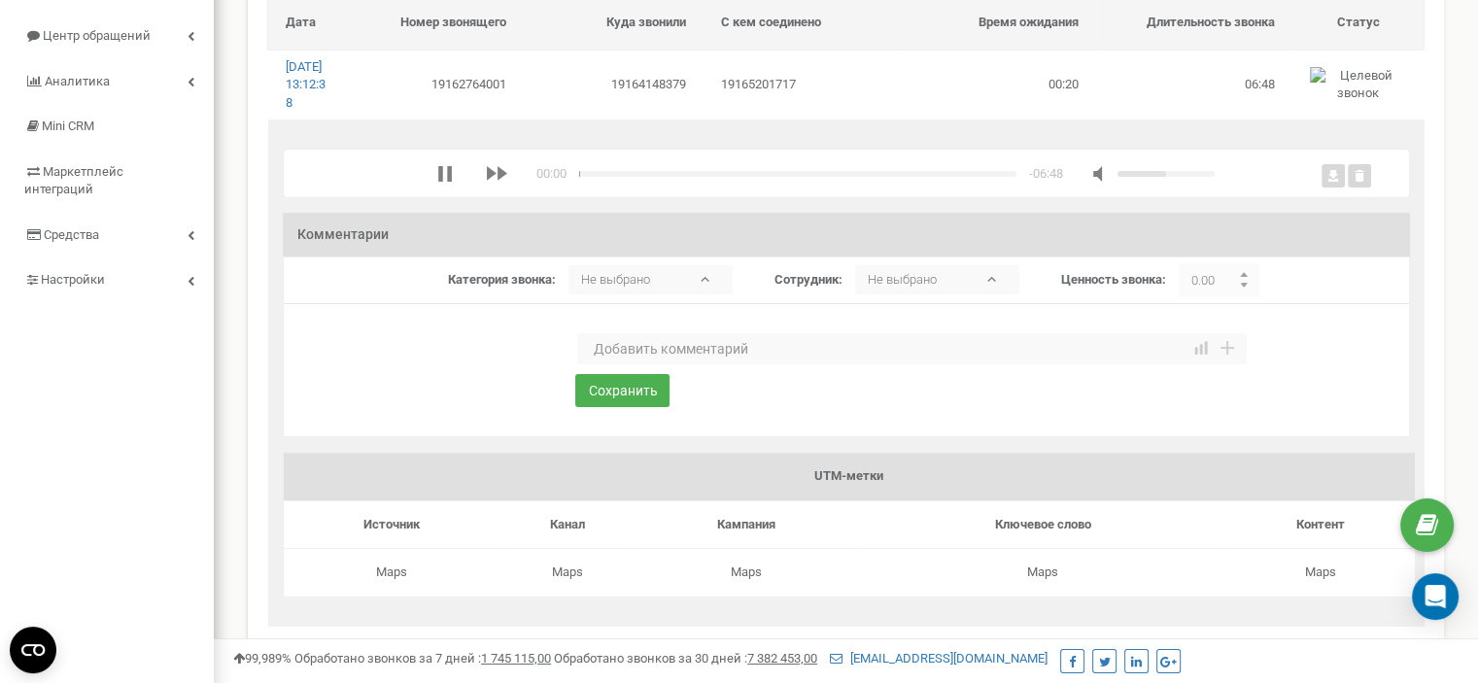
click at [621, 365] on textarea at bounding box center [912, 348] width 670 height 31
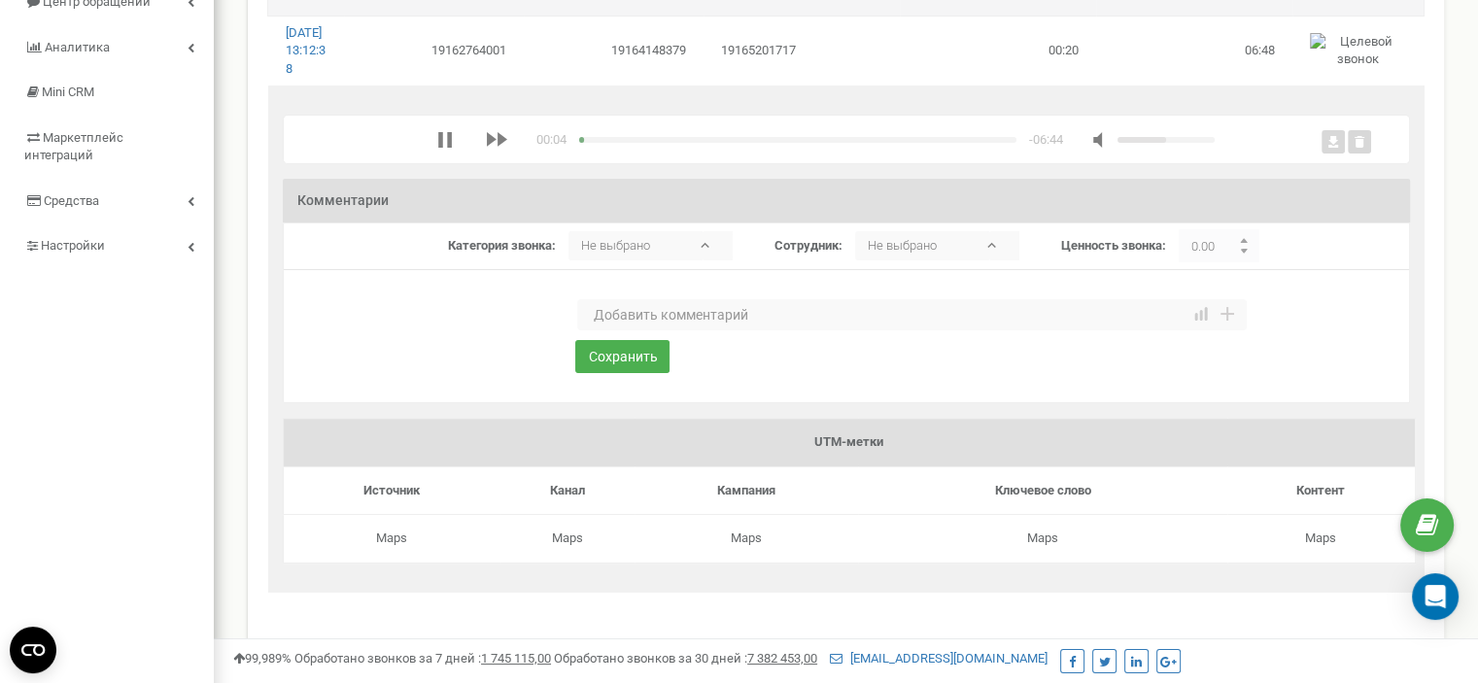
scroll to position [194, 0]
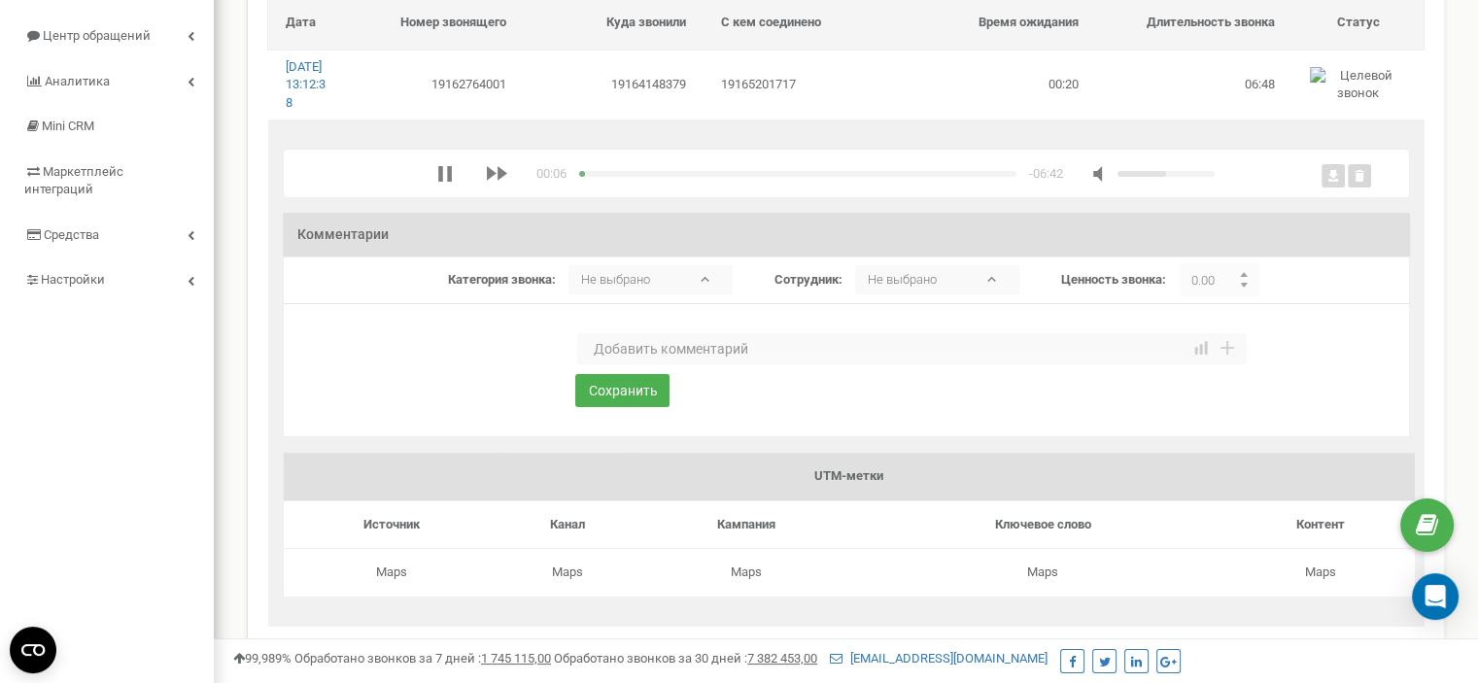
click at [600, 177] on div "media player" at bounding box center [797, 174] width 437 height 6
click at [632, 177] on div "media player" at bounding box center [797, 174] width 437 height 6
click at [708, 177] on div "media player" at bounding box center [797, 174] width 437 height 6
click at [747, 177] on div "media player" at bounding box center [797, 174] width 437 height 6
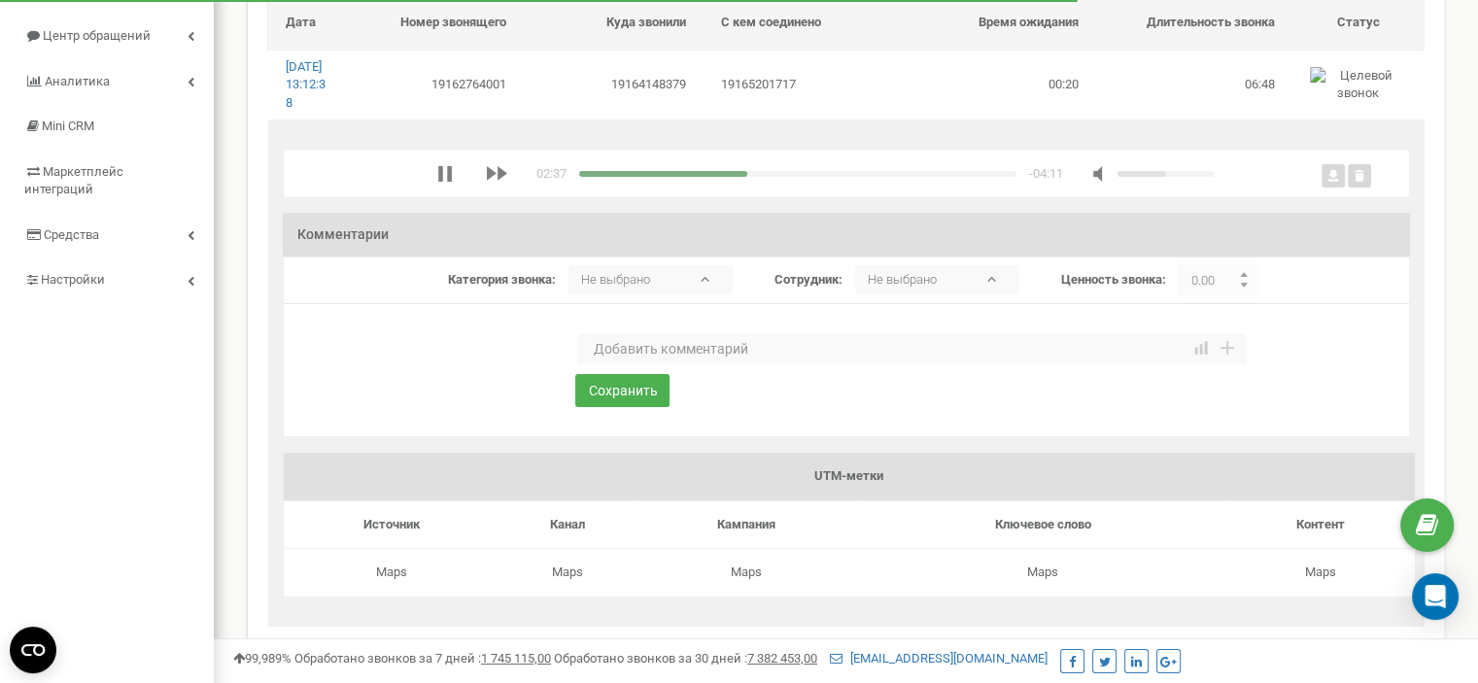
click at [820, 177] on div "media player" at bounding box center [797, 174] width 437 height 6
click at [779, 177] on div "media player" at bounding box center [701, 174] width 244 height 6
click at [645, 365] on textarea at bounding box center [912, 348] width 670 height 31
click at [707, 365] on textarea "У сына болит зуб. Новый запись на прием." at bounding box center [912, 348] width 670 height 31
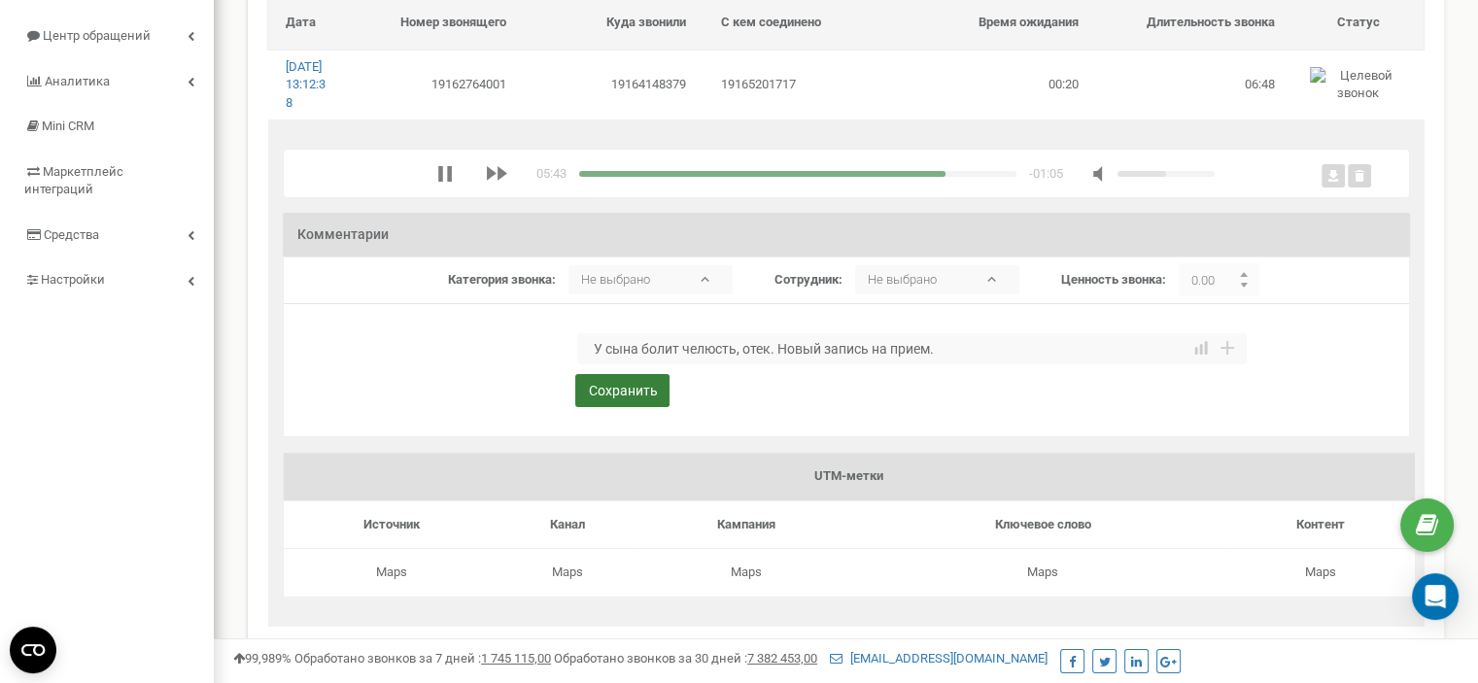
type textarea "У сына болит челюсть, отек. Новый запись на прием."
click at [642, 406] on button "Сохранить" at bounding box center [622, 390] width 94 height 33
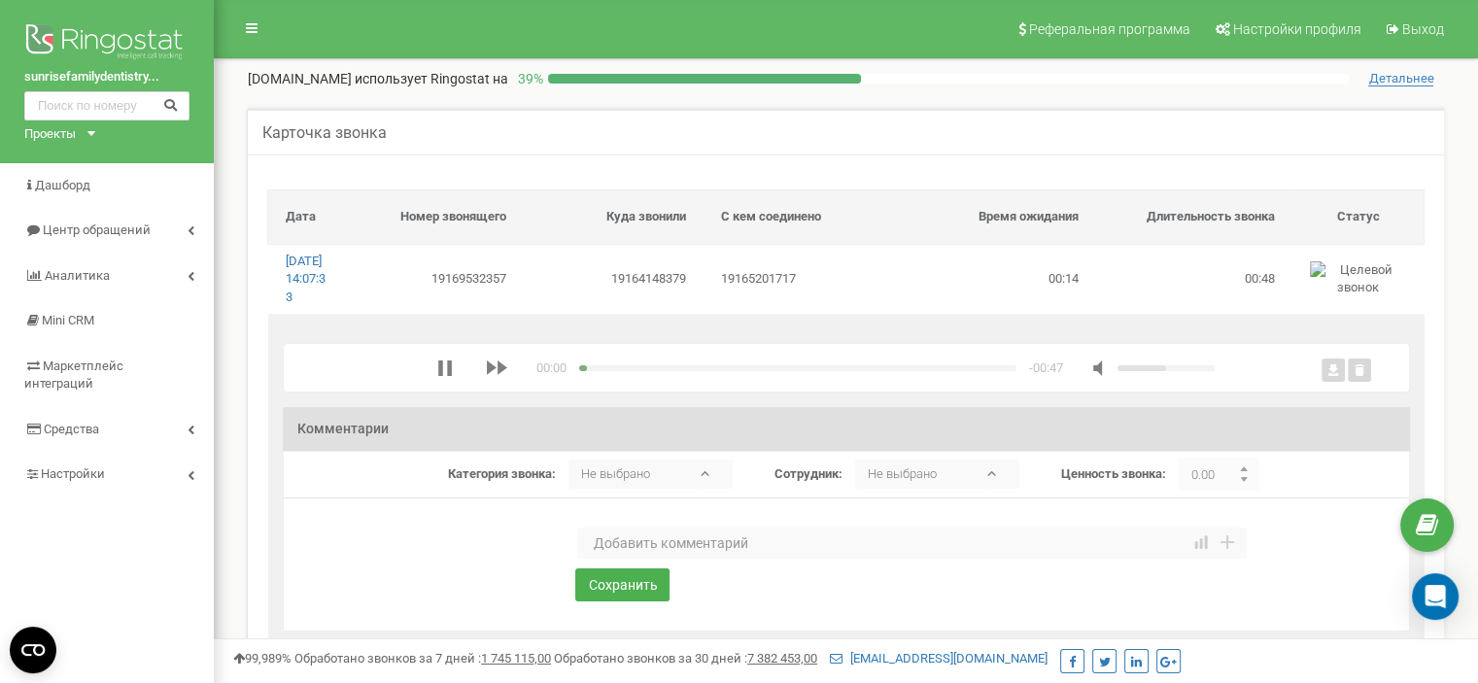
click at [646, 559] on textarea at bounding box center [912, 543] width 670 height 31
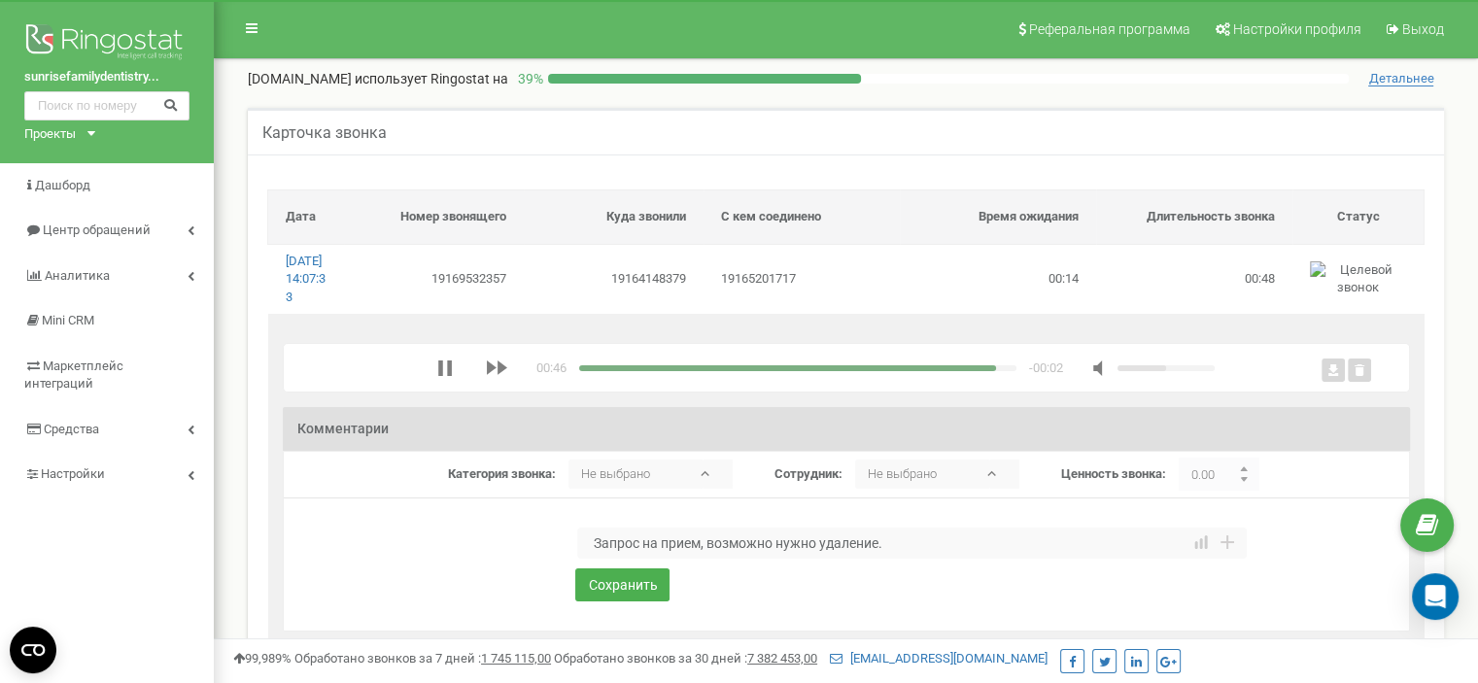
click at [696, 559] on textarea "Запрос на прием, возможно нужно удаление." at bounding box center [912, 543] width 670 height 31
click at [966, 559] on textarea "Запрос на прием [DATE], возможно нужно удаление." at bounding box center [912, 543] width 670 height 31
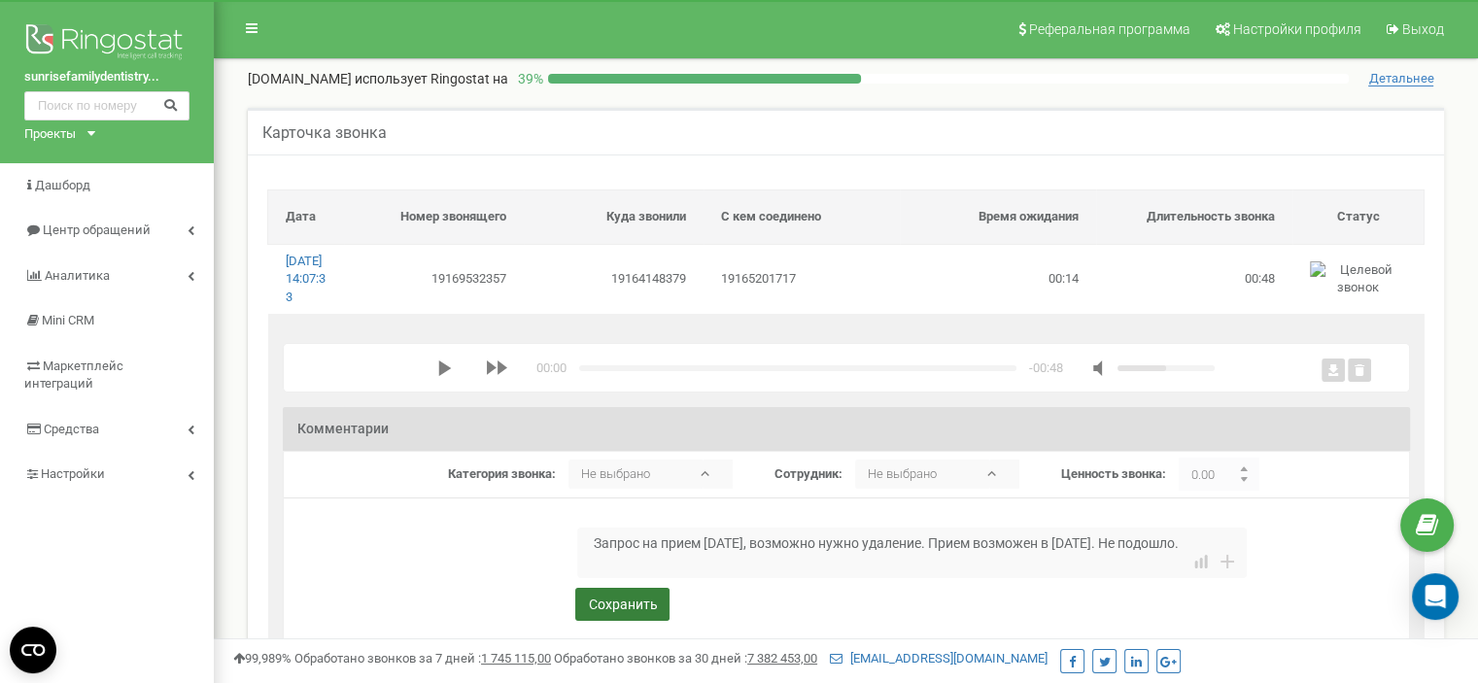
type textarea "Запрос на прием [DATE], возможно нужно удаление. Прием возможен в [DATE]. Не по…"
click at [608, 621] on button "Сохранить" at bounding box center [622, 604] width 94 height 33
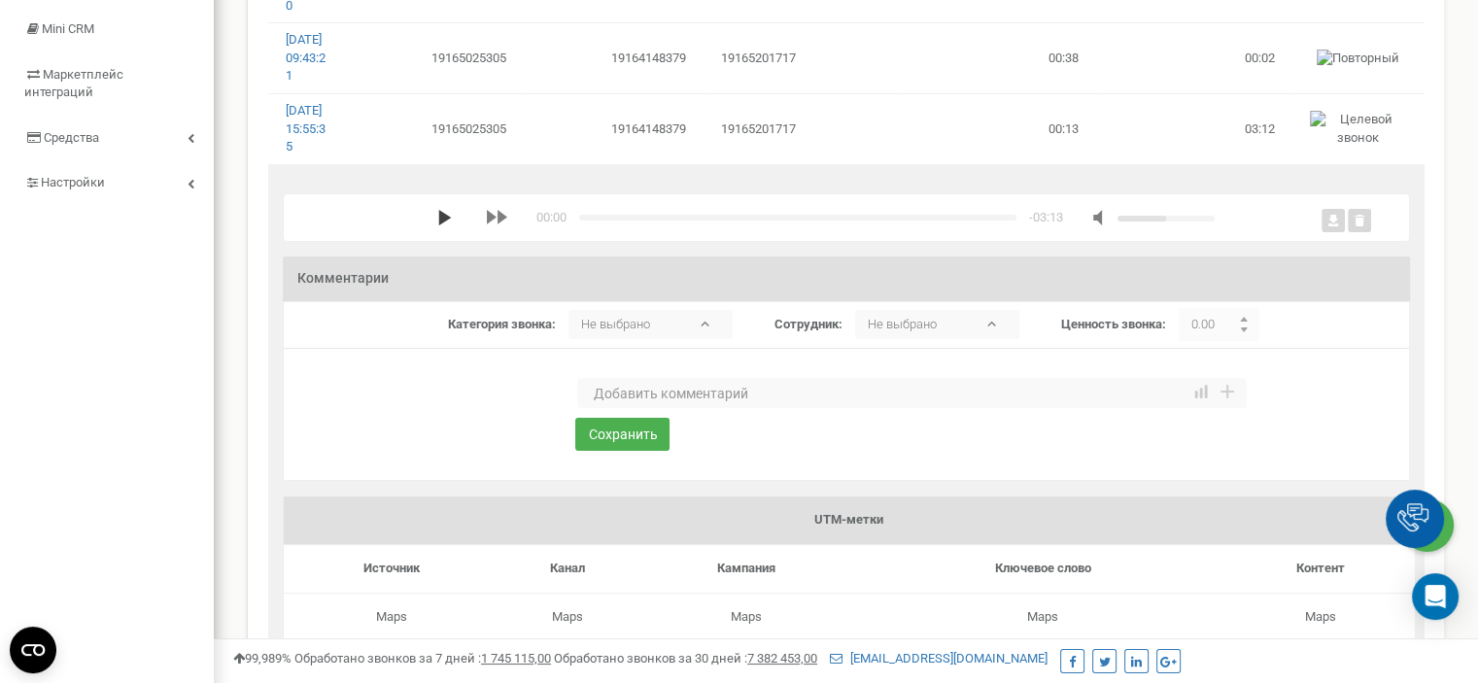
click at [438, 226] on polygon "media player" at bounding box center [444, 218] width 13 height 16
click at [653, 409] on textarea at bounding box center [912, 393] width 670 height 31
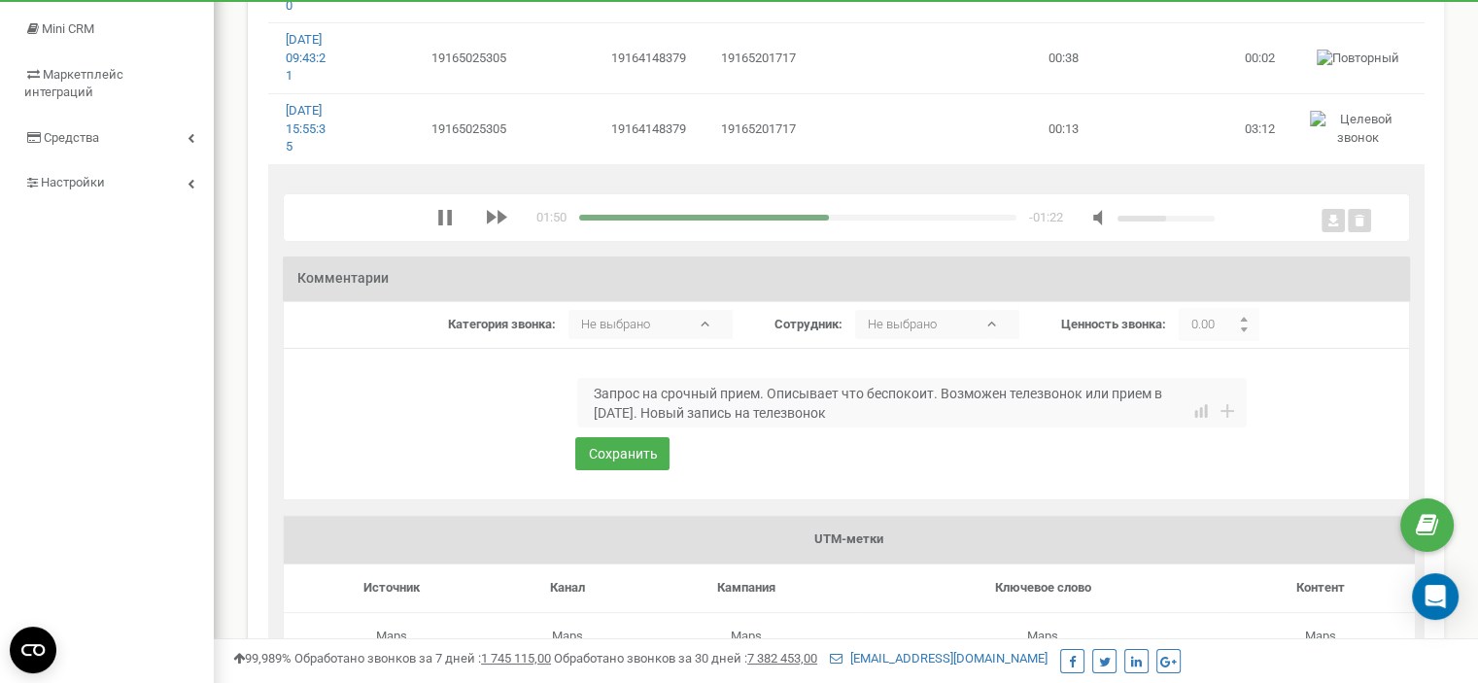
click at [797, 429] on textarea "Запрос на срочный прием. Описывает что беспокоит. Возможен телезвонок или прием…" at bounding box center [912, 403] width 670 height 51
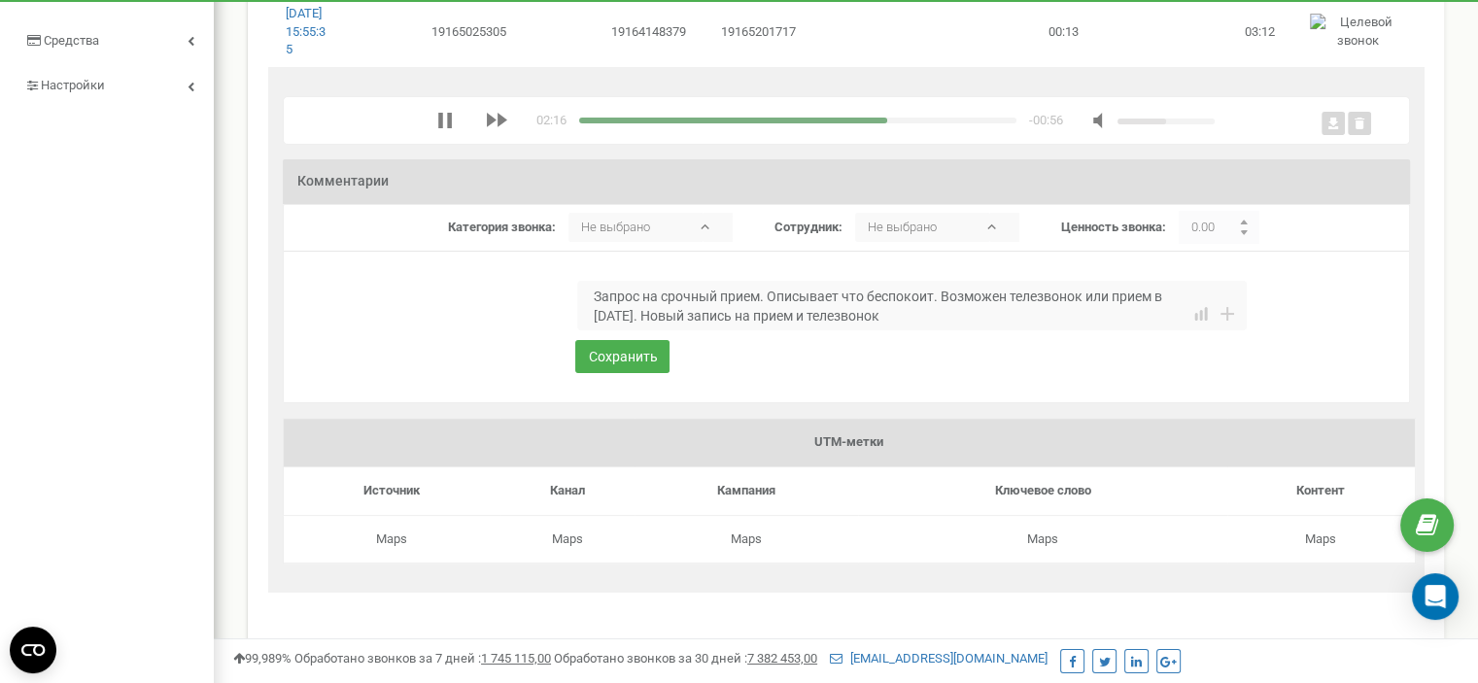
scroll to position [389, 0]
click at [689, 331] on textarea "Запрос на срочный прием. Описывает что беспокоит. Возможен телезвонок или прием…" at bounding box center [912, 306] width 670 height 51
click at [1038, 331] on textarea "Запрос на срочный прием. Описывает что беспокоит. Возможен телезвонок или прием…" at bounding box center [912, 306] width 670 height 51
type textarea "Запрос на срочный прием. Описывает что беспокоит. Возможен телезвонок или прием…"
click at [627, 373] on button "Сохранить" at bounding box center [622, 356] width 94 height 33
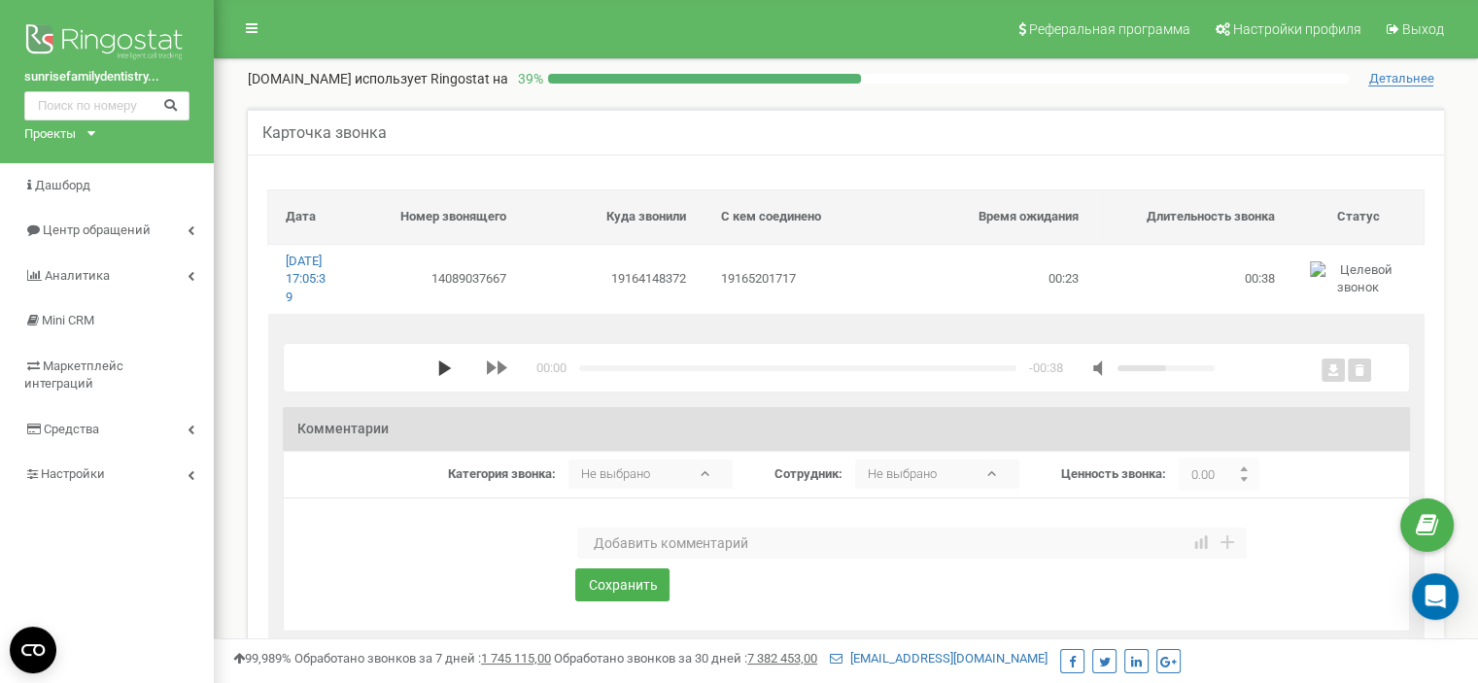
click at [438, 376] on polygon "media player" at bounding box center [444, 369] width 13 height 16
click at [673, 558] on textarea at bounding box center [912, 543] width 670 height 31
click at [695, 559] on textarea "Спала коронка, прием возможен в понедельник." at bounding box center [912, 543] width 670 height 31
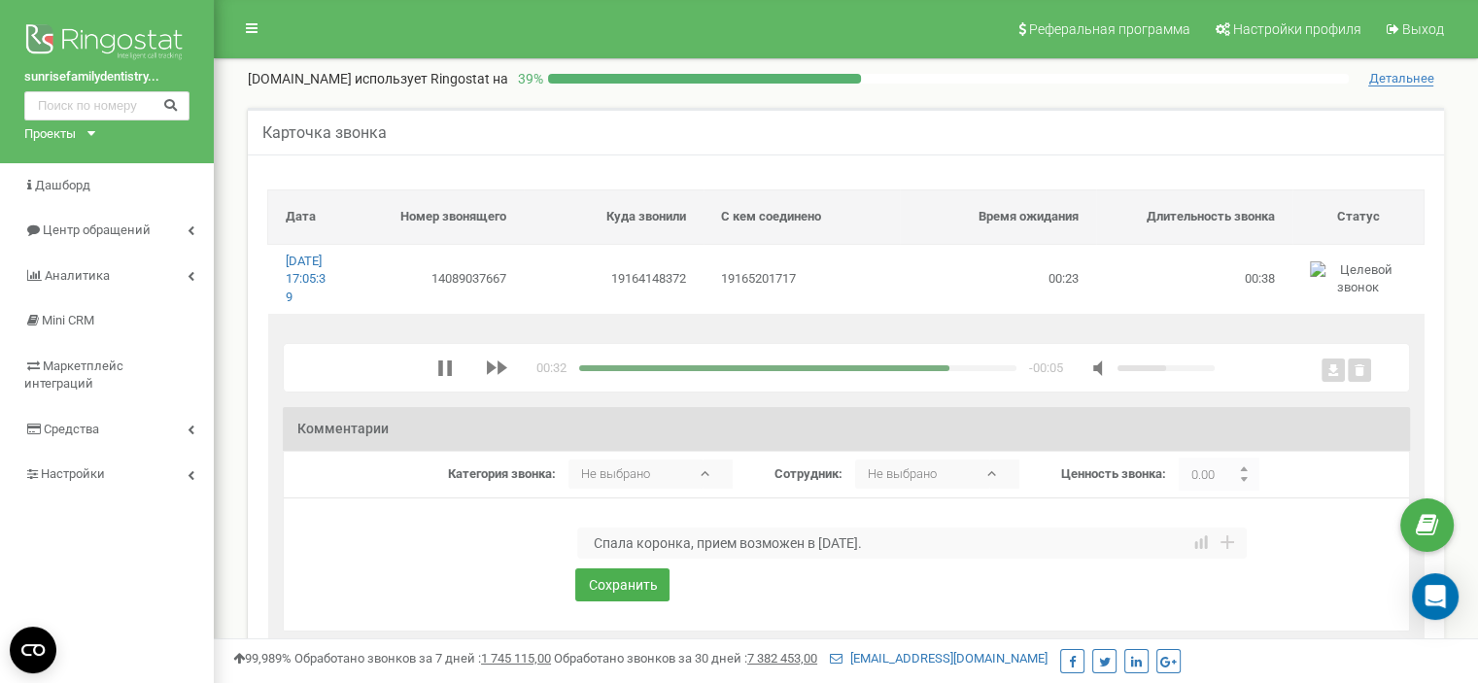
click at [1008, 559] on textarea "Спала коронка, прием возможен в понедельник." at bounding box center [912, 543] width 670 height 31
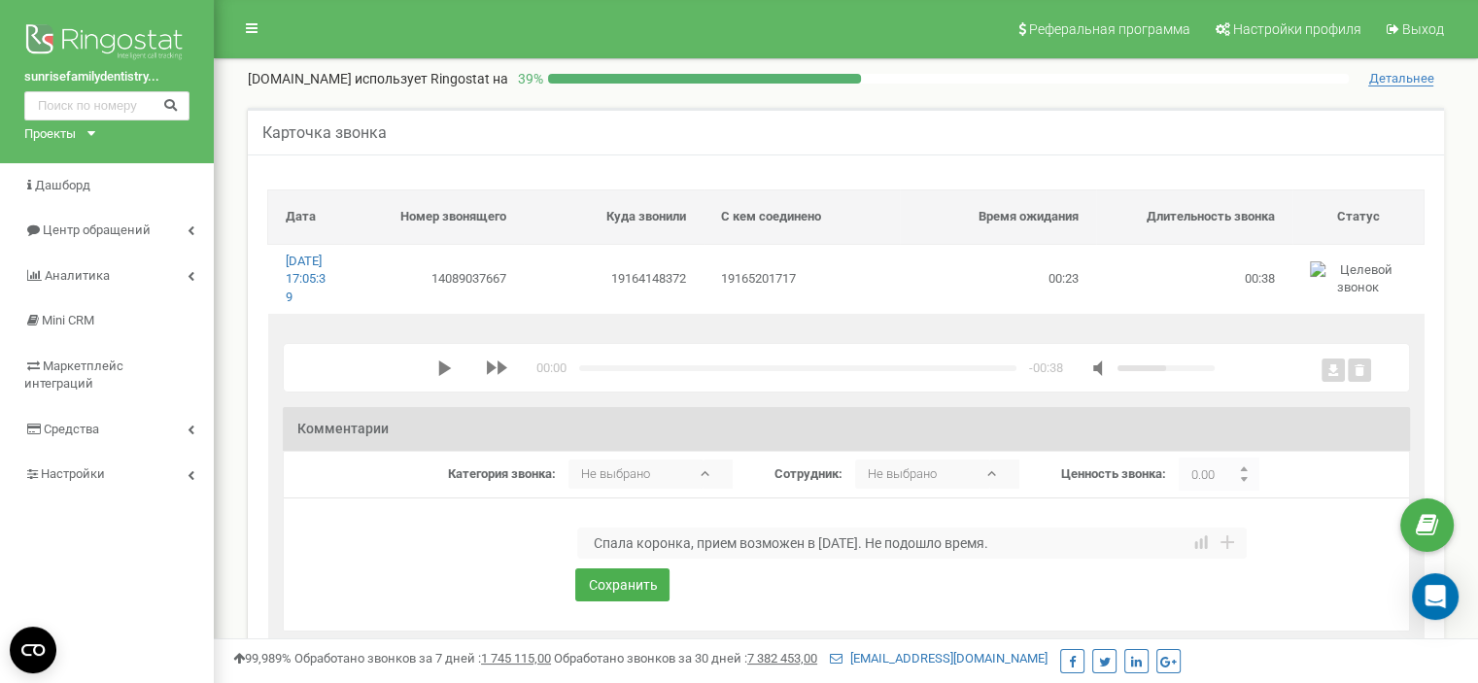
click at [593, 555] on textarea "Спала коронка, прием возможен в понедельник. Не подошло время." at bounding box center [912, 543] width 670 height 31
type textarea "Запрос на прием сегодня, Спала коронка, прием возможен в понедельник. Не подошл…"
click at [611, 619] on button "Сохранить" at bounding box center [622, 604] width 94 height 33
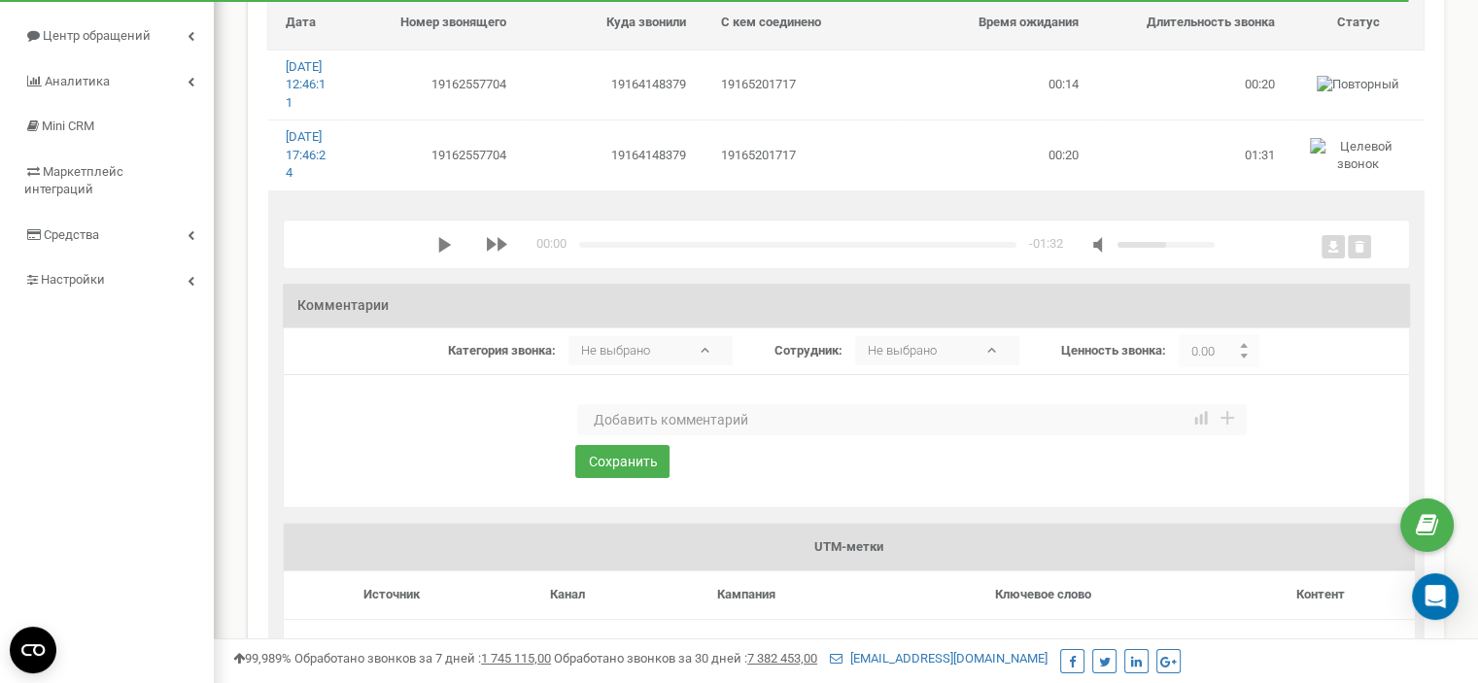
scroll to position [194, 0]
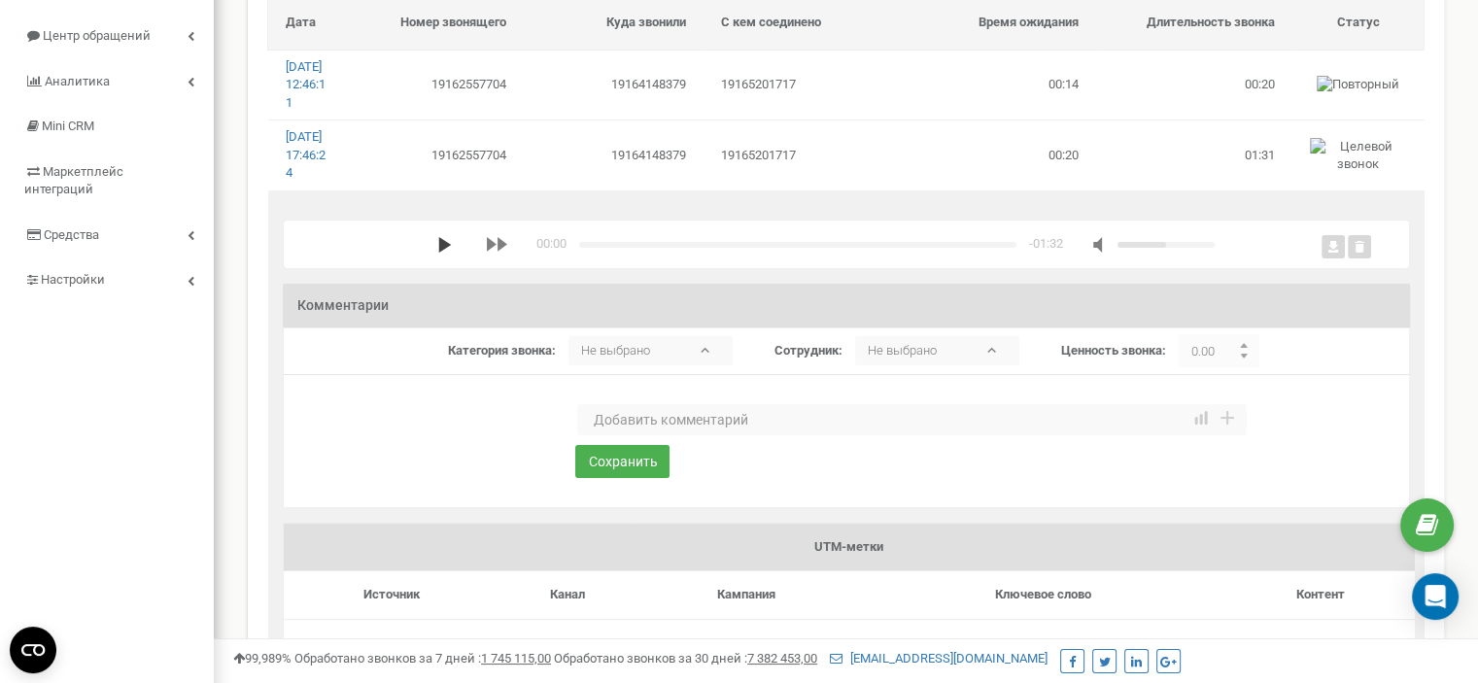
click at [439, 253] on polygon "media player" at bounding box center [444, 245] width 13 height 16
click at [644, 435] on textarea at bounding box center [912, 419] width 670 height 31
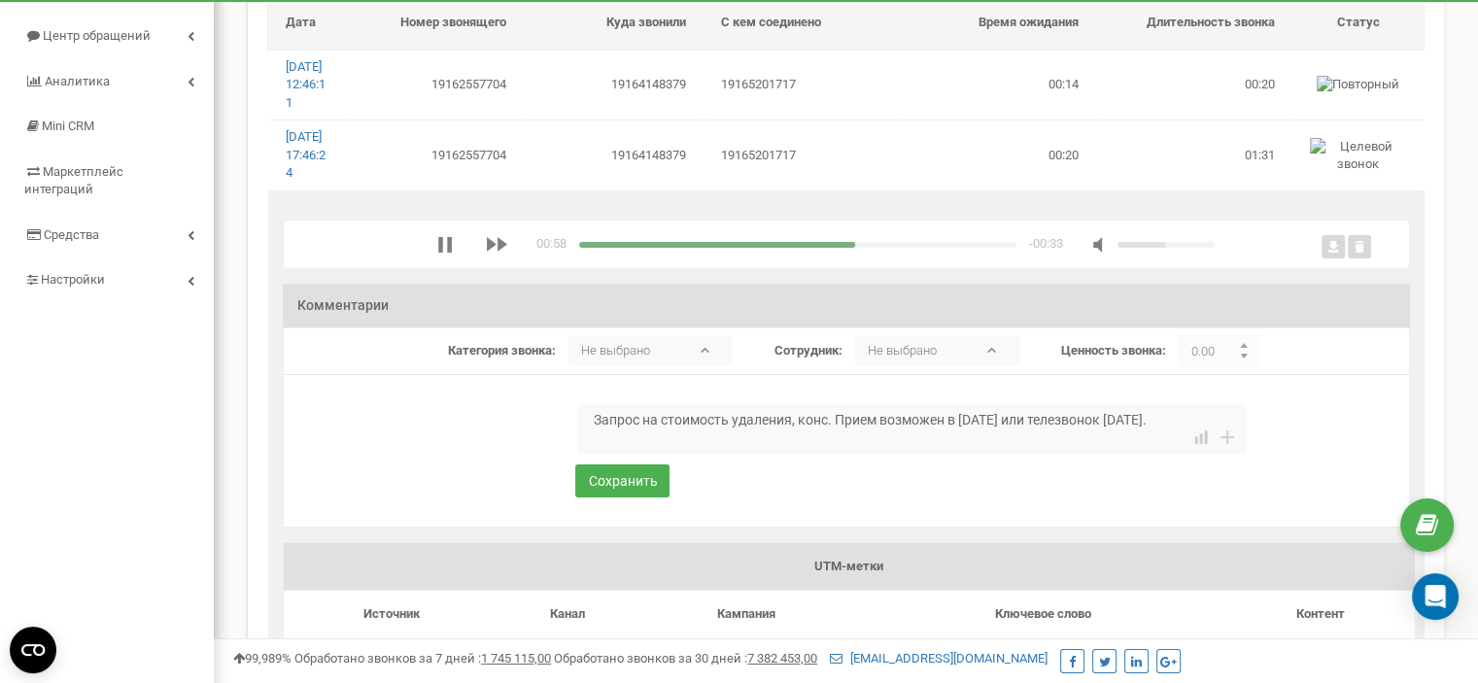
type textarea "Запрос на стоимость удаления, конс. Прием возможен в [DATE] или телезвонок [DAT…"
click at [872, 248] on div "media player" at bounding box center [797, 245] width 437 height 6
click at [887, 248] on div "media player" at bounding box center [797, 245] width 437 height 6
drag, startPoint x: 904, startPoint y: 279, endPoint x: 925, endPoint y: 281, distance: 21.5
click at [906, 248] on div "media player" at bounding box center [797, 245] width 437 height 6
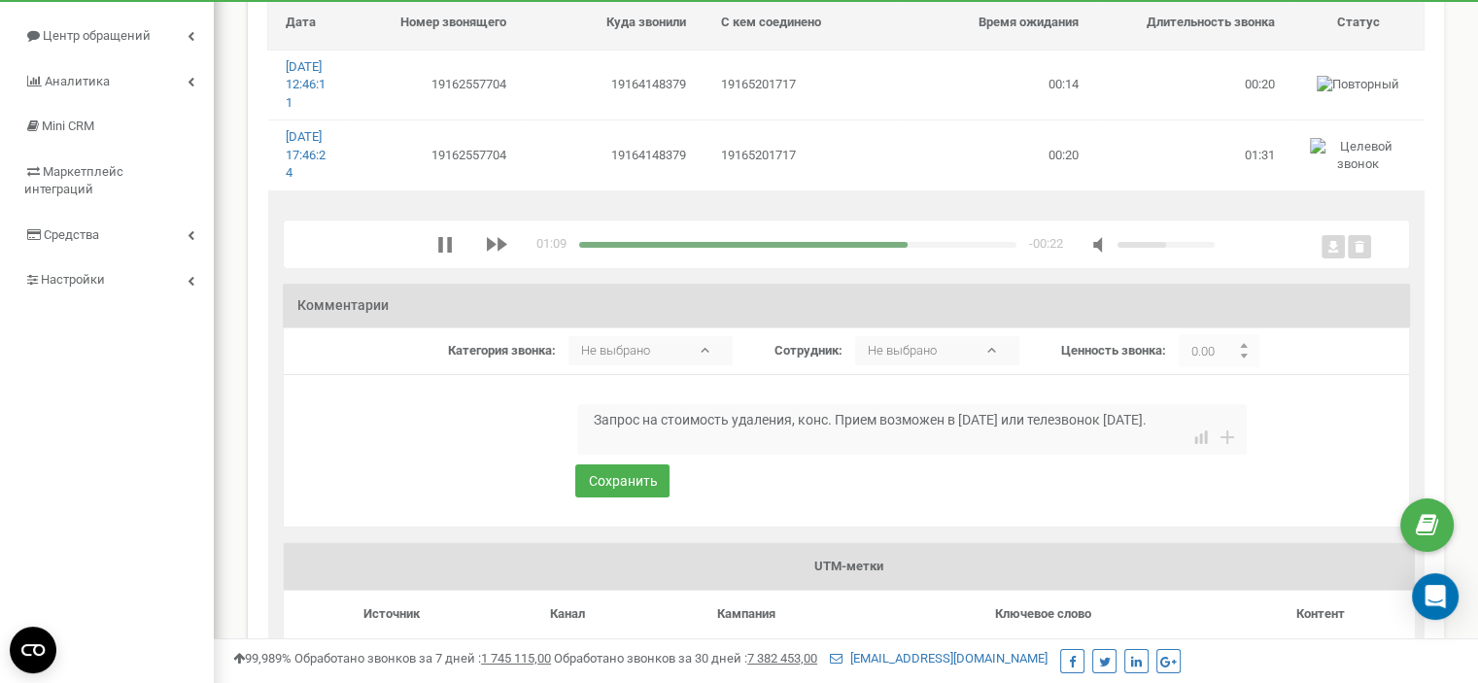
click at [930, 248] on div "media player" at bounding box center [797, 245] width 437 height 6
click at [956, 248] on div "media player" at bounding box center [797, 245] width 437 height 6
click at [988, 248] on div "media player" at bounding box center [797, 245] width 437 height 6
click at [1009, 248] on div "media player" at bounding box center [797, 245] width 437 height 6
click at [642, 498] on button "Сохранить" at bounding box center [622, 481] width 94 height 33
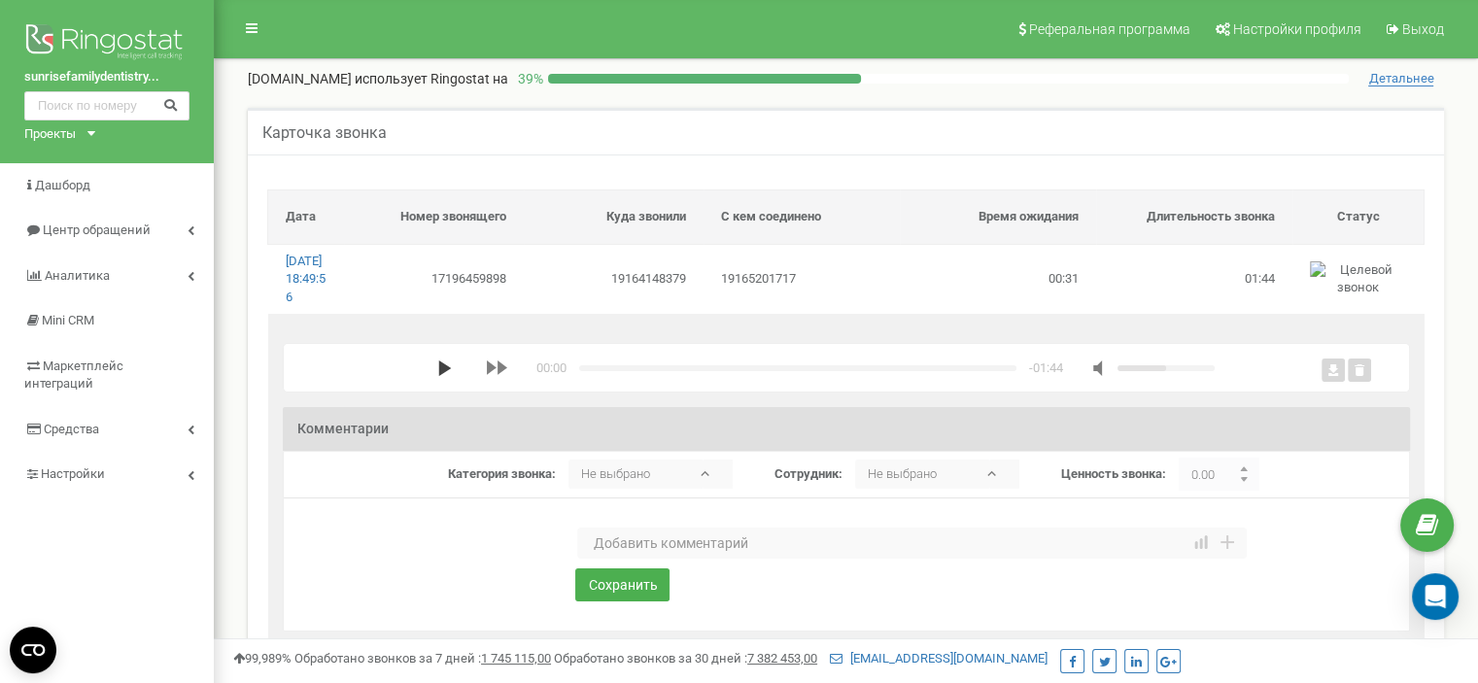
click at [444, 376] on polygon "media player" at bounding box center [444, 369] width 13 height 16
drag, startPoint x: 645, startPoint y: 568, endPoint x: 665, endPoint y: 565, distance: 19.7
click at [645, 559] on textarea at bounding box center [912, 543] width 670 height 31
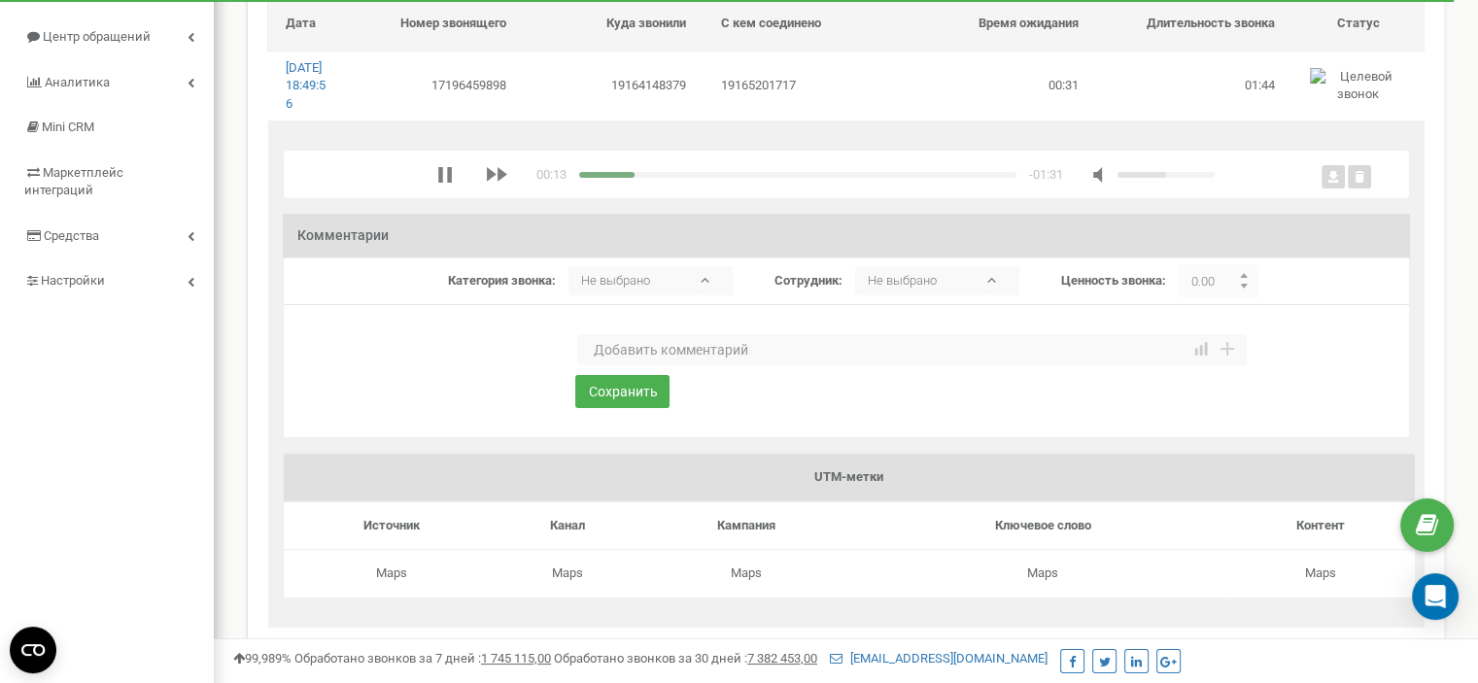
scroll to position [194, 0]
type textarea "[PERSON_NAME] после приема по страховке"
click at [618, 407] on button "Сохранить" at bounding box center [622, 390] width 94 height 33
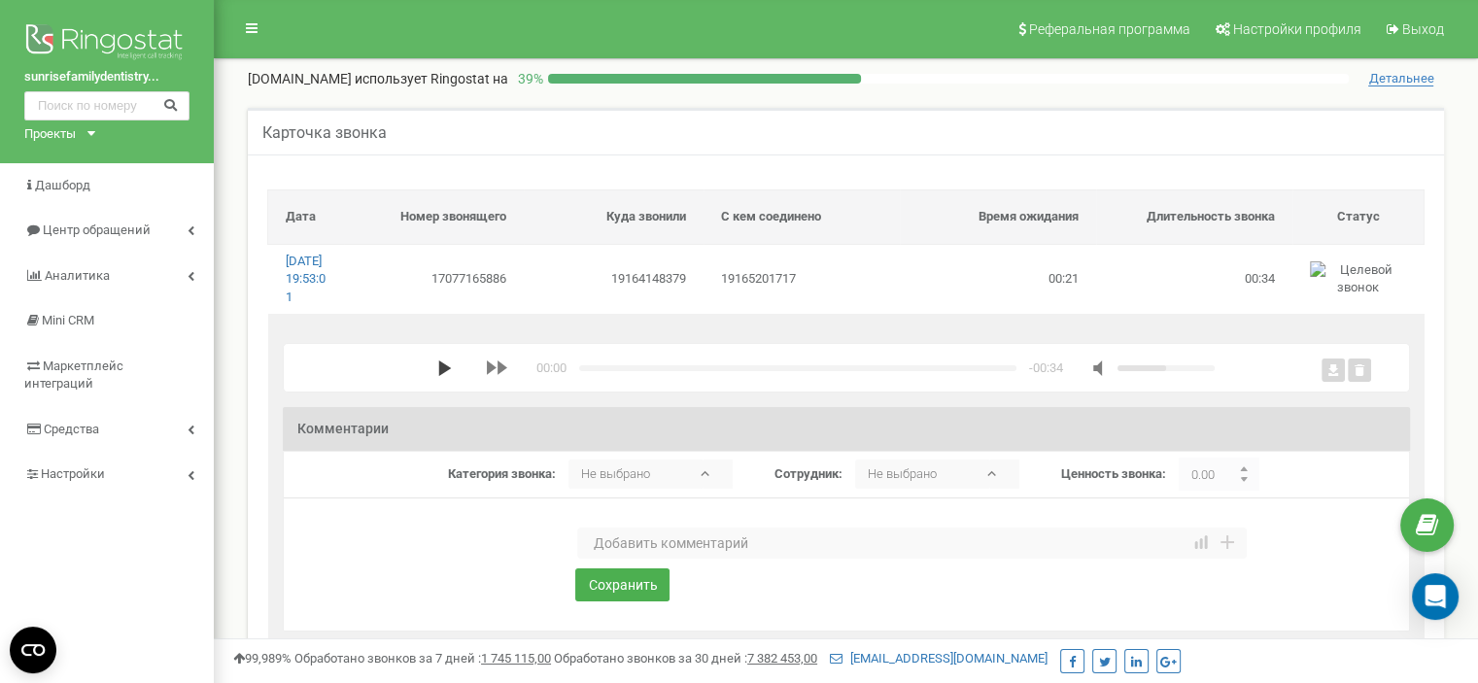
click at [442, 376] on polygon "media player" at bounding box center [444, 369] width 13 height 16
click at [637, 559] on textarea at bounding box center [912, 543] width 670 height 31
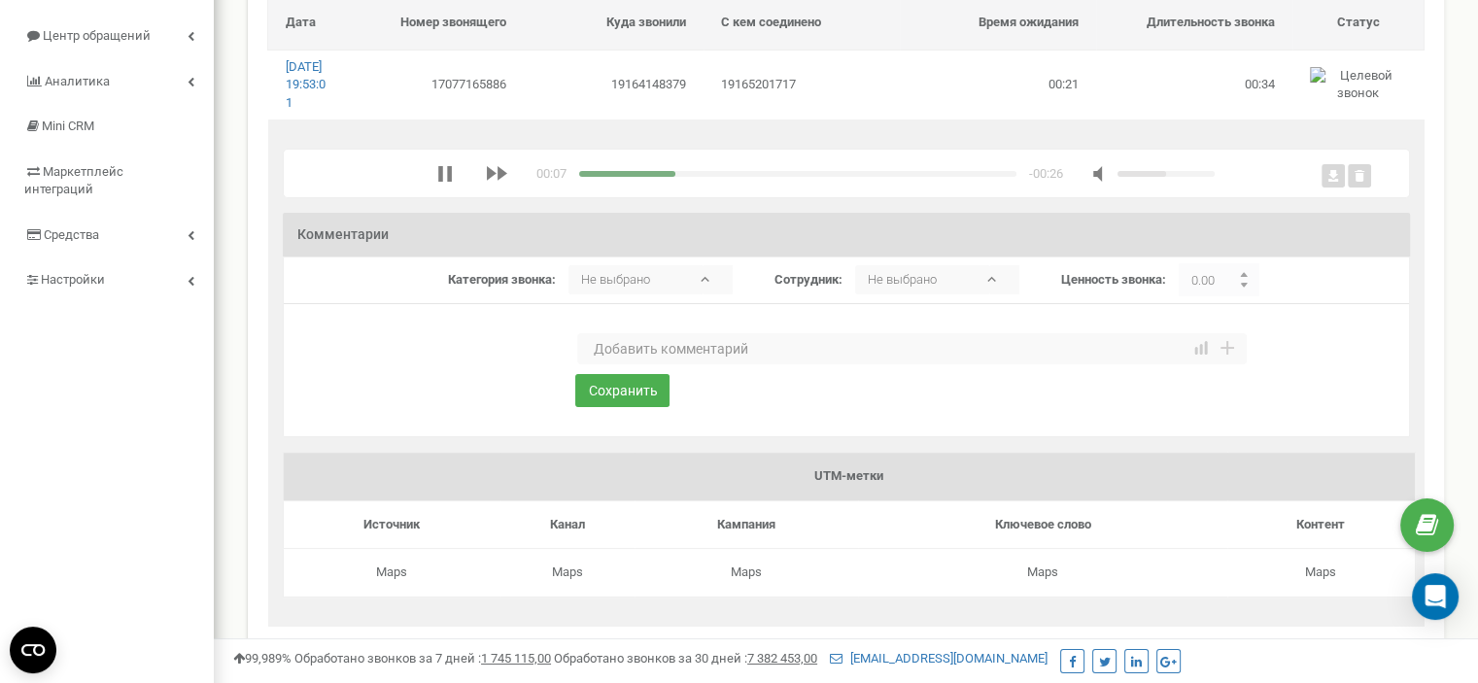
scroll to position [97, 0]
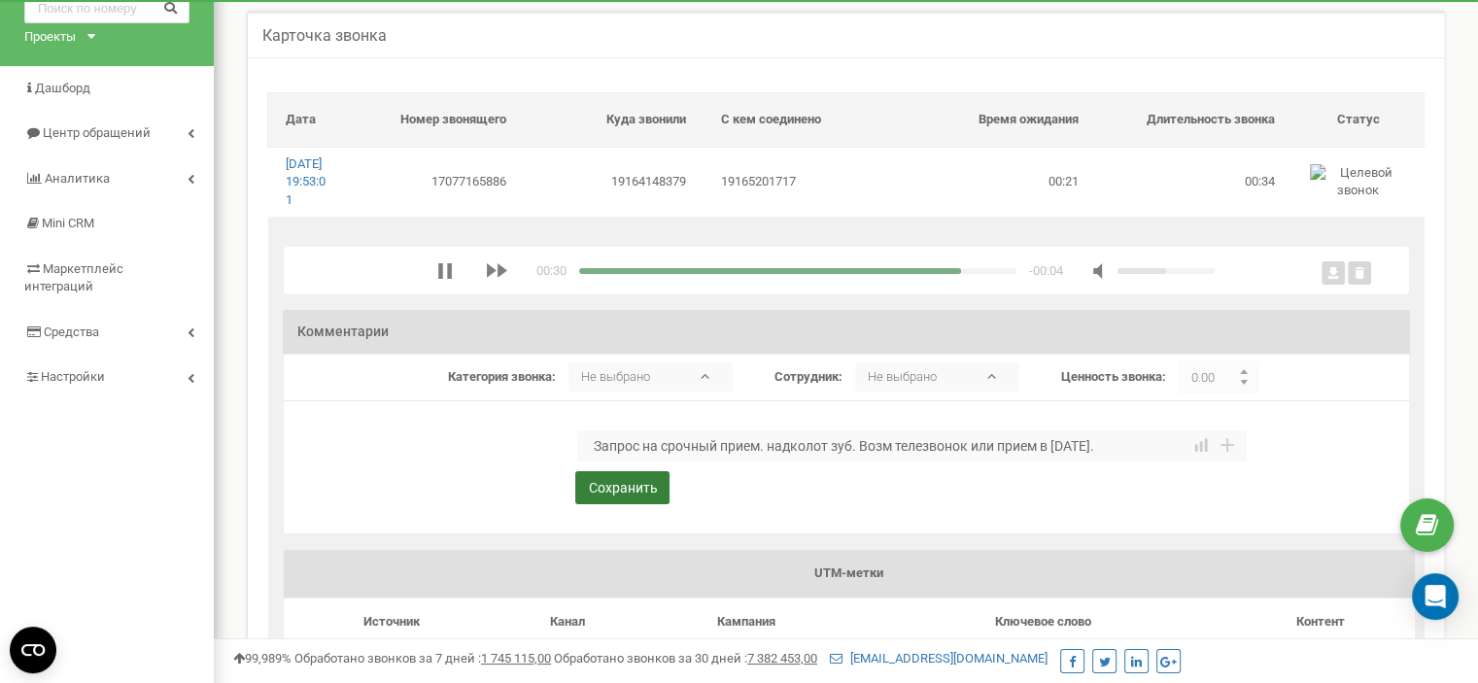
type textarea "Запрос на срочный прием. надколот зуб. Возм телезвонок или прием в понедельник."
click at [637, 504] on button "Сохранить" at bounding box center [622, 487] width 94 height 33
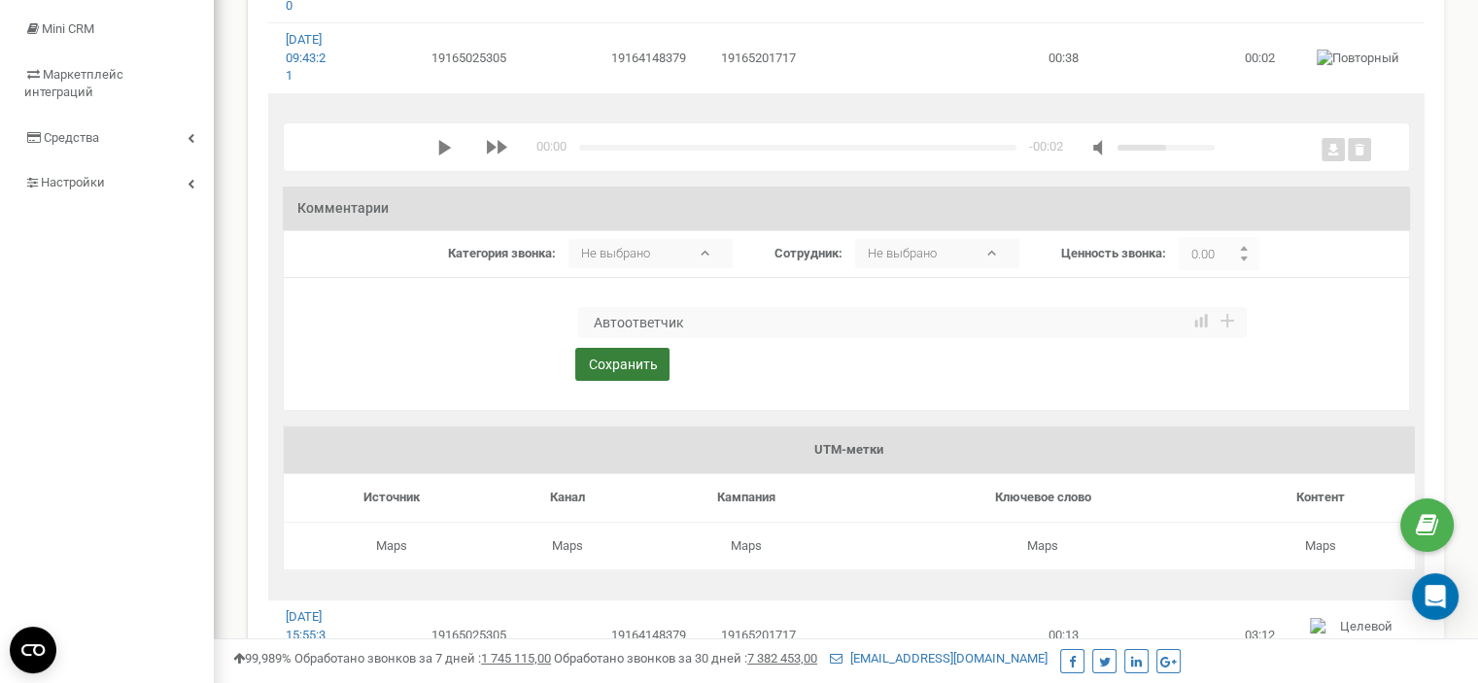
type textarea "Автоответчик"
click at [636, 381] on button "Сохранить" at bounding box center [622, 364] width 94 height 33
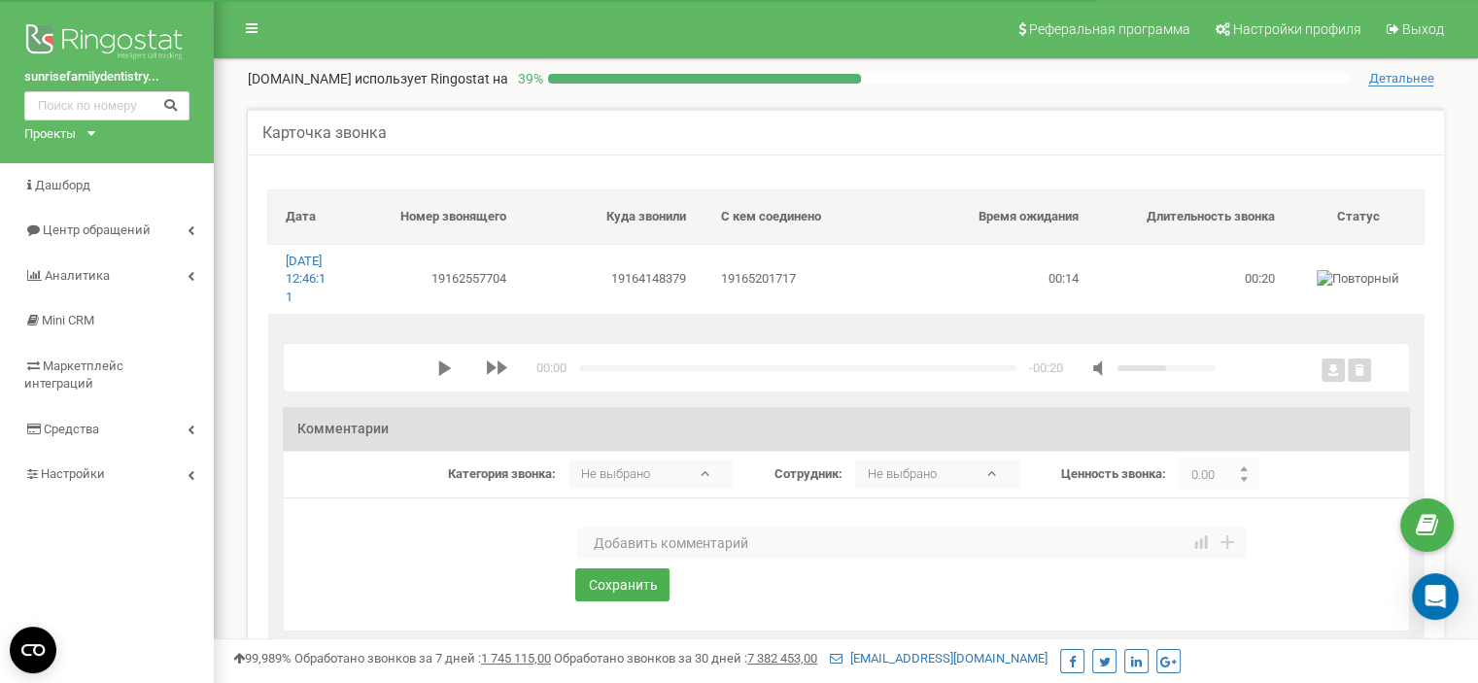
click at [439, 376] on polygon "media player" at bounding box center [444, 369] width 13 height 16
click at [622, 555] on textarea at bounding box center [912, 543] width 670 height 31
click at [722, 559] on textarea "Запрос на срочныфй прием сегодня воскр). Возм телезвонок или прием завтра утром." at bounding box center [912, 543] width 670 height 31
click at [818, 557] on textarea "Запрос на срочный прием сегодня воскр). Возм телезвонок или прием завтра утром." at bounding box center [912, 543] width 670 height 31
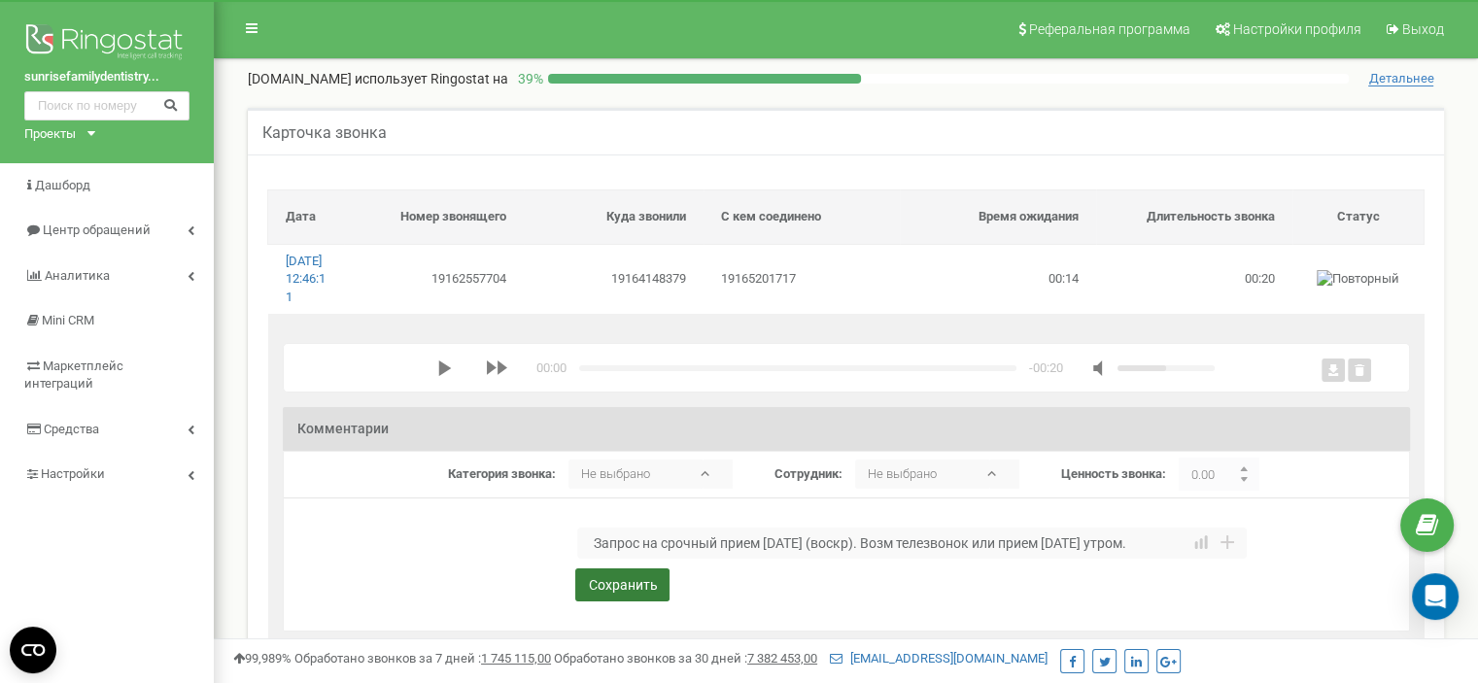
type textarea "Запрос на срочный прием сегодня (воскр). Возм телезвонок или прием завтра утром."
click at [607, 602] on button "Сохранить" at bounding box center [622, 585] width 94 height 33
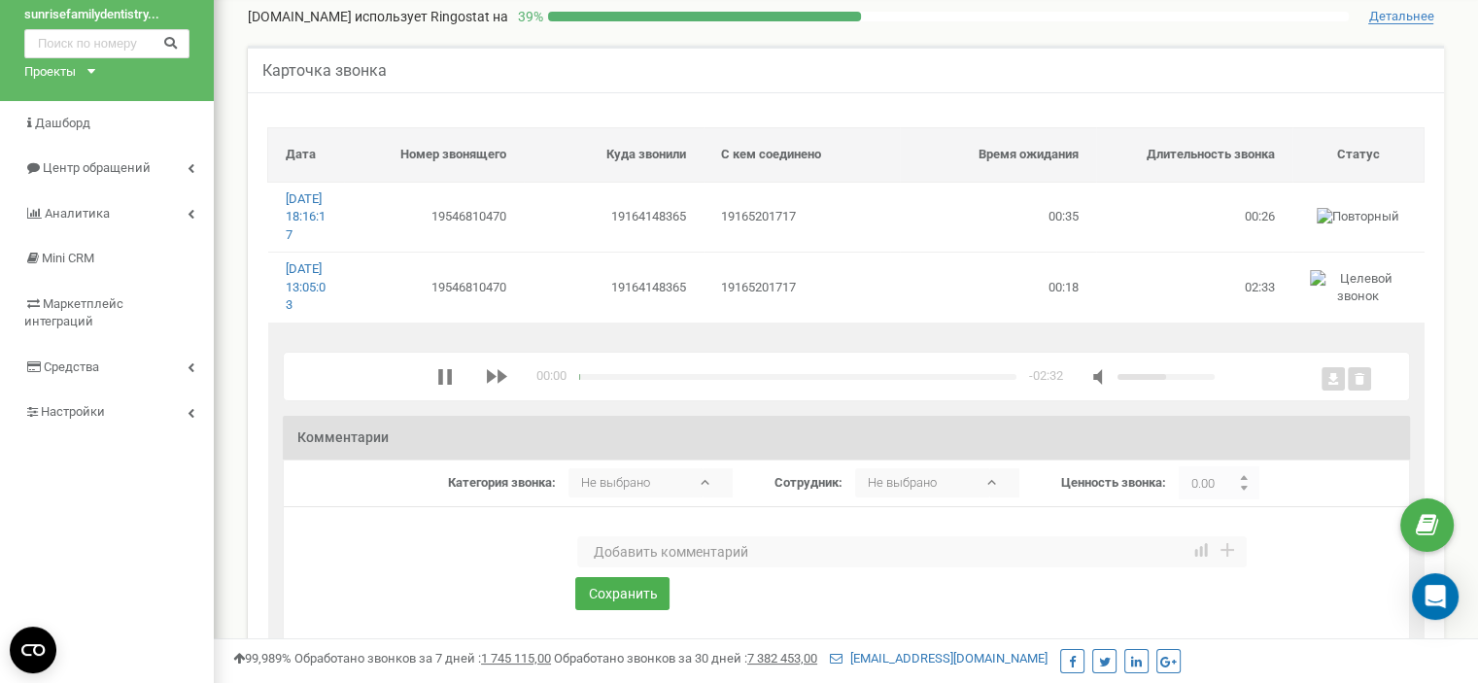
scroll to position [97, 0]
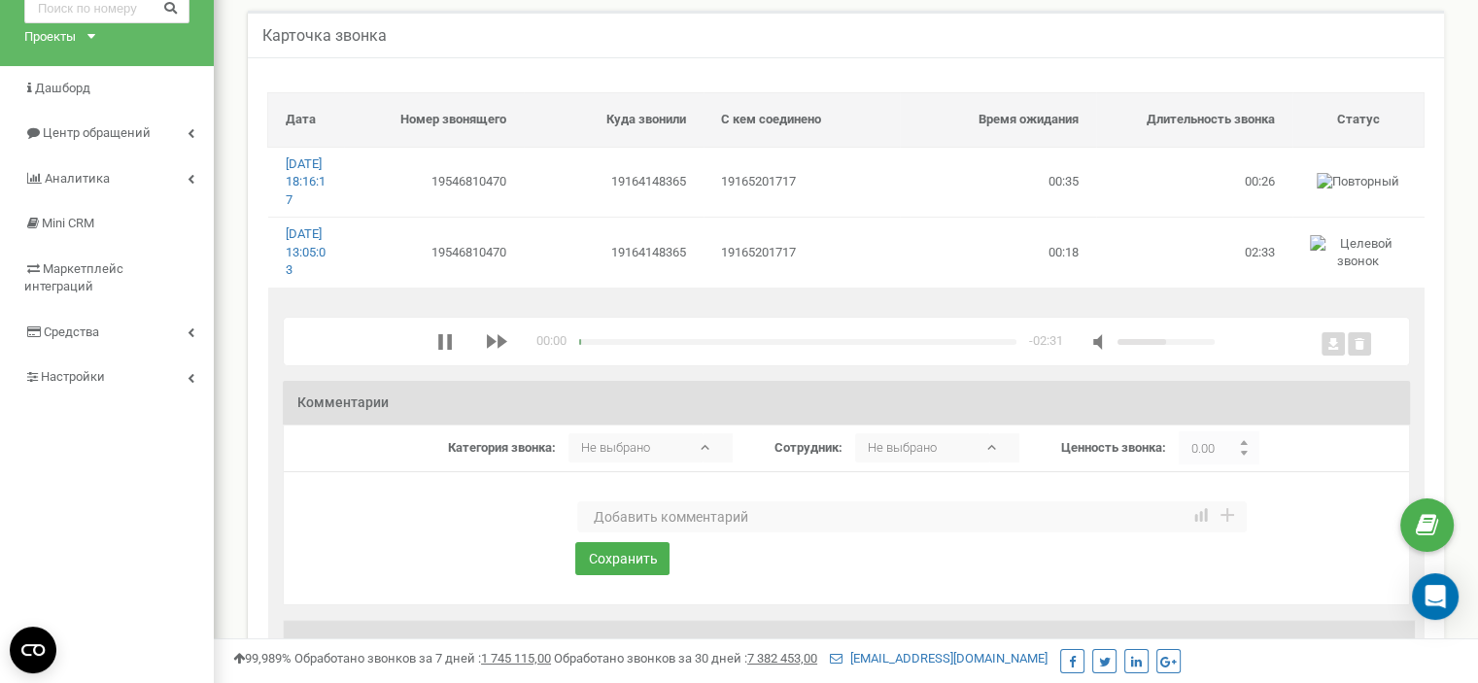
click at [622, 533] on textarea at bounding box center [912, 517] width 670 height 31
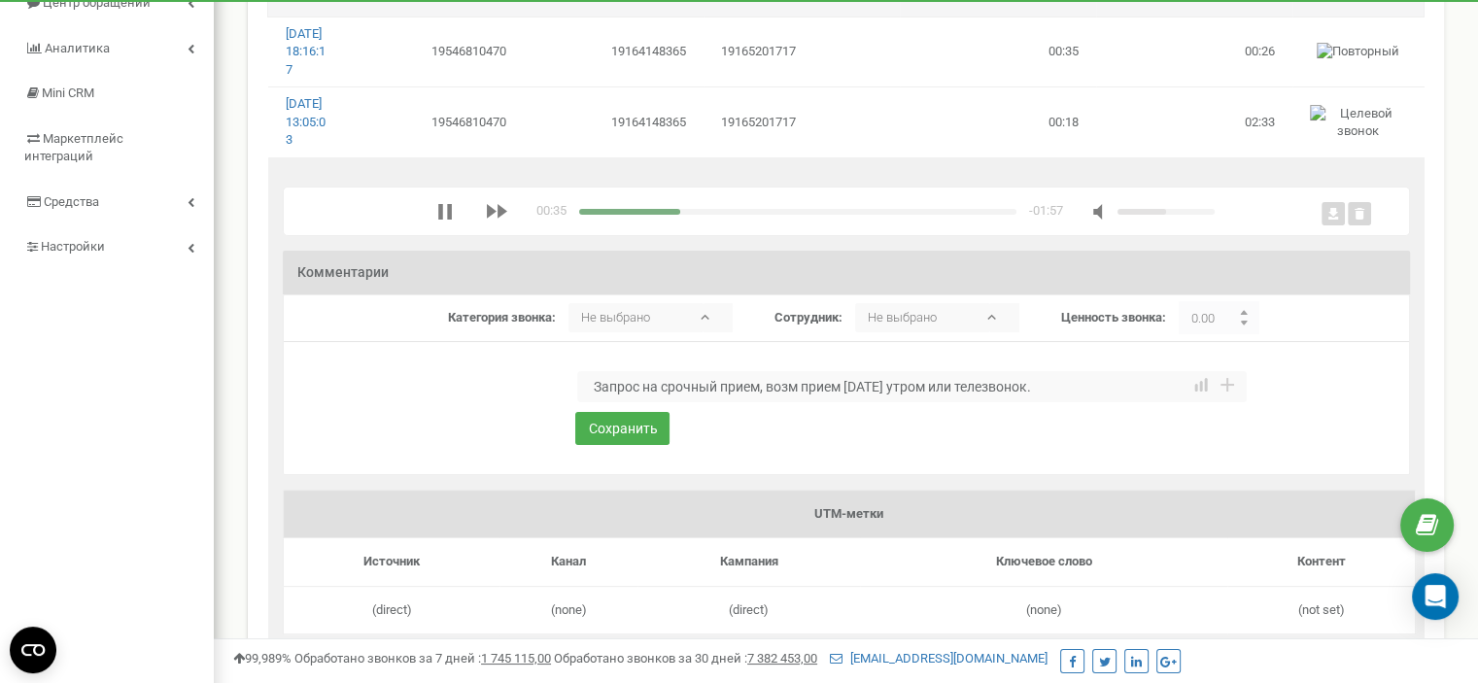
scroll to position [194, 0]
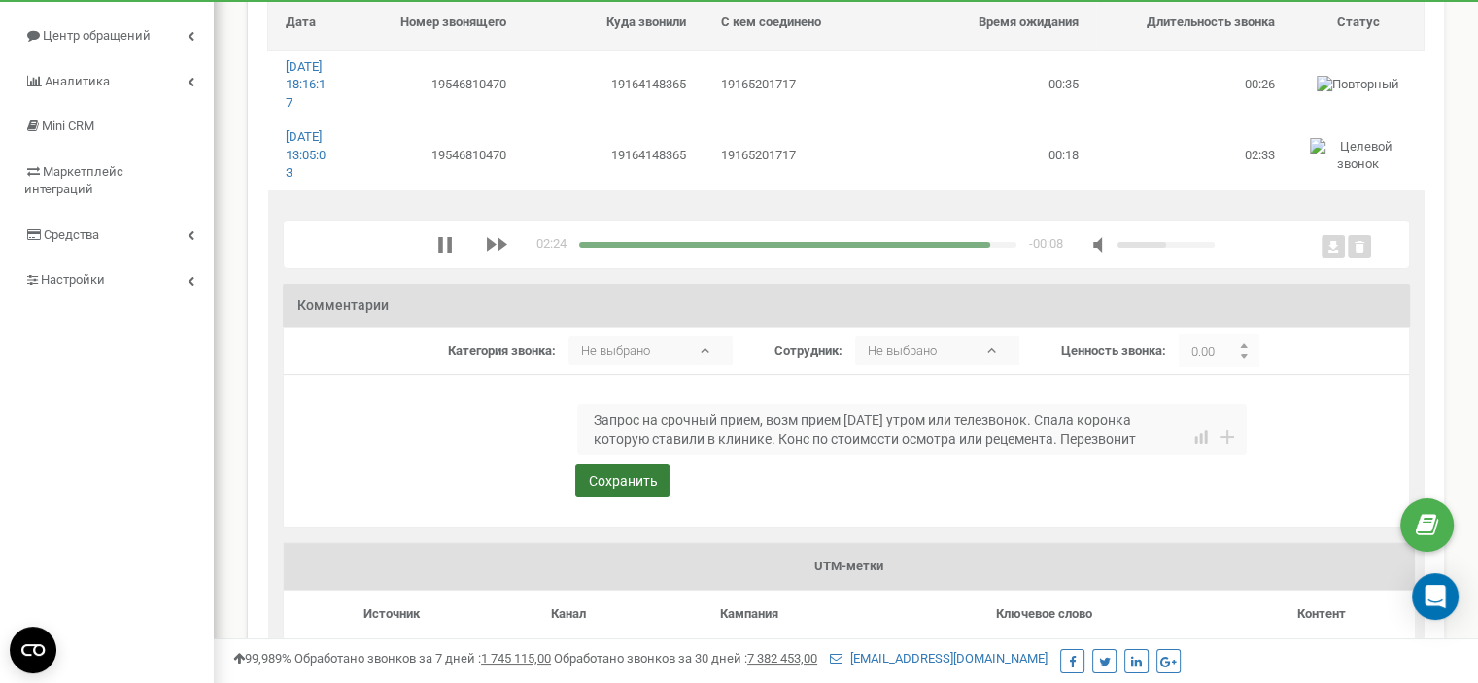
type textarea "Запрос на срочный прием, возм прием завтра утром или телезвонок. Спала коронка …"
click at [626, 498] on button "Сохранить" at bounding box center [622, 481] width 94 height 33
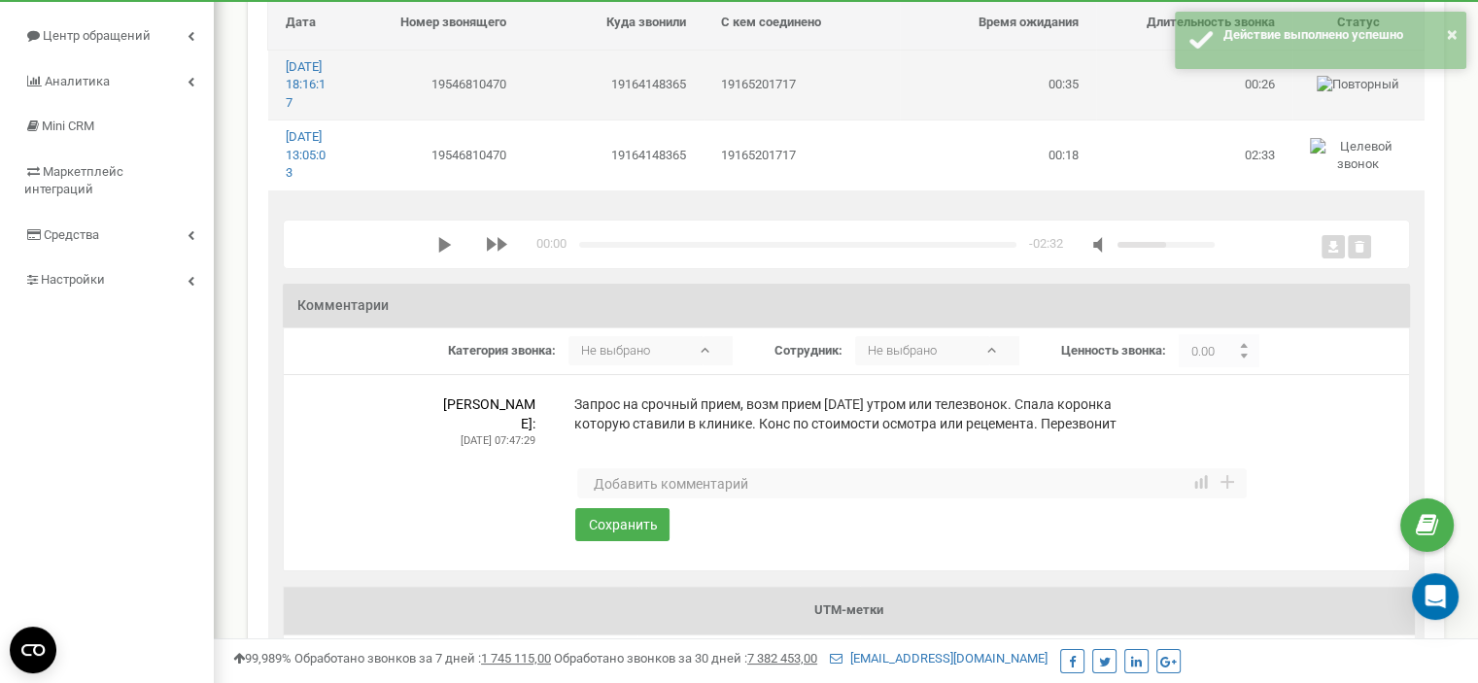
click at [708, 120] on td "19165201717" at bounding box center [802, 85] width 196 height 70
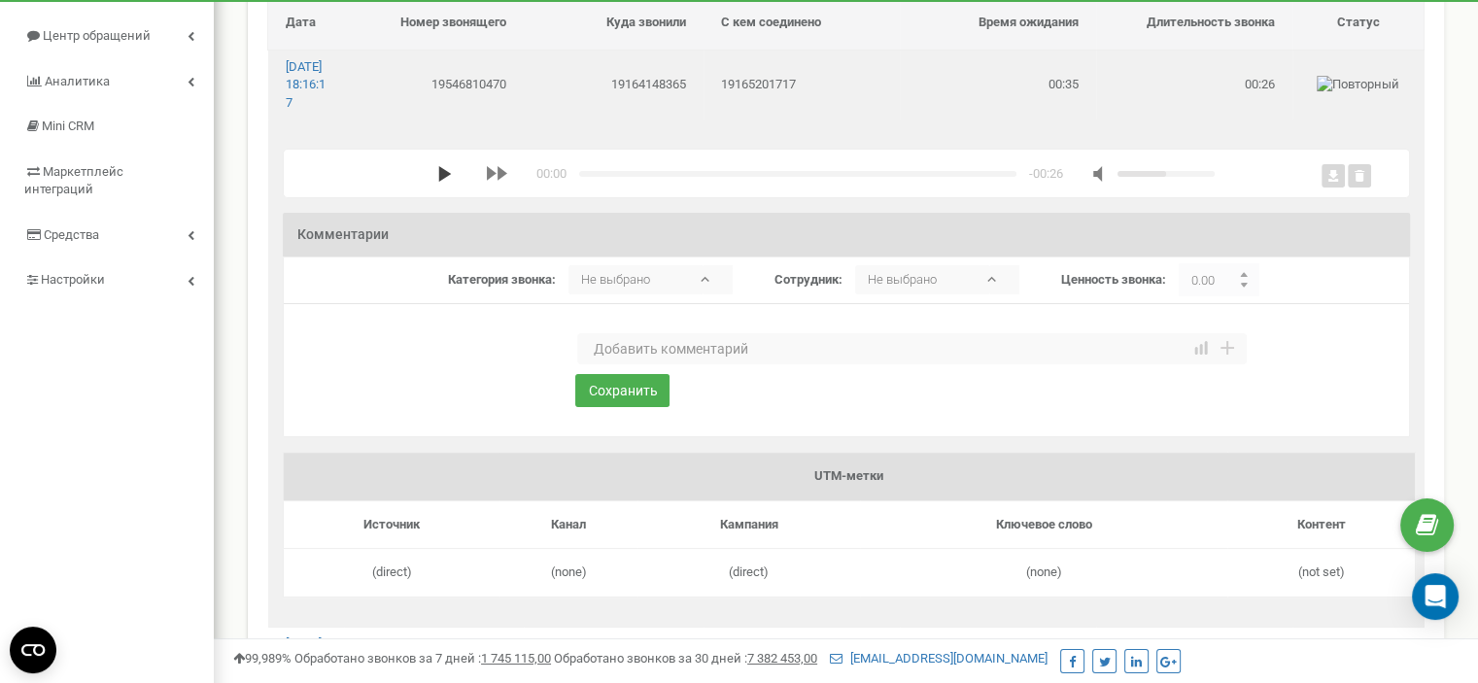
click at [437, 182] on icon "media player" at bounding box center [445, 174] width 16 height 16
click at [609, 362] on textarea at bounding box center [912, 348] width 670 height 31
type textarea "Автоответчик"
click at [619, 407] on button "Сохранить" at bounding box center [622, 390] width 94 height 33
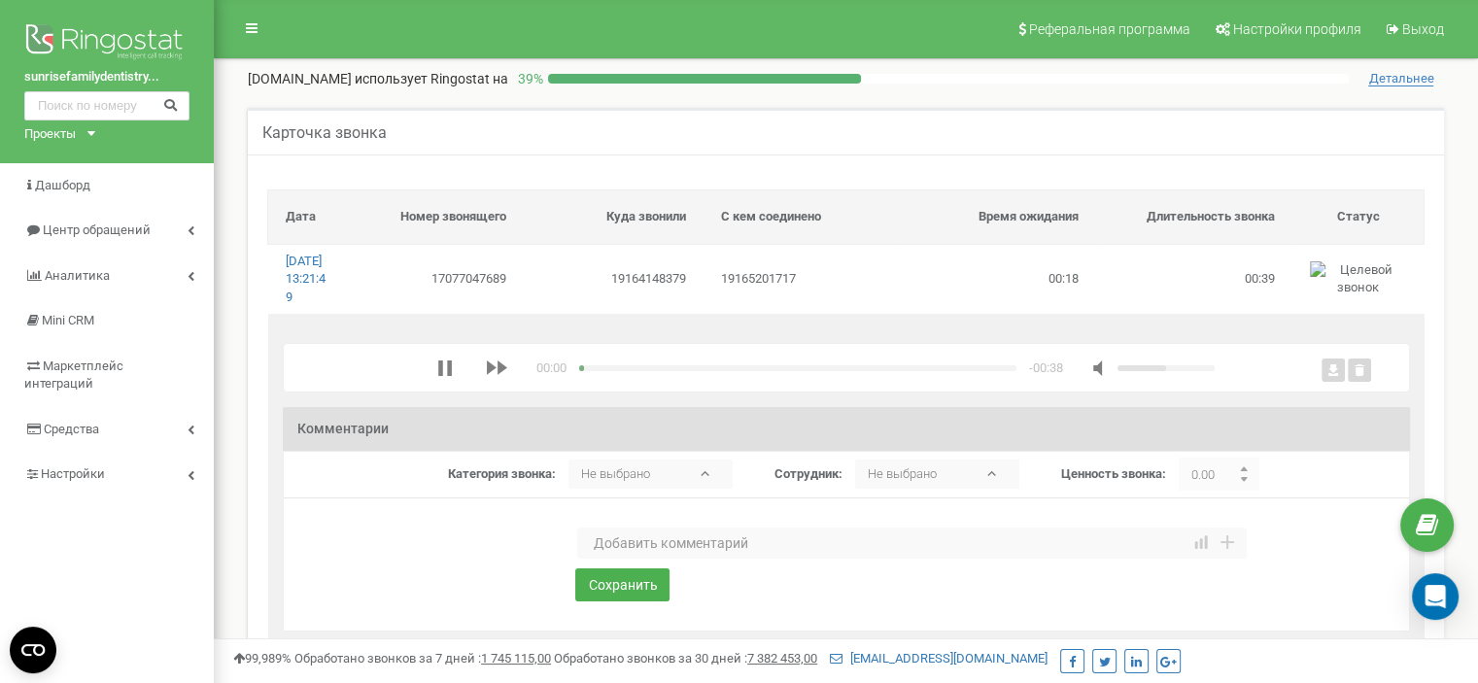
click at [661, 559] on textarea at bounding box center [912, 543] width 670 height 31
click at [603, 371] on div "media player" at bounding box center [652, 368] width 146 height 6
click at [438, 376] on polygon "media player" at bounding box center [444, 369] width 13 height 16
click at [665, 559] on textarea at bounding box center [912, 543] width 670 height 31
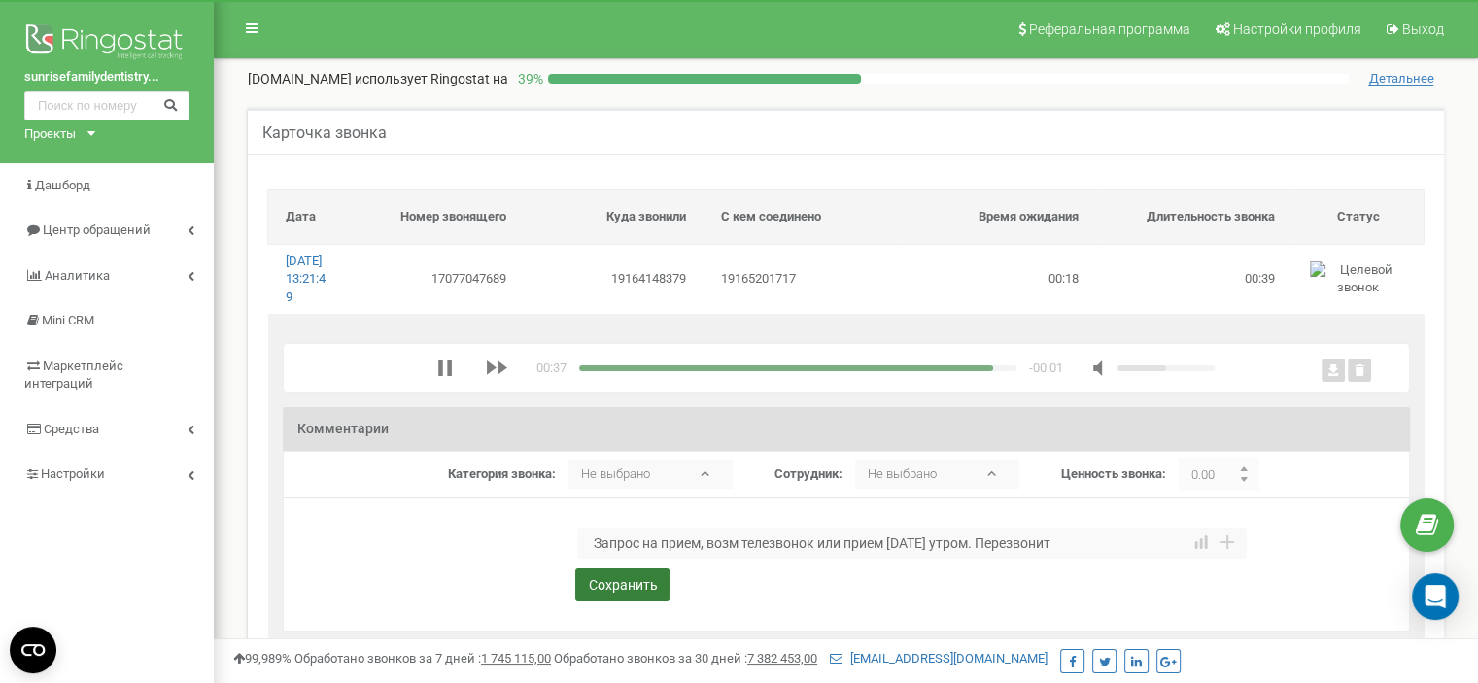
type textarea "Запрос на прием, возм телезвонок или прием [DATE] утром. Перезвонит"
click at [585, 602] on button "Сохранить" at bounding box center [622, 585] width 94 height 33
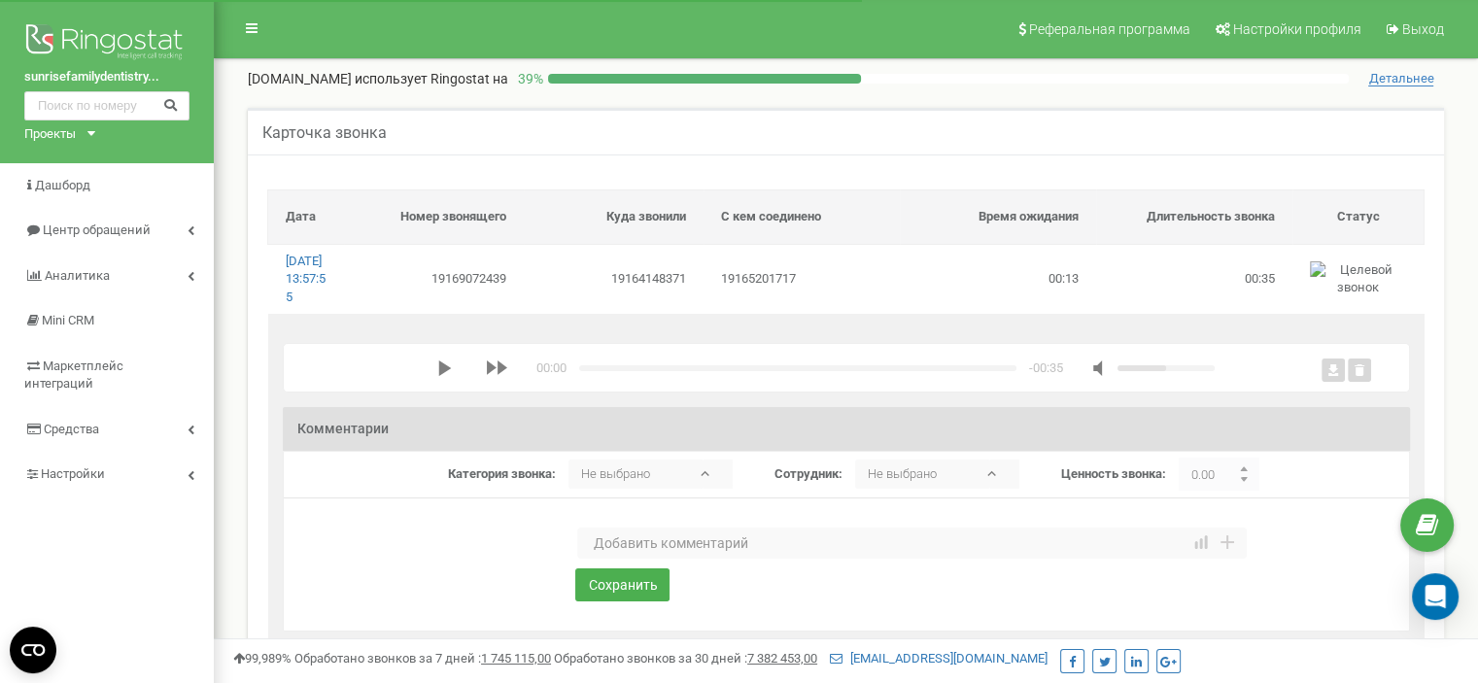
click at [439, 376] on polygon "media player" at bounding box center [444, 369] width 13 height 16
click at [648, 553] on textarea at bounding box center [912, 543] width 670 height 31
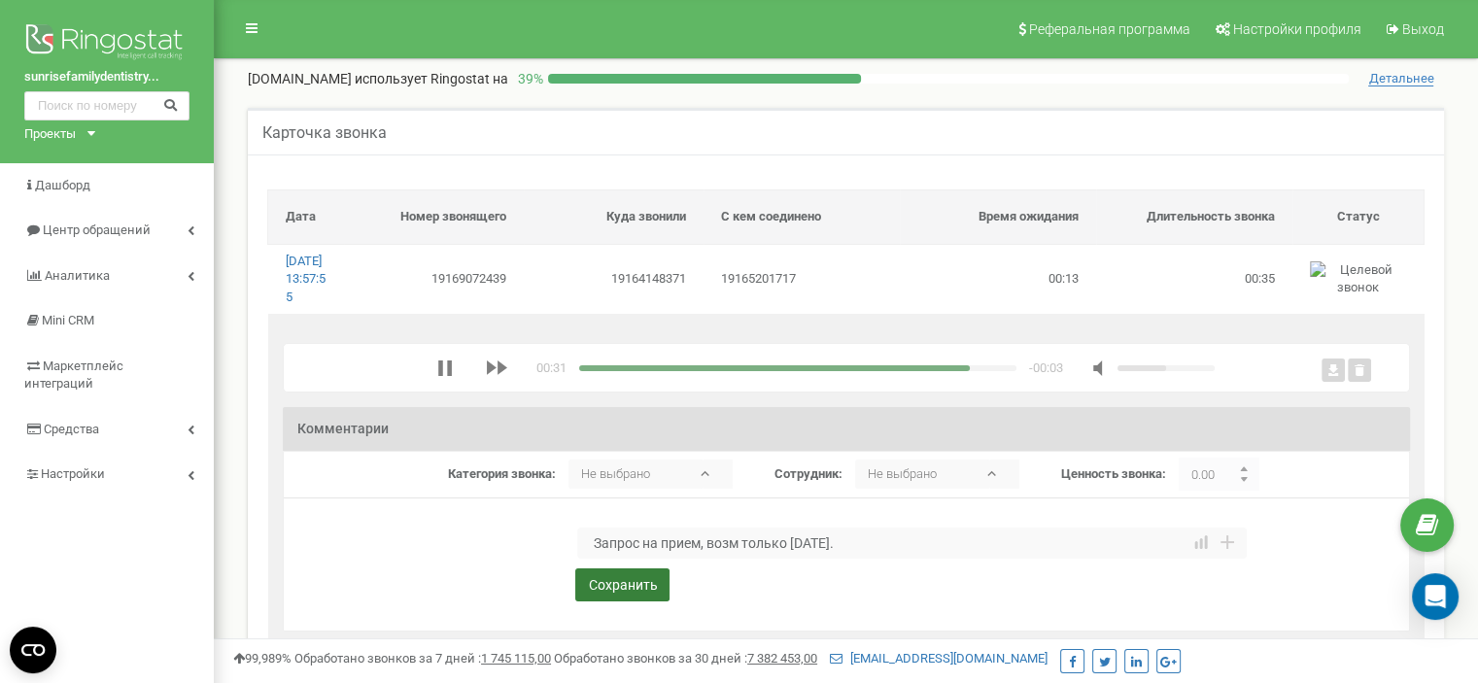
type textarea "Запрос на прием, возм только [DATE]."
click at [645, 592] on button "Сохранить" at bounding box center [622, 585] width 94 height 33
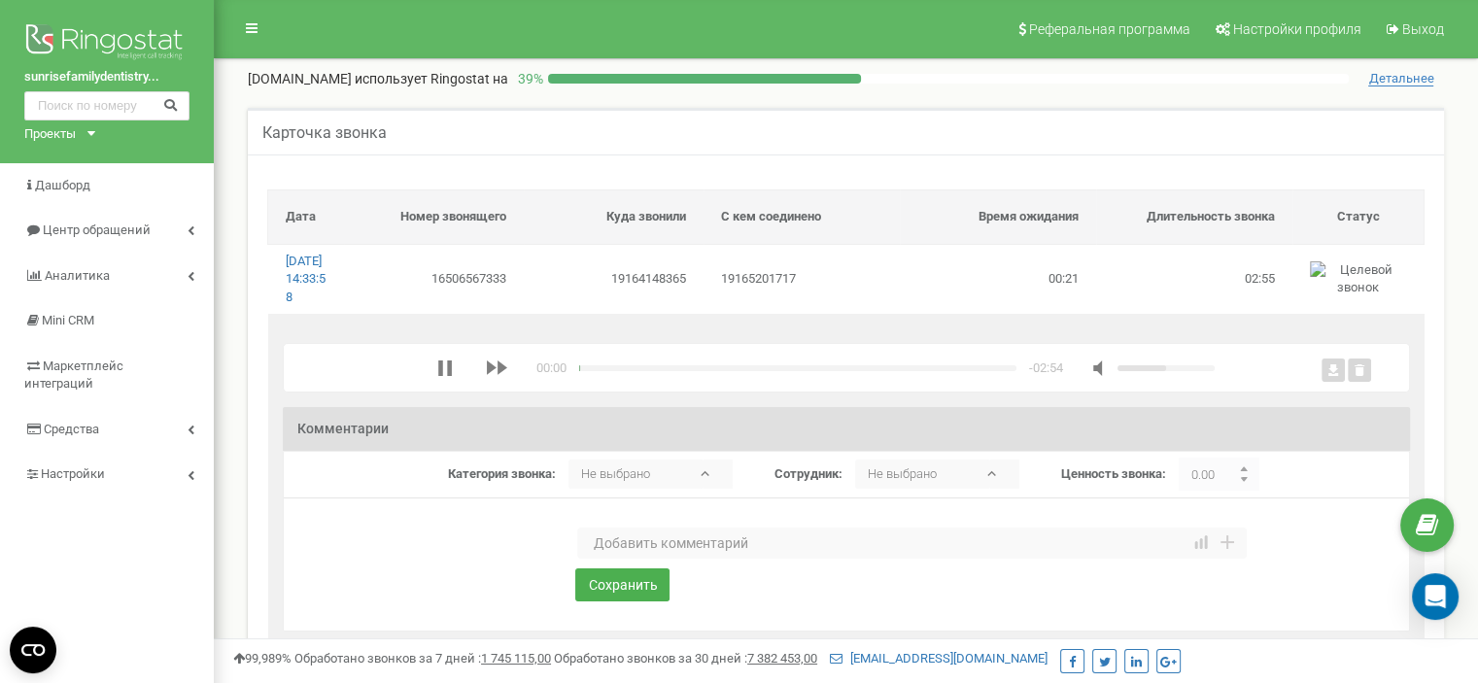
click at [634, 556] on textarea at bounding box center [912, 543] width 670 height 31
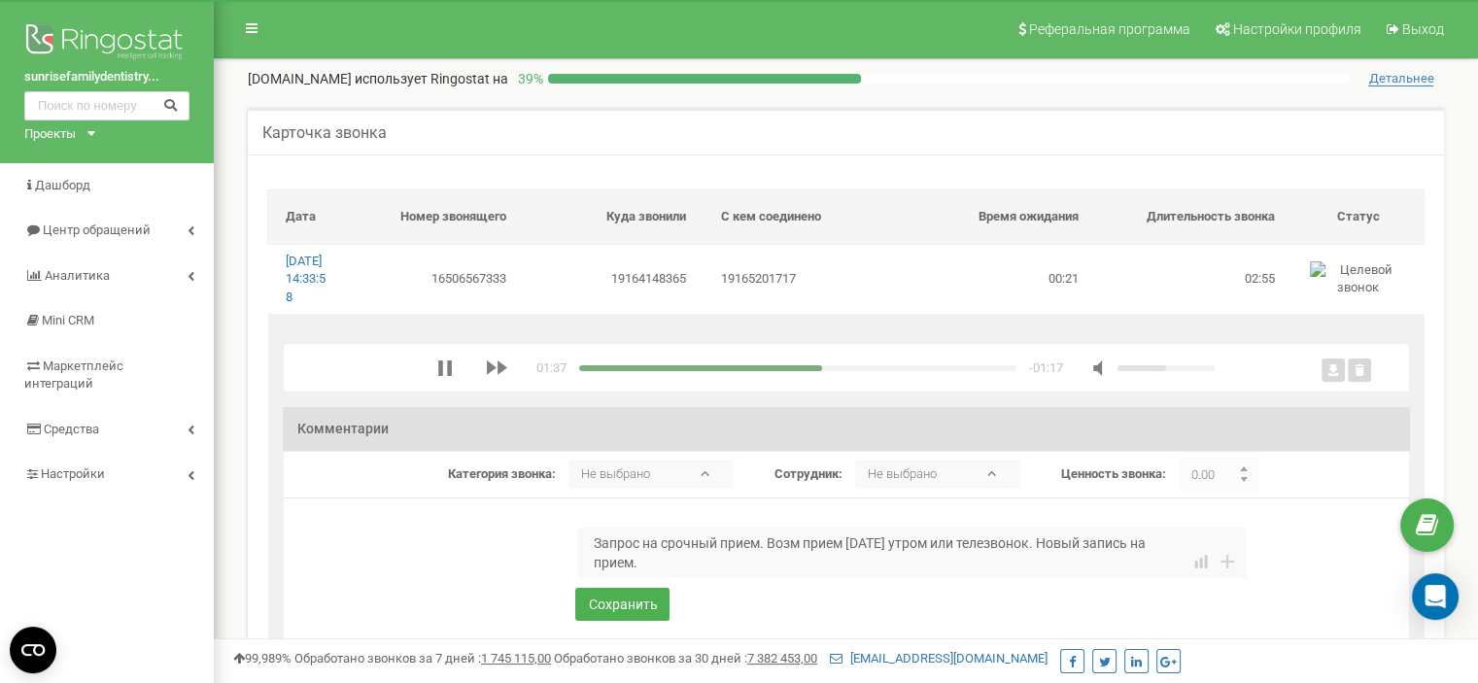
type textarea "Запрос на срочный прием. Возм прием [DATE] утром или телезвонок. Новый запись н…"
click at [851, 371] on div "media player" at bounding box center [797, 368] width 437 height 6
click at [881, 371] on div "media player" at bounding box center [797, 368] width 437 height 6
click at [920, 377] on div "02:02 x -00:52" at bounding box center [826, 368] width 778 height 18
click at [920, 371] on div "media player" at bounding box center [797, 368] width 437 height 6
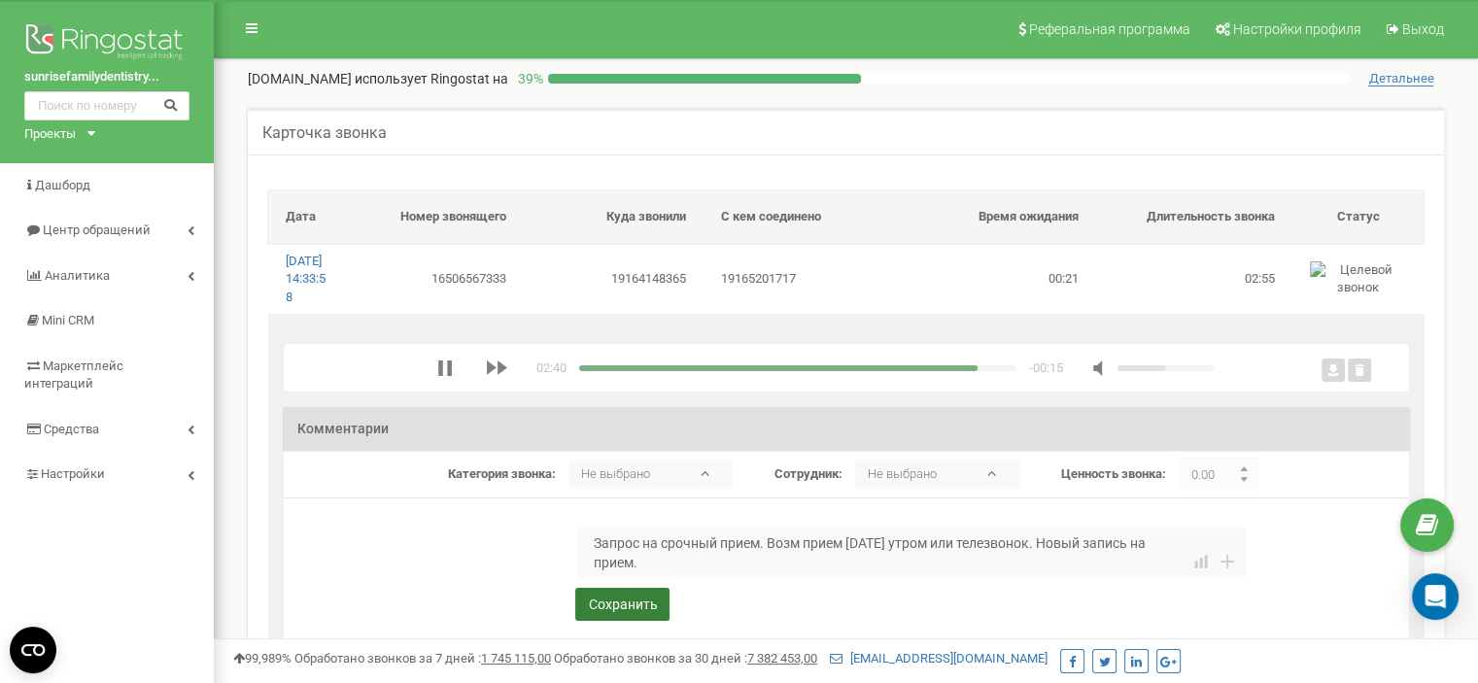
click at [646, 621] on button "Сохранить" at bounding box center [622, 604] width 94 height 33
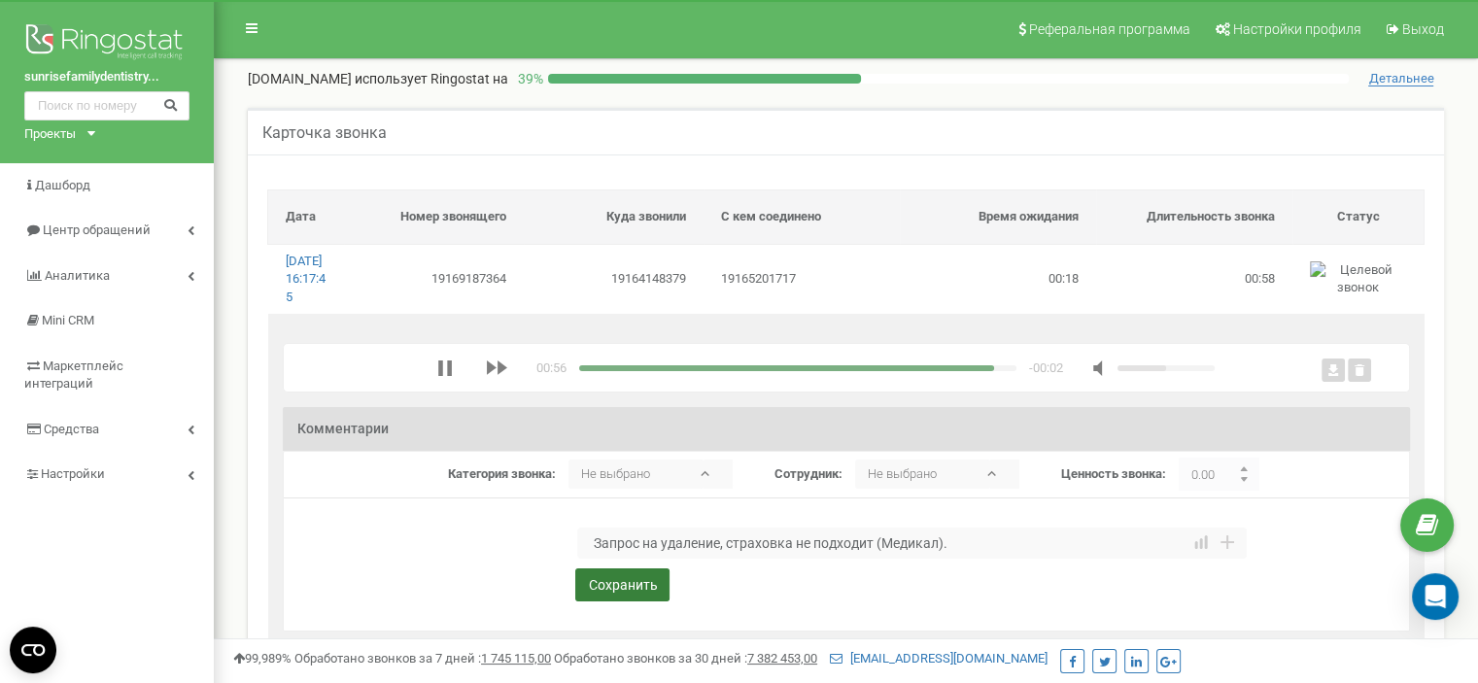
type textarea "Запрос на удаление, страховка не подходит (Медикал)."
drag, startPoint x: 635, startPoint y: 602, endPoint x: 649, endPoint y: 606, distance: 15.1
click at [635, 602] on button "Сохранить" at bounding box center [622, 585] width 94 height 33
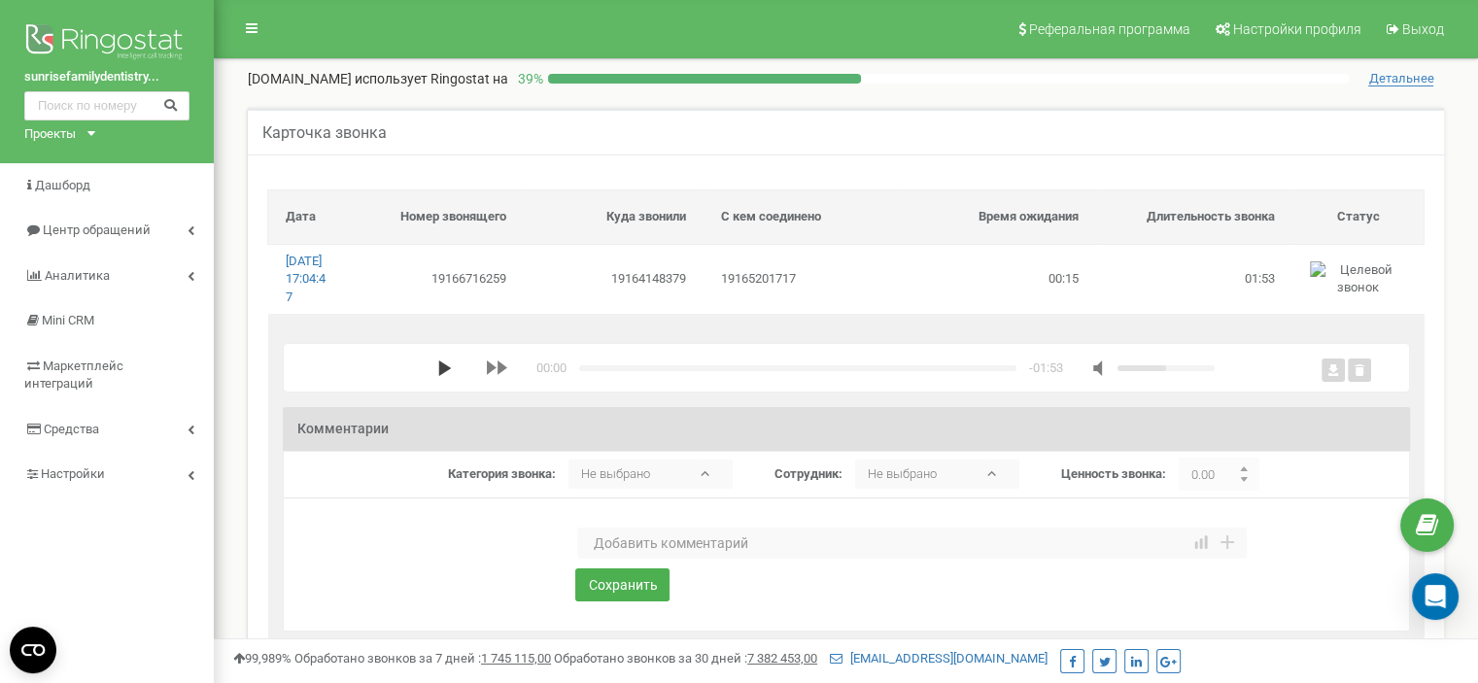
click at [437, 376] on icon "media player" at bounding box center [445, 369] width 16 height 16
click at [635, 559] on textarea at bounding box center [912, 543] width 670 height 31
click at [438, 376] on icon "media player" at bounding box center [445, 369] width 14 height 16
click at [443, 376] on polygon "media player" at bounding box center [444, 369] width 13 height 16
click at [667, 559] on textarea at bounding box center [912, 543] width 670 height 31
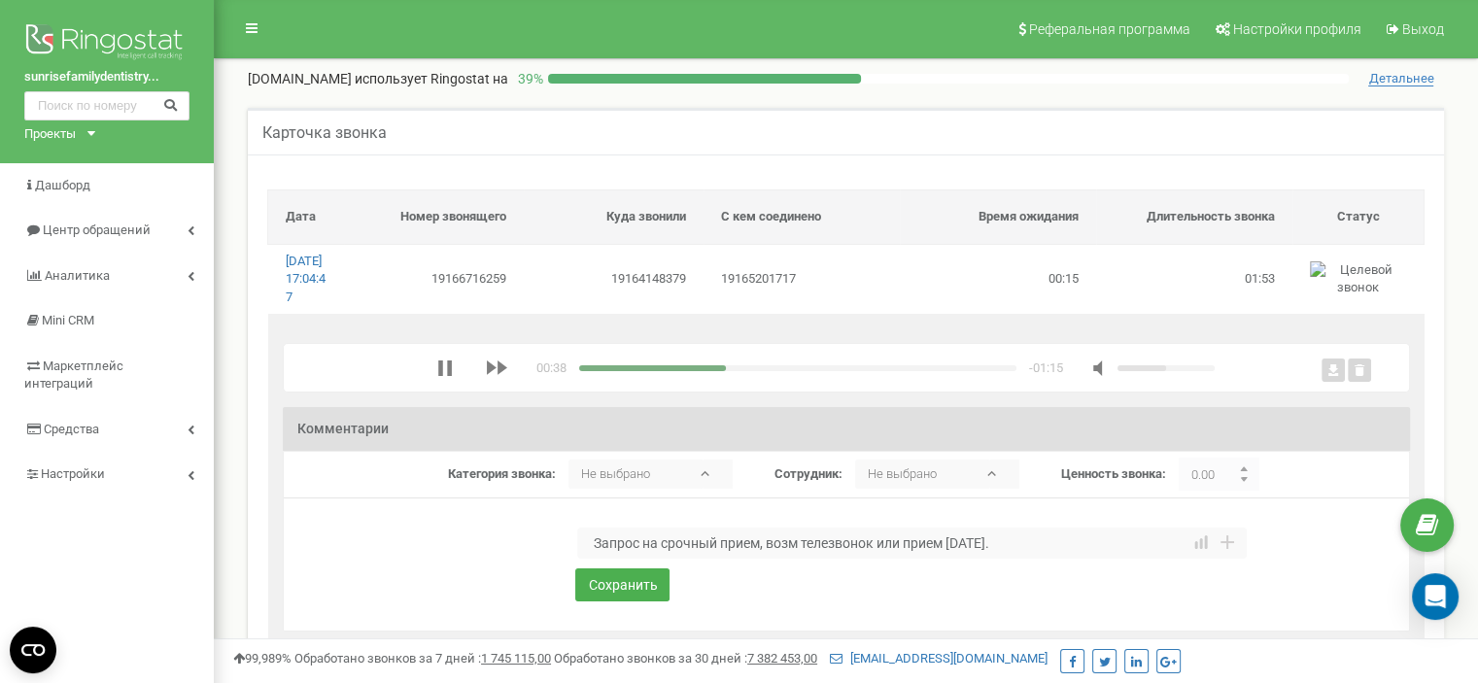
click at [760, 559] on textarea "Запрос на срочный прием, возм телезвонок или прием завтра." at bounding box center [912, 543] width 670 height 31
click at [1113, 556] on textarea "Запрос на срочный прием для удаления, возм телезвонок или прием завтра." at bounding box center [912, 543] width 670 height 31
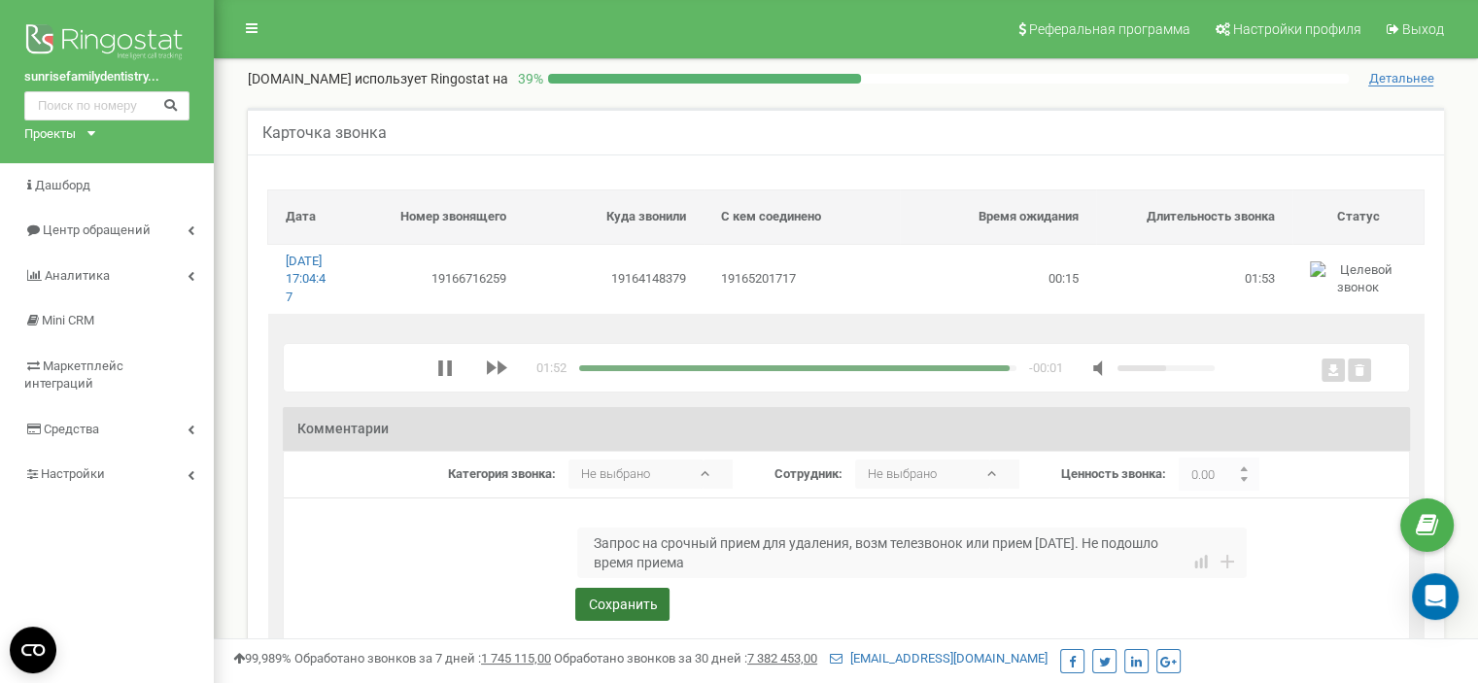
type textarea "Запрос на срочный прием для удаления, возм телезвонок или прием завтра. Не подо…"
click at [619, 621] on button "Сохранить" at bounding box center [622, 604] width 94 height 33
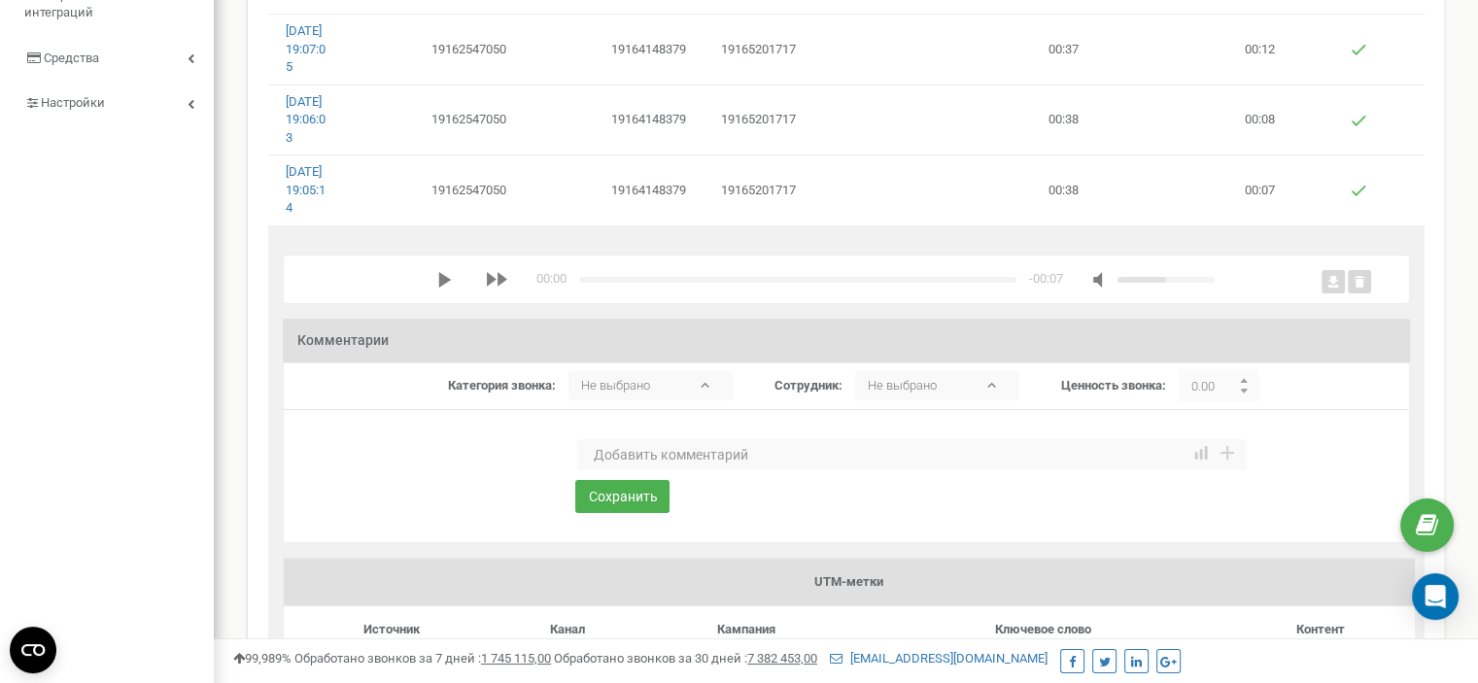
scroll to position [389, 0]
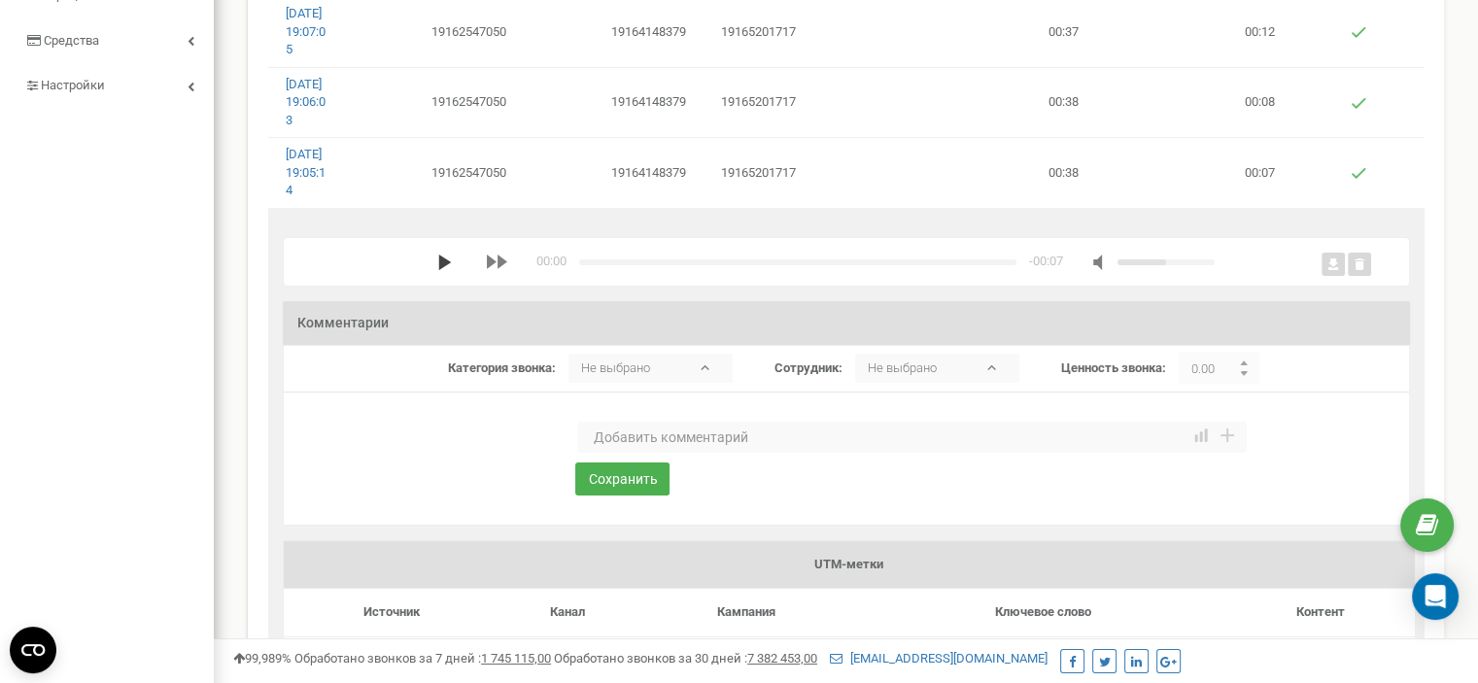
click at [444, 270] on polygon "media player" at bounding box center [444, 263] width 13 height 16
click at [634, 453] on textarea at bounding box center [912, 437] width 670 height 31
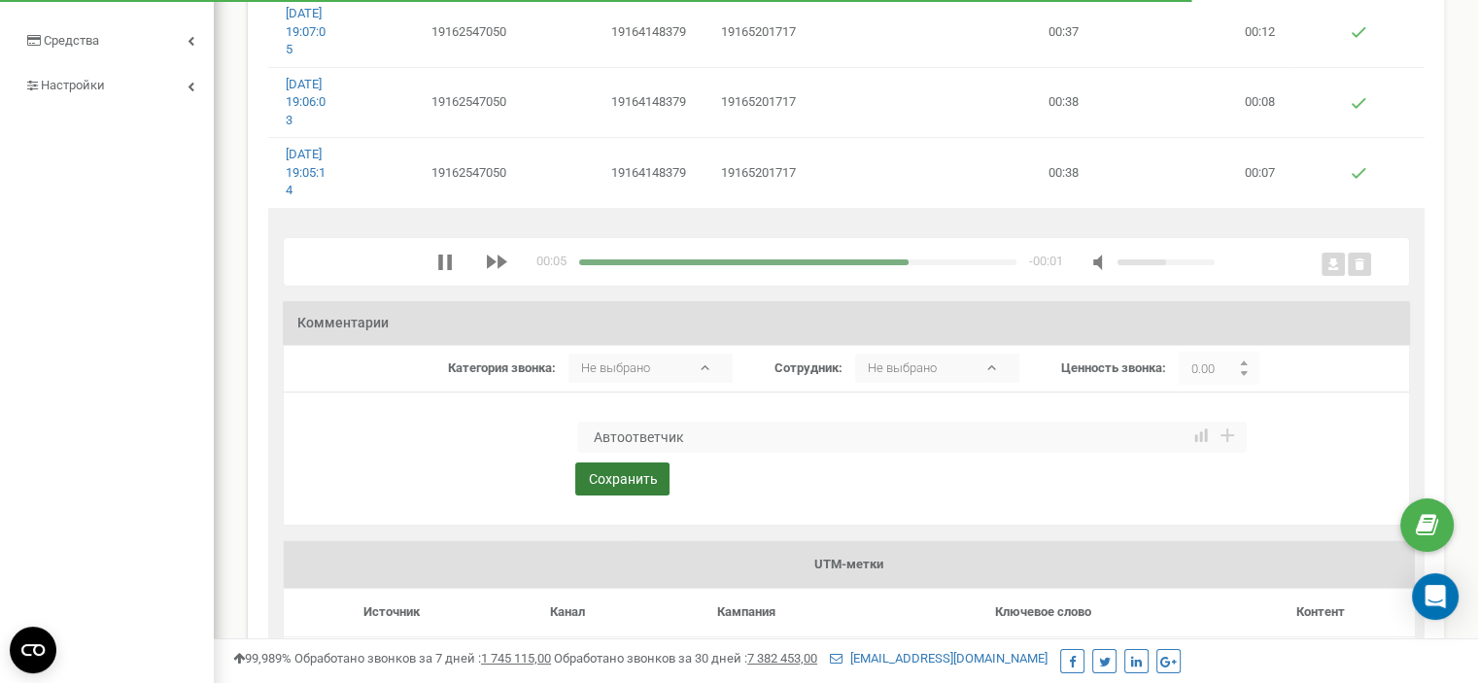
type textarea "Автоответчик"
click at [629, 496] on button "Сохранить" at bounding box center [622, 479] width 94 height 33
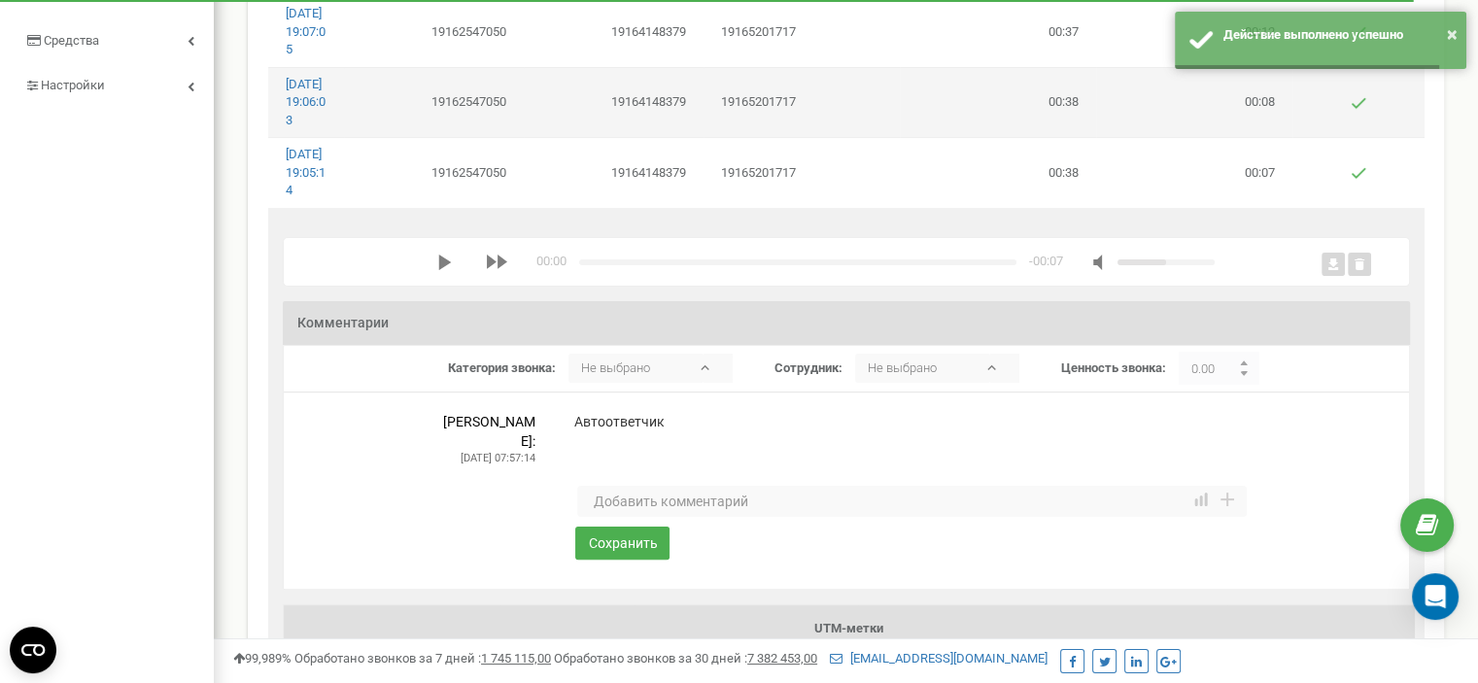
click at [785, 137] on td "19165201717" at bounding box center [802, 102] width 196 height 70
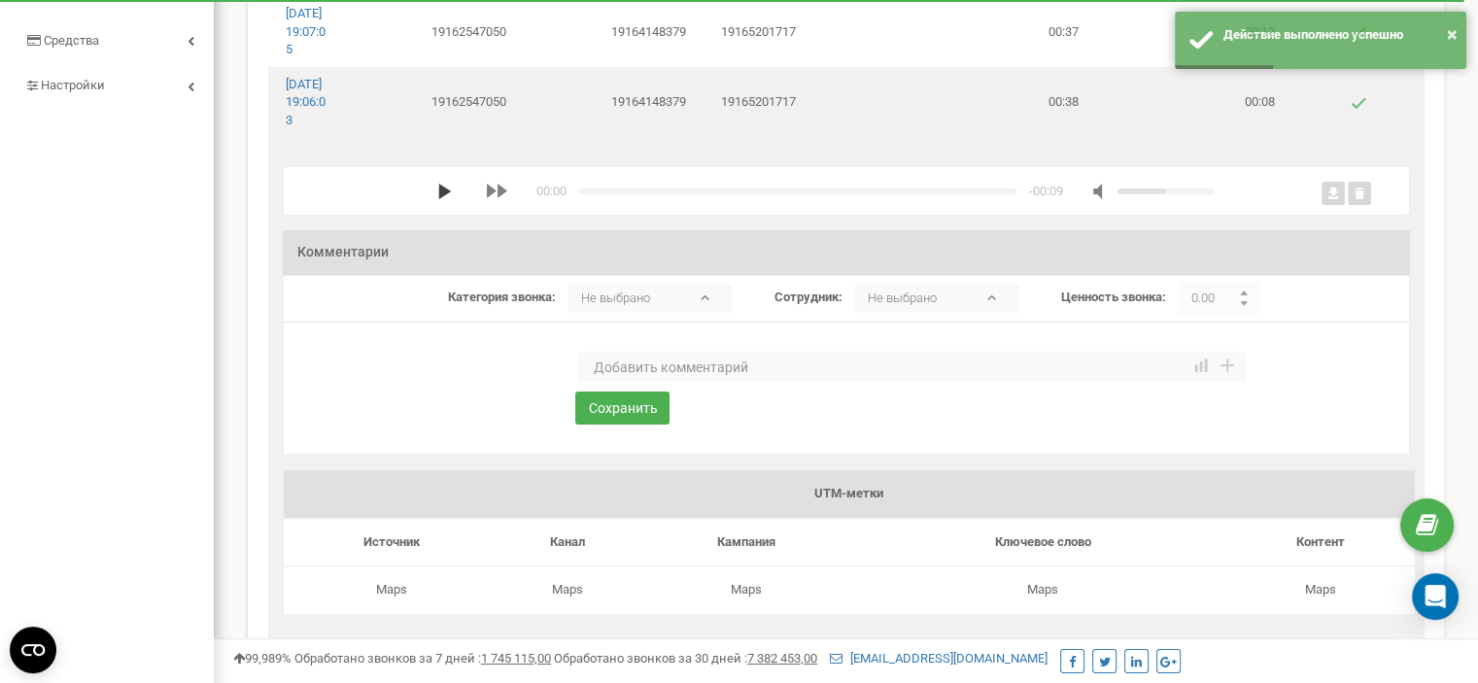
click at [437, 199] on icon "media player" at bounding box center [445, 192] width 16 height 16
click at [621, 383] on textarea at bounding box center [912, 367] width 670 height 31
paste textarea "Автоответчик"
type textarea "Автоответчик"
click at [637, 425] on button "Сохранить" at bounding box center [622, 408] width 94 height 33
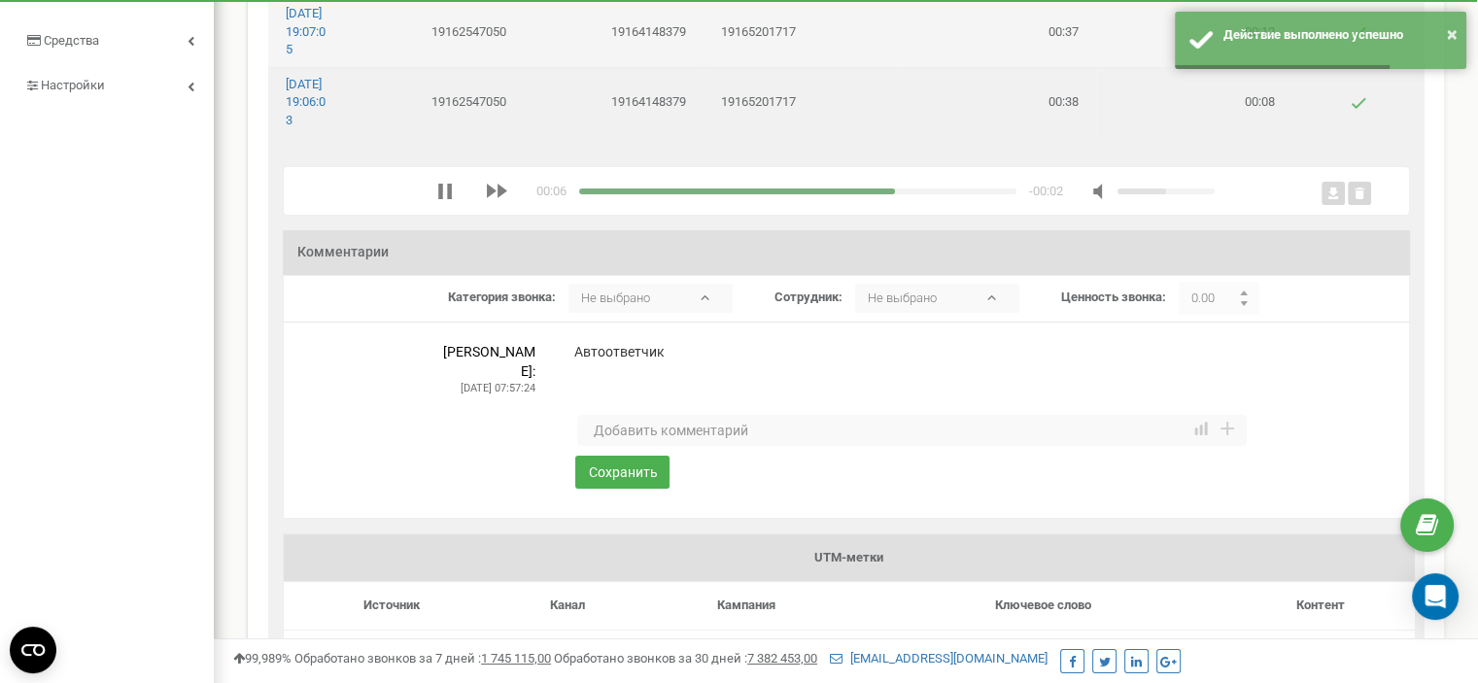
click at [373, 66] on td "19162547050" at bounding box center [434, 31] width 180 height 70
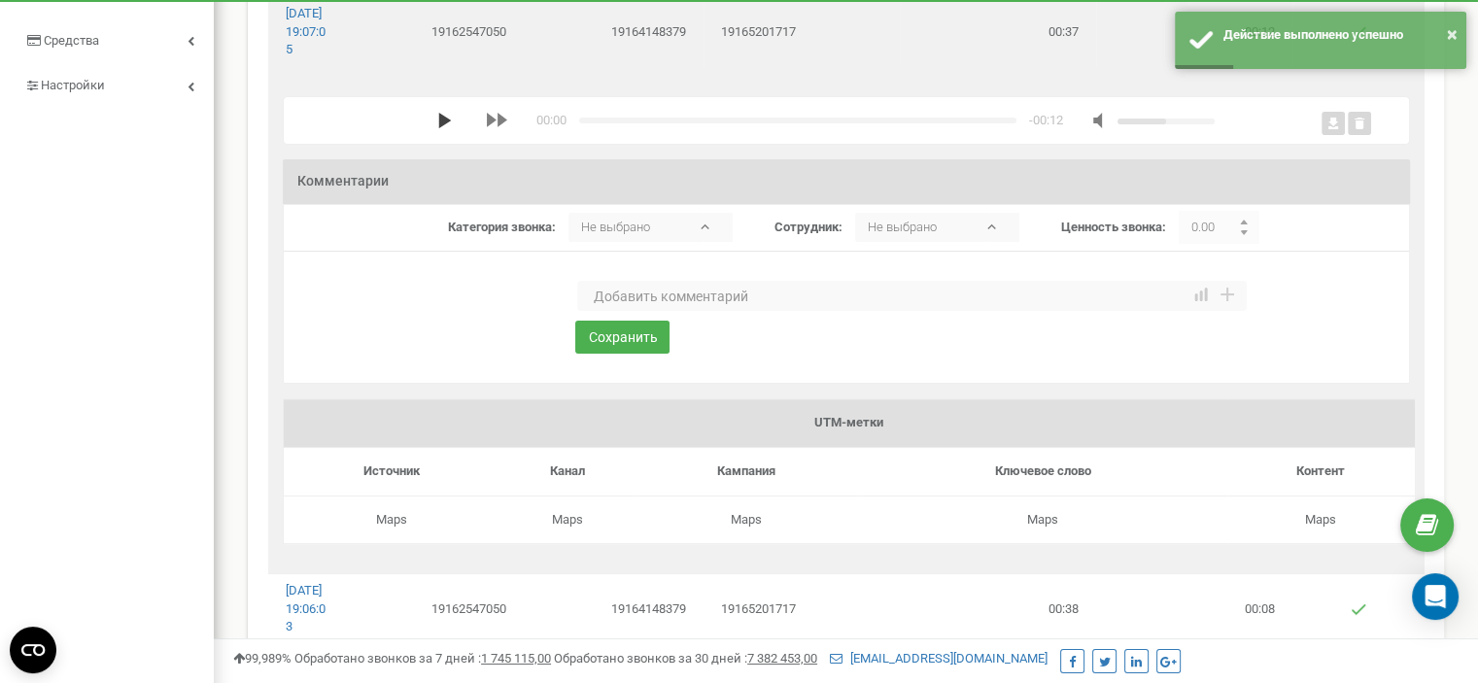
click at [438, 128] on polygon "media player" at bounding box center [444, 121] width 13 height 16
click at [629, 312] on textarea at bounding box center [912, 296] width 670 height 31
paste textarea "Автоответчик"
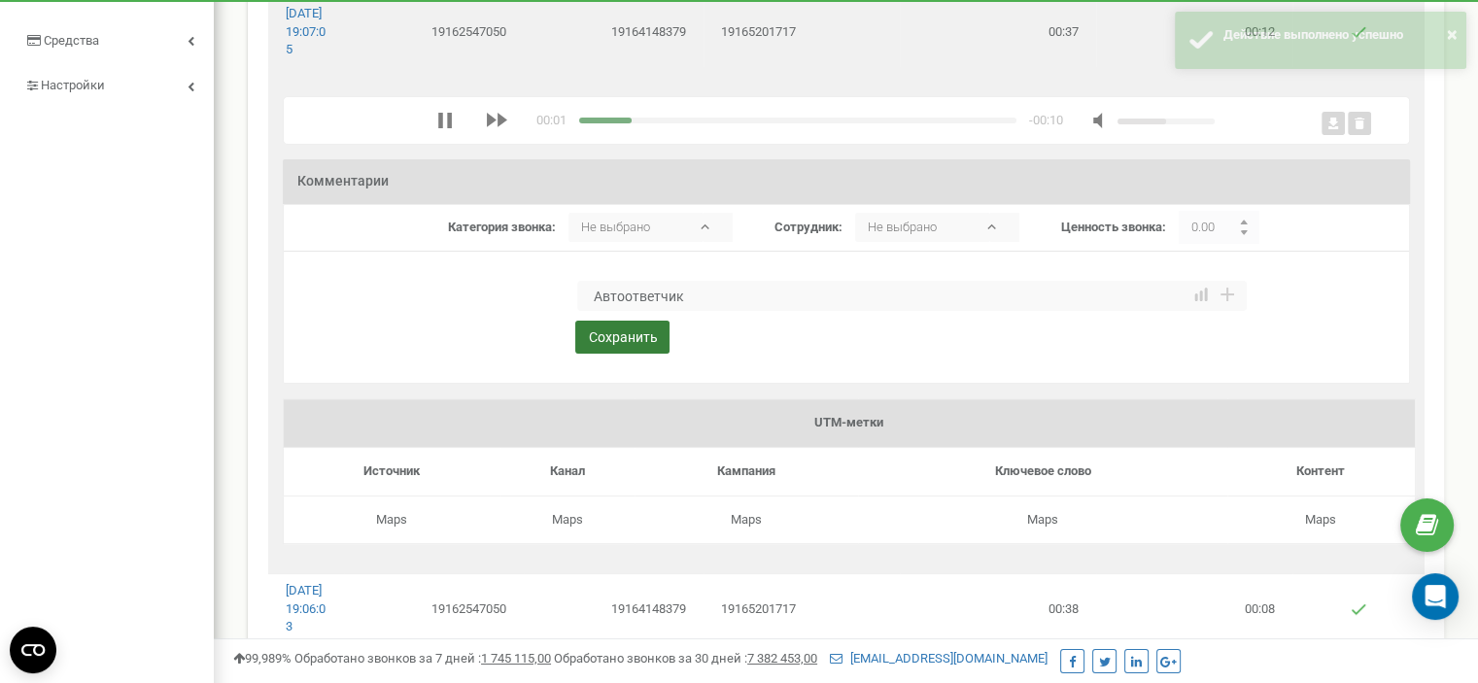
type textarea "Автоответчик"
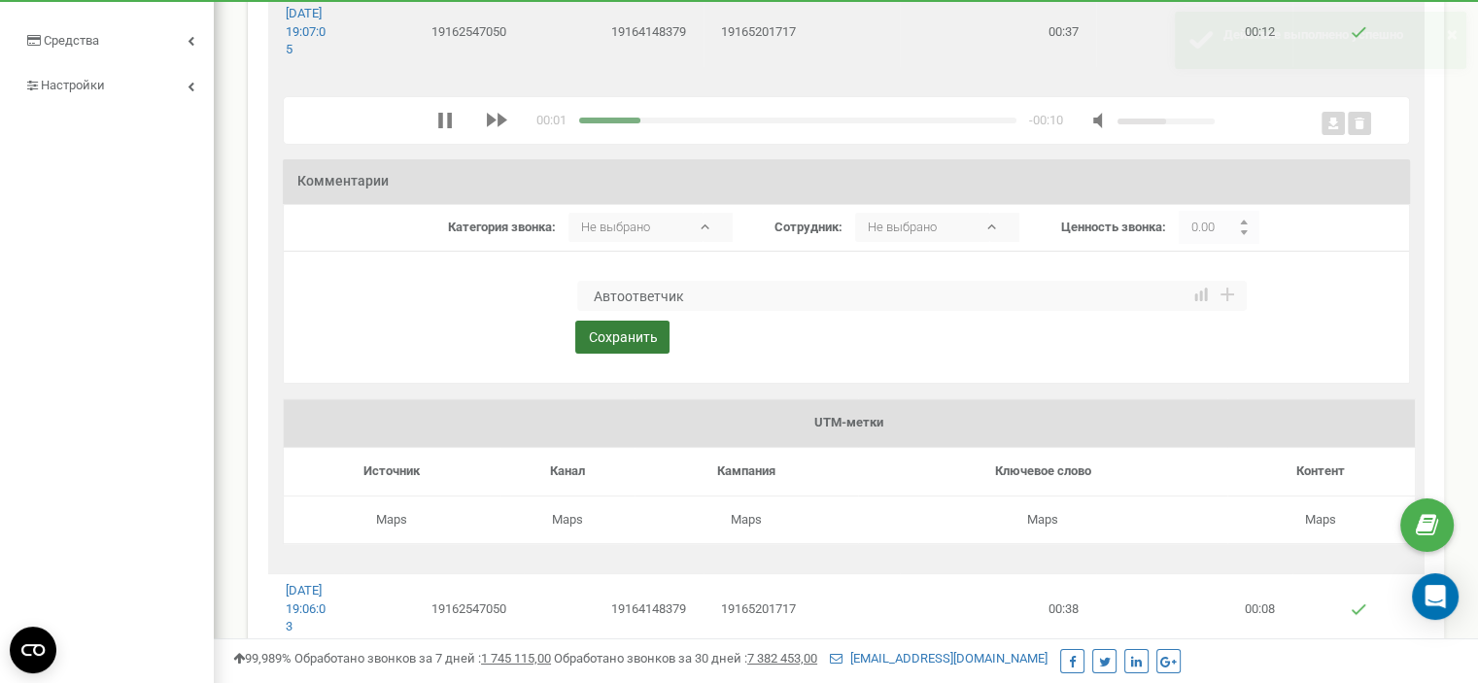
click at [616, 354] on button "Сохранить" at bounding box center [622, 337] width 94 height 33
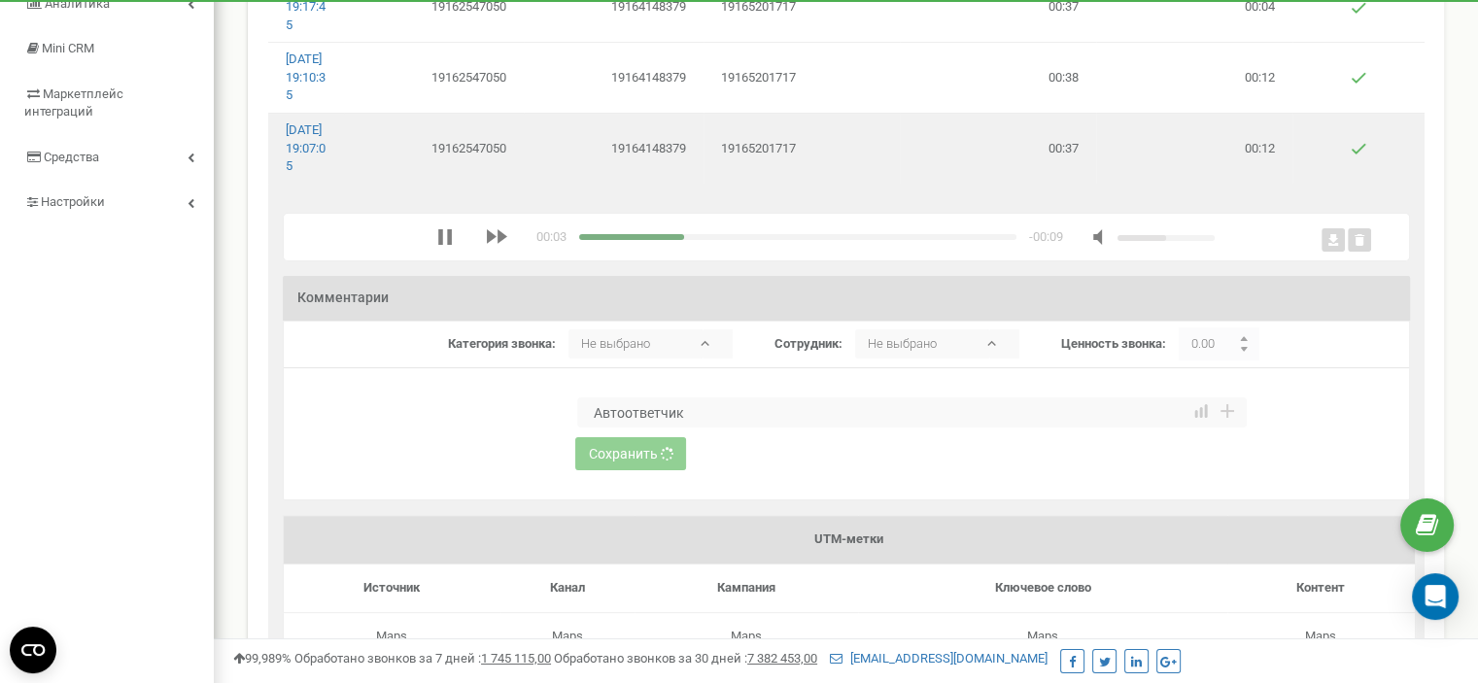
scroll to position [97, 0]
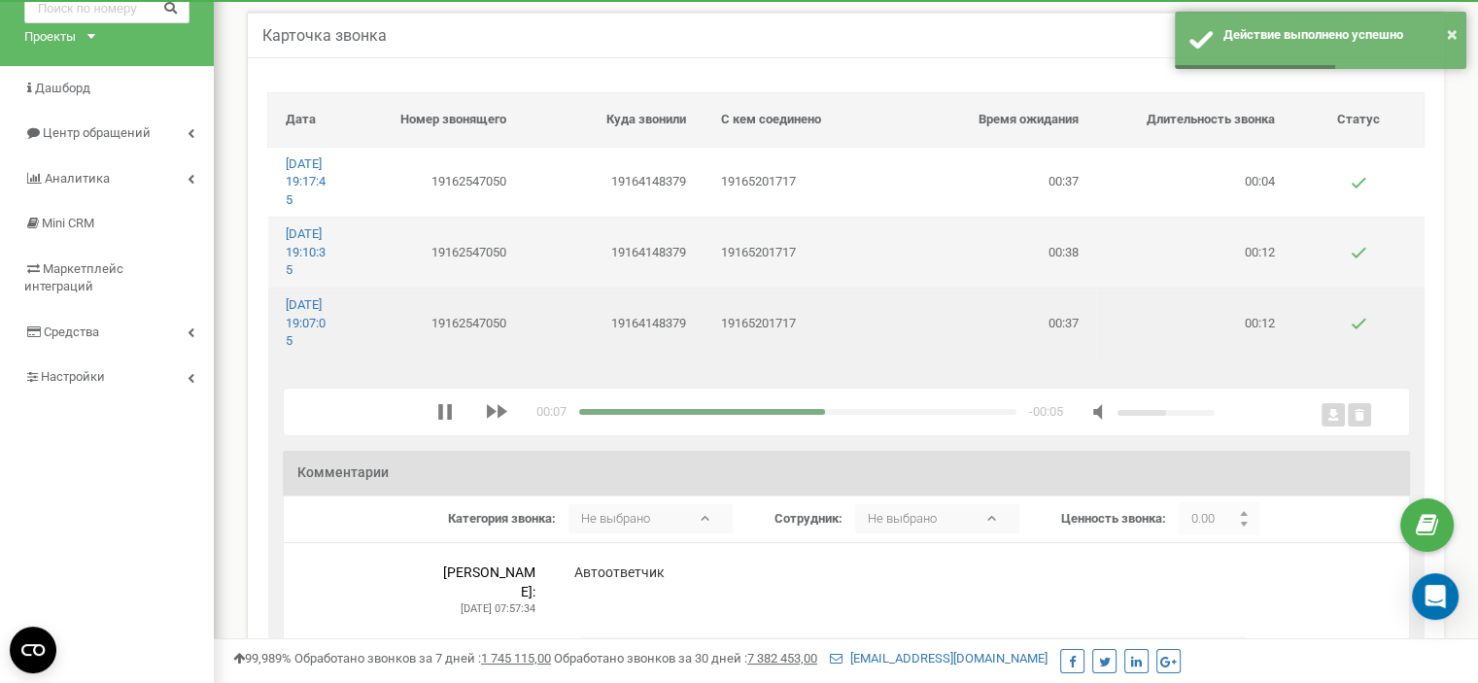
click at [524, 278] on td "19164148379" at bounding box center [614, 253] width 180 height 70
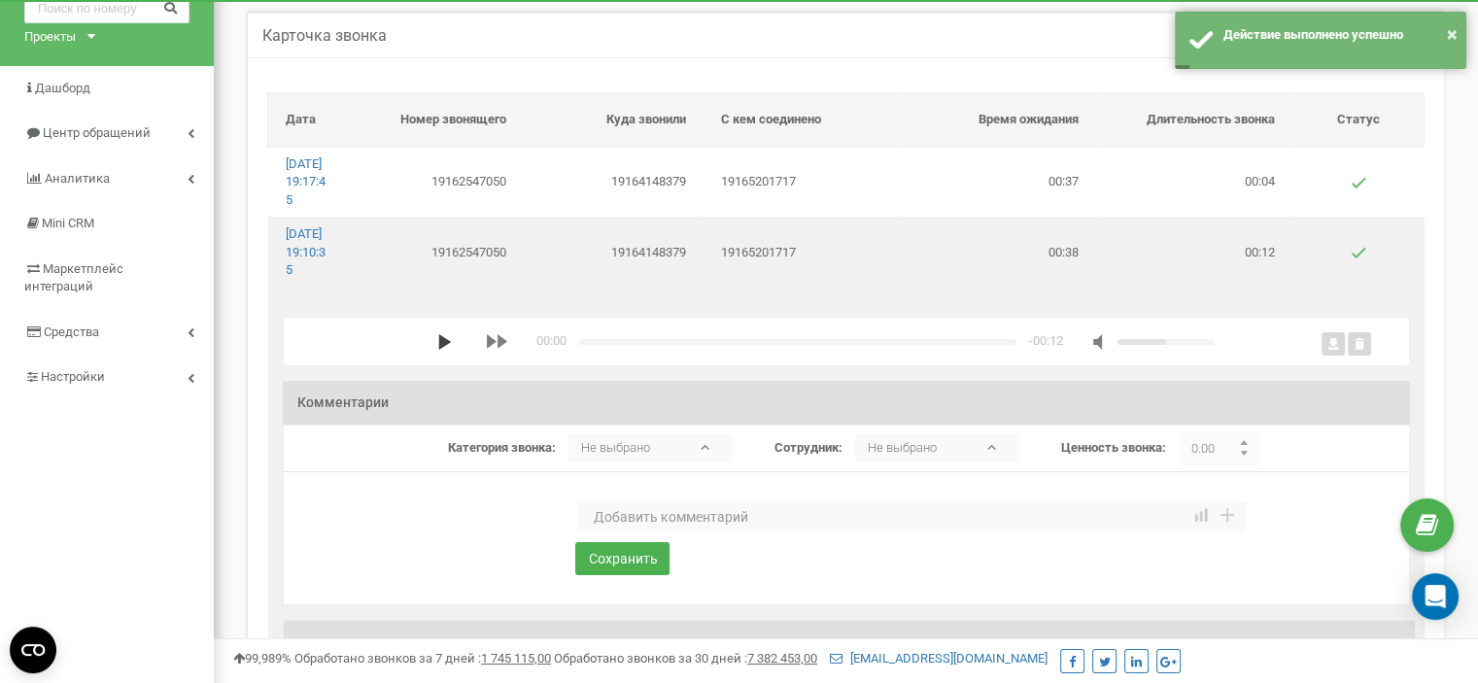
click at [438, 350] on polygon "media player" at bounding box center [444, 342] width 13 height 16
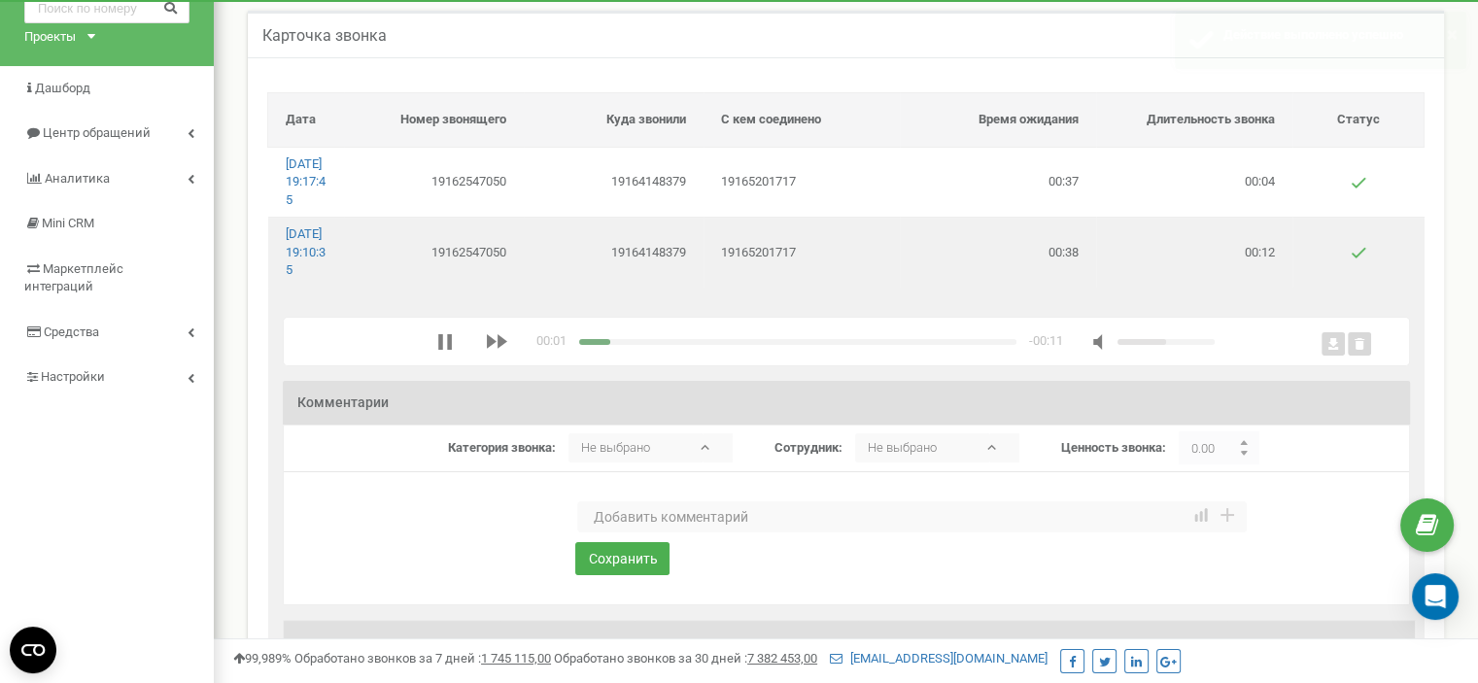
click at [625, 533] on textarea at bounding box center [912, 517] width 670 height 31
paste textarea "Автоответчик"
type textarea "Автоответчик"
click at [634, 575] on button "Сохранить" at bounding box center [622, 558] width 94 height 33
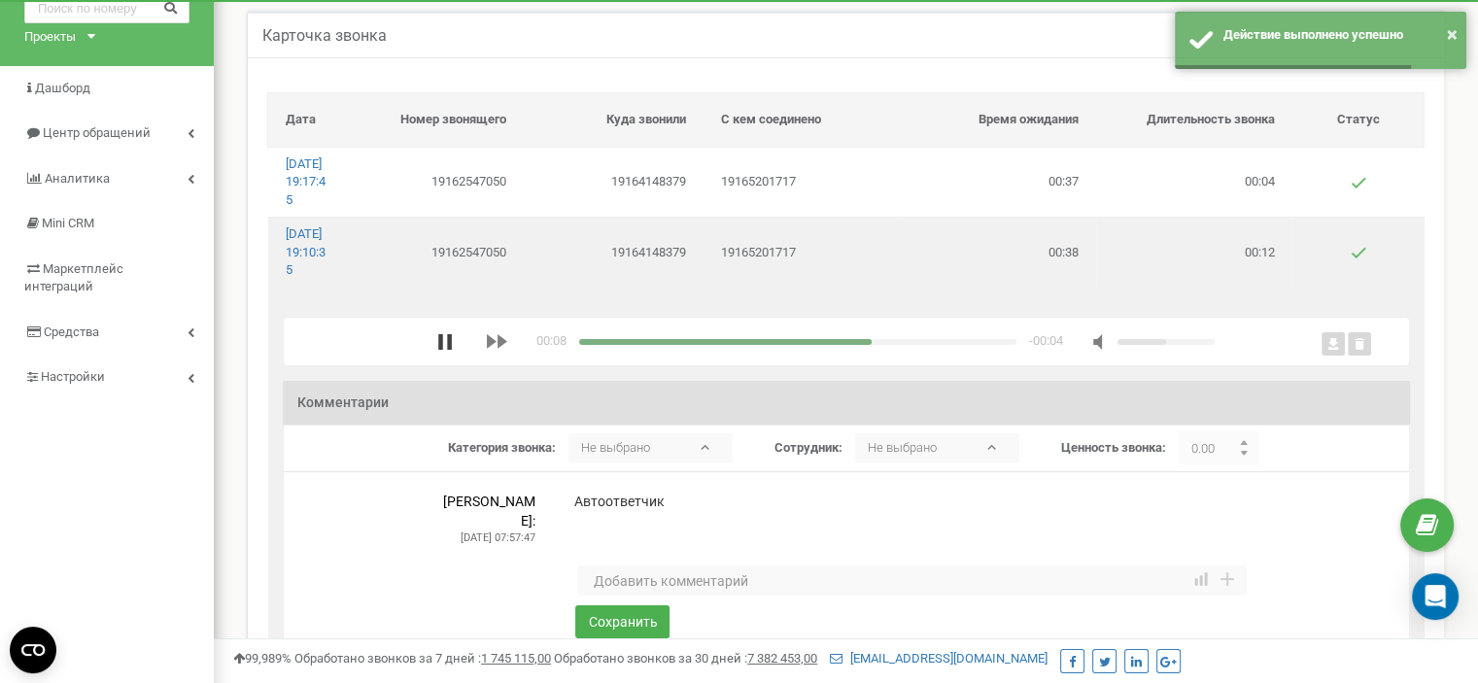
click at [437, 350] on icon "media player" at bounding box center [445, 342] width 16 height 16
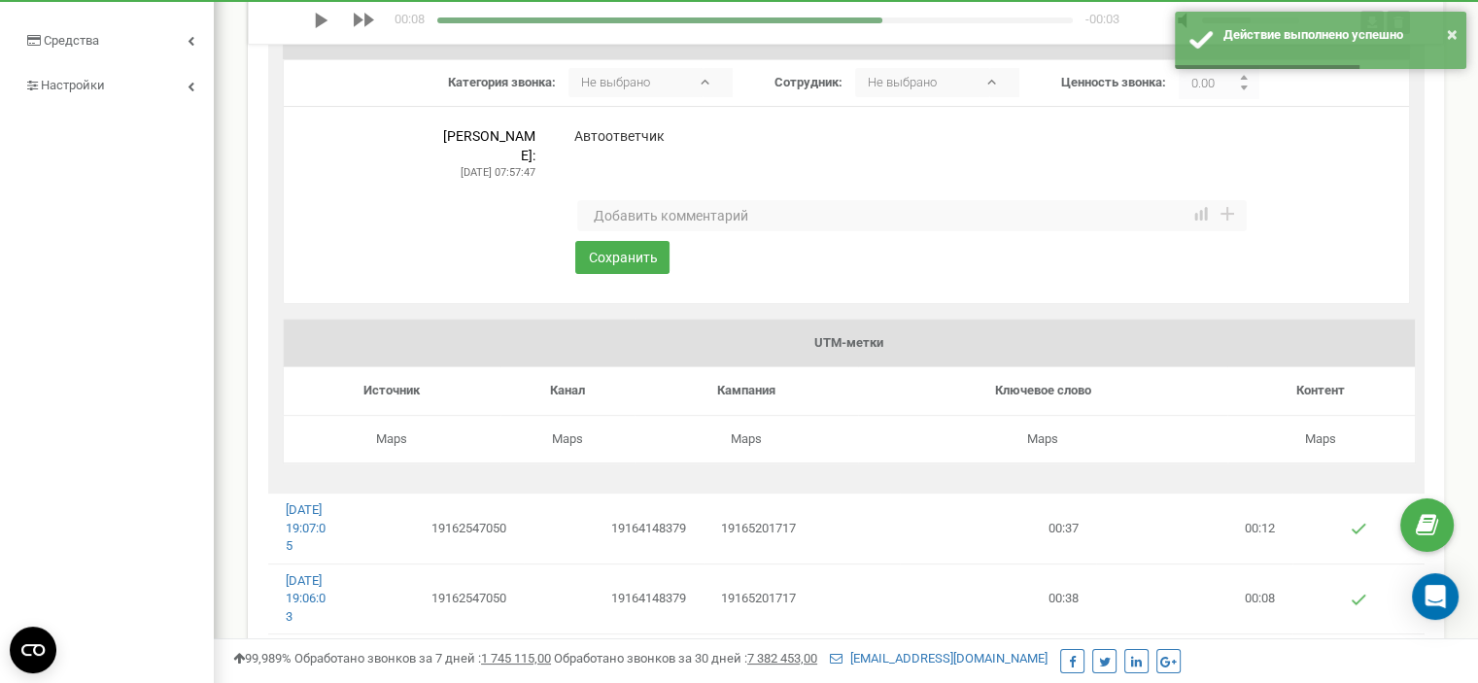
scroll to position [486, 0]
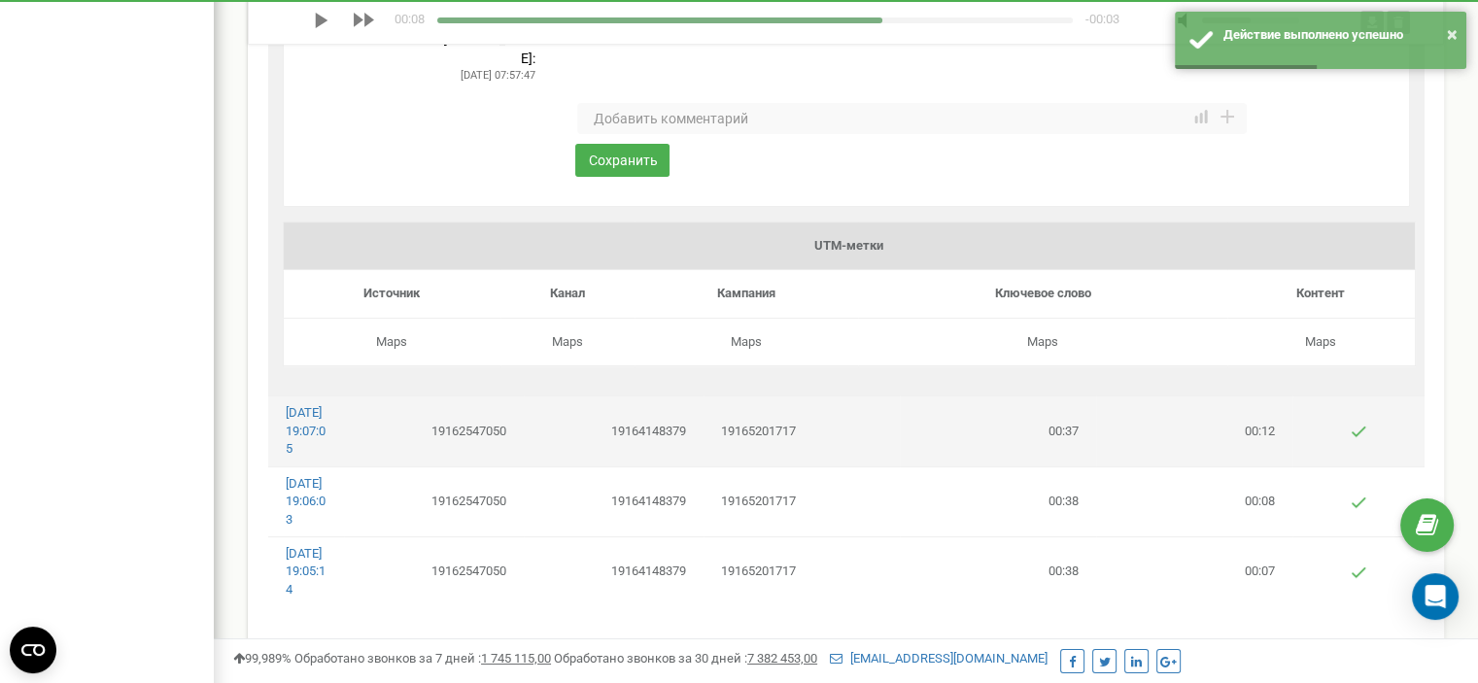
click at [765, 467] on td "19165201717" at bounding box center [802, 432] width 196 height 70
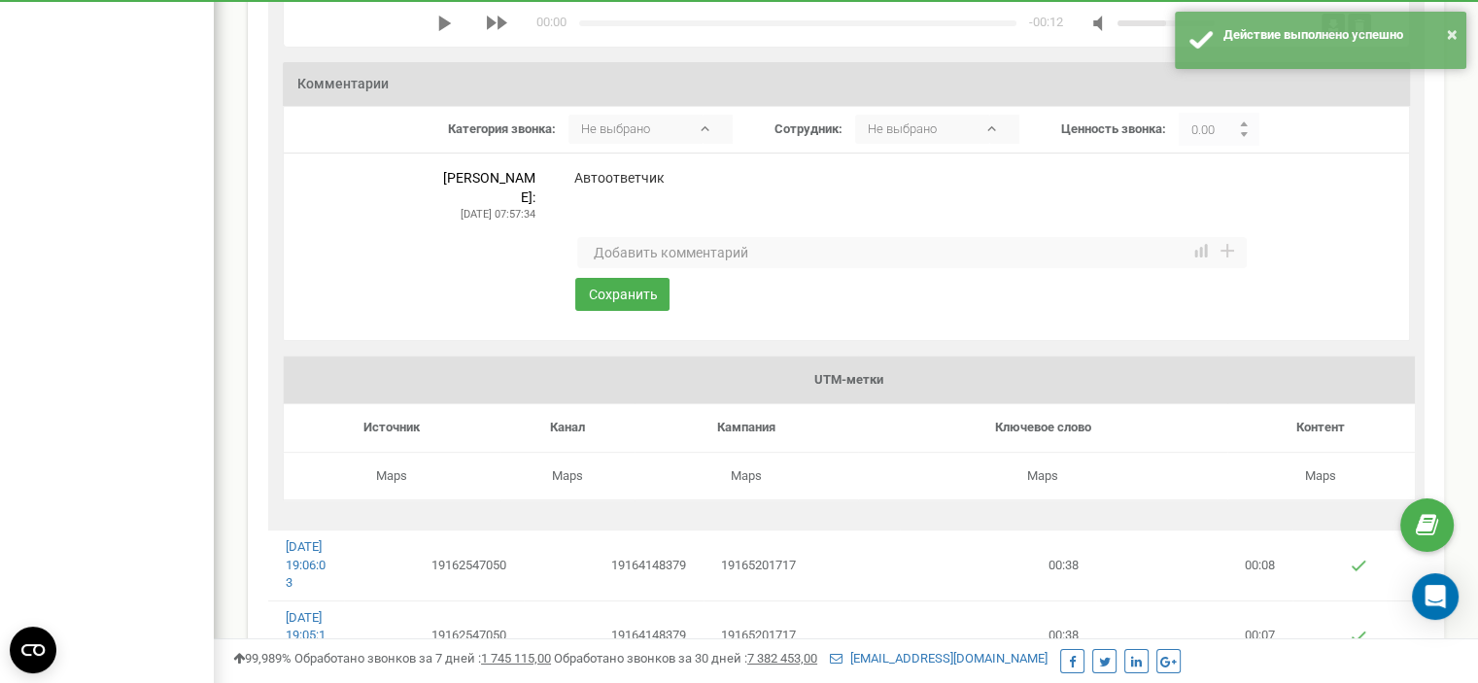
scroll to position [0, 0]
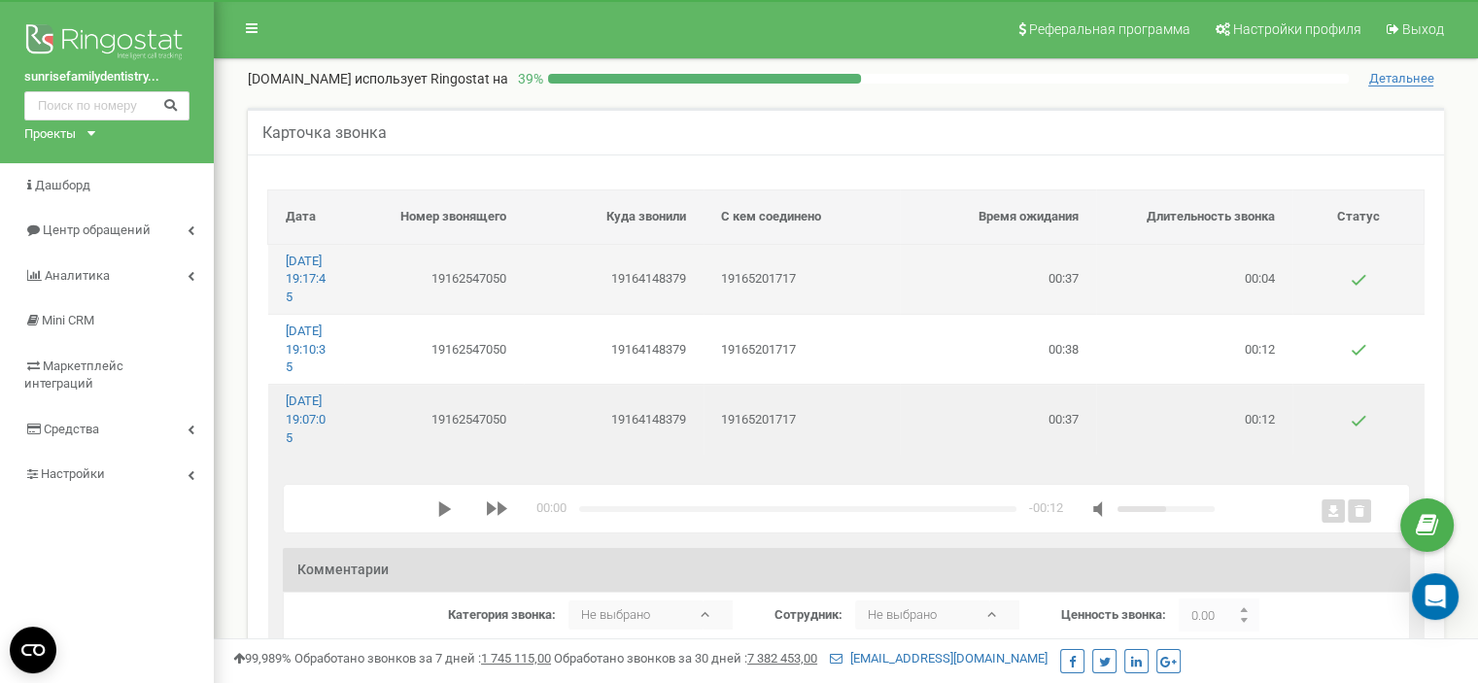
click at [628, 283] on td "19164148379" at bounding box center [614, 279] width 180 height 70
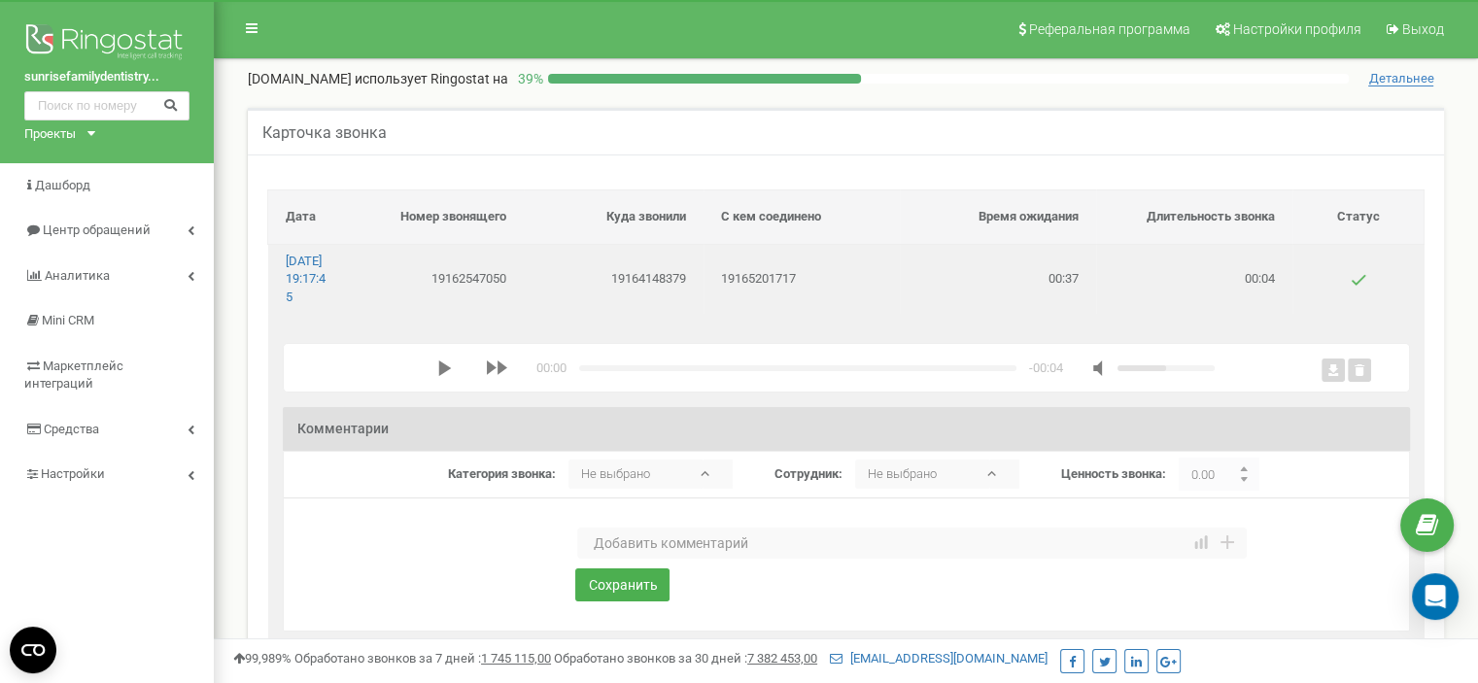
click at [437, 378] on div "media player" at bounding box center [485, 369] width 96 height 18
click at [437, 376] on icon "media player" at bounding box center [445, 369] width 16 height 16
click at [645, 559] on textarea at bounding box center [912, 543] width 670 height 31
paste textarea "Автоответчик"
type textarea "Автоответчик"
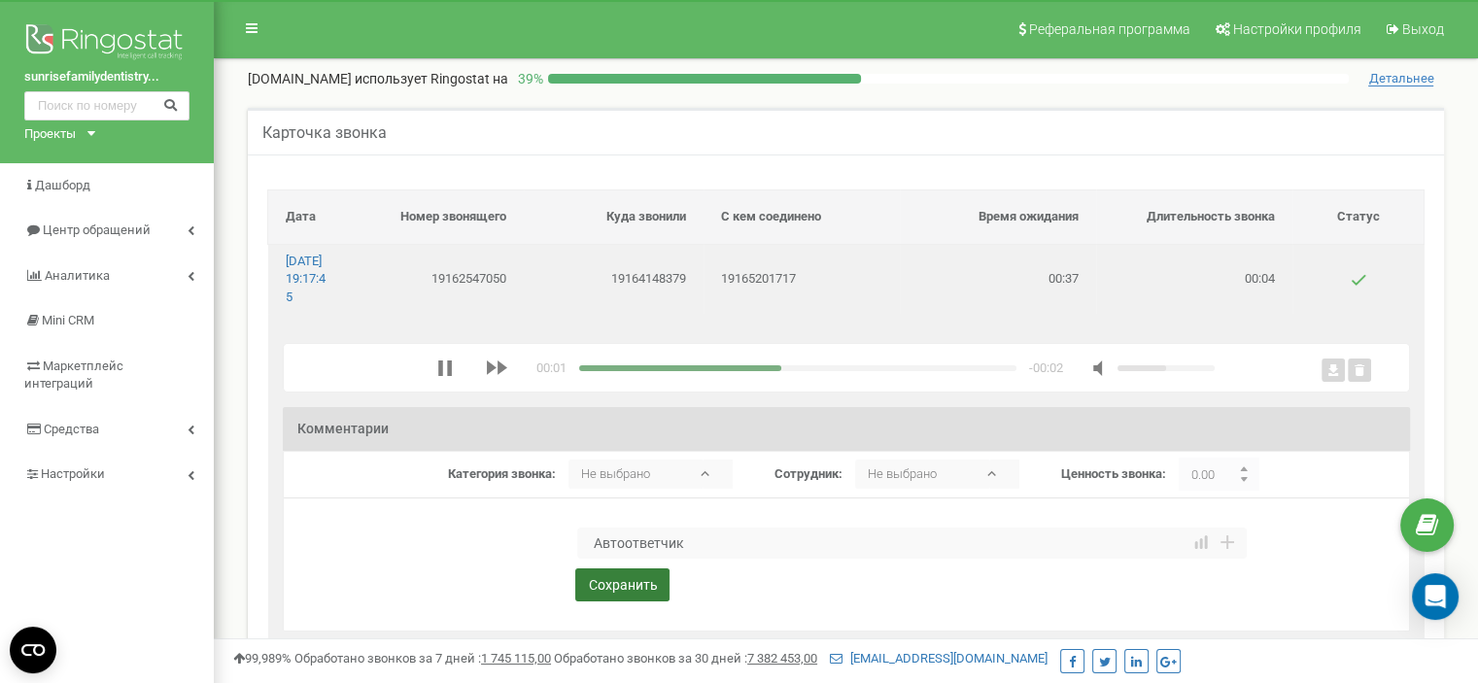
click at [634, 595] on button "Сохранить" at bounding box center [622, 585] width 94 height 33
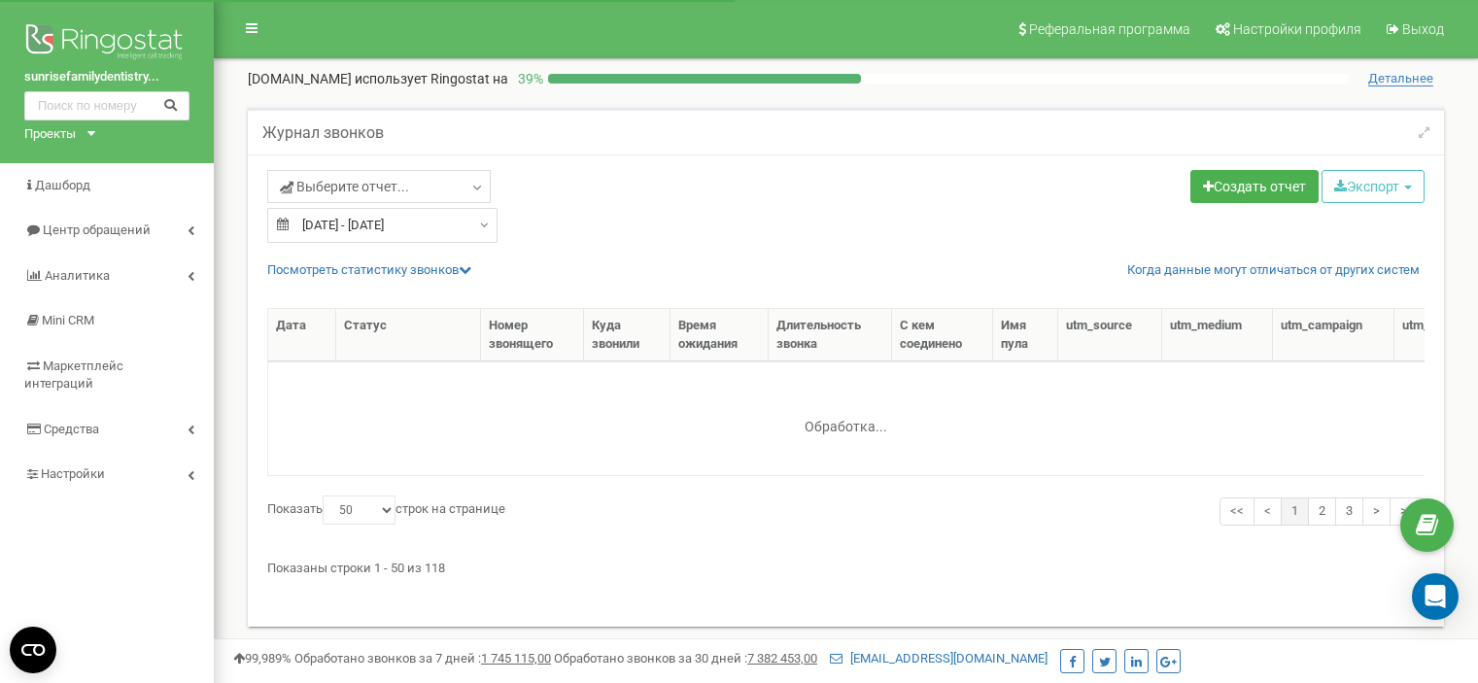
select select "50"
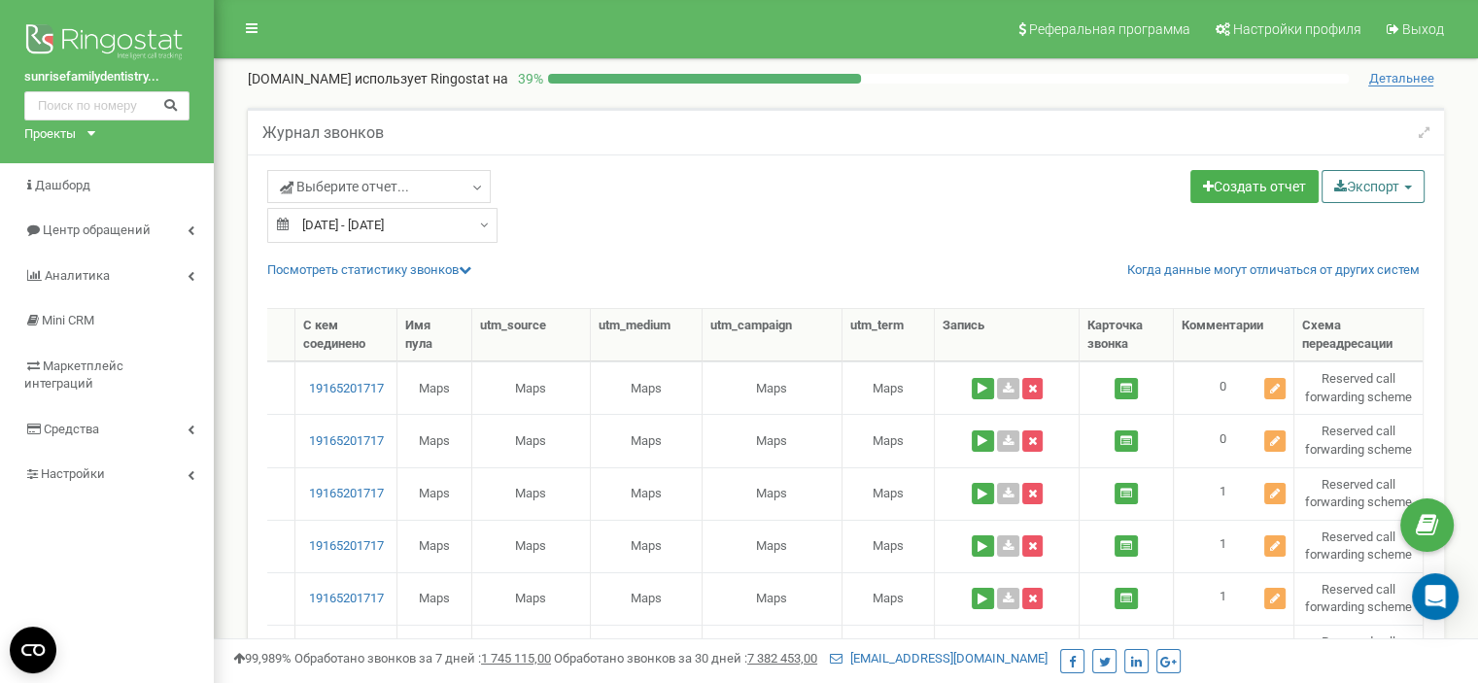
click at [1406, 190] on button "Экспорт" at bounding box center [1373, 186] width 103 height 33
click at [1376, 260] on link "Excel (.xls)" at bounding box center [1400, 263] width 148 height 30
click at [74, 135] on div "Проекты" at bounding box center [50, 134] width 52 height 18
click at [75, 182] on link "[DOMAIN_NAME]" at bounding box center [80, 182] width 88 height 10
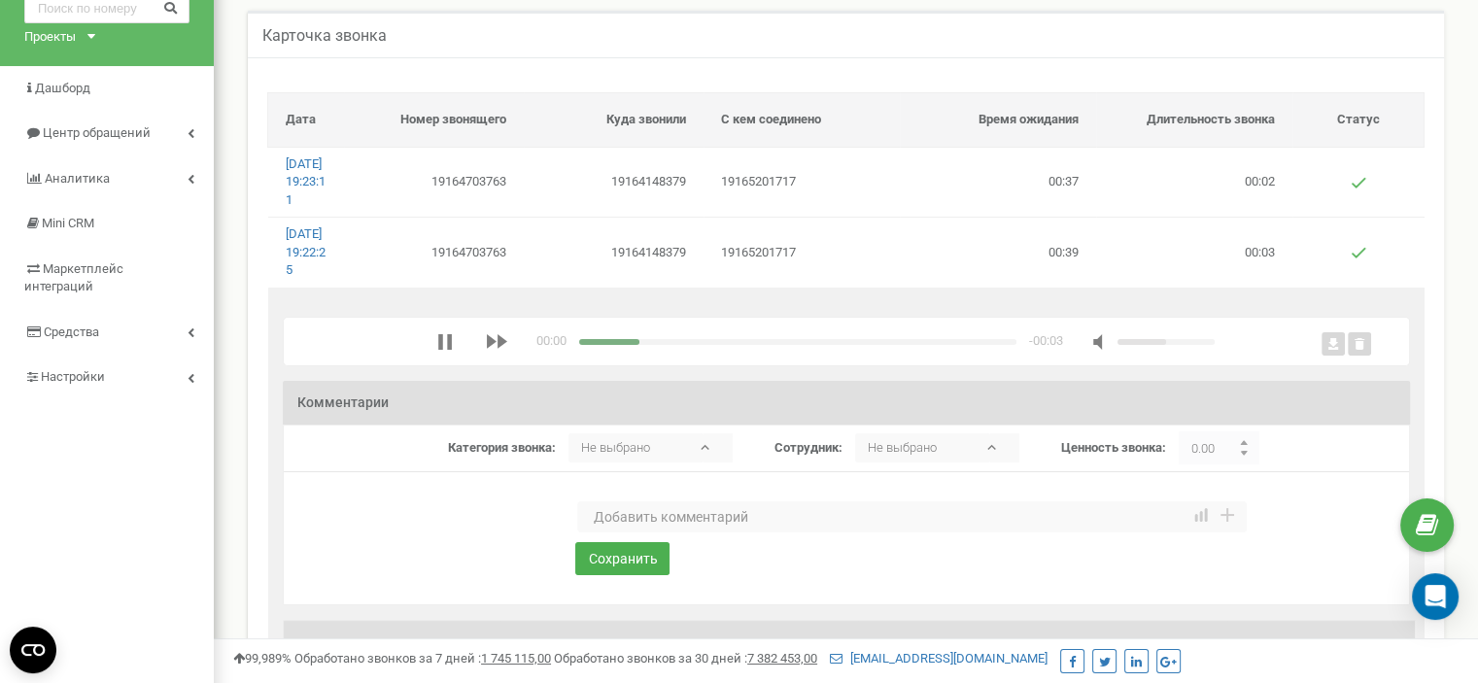
click at [655, 533] on textarea at bounding box center [912, 517] width 670 height 31
paste textarea "Автоответчик"
type textarea "Автоответчик"
click at [634, 575] on button "Сохранить" at bounding box center [622, 558] width 94 height 33
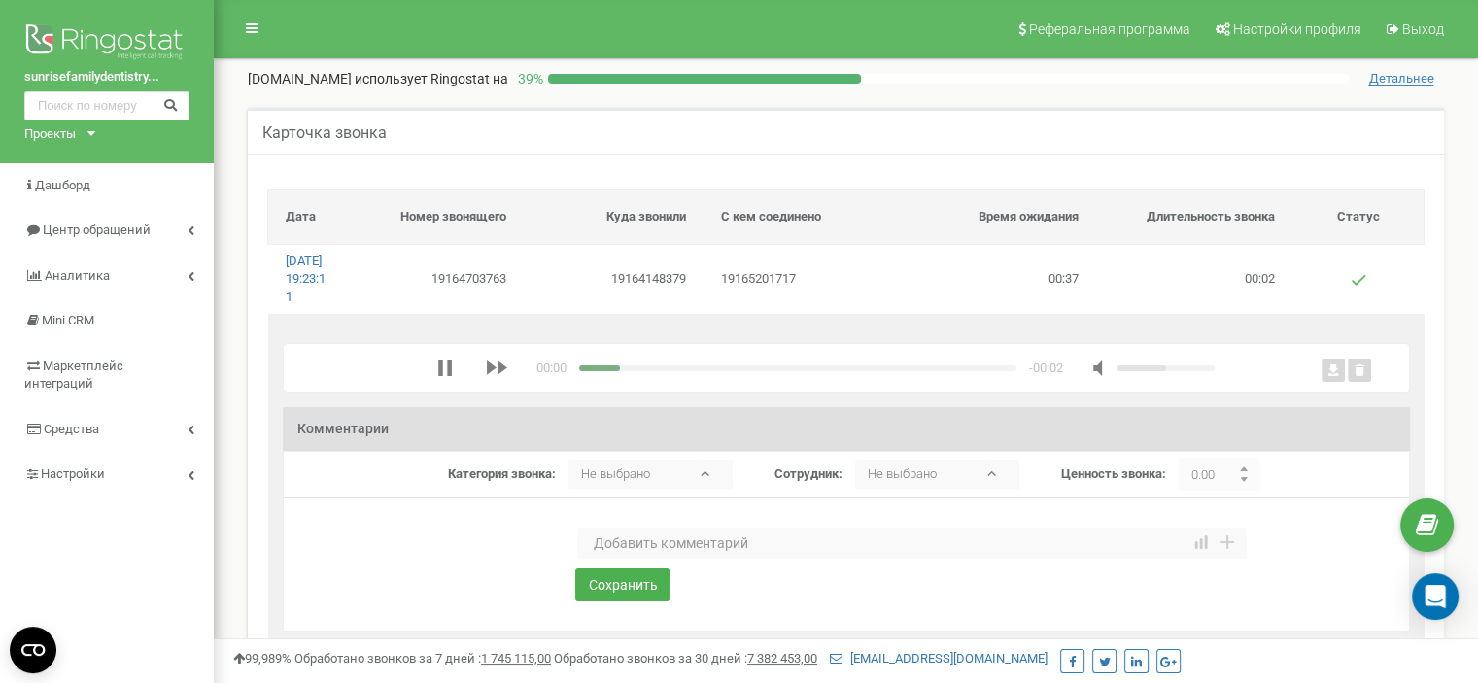
click at [638, 559] on textarea at bounding box center [912, 543] width 670 height 31
paste textarea "Автоответчик"
type textarea "Автоответчик"
click at [619, 602] on button "Сохранить" at bounding box center [622, 585] width 94 height 33
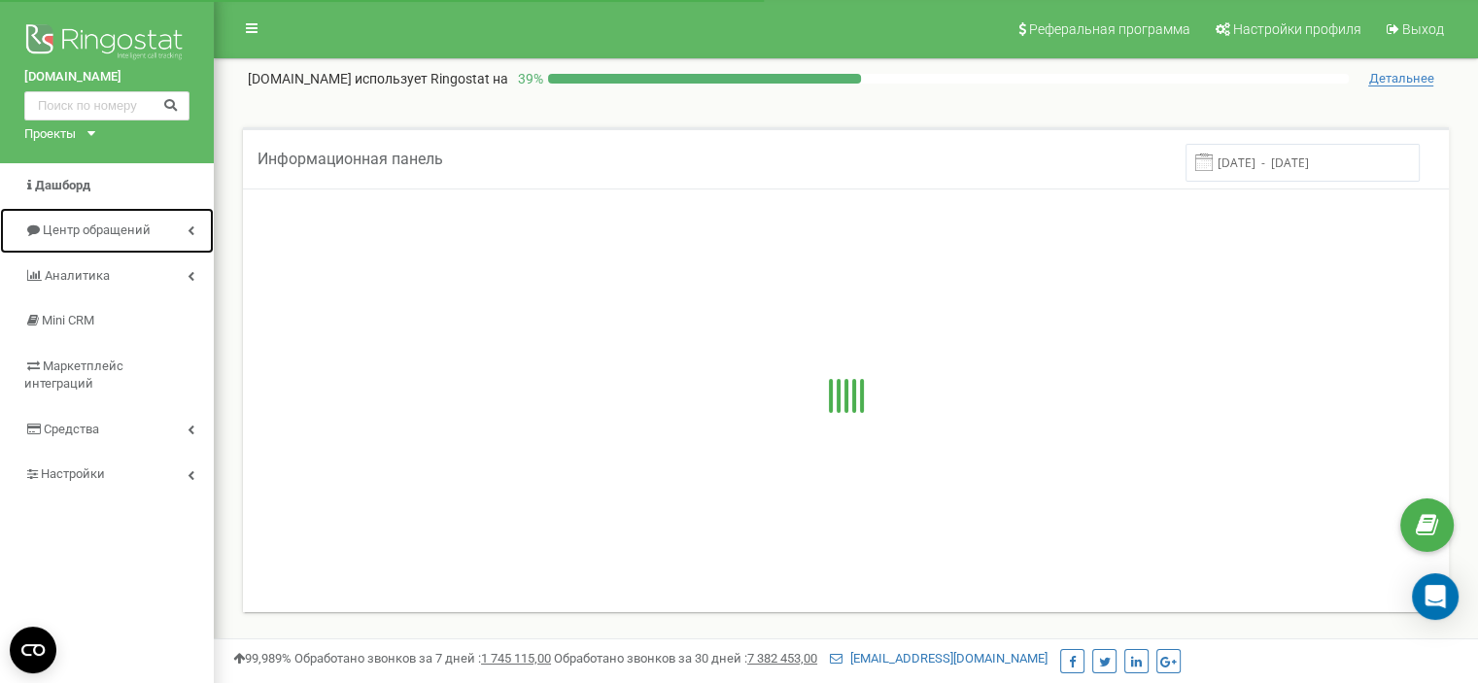
click at [113, 230] on span "Центр обращений" at bounding box center [97, 230] width 108 height 15
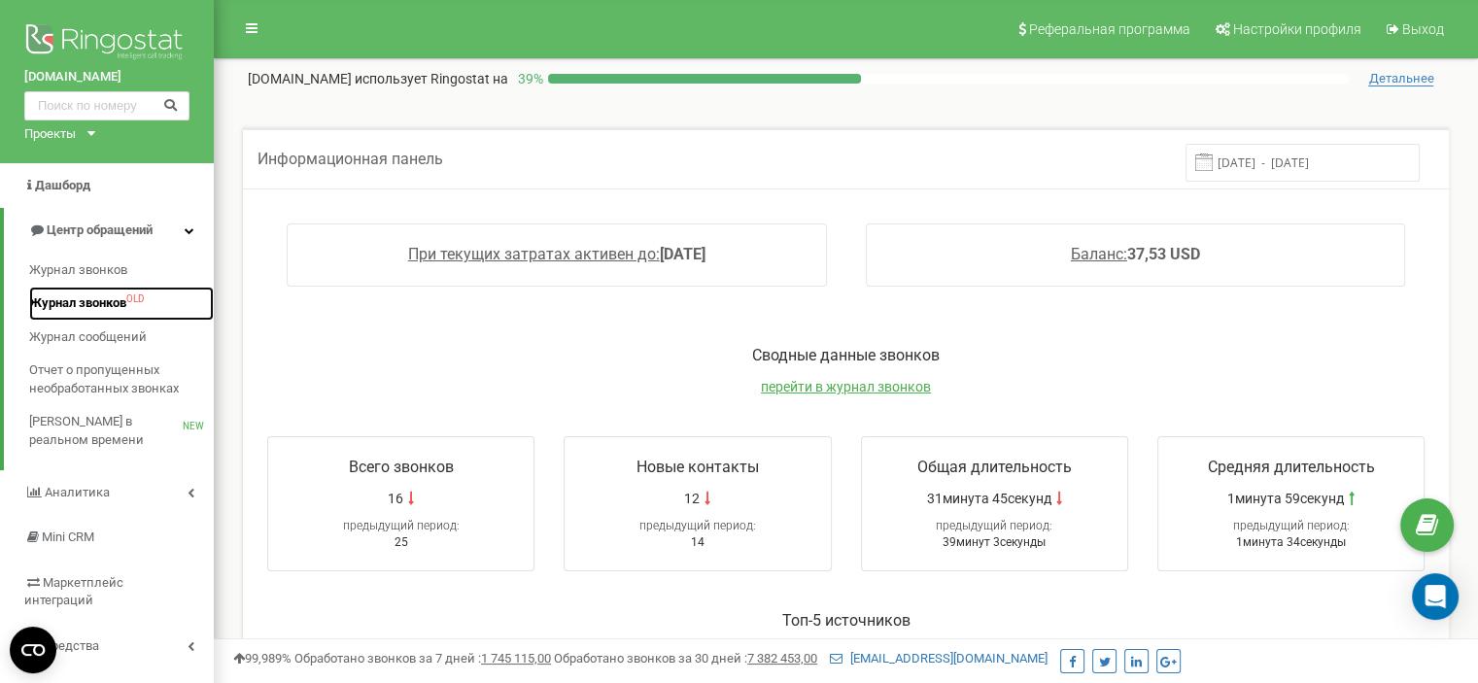
click at [92, 306] on span "Журнал звонков" at bounding box center [77, 304] width 97 height 18
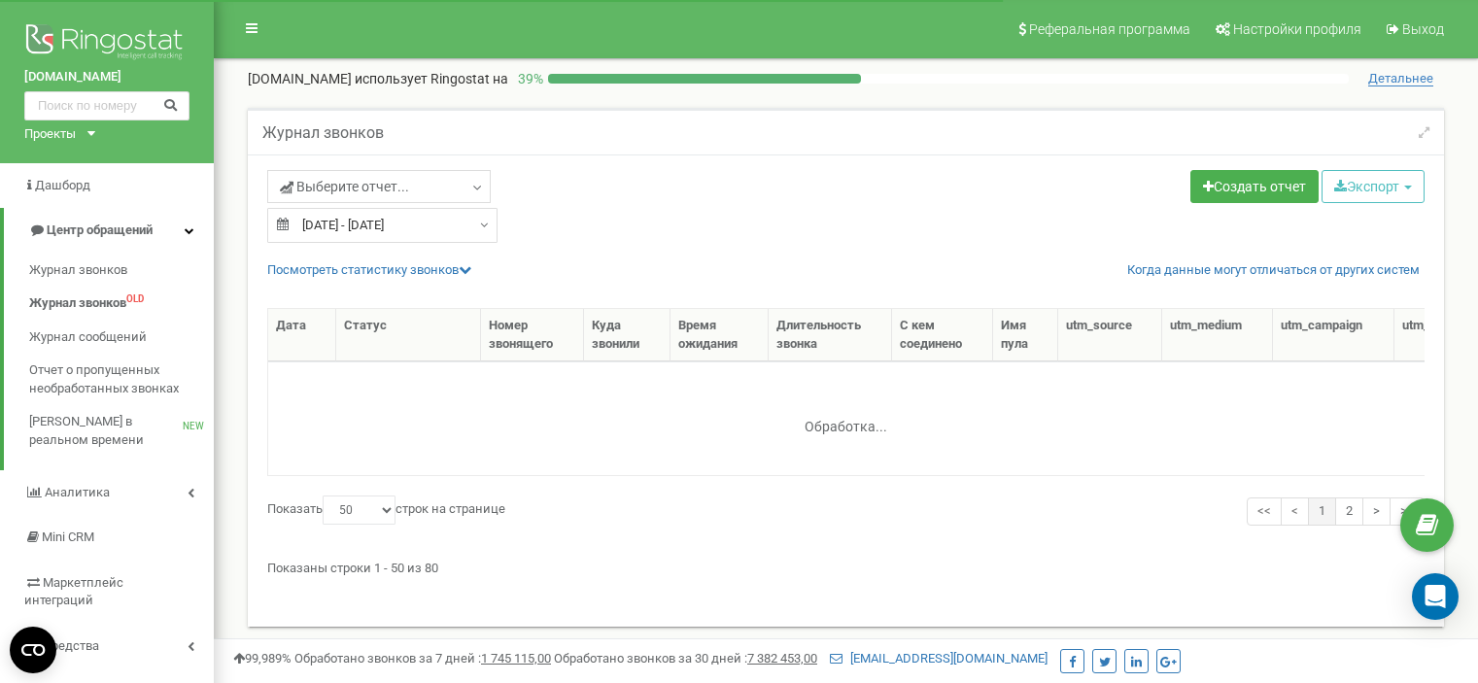
select select "50"
type input "[DATE]"
click at [468, 226] on input "[DATE] - [DATE]" at bounding box center [382, 225] width 230 height 35
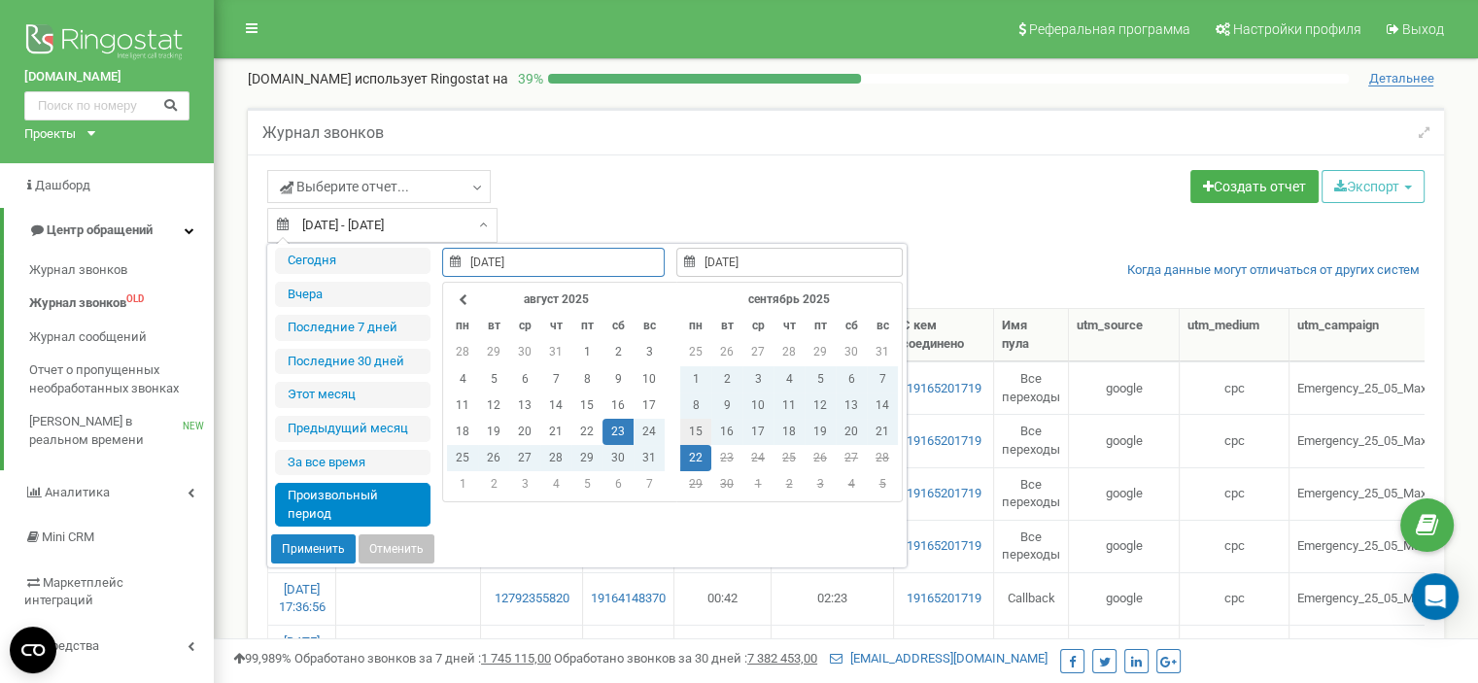
type input "[DATE]"
click at [700, 430] on td "15" at bounding box center [695, 432] width 31 height 26
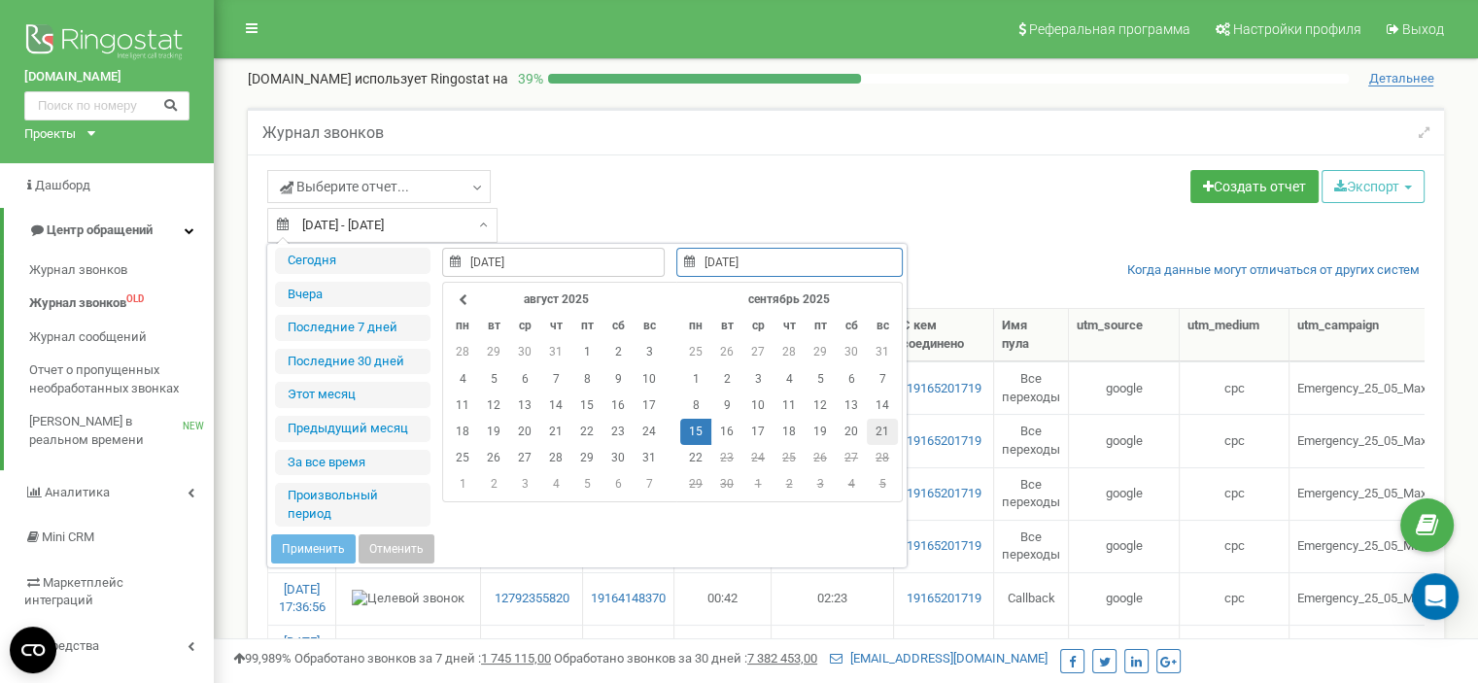
type input "[DATE]"
click at [882, 431] on td "21" at bounding box center [882, 432] width 31 height 26
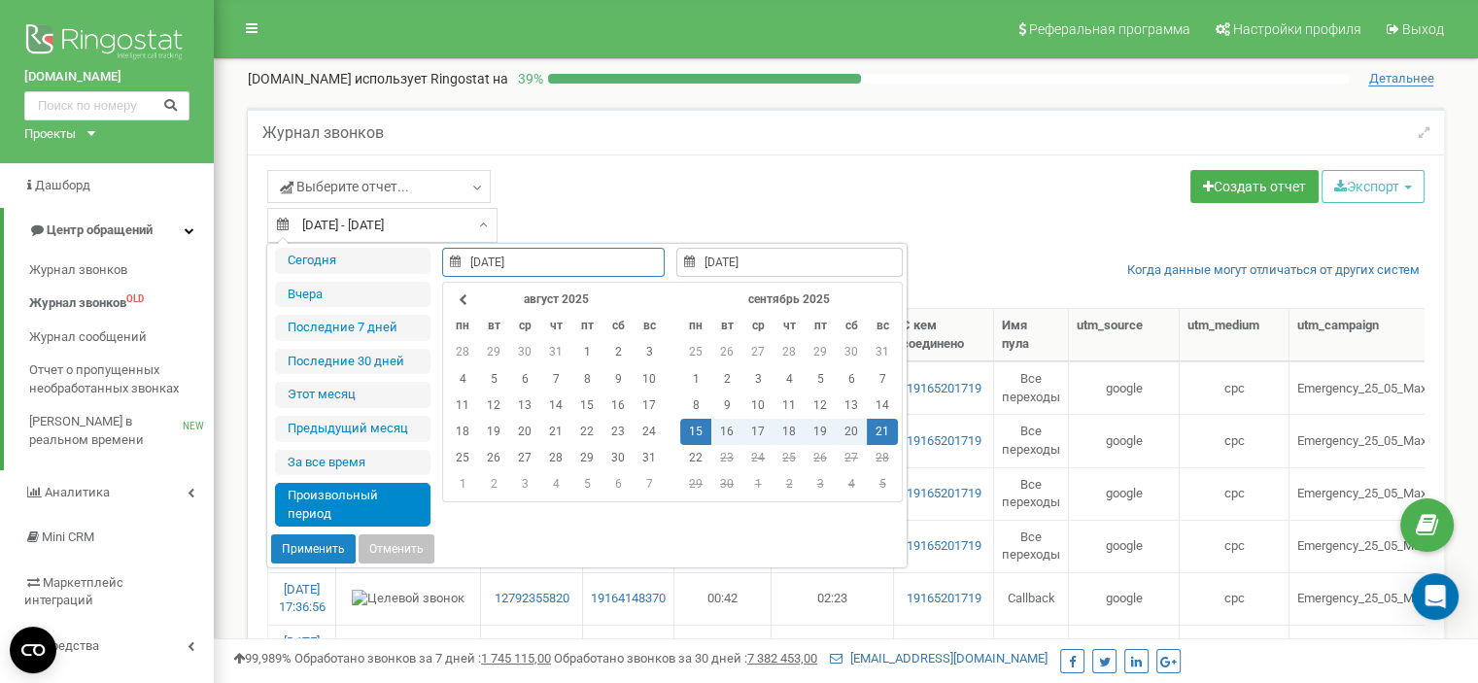
type input "[DATE]"
click at [322, 547] on button "Применить" at bounding box center [313, 549] width 85 height 29
type input "[DATE] - [DATE]"
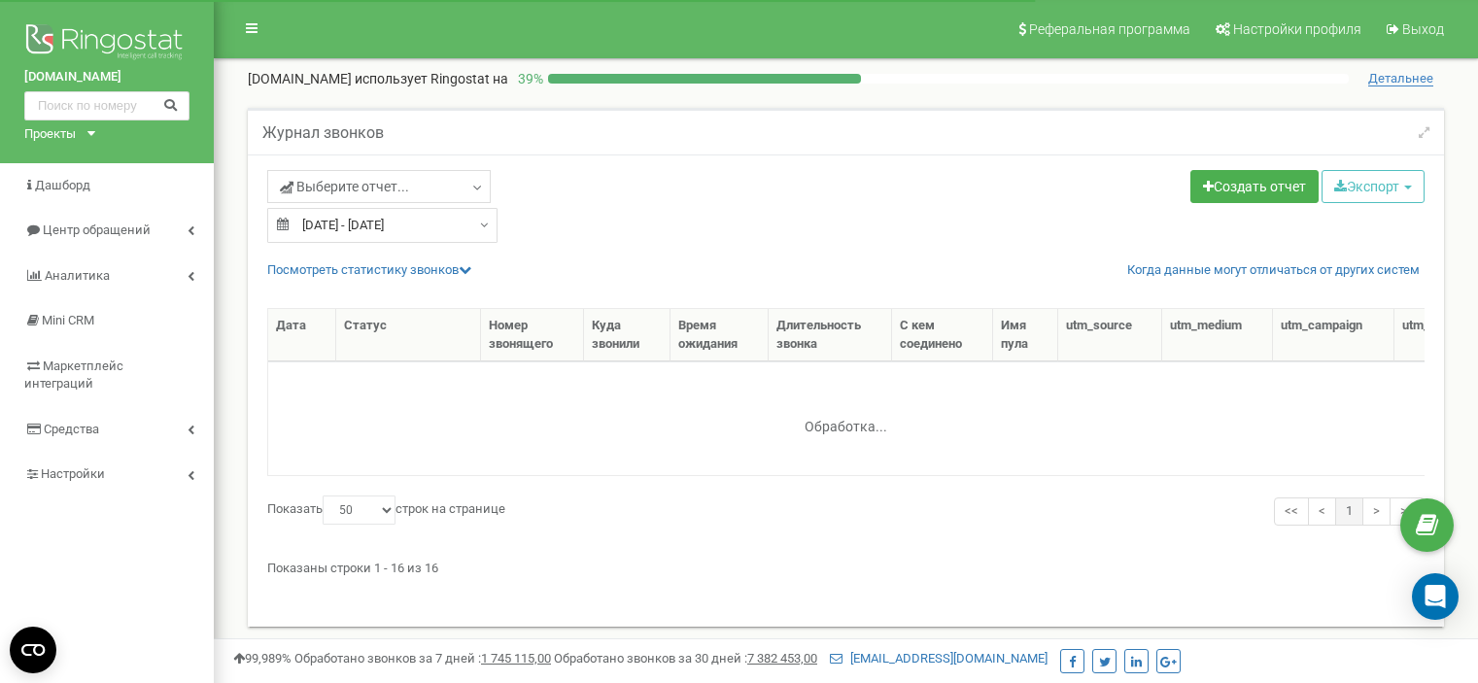
select select "50"
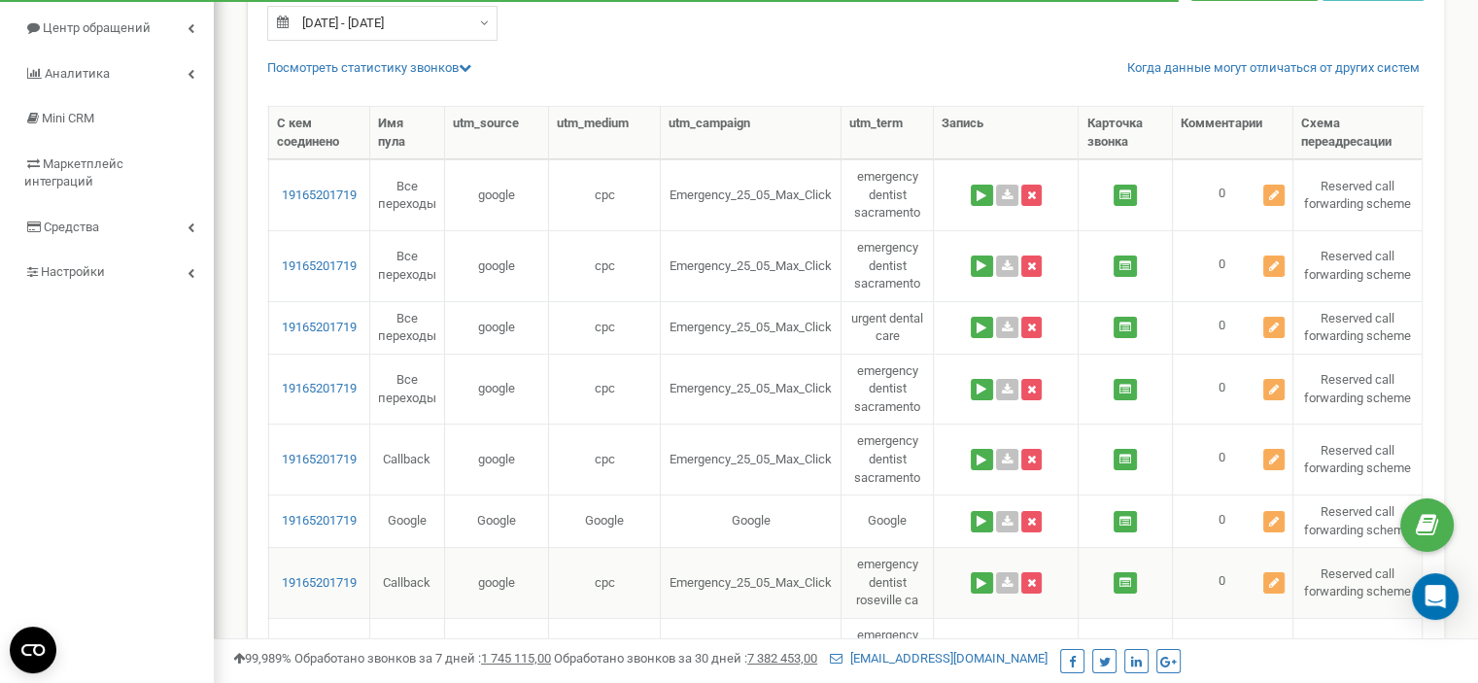
scroll to position [191, 0]
